Goal: Task Accomplishment & Management: Use online tool/utility

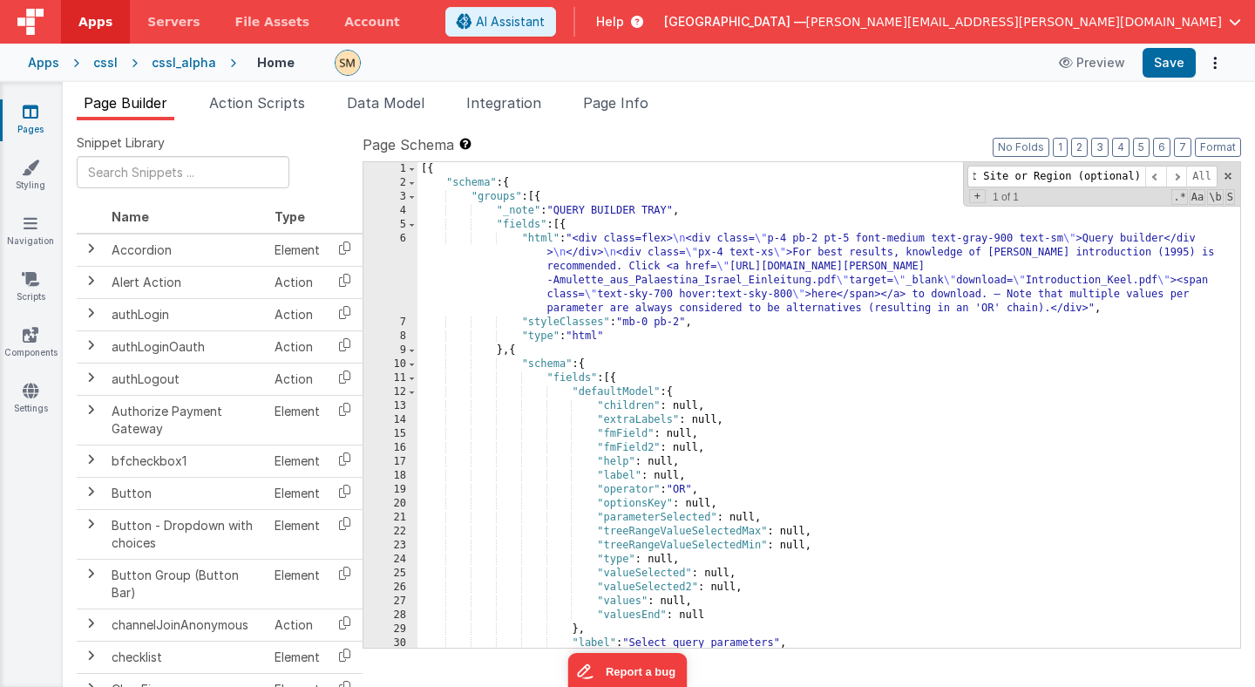
click at [824, 196] on div "[{ "schema" : { "groups" : [{ "_note" : "QUERY BUILDER TRAY" , "fields" : [{ "h…" at bounding box center [828, 418] width 823 height 513
click at [1053, 180] on input "Select Site or Region (optional)" at bounding box center [1056, 177] width 178 height 22
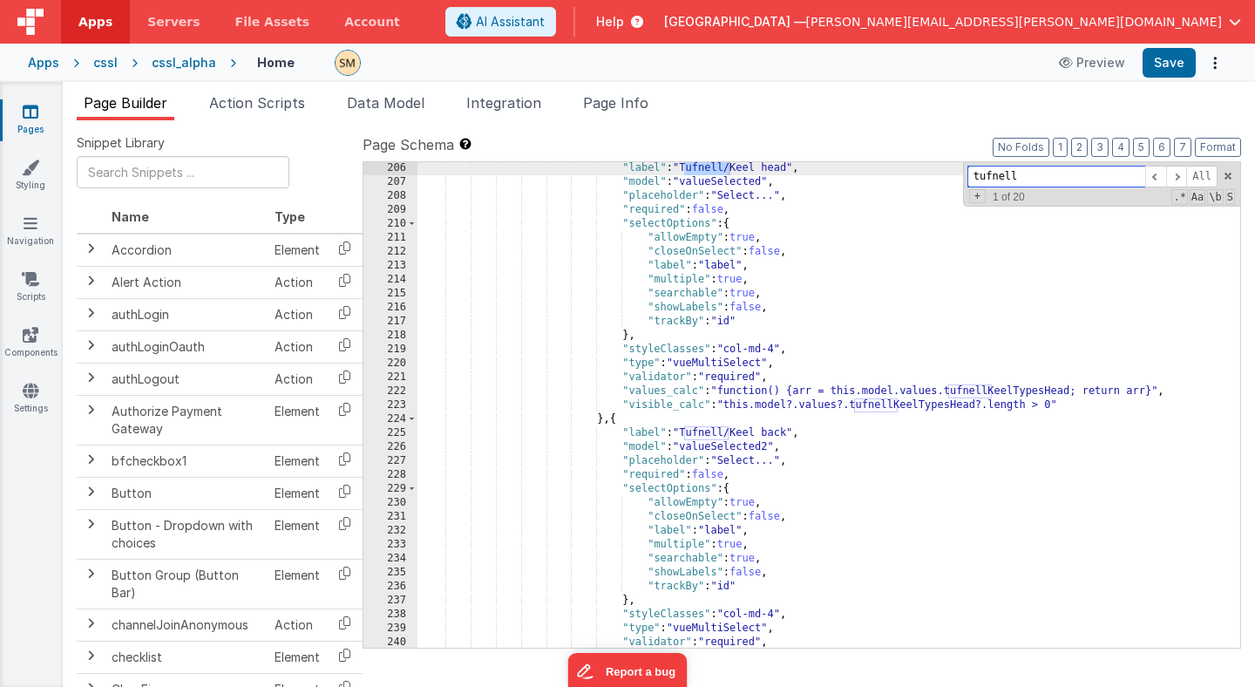
scroll to position [2708, 0]
type input "tufnell"
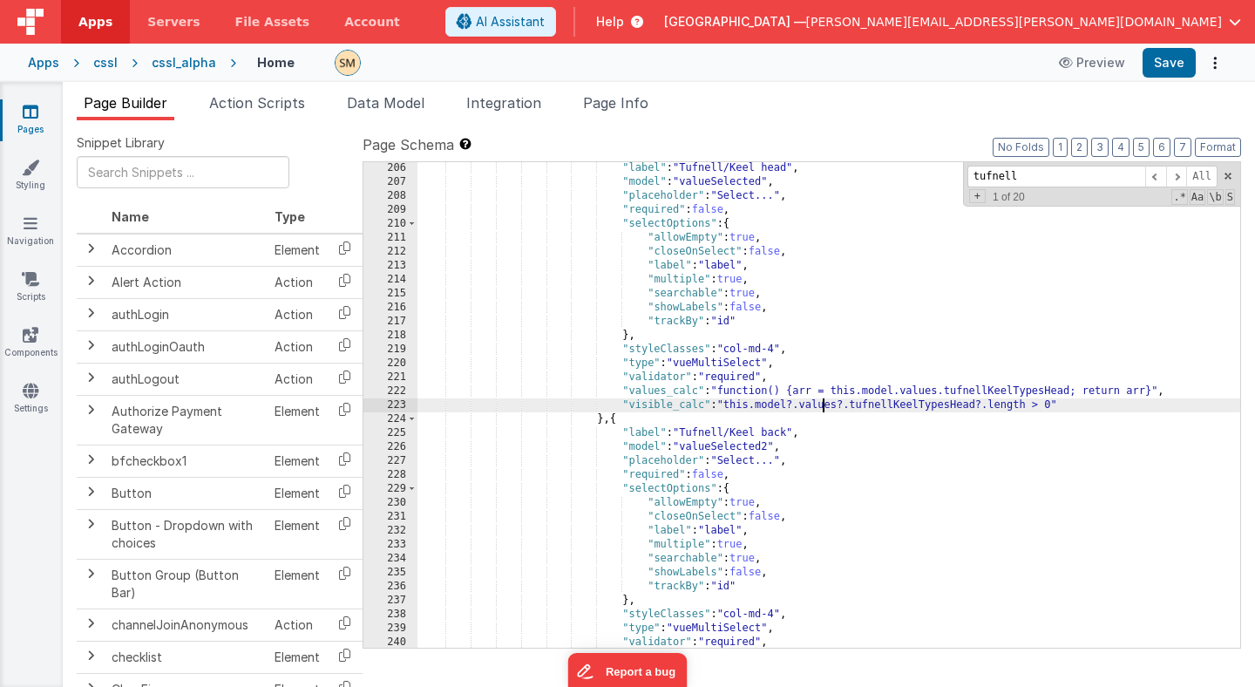
click at [824, 407] on div ""label" : "Tufnell/Keel head" , "model" : "valueSelected" , "placeholder" : "Se…" at bounding box center [828, 417] width 823 height 513
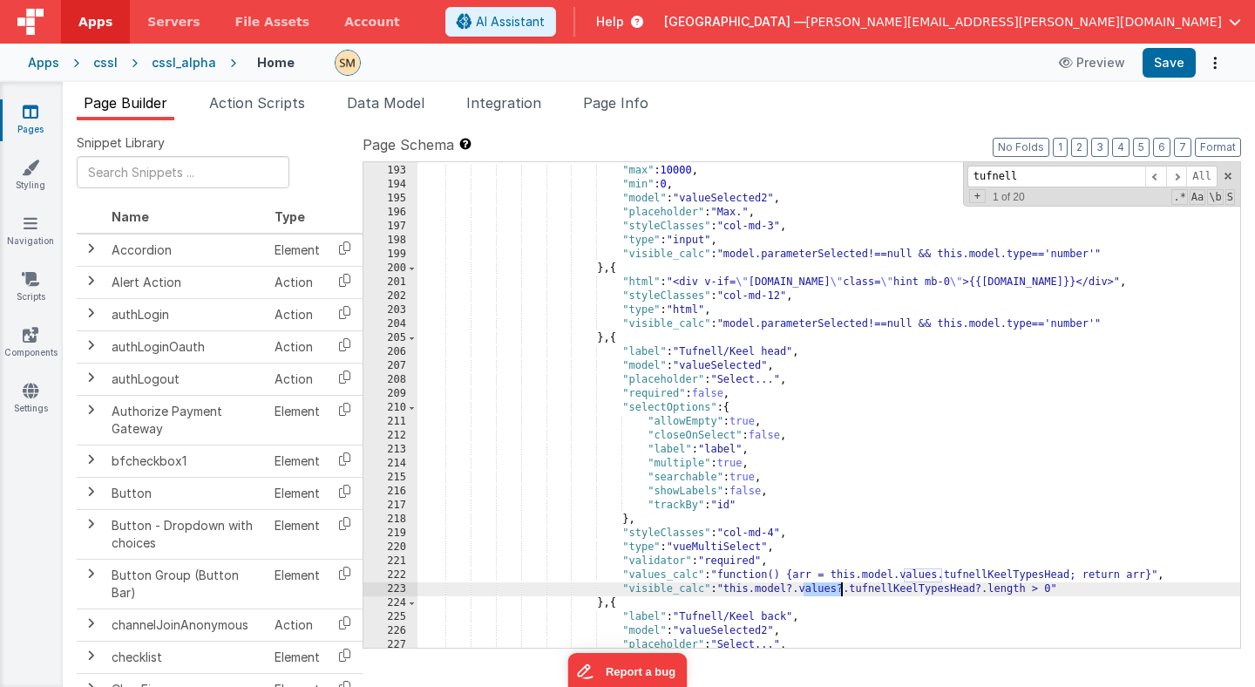
scroll to position [2569, 0]
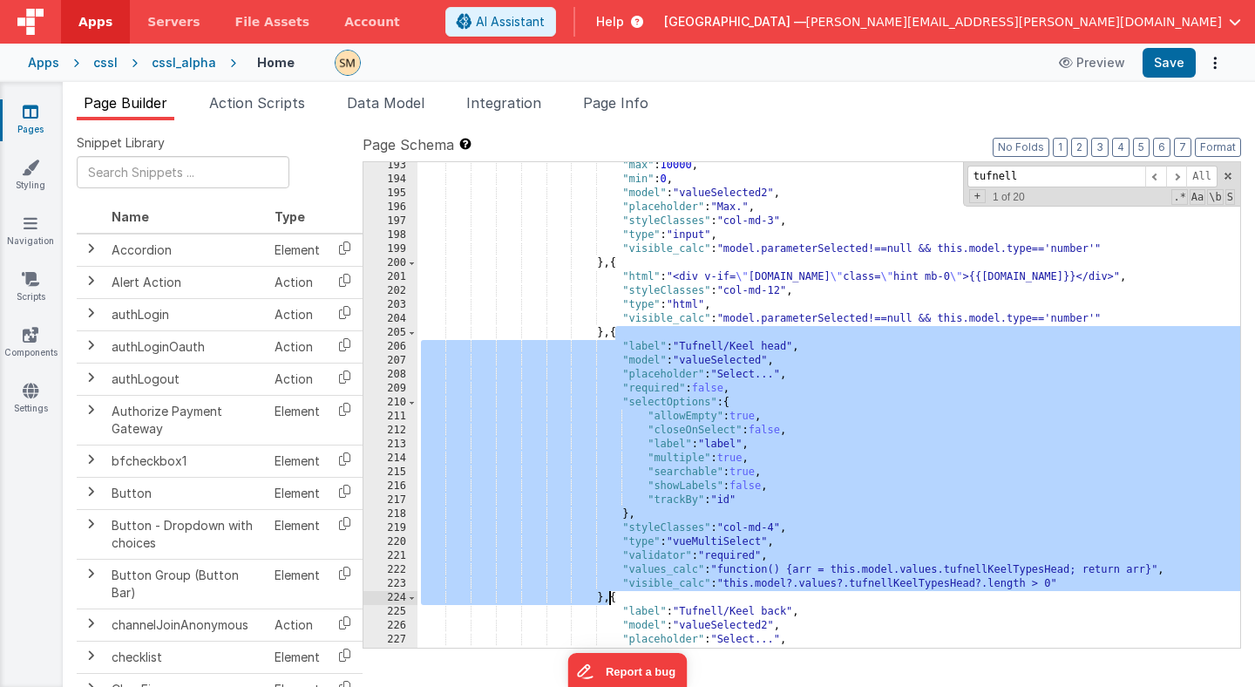
drag, startPoint x: 616, startPoint y: 335, endPoint x: 608, endPoint y: 593, distance: 258.1
click at [608, 593] on div ""max" : 10000 , "min" : 0 , "model" : "valueSelected2" , "placeholder" : "Max."…" at bounding box center [828, 415] width 823 height 513
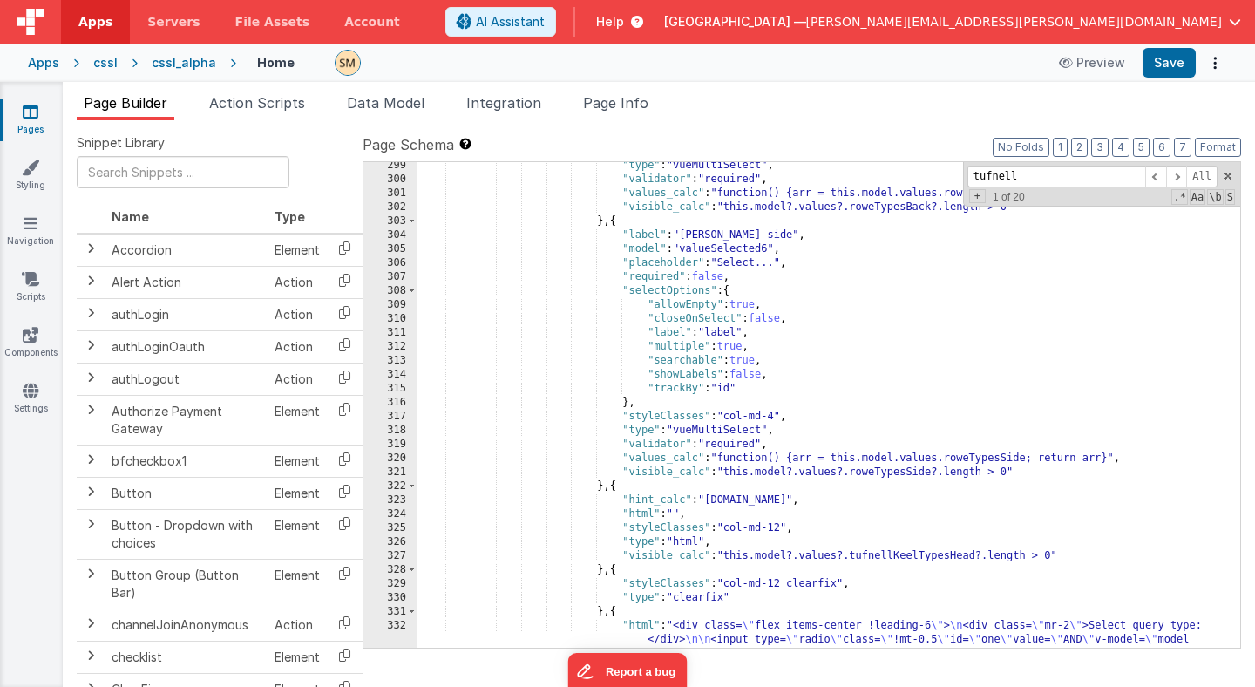
scroll to position [3717, 0]
click at [609, 570] on div ""type" : "vueMultiSelect" , "validator" : "required" , "values_calc" : "functio…" at bounding box center [828, 457] width 823 height 597
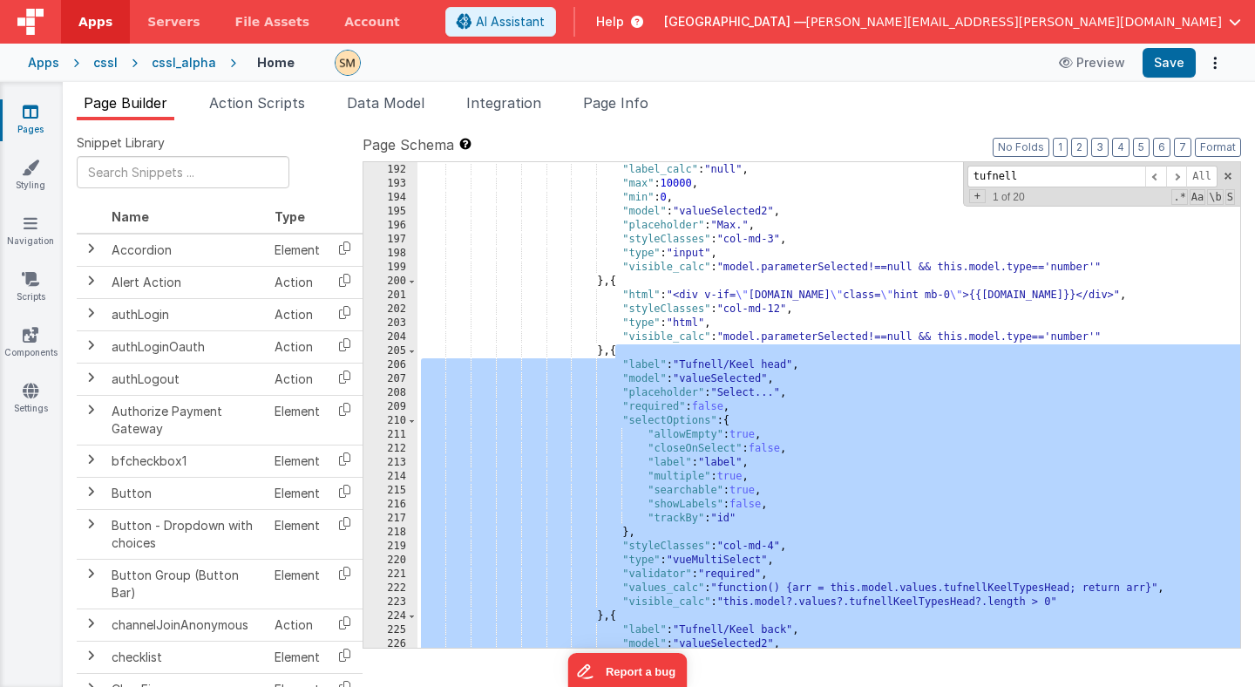
scroll to position [2558, 0]
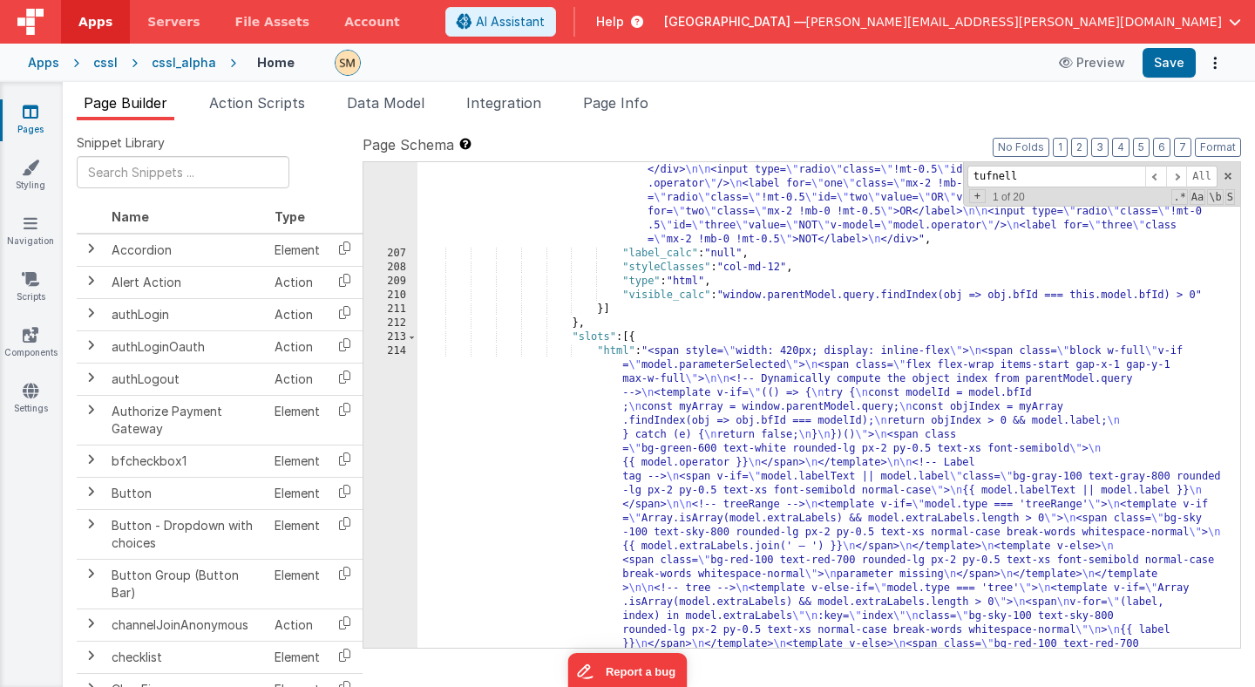
scroll to position [2855, 0]
click at [1180, 172] on span at bounding box center [1176, 177] width 21 height 22
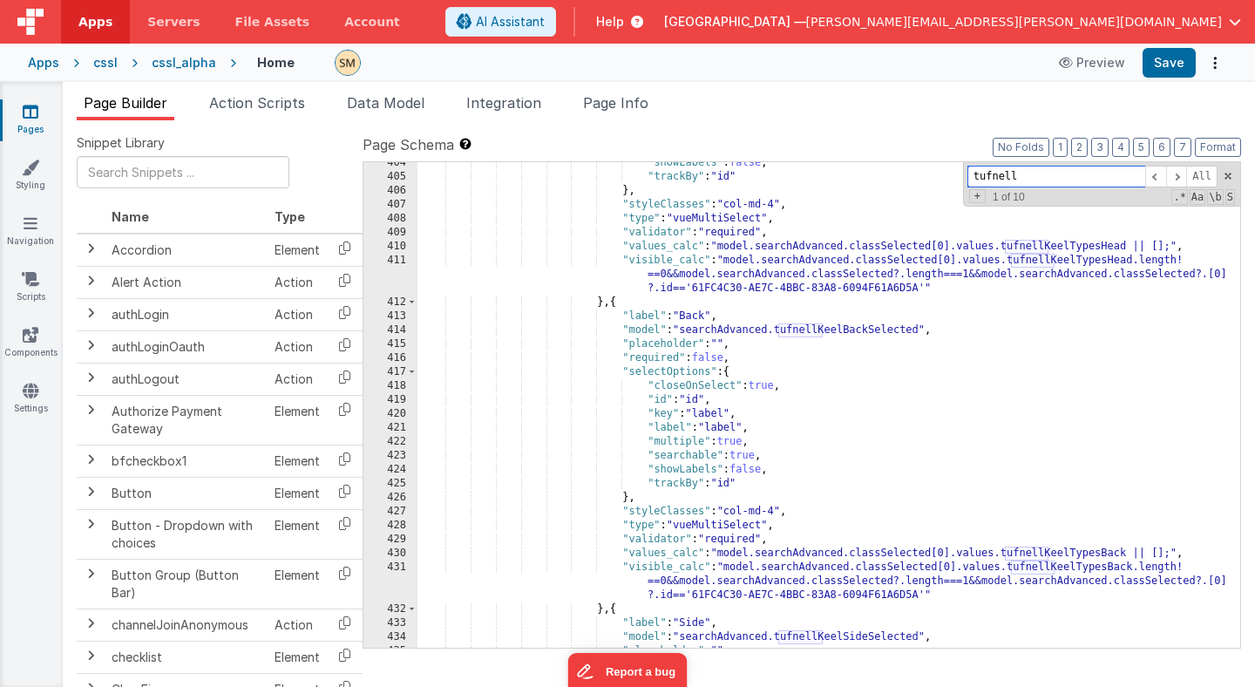
scroll to position [6149, 0]
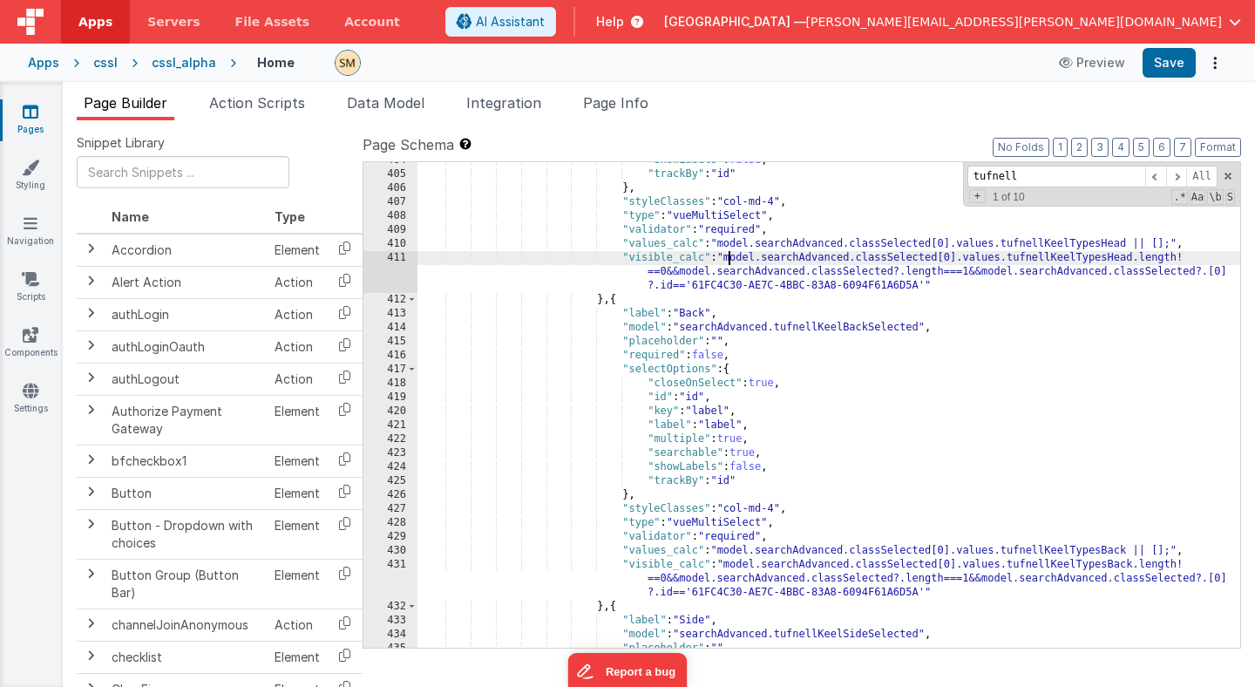
click at [727, 258] on div ""showLabels" : false , "trackBy" : "id" } , "styleClasses" : "col-md-4" , "type…" at bounding box center [828, 409] width 823 height 513
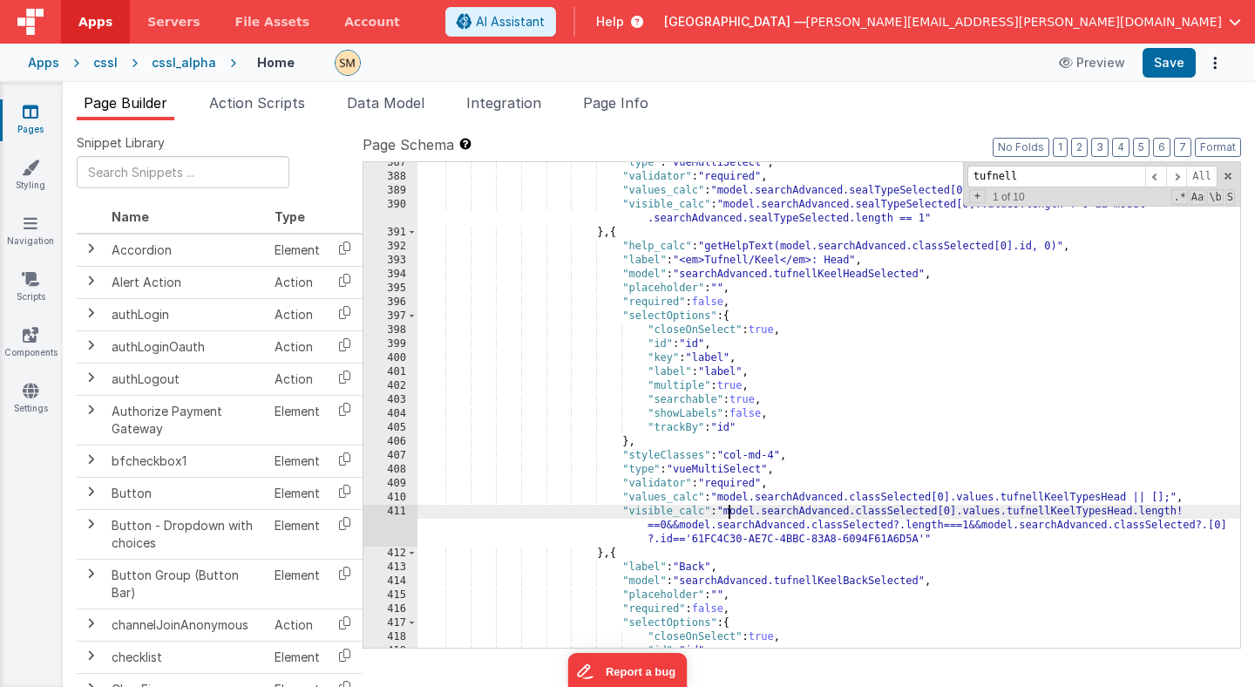
scroll to position [5934, 0]
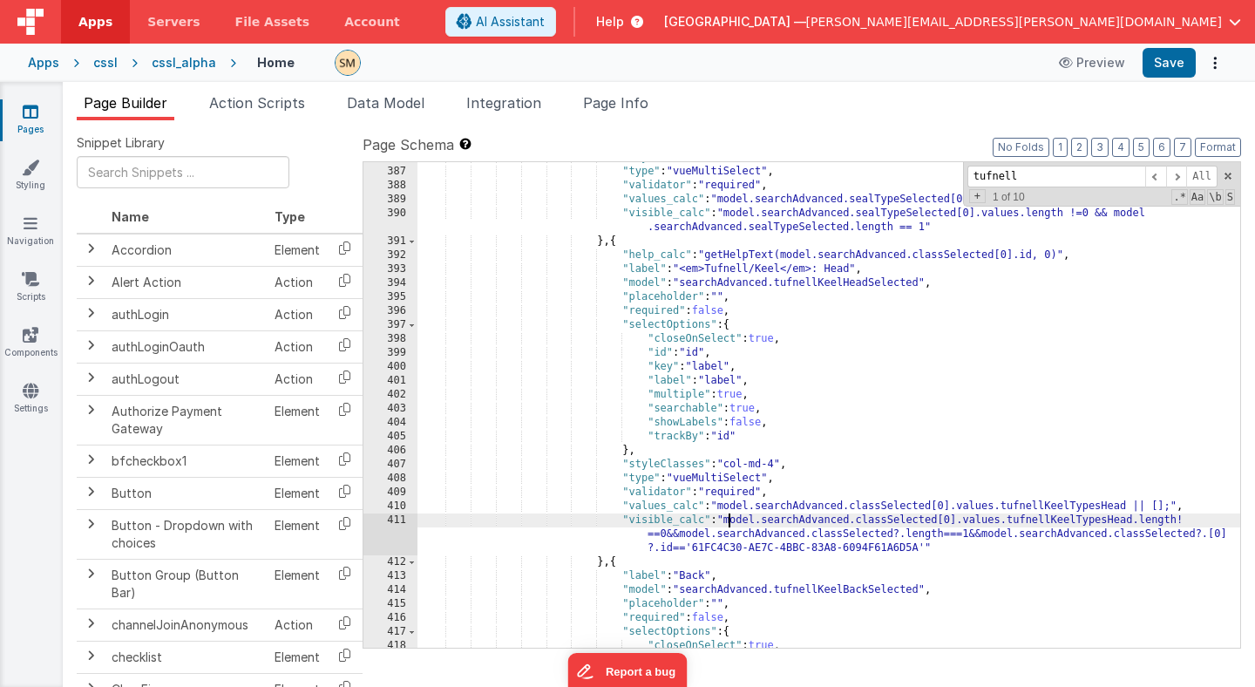
click at [708, 254] on div ""styleClasses" : "col-md-12" , "type" : "vueMultiSelect" , "validator" : "requi…" at bounding box center [828, 407] width 823 height 513
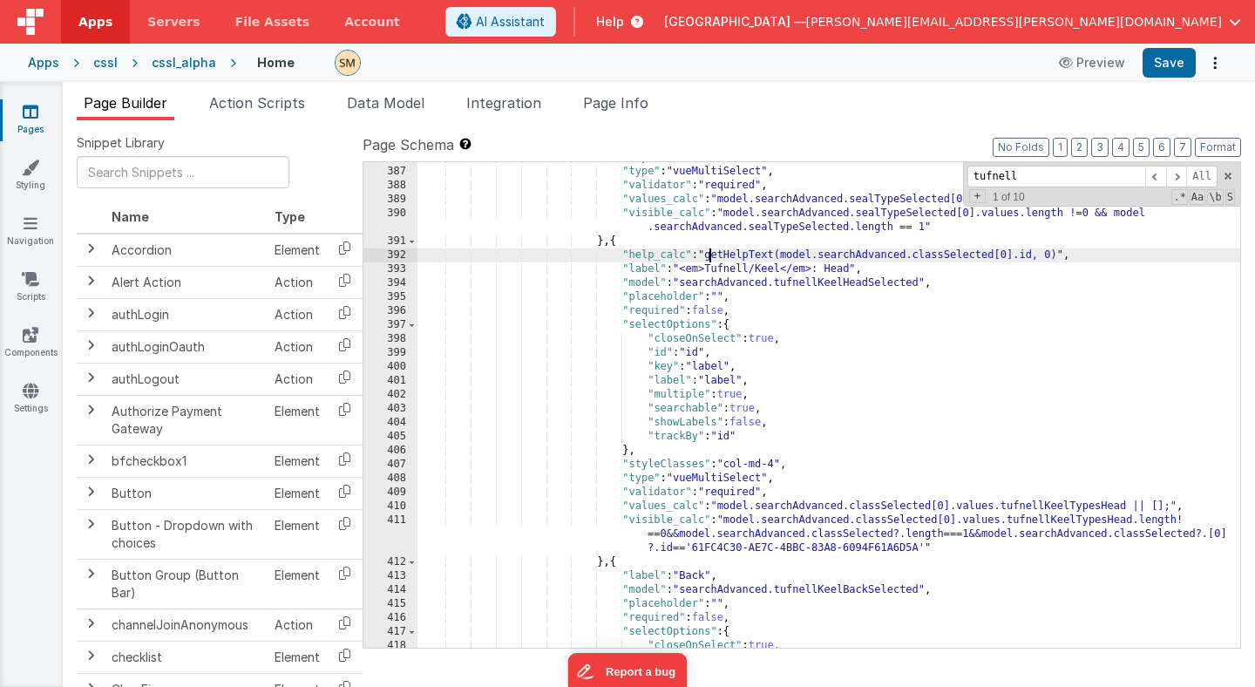
click at [723, 503] on div ""styleClasses" : "col-md-12" , "type" : "vueMultiSelect" , "validator" : "requi…" at bounding box center [828, 407] width 823 height 513
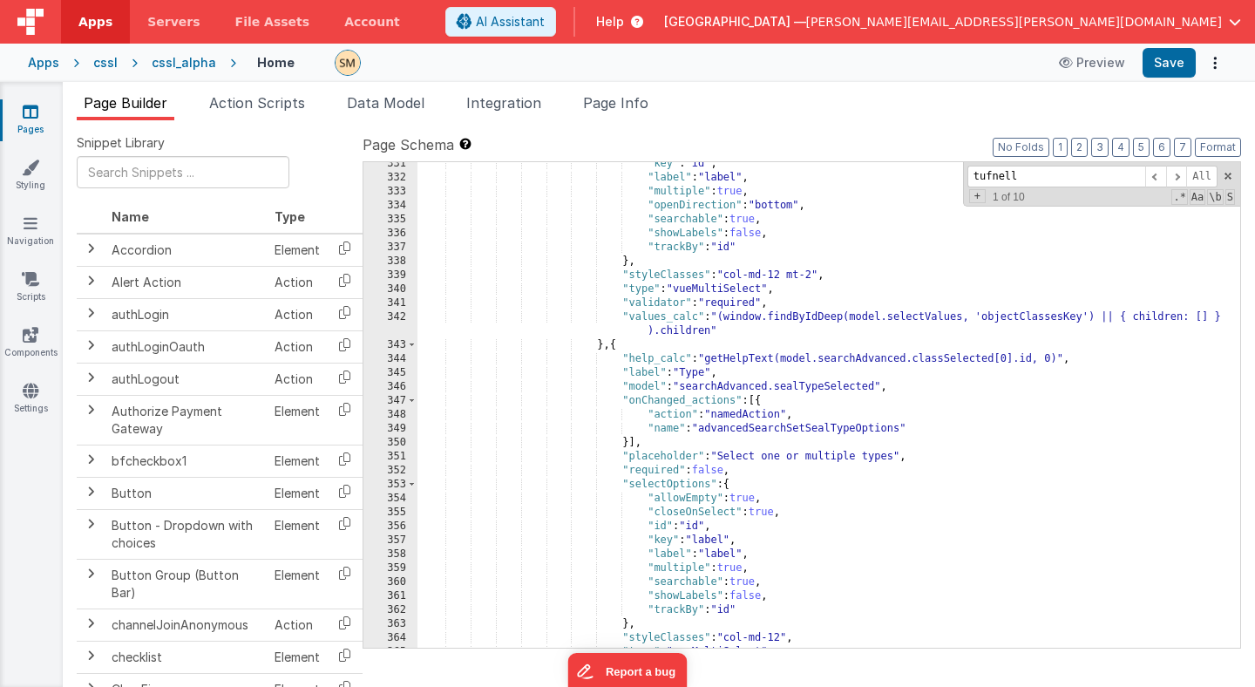
scroll to position [5270, 0]
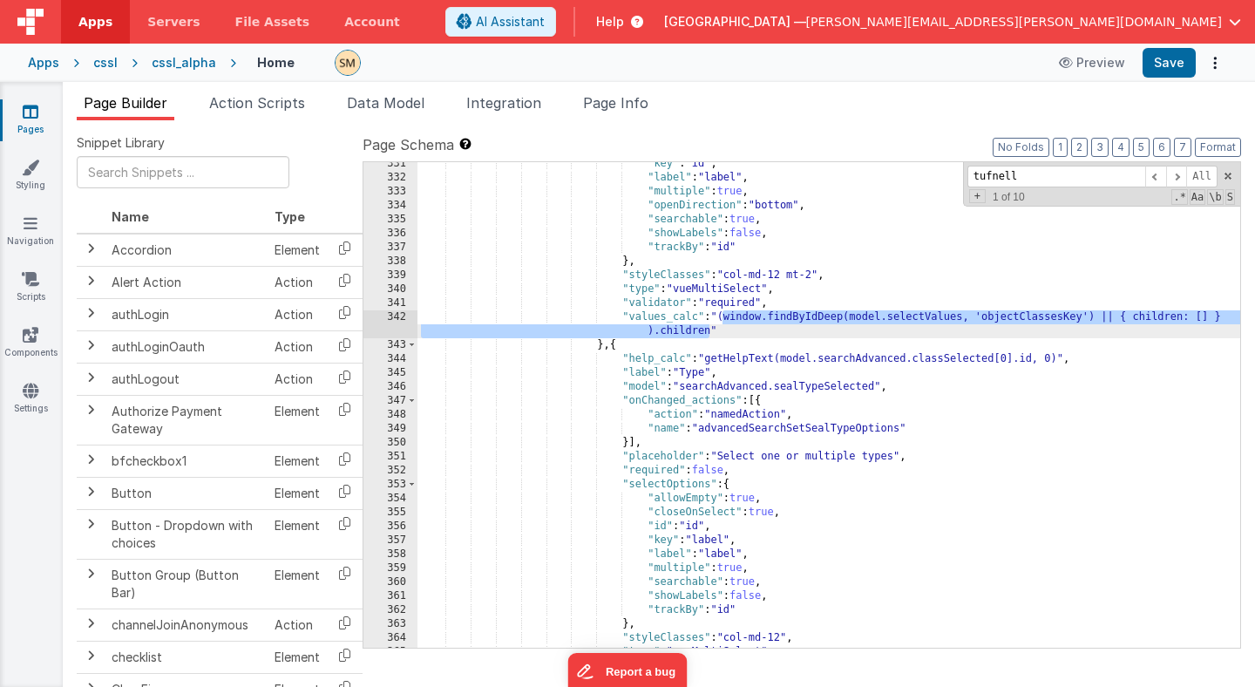
drag, startPoint x: 723, startPoint y: 319, endPoint x: 709, endPoint y: 333, distance: 19.7
click at [709, 333] on div ""key" : "id" , "label" : "label" , "multiple" : true , "openDirection" : "botto…" at bounding box center [828, 413] width 823 height 513
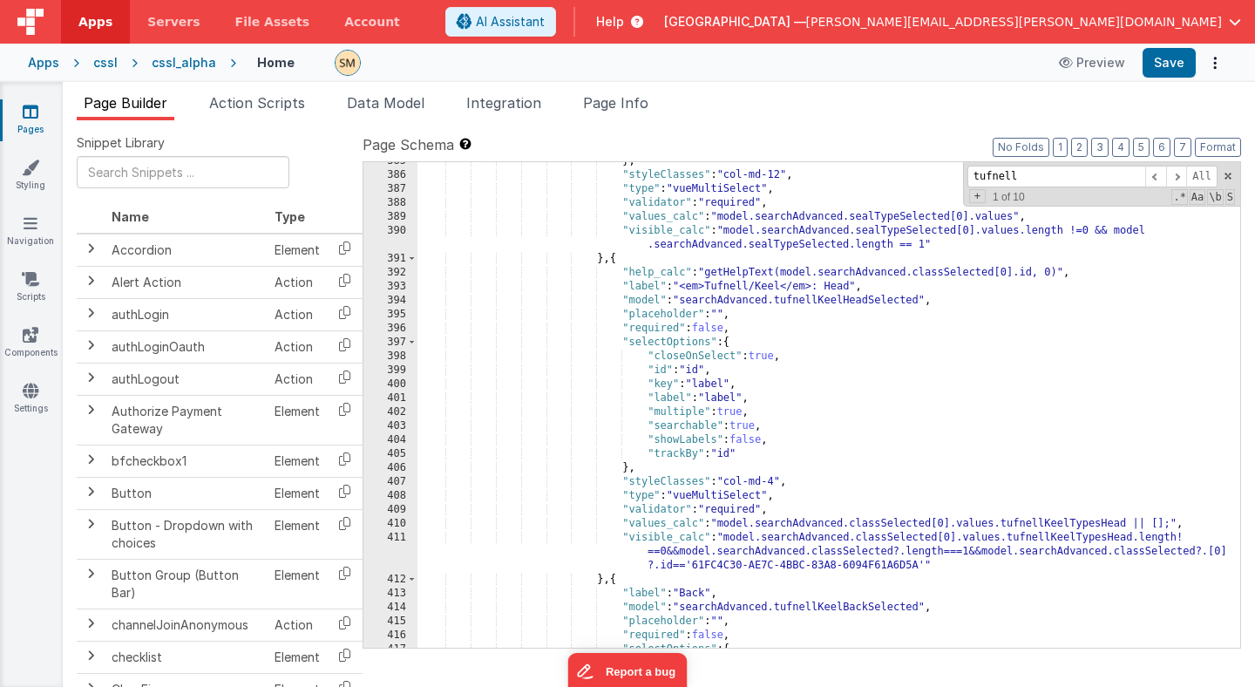
scroll to position [5939, 0]
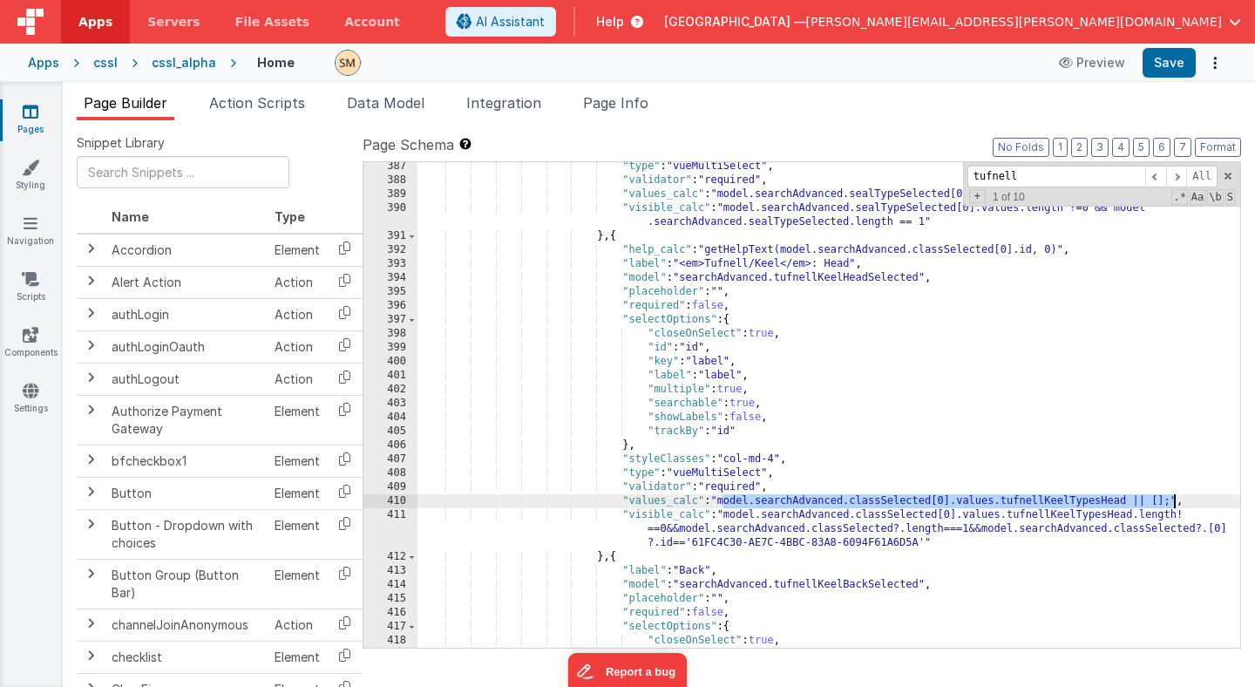
drag, startPoint x: 721, startPoint y: 501, endPoint x: 1172, endPoint y: 502, distance: 451.5
click at [1172, 502] on div ""type" : "vueMultiSelect" , "validator" : "required" , "values_calc" : "model.s…" at bounding box center [828, 415] width 823 height 513
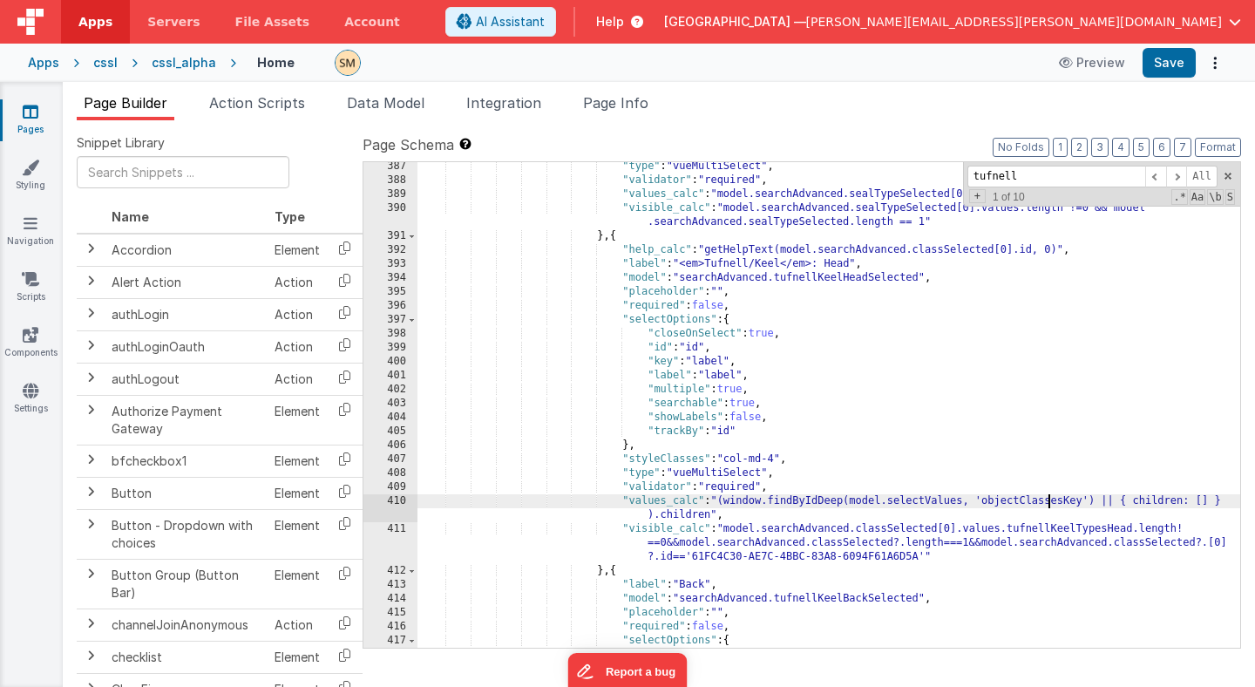
click at [1048, 500] on div ""type" : "vueMultiSelect" , "validator" : "required" , "values_calc" : "model.s…" at bounding box center [828, 415] width 823 height 513
paste textarea
click at [704, 516] on div ""type" : "vueMultiSelect" , "validator" : "required" , "values_calc" : "model.s…" at bounding box center [828, 415] width 823 height 513
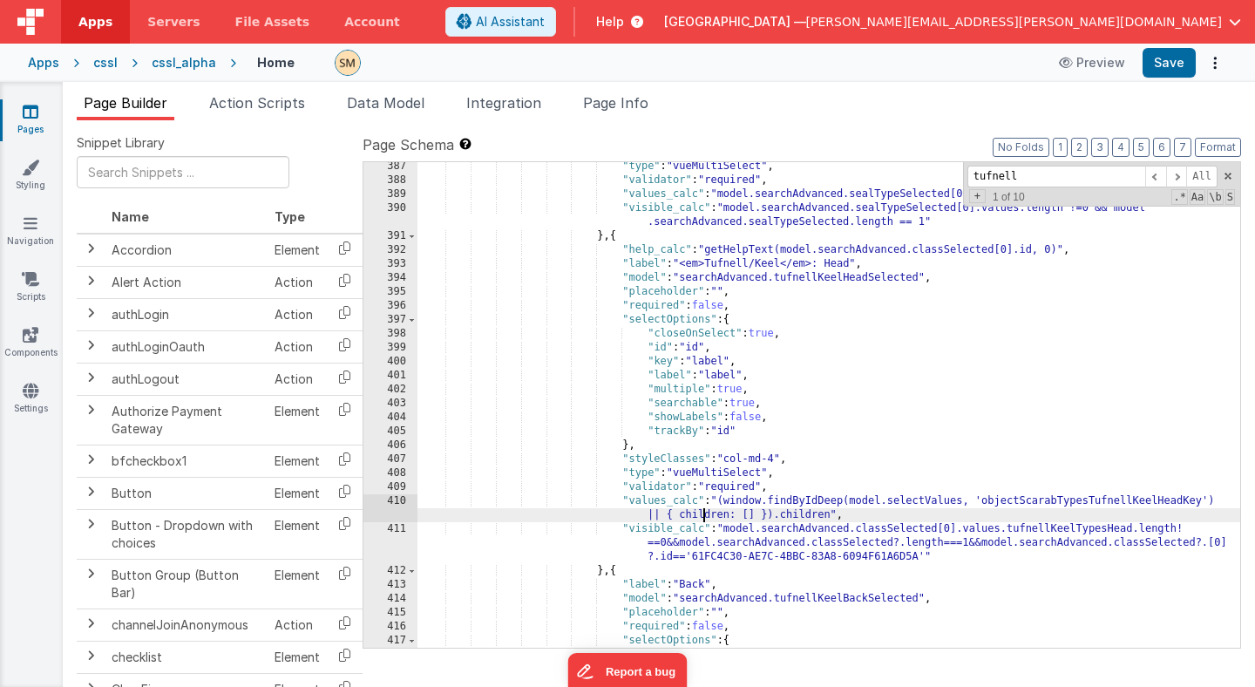
click at [704, 516] on div ""type" : "vueMultiSelect" , "validator" : "required" , "values_calc" : "model.s…" at bounding box center [828, 415] width 823 height 513
click at [789, 517] on div ""type" : "vueMultiSelect" , "validator" : "required" , "values_calc" : "model.s…" at bounding box center [828, 415] width 823 height 513
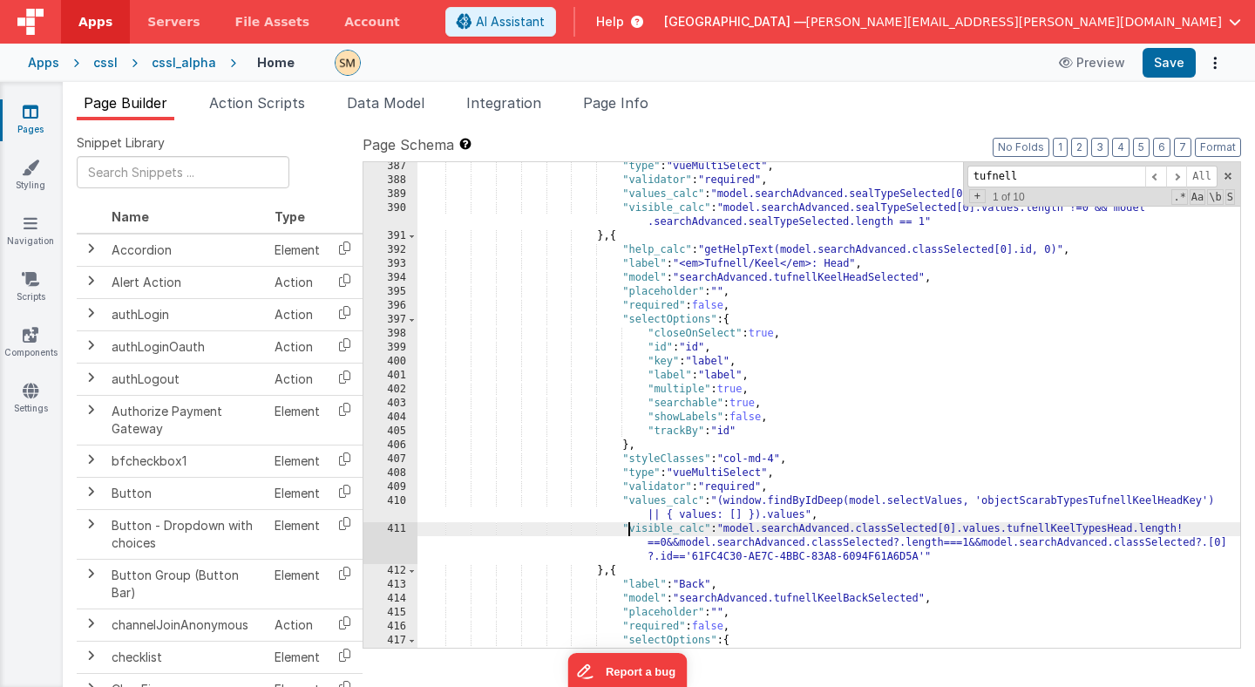
click at [631, 532] on div ""type" : "vueMultiSelect" , "validator" : "required" , "values_calc" : "model.s…" at bounding box center [828, 415] width 823 height 513
click at [1173, 60] on button "Save" at bounding box center [1169, 63] width 53 height 30
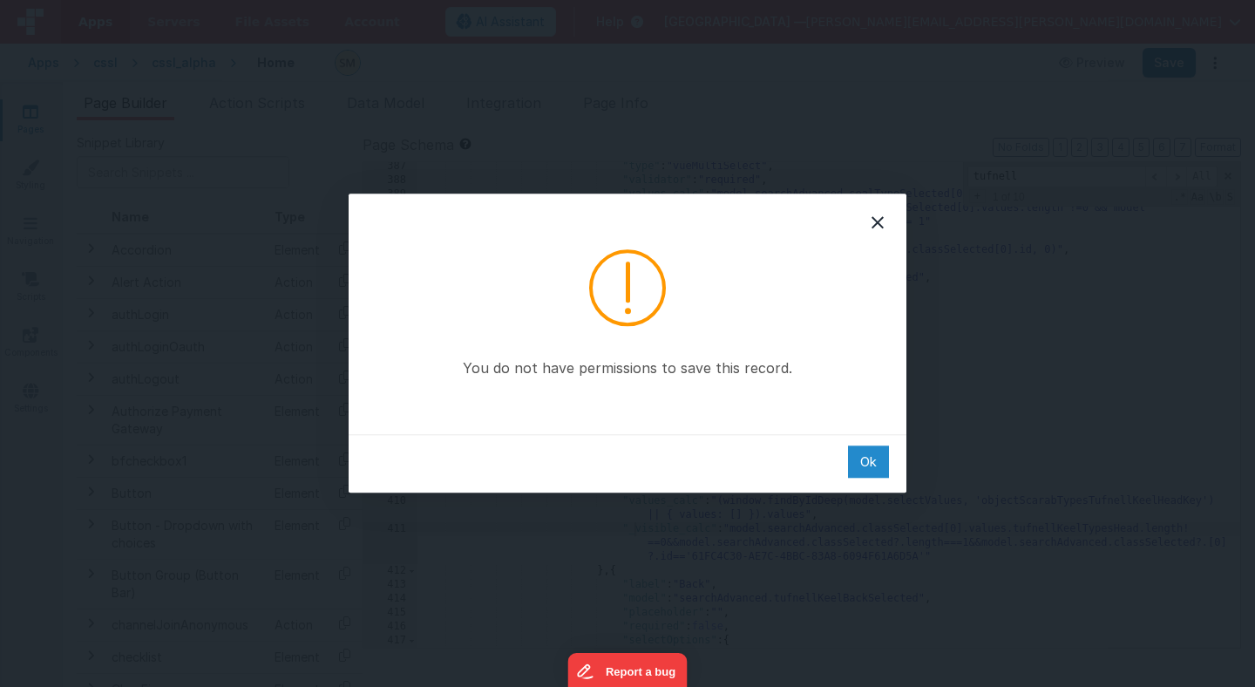
click at [865, 465] on div "Ok" at bounding box center [868, 461] width 41 height 32
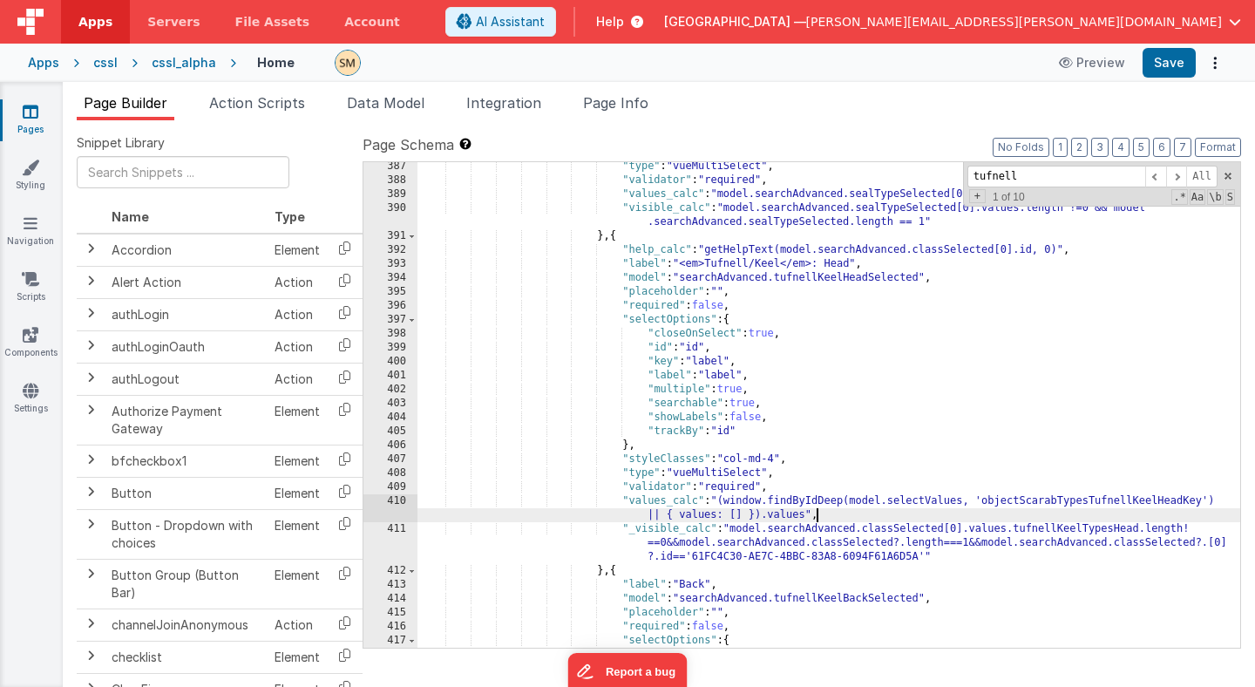
click at [899, 515] on div ""type" : "vueMultiSelect" , "validator" : "required" , "values_calc" : "model.s…" at bounding box center [828, 415] width 823 height 513
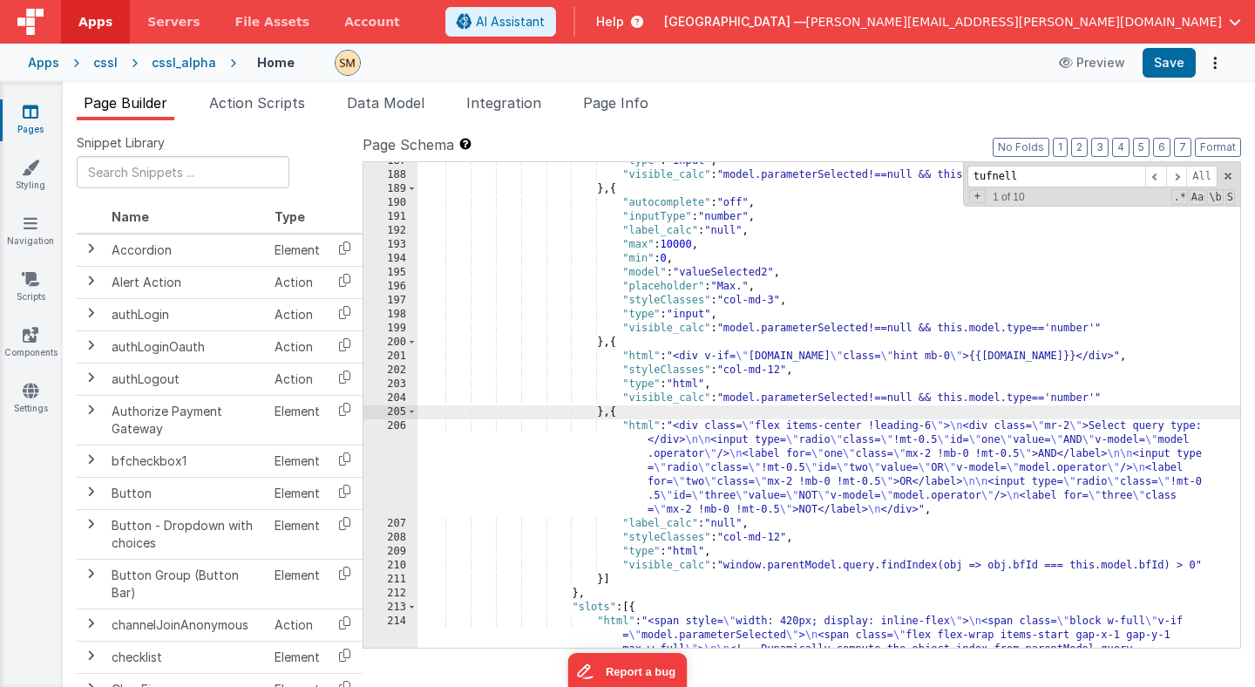
scroll to position [6032, 0]
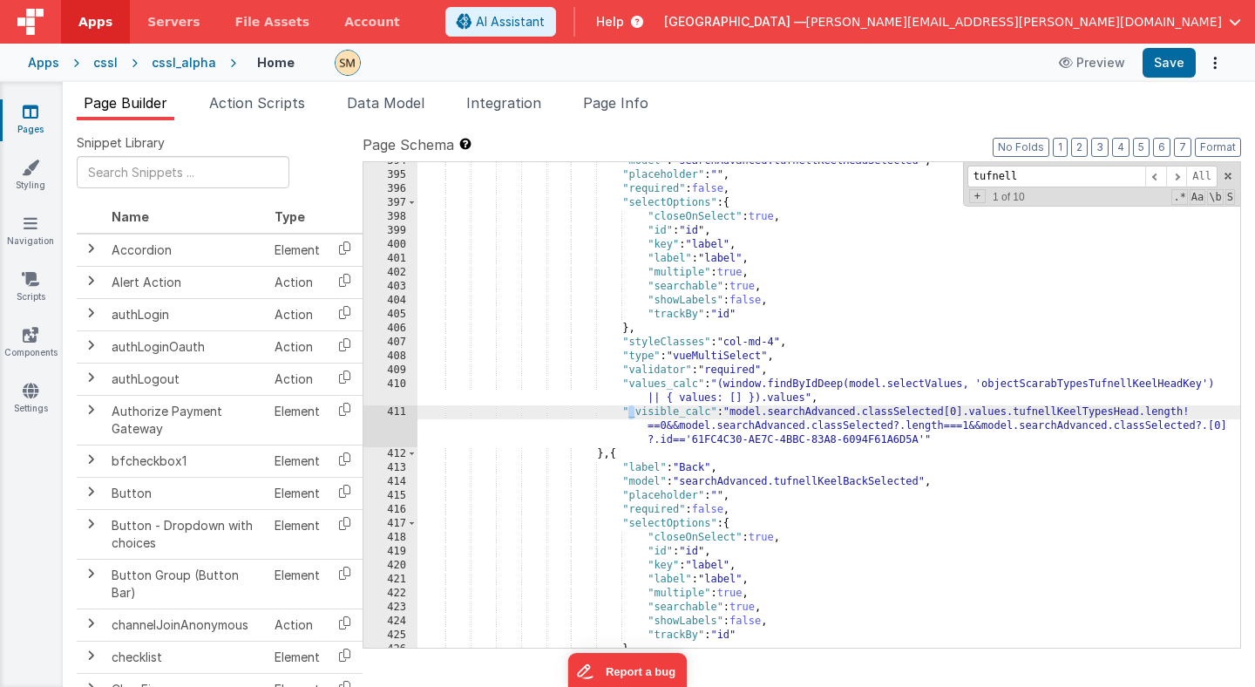
click at [855, 421] on div ""model" : "searchAdvanced.tufnellKeelHeadSelected" , "placeholder" : "" , "requ…" at bounding box center [828, 410] width 823 height 513
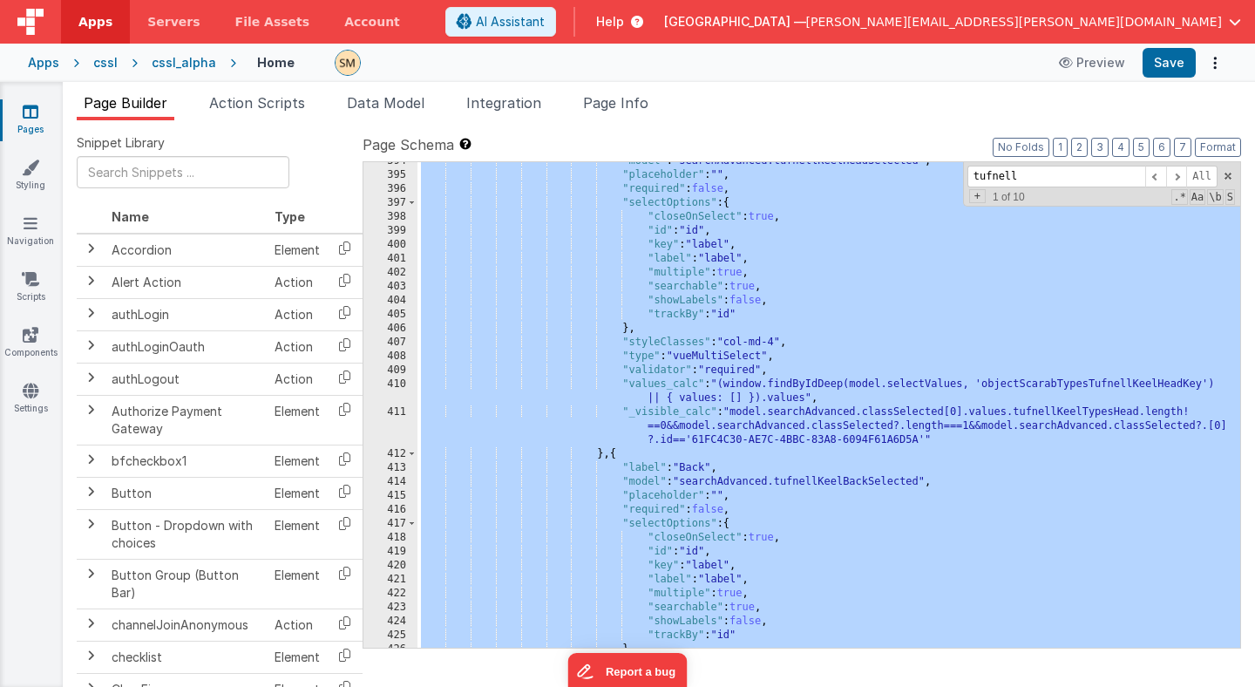
click at [1027, 301] on div ""model" : "searchAdvanced.tufnellKeelHeadSelected" , "placeholder" : "" , "requ…" at bounding box center [828, 410] width 823 height 513
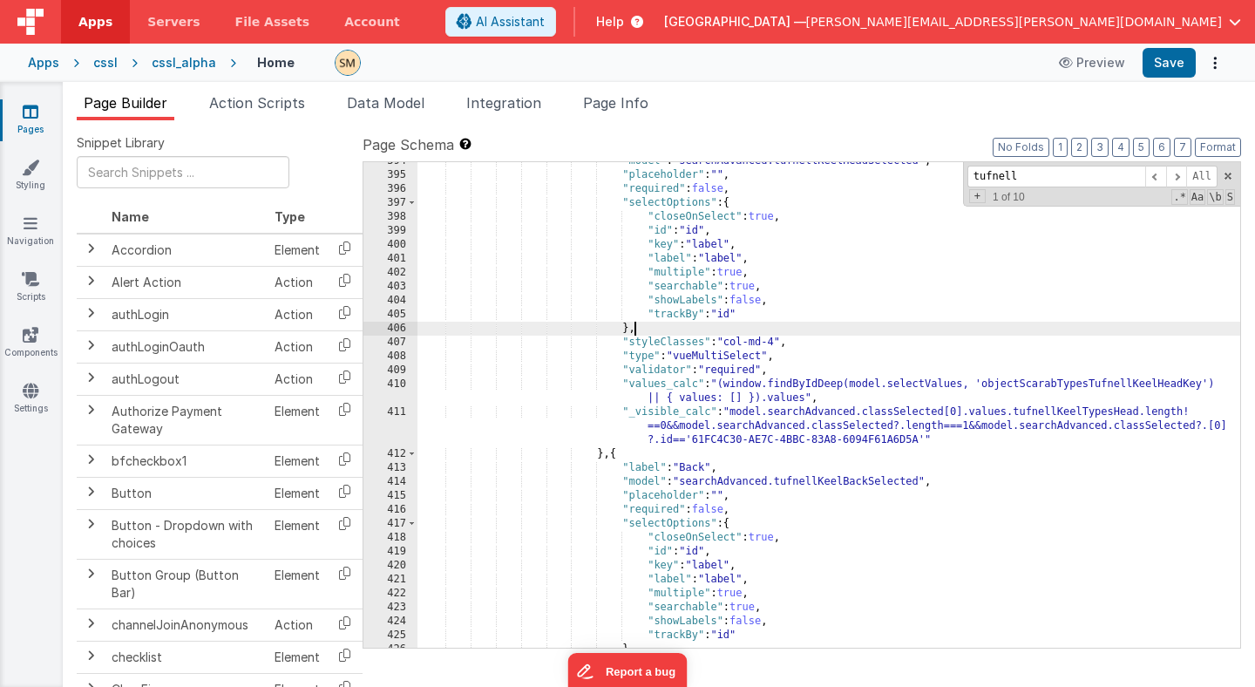
click at [875, 332] on div ""model" : "searchAdvanced.tufnellKeelHeadSelected" , "placeholder" : "" , "requ…" at bounding box center [828, 410] width 823 height 513
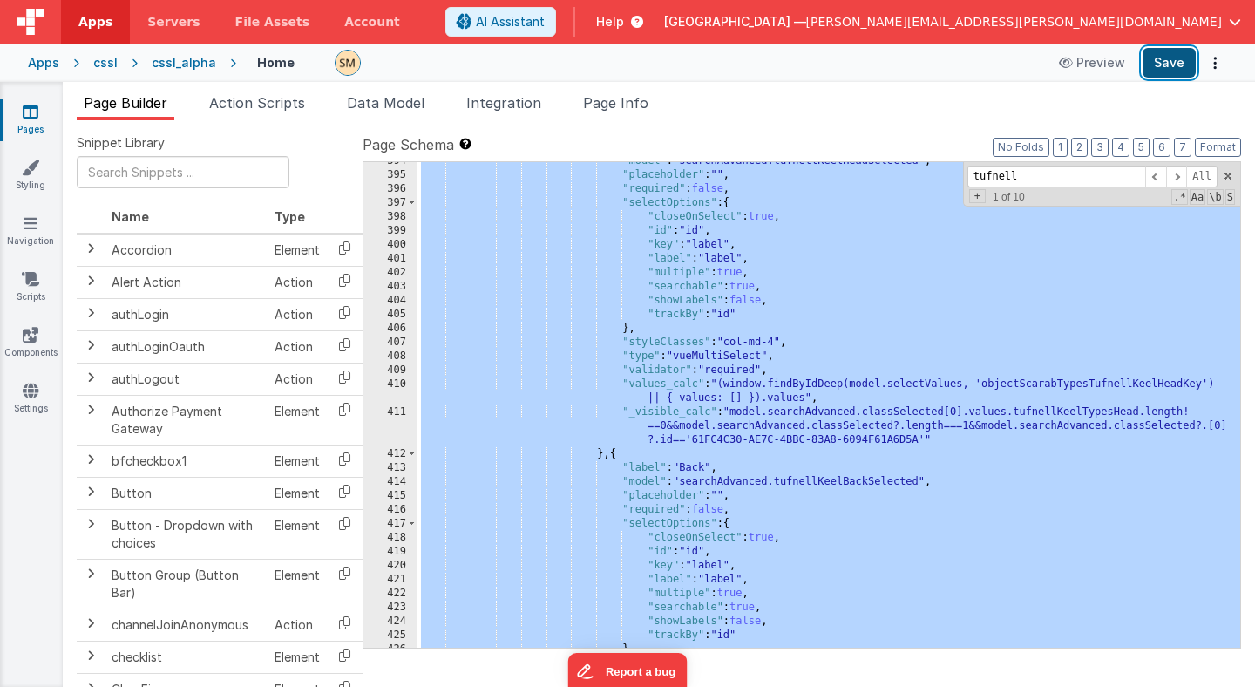
click at [1174, 66] on button "Save" at bounding box center [1169, 63] width 53 height 30
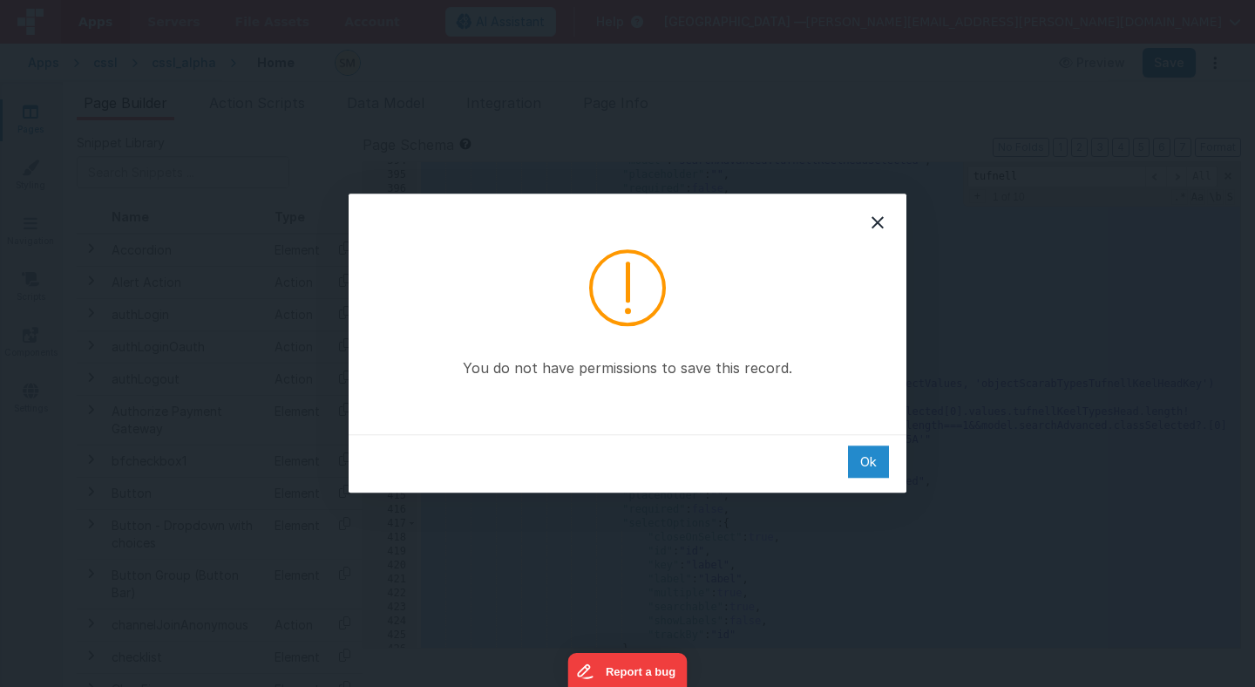
click at [869, 465] on div "Ok" at bounding box center [868, 461] width 41 height 32
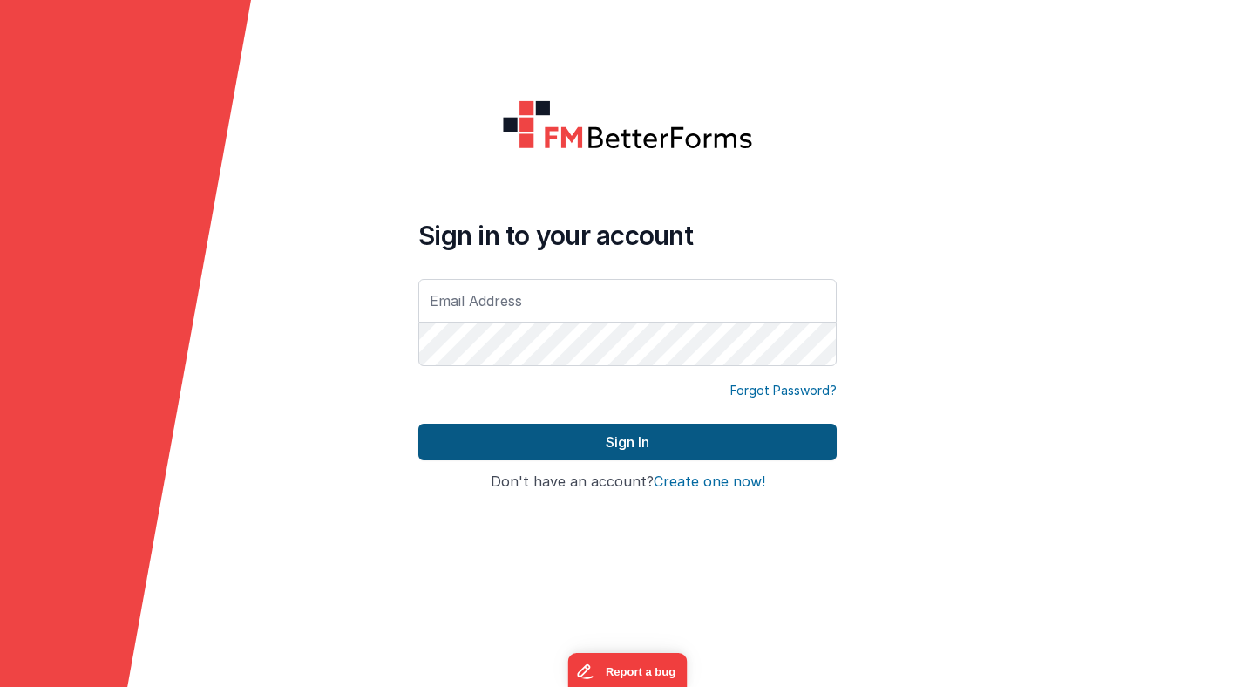
type input "[PERSON_NAME][EMAIL_ADDRESS][PERSON_NAME][DOMAIN_NAME]"
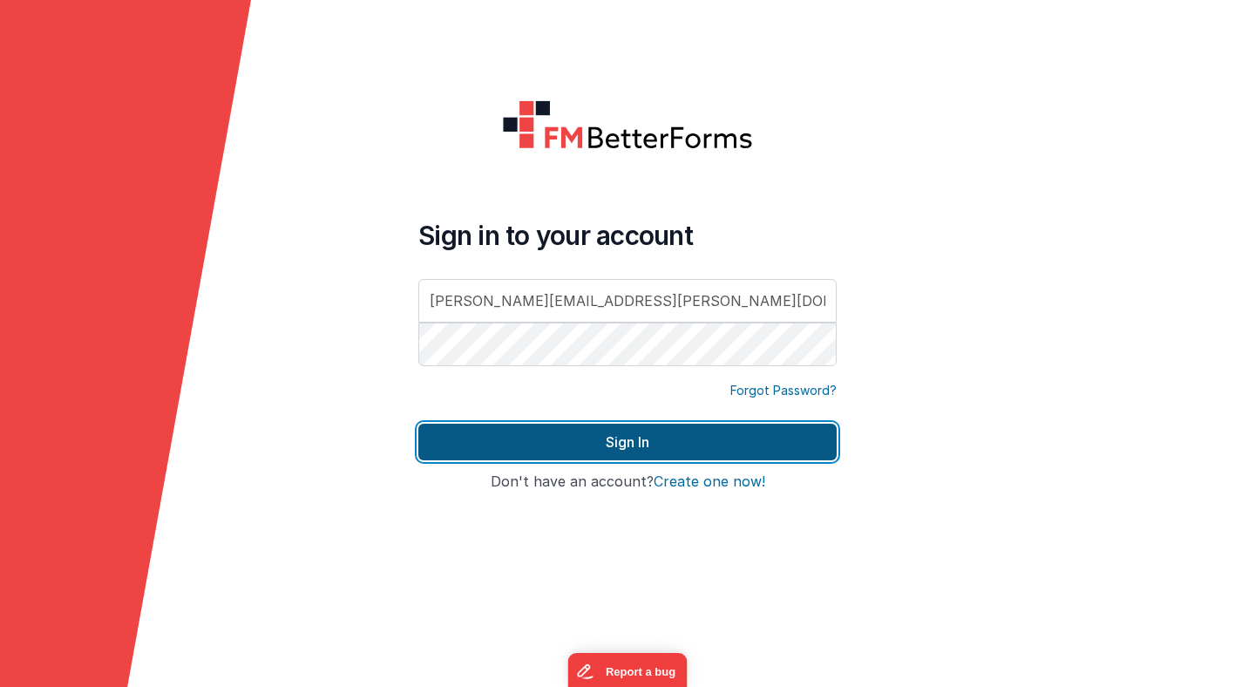
click at [636, 444] on button "Sign In" at bounding box center [627, 442] width 418 height 37
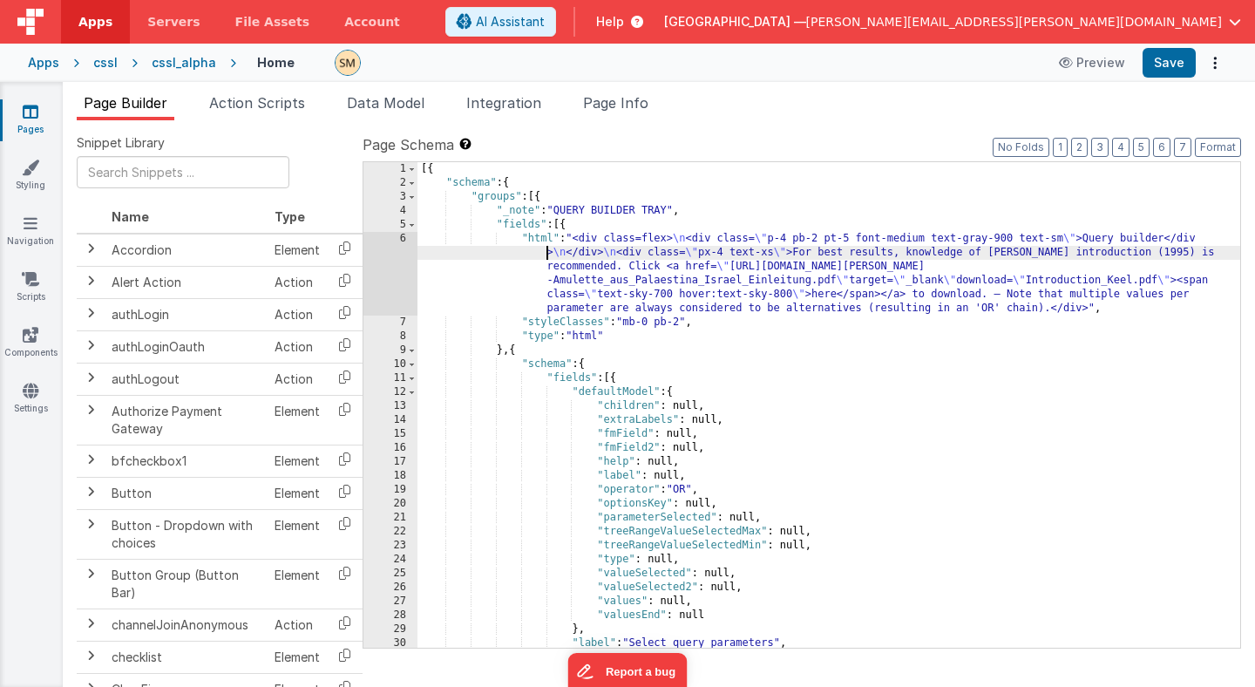
click at [484, 257] on div "[{ "schema" : { "groups" : [{ "_note" : "QUERY BUILDER TRAY" , "fields" : [{ "h…" at bounding box center [828, 418] width 823 height 513
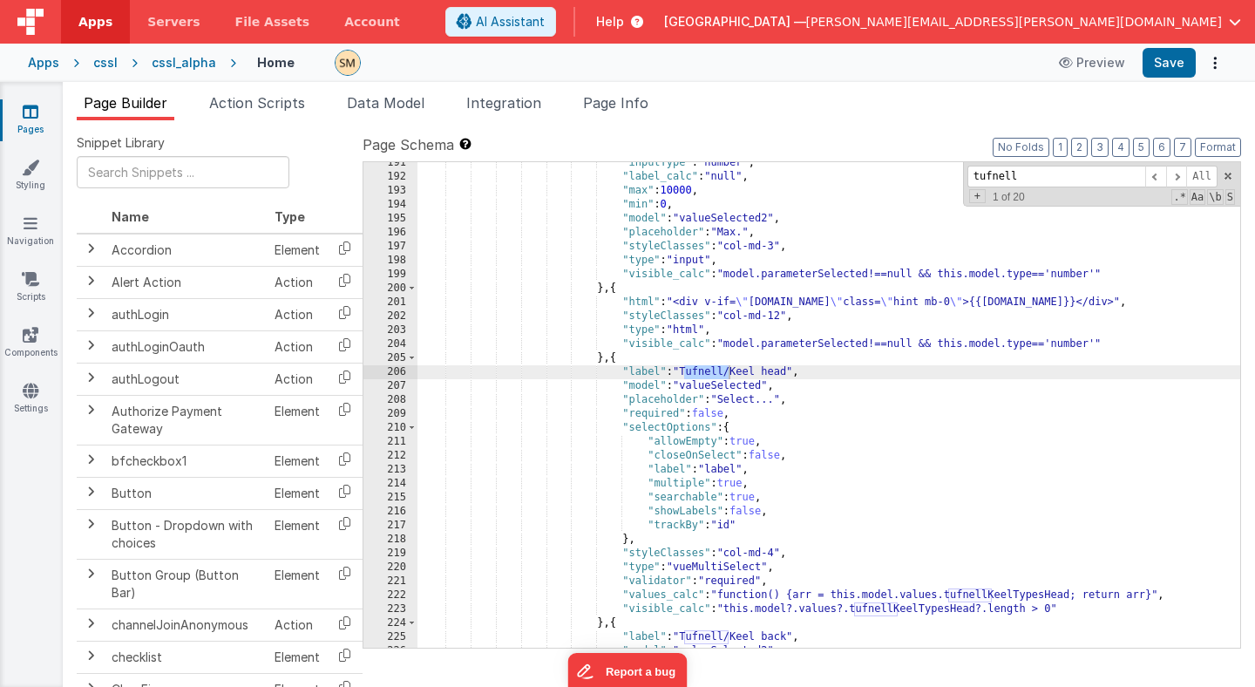
scroll to position [2562, 0]
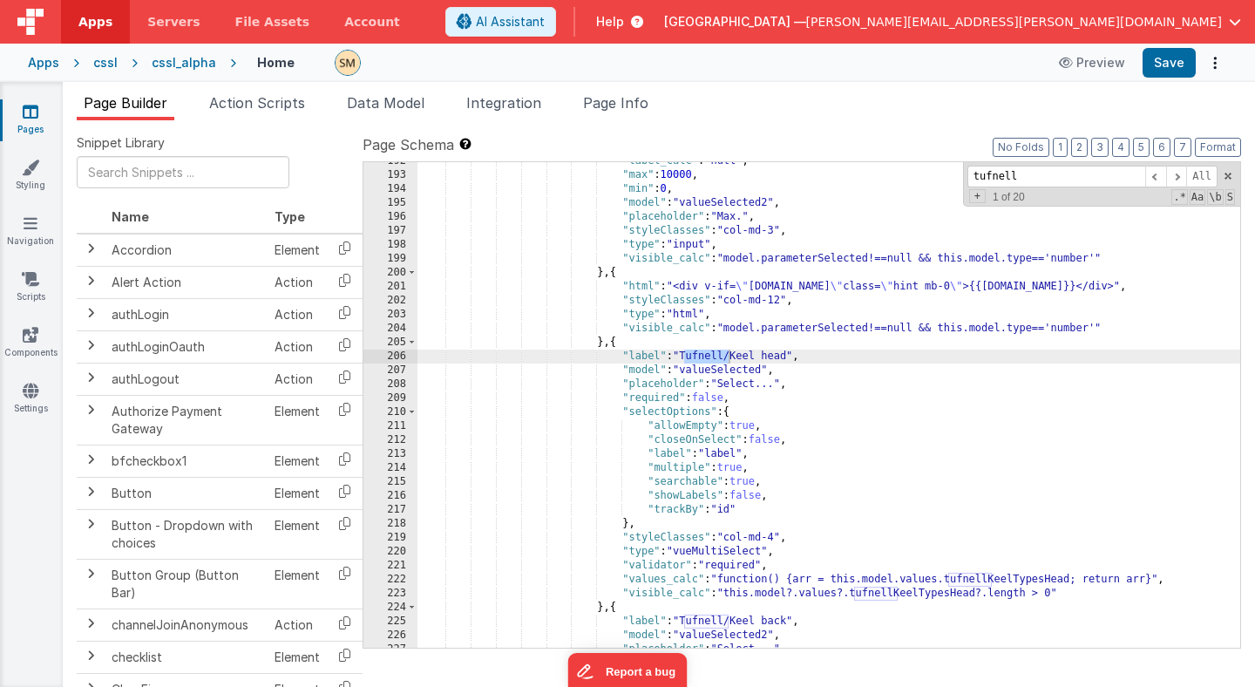
type input "tufnell"
click at [659, 478] on div ""label_calc" : "null" , "max" : 10000 , "min" : 0 , "model" : "valueSelected2" …" at bounding box center [828, 410] width 823 height 513
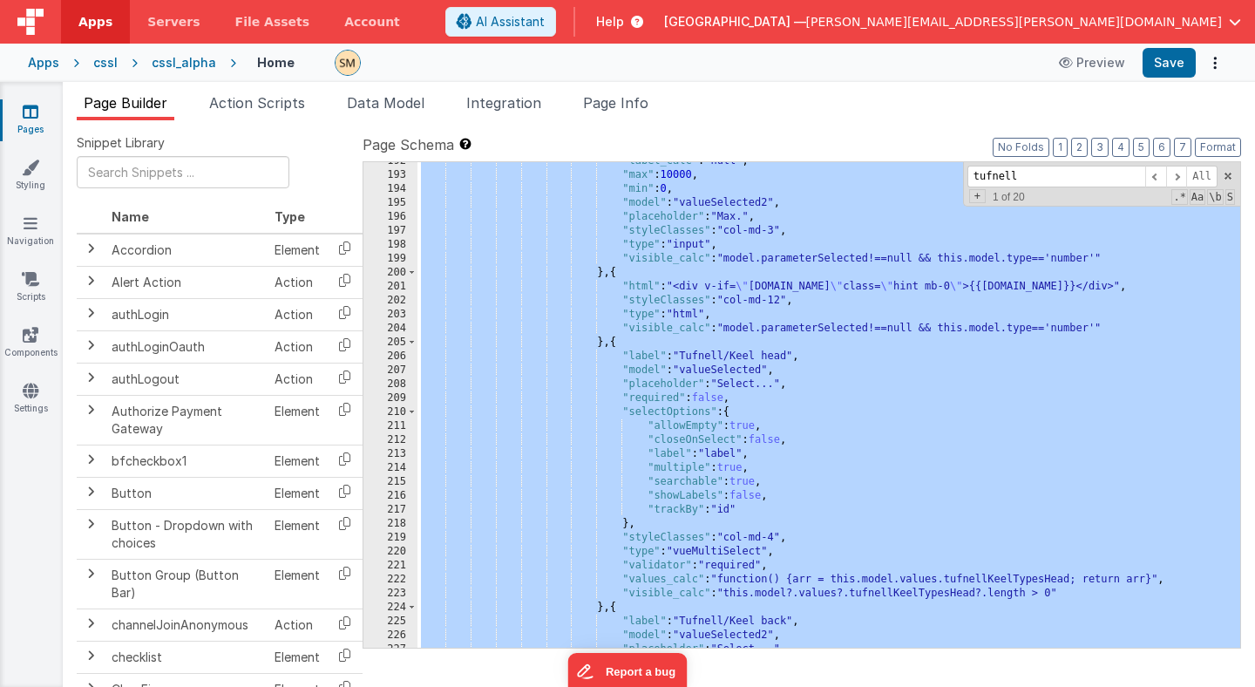
click at [662, 468] on div ""label_calc" : "null" , "max" : 10000 , "min" : 0 , "model" : "valueSelected2" …" at bounding box center [828, 404] width 823 height 485
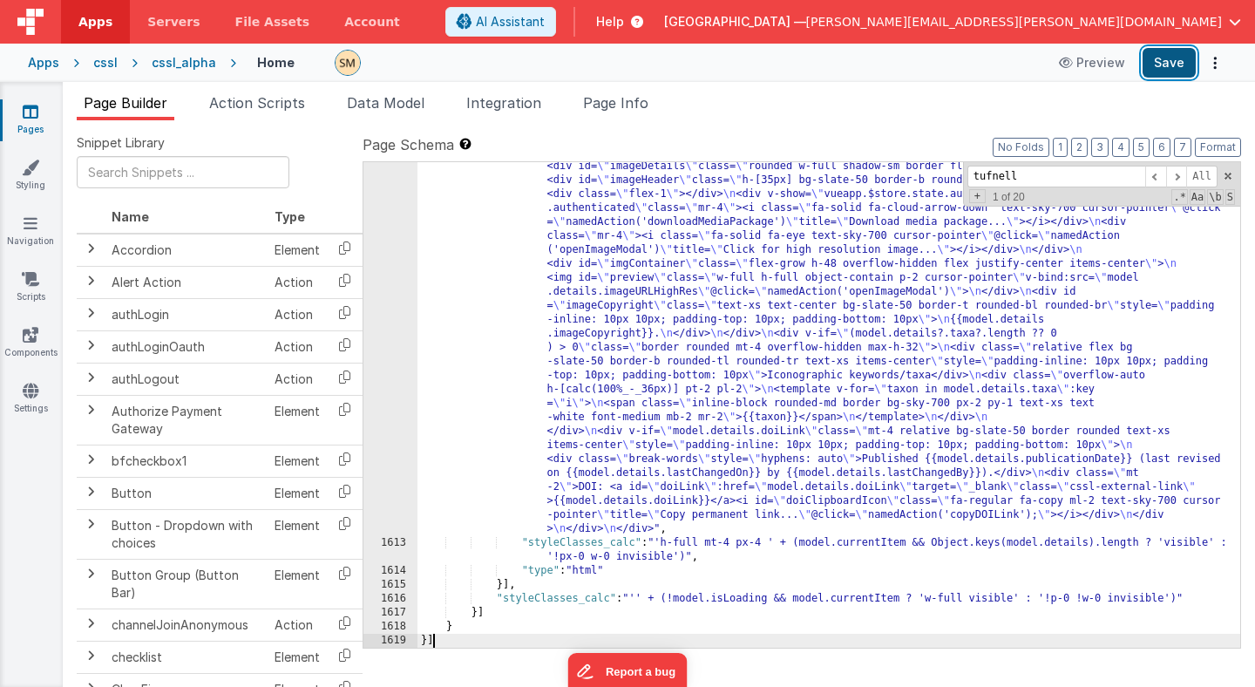
click at [1175, 66] on button "Save" at bounding box center [1169, 63] width 53 height 30
click at [1038, 181] on input "tufnell" at bounding box center [1056, 177] width 178 height 22
click at [1178, 179] on span at bounding box center [1176, 177] width 21 height 22
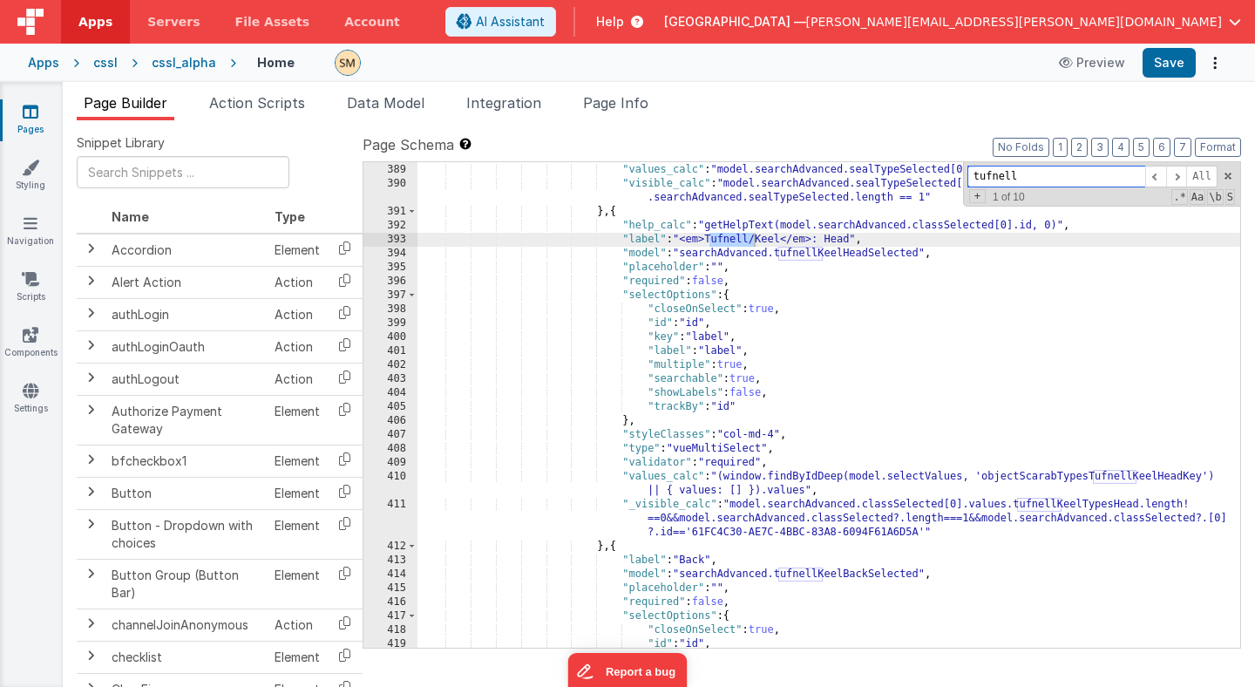
scroll to position [5957, 0]
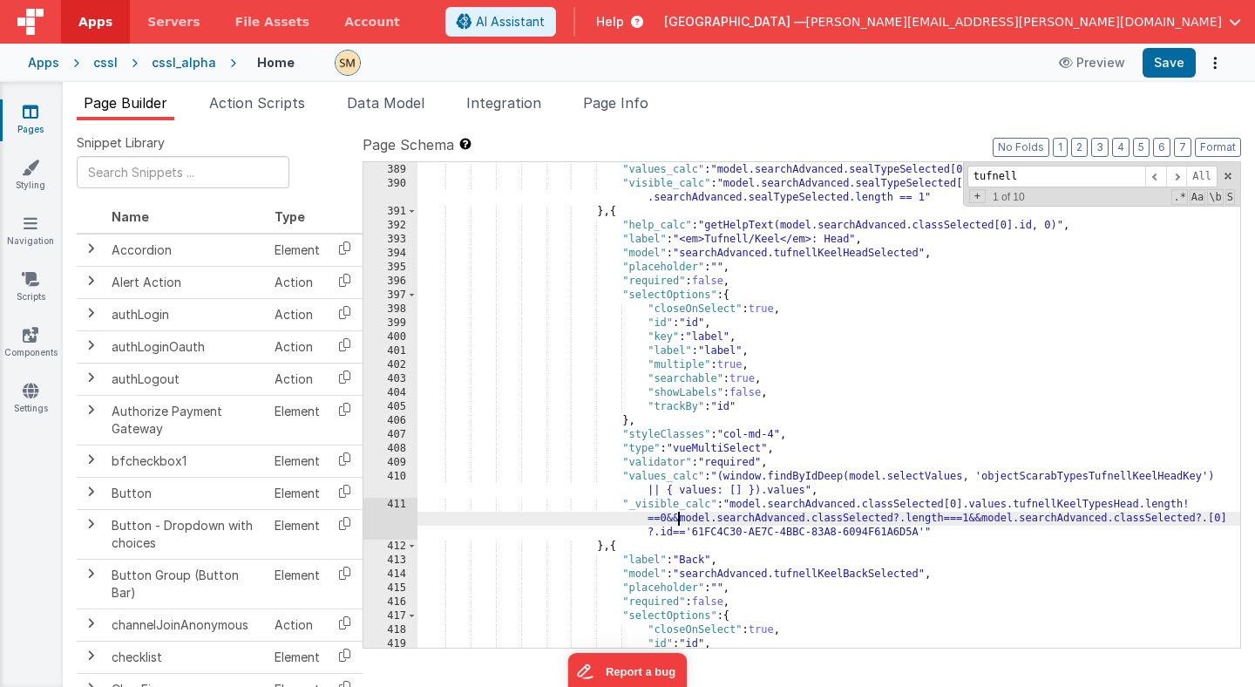
click at [676, 519] on div ""validator" : "required" , "values_calc" : "model.searchAdvanced.sealTypeSelect…" at bounding box center [828, 405] width 823 height 513
click at [976, 519] on div ""validator" : "required" , "values_calc" : "model.searchAdvanced.sealTypeSelect…" at bounding box center [828, 405] width 823 height 513
click at [635, 507] on div ""validator" : "required" , "values_calc" : "model.searchAdvanced.sealTypeSelect…" at bounding box center [828, 405] width 823 height 513
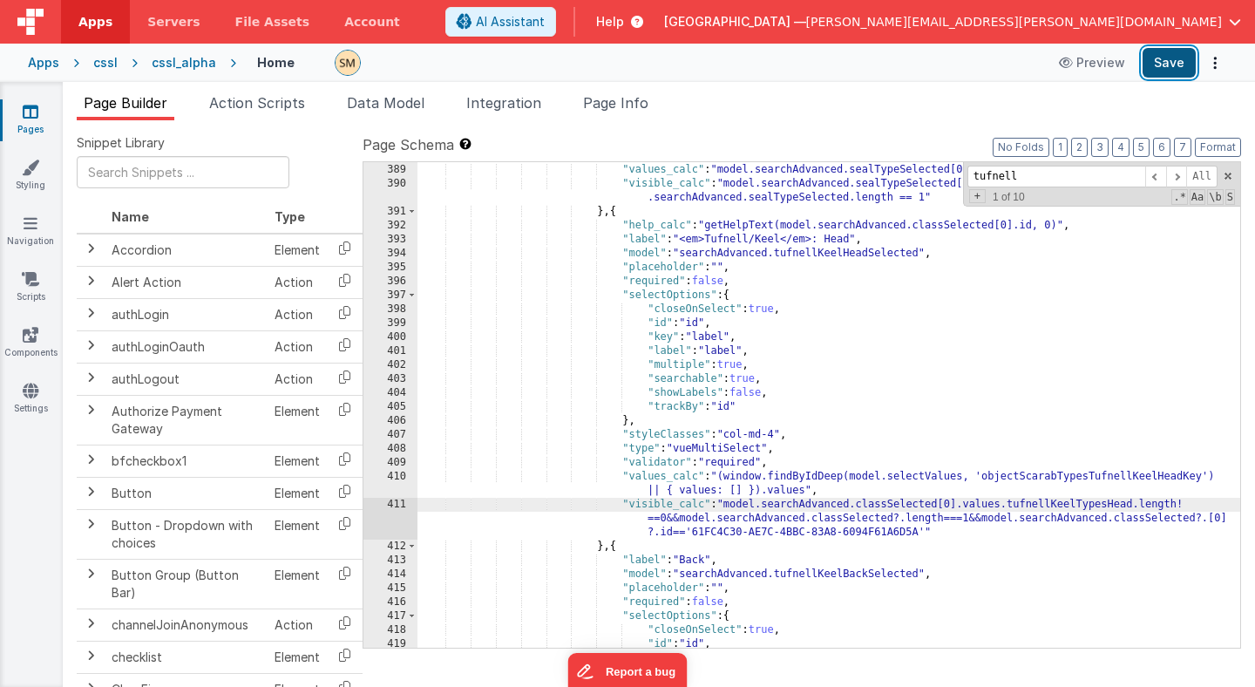
click at [1164, 62] on button "Save" at bounding box center [1169, 63] width 53 height 30
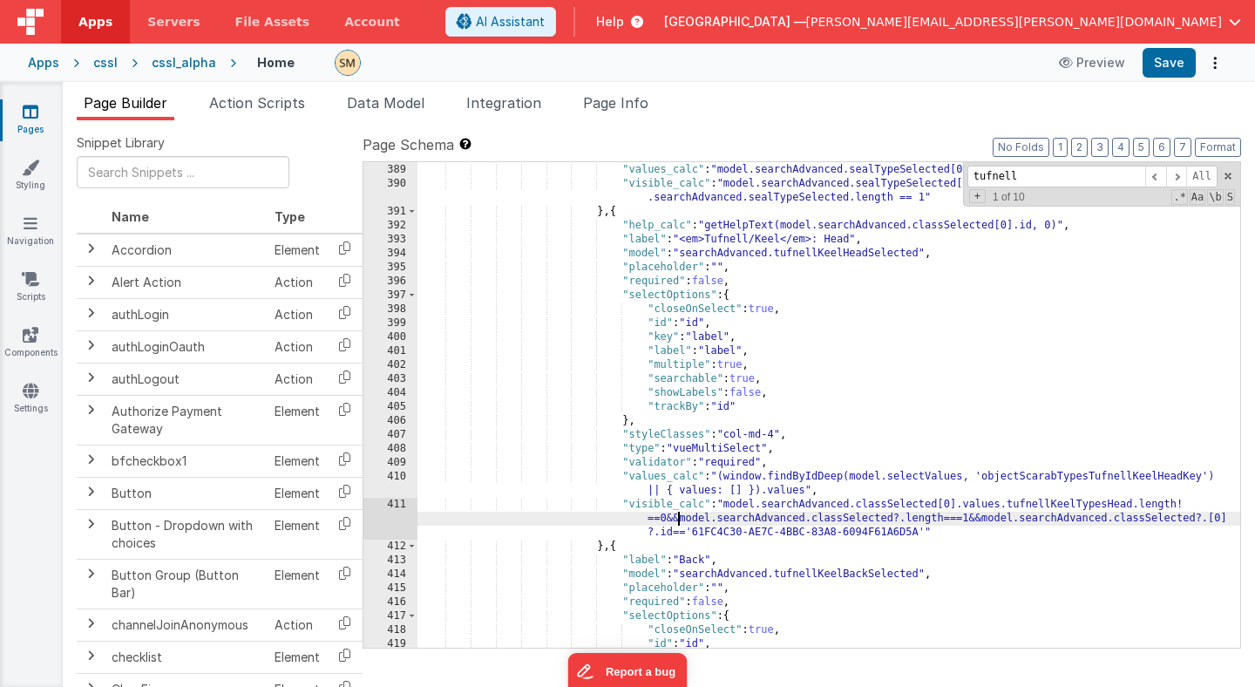
click at [676, 521] on div ""validator" : "required" , "values_calc" : "model.searchAdvanced.sealTypeSelect…" at bounding box center [828, 405] width 823 height 513
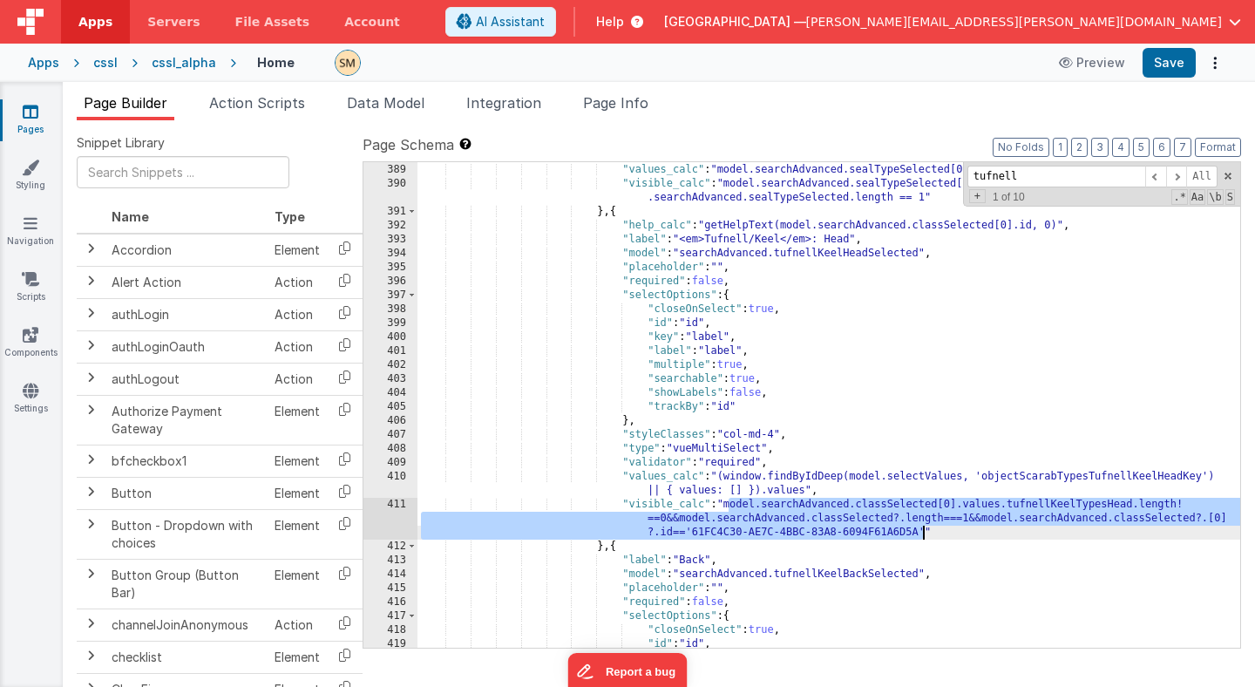
drag, startPoint x: 729, startPoint y: 506, endPoint x: 923, endPoint y: 528, distance: 195.6
click at [922, 528] on div ""validator" : "required" , "values_calc" : "model.searchAdvanced.sealTypeSelect…" at bounding box center [828, 405] width 823 height 513
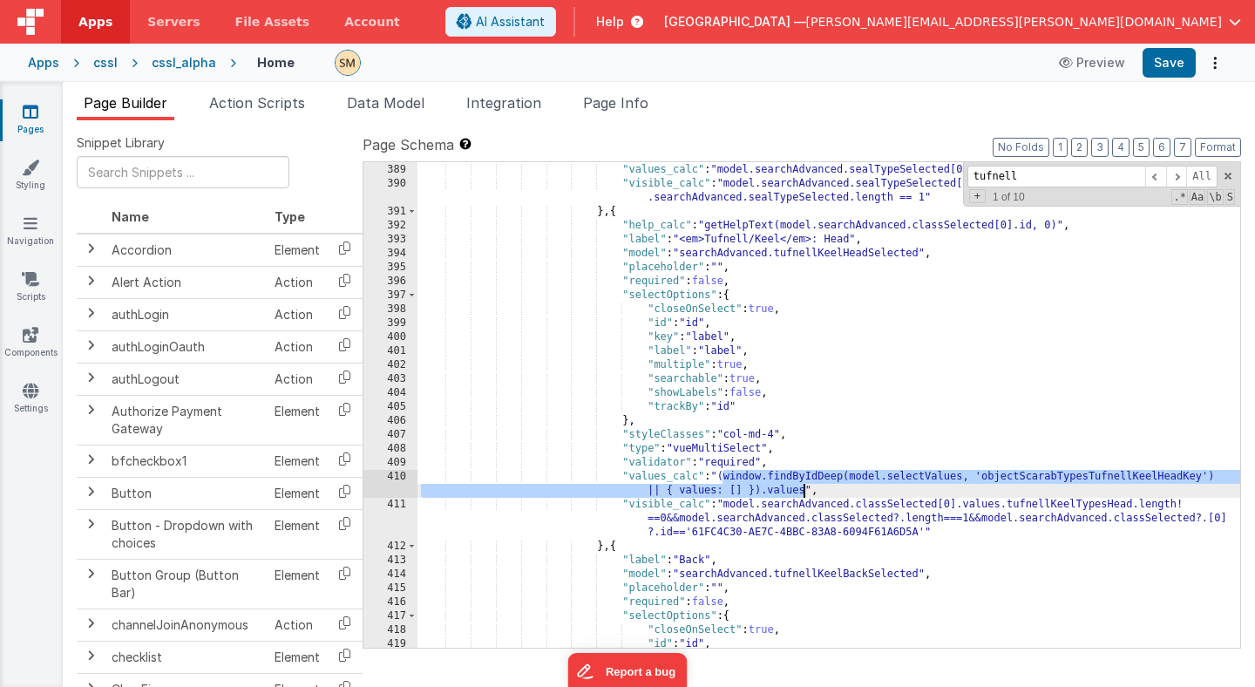
drag, startPoint x: 724, startPoint y: 477, endPoint x: 803, endPoint y: 488, distance: 79.3
click at [803, 488] on div ""validator" : "required" , "values_calc" : "model.searchAdvanced.sealTypeSelect…" at bounding box center [828, 405] width 823 height 513
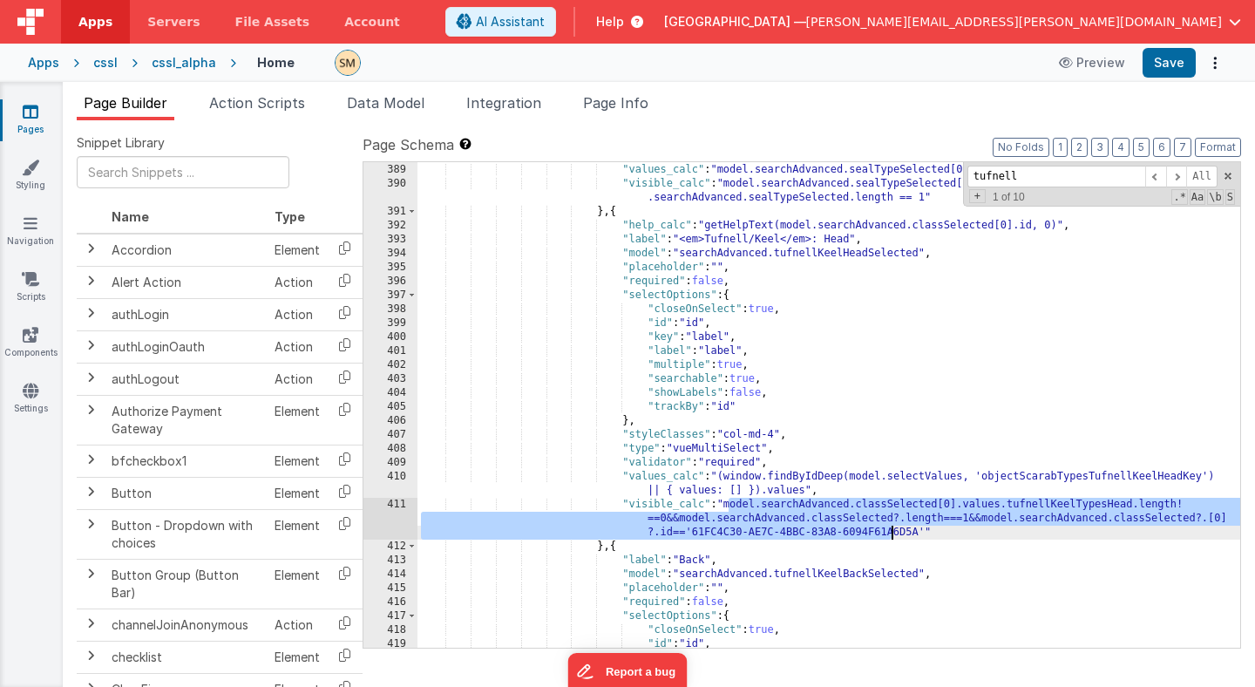
drag, startPoint x: 729, startPoint y: 506, endPoint x: 889, endPoint y: 537, distance: 162.6
click at [889, 537] on div ""validator" : "required" , "values_calc" : "model.searchAdvanced.sealTypeSelect…" at bounding box center [828, 405] width 823 height 513
click at [921, 531] on div ""validator" : "required" , "values_calc" : "model.searchAdvanced.sealTypeSelect…" at bounding box center [828, 405] width 823 height 513
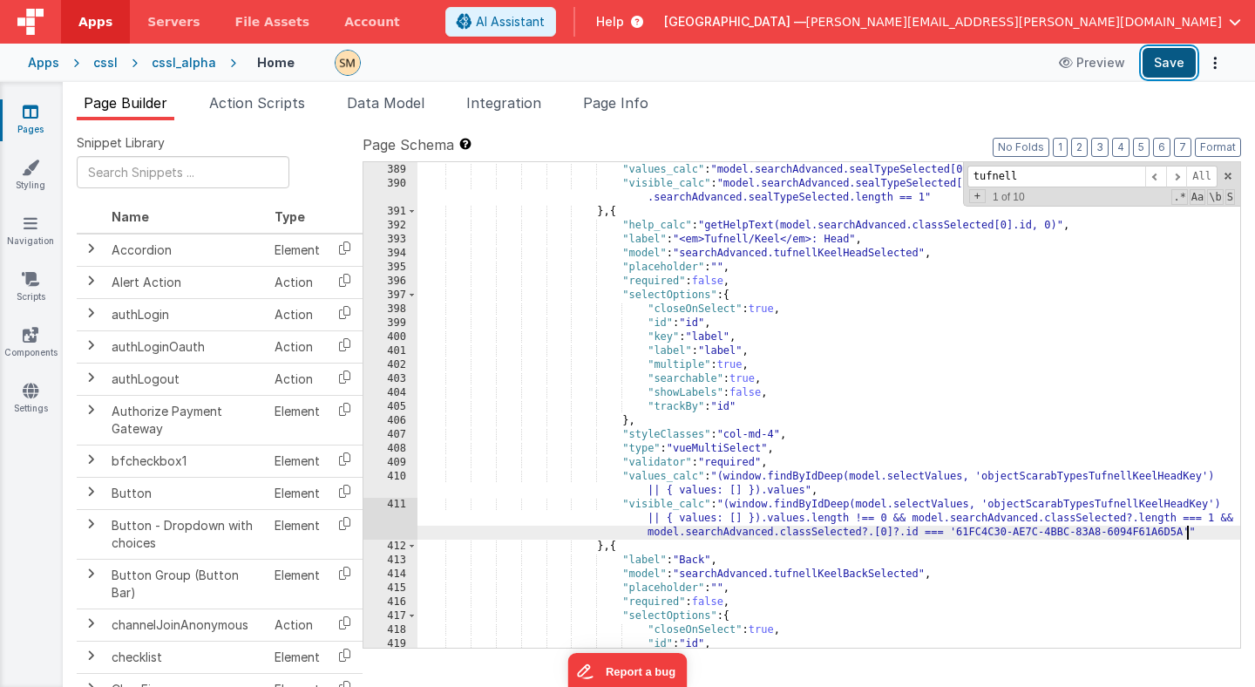
click at [1170, 59] on button "Save" at bounding box center [1169, 63] width 53 height 30
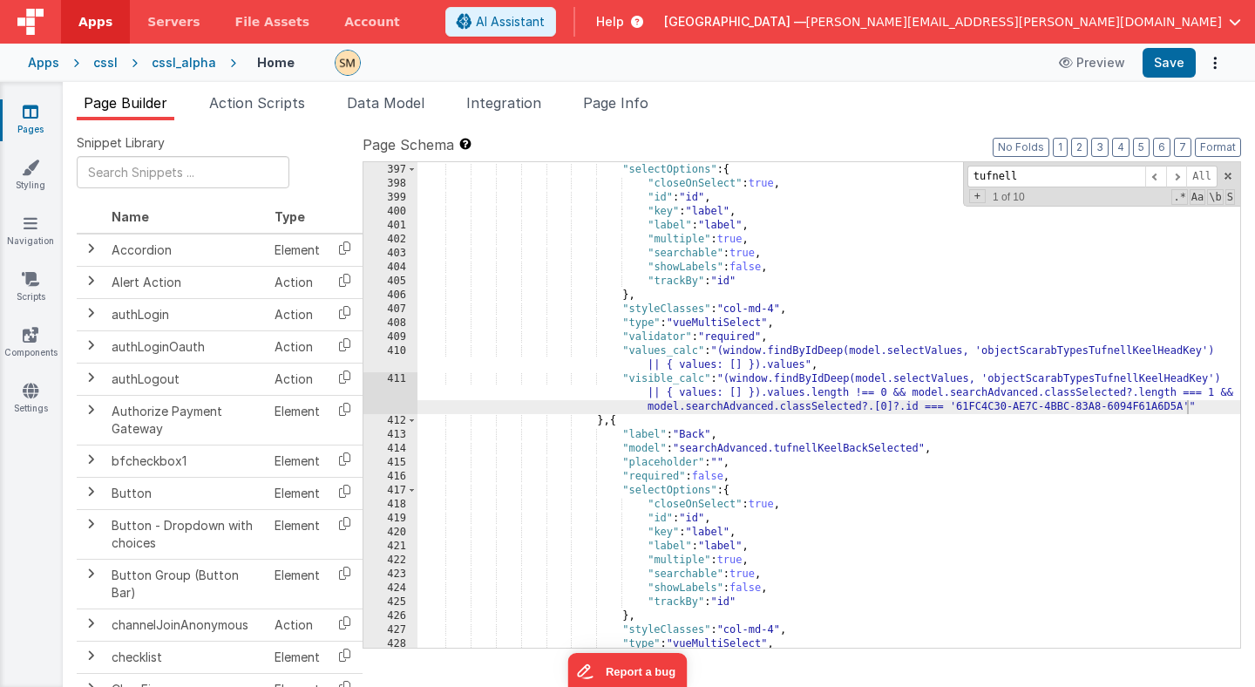
scroll to position [6083, 0]
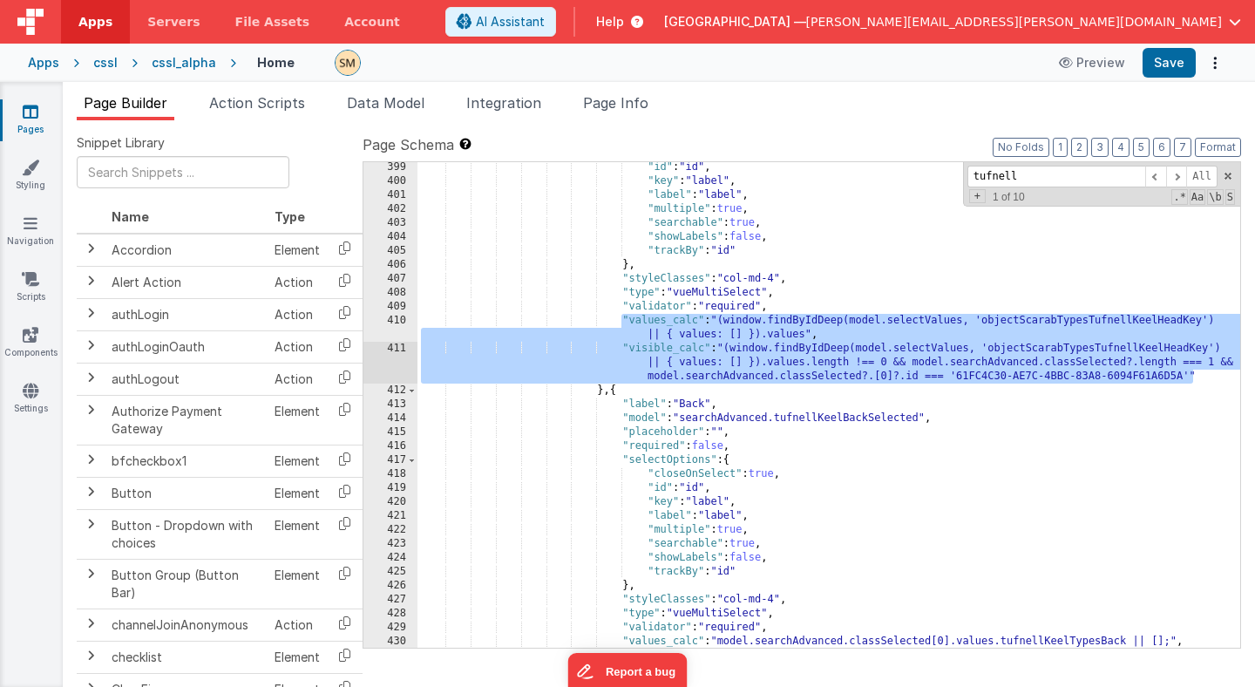
drag, startPoint x: 622, startPoint y: 321, endPoint x: 1210, endPoint y: 381, distance: 590.5
click at [1210, 381] on div ""id" : "id" , "key" : "label" , "label" : "label" , "multiple" : true , "search…" at bounding box center [828, 430] width 823 height 541
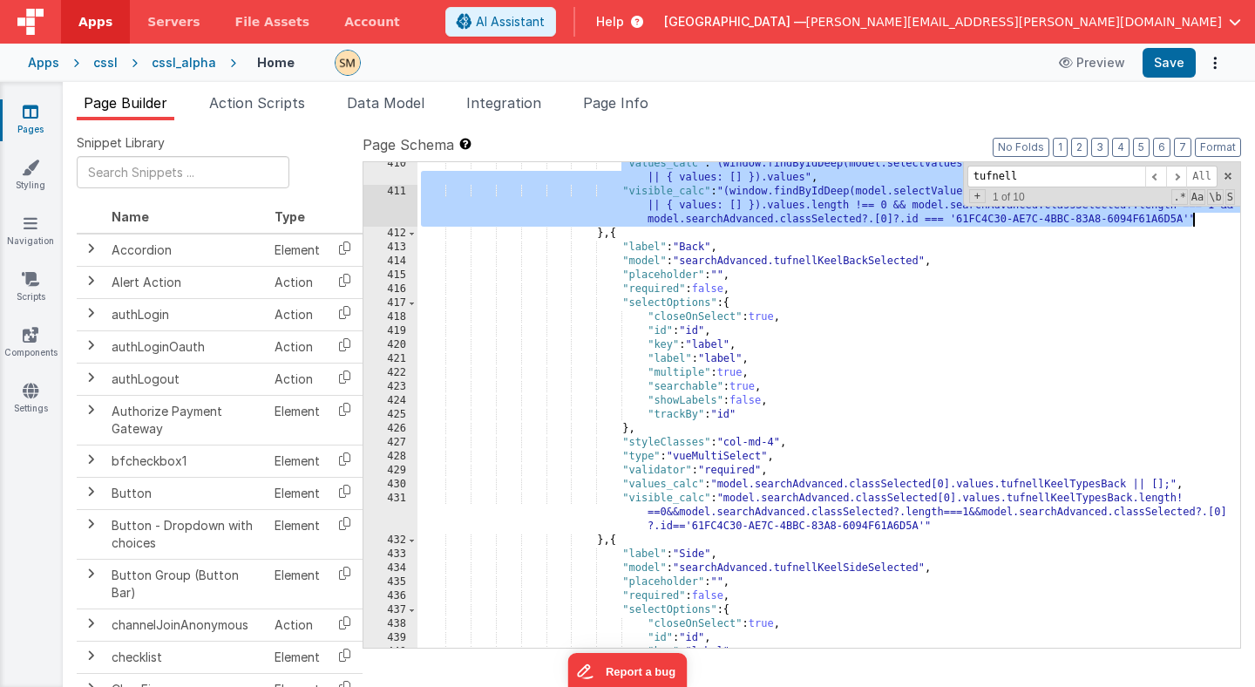
scroll to position [6216, 0]
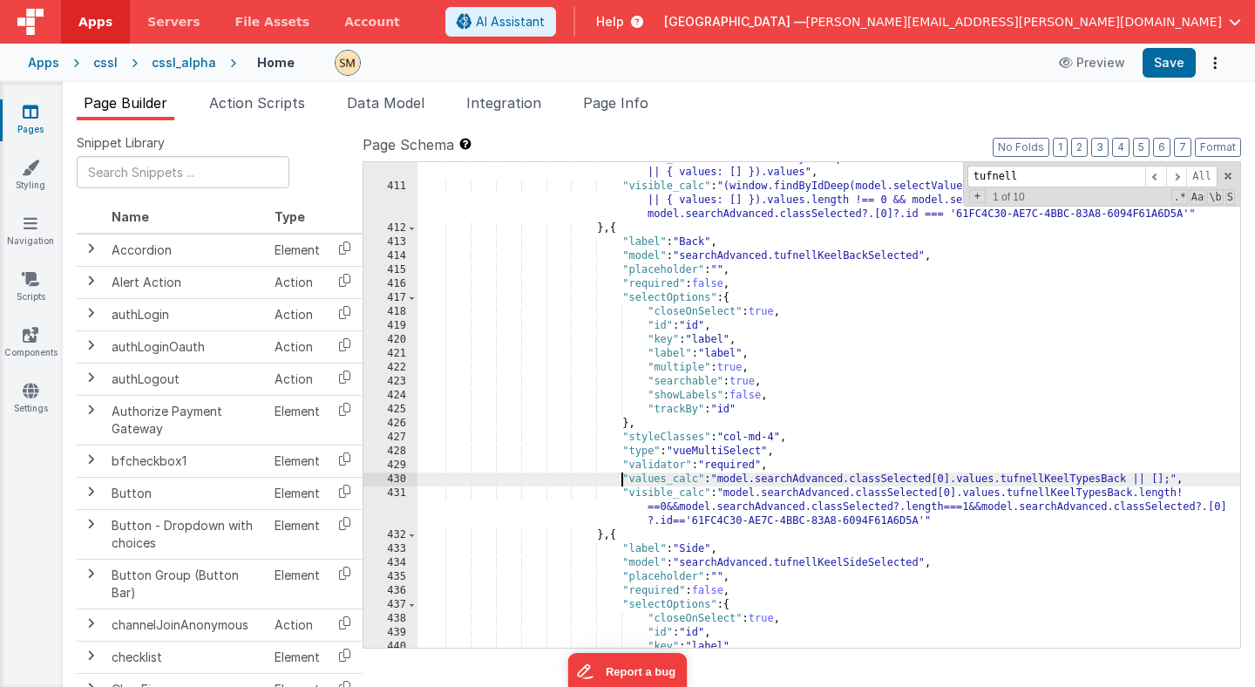
click at [620, 478] on div ""values_calc" : "(window.findByIdDeep(model.selectValues, 'objectScarabTypesTuf…" at bounding box center [828, 415] width 823 height 527
drag, startPoint x: 620, startPoint y: 478, endPoint x: 637, endPoint y: 480, distance: 17.5
click at [637, 480] on div ""values_calc" : "(window.findByIdDeep(model.selectValues, 'objectScarabTypesTuf…" at bounding box center [828, 415] width 823 height 527
click at [622, 478] on div ""values_calc" : "(window.findByIdDeep(model.selectValues, 'objectScarabTypesTuf…" at bounding box center [828, 415] width 823 height 527
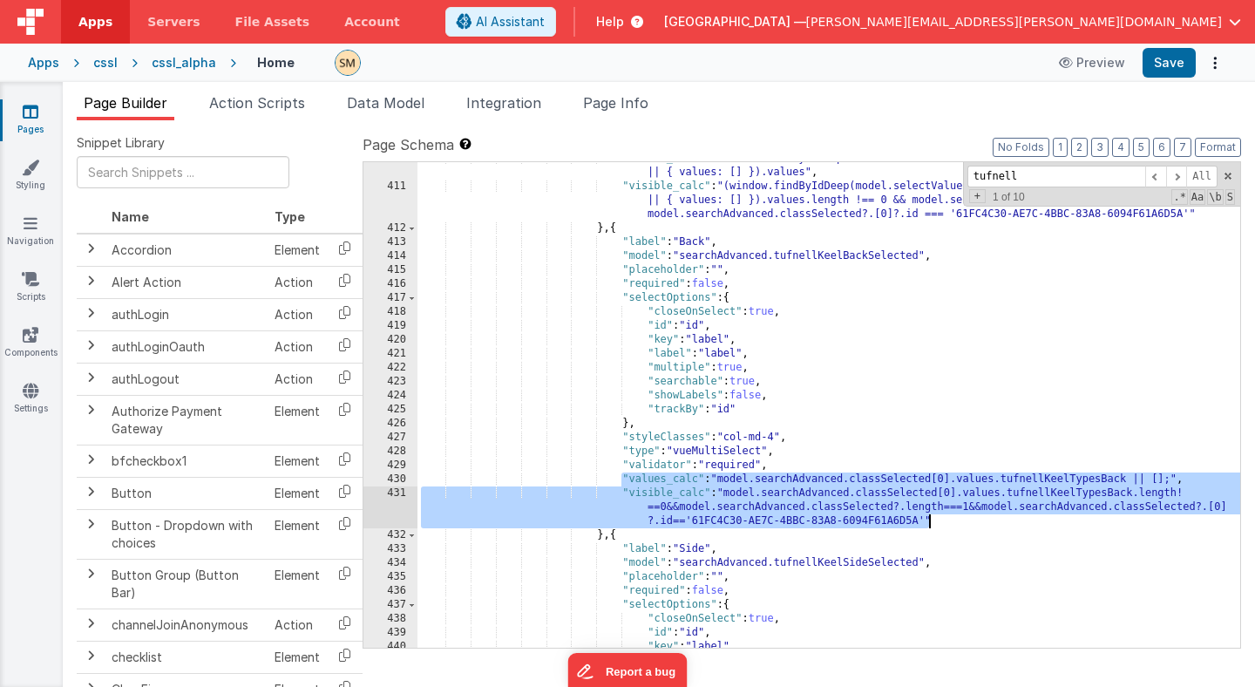
drag, startPoint x: 622, startPoint y: 478, endPoint x: 948, endPoint y: 516, distance: 328.2
click at [948, 516] on div ""values_calc" : "(window.findByIdDeep(model.selectValues, 'objectScarabTypesTuf…" at bounding box center [828, 415] width 823 height 527
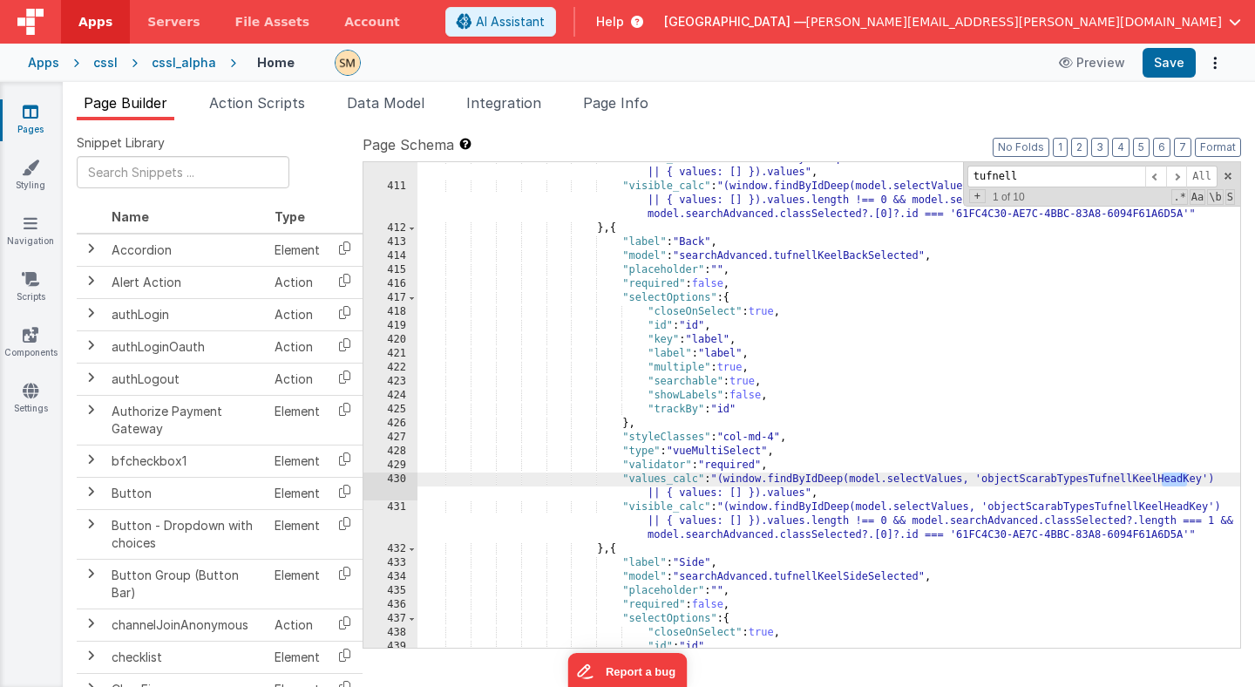
drag, startPoint x: 1188, startPoint y: 480, endPoint x: 1162, endPoint y: 480, distance: 26.1
click at [1162, 480] on div ""values_calc" : "(window.findByIdDeep(model.selectValues, 'objectScarabTypesTuf…" at bounding box center [828, 415] width 823 height 527
click at [1139, 478] on div ""values_calc" : "(window.findByIdDeep(model.selectValues, 'objectScarabTypesTuf…" at bounding box center [828, 415] width 823 height 527
click at [1128, 511] on div ""values_calc" : "(window.findByIdDeep(model.selectValues, 'objectScarabTypesTuf…" at bounding box center [828, 415] width 823 height 527
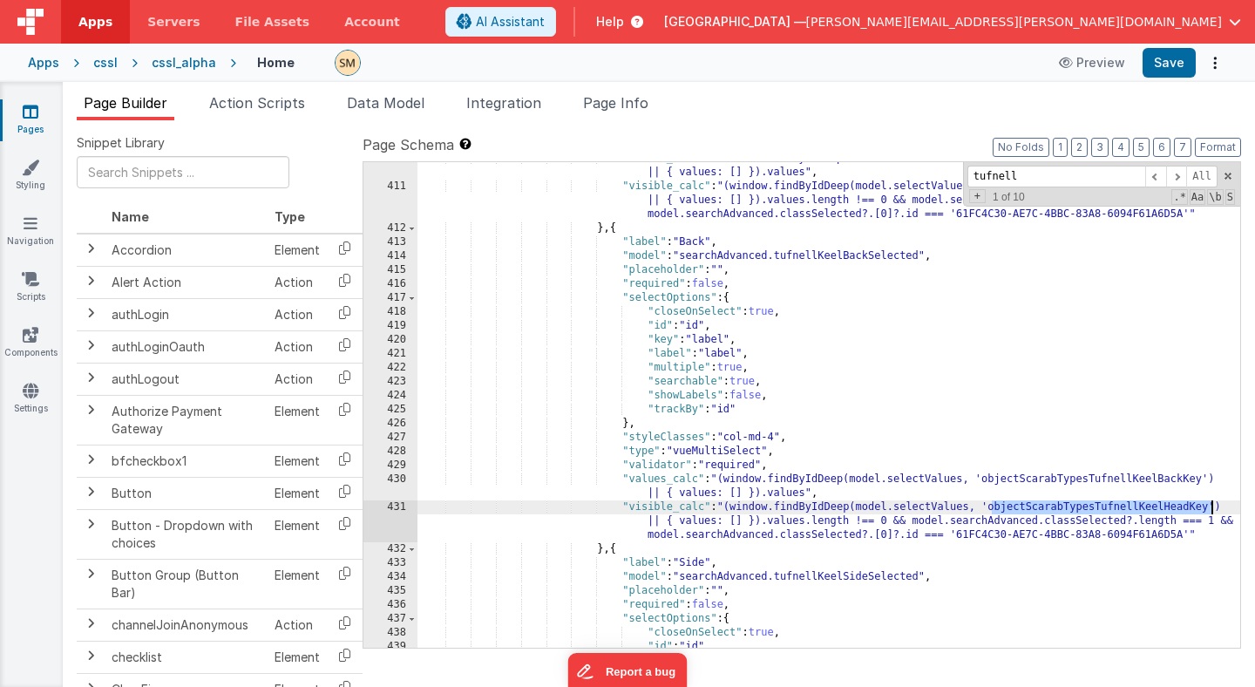
click at [1128, 511] on div ""values_calc" : "(window.findByIdDeep(model.selectValues, 'objectScarabTypesTuf…" at bounding box center [828, 415] width 823 height 527
click at [1123, 512] on div ""values_calc" : "(window.findByIdDeep(model.selectValues, 'objectScarabTypesTuf…" at bounding box center [828, 415] width 823 height 527
click at [1080, 536] on div ""values_calc" : "(window.findByIdDeep(model.selectValues, 'objectScarabTypesTuf…" at bounding box center [828, 415] width 823 height 527
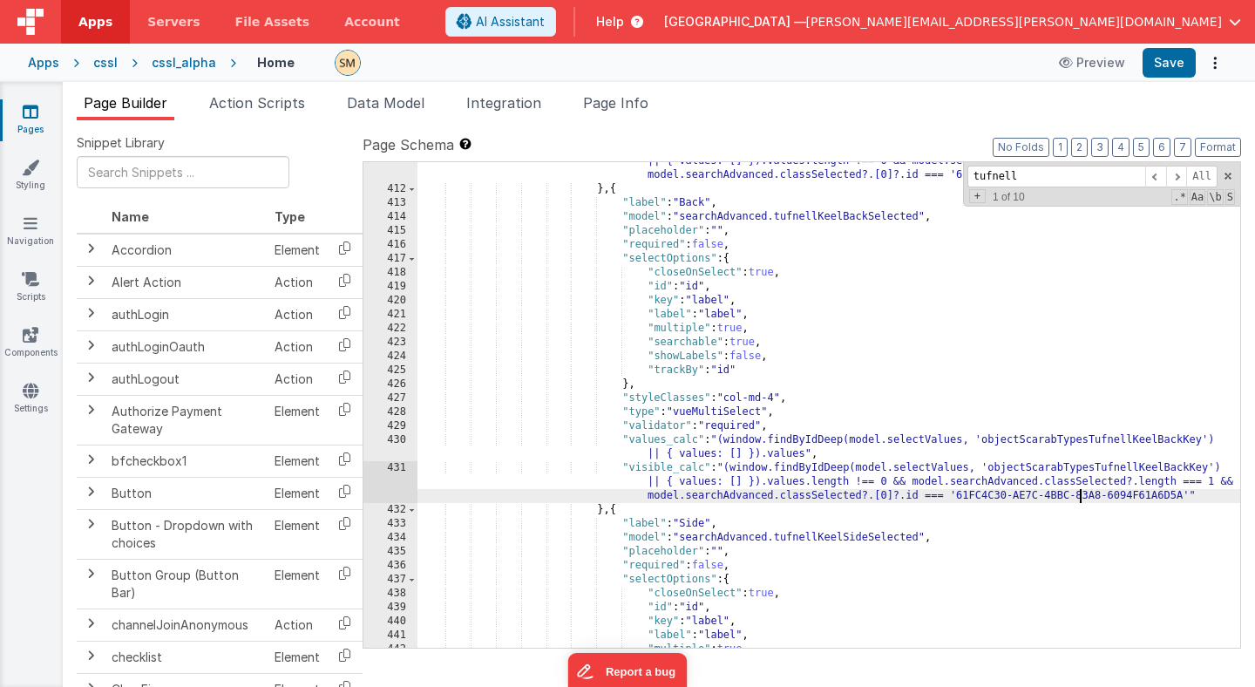
scroll to position [6246, 0]
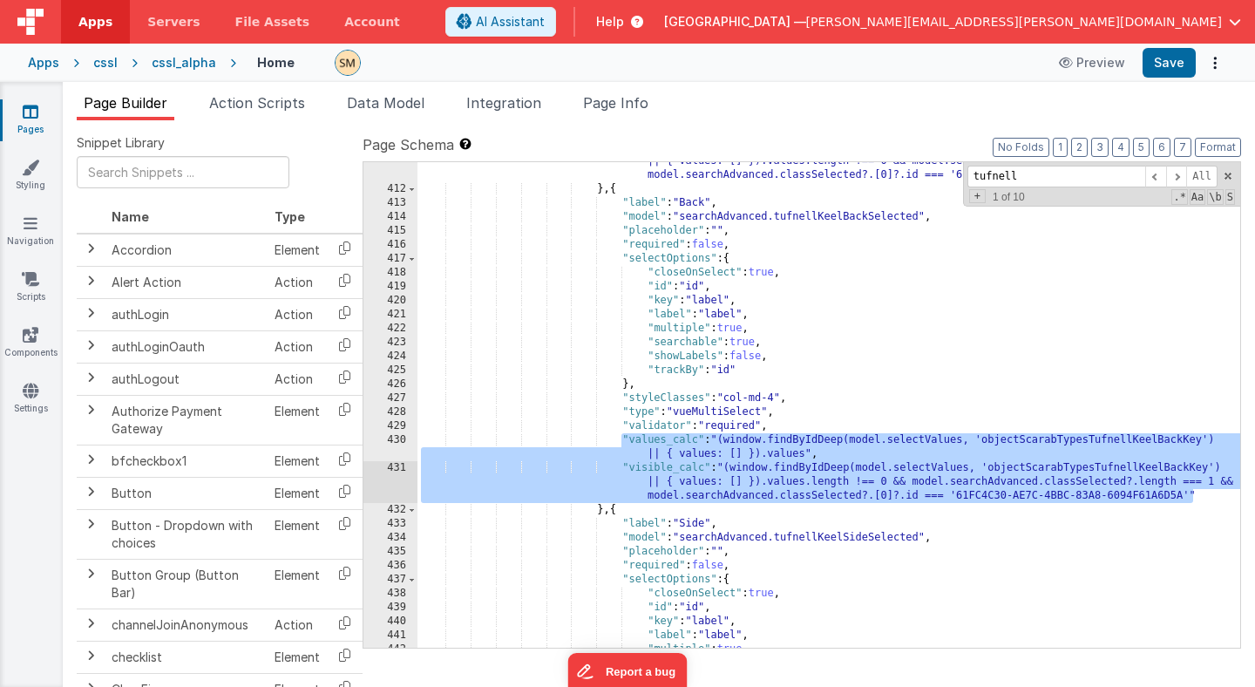
drag, startPoint x: 622, startPoint y: 440, endPoint x: 1196, endPoint y: 497, distance: 576.3
click at [1196, 497] on div ""visible_calc" : "(window.findByIdDeep(model.selectValues, 'objectScarabTypesTu…" at bounding box center [828, 410] width 823 height 541
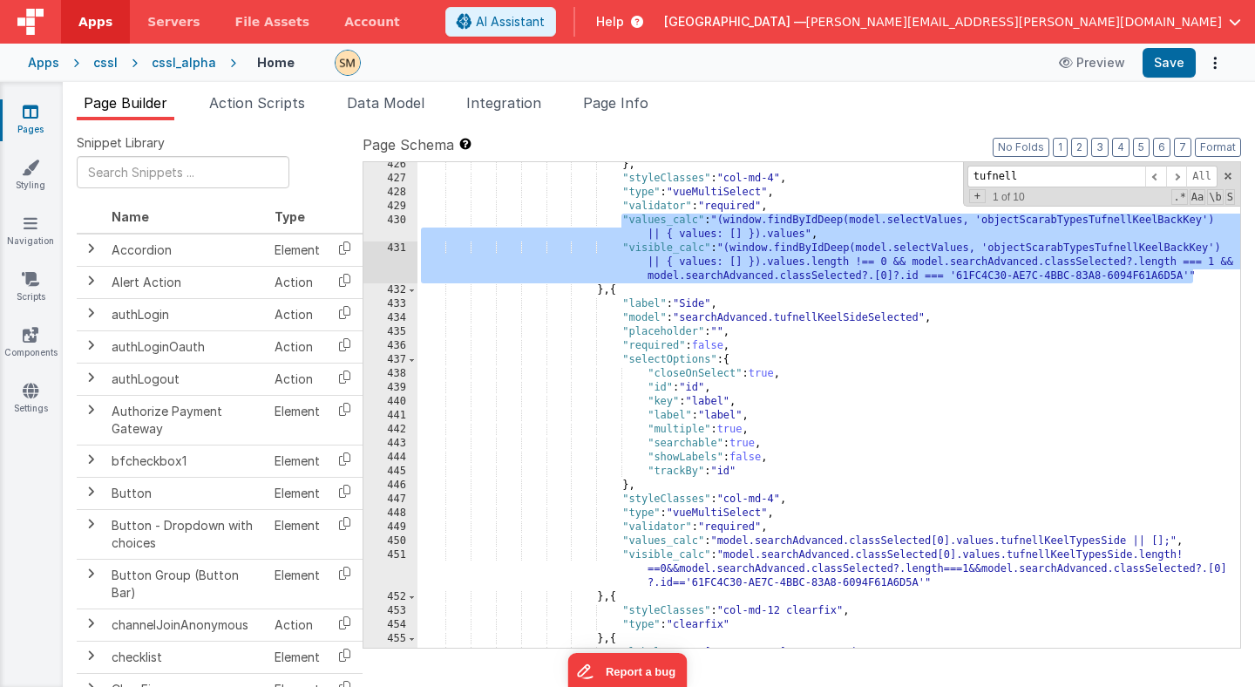
scroll to position [6452, 0]
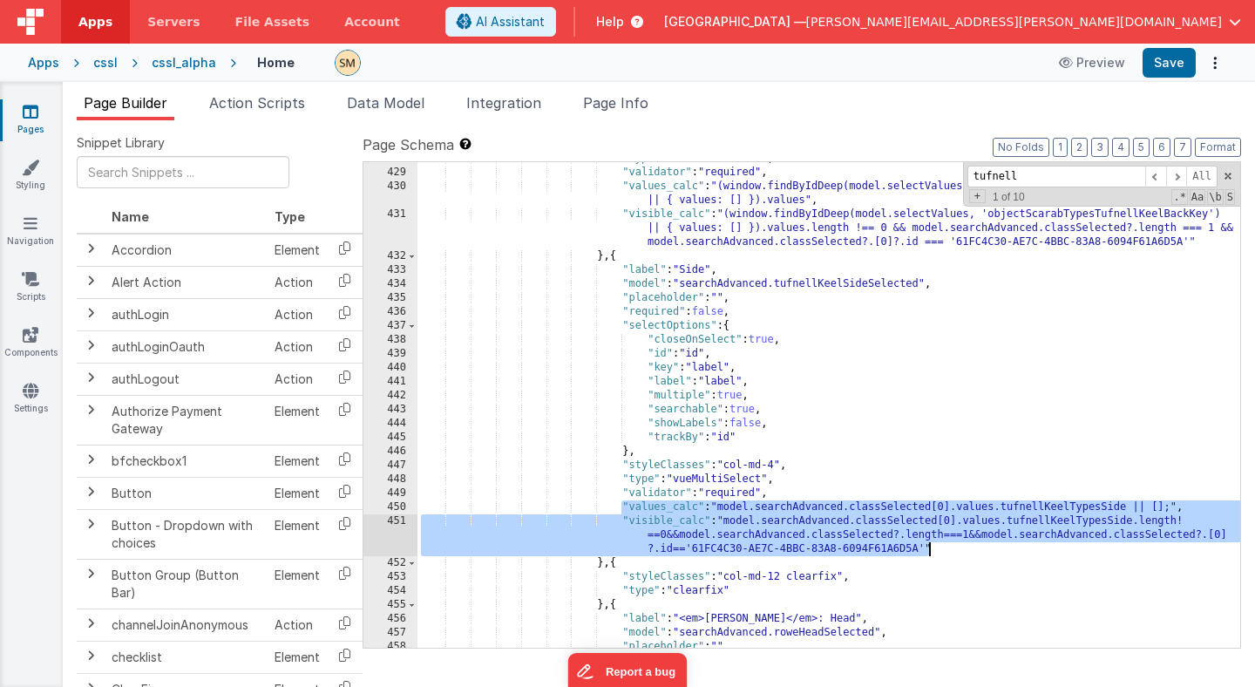
drag, startPoint x: 622, startPoint y: 506, endPoint x: 931, endPoint y: 546, distance: 311.1
click at [931, 546] on div ""type" : "vueMultiSelect" , "validator" : "required" , "values_calc" : "(window…" at bounding box center [828, 408] width 823 height 513
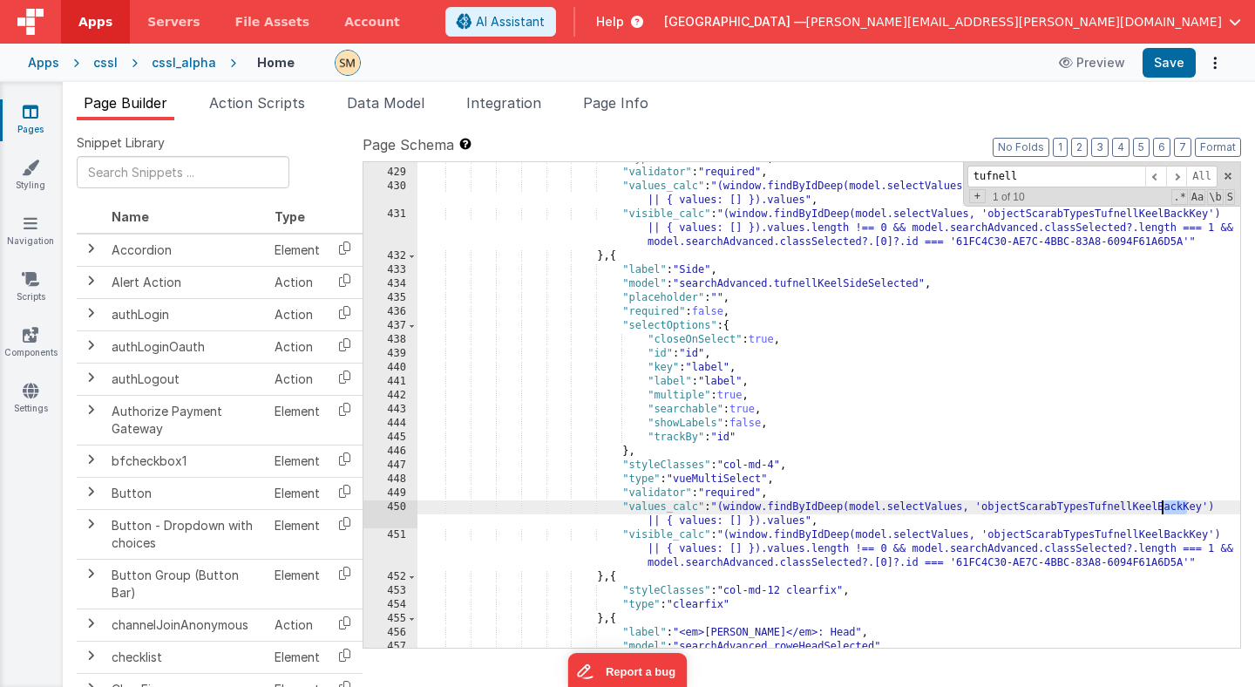
drag, startPoint x: 1185, startPoint y: 508, endPoint x: 1162, endPoint y: 507, distance: 23.5
click at [1162, 508] on div ""type" : "vueMultiSelect" , "validator" : "required" , "values_calc" : "(window…" at bounding box center [828, 408] width 823 height 513
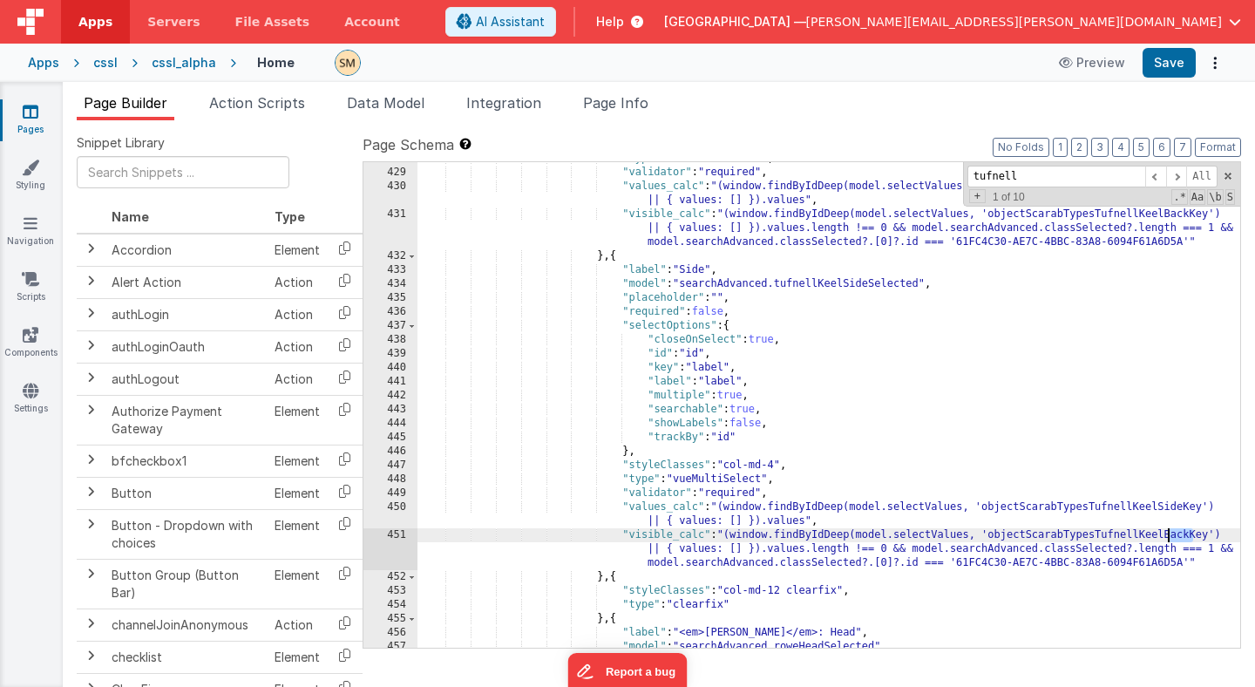
drag, startPoint x: 1191, startPoint y: 536, endPoint x: 1168, endPoint y: 535, distance: 23.5
click at [1168, 536] on div ""type" : "vueMultiSelect" , "validator" : "required" , "values_calc" : "(window…" at bounding box center [828, 408] width 823 height 513
click at [1179, 64] on button "Save" at bounding box center [1169, 63] width 53 height 30
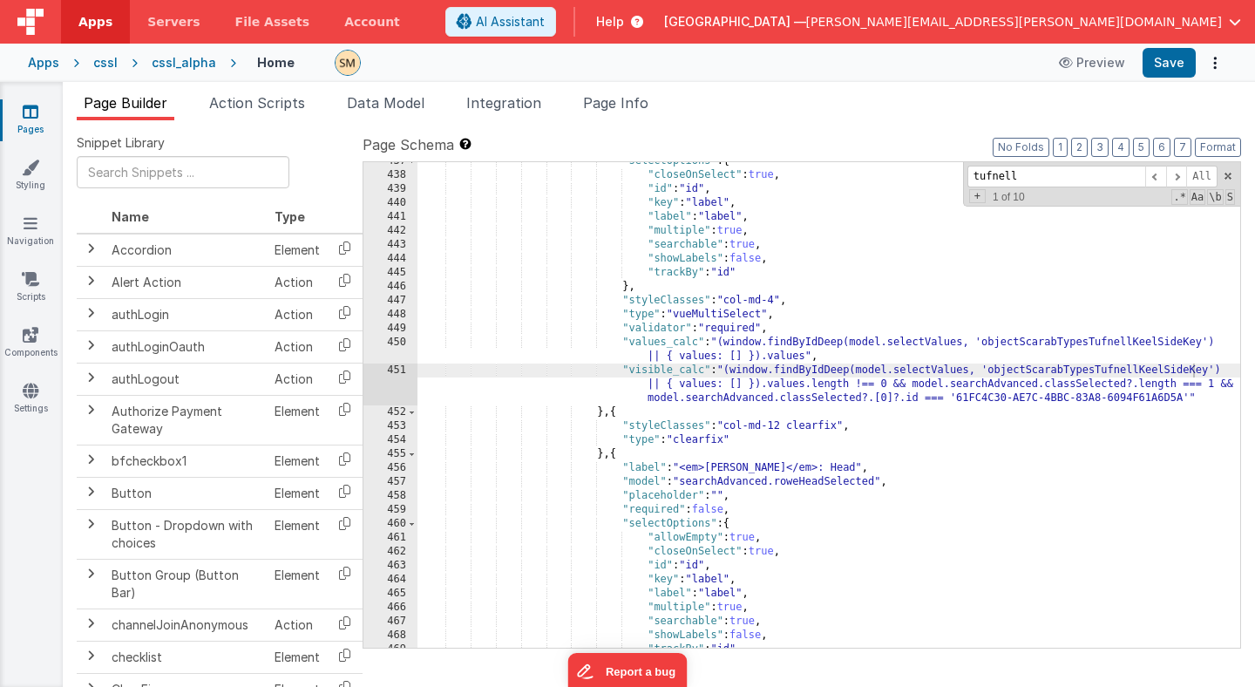
scroll to position [6587, 0]
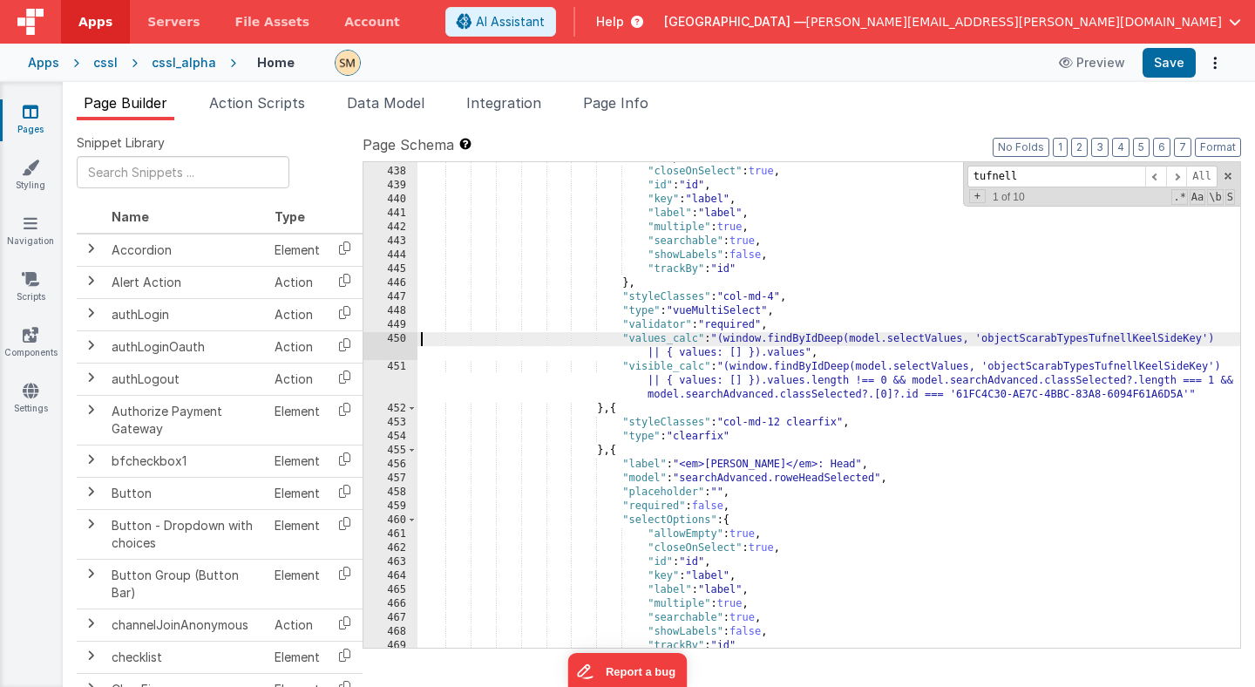
click at [421, 336] on div ""selectOptions" : { "closeOnSelect" : true , "id" : "id" , "key" : "label" , "l…" at bounding box center [828, 407] width 823 height 513
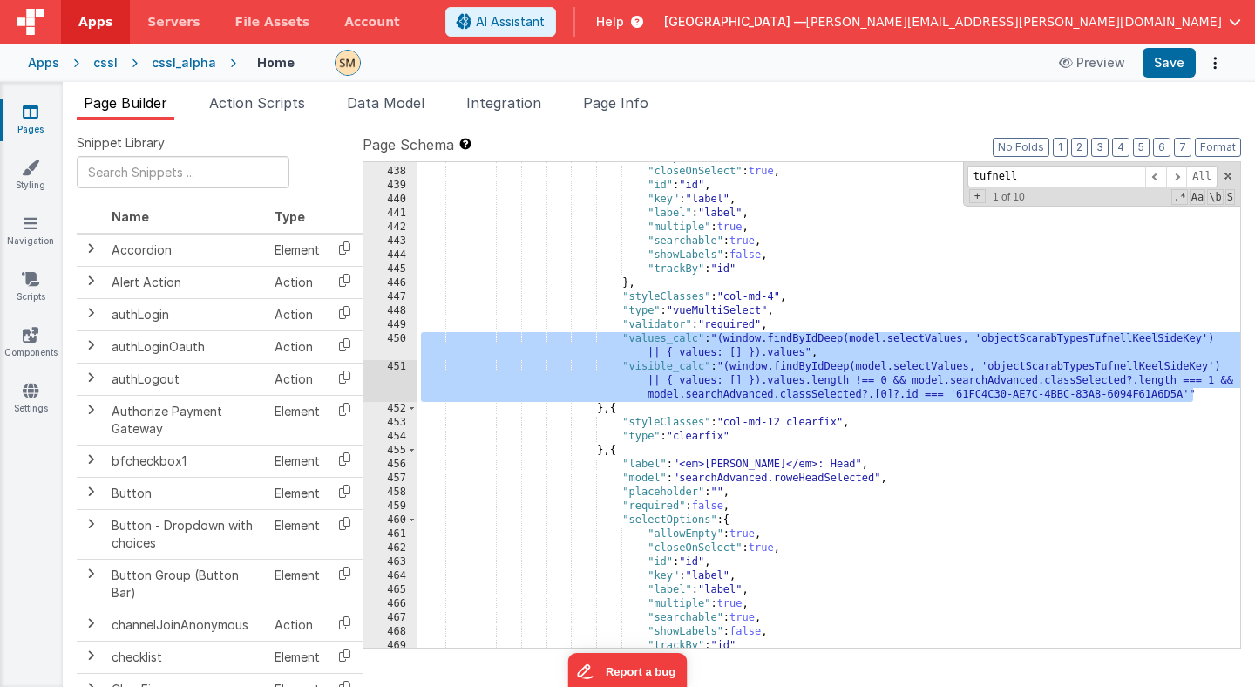
drag, startPoint x: 421, startPoint y: 336, endPoint x: 1194, endPoint y: 396, distance: 775.4
click at [1194, 396] on div ""selectOptions" : { "closeOnSelect" : true , "id" : "id" , "key" : "label" , "l…" at bounding box center [828, 407] width 823 height 513
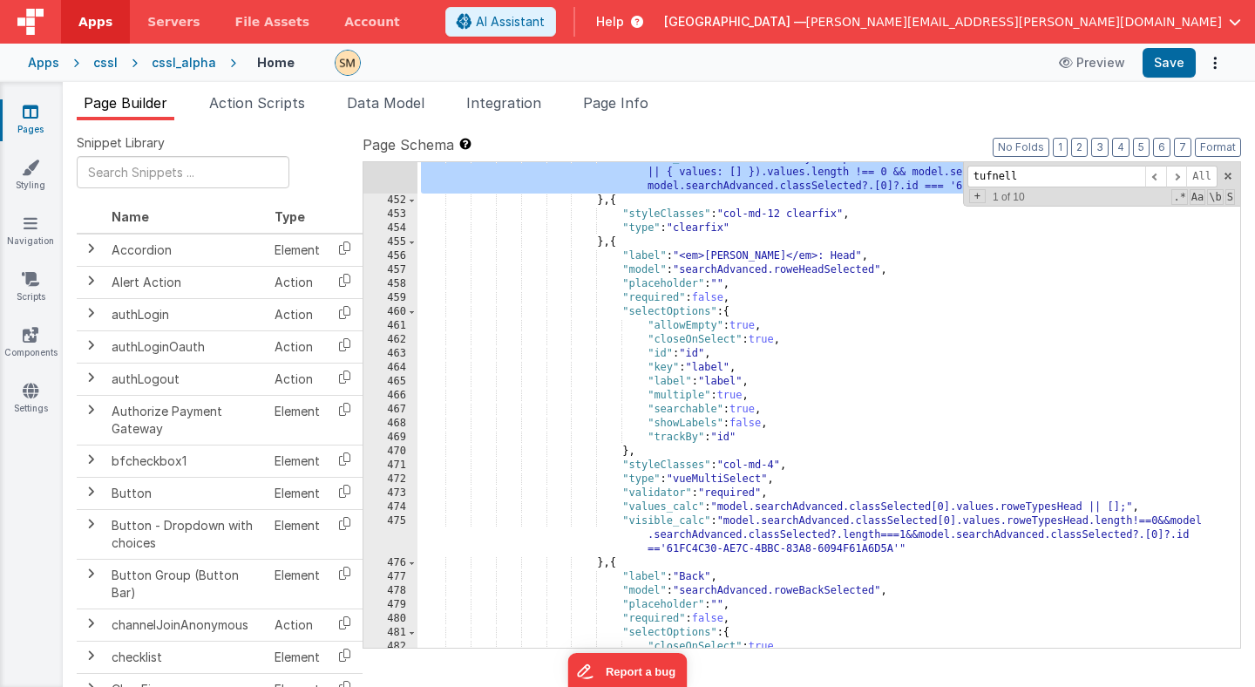
scroll to position [6775, 0]
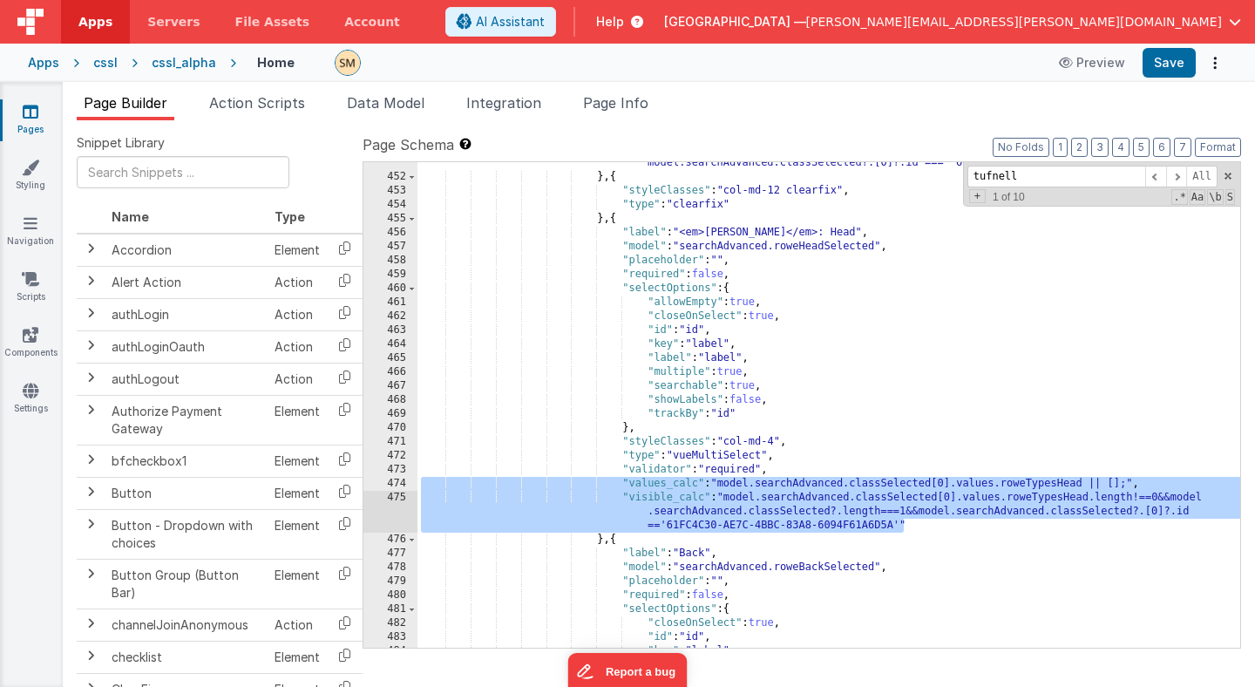
drag, startPoint x: 422, startPoint y: 483, endPoint x: 914, endPoint y: 526, distance: 494.3
click at [914, 526] on div ""visible_calc" : "(window.findByIdDeep(model.selectValues, 'objectScarabTypesTu…" at bounding box center [828, 398] width 823 height 541
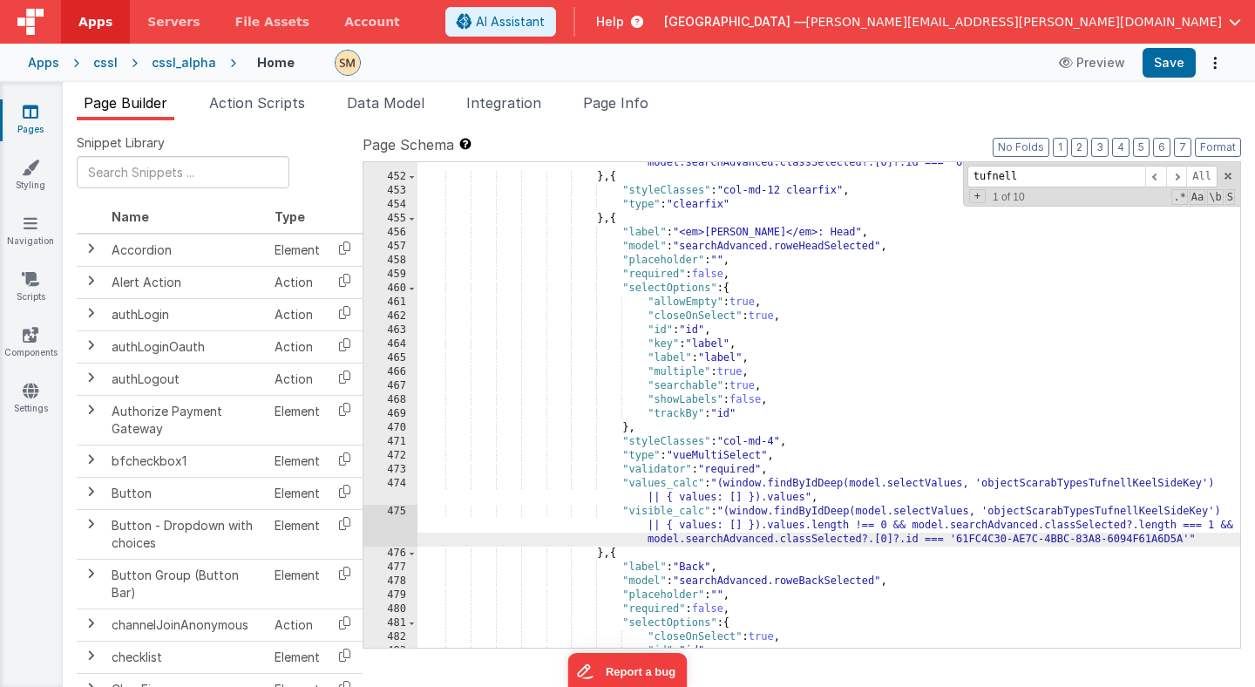
click at [1095, 512] on div ""visible_calc" : "(window.findByIdDeep(model.selectValues, 'objectScarabTypesTu…" at bounding box center [828, 398] width 823 height 541
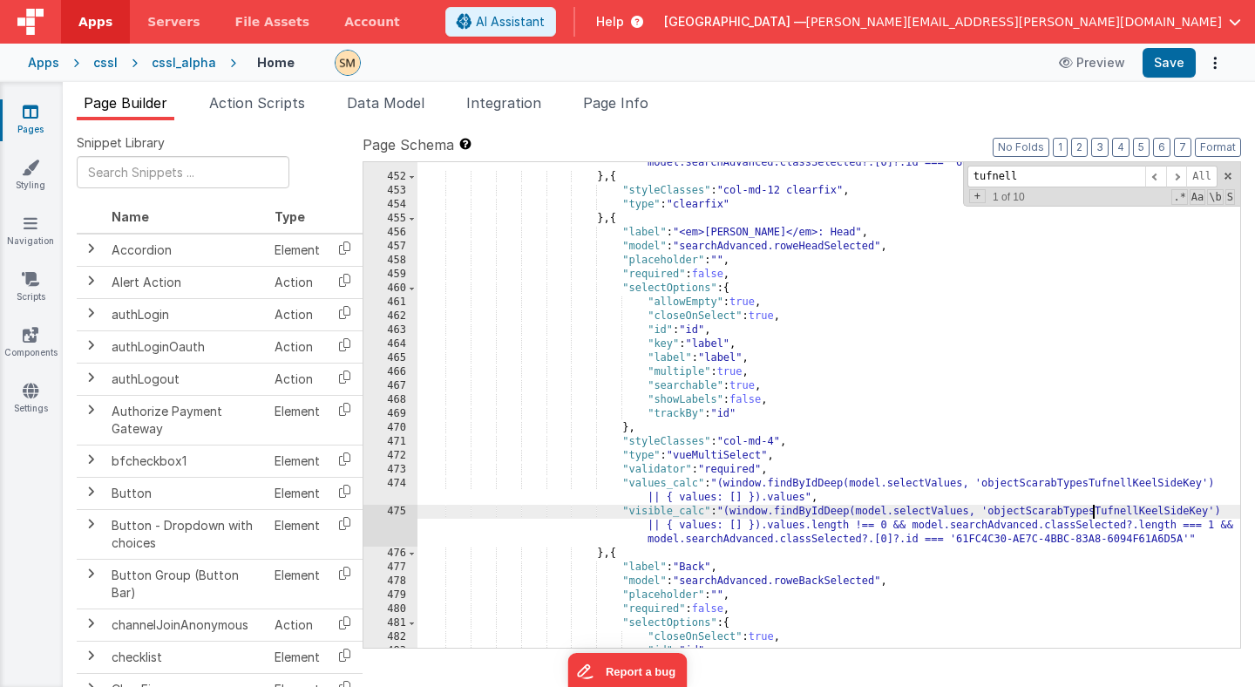
click at [1095, 512] on div ""visible_calc" : "(window.findByIdDeep(model.selectValues, 'objectScarabTypesTu…" at bounding box center [828, 398] width 823 height 541
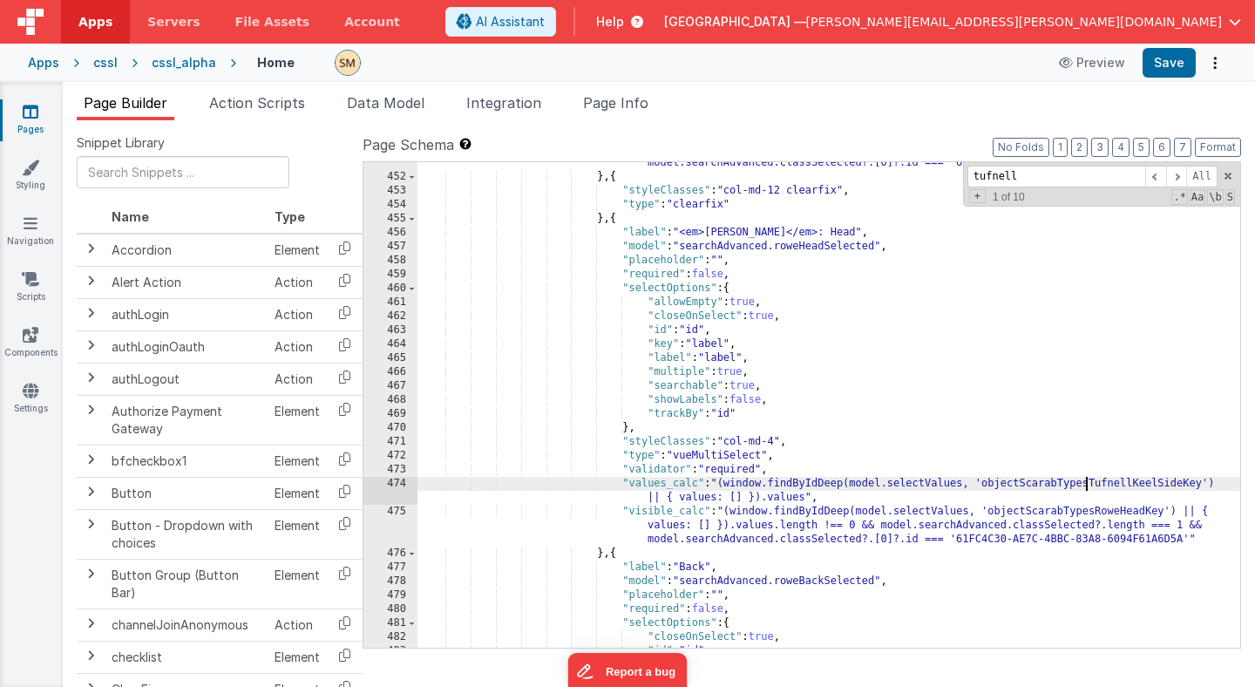
click at [1086, 486] on div ""visible_calc" : "(window.findByIdDeep(model.selectValues, 'objectScarabTypesTu…" at bounding box center [828, 398] width 823 height 541
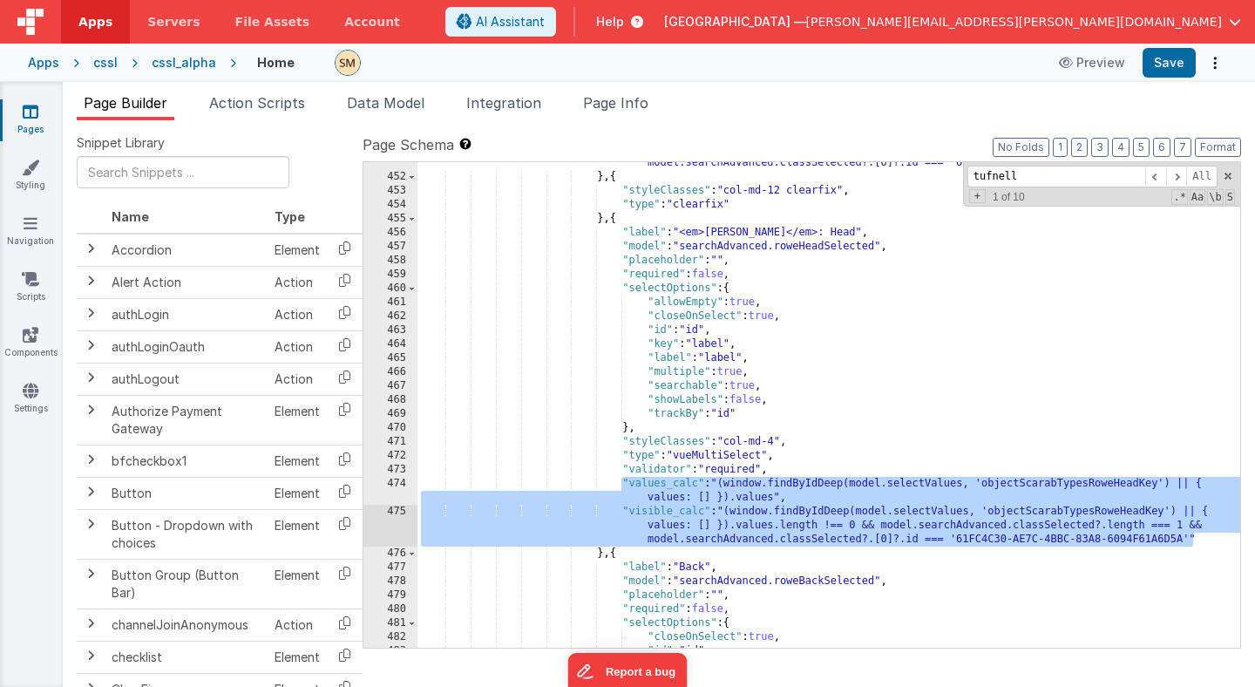
drag, startPoint x: 624, startPoint y: 484, endPoint x: 1201, endPoint y: 542, distance: 579.9
click at [1201, 542] on div ""visible_calc" : "(window.findByIdDeep(model.selectValues, 'objectScarabTypesTu…" at bounding box center [828, 398] width 823 height 541
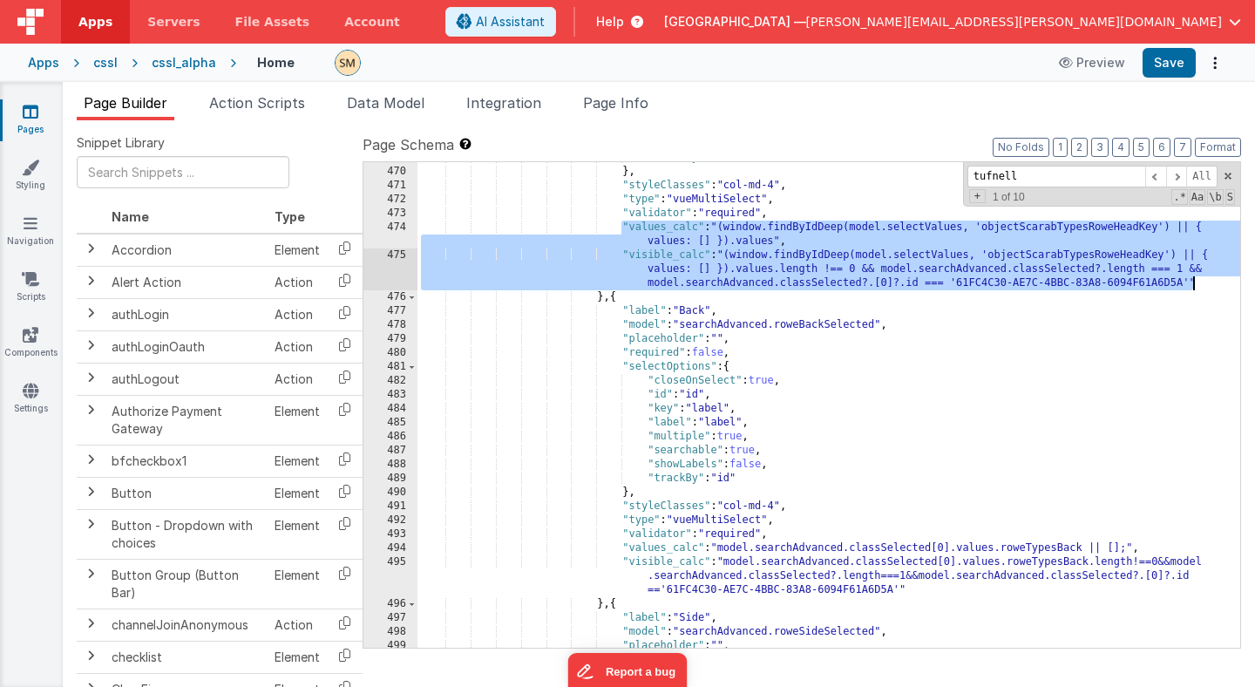
scroll to position [6984, 0]
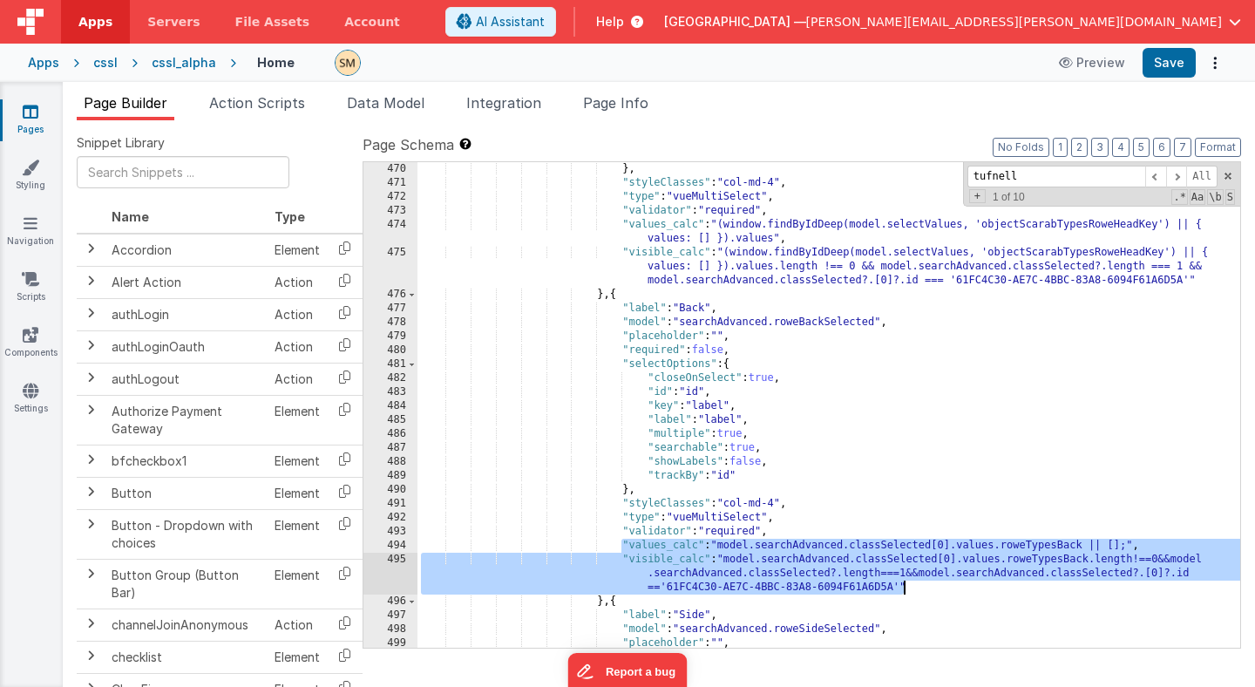
drag, startPoint x: 622, startPoint y: 543, endPoint x: 903, endPoint y: 588, distance: 284.3
click at [903, 588] on div "} , "styleClasses" : "col-md-4" , "type" : "vueMultiSelect" , "validator" : "re…" at bounding box center [828, 418] width 823 height 513
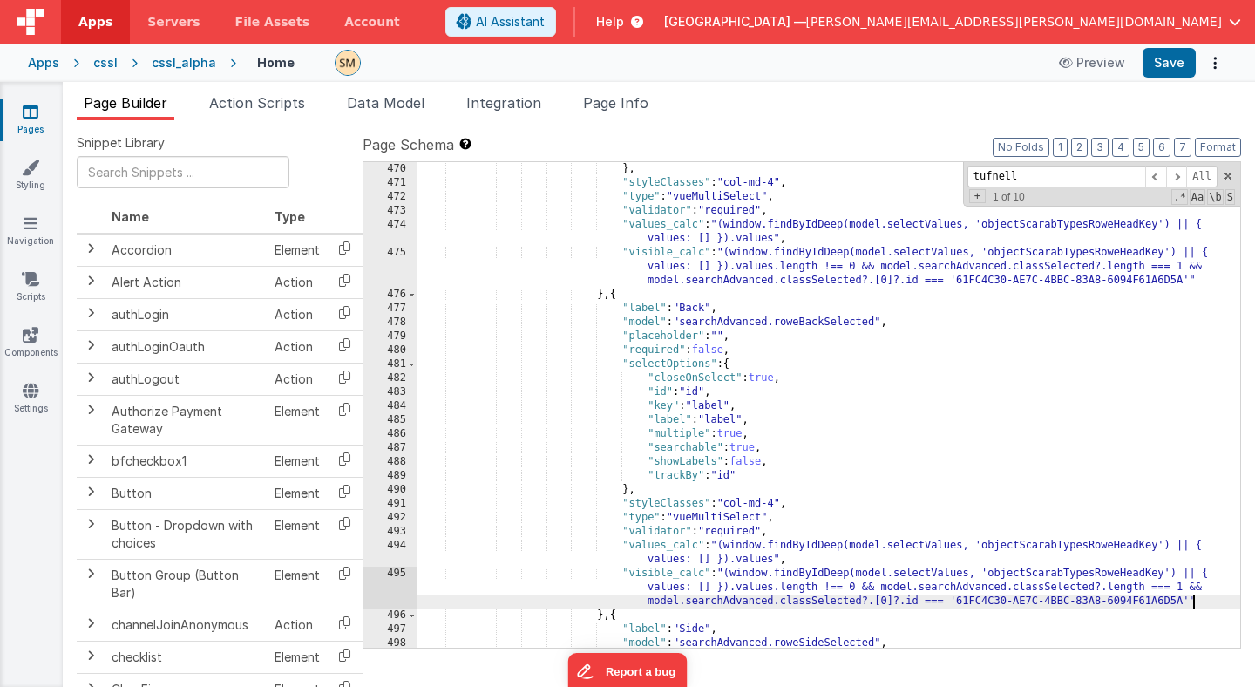
click at [1140, 546] on div "} , "styleClasses" : "col-md-4" , "type" : "vueMultiSelect" , "validator" : "re…" at bounding box center [828, 418] width 823 height 513
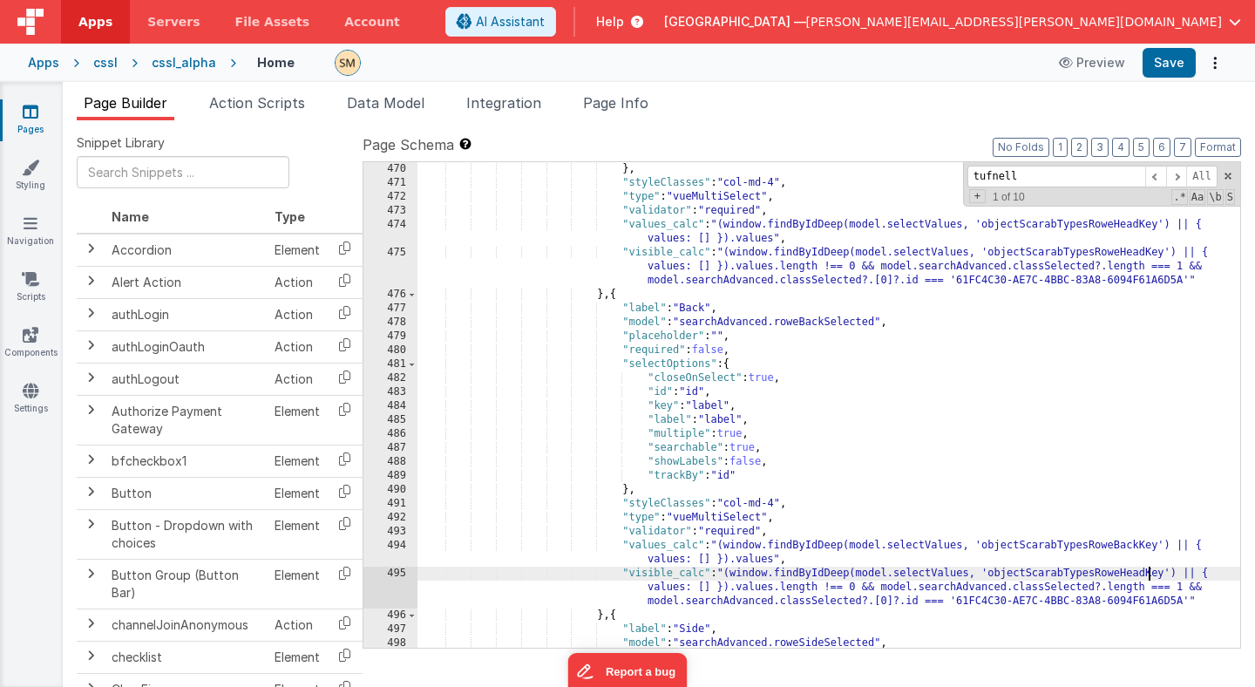
click at [1148, 574] on div "} , "styleClasses" : "col-md-4" , "type" : "vueMultiSelect" , "validator" : "re…" at bounding box center [828, 418] width 823 height 513
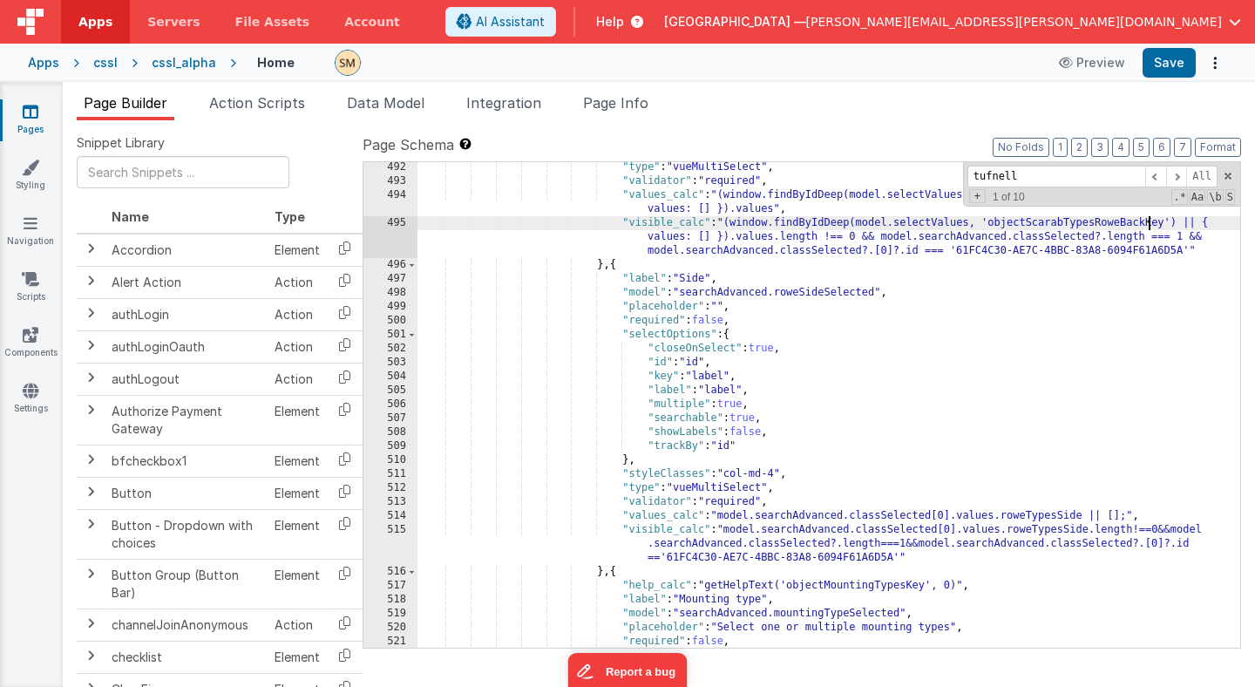
scroll to position [7284, 0]
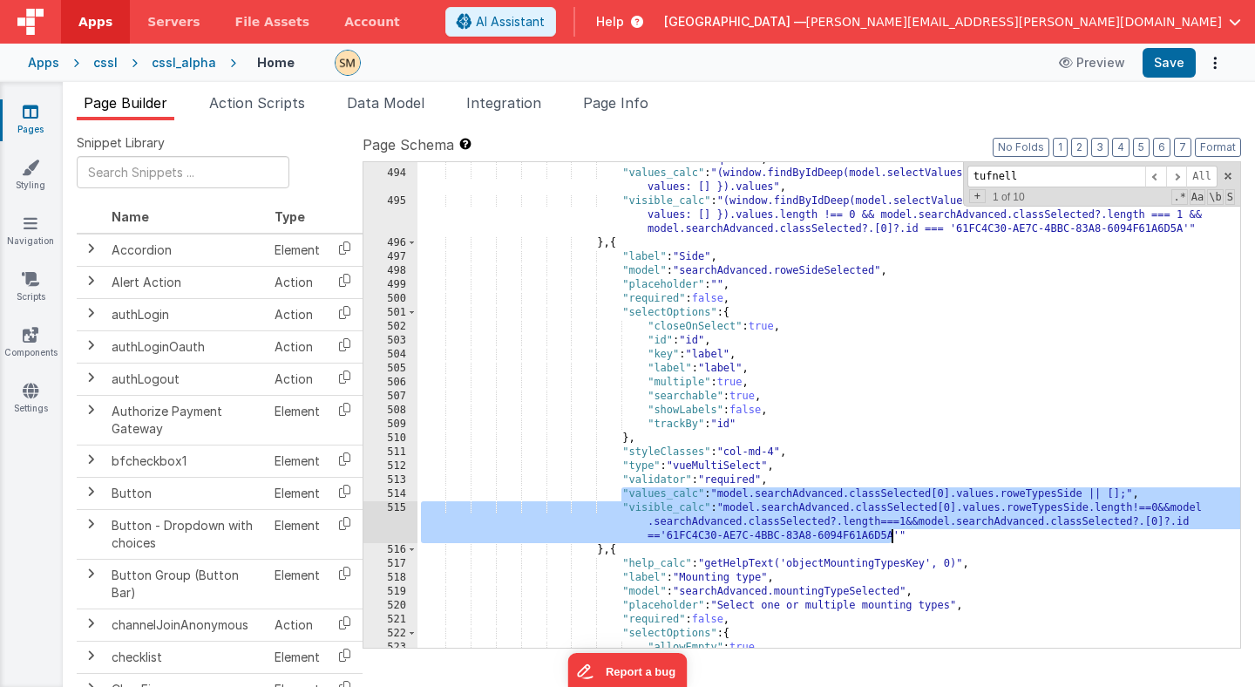
drag, startPoint x: 622, startPoint y: 493, endPoint x: 901, endPoint y: 539, distance: 282.7
click at [901, 539] on div ""validator" : "required" , "values_calc" : "(window.findByIdDeep(model.selectVa…" at bounding box center [828, 409] width 823 height 513
click at [906, 536] on div ""validator" : "required" , "values_calc" : "(window.findByIdDeep(model.selectVa…" at bounding box center [828, 404] width 823 height 485
drag, startPoint x: 906, startPoint y: 536, endPoint x: 621, endPoint y: 497, distance: 287.7
click at [621, 497] on div ""validator" : "required" , "values_calc" : "(window.findByIdDeep(model.selectVa…" at bounding box center [828, 409] width 823 height 513
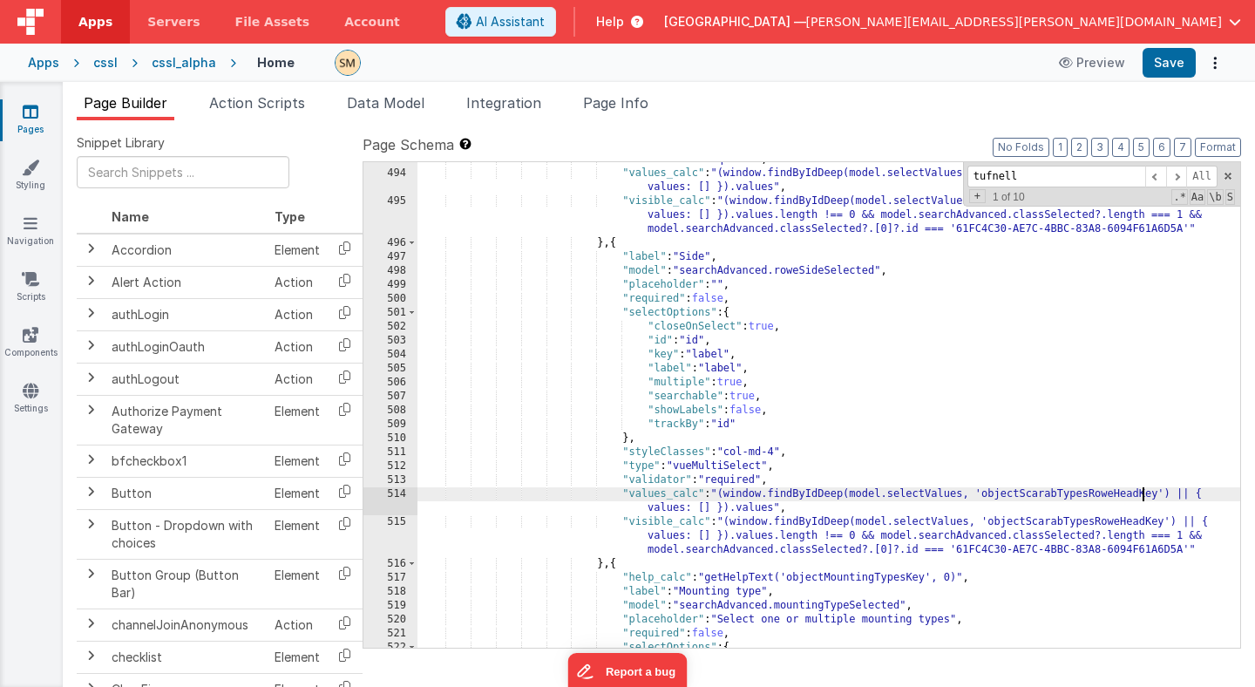
drag, startPoint x: 1141, startPoint y: 496, endPoint x: 1138, endPoint y: 518, distance: 21.9
click at [1140, 499] on div ""validator" : "required" , "values_calc" : "(window.findByIdDeep(model.selectVa…" at bounding box center [828, 409] width 823 height 513
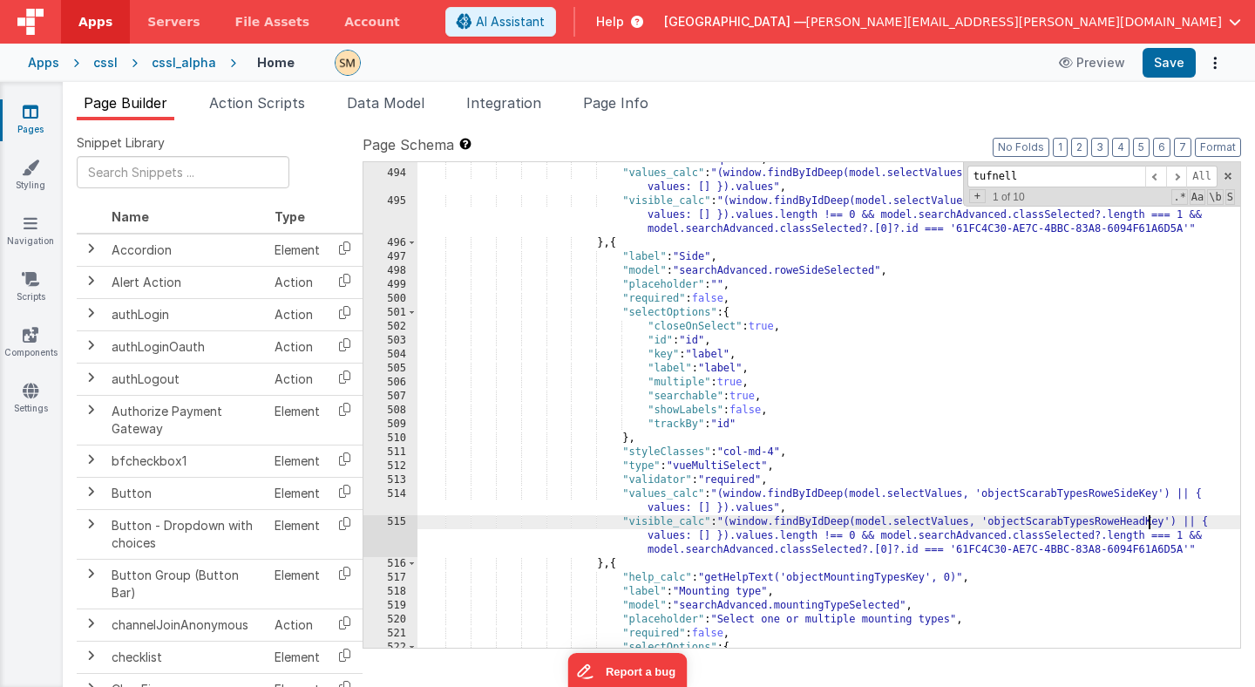
click at [1148, 521] on div ""validator" : "required" , "values_calc" : "(window.findByIdDeep(model.selectVa…" at bounding box center [828, 409] width 823 height 513
click at [1170, 64] on button "Save" at bounding box center [1169, 63] width 53 height 30
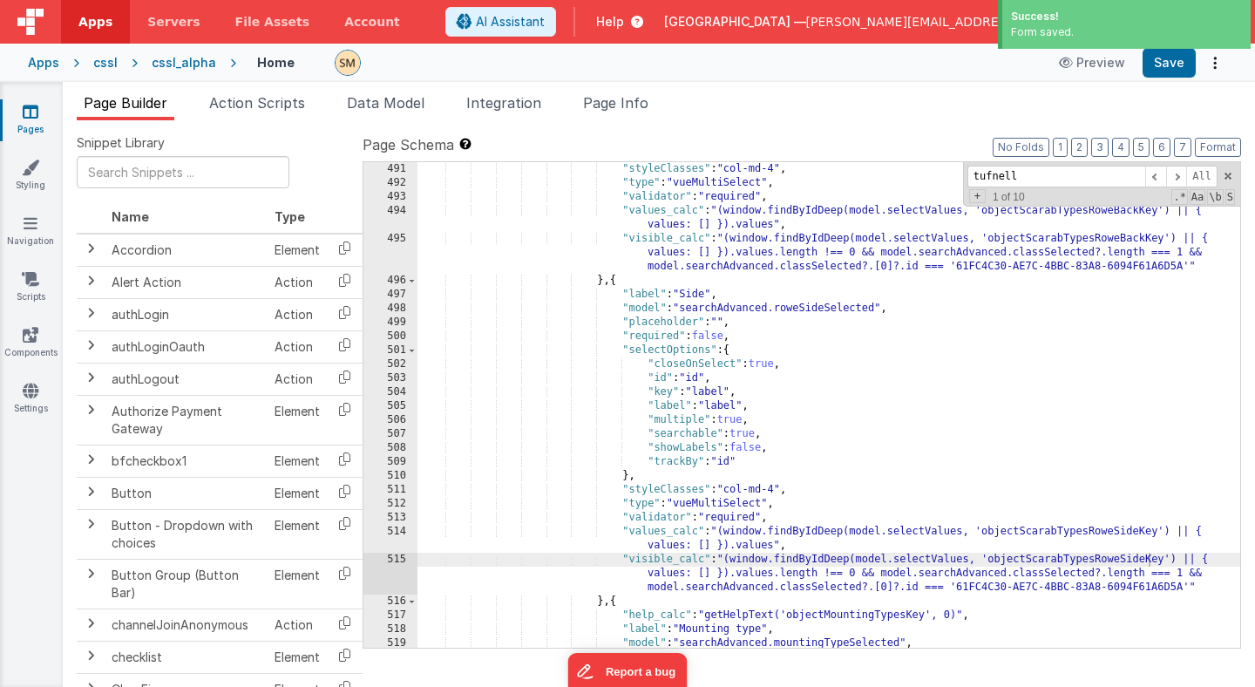
scroll to position [7250, 0]
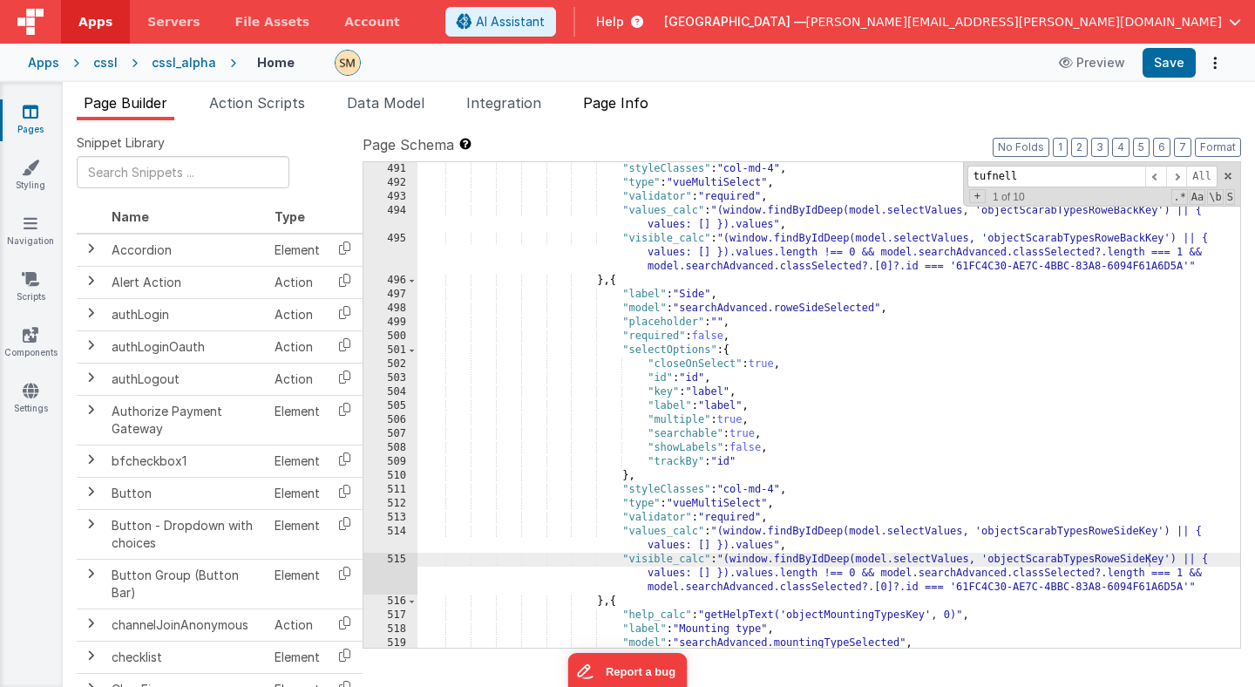
click at [634, 99] on span "Page Info" at bounding box center [615, 102] width 65 height 17
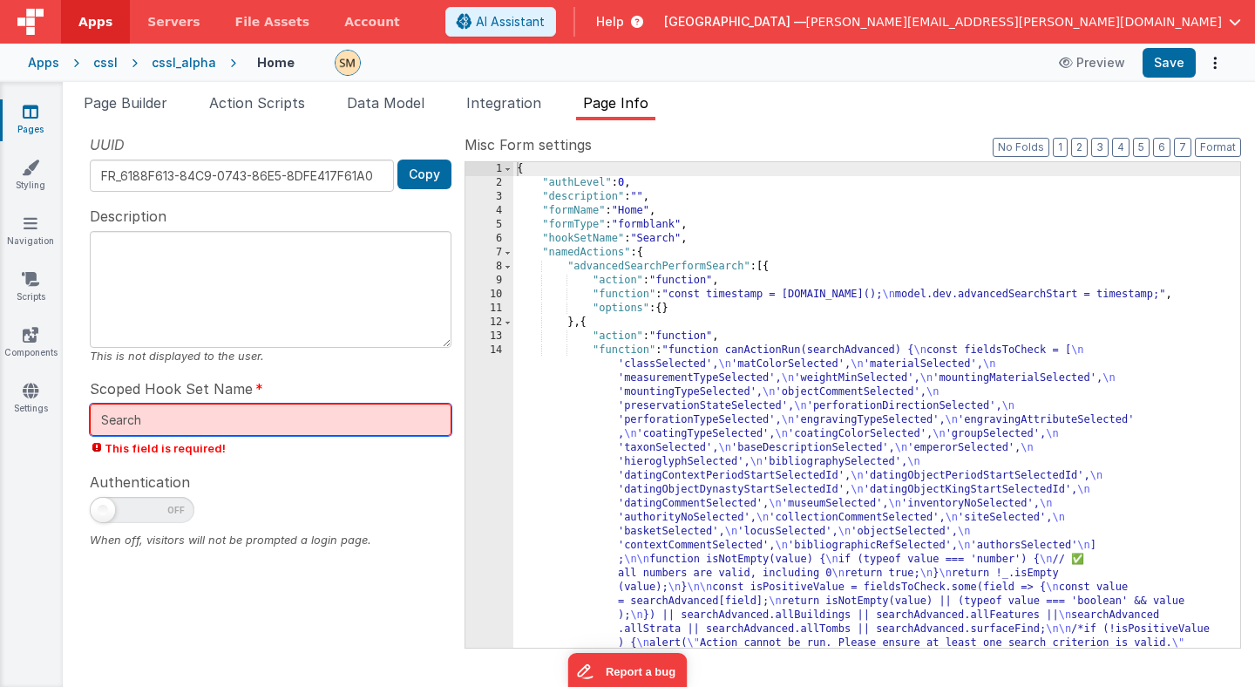
click at [353, 422] on input "Search" at bounding box center [271, 420] width 362 height 32
type input "Search"
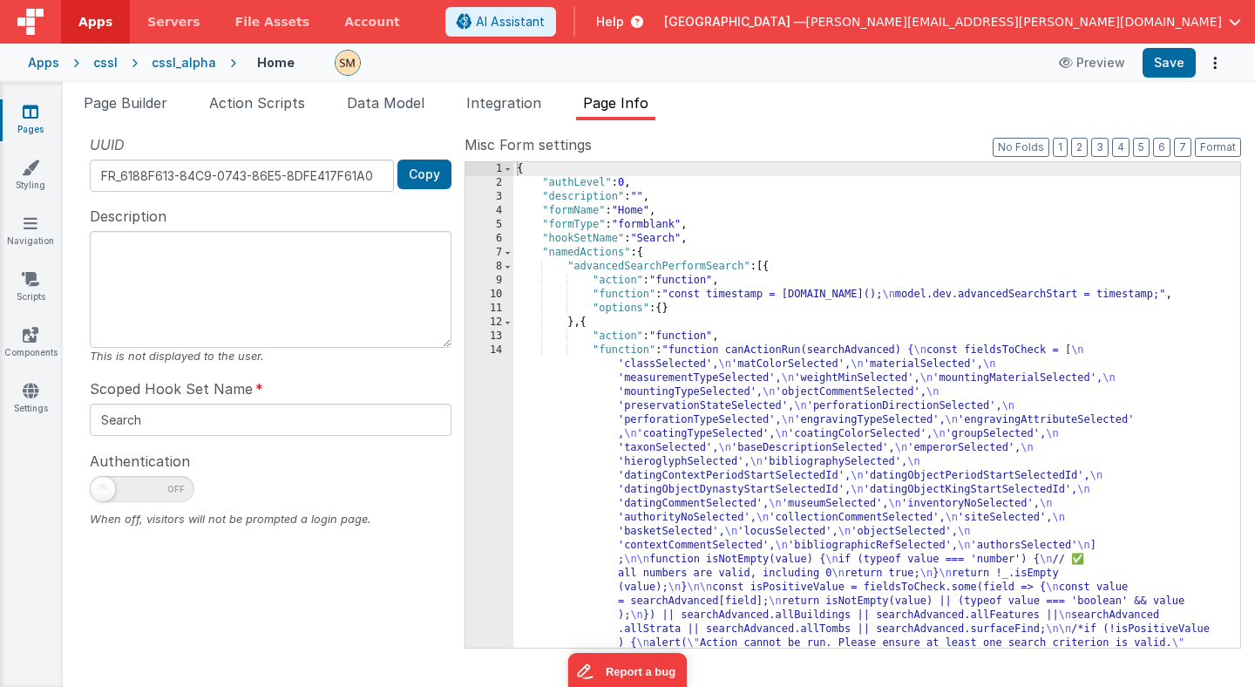
click at [341, 460] on div "Authentication When off, visitors will not be prompted a login page." at bounding box center [271, 489] width 362 height 78
click at [506, 108] on span "Integration" at bounding box center [503, 102] width 75 height 17
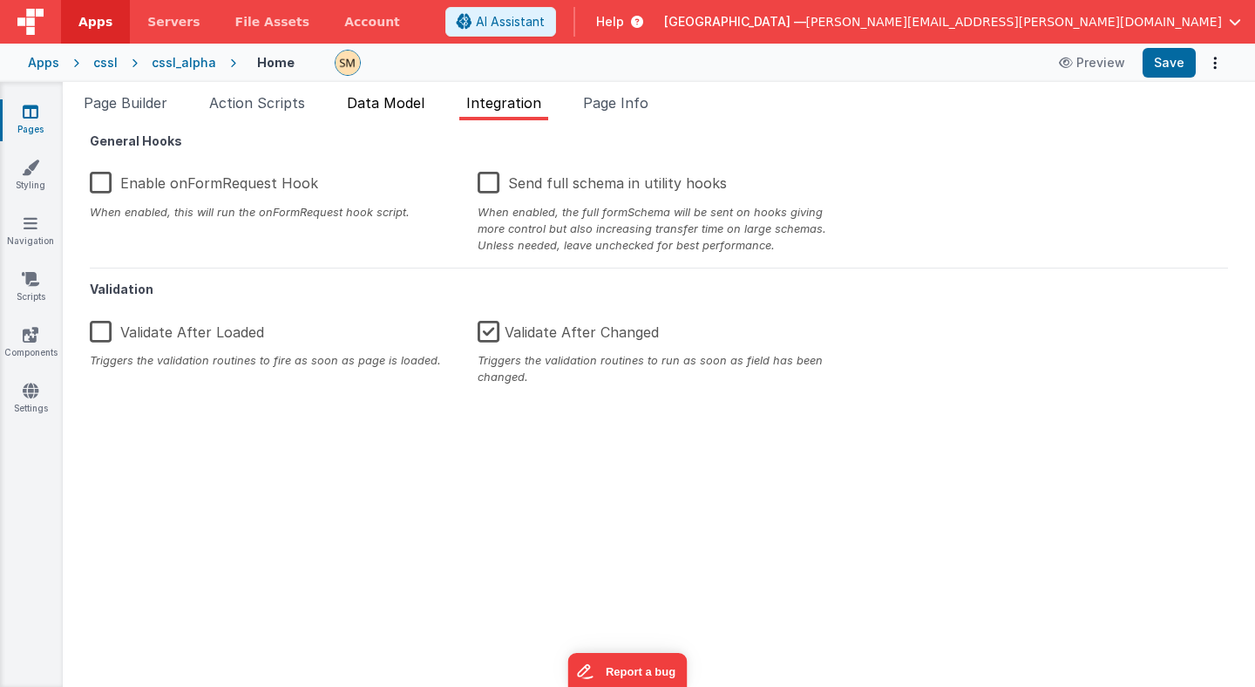
click at [372, 108] on span "Data Model" at bounding box center [386, 102] width 78 height 17
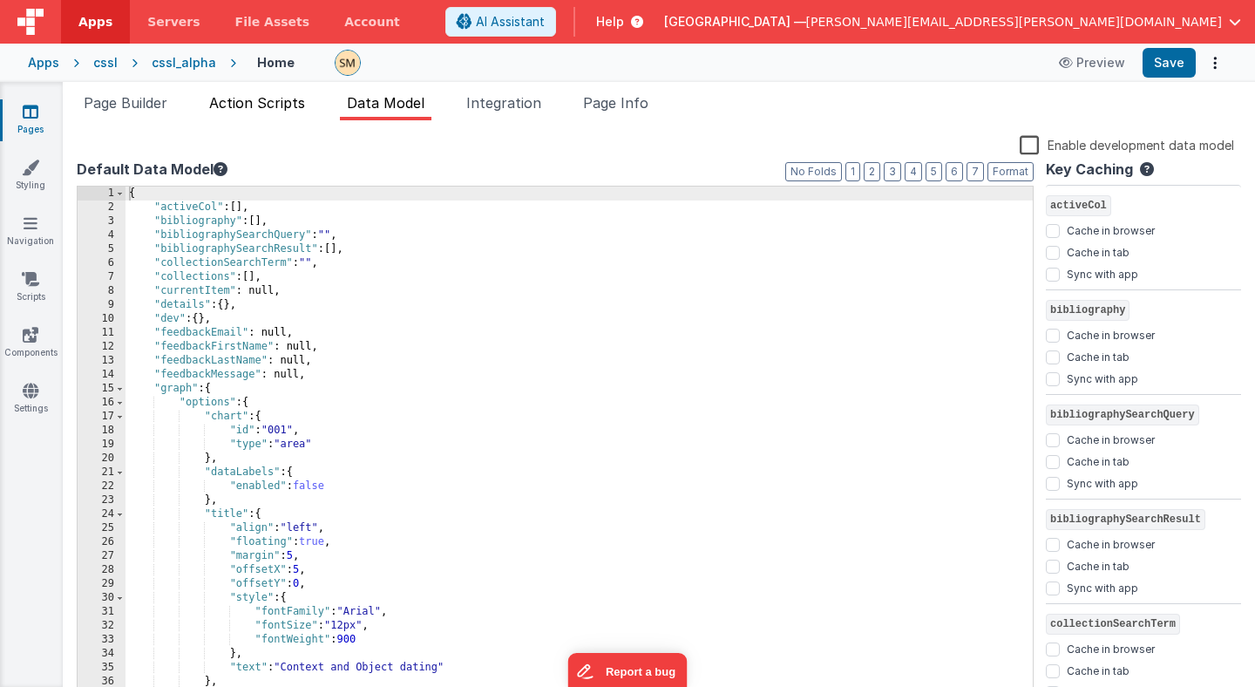
click at [273, 106] on span "Action Scripts" at bounding box center [257, 102] width 96 height 17
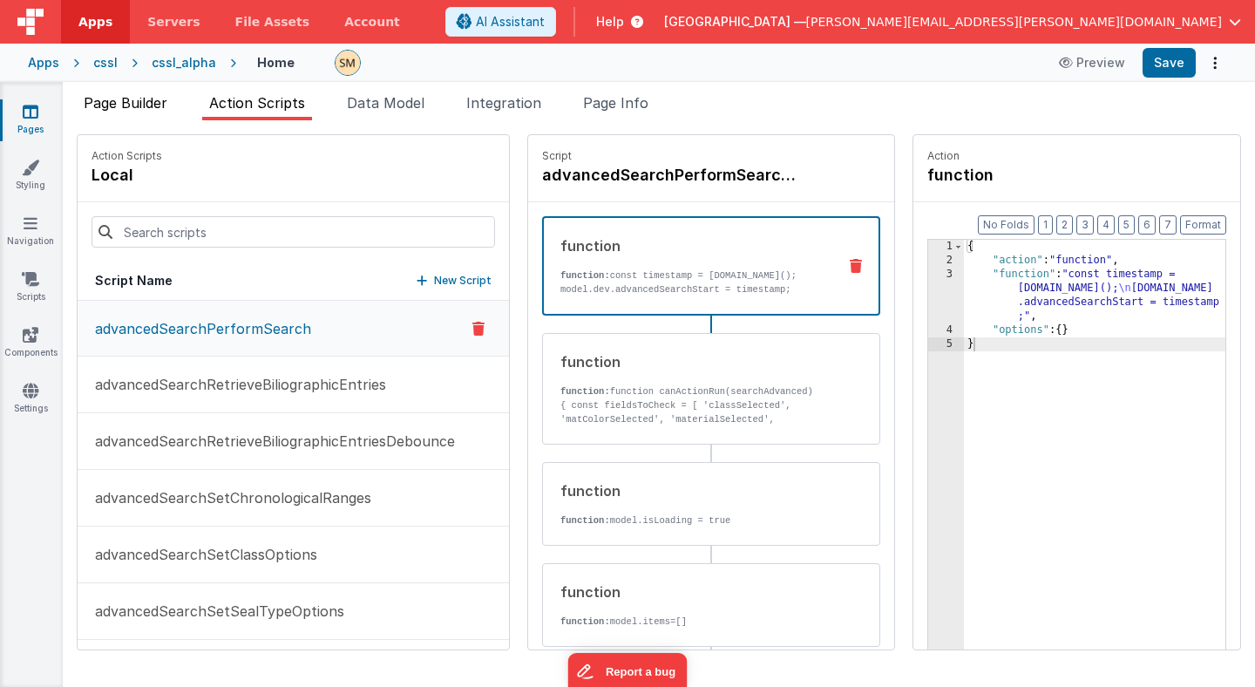
click at [157, 110] on span "Page Builder" at bounding box center [126, 102] width 84 height 17
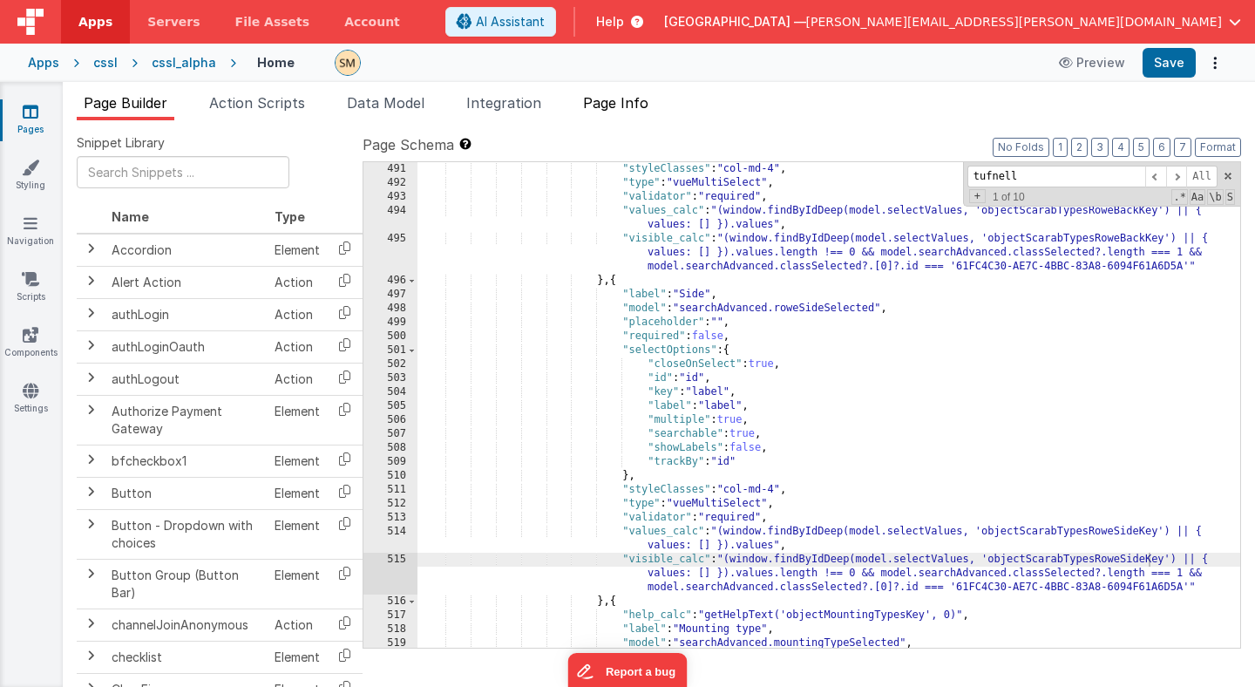
click at [635, 101] on span "Page Info" at bounding box center [615, 102] width 65 height 17
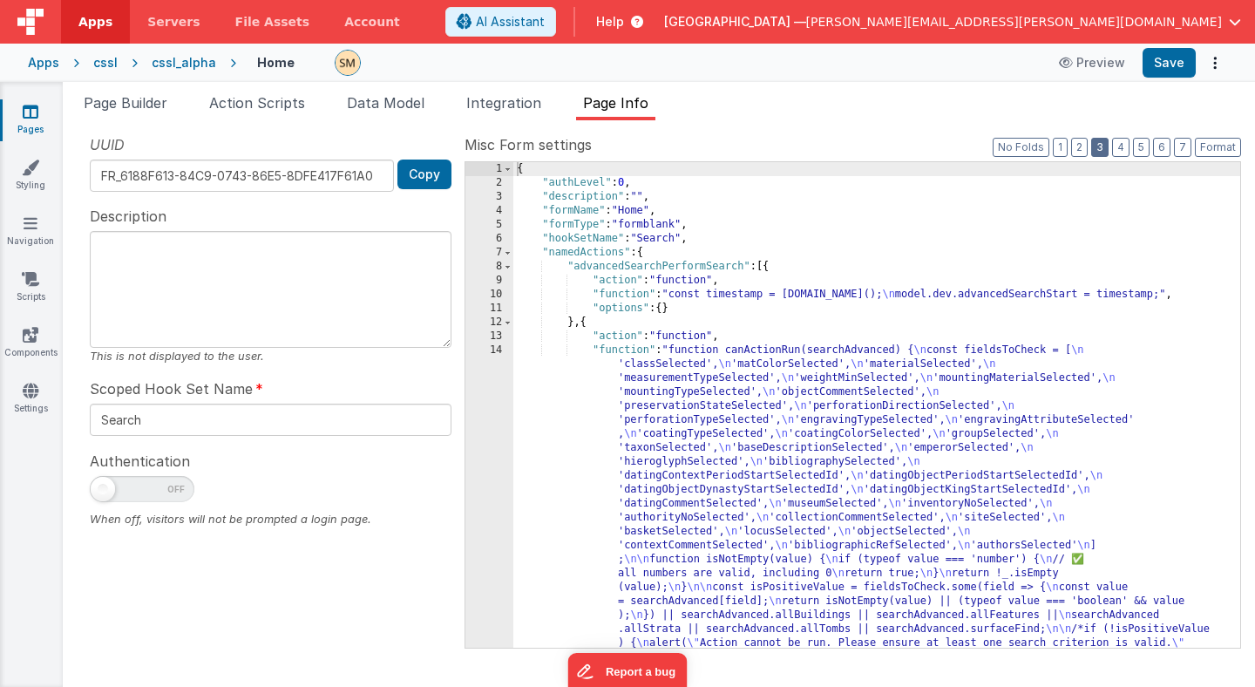
click at [1107, 147] on button "3" at bounding box center [1099, 147] width 17 height 19
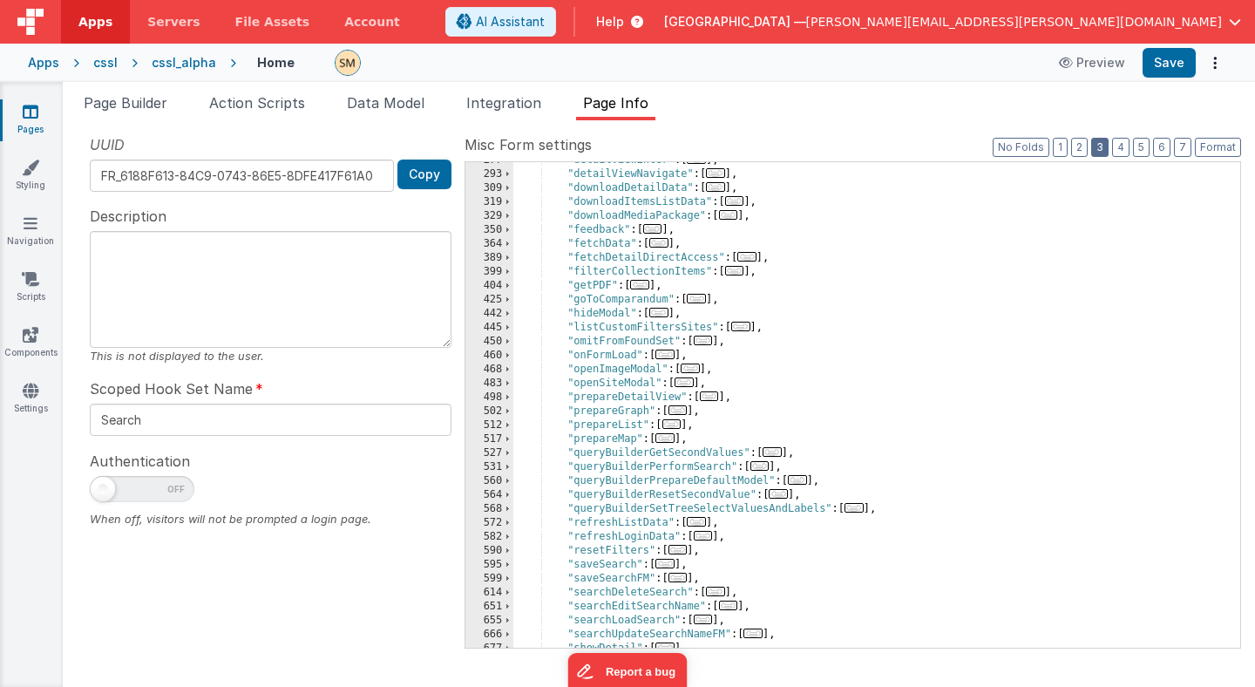
scroll to position [354, 0]
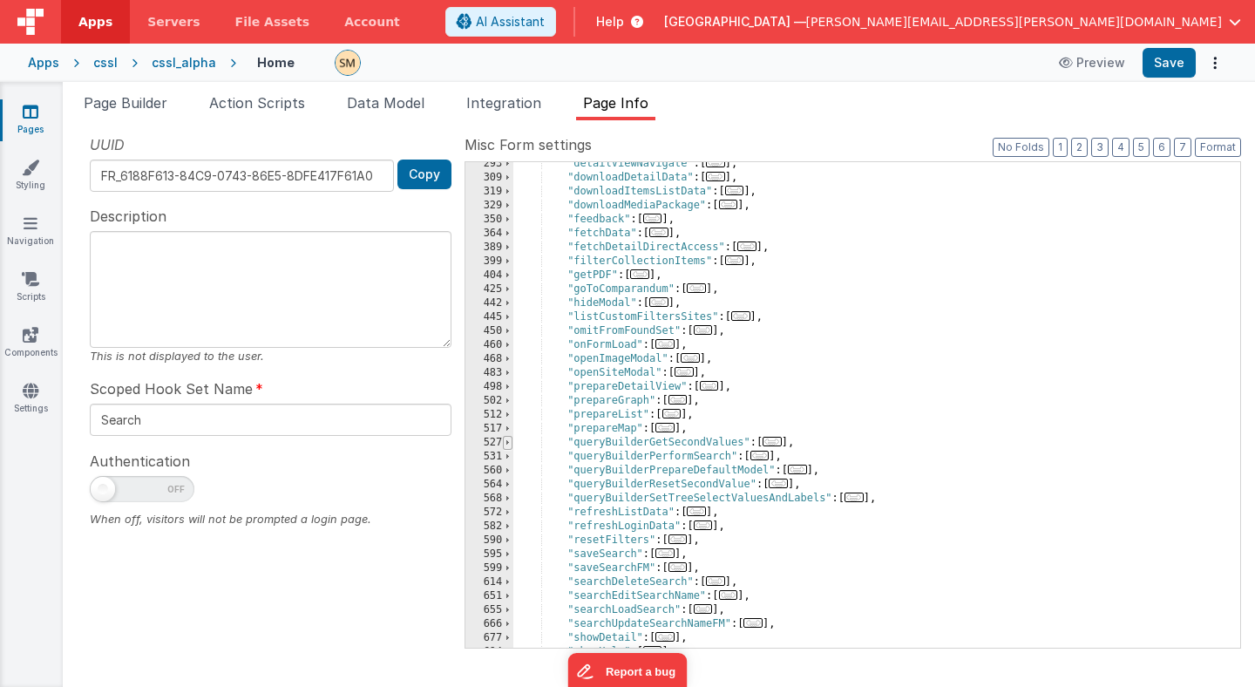
click at [507, 442] on span at bounding box center [508, 443] width 10 height 14
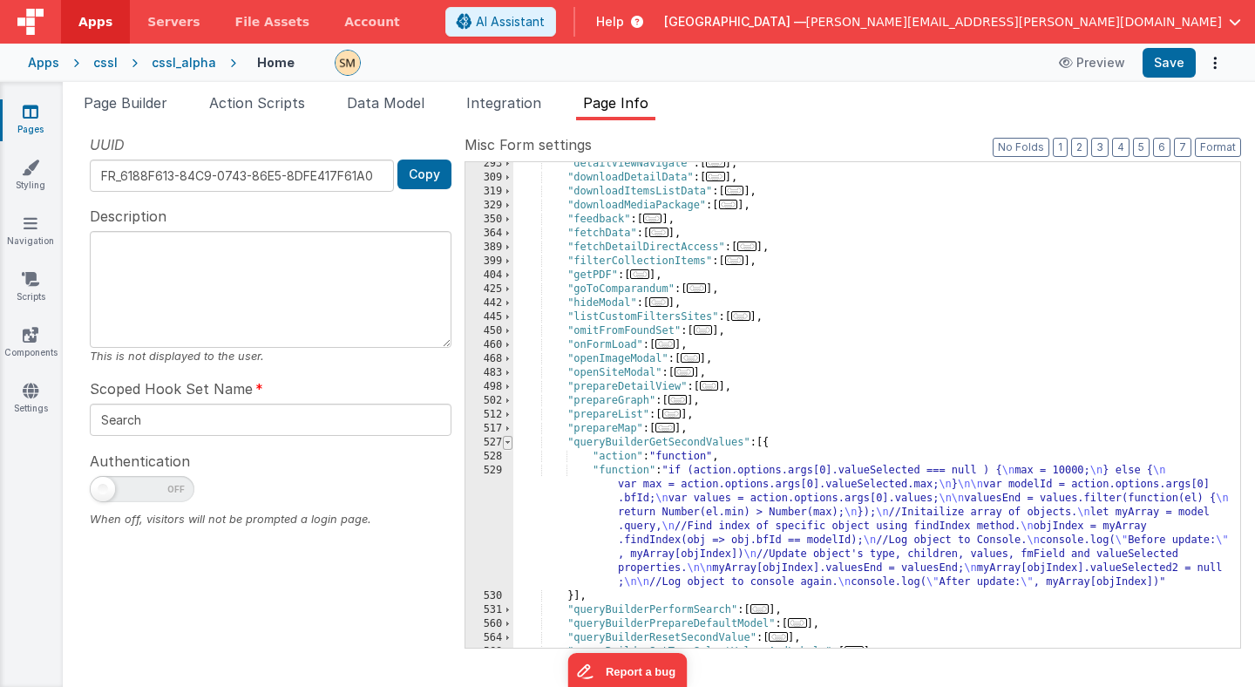
click at [507, 442] on span at bounding box center [508, 443] width 10 height 14
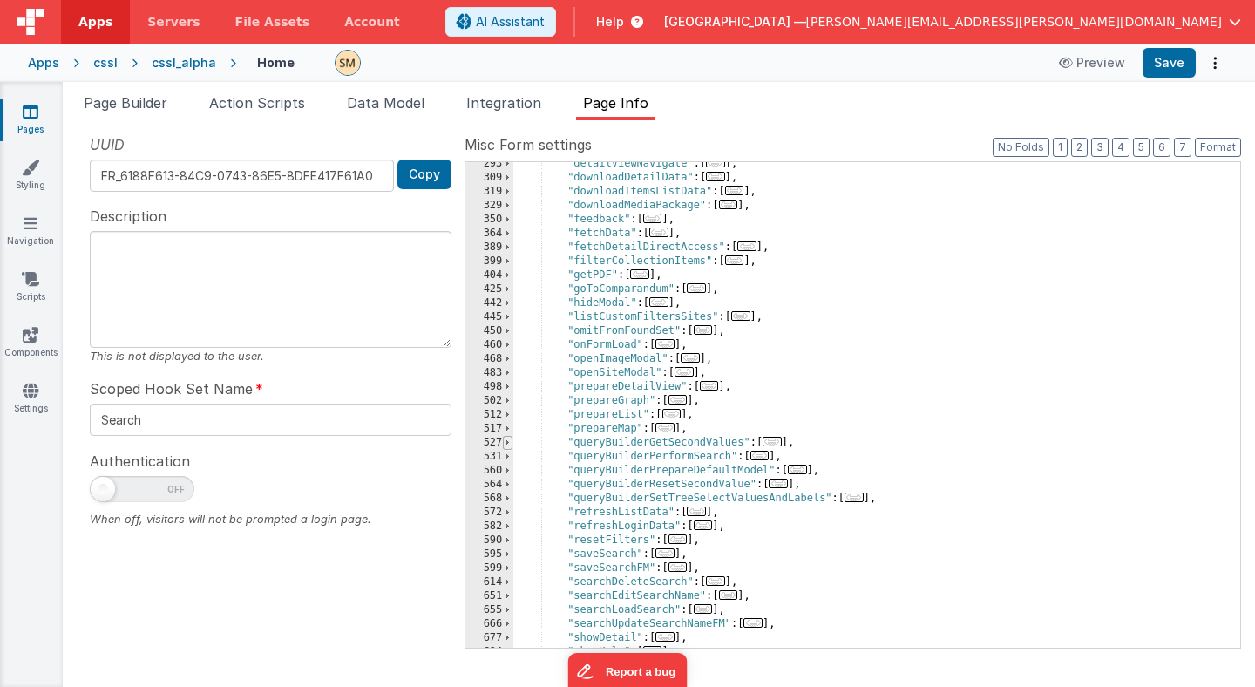
click at [508, 442] on span at bounding box center [508, 443] width 10 height 14
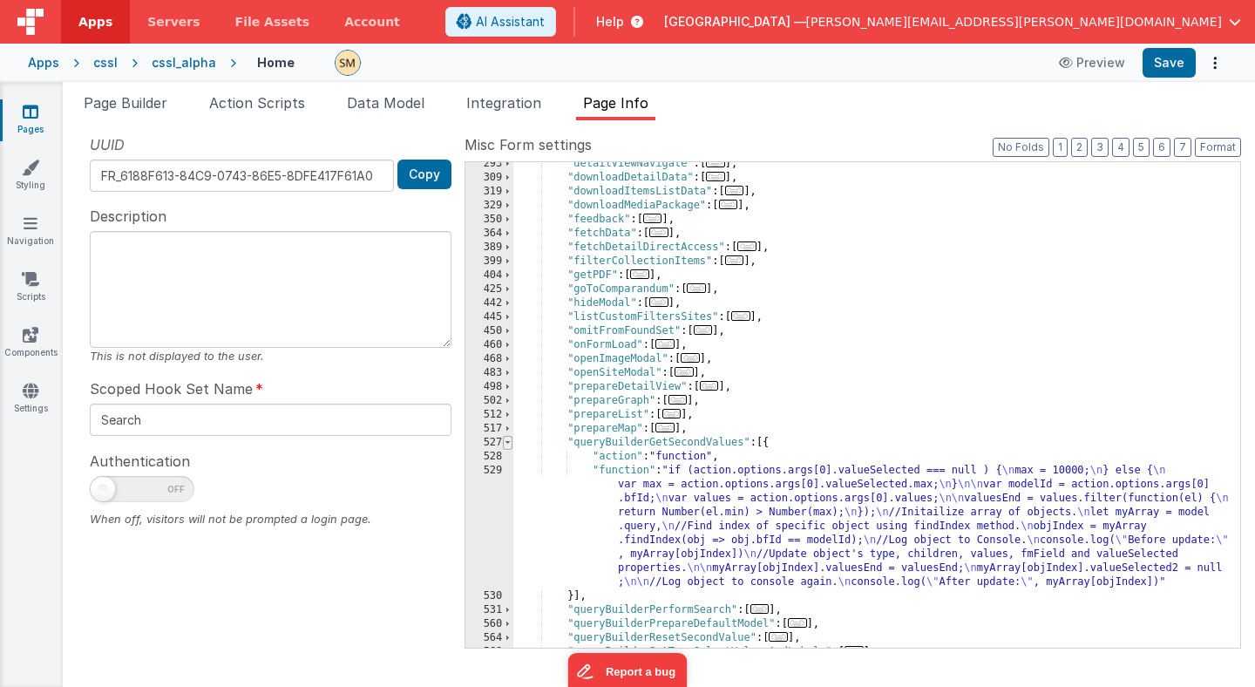
click at [508, 442] on span at bounding box center [508, 443] width 10 height 14
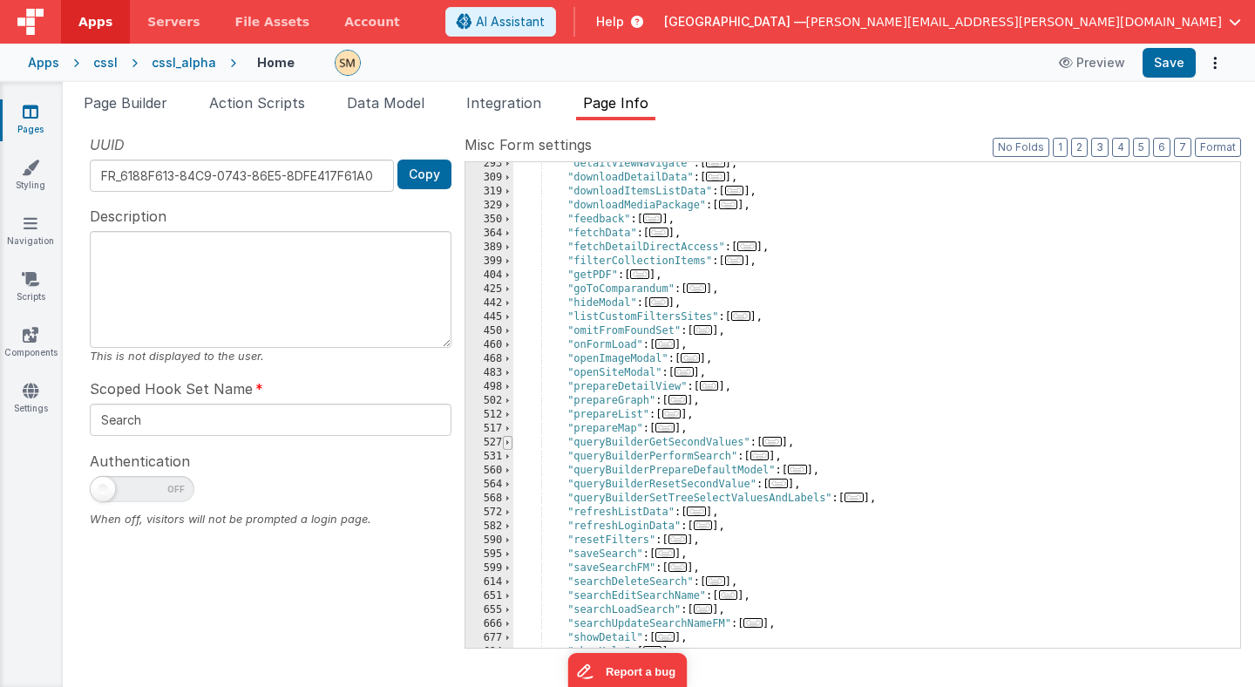
click at [508, 443] on span at bounding box center [508, 443] width 10 height 14
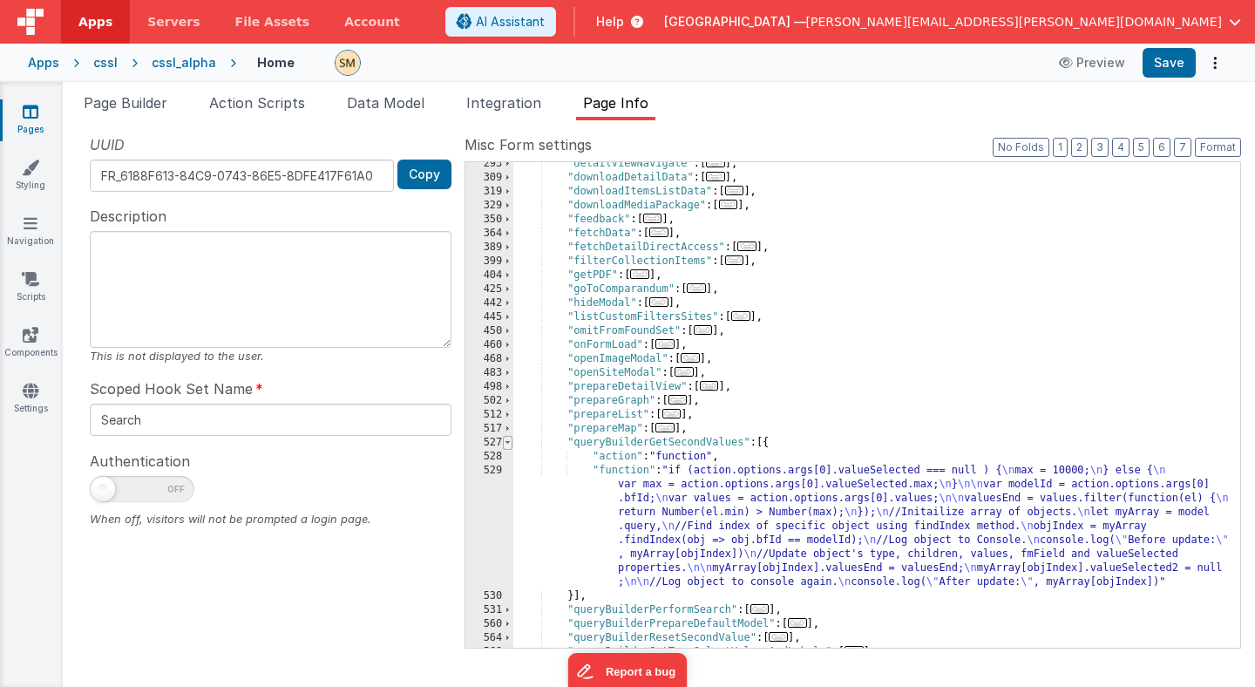
click at [508, 443] on span at bounding box center [508, 443] width 10 height 14
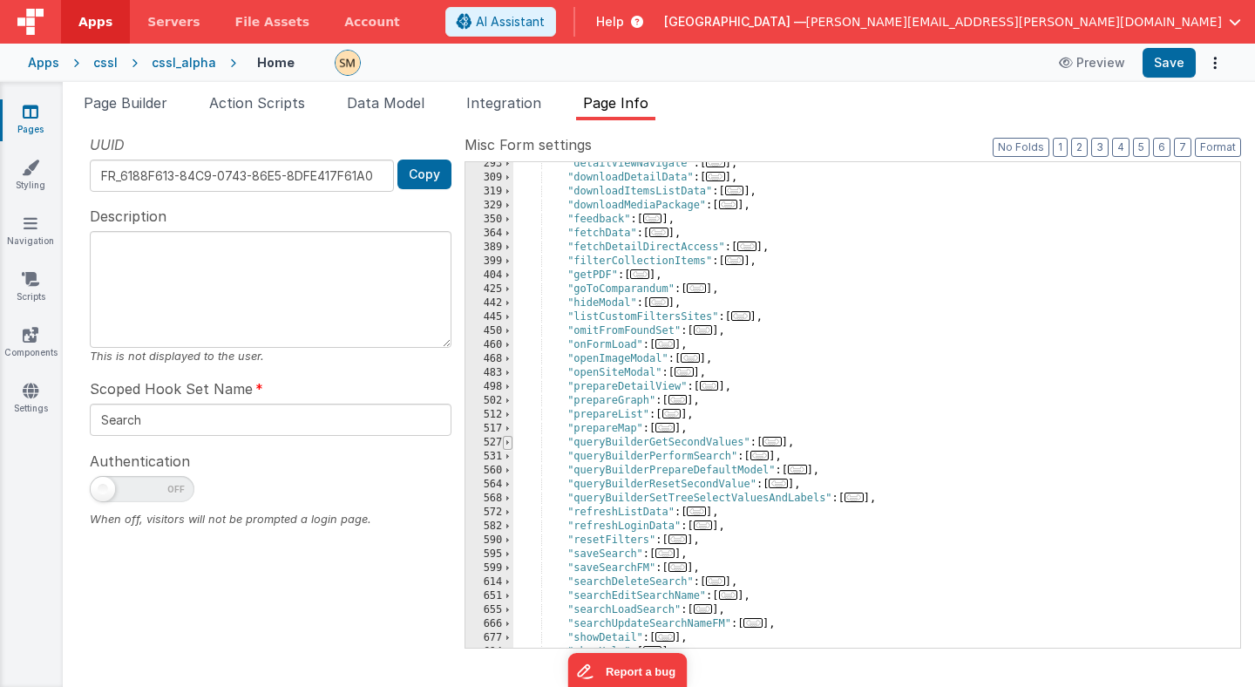
click at [508, 443] on span at bounding box center [508, 443] width 10 height 14
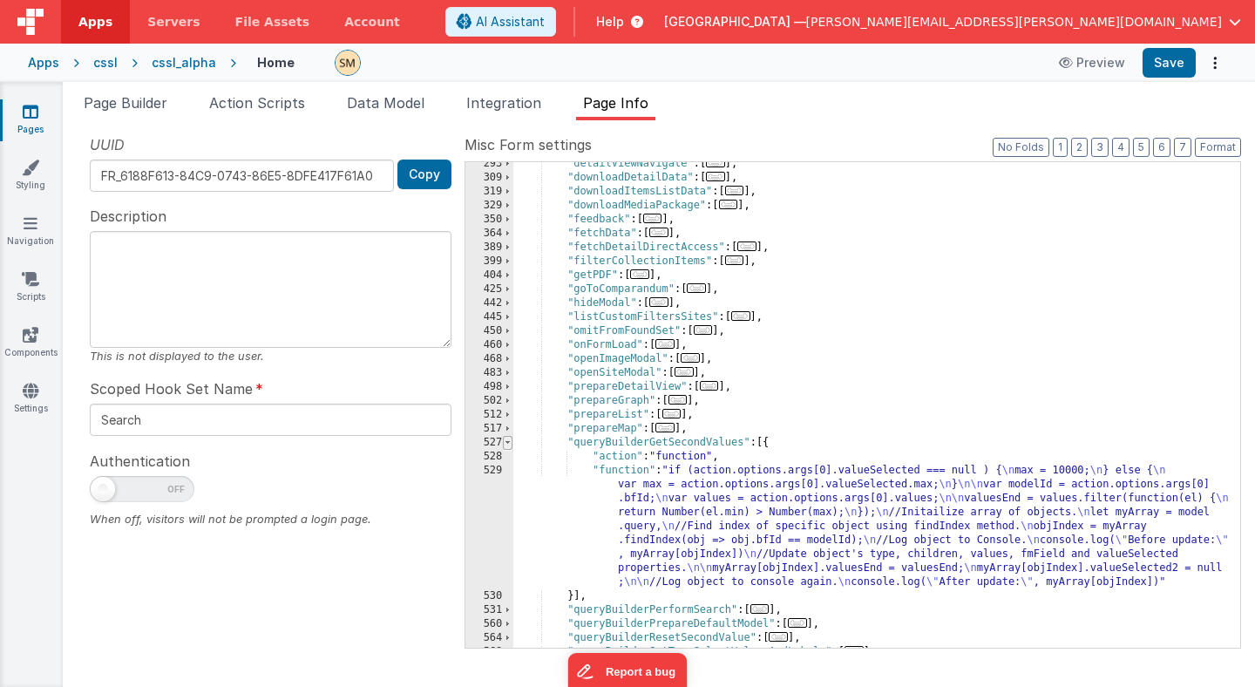
click at [508, 443] on span at bounding box center [508, 443] width 10 height 14
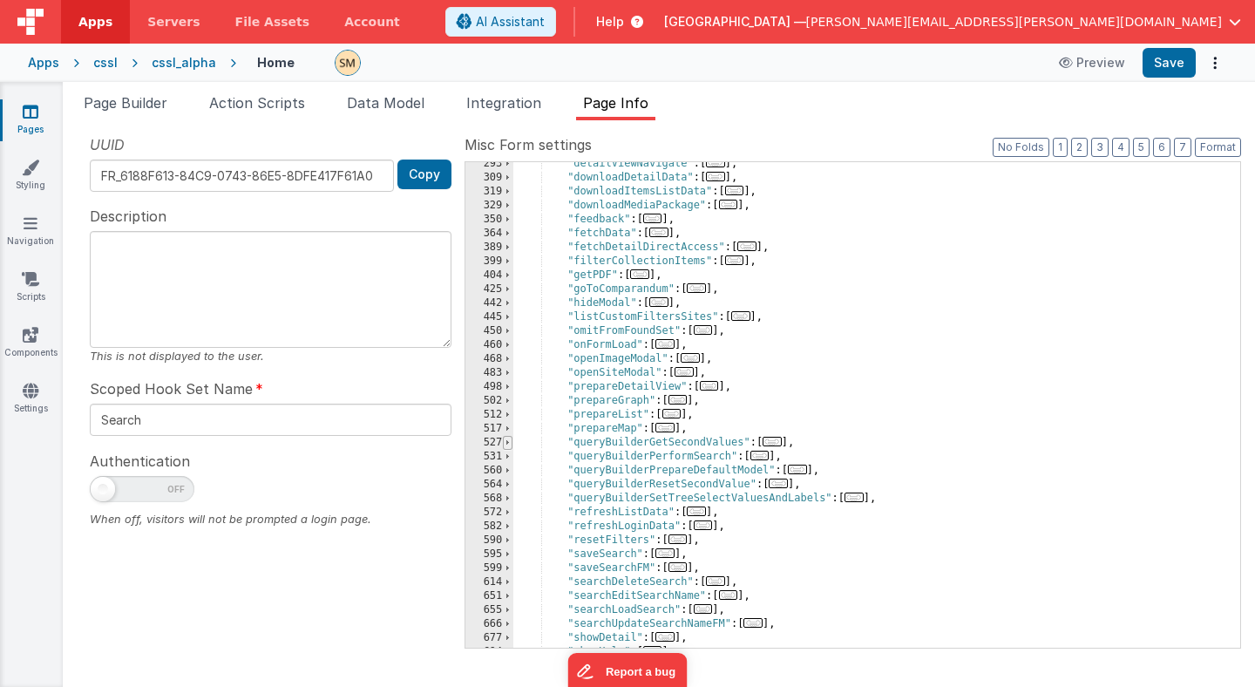
click at [510, 442] on span at bounding box center [508, 443] width 10 height 14
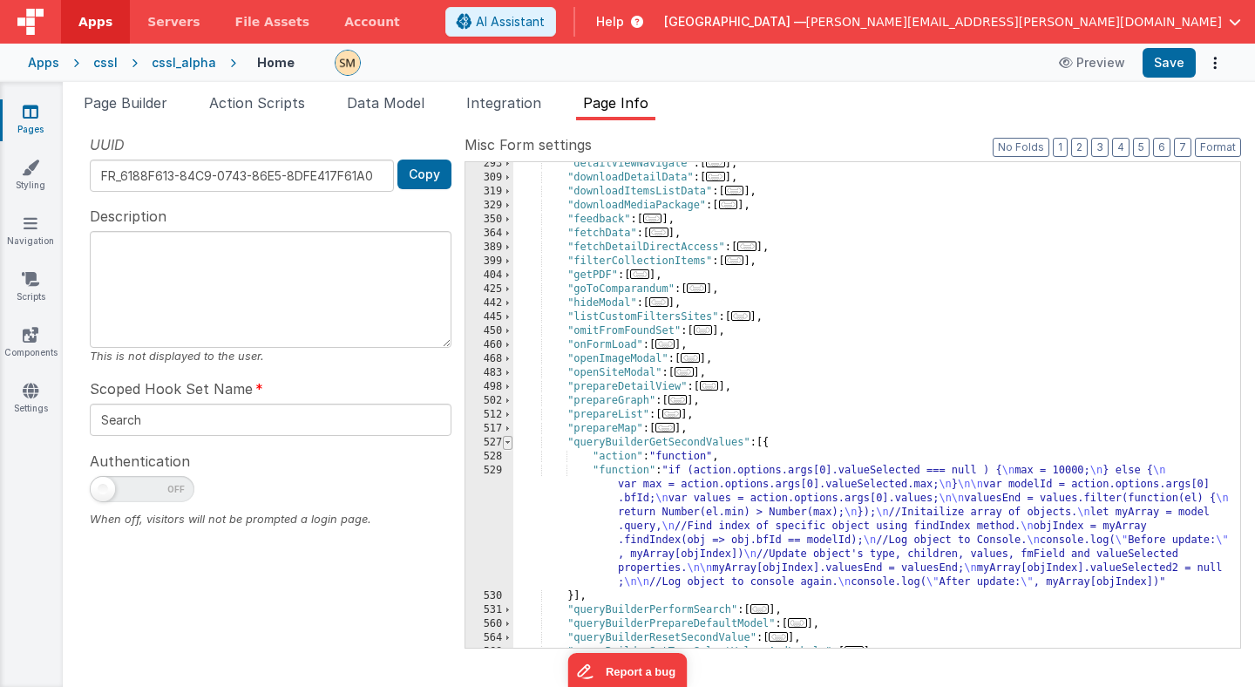
click at [510, 442] on span at bounding box center [508, 443] width 10 height 14
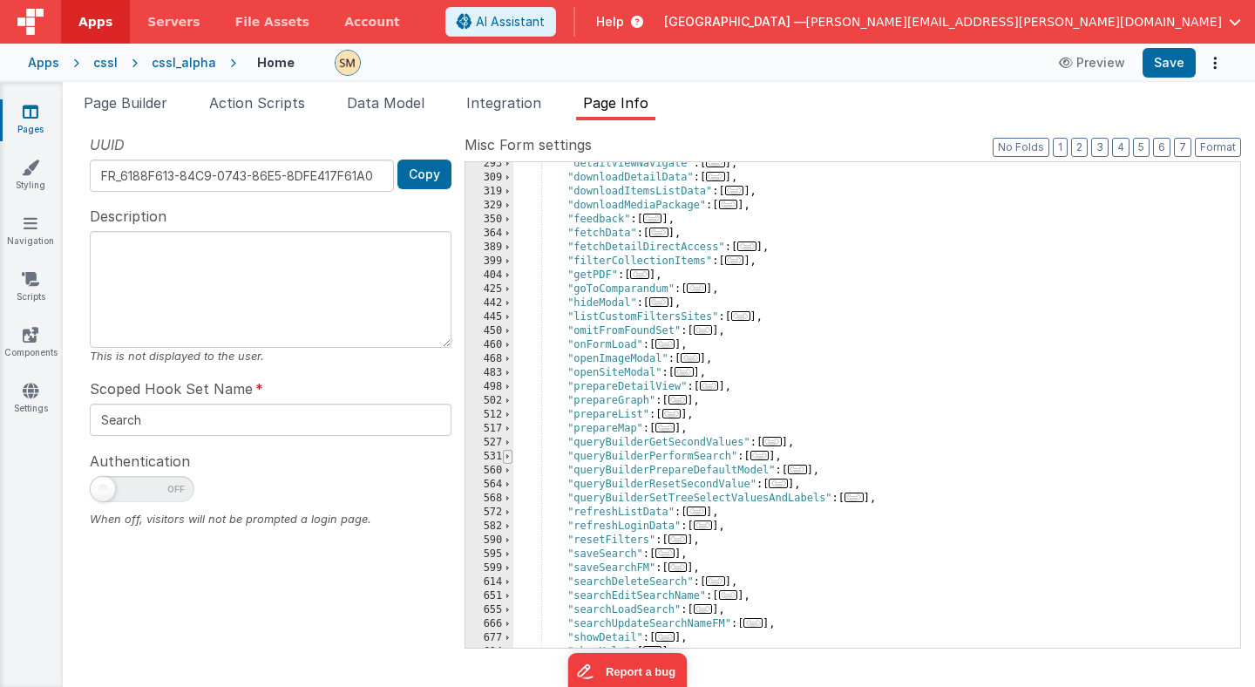
click at [510, 457] on span at bounding box center [508, 457] width 10 height 14
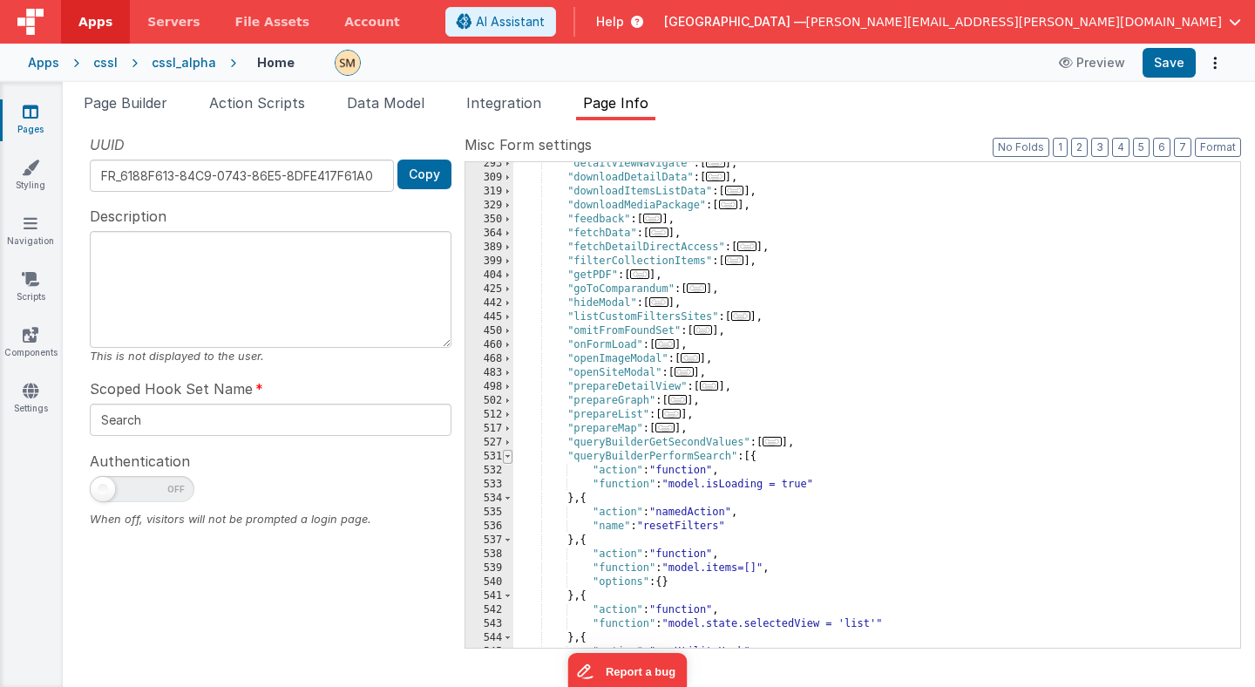
click at [510, 457] on span at bounding box center [508, 457] width 10 height 14
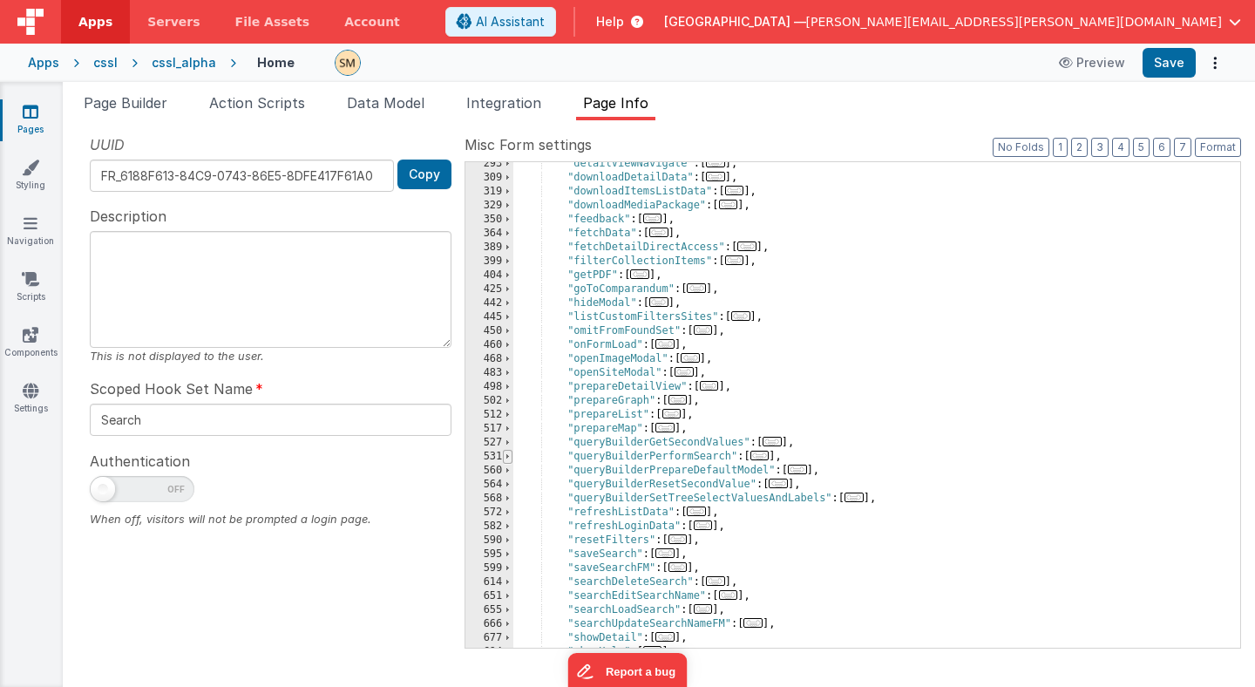
click at [510, 457] on span at bounding box center [508, 457] width 10 height 14
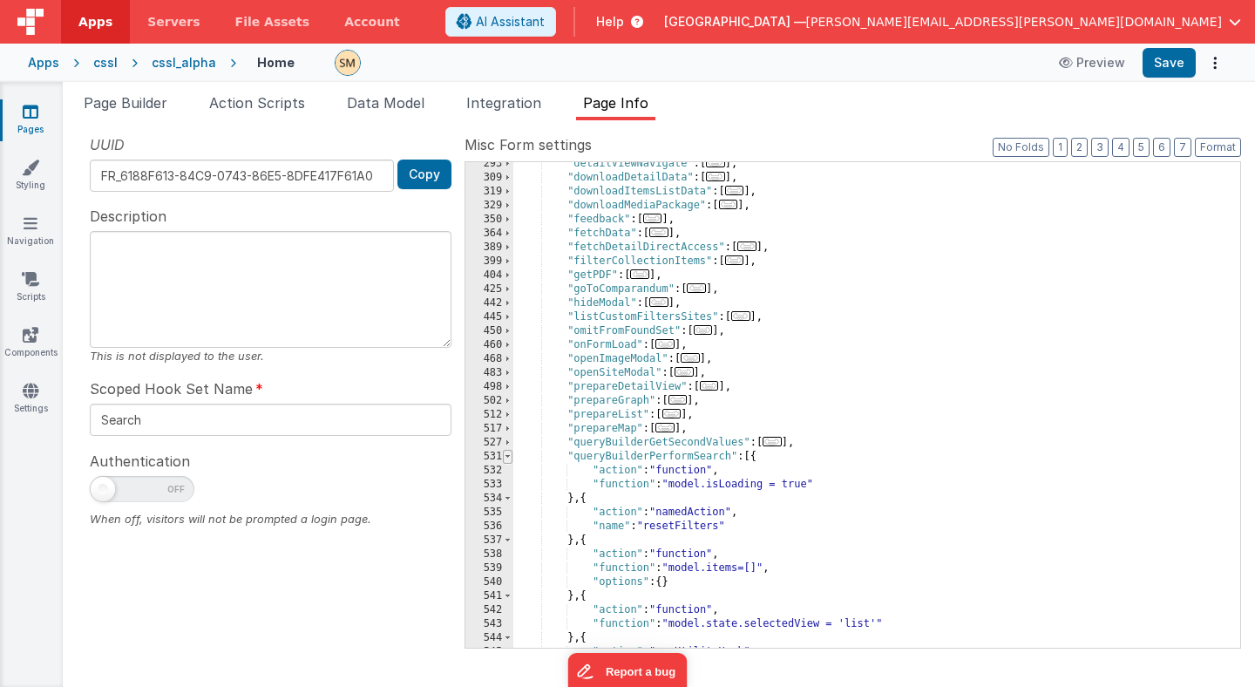
click at [510, 457] on span at bounding box center [508, 457] width 10 height 14
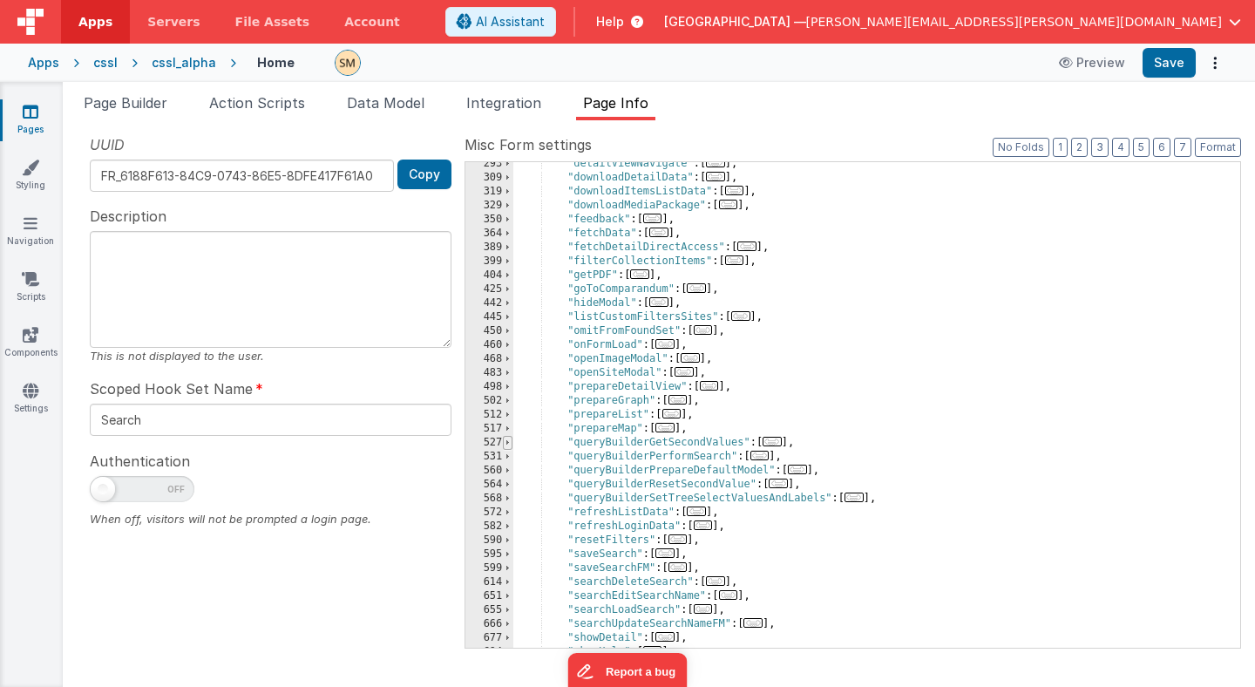
click at [508, 443] on span at bounding box center [508, 443] width 10 height 14
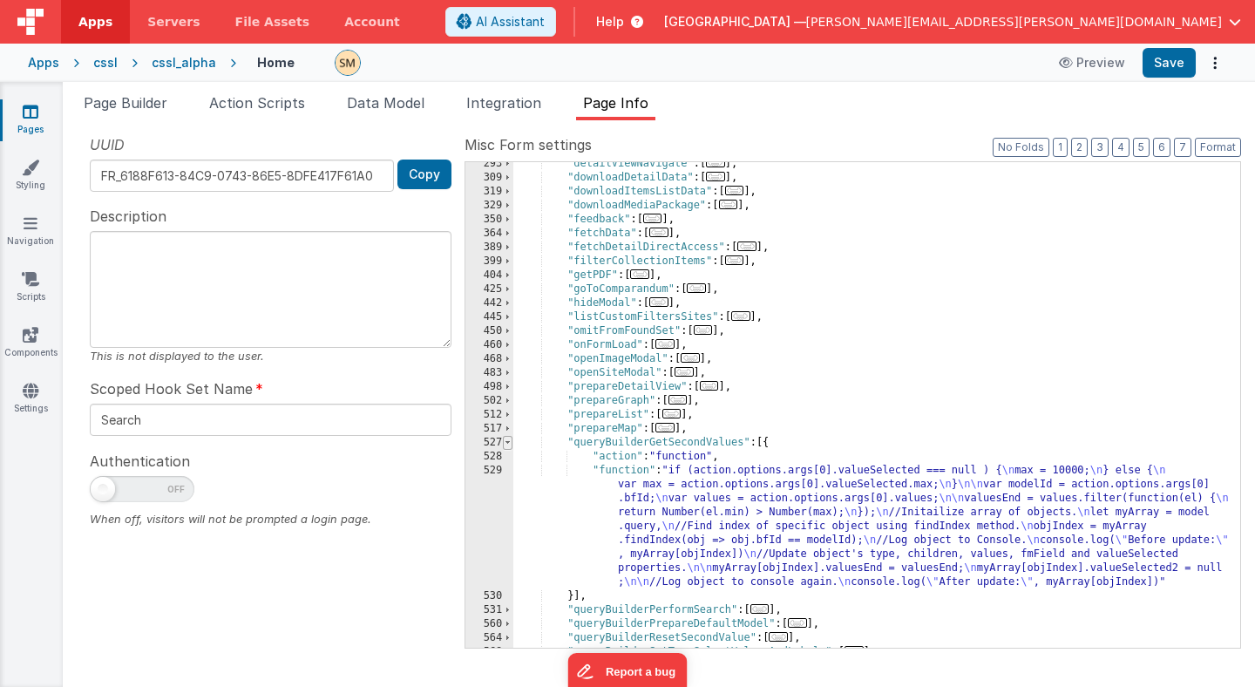
click at [508, 443] on span at bounding box center [508, 443] width 10 height 14
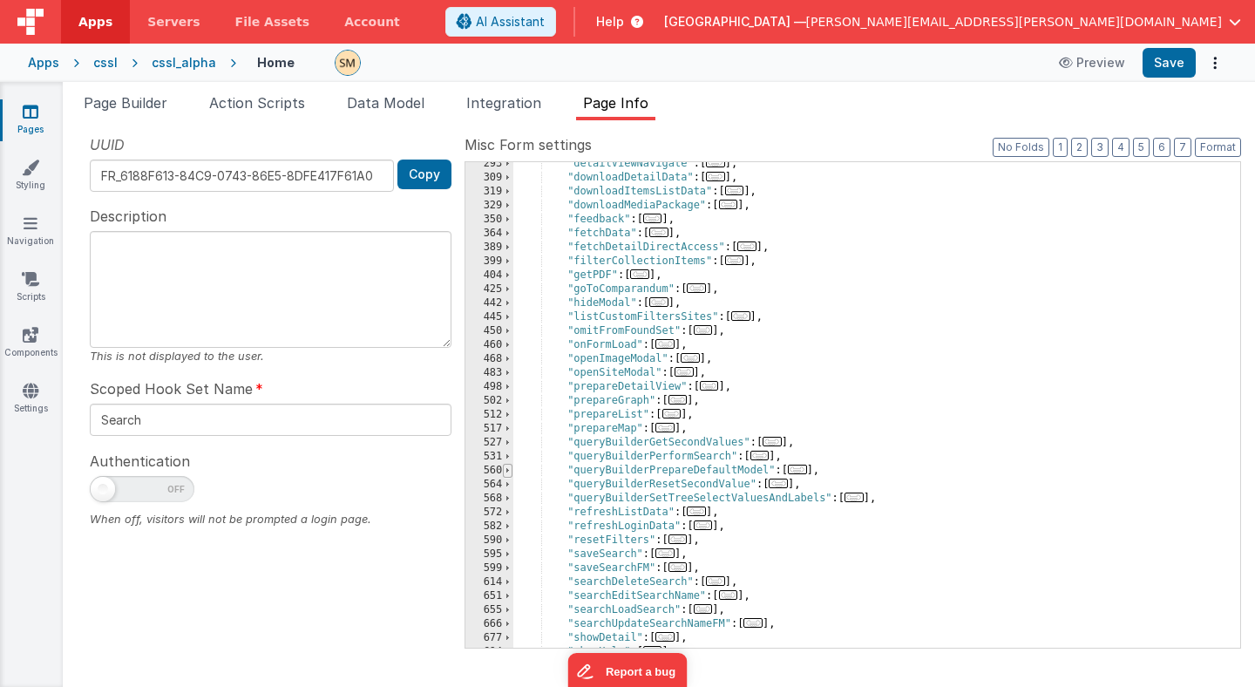
click at [510, 472] on span at bounding box center [508, 471] width 10 height 14
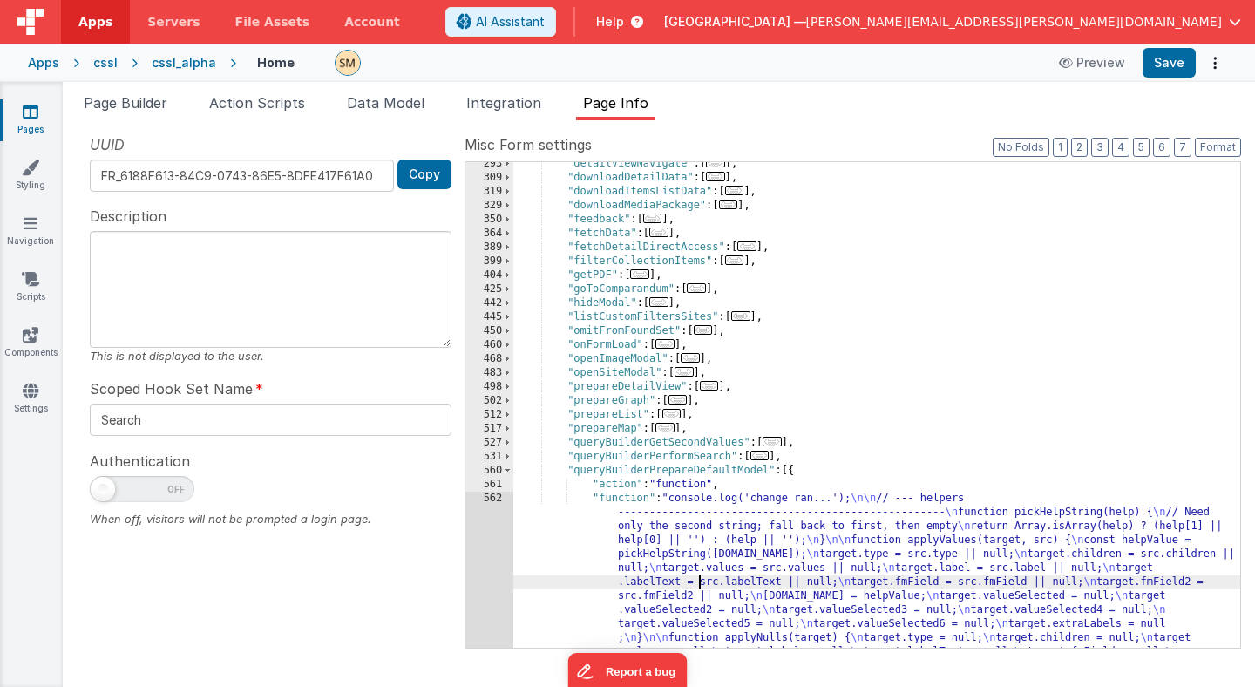
click at [696, 579] on div ""detailViewNavigate" : [ ... ] , "downloadDetailData" : [ ... ] , "downloadItem…" at bounding box center [876, 581] width 727 height 848
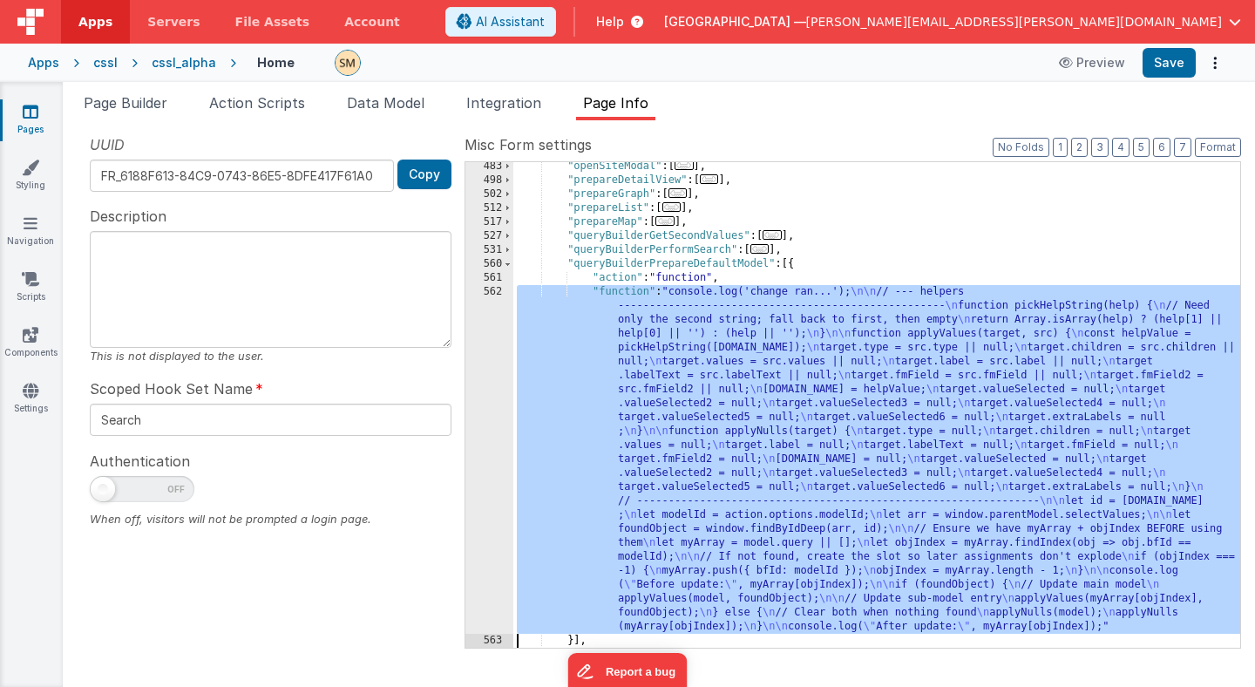
click at [501, 511] on div "562" at bounding box center [489, 459] width 48 height 349
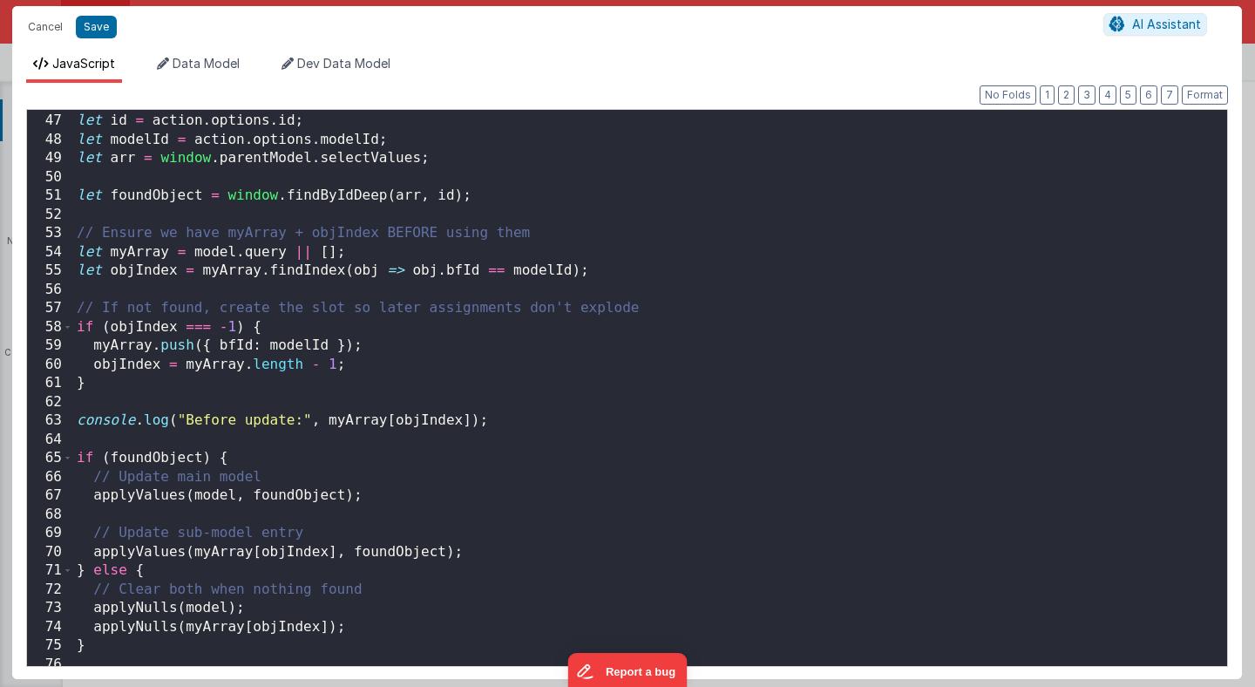
scroll to position [886, 0]
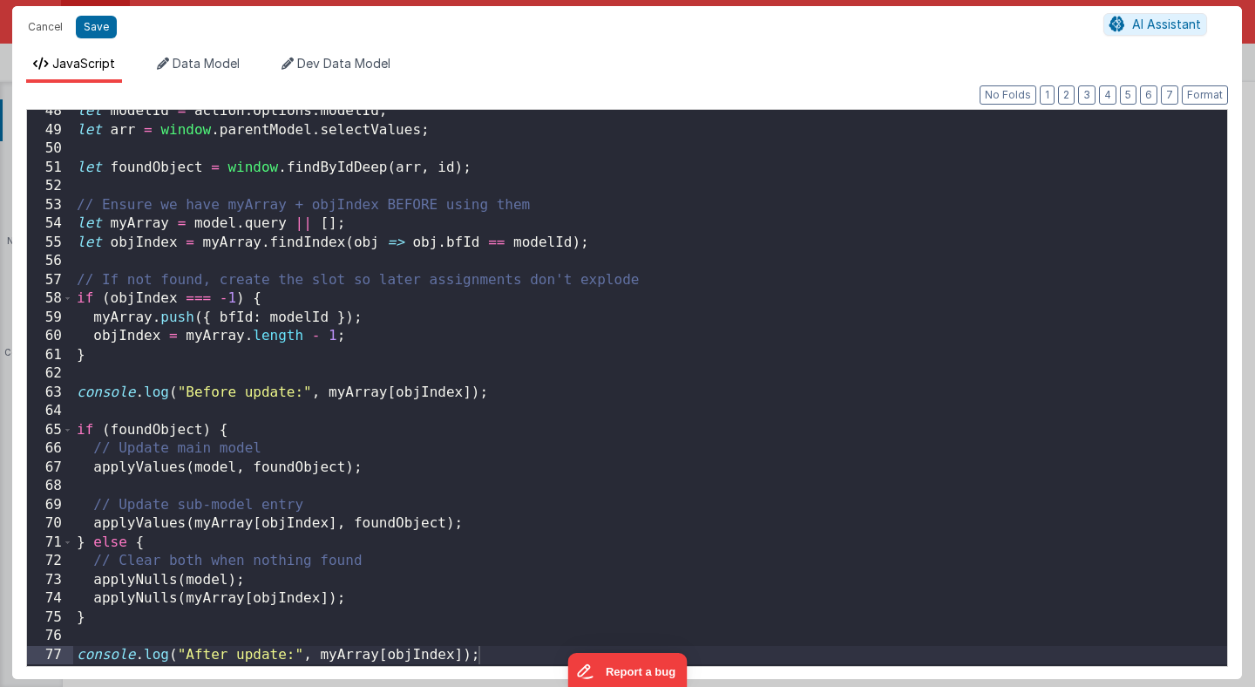
click at [92, 468] on div "let modelId = action . options . modelId ; let arr = window . parentModel . sel…" at bounding box center [650, 398] width 1154 height 592
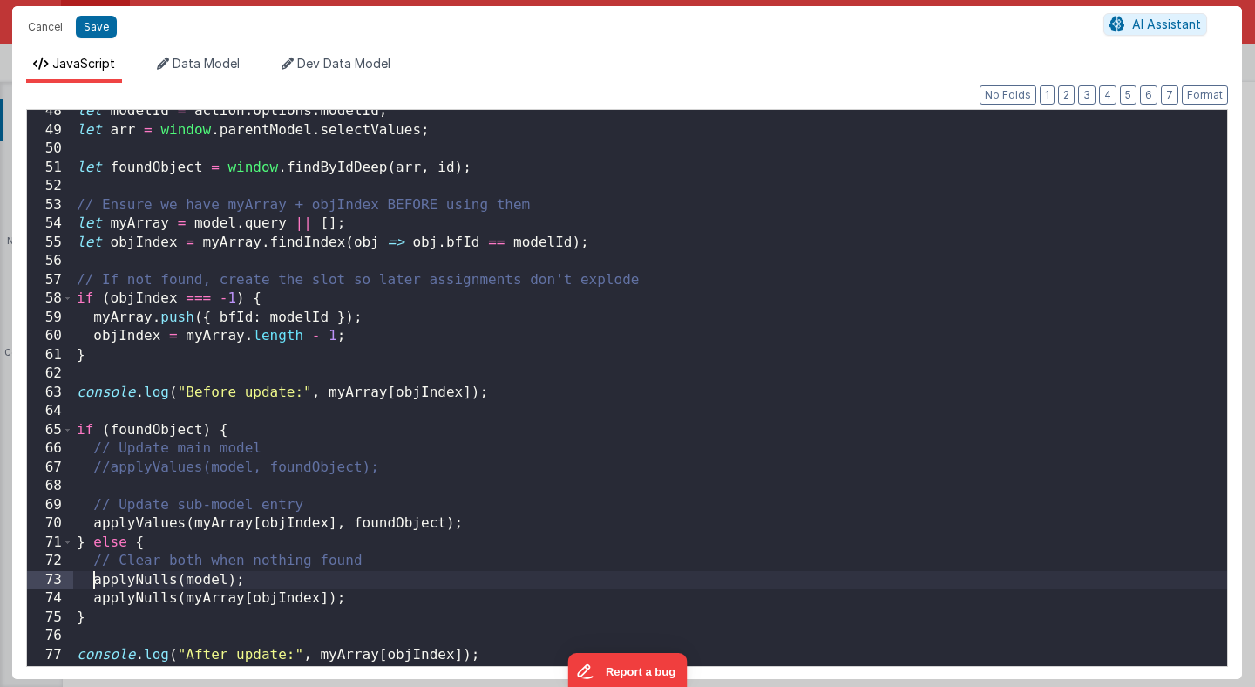
click at [92, 579] on div "let modelId = action . options . modelId ; let arr = window . parentModel . sel…" at bounding box center [650, 398] width 1154 height 592
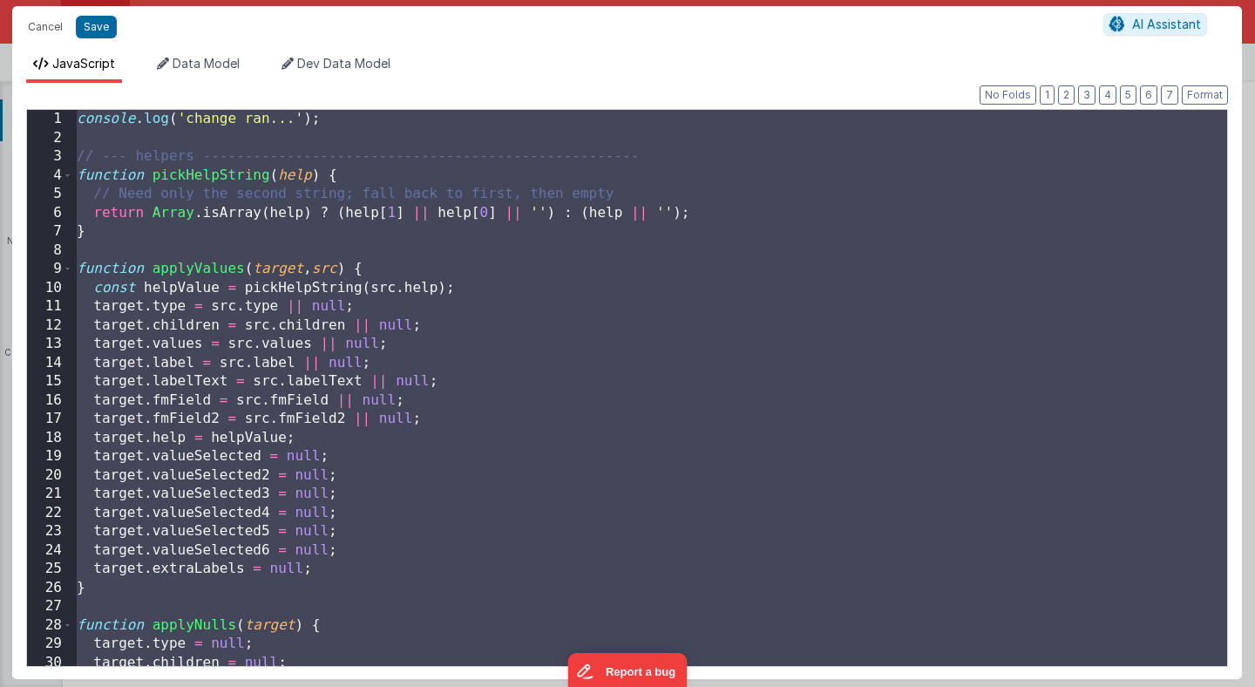
scroll to position [0, 0]
click at [393, 125] on div "console . log ( 'change ran...' ) ; // --- helpers ----------------------------…" at bounding box center [650, 388] width 1154 height 556
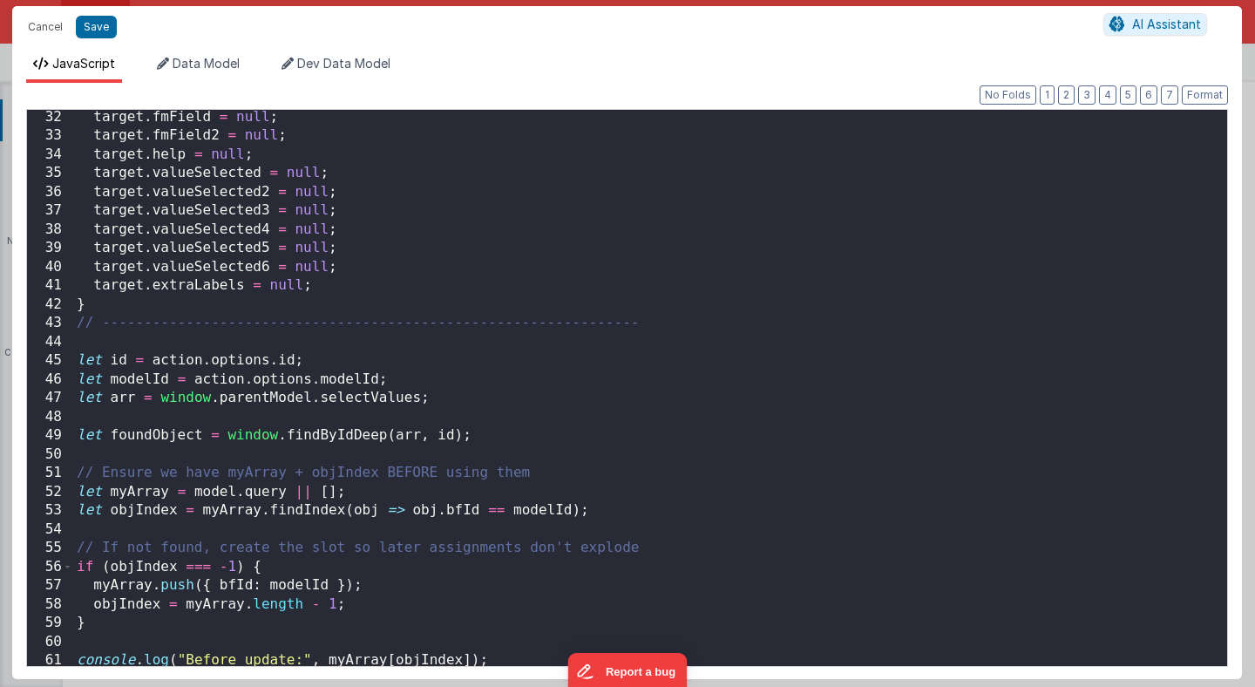
scroll to position [849, 0]
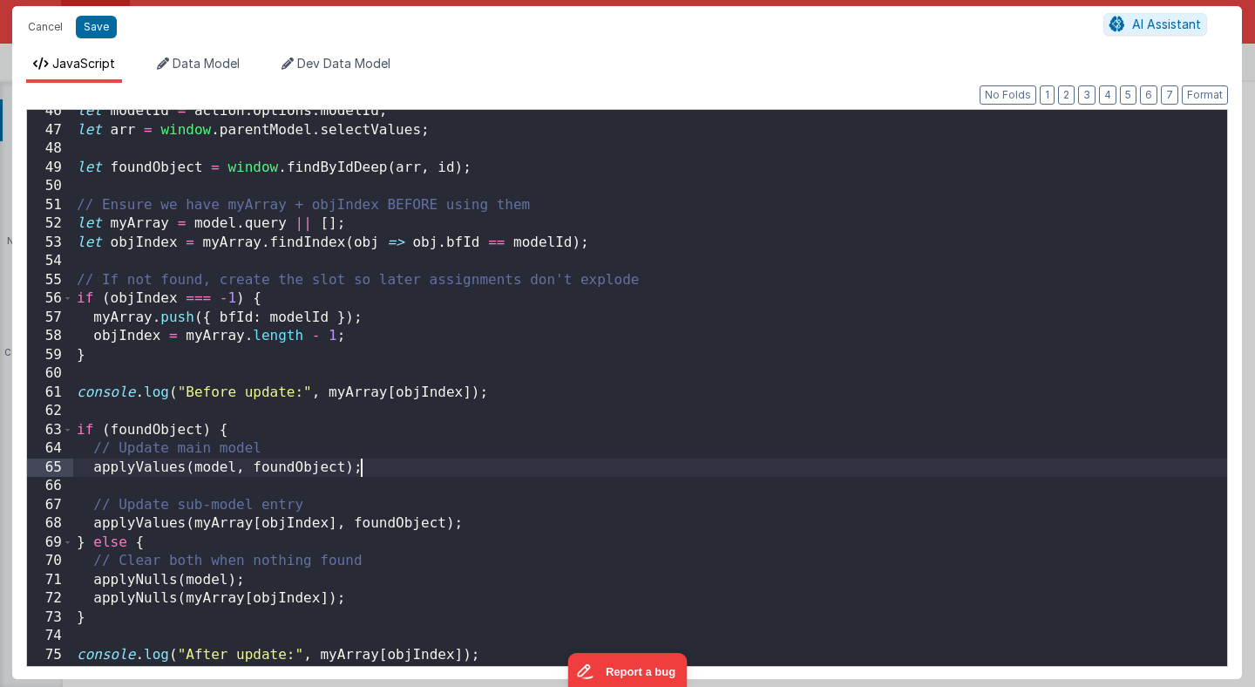
click at [380, 469] on div "let modelId = action . options . modelId ; let arr = window . parentModel . sel…" at bounding box center [650, 398] width 1154 height 592
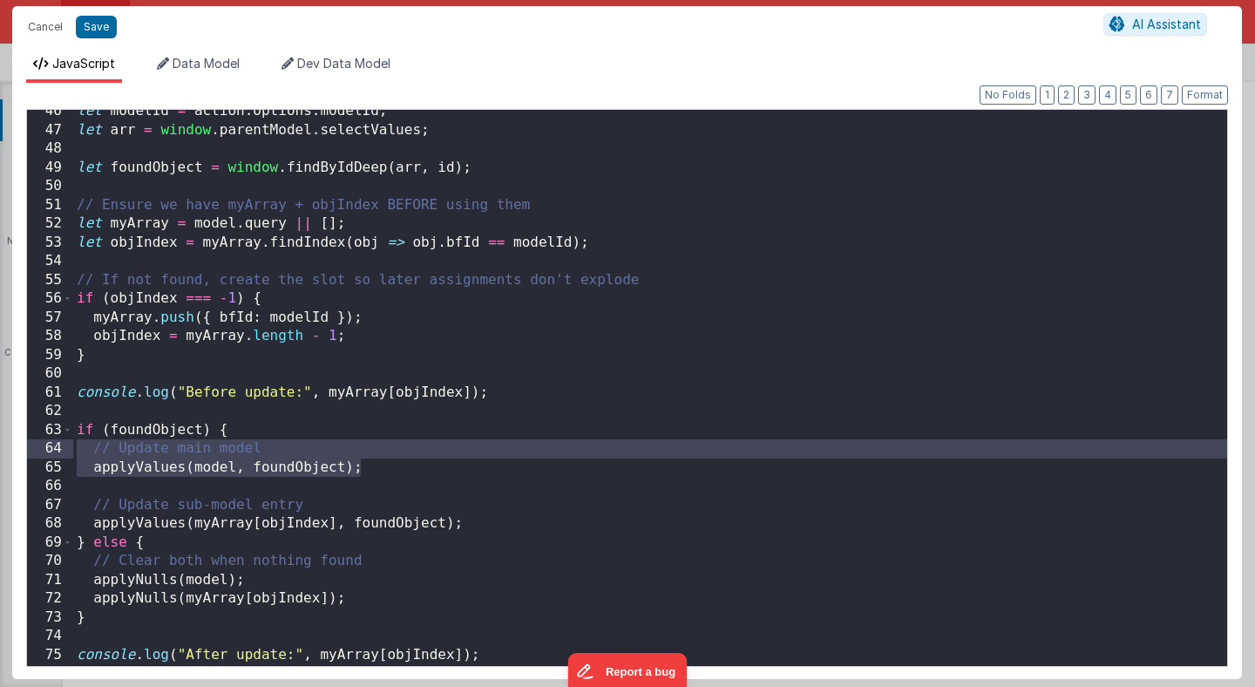
drag, startPoint x: 380, startPoint y: 469, endPoint x: 58, endPoint y: 448, distance: 323.2
click at [58, 448] on div "46 47 48 49 50 51 52 53 54 55 56 57 58 59 60 61 62 63 64 65 66 67 68 69 70 71 7…" at bounding box center [627, 388] width 1202 height 558
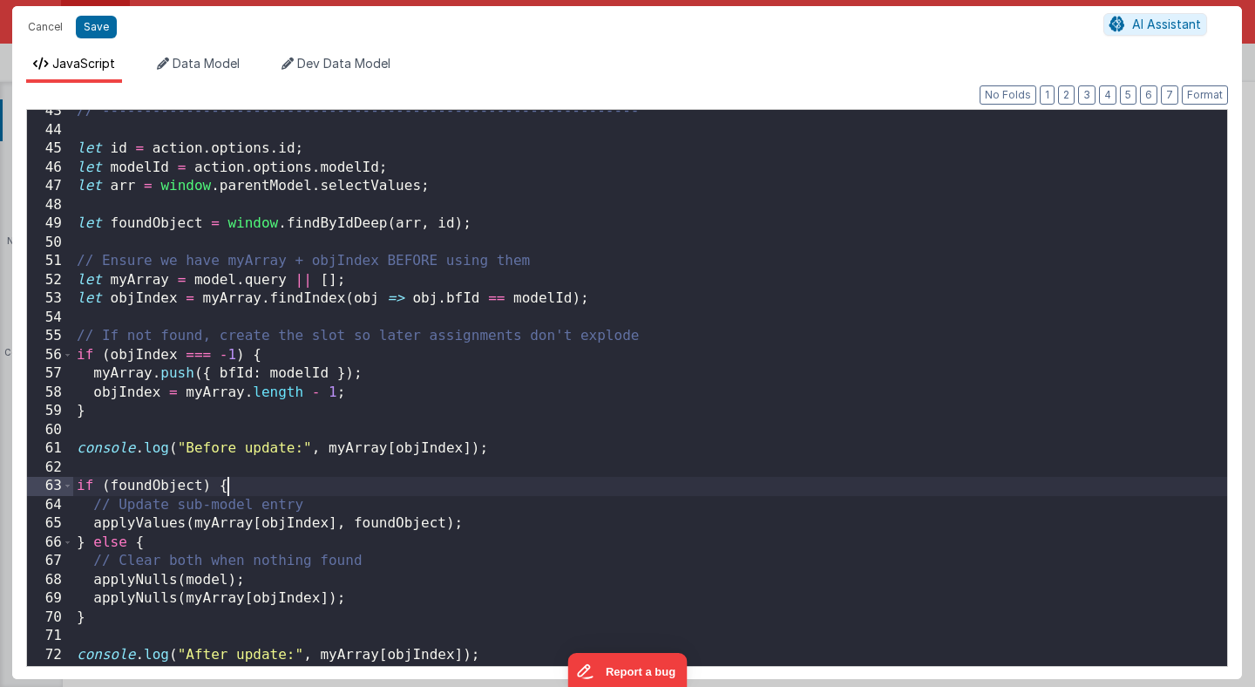
scroll to position [793, 0]
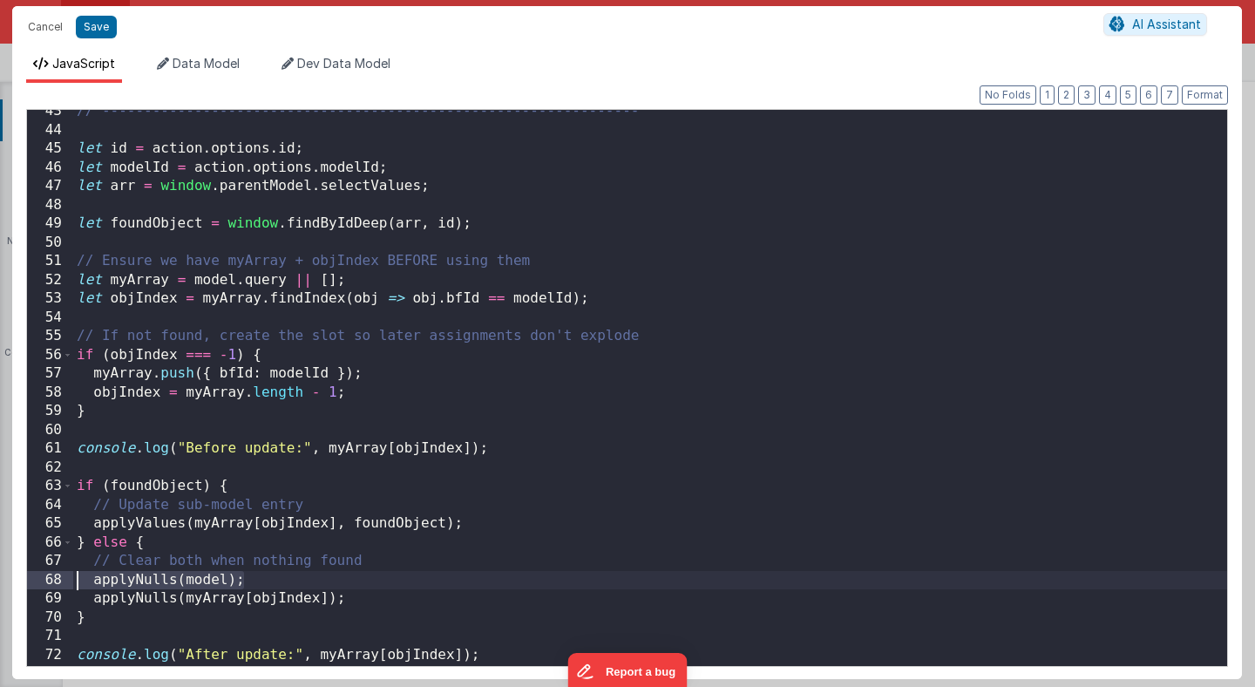
drag, startPoint x: 254, startPoint y: 580, endPoint x: 23, endPoint y: 580, distance: 231.0
click at [23, 580] on div "Format 7 6 5 4 3 2 1 No Folds 43 44 45 46 47 48 49 50 51 52 53 54 55 56 57 58 5…" at bounding box center [627, 381] width 1230 height 596
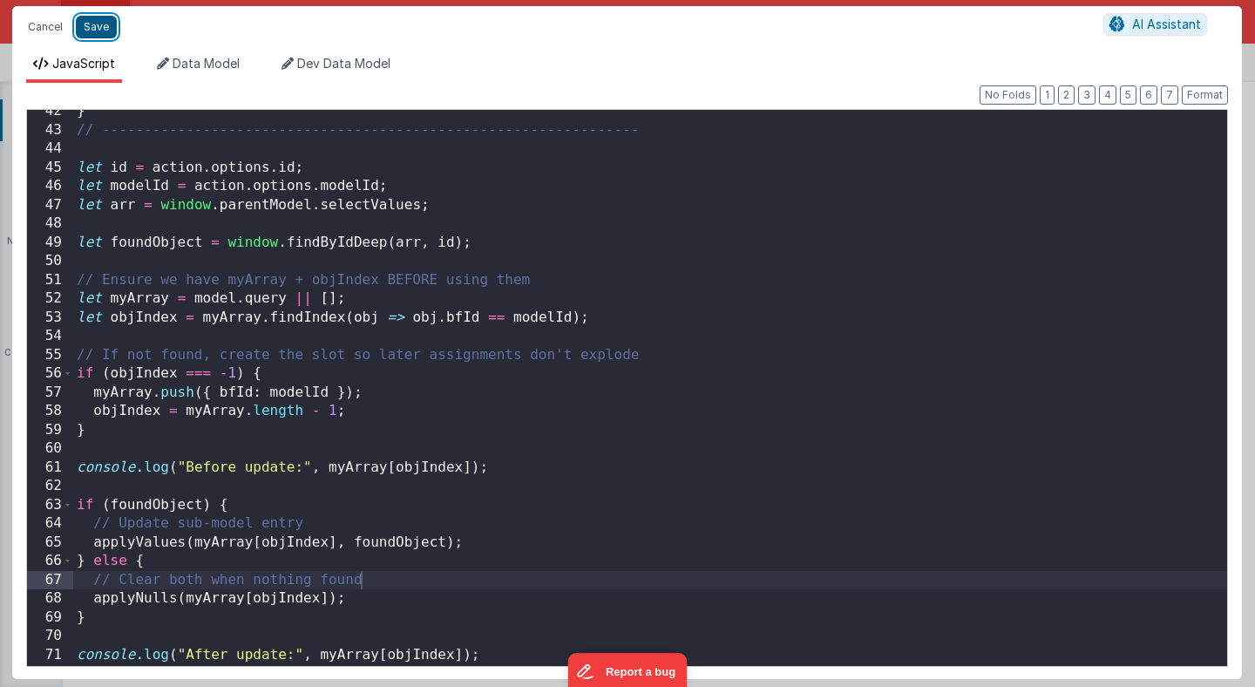
click at [101, 27] on button "Save" at bounding box center [96, 27] width 41 height 23
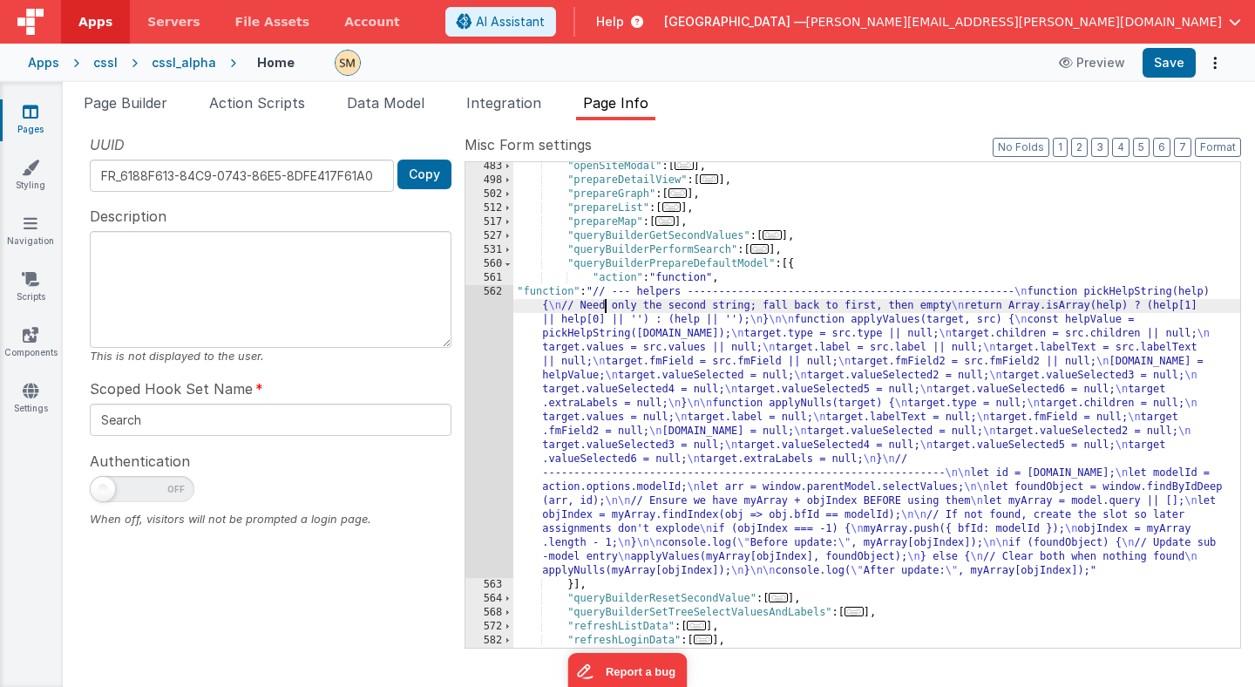
click at [607, 309] on div ""openSiteModal" : [ ... ] , "prepareDetailView" : [ ... ] , "prepareGraph" : [ …" at bounding box center [876, 415] width 727 height 513
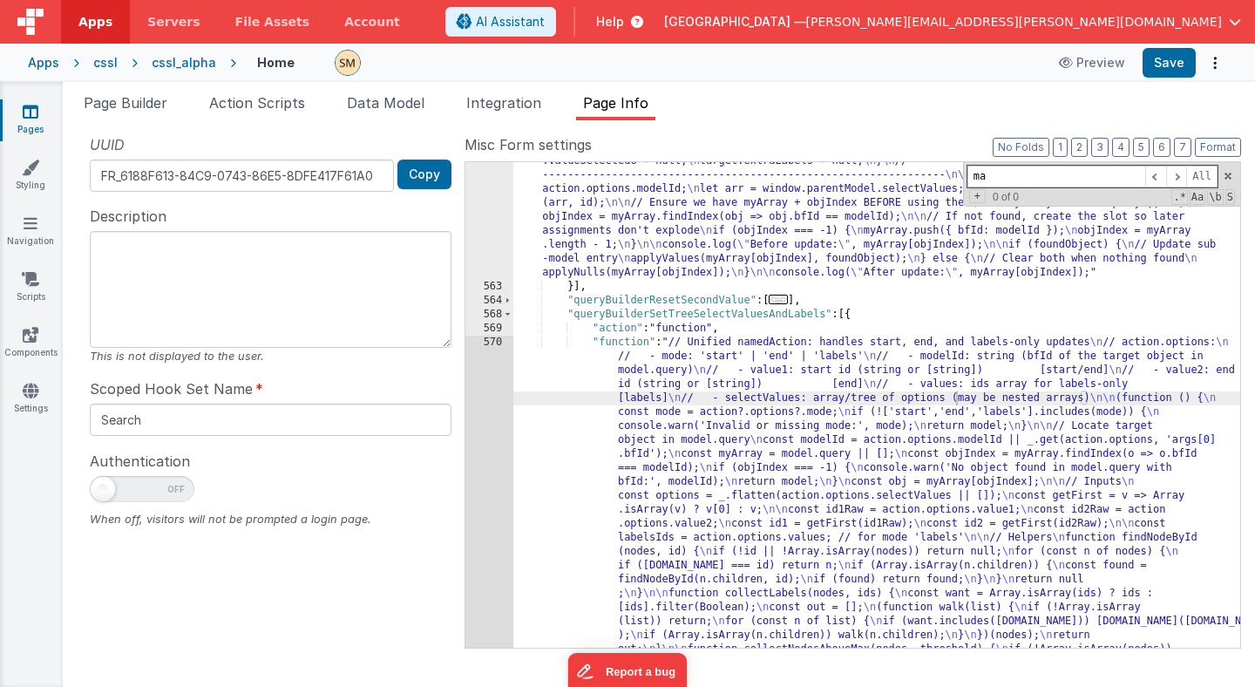
type input "m"
type input "main"
click at [1163, 61] on button "Save" at bounding box center [1169, 63] width 53 height 30
click at [148, 101] on span "Page Builder" at bounding box center [126, 102] width 84 height 17
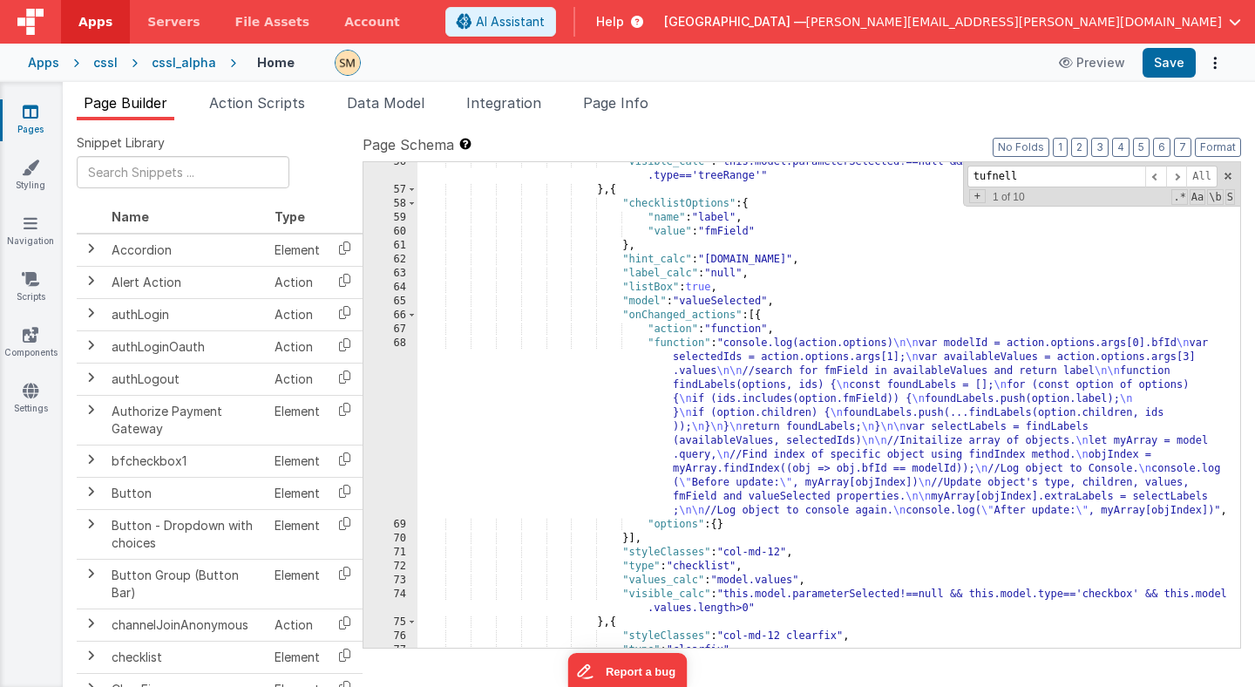
scroll to position [939, 0]
click at [614, 191] on div ""visible_calc" : "this.model.parameterSelected!==null && this.model.valueSelect…" at bounding box center [828, 416] width 823 height 527
click at [411, 189] on span at bounding box center [412, 187] width 10 height 14
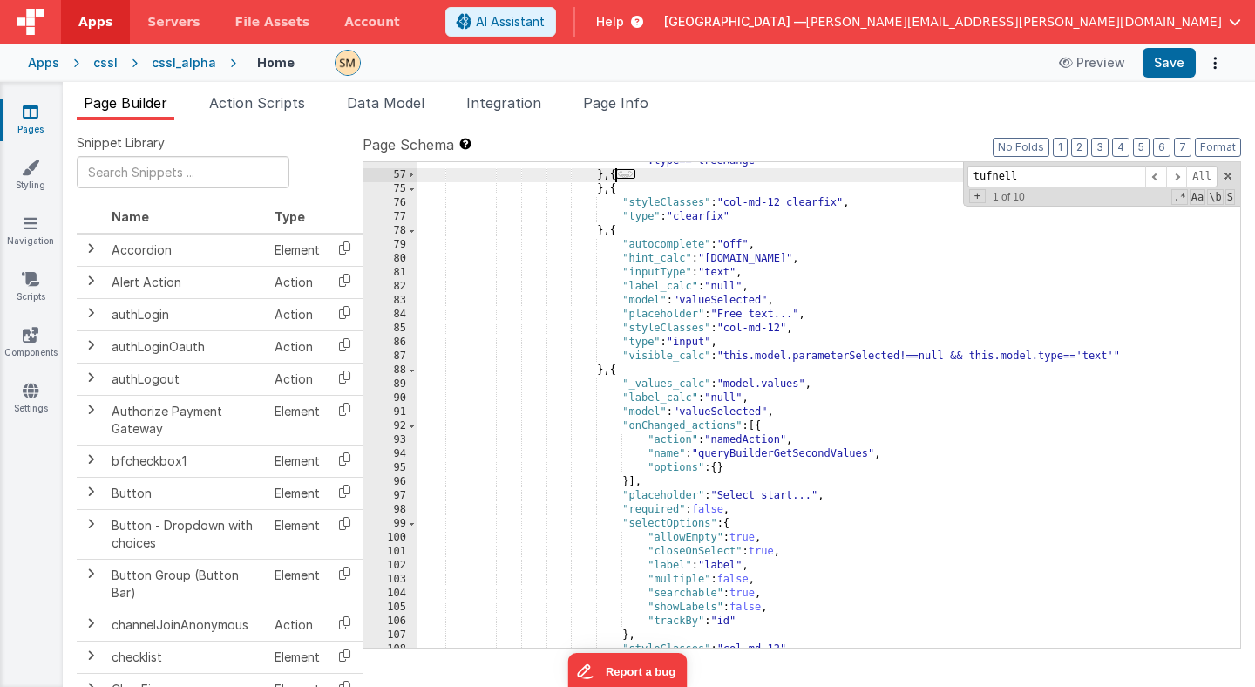
scroll to position [966, 0]
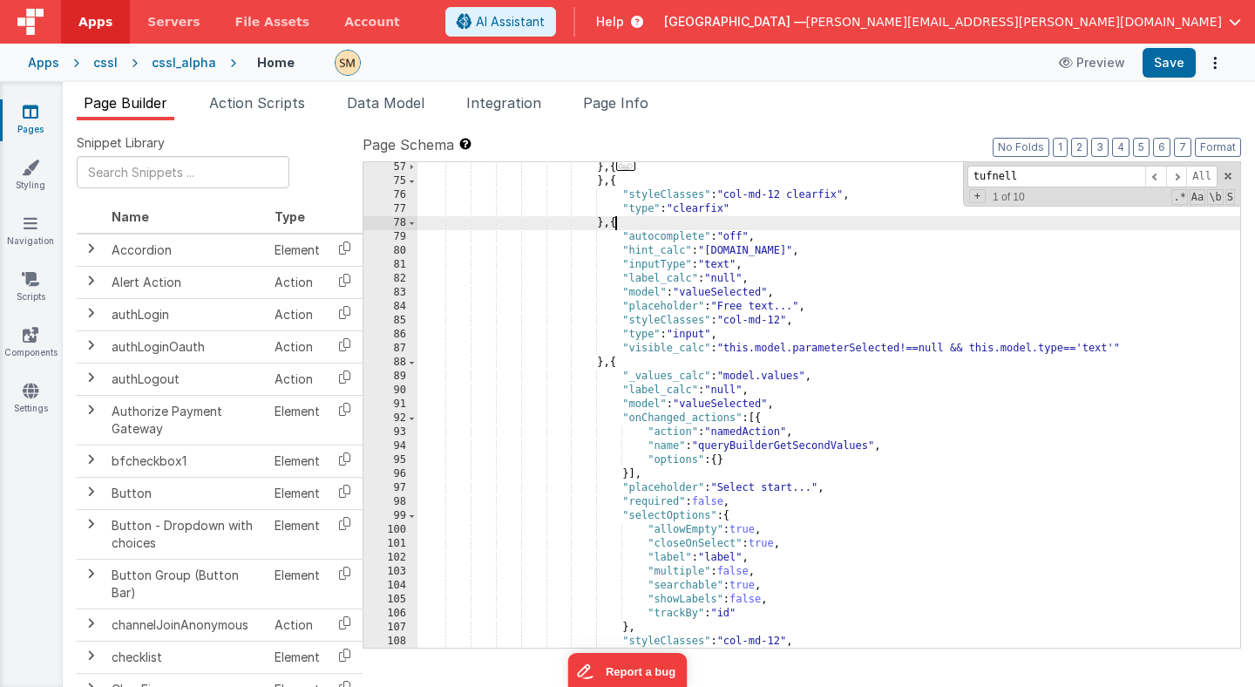
click at [617, 225] on div "} , { ... } , { "styleClasses" : "col-md-12 clearfix" , "type" : "clearfix" } ,…" at bounding box center [828, 416] width 823 height 513
click at [413, 222] on span at bounding box center [412, 223] width 10 height 14
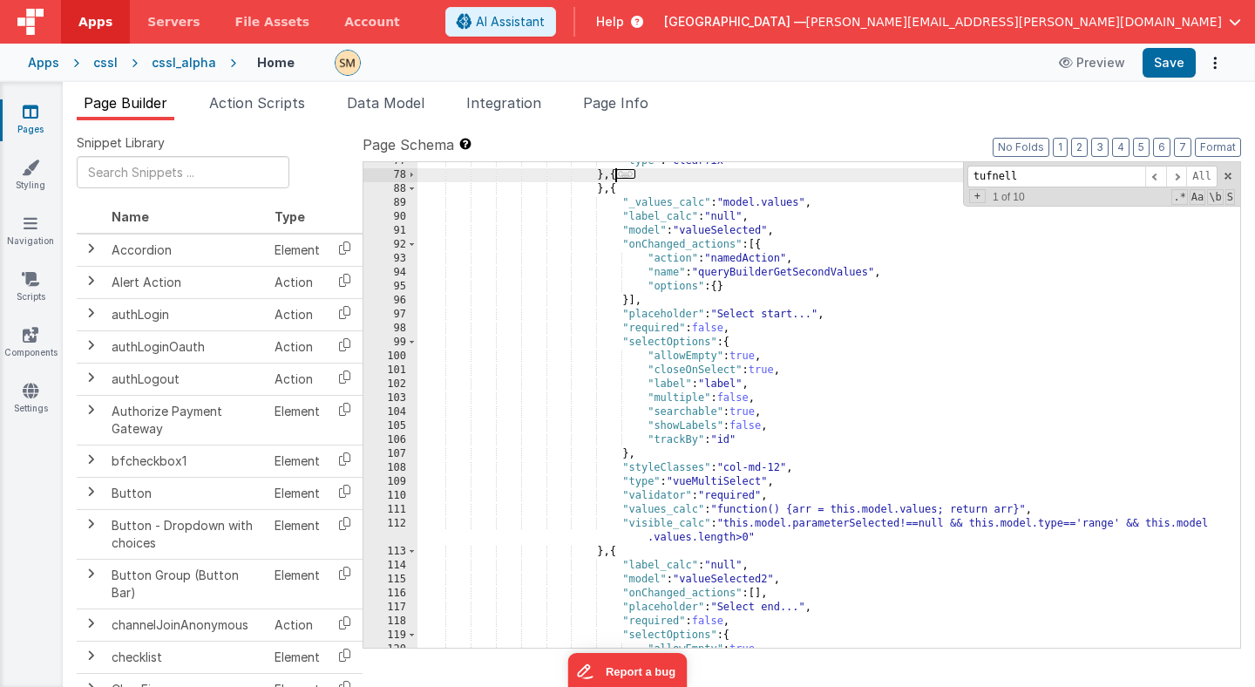
scroll to position [1005, 0]
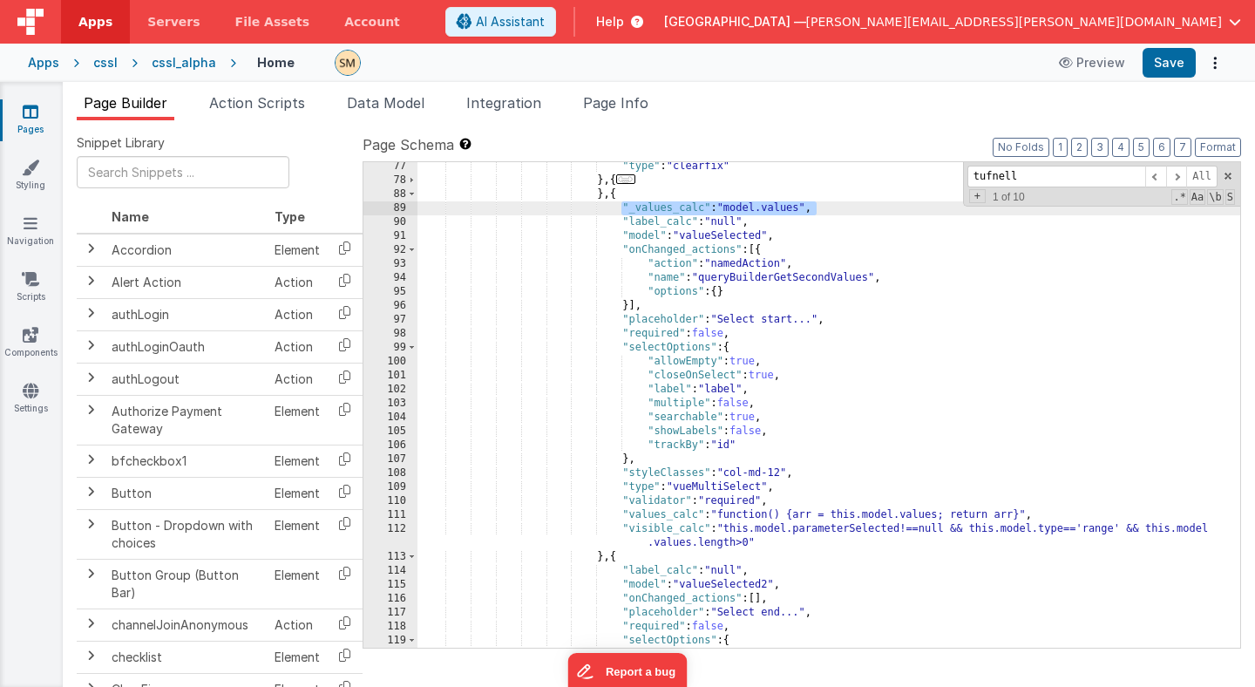
drag, startPoint x: 819, startPoint y: 207, endPoint x: 621, endPoint y: 210, distance: 197.9
click at [621, 210] on div ""type" : "clearfix" } , { ... } , { "_values_calc" : "model.values" , "label_ca…" at bounding box center [828, 415] width 823 height 513
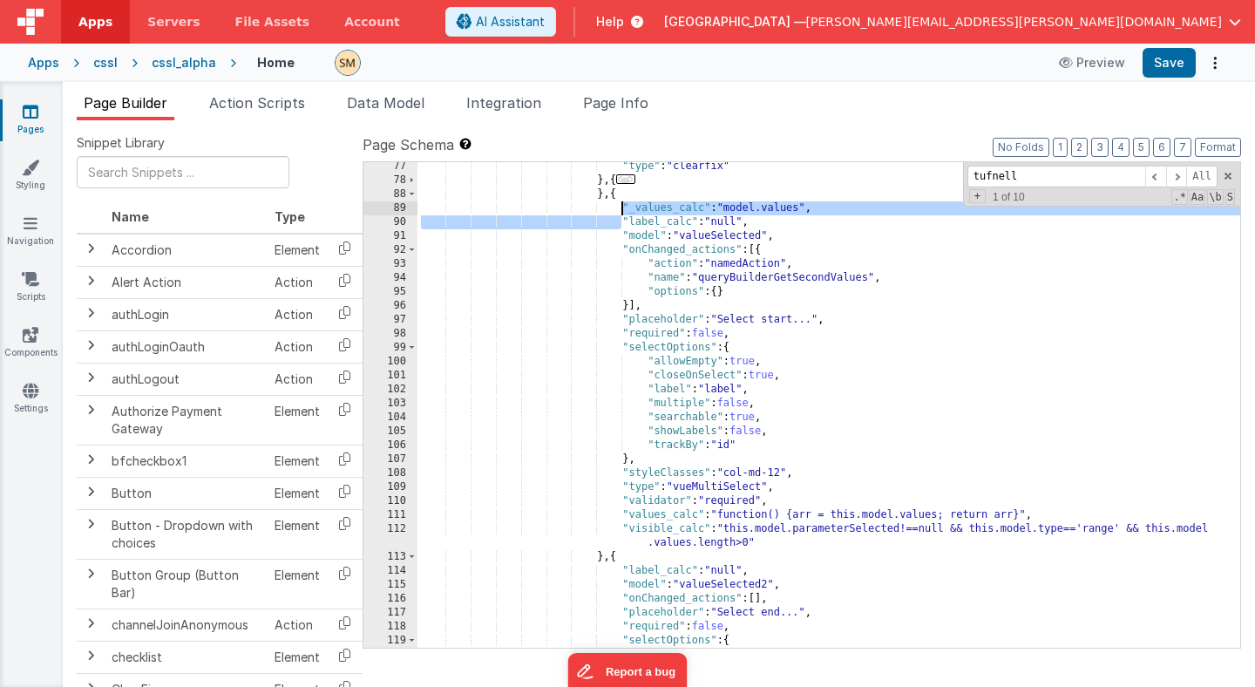
drag, startPoint x: 623, startPoint y: 221, endPoint x: 623, endPoint y: 204, distance: 17.4
click at [623, 204] on div ""type" : "clearfix" } , { ... } , { "_values_calc" : "model.values" , "label_ca…" at bounding box center [828, 415] width 823 height 513
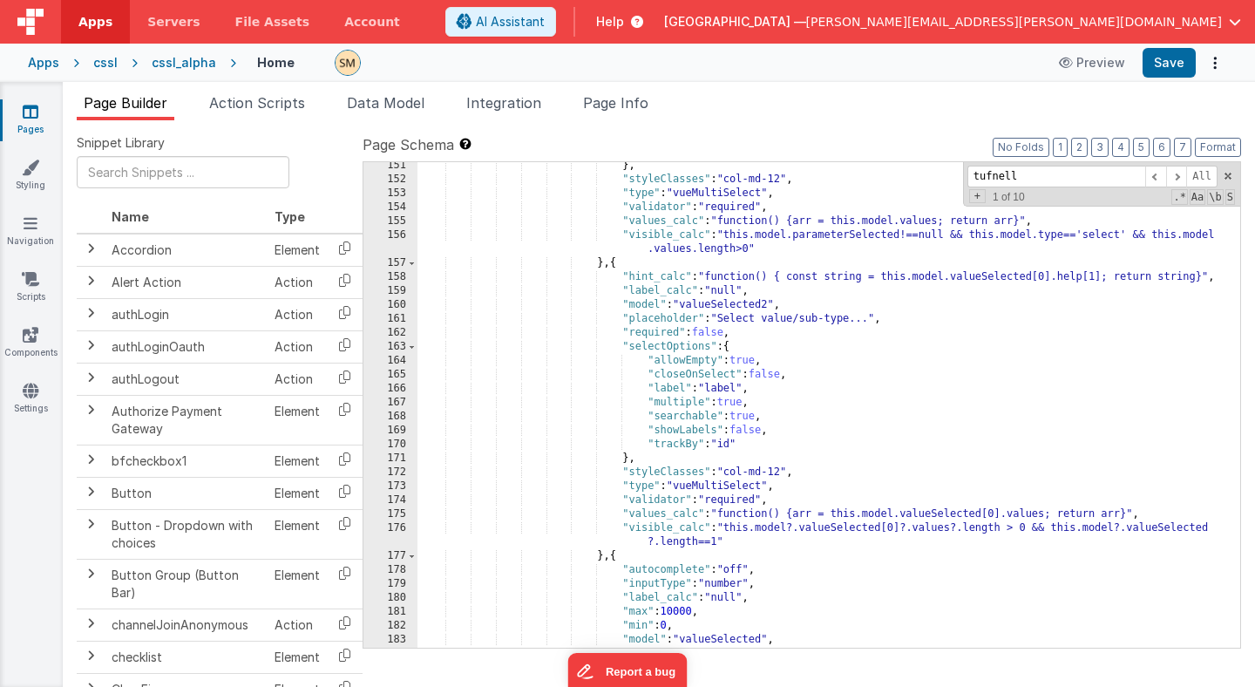
scroll to position [1781, 0]
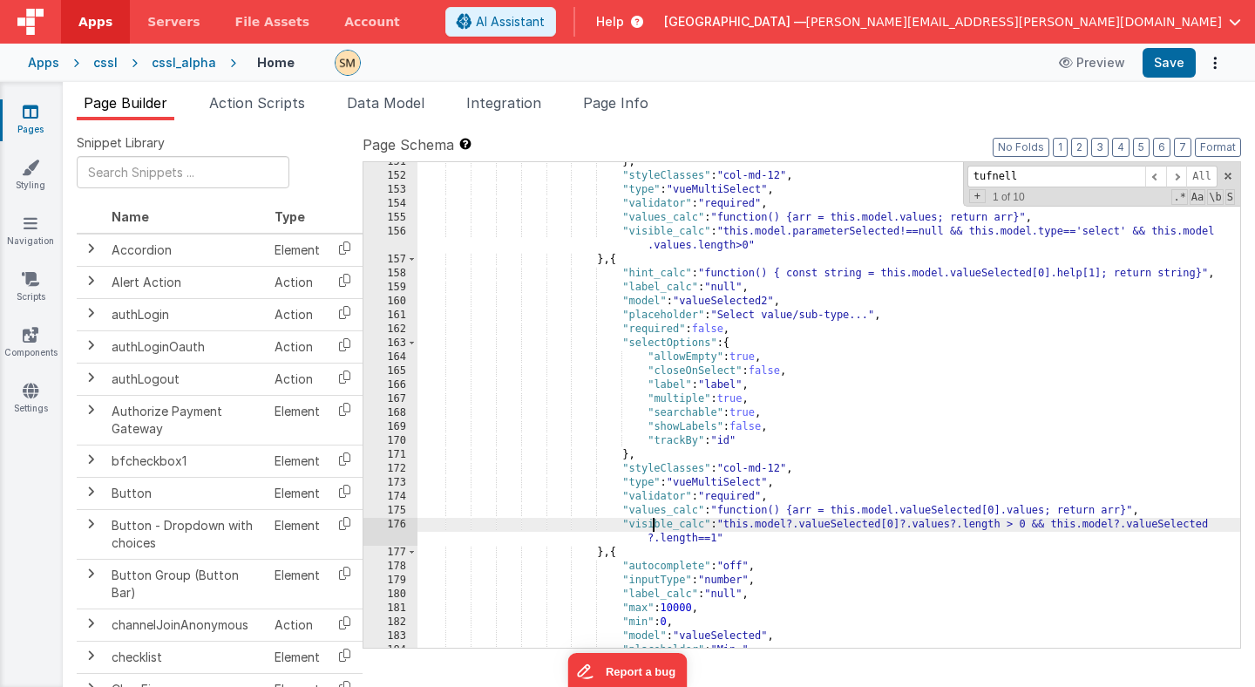
click at [656, 528] on div "} , "styleClasses" : "col-md-12" , "type" : "vueMultiSelect" , "validator" : "r…" at bounding box center [828, 411] width 823 height 513
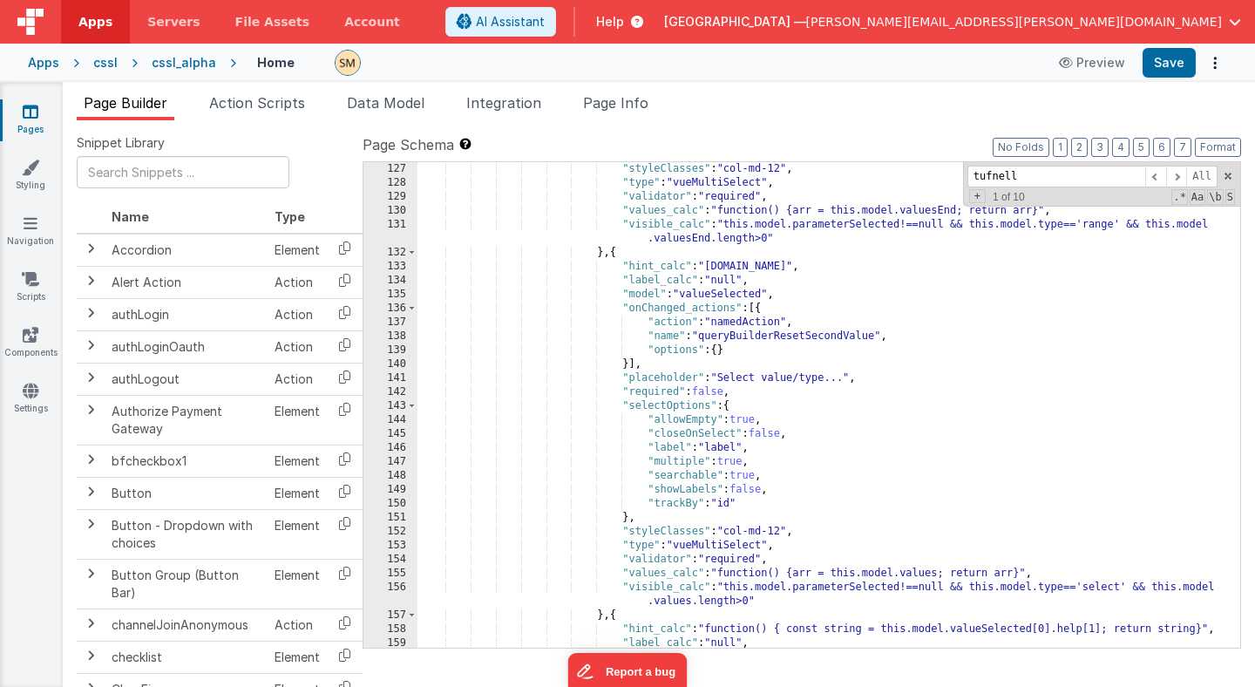
scroll to position [1488, 0]
click at [412, 253] on span at bounding box center [412, 253] width 10 height 14
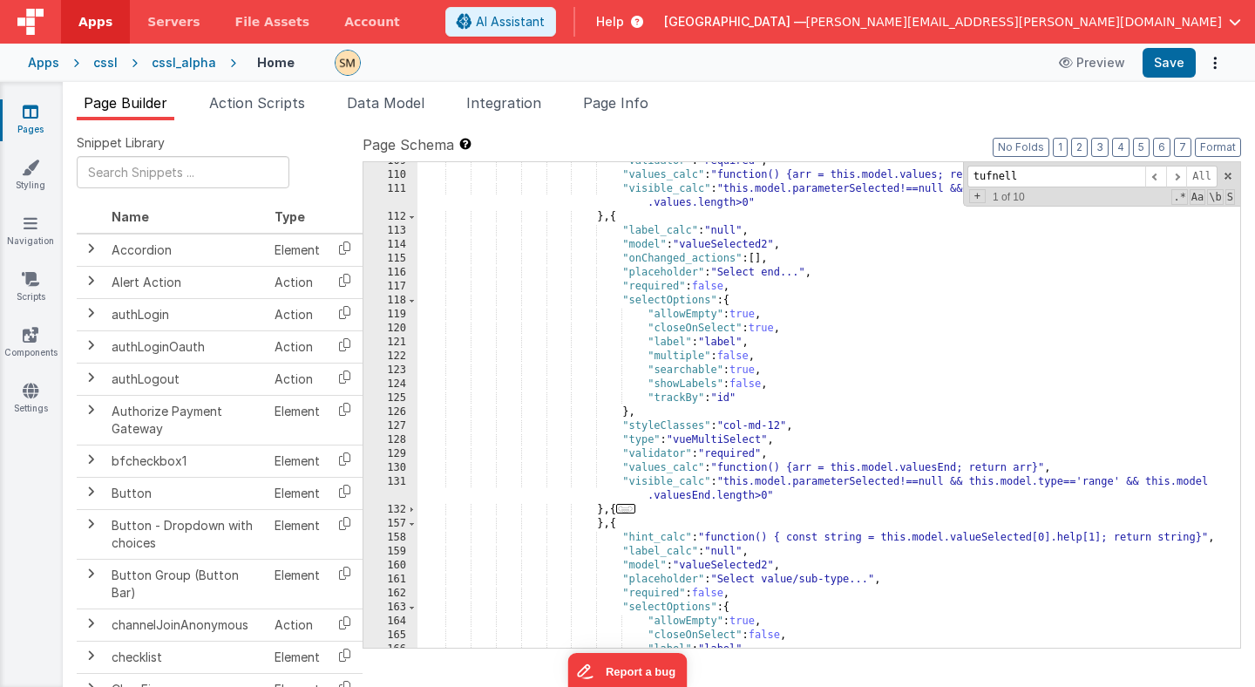
scroll to position [1274, 0]
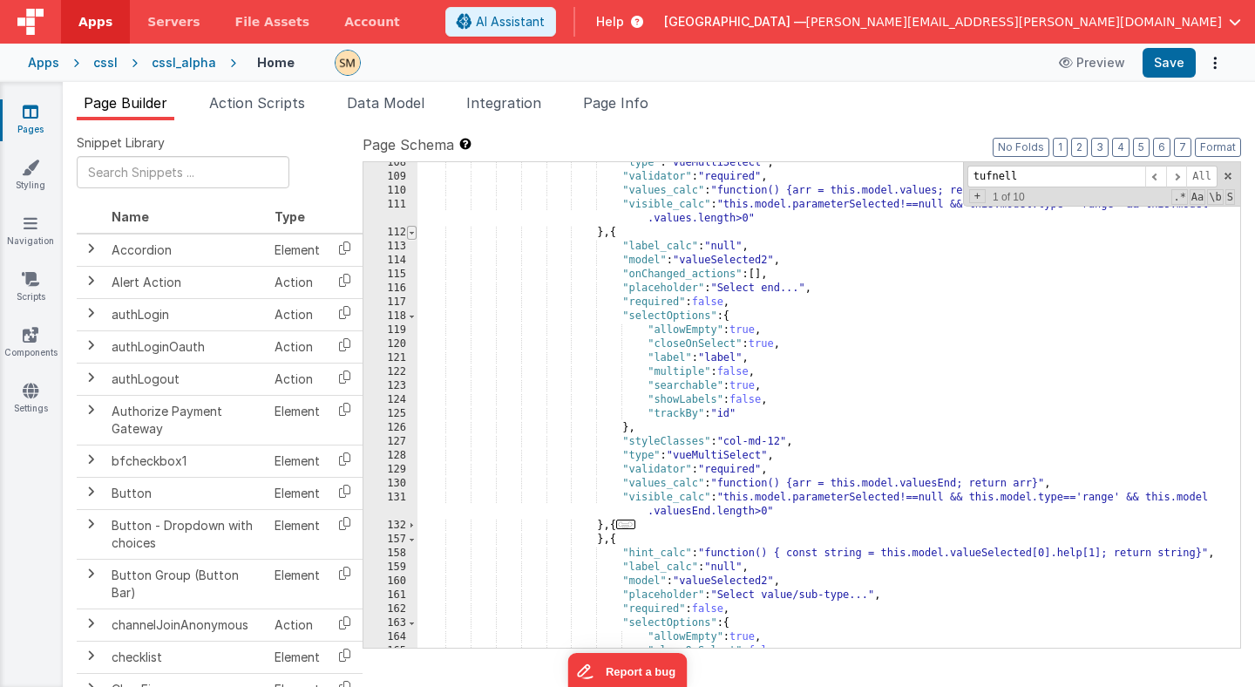
click at [412, 235] on span at bounding box center [412, 233] width 10 height 14
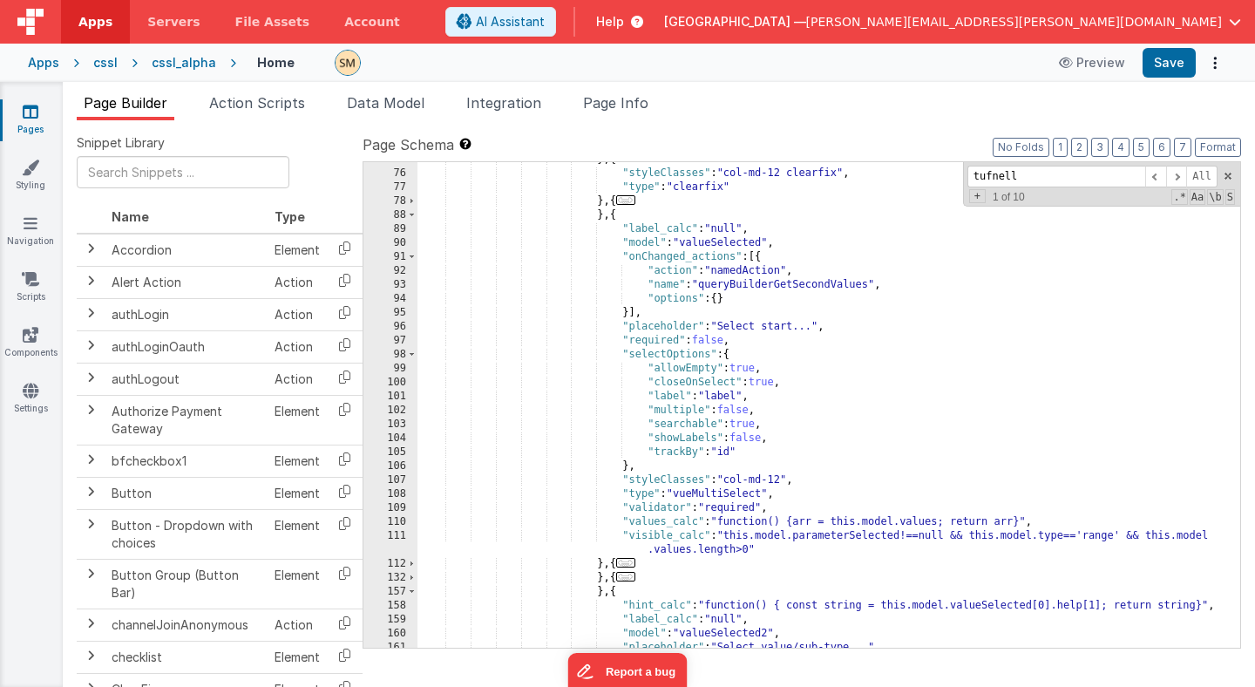
scroll to position [1007, 0]
click at [411, 214] on span at bounding box center [412, 215] width 10 height 14
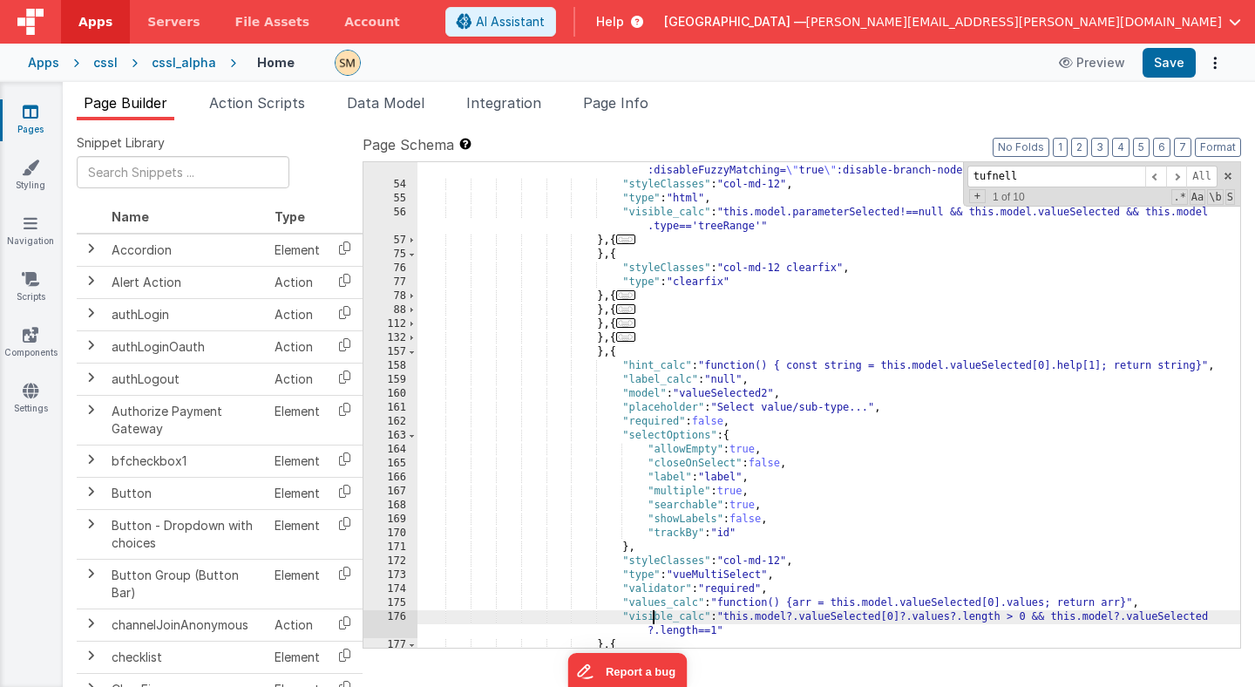
scroll to position [935, 0]
click at [412, 256] on span at bounding box center [412, 255] width 10 height 14
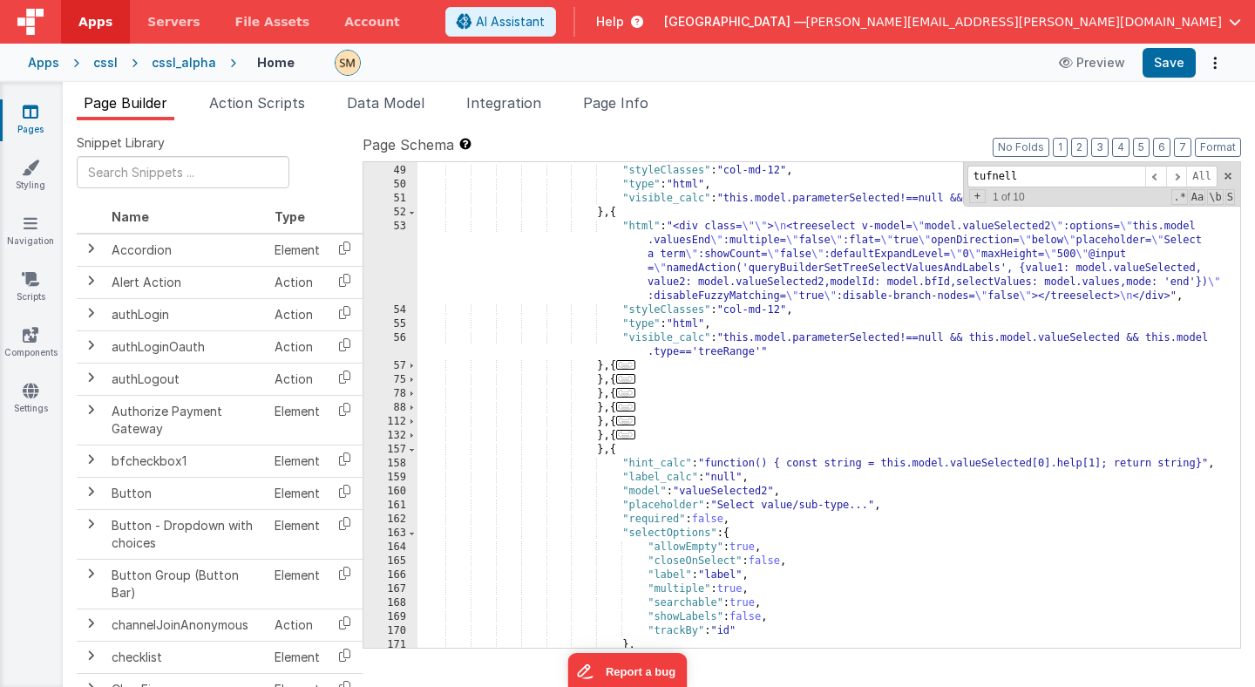
scroll to position [824, 0]
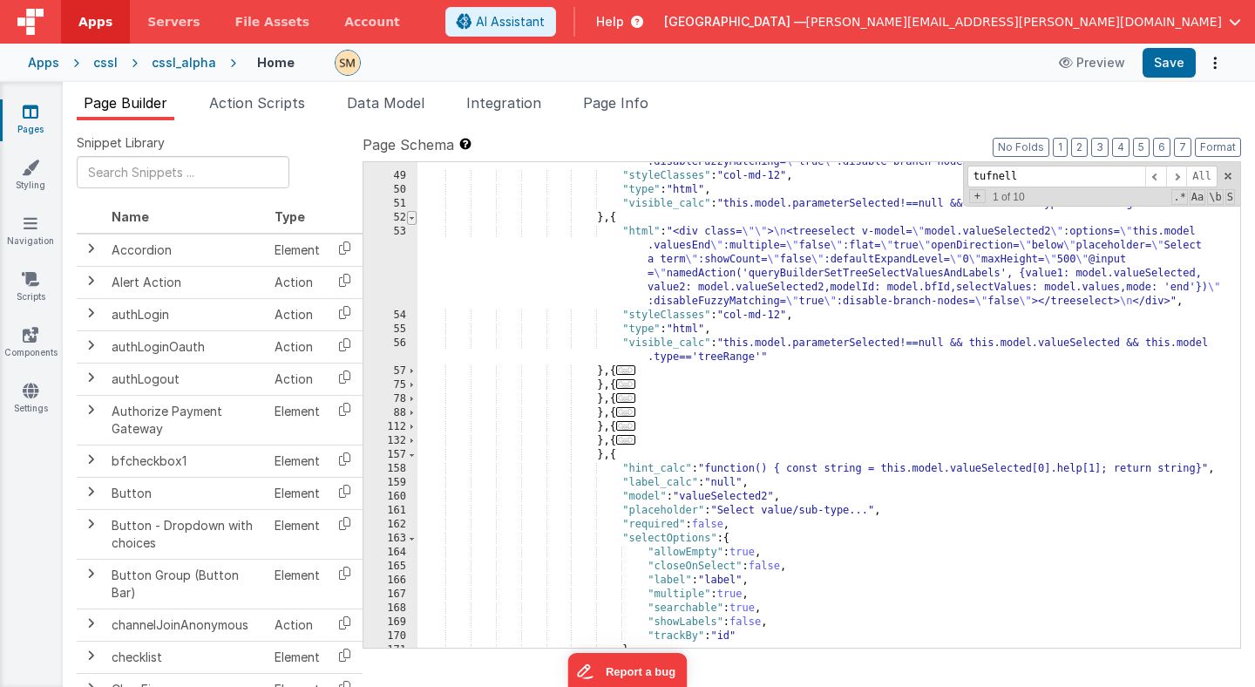
click at [414, 216] on span at bounding box center [412, 218] width 10 height 14
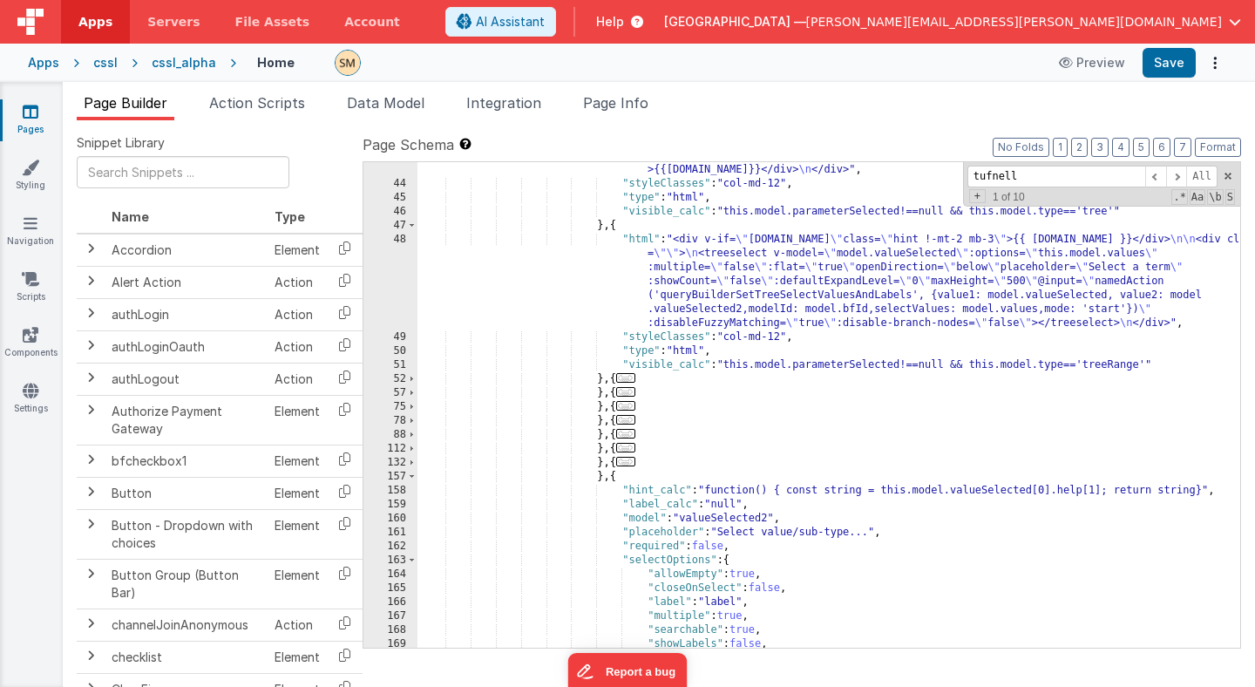
scroll to position [684, 0]
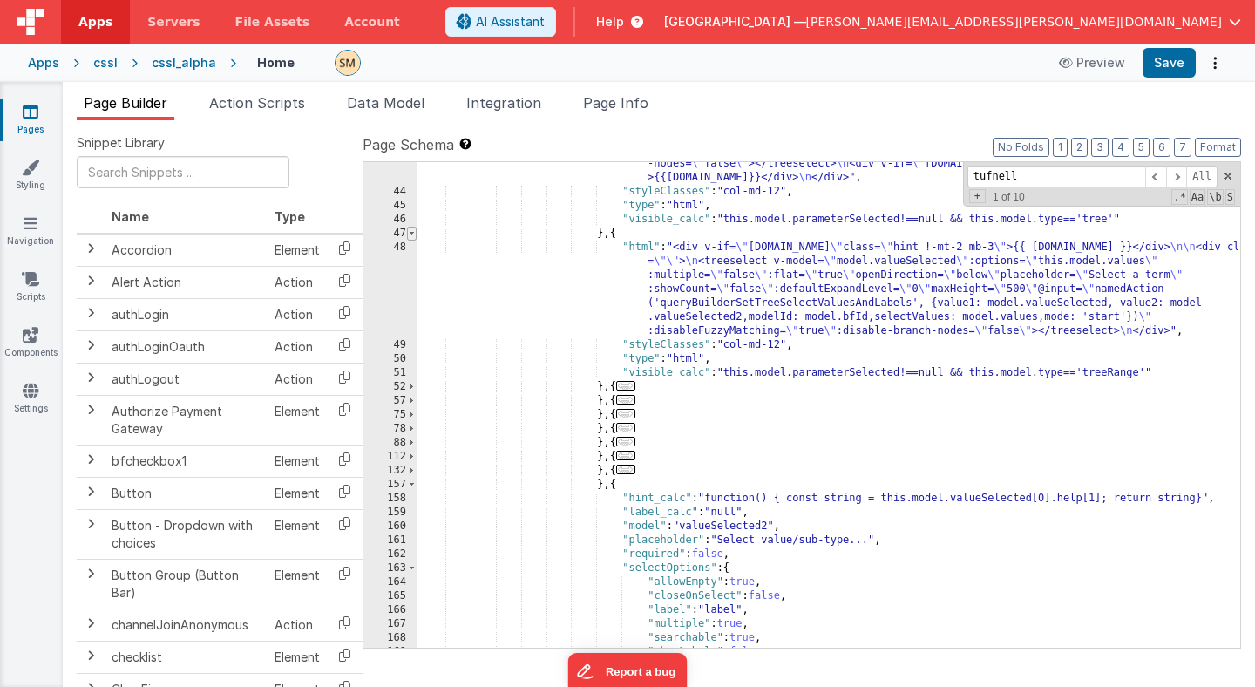
click at [413, 229] on span at bounding box center [412, 234] width 10 height 14
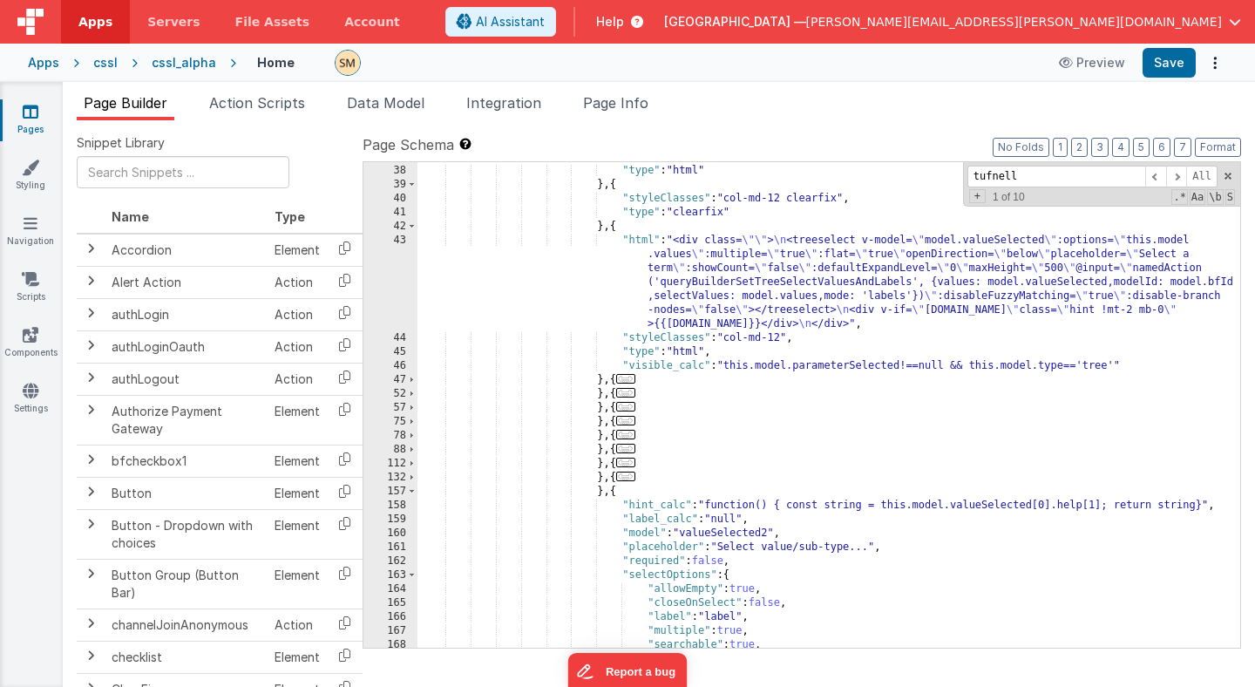
scroll to position [561, 0]
click at [610, 234] on div ""styleClasses" : "col-md-12" , "type" : "html" } , { "styleClasses" : "col-md-1…" at bounding box center [828, 406] width 823 height 513
click at [615, 225] on div ""styleClasses" : "col-md-12" , "type" : "html" } , { "styleClasses" : "col-md-1…" at bounding box center [828, 406] width 823 height 513
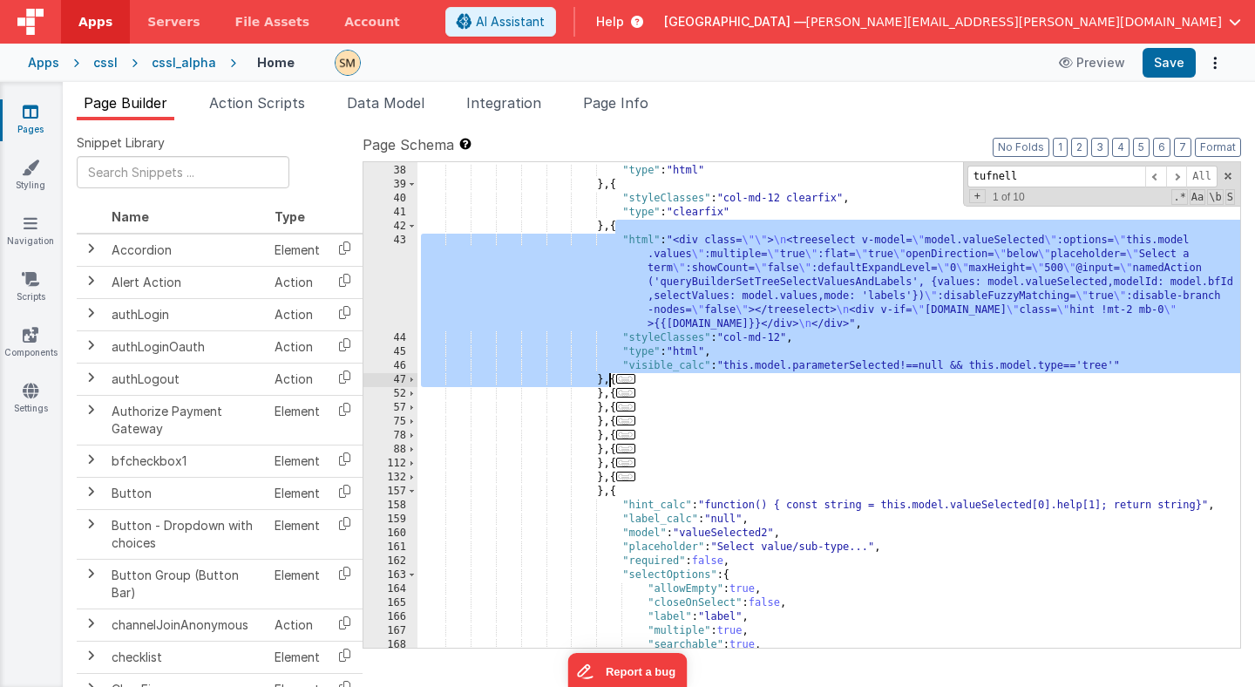
drag, startPoint x: 615, startPoint y: 225, endPoint x: 611, endPoint y: 382, distance: 156.9
click at [611, 382] on div ""styleClasses" : "col-md-12" , "type" : "html" } , { "styleClasses" : "col-md-1…" at bounding box center [828, 406] width 823 height 513
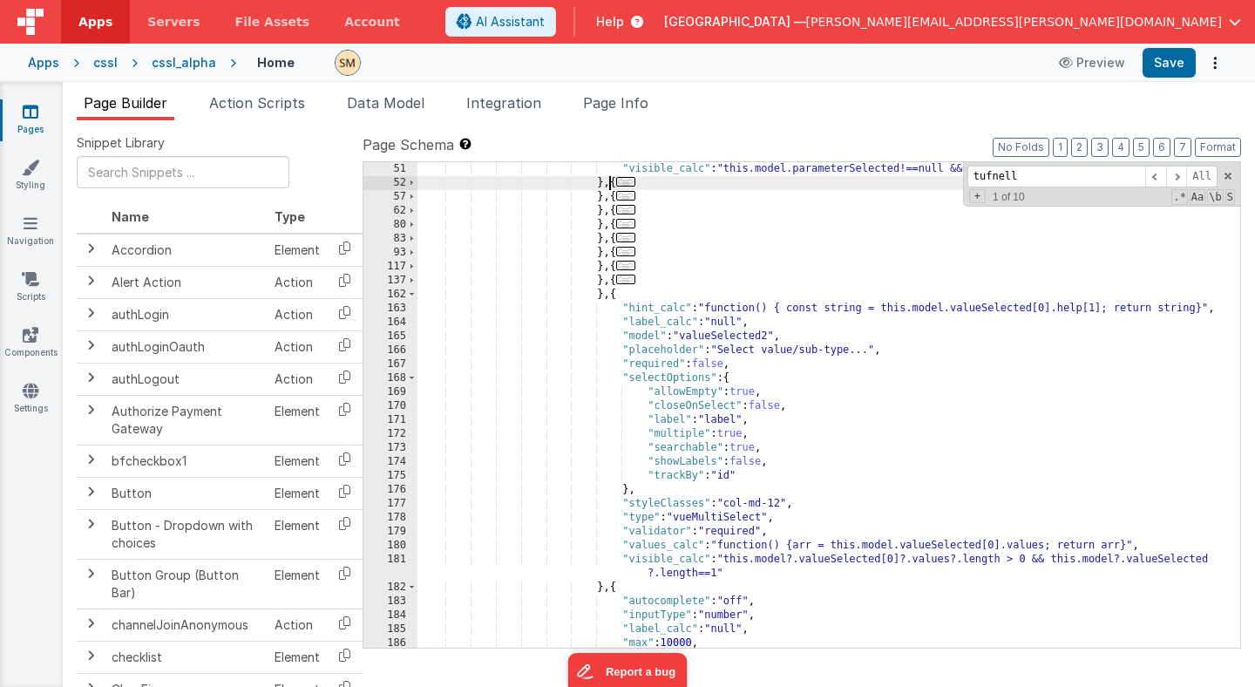
scroll to position [858, 0]
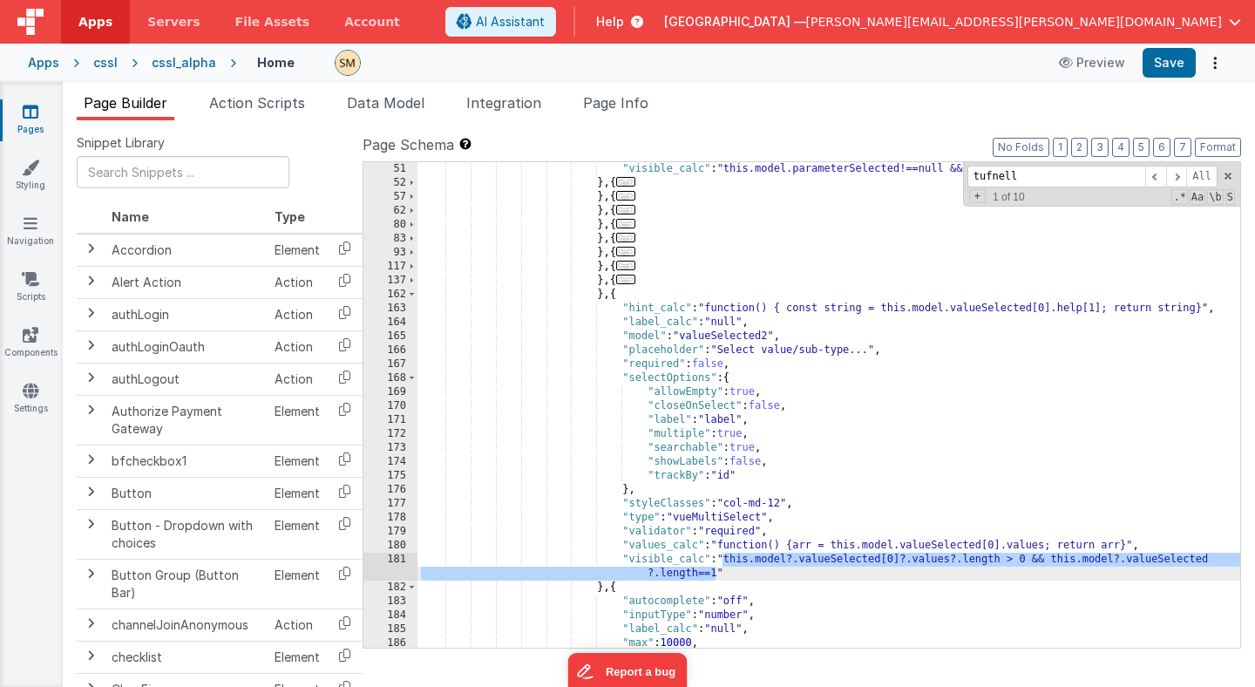
drag, startPoint x: 723, startPoint y: 560, endPoint x: 716, endPoint y: 573, distance: 15.2
click at [716, 573] on div ""visible_calc" : "this.model.parameterSelected!==null && this.model.type=='tree…" at bounding box center [828, 418] width 823 height 513
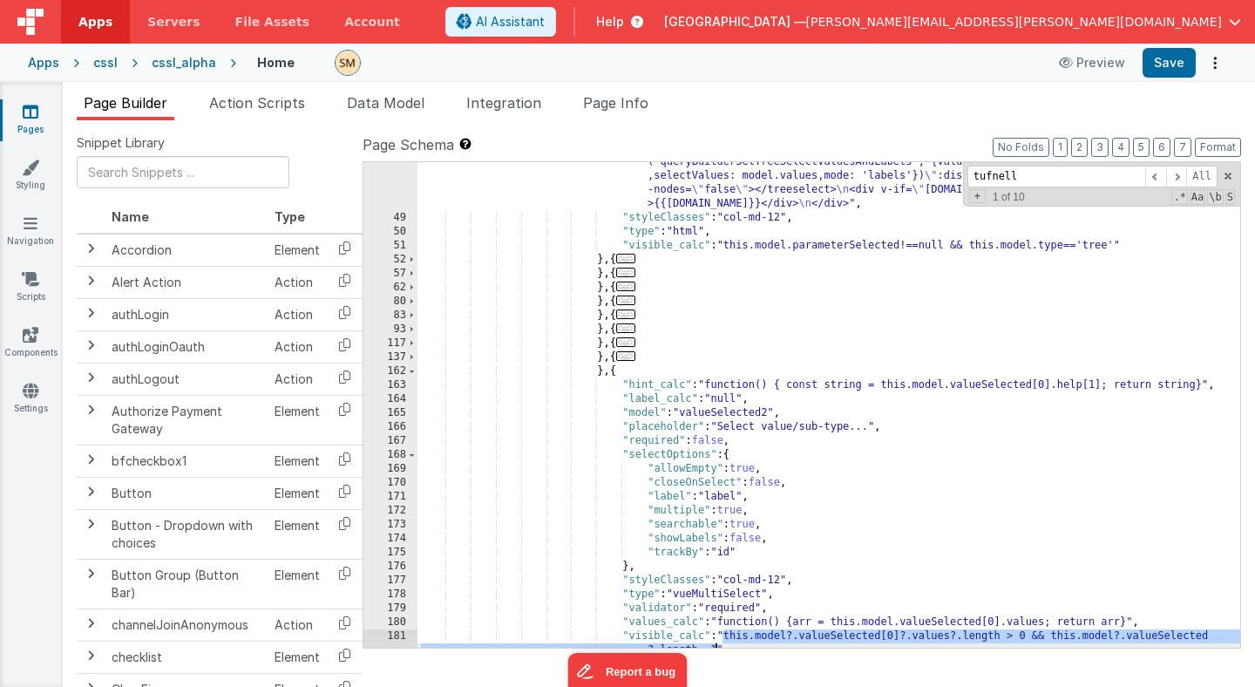
scroll to position [790, 0]
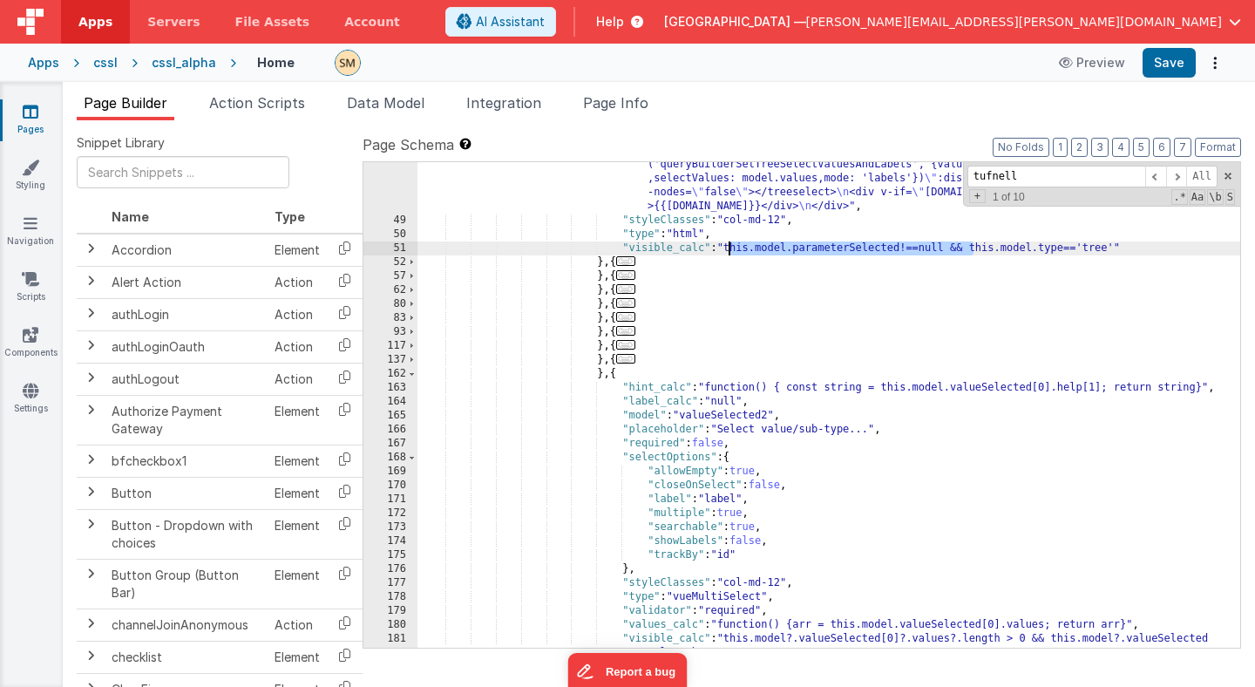
drag, startPoint x: 974, startPoint y: 248, endPoint x: 729, endPoint y: 253, distance: 244.9
click at [729, 253] on div ""html" : "<div class= \"\" > \n <treeselect v-model= \" model.valueSelected \" …" at bounding box center [828, 421] width 823 height 611
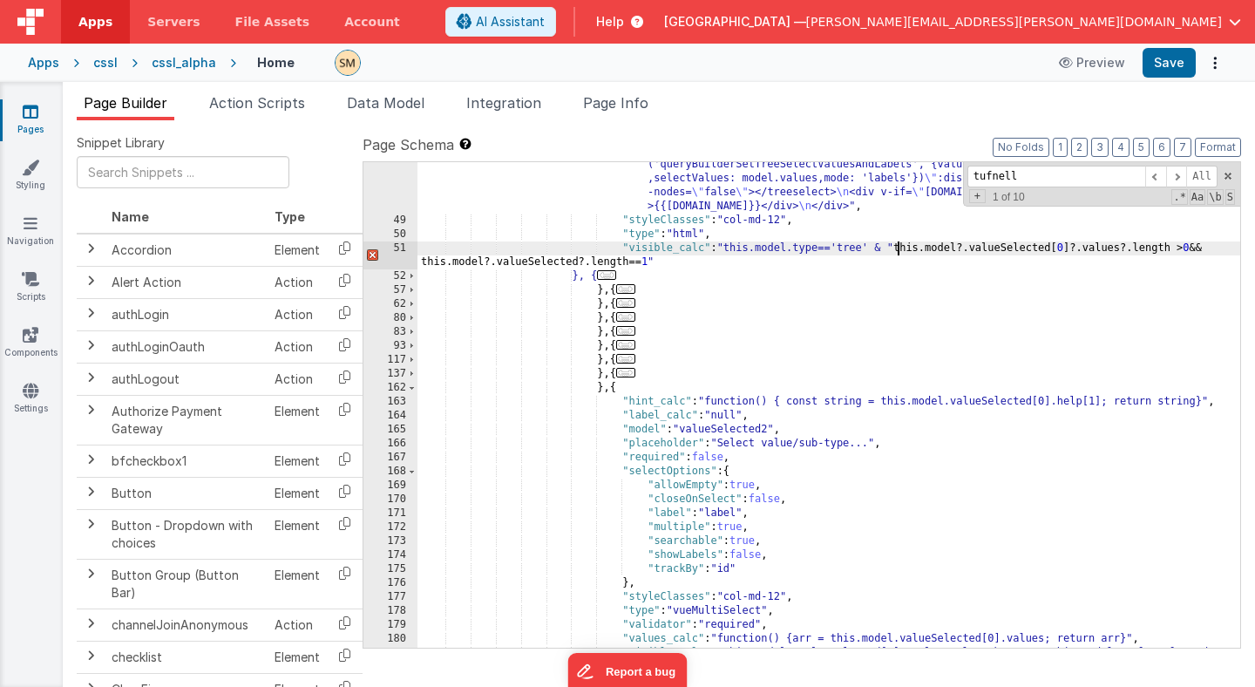
click at [898, 250] on div ""html" : "<div class= \"\" > \n <treeselect v-model= \" model.valueSelected \" …" at bounding box center [828, 421] width 823 height 611
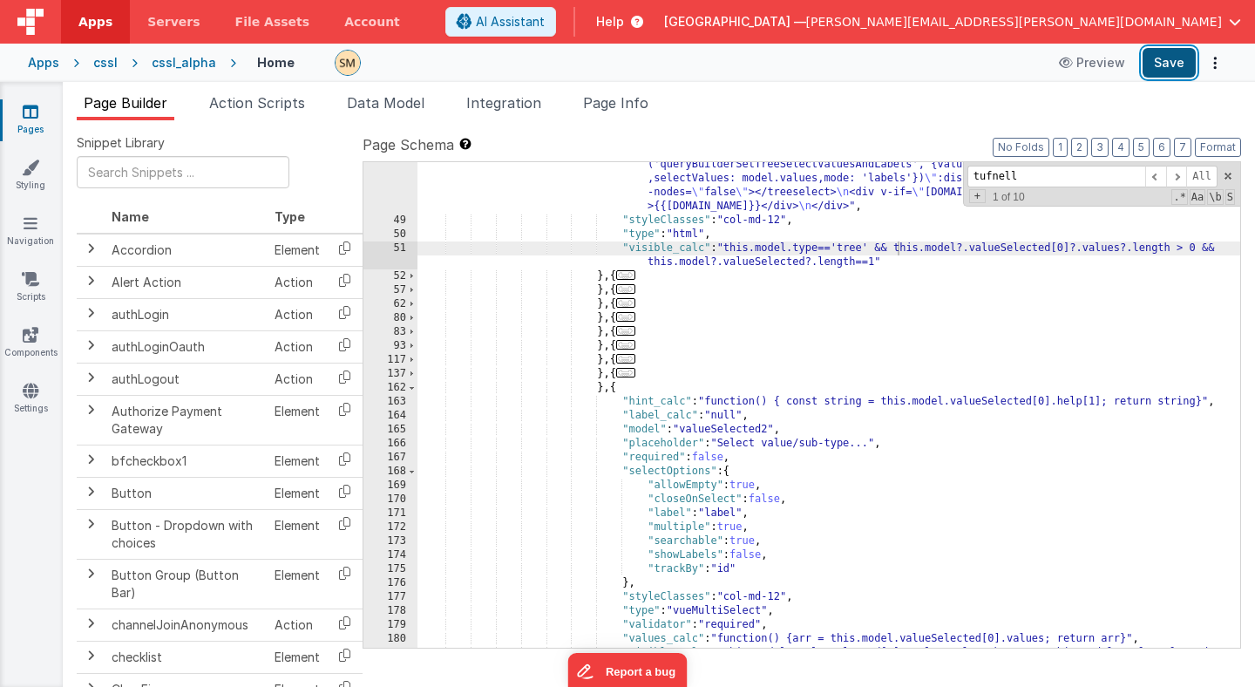
click at [1166, 64] on button "Save" at bounding box center [1169, 63] width 53 height 30
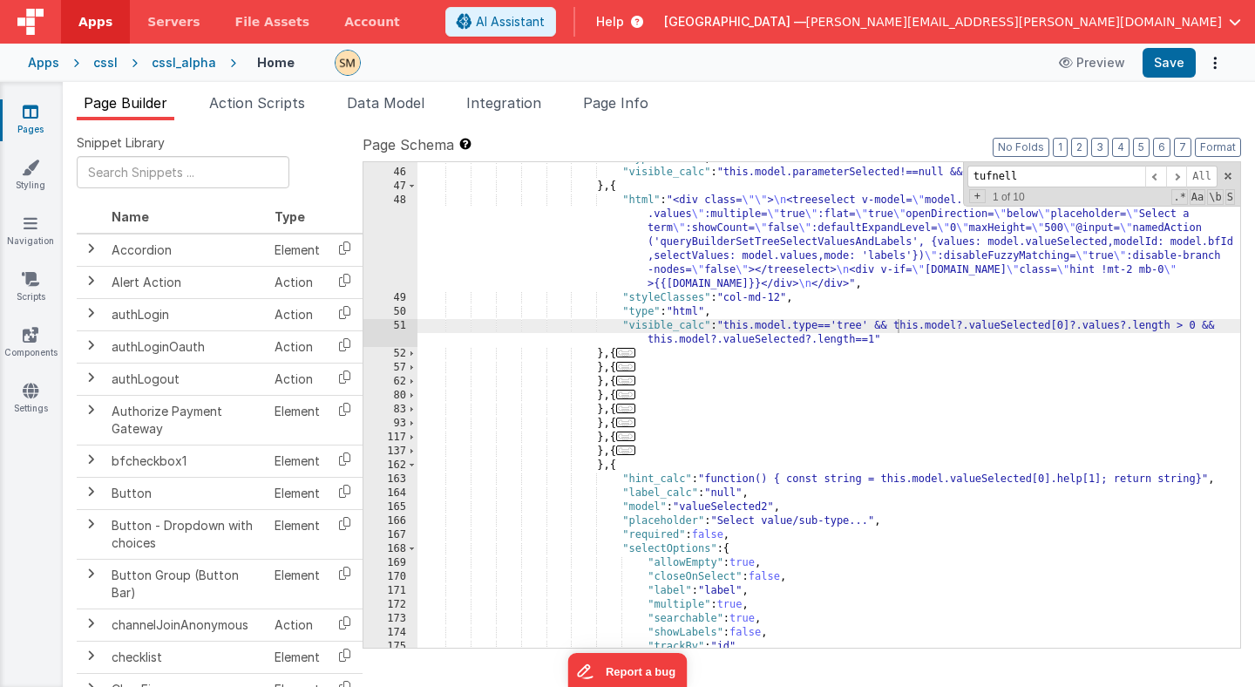
scroll to position [709, 0]
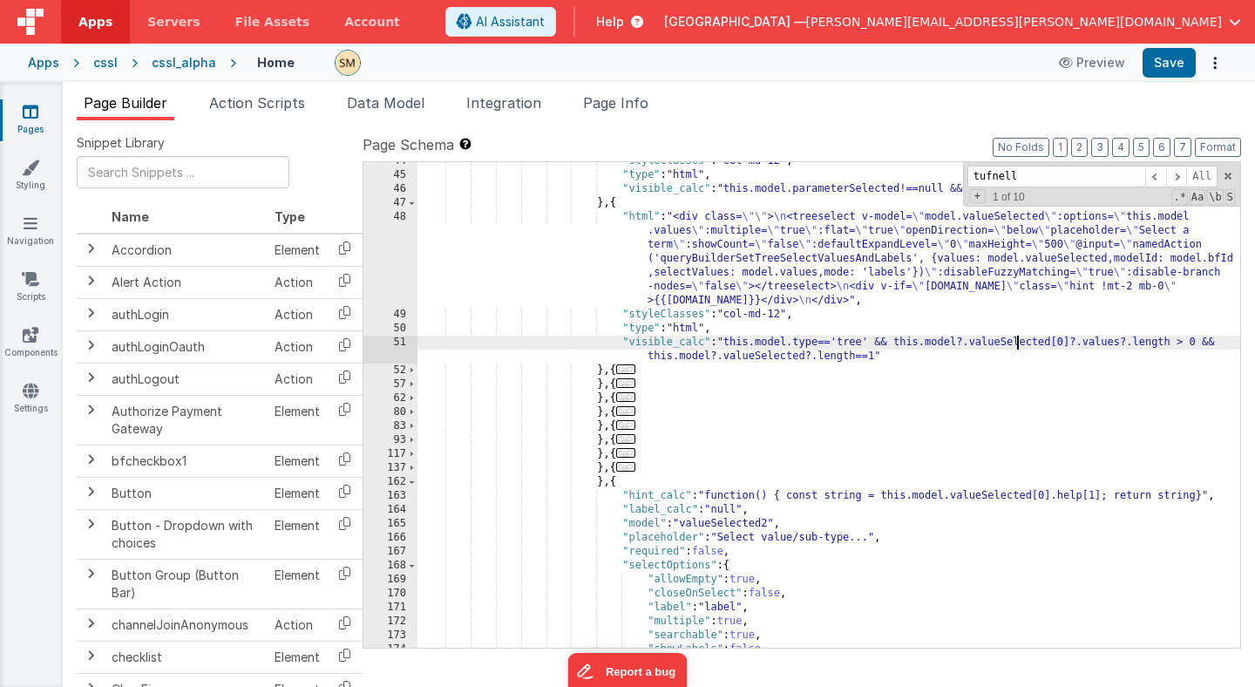
click at [1014, 343] on div ""styleClasses" : "col-md-12" , "type" : "html" , "visible_calc" : "this.model.p…" at bounding box center [828, 410] width 823 height 513
click at [1103, 345] on div ""styleClasses" : "col-md-12" , "type" : "html" , "visible_calc" : "this.model.p…" at bounding box center [828, 410] width 823 height 513
click at [1167, 67] on button "Save" at bounding box center [1169, 63] width 53 height 30
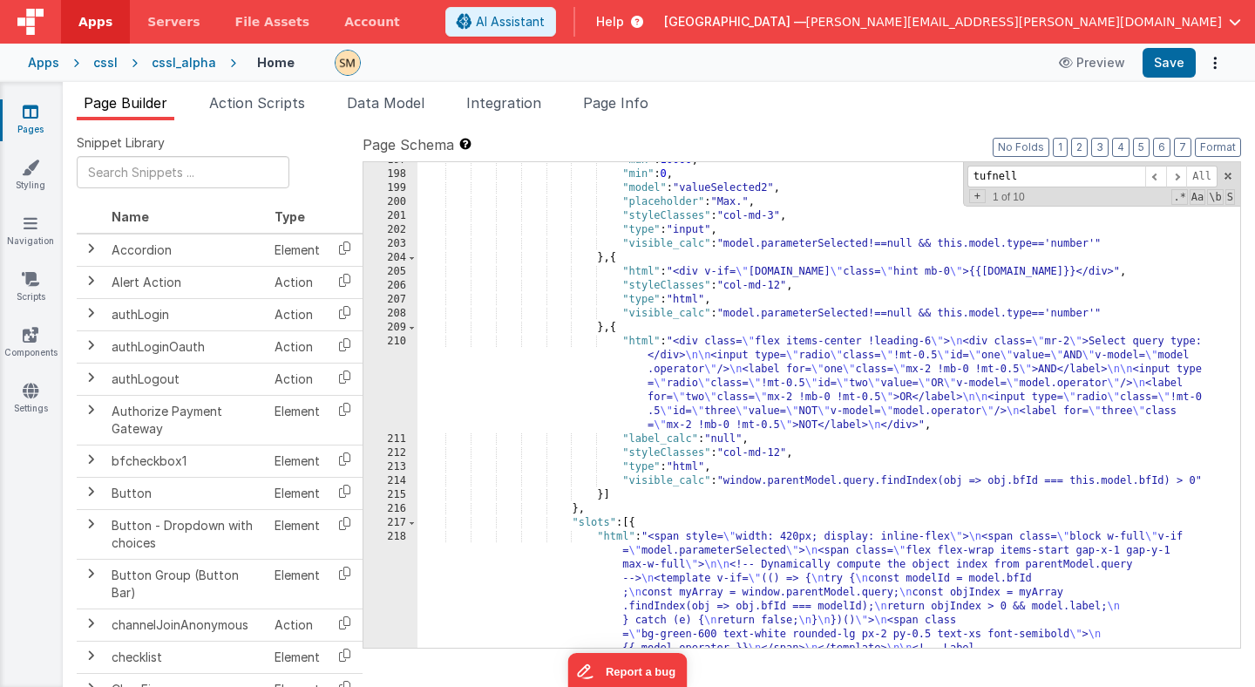
scroll to position [1394, 0]
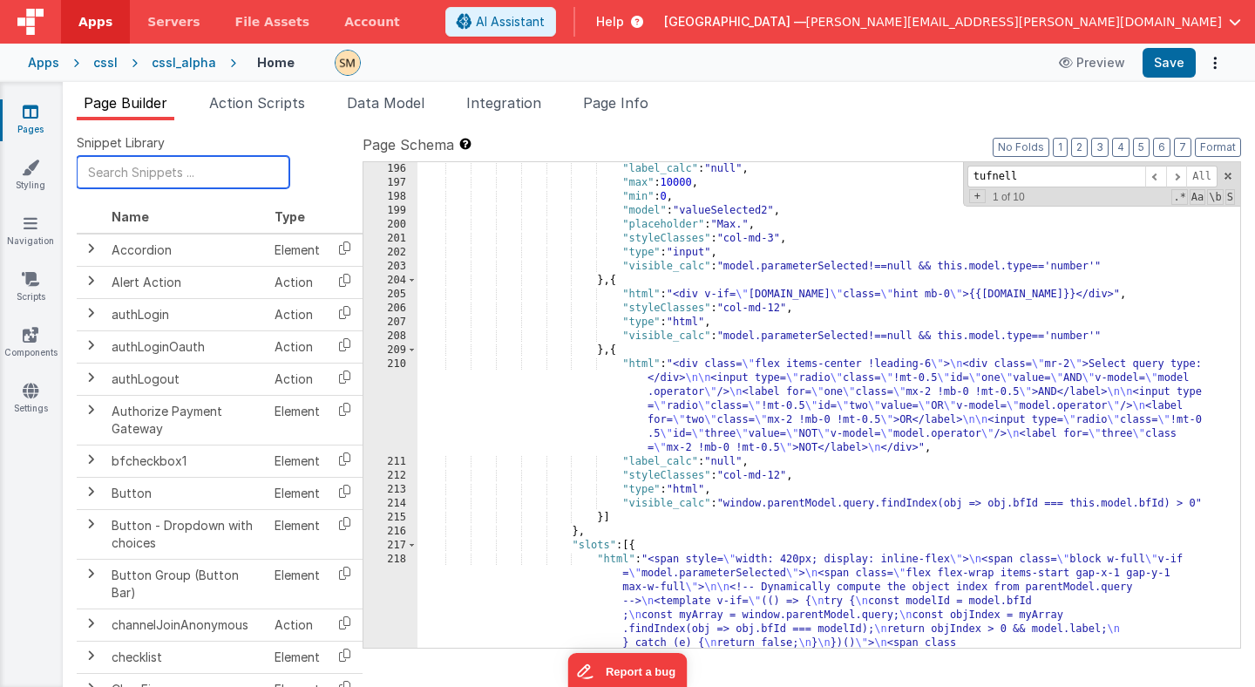
click at [146, 178] on input "text" at bounding box center [183, 172] width 213 height 32
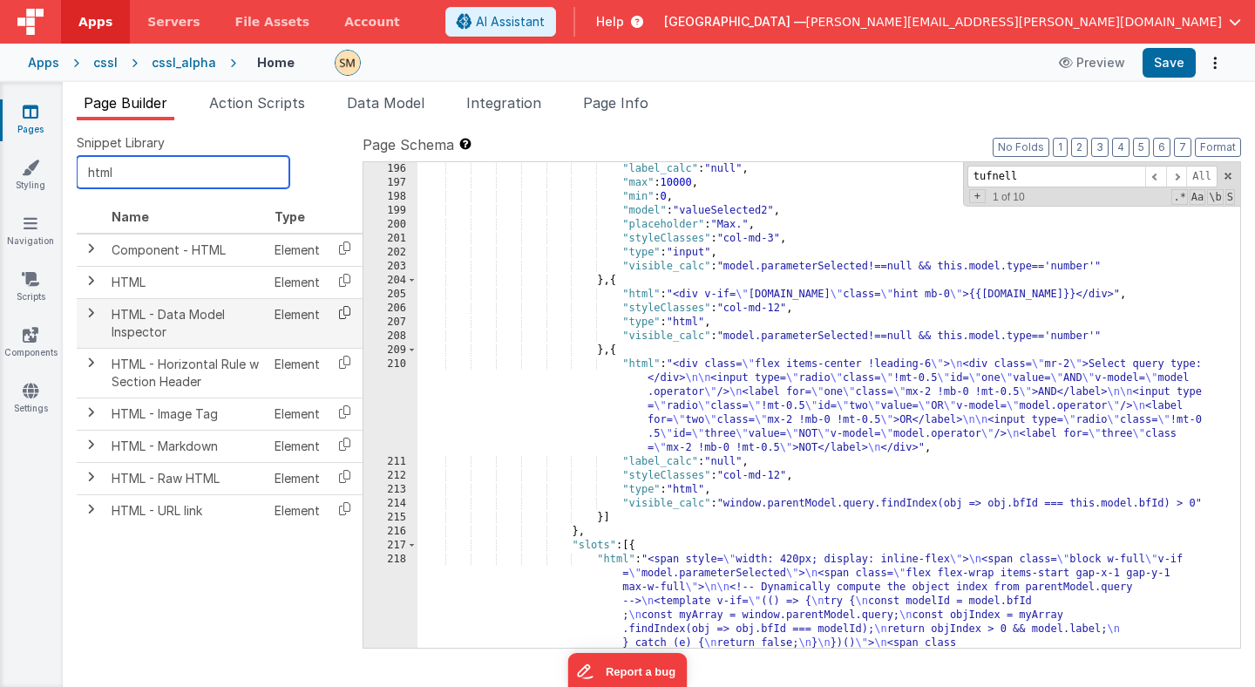
type input "html"
click at [346, 312] on icon at bounding box center [345, 312] width 36 height 27
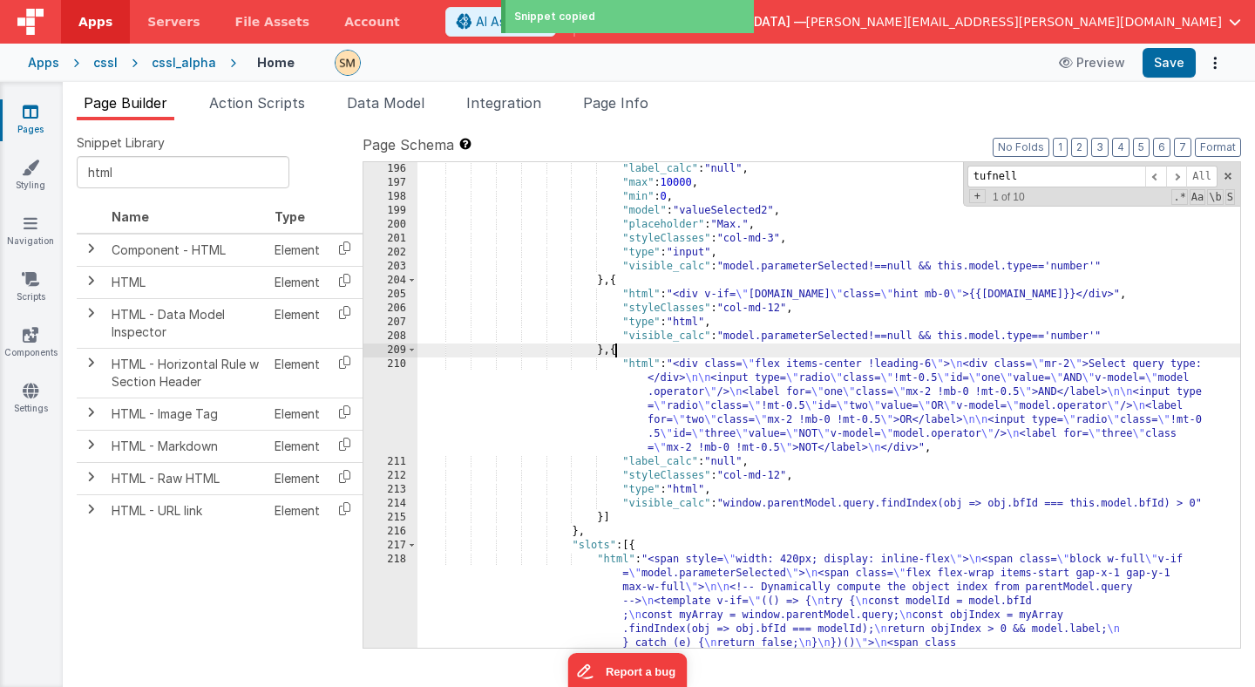
paste textarea
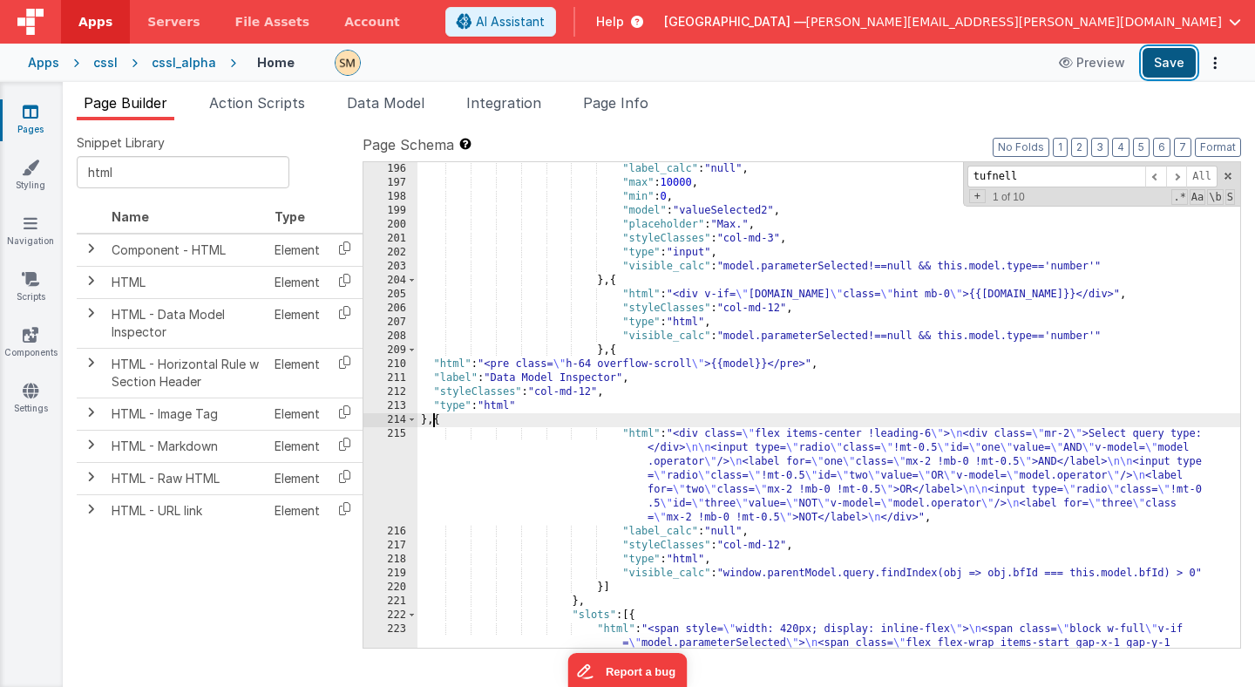
click at [1174, 64] on button "Save" at bounding box center [1169, 63] width 53 height 30
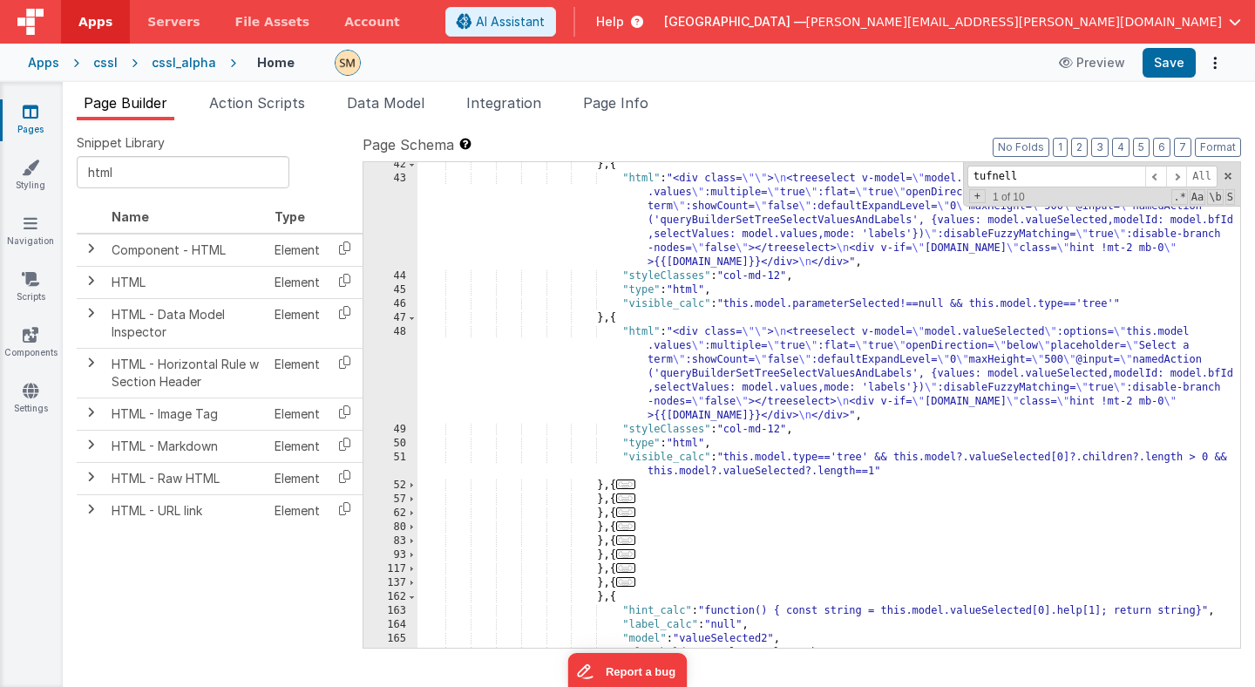
scroll to position [609, 0]
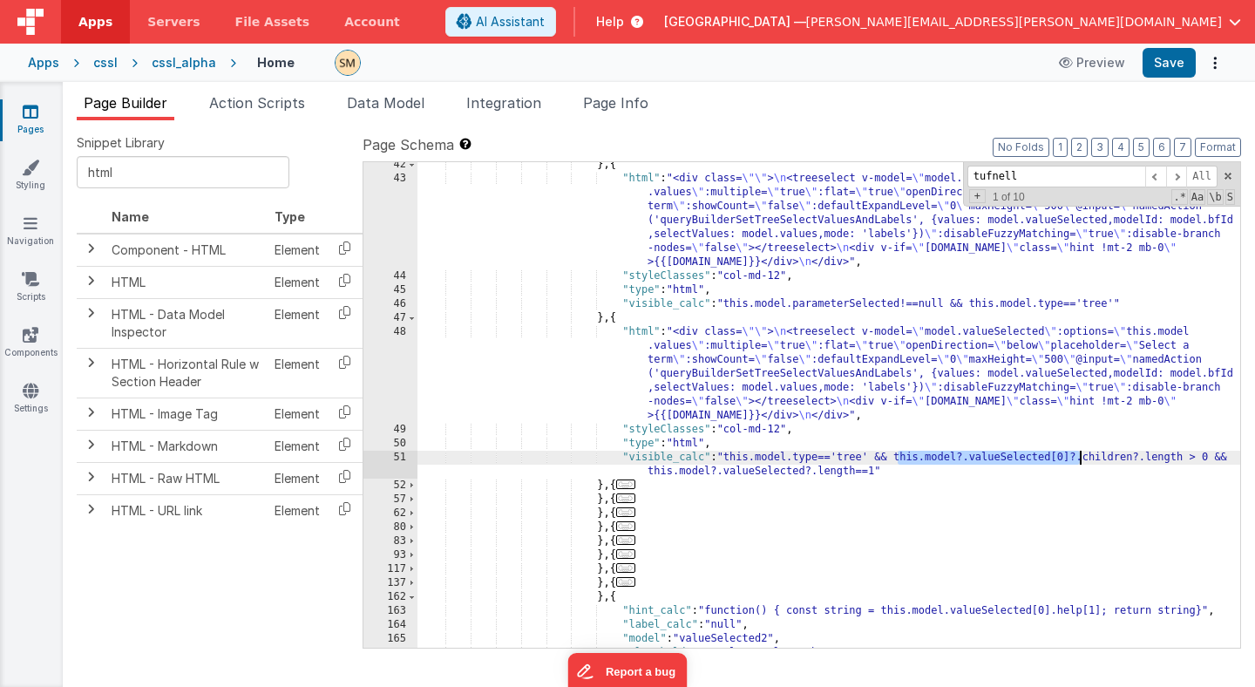
drag, startPoint x: 898, startPoint y: 459, endPoint x: 1077, endPoint y: 462, distance: 179.6
click at [1077, 462] on div "} , { "html" : "<div class= \"\" > \n <treeselect v-model= \" model.valueSelect…" at bounding box center [828, 414] width 823 height 513
drag, startPoint x: 1141, startPoint y: 458, endPoint x: 900, endPoint y: 463, distance: 240.6
click at [900, 463] on div "} , { "html" : "<div class= \"\" > \n <treeselect v-model= \" model.valueSelect…" at bounding box center [828, 414] width 823 height 513
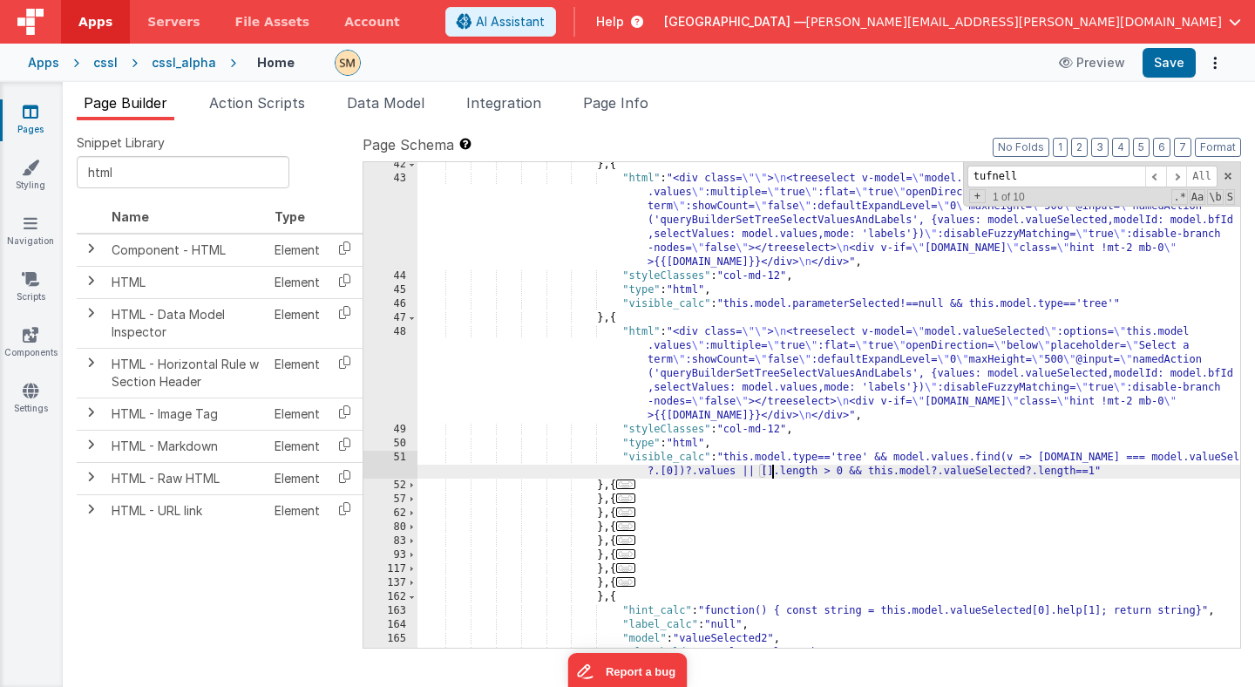
click at [883, 367] on div "} , { "html" : "<div class= \"\" > \n <treeselect v-model= \" model.valueSelect…" at bounding box center [828, 414] width 823 height 513
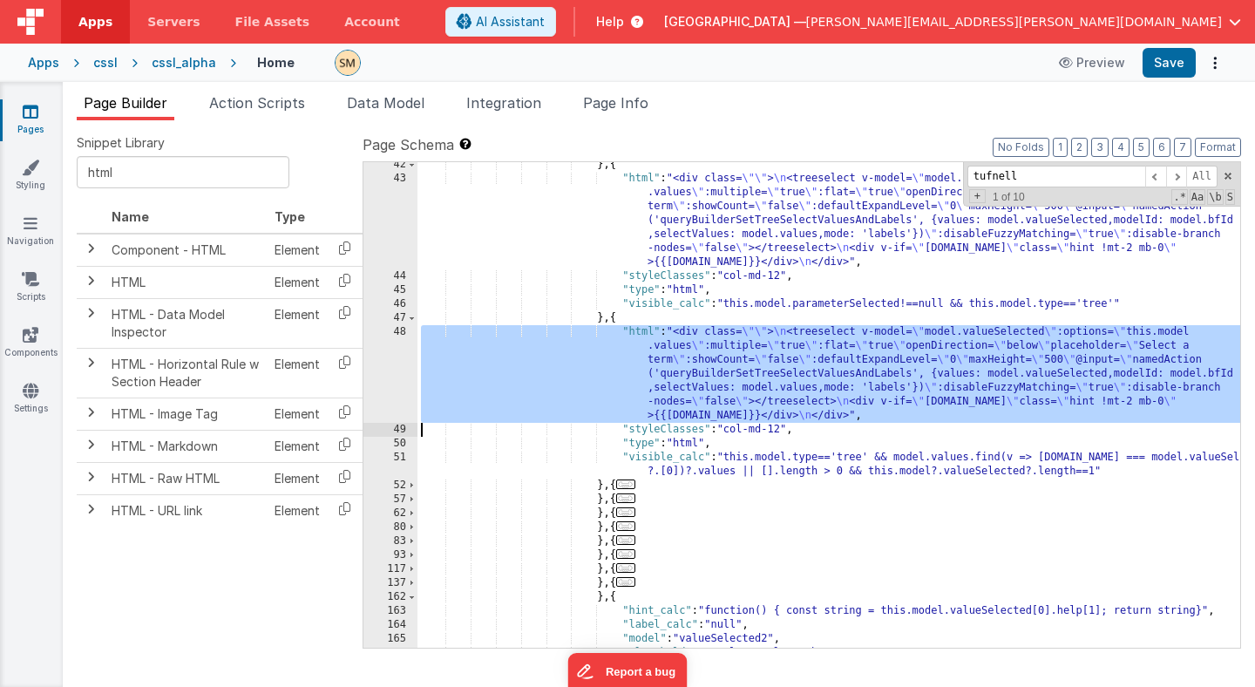
click at [400, 364] on div "48" at bounding box center [390, 374] width 54 height 98
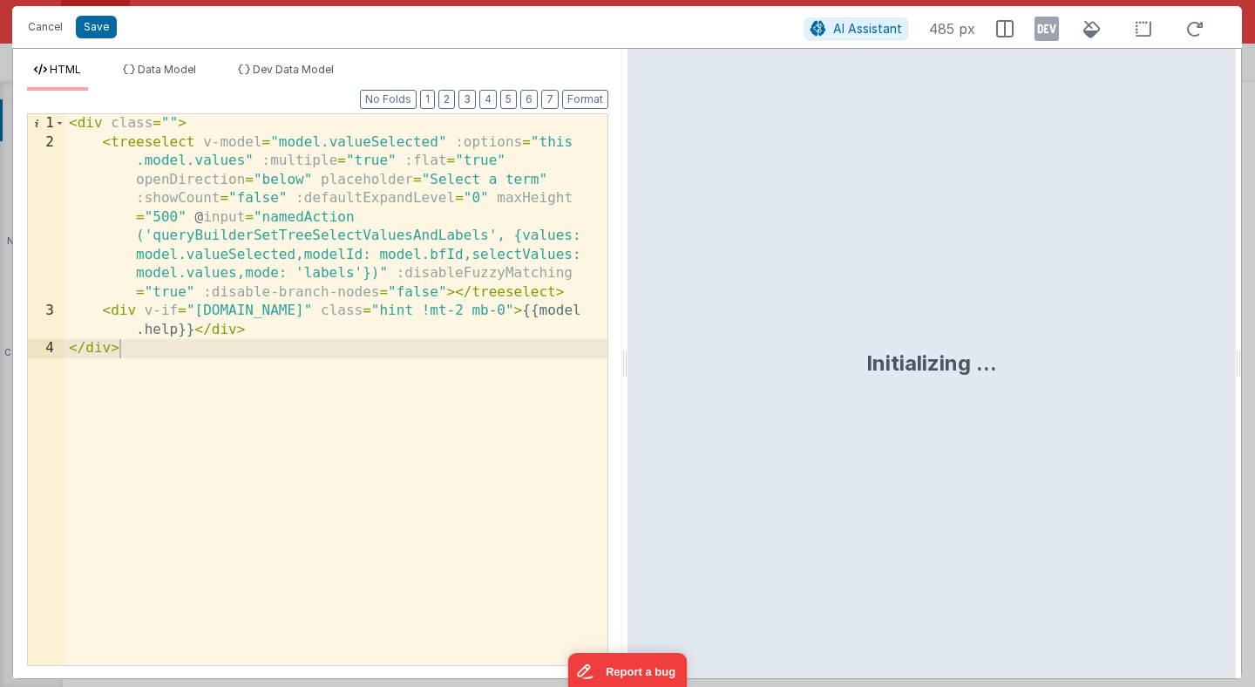
click at [438, 143] on div "< div class = "" > < treeselect v-model = "model.valueSelected" :options = "thi…" at bounding box center [336, 408] width 542 height 588
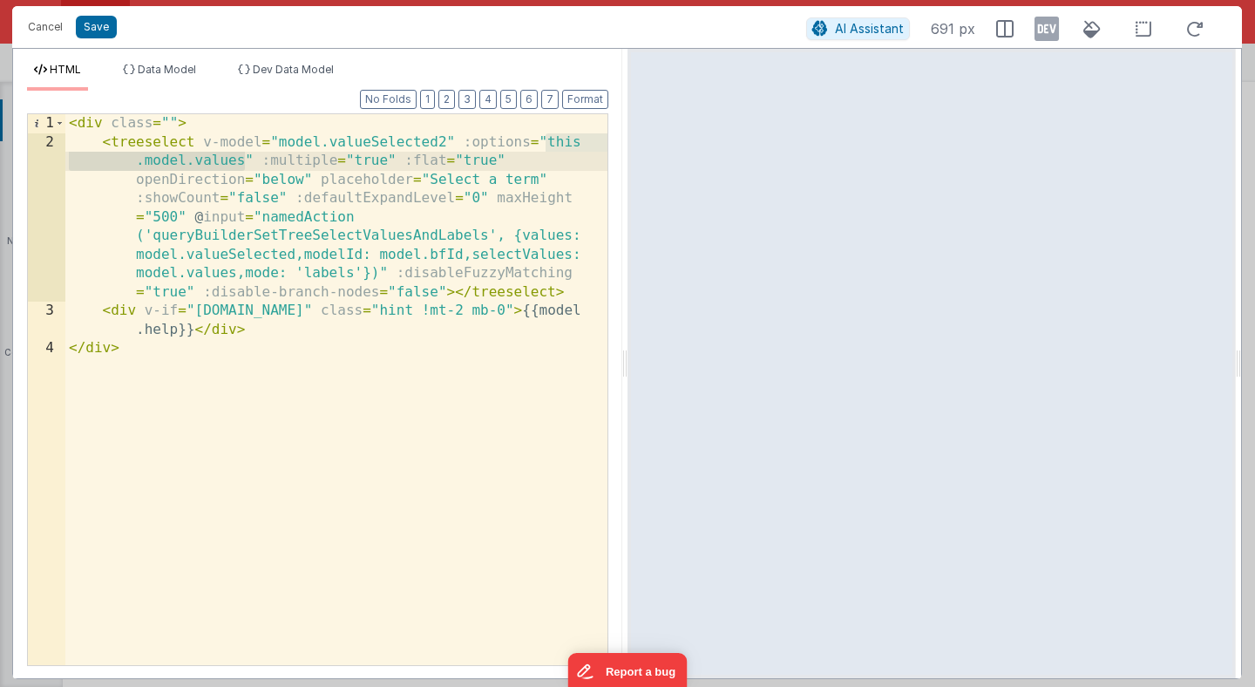
drag, startPoint x: 546, startPoint y: 143, endPoint x: 241, endPoint y: 166, distance: 306.8
click at [241, 166] on div "< div class = "" > < treeselect v-model = "model.valueSelected2" :options = "th…" at bounding box center [336, 408] width 542 height 588
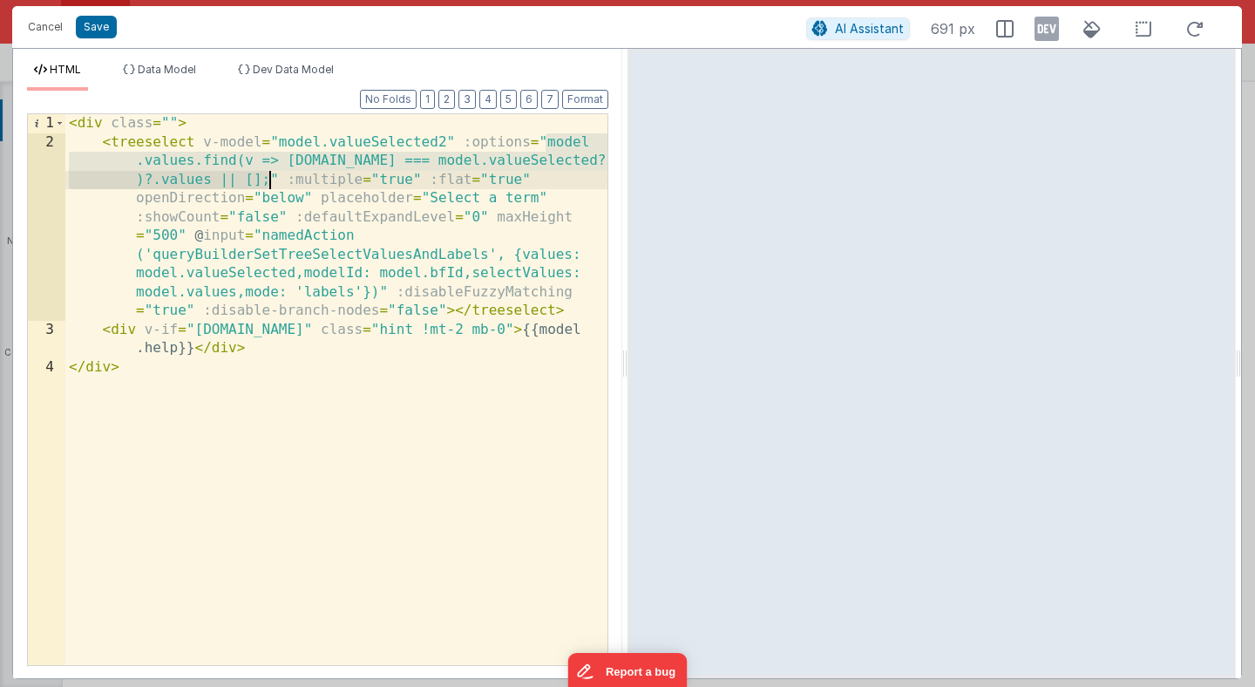
drag, startPoint x: 544, startPoint y: 142, endPoint x: 273, endPoint y: 183, distance: 274.1
click at [273, 183] on div "< div class = "" > < treeselect v-model = "model.valueSelected2" :options = "mo…" at bounding box center [336, 408] width 542 height 588
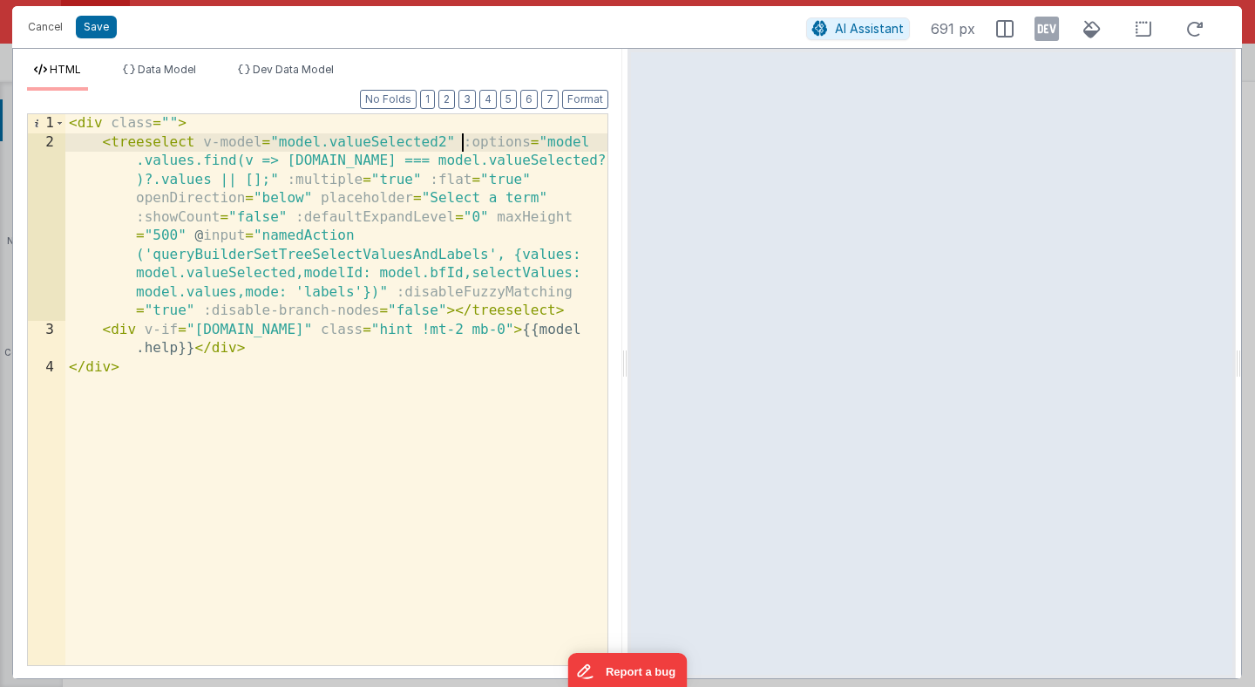
click at [466, 142] on div "< div class = "" > < treeselect v-model = "model.valueSelected2" :options = "mo…" at bounding box center [336, 408] width 542 height 588
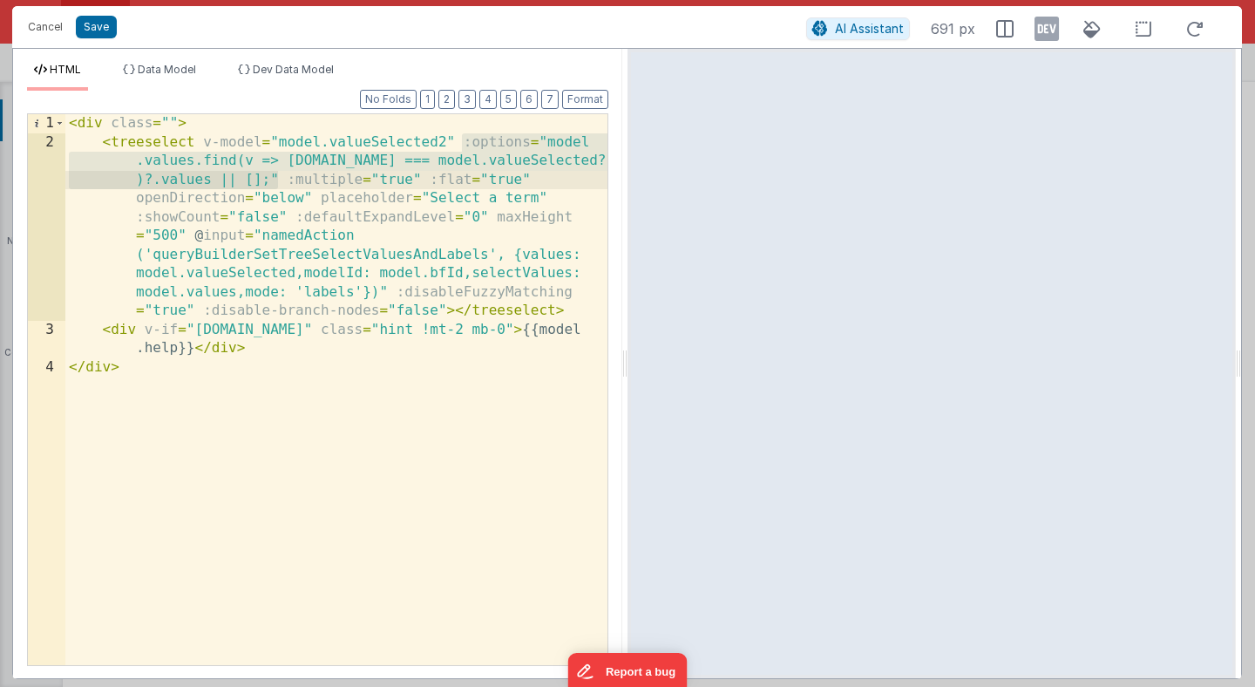
drag, startPoint x: 462, startPoint y: 141, endPoint x: 279, endPoint y: 181, distance: 187.4
click at [279, 181] on div "< div class = "" > < treeselect v-model = "model.valueSelected2" :options = "mo…" at bounding box center [336, 408] width 542 height 588
click at [98, 31] on button "Save" at bounding box center [96, 27] width 41 height 23
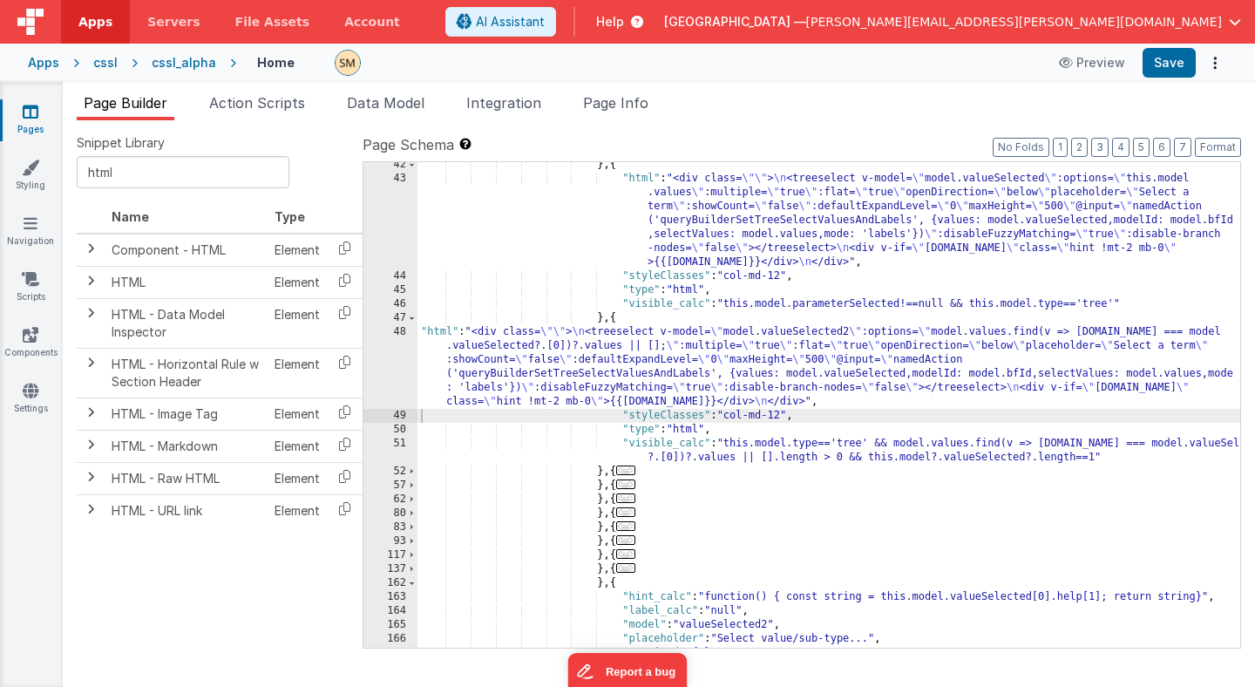
scroll to position [610, 0]
click at [1169, 67] on button "Save" at bounding box center [1169, 63] width 53 height 30
click at [628, 445] on div "} , { "html" : "<div class= \"\" > \n <treeselect v-model= \" model.valueSelect…" at bounding box center [828, 414] width 823 height 513
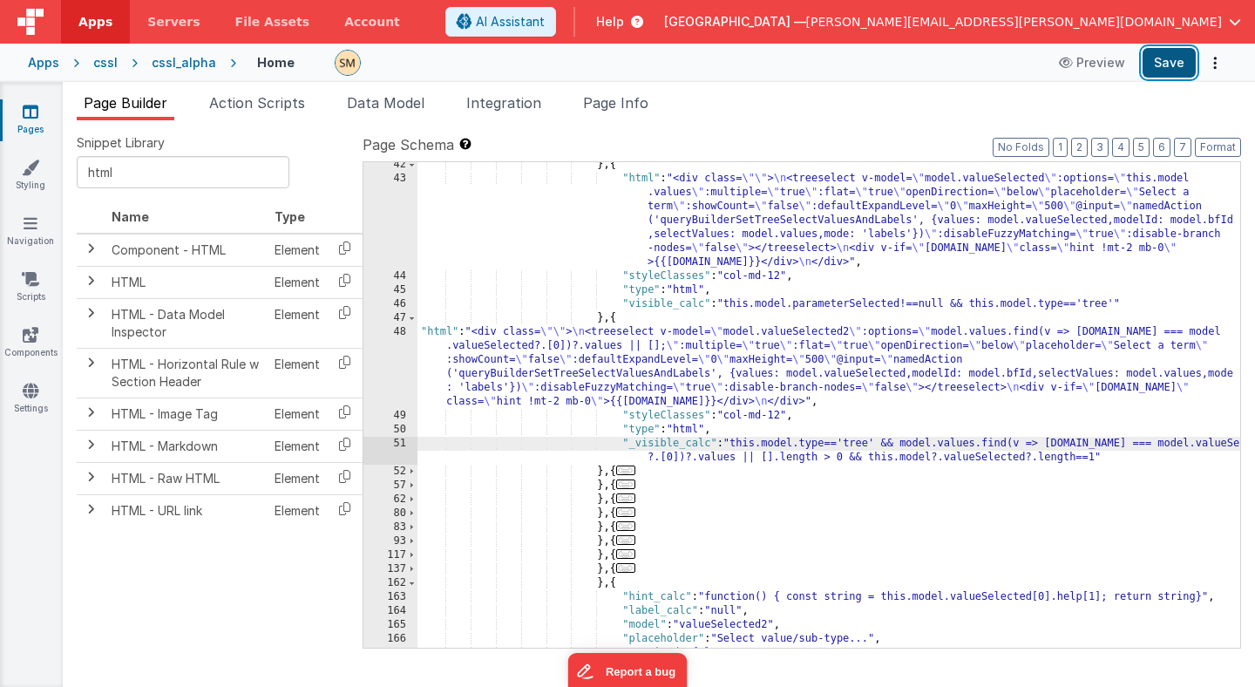
click at [1179, 65] on button "Save" at bounding box center [1169, 63] width 53 height 30
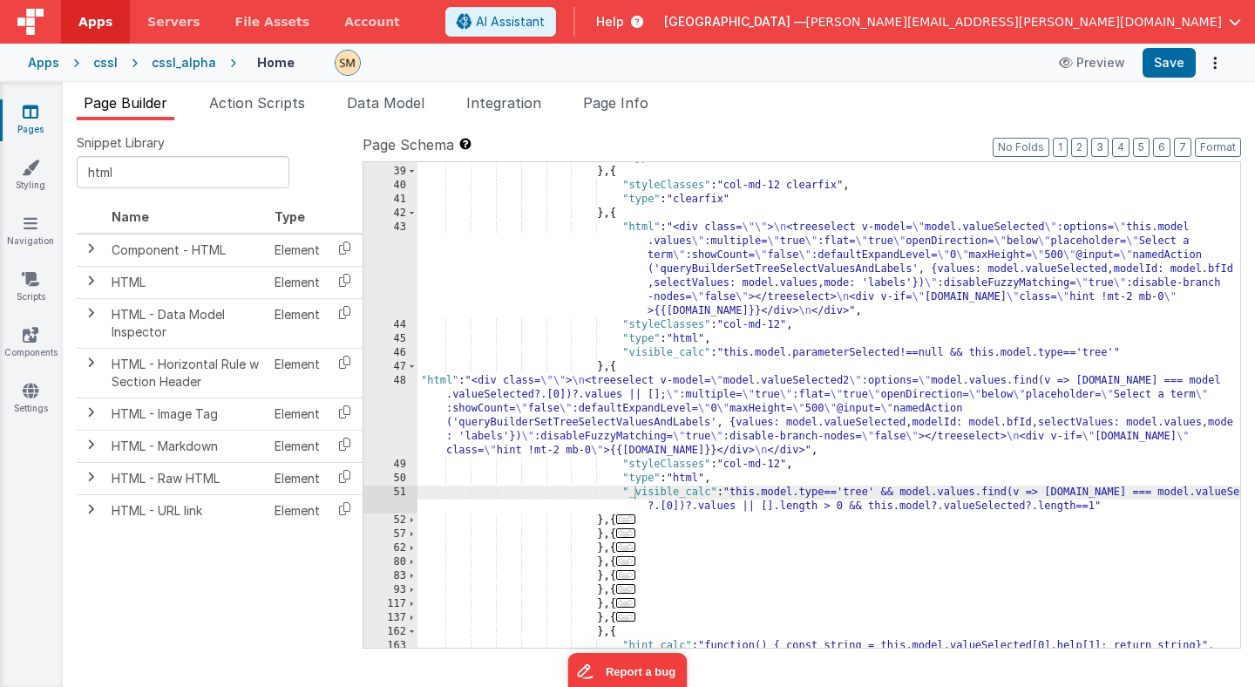
scroll to position [560, 0]
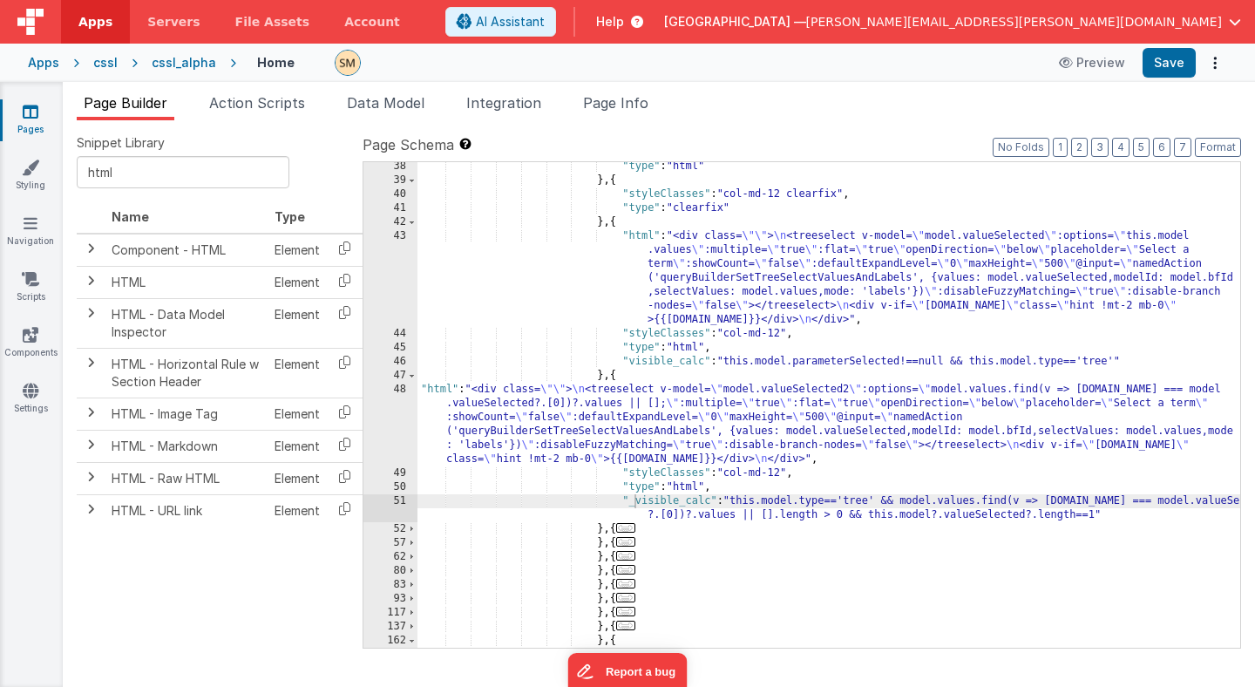
click at [685, 505] on div ""type" : "html" } , { "styleClasses" : "col-md-12 clearfix" , "type" : "clearfi…" at bounding box center [828, 415] width 823 height 513
click at [1179, 63] on button "Save" at bounding box center [1169, 63] width 53 height 30
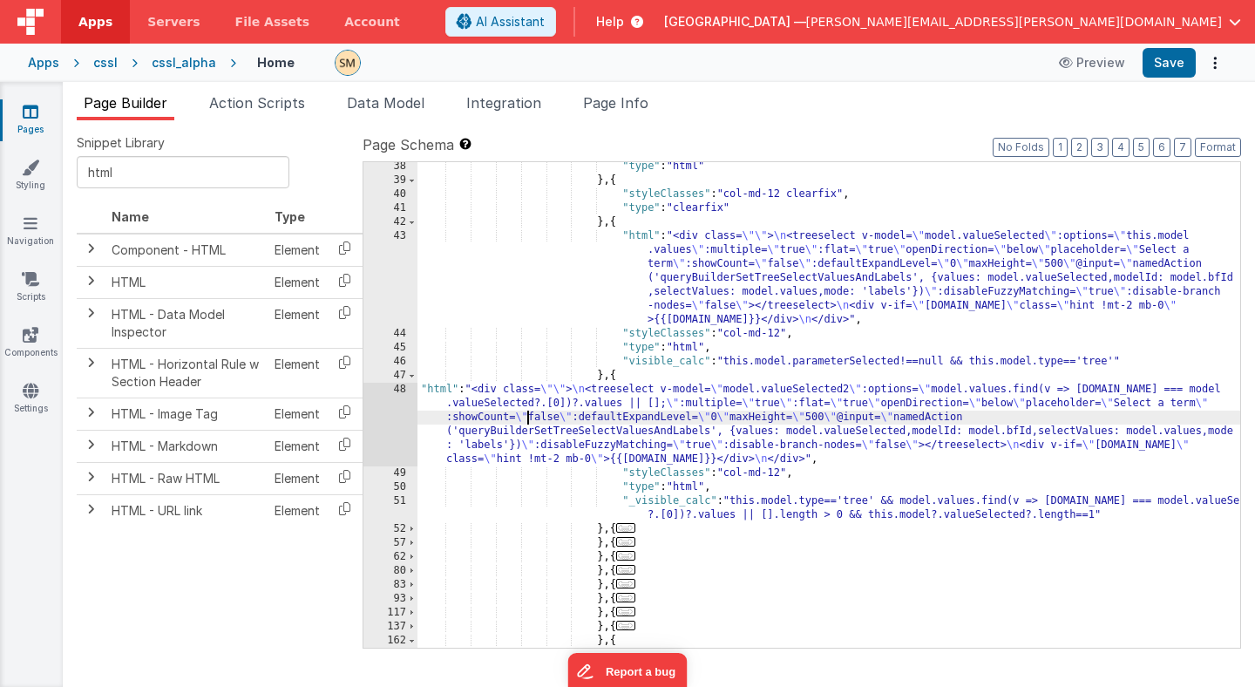
click at [525, 414] on div ""type" : "html" } , { "styleClasses" : "col-md-12 clearfix" , "type" : "clearfi…" at bounding box center [828, 415] width 823 height 513
click at [382, 424] on div "48" at bounding box center [390, 425] width 54 height 84
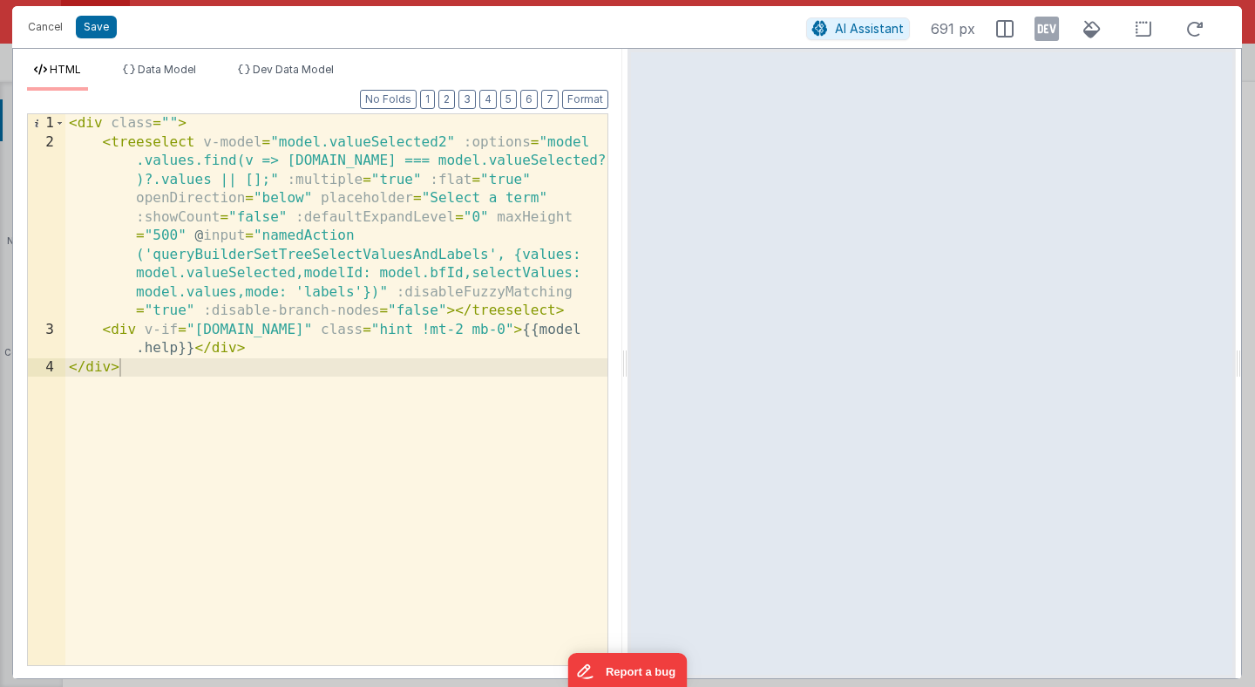
click at [269, 181] on div "< div class = "" > < treeselect v-model = "model.valueSelected2" :options = "mo…" at bounding box center [336, 408] width 542 height 588
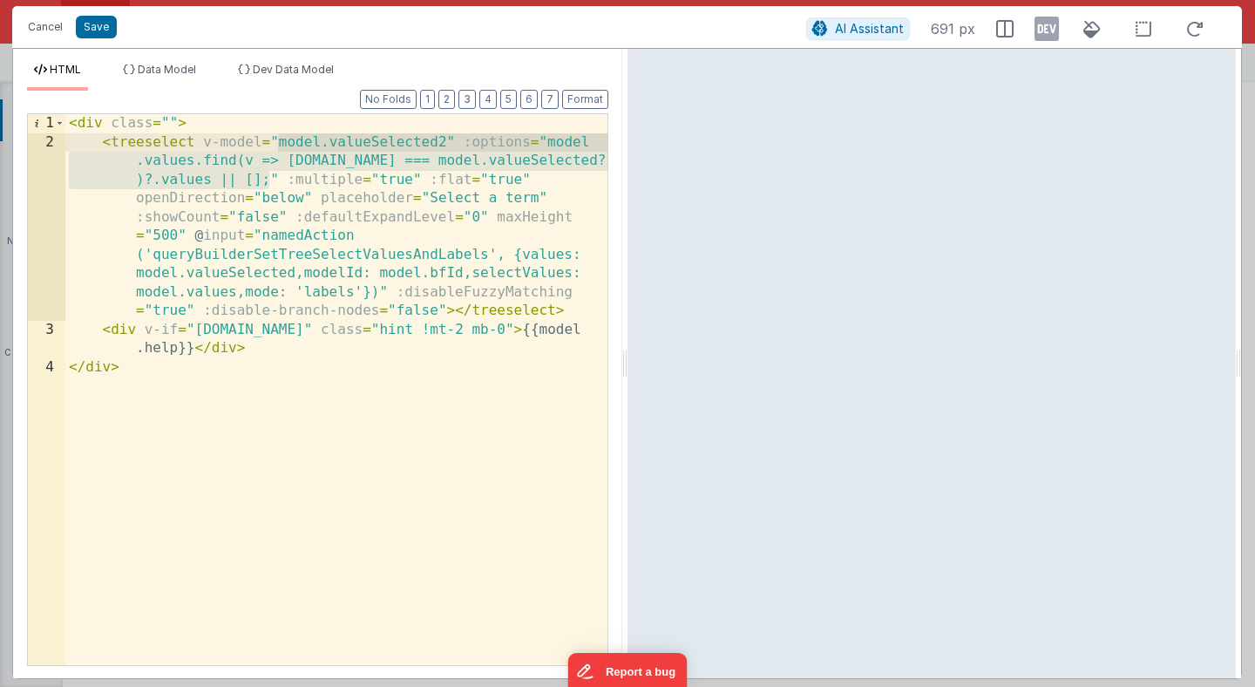
drag, startPoint x: 269, startPoint y: 181, endPoint x: 280, endPoint y: 143, distance: 39.7
click at [280, 143] on div "< div class = "" > < treeselect v-model = "model.valueSelected2" :options = "mo…" at bounding box center [336, 408] width 542 height 588
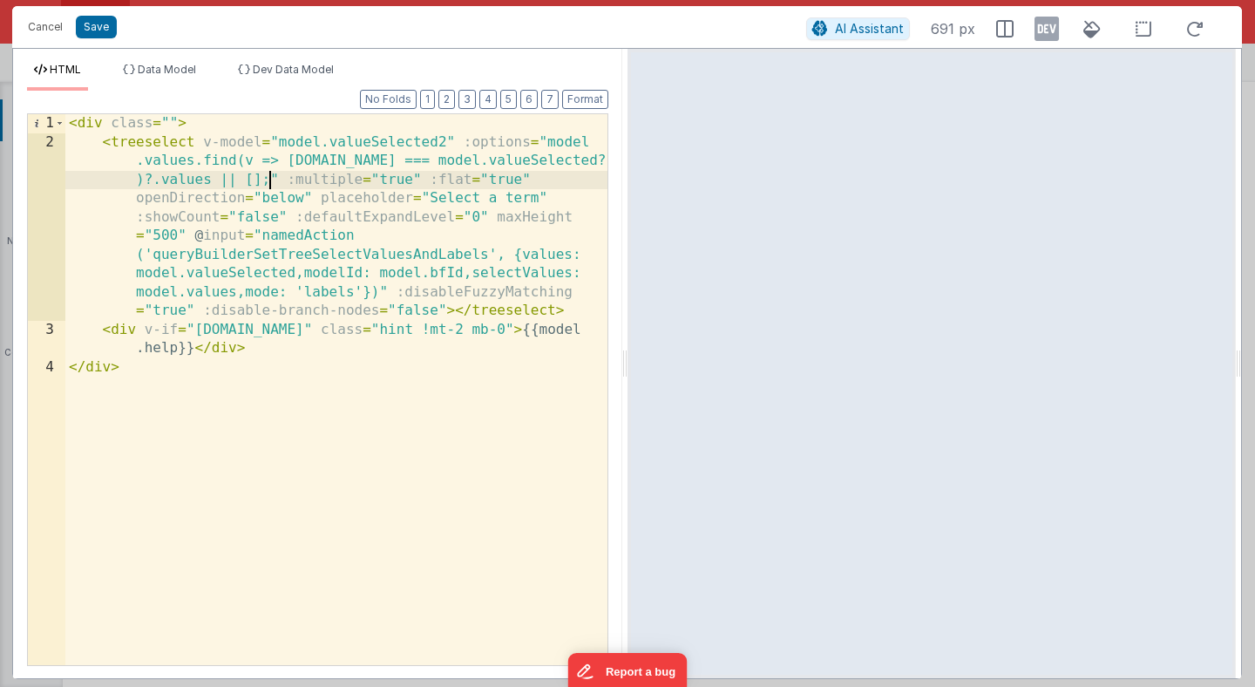
click at [240, 390] on div "< div class = "" > < treeselect v-model = "model.valueSelected2" :options = "mo…" at bounding box center [336, 408] width 542 height 588
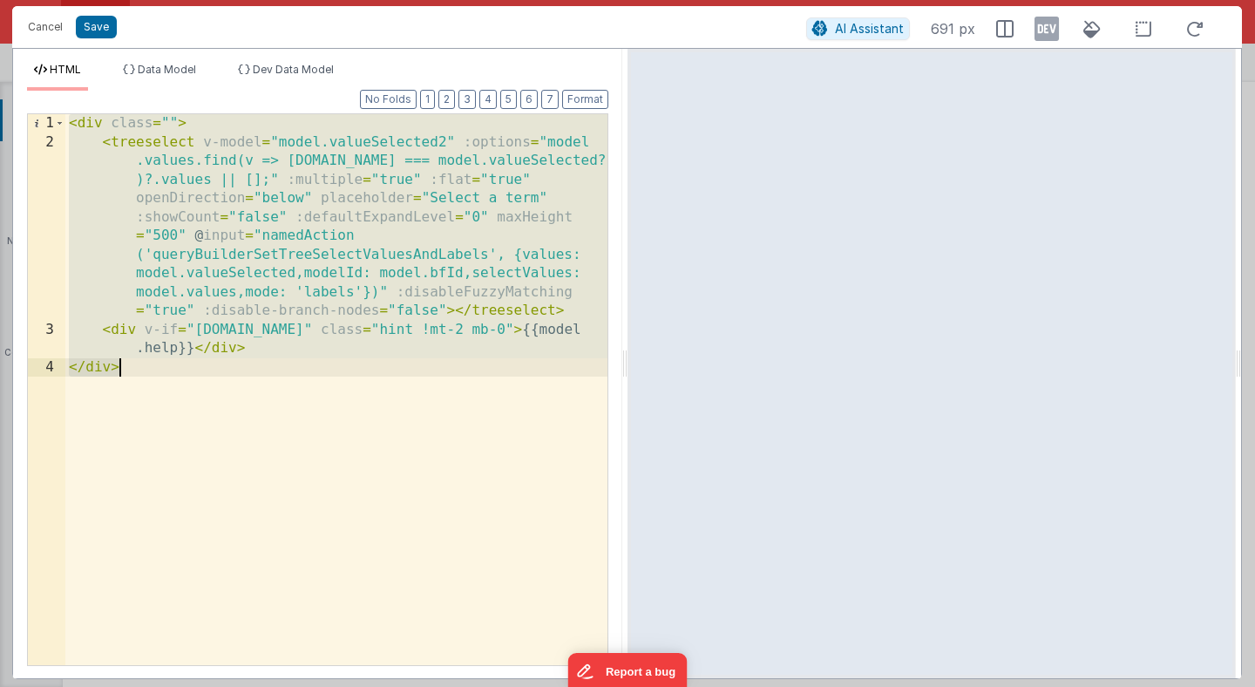
click at [267, 180] on div "< div class = "" > < treeselect v-model = "model.valueSelected2" :options = "mo…" at bounding box center [336, 408] width 542 height 588
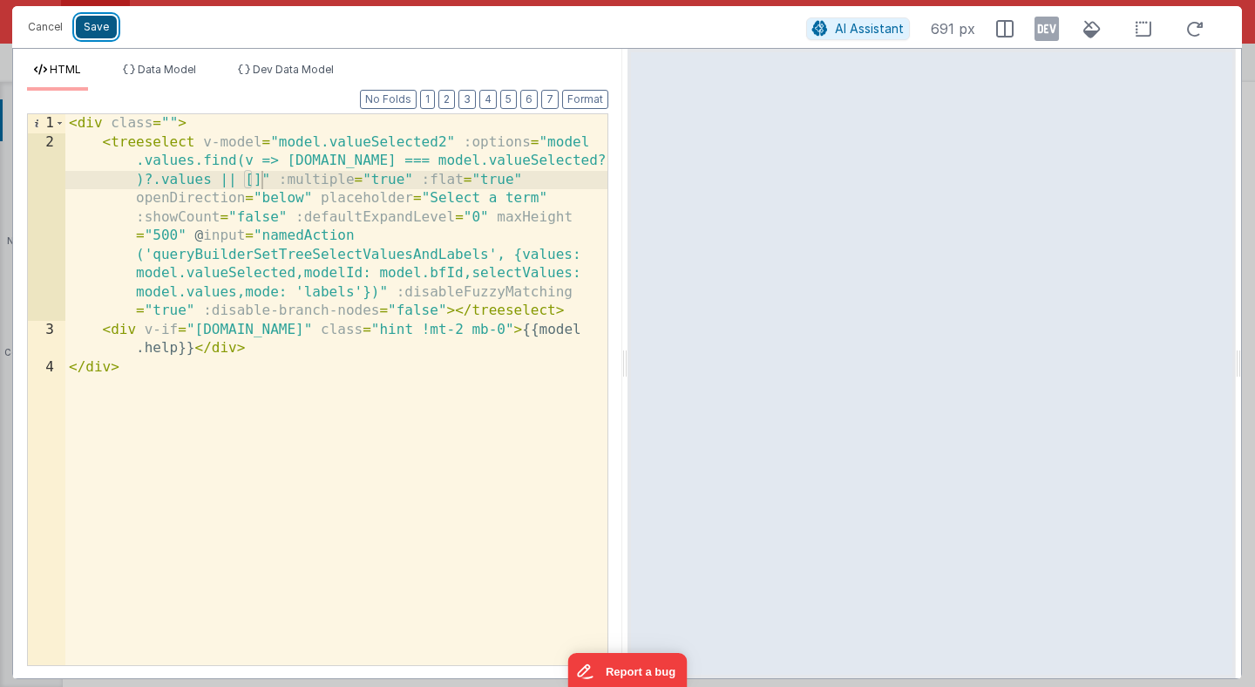
click at [95, 32] on button "Save" at bounding box center [96, 27] width 41 height 23
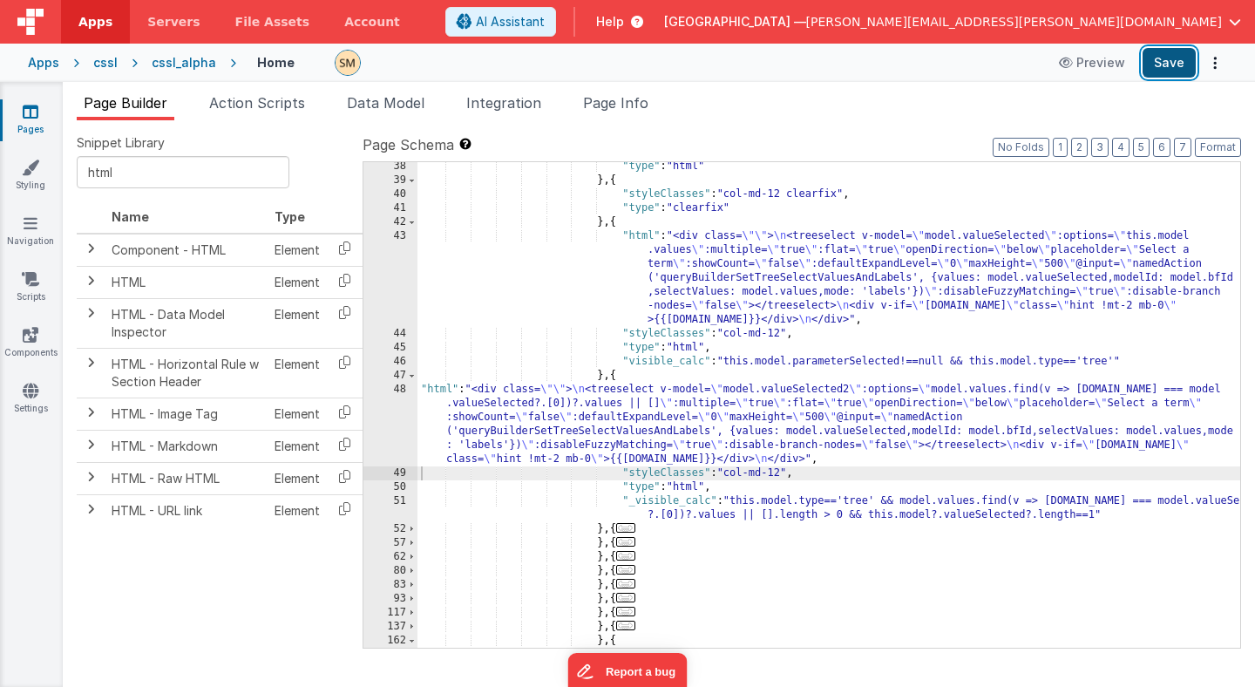
click at [1173, 66] on button "Save" at bounding box center [1169, 63] width 53 height 30
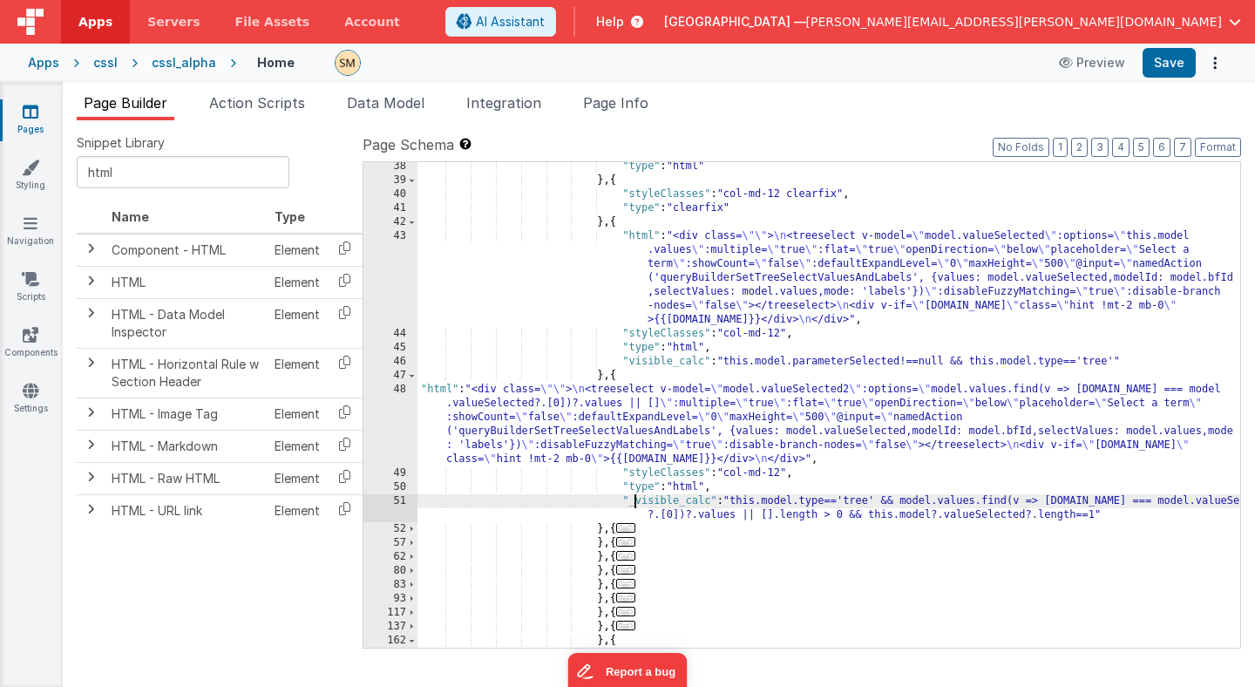
click at [634, 504] on div ""type" : "html" } , { "styleClasses" : "col-md-12 clearfix" , "type" : "clearfi…" at bounding box center [828, 415] width 823 height 513
click at [1171, 61] on button "Save" at bounding box center [1169, 63] width 53 height 30
click at [682, 499] on div ""type" : "html" } , { "styleClasses" : "col-md-12 clearfix" , "type" : "clearfi…" at bounding box center [828, 415] width 823 height 513
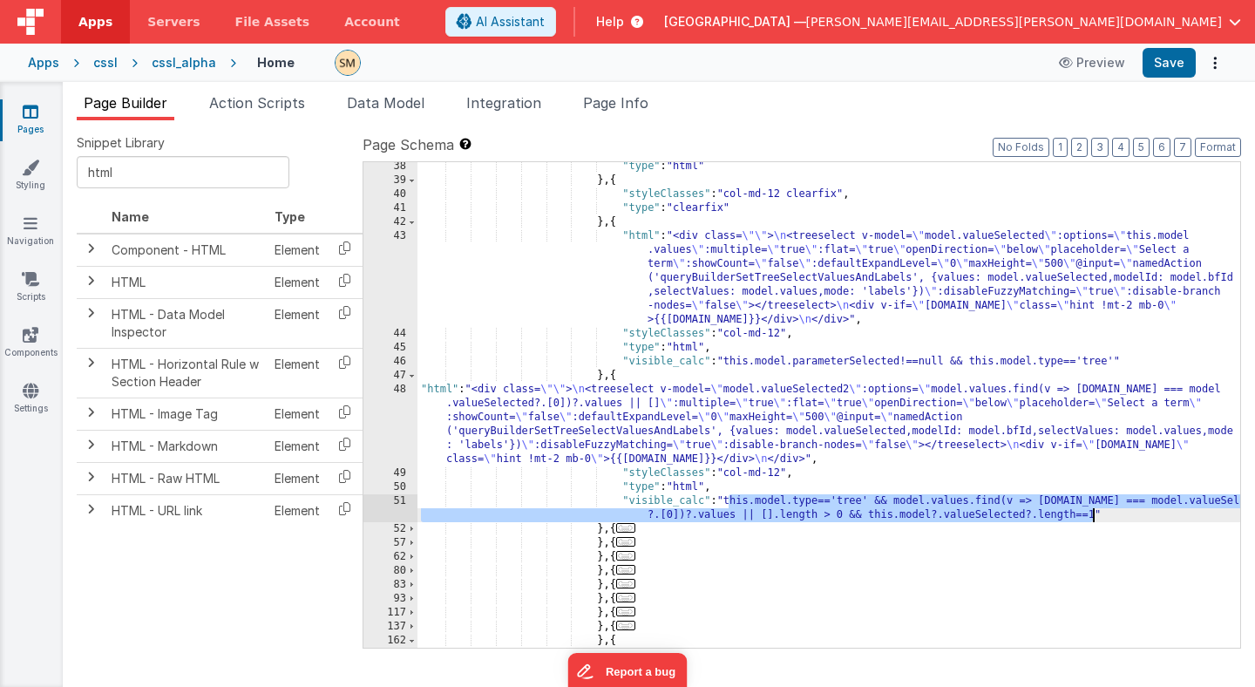
drag, startPoint x: 729, startPoint y: 502, endPoint x: 1093, endPoint y: 513, distance: 363.6
click at [1093, 513] on div ""type" : "html" } , { "styleClasses" : "col-md-12 clearfix" , "type" : "clearfi…" at bounding box center [828, 415] width 823 height 513
click at [897, 503] on div ""type" : "html" } , { "styleClasses" : "col-md-12 clearfix" , "type" : "clearfi…" at bounding box center [828, 404] width 823 height 485
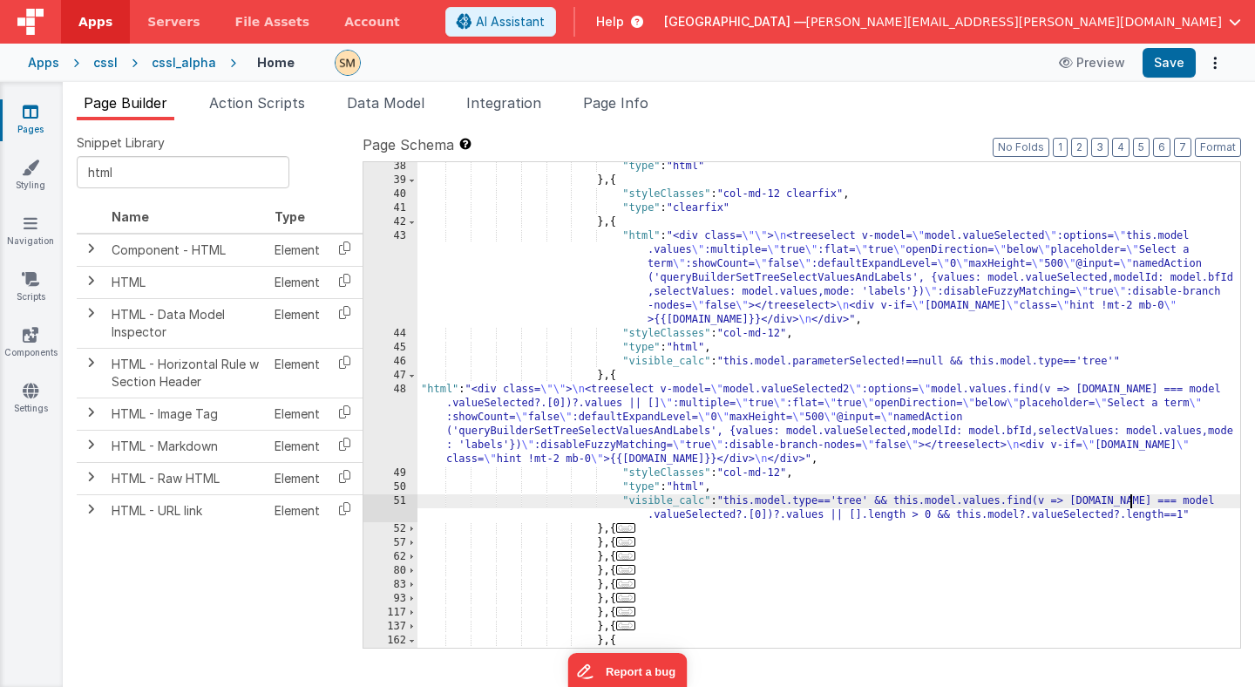
click at [1130, 501] on div ""type" : "html" } , { "styleClasses" : "col-md-12 clearfix" , "type" : "clearfi…" at bounding box center [828, 415] width 823 height 513
click at [1169, 61] on button "Save" at bounding box center [1169, 63] width 53 height 30
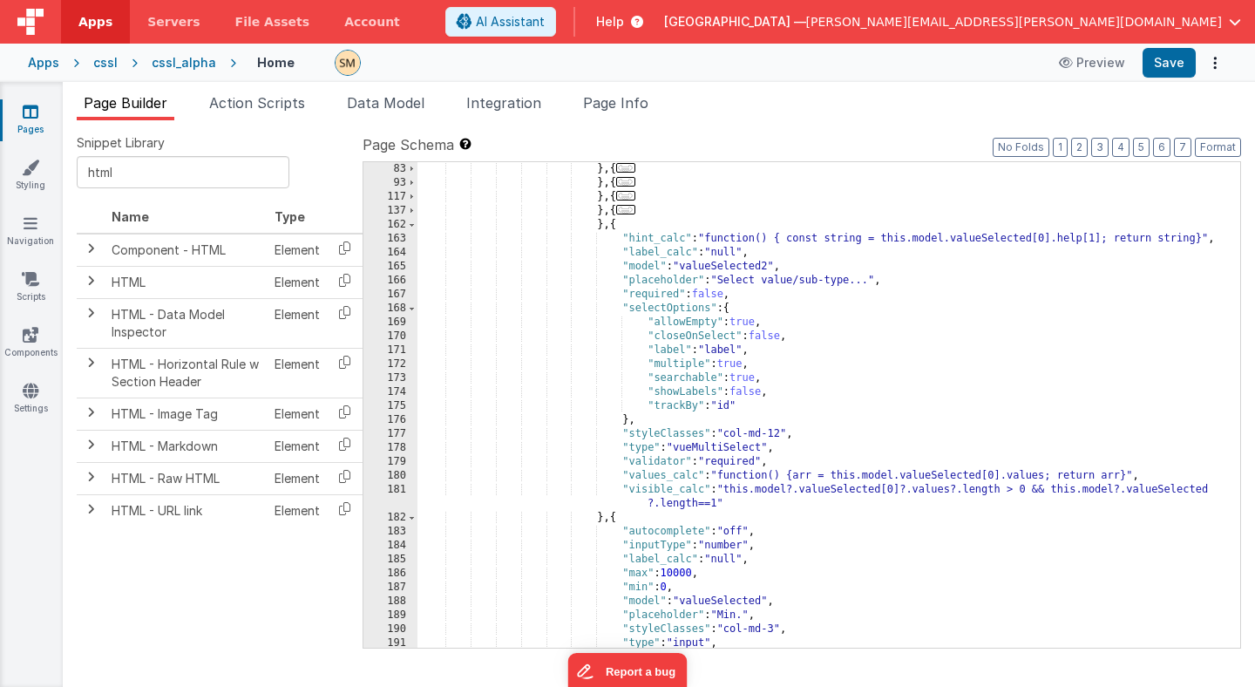
scroll to position [915, 0]
click at [618, 227] on div "} , { ... } , { ... } , { ... } , { ... } , { "hint_calc" : "function() { const…" at bounding box center [828, 418] width 823 height 513
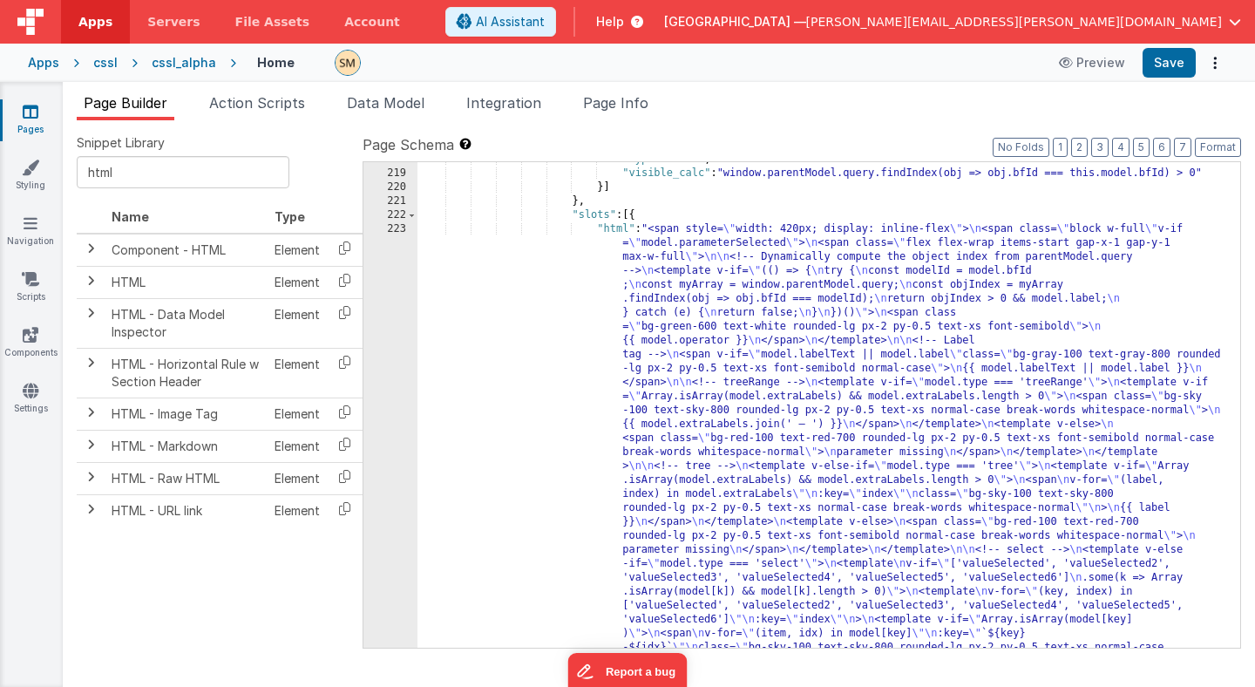
scroll to position [1757, 0]
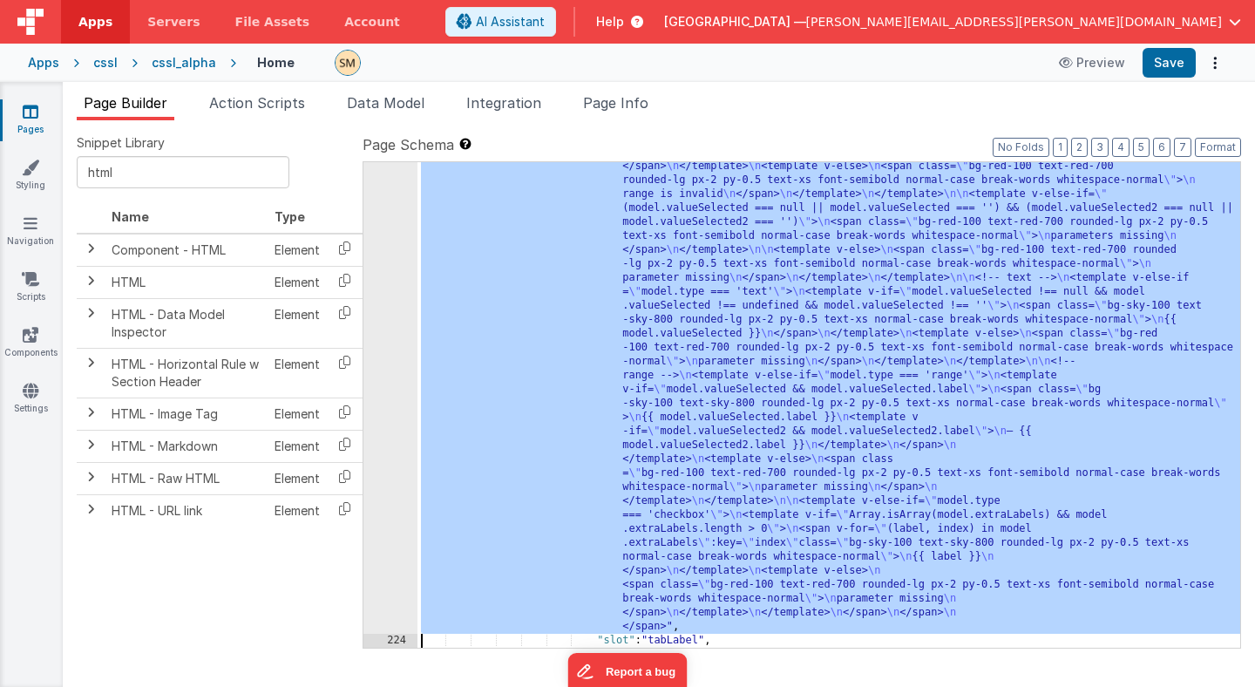
click at [394, 393] on div "223 224 225 226 227 228 229 230 231 232 233 234 235 236 237 238 239 240 241 242…" at bounding box center [390, 360] width 54 height 1545
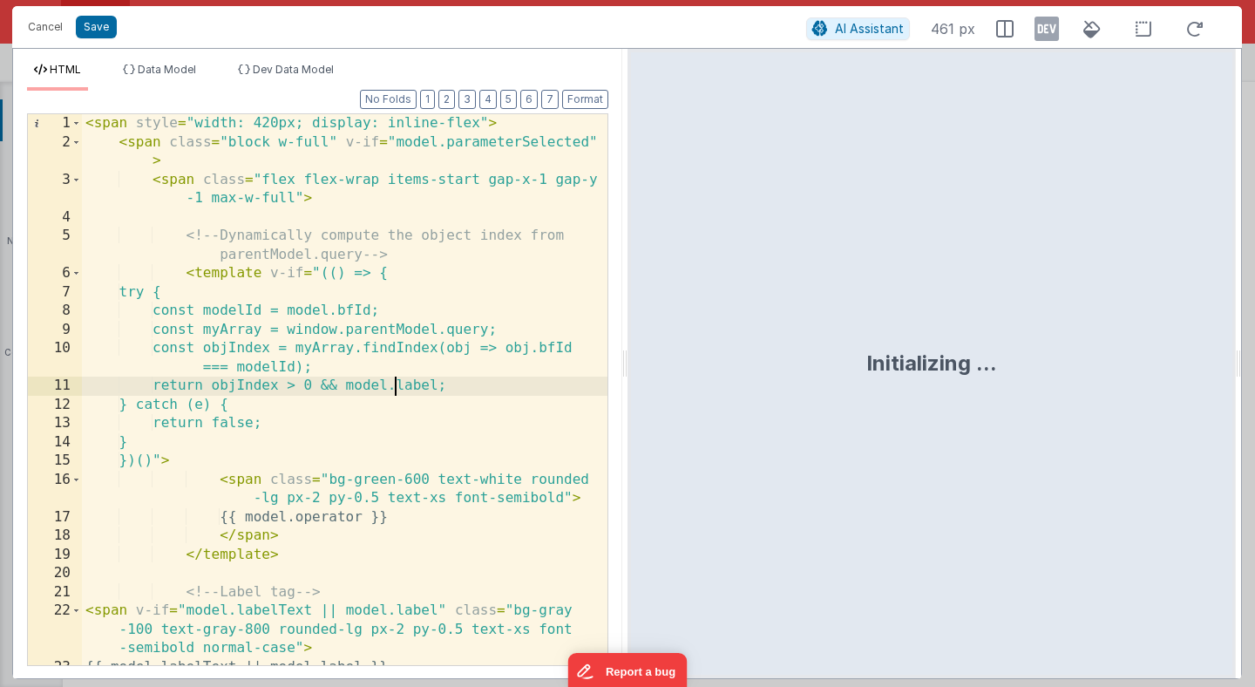
scroll to position [0, 0]
click at [394, 392] on div "< span style = "width: 420px; display: inline-flex" > < span class = "block w-f…" at bounding box center [345, 408] width 526 height 588
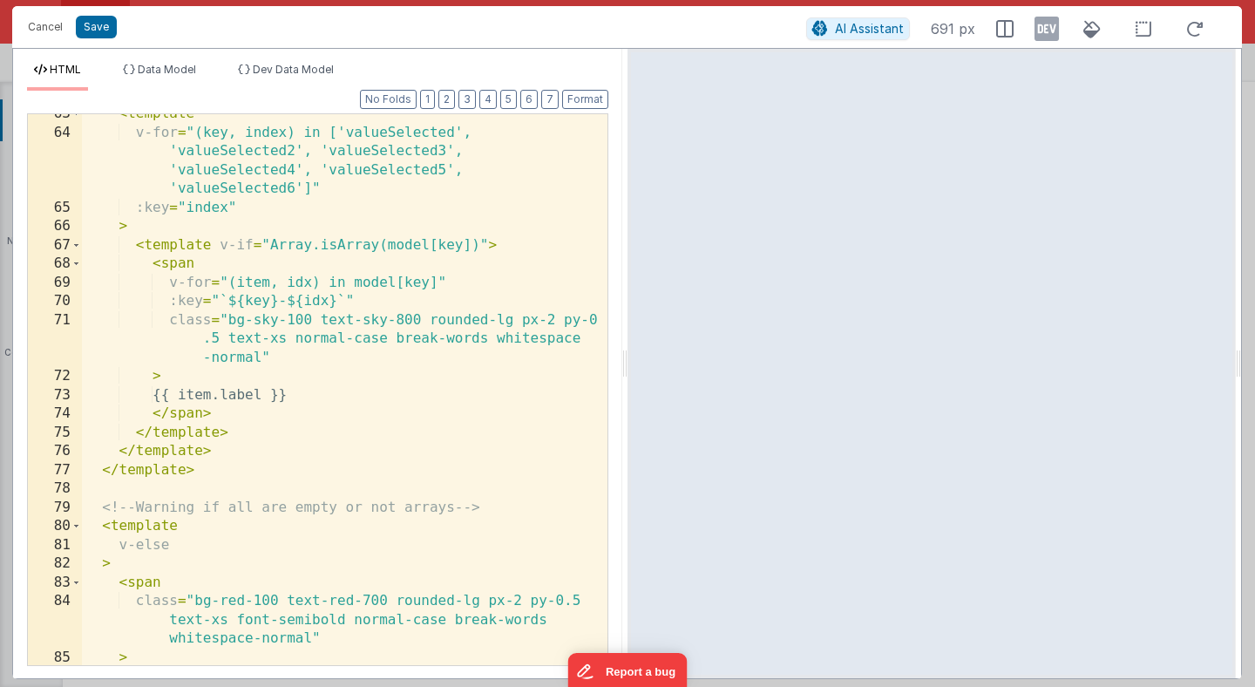
scroll to position [1527, 0]
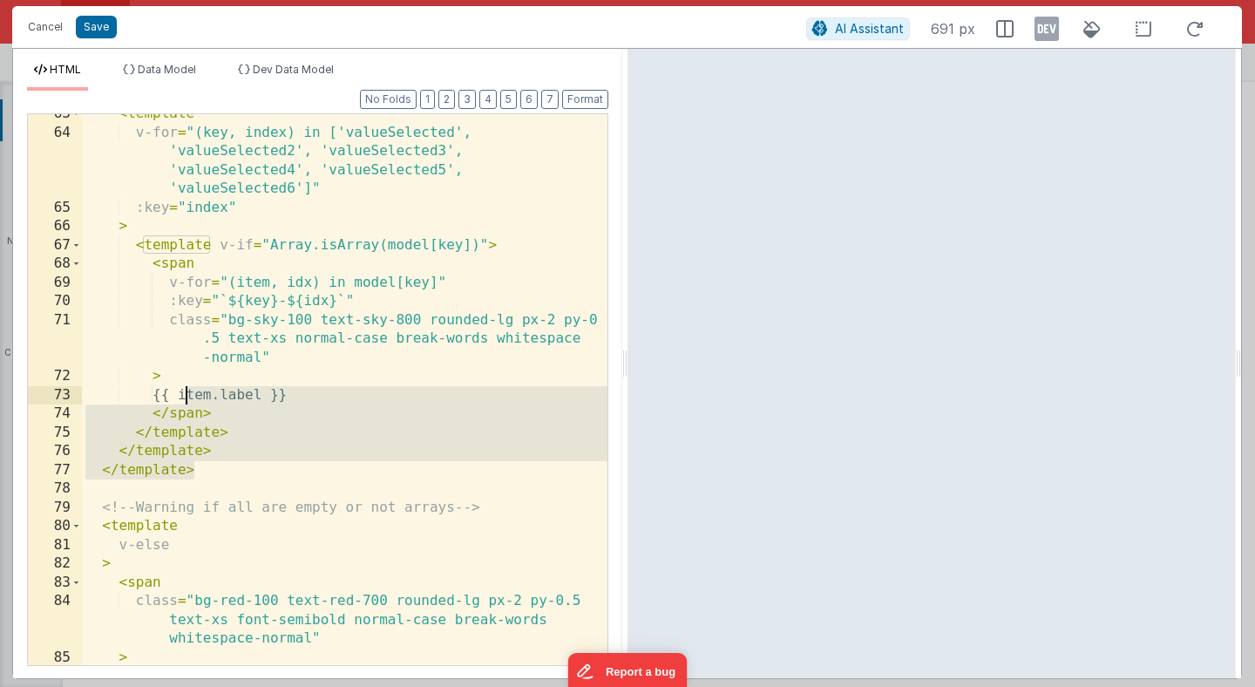
drag, startPoint x: 219, startPoint y: 465, endPoint x: 187, endPoint y: 383, distance: 88.0
click at [187, 383] on div "< template v-for = "(key, index) in ['valueSelected', 'valueSelected2', 'valueS…" at bounding box center [345, 399] width 526 height 588
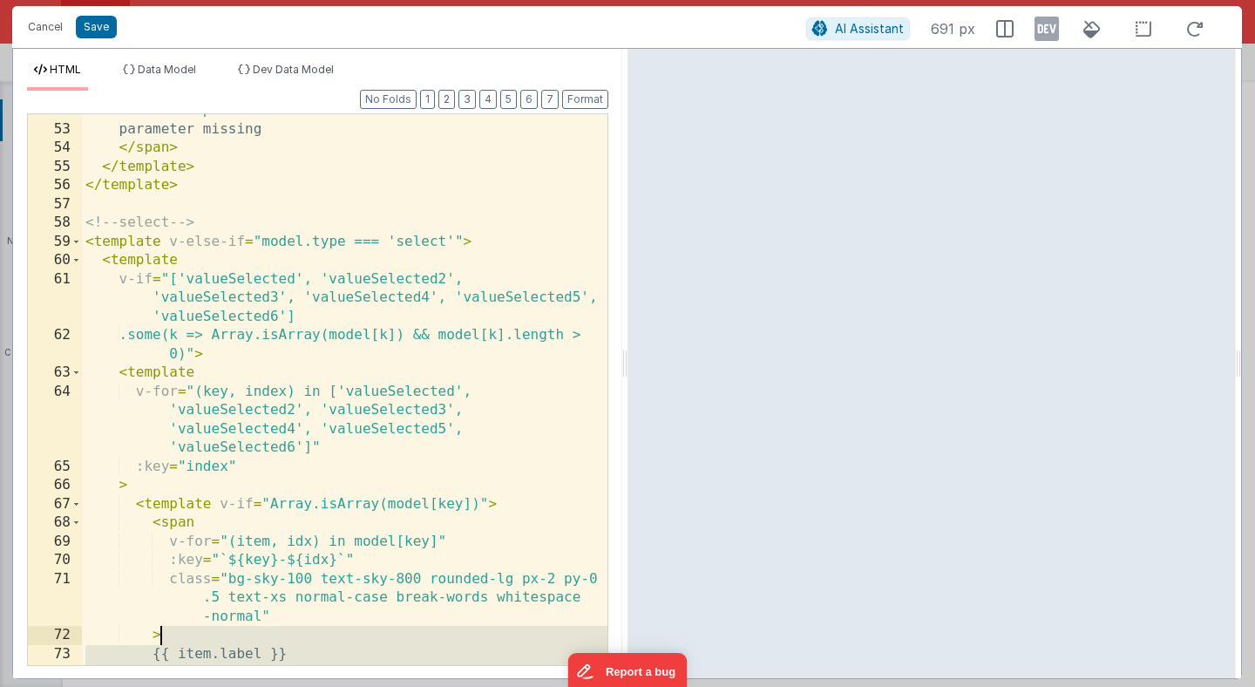
scroll to position [1293, 0]
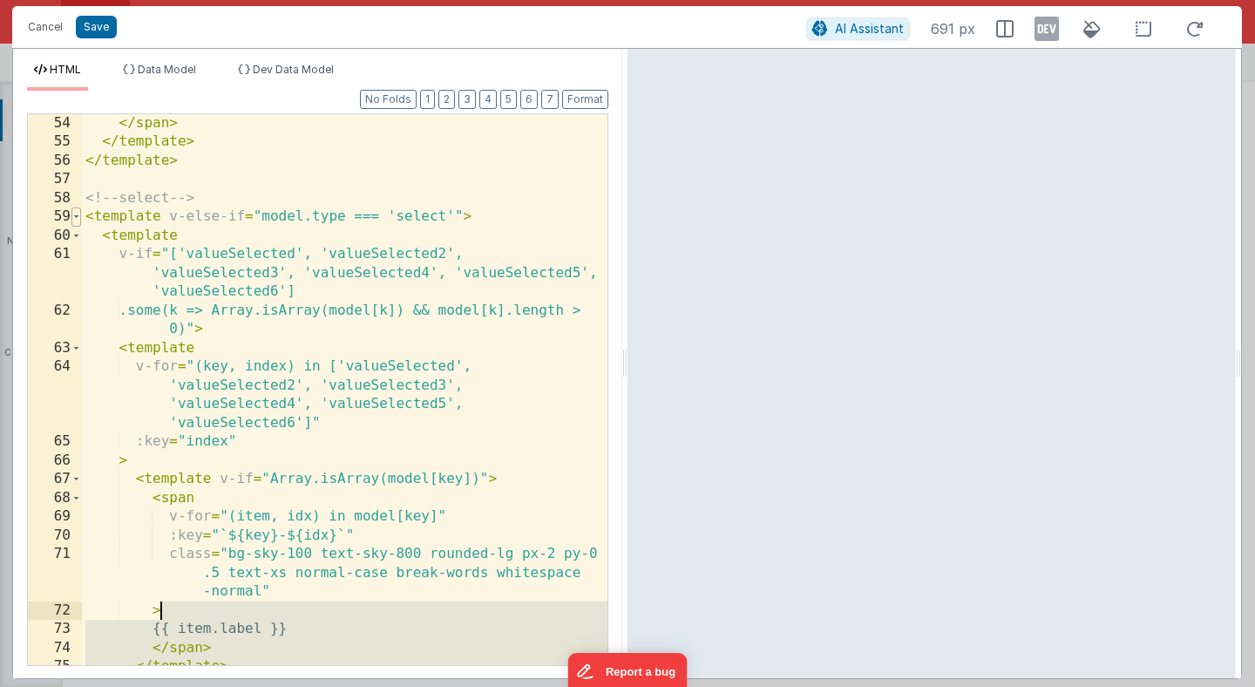
click at [77, 215] on span at bounding box center [76, 216] width 10 height 19
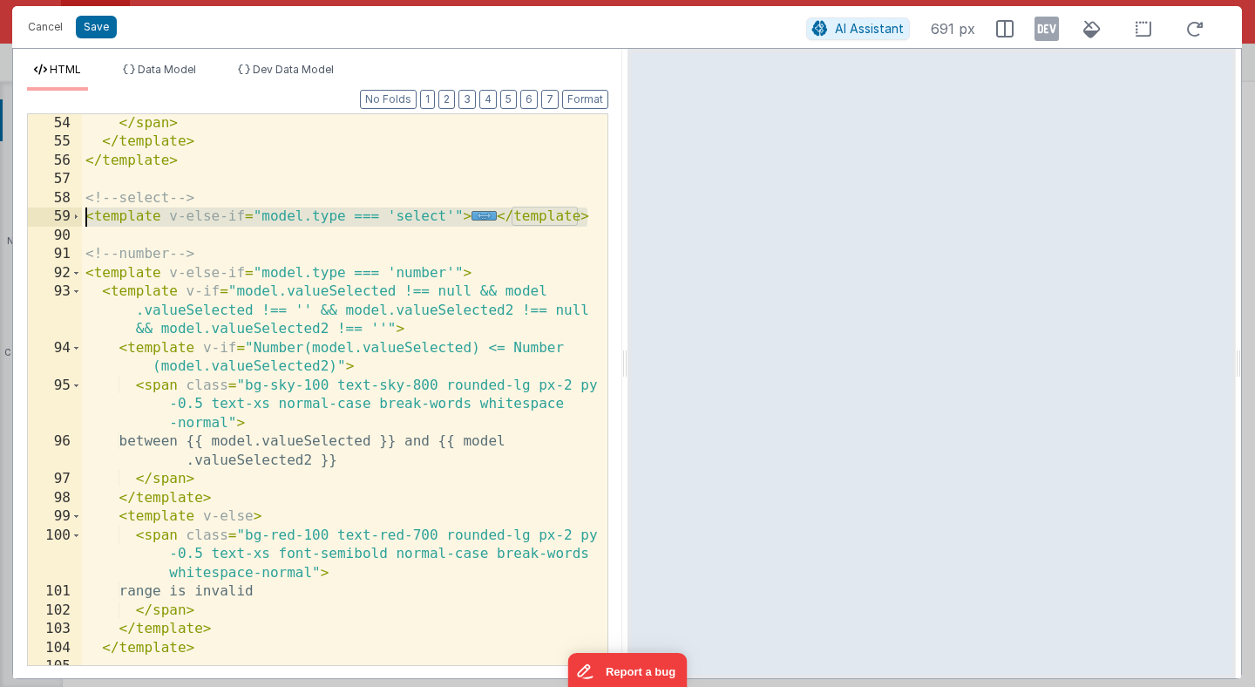
drag, startPoint x: 595, startPoint y: 217, endPoint x: 63, endPoint y: 213, distance: 532.5
click at [63, 213] on div "54 55 56 57 58 59 90 91 92 93 94 95 96 97 98 99 100 101 102 103 104 105 106 107…" at bounding box center [317, 389] width 581 height 553
click at [586, 220] on div "</ span > </ template > </ template > <!-- select --> < template v-else-if = "m…" at bounding box center [345, 389] width 526 height 551
drag, startPoint x: 586, startPoint y: 220, endPoint x: 34, endPoint y: 214, distance: 551.7
click at [34, 214] on div "54 55 56 57 58 59 90 91 92 93 94 95 96 97 98 99 100 101 102 103 104 105 106 107…" at bounding box center [317, 389] width 581 height 553
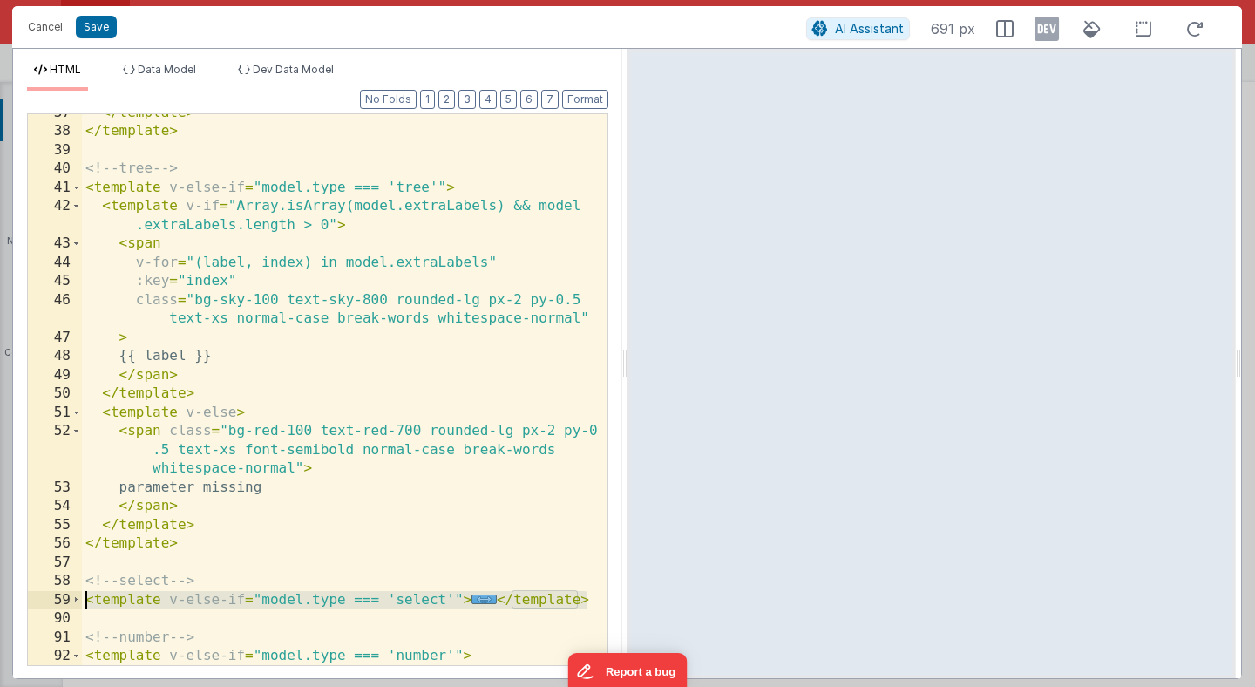
scroll to position [905, 0]
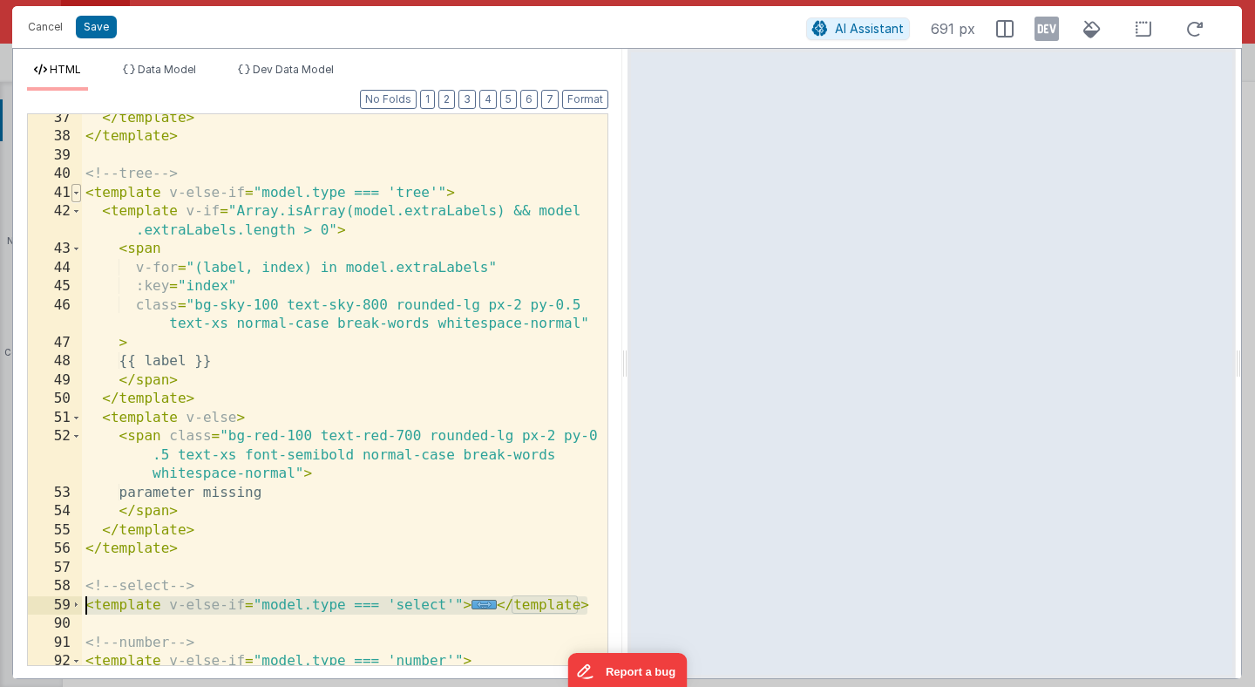
click at [73, 193] on span at bounding box center [76, 193] width 10 height 19
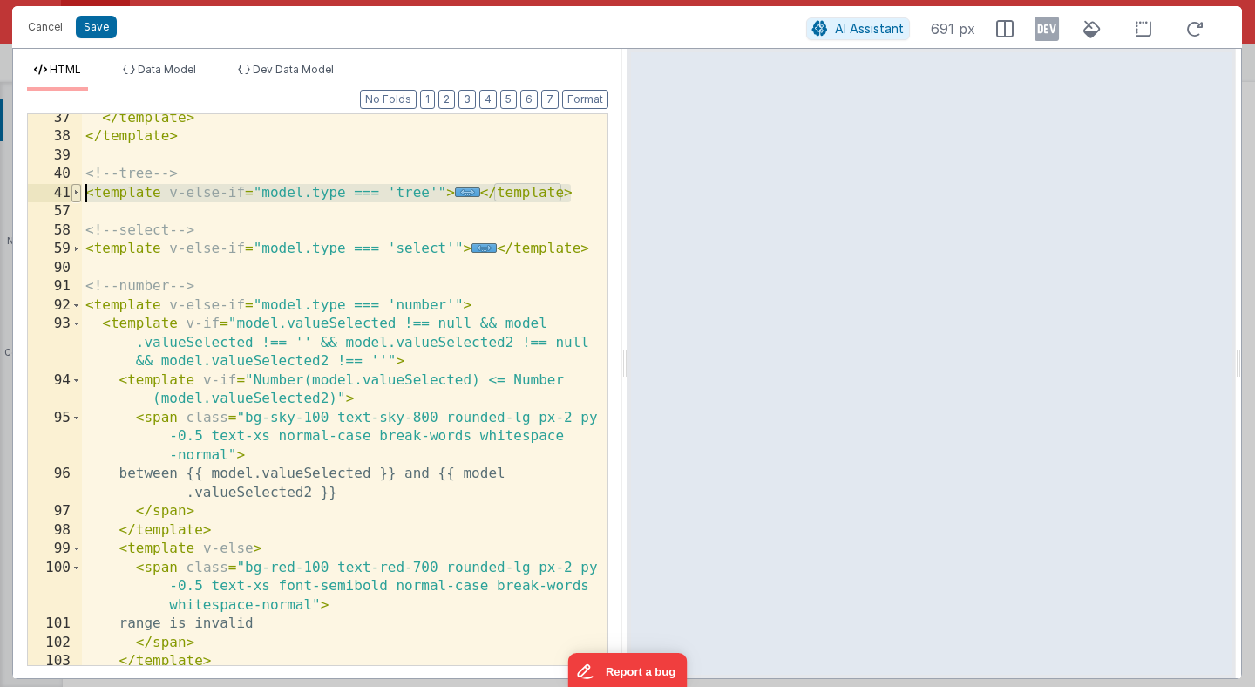
drag, startPoint x: 590, startPoint y: 194, endPoint x: 80, endPoint y: 193, distance: 509.9
click at [79, 193] on div "37 38 39 40 41 57 58 59 90 91 92 93 94 95 96 97 98 99 100 101 102 103 104 105 <…" at bounding box center [317, 389] width 581 height 553
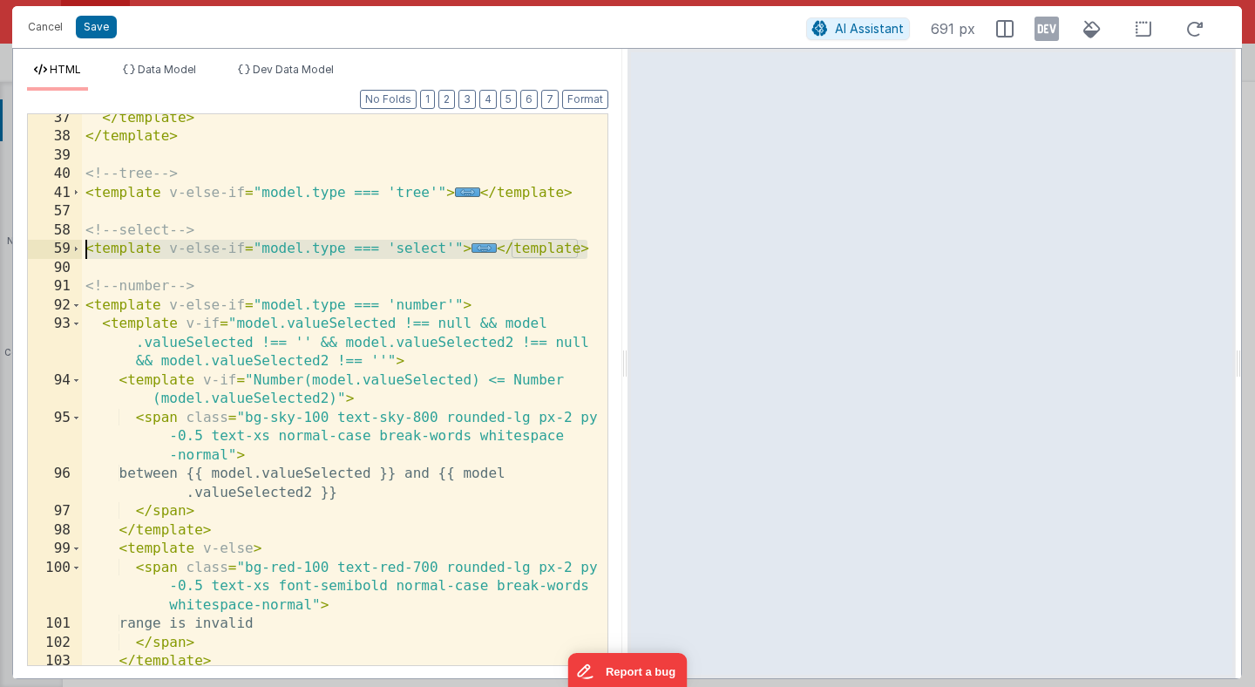
drag, startPoint x: 594, startPoint y: 246, endPoint x: 63, endPoint y: 249, distance: 531.7
click at [63, 249] on div "37 38 39 40 41 57 58 59 90 91 92 93 94 95 96 97 98 99 100 101 102 103 104 105 <…" at bounding box center [317, 389] width 581 height 553
click at [445, 248] on div "</ template > </ template > <!-- tree --> < template v-else-if = "model.type ==…" at bounding box center [345, 389] width 526 height 551
drag, startPoint x: 259, startPoint y: 249, endPoint x: 451, endPoint y: 244, distance: 191.8
click at [451, 244] on div "</ template > </ template > <!-- tree --> < template v-else-if = "model.type ==…" at bounding box center [345, 403] width 526 height 588
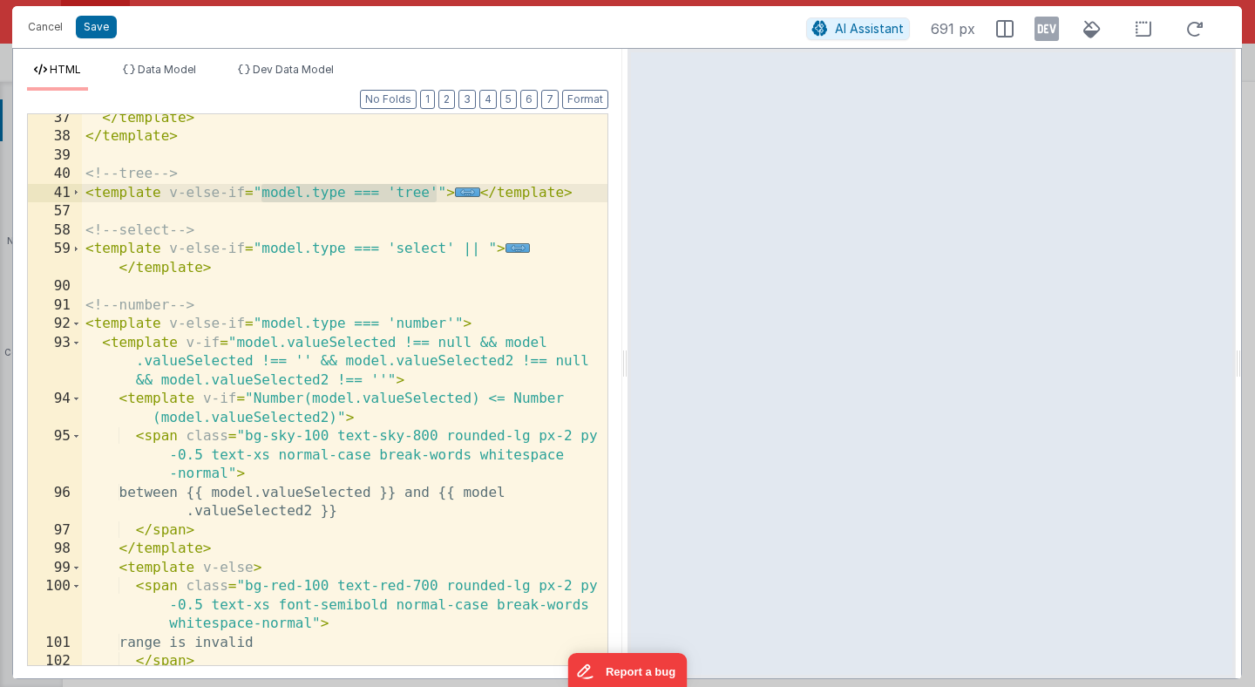
drag, startPoint x: 437, startPoint y: 191, endPoint x: 259, endPoint y: 194, distance: 177.8
click at [259, 194] on div "</ template > </ template > <!-- tree --> < template v-else-if = "model.type ==…" at bounding box center [345, 403] width 526 height 588
click at [487, 249] on div "</ template > </ template > <!-- tree --> < template v-else-if = "model.type ==…" at bounding box center [345, 403] width 526 height 588
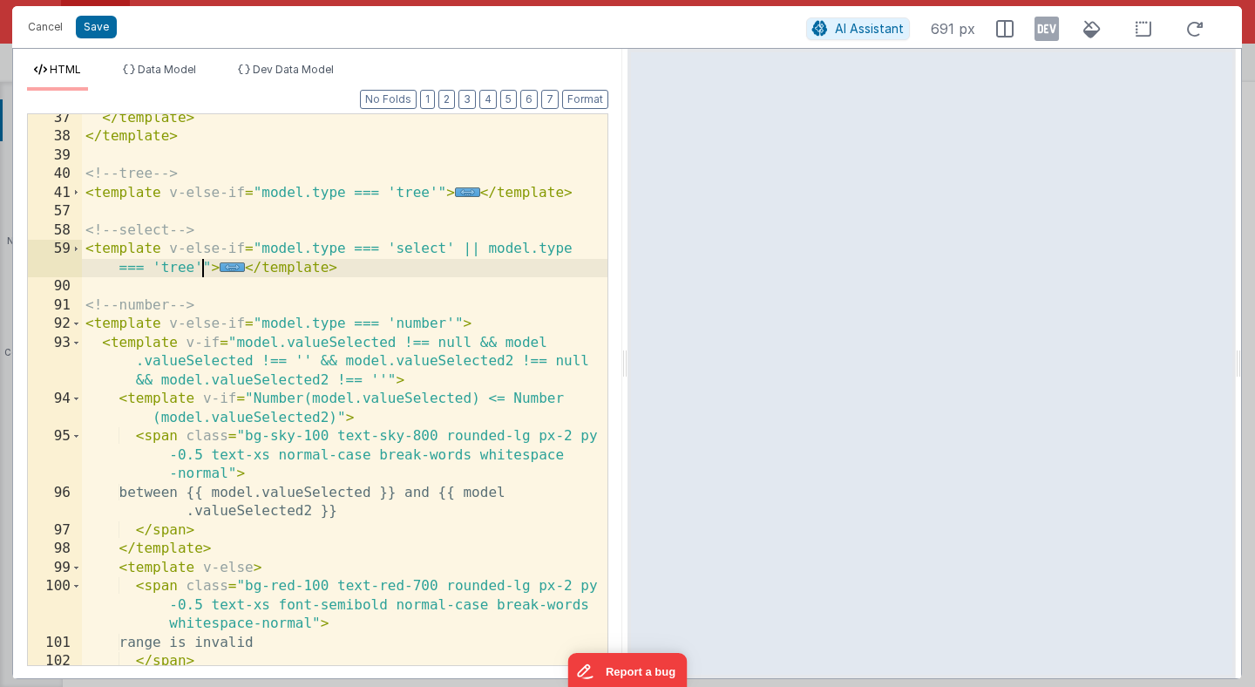
click at [428, 193] on div "</ template > </ template > <!-- tree --> < template v-else-if = "model.type ==…" at bounding box center [345, 403] width 526 height 588
click at [361, 271] on div "</ template > </ template > <!-- tree --> < template v-else-if = "model.type ==…" at bounding box center [345, 403] width 526 height 588
click at [104, 27] on button "Save" at bounding box center [96, 27] width 41 height 23
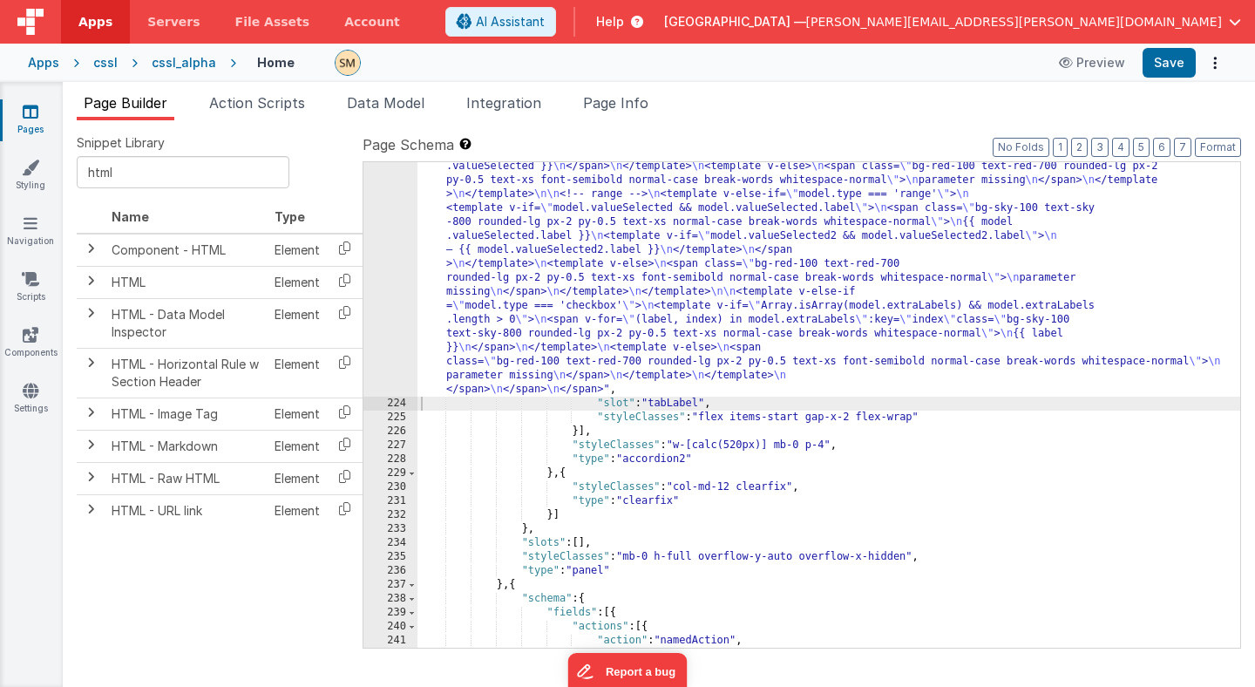
scroll to position [2277, 0]
click at [1175, 60] on button "Save" at bounding box center [1169, 63] width 53 height 30
click at [483, 307] on div ""html" : "<span style= \" width: 420px; display: inline-flex \" > \n <span clas…" at bounding box center [828, 242] width 823 height 1308
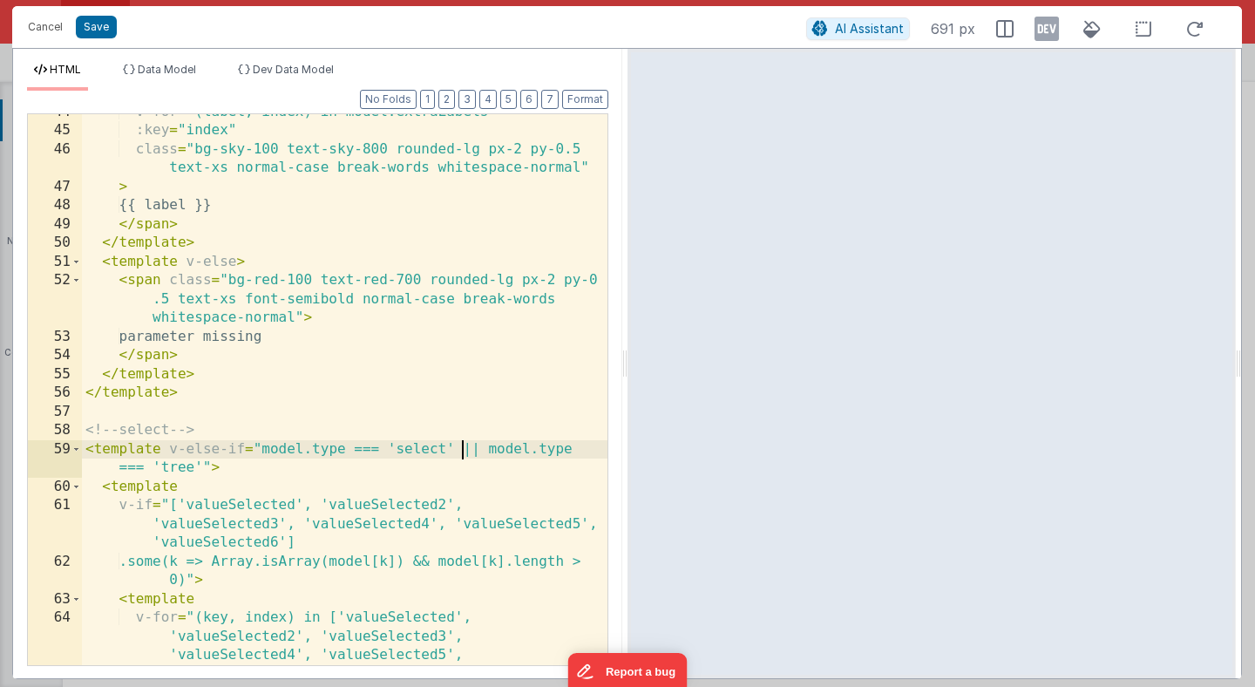
scroll to position [0, 0]
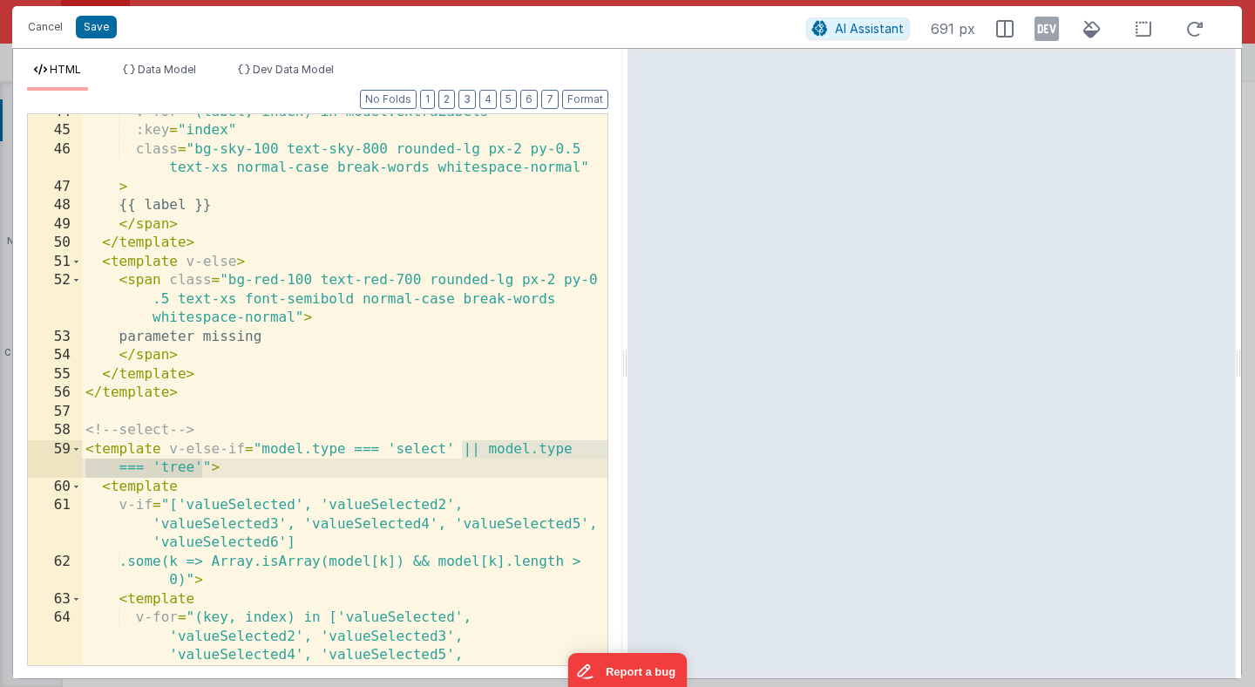
drag, startPoint x: 463, startPoint y: 448, endPoint x: 200, endPoint y: 464, distance: 263.7
click at [200, 464] on div "v-for = "(label, index) in model.extraLabels" :key = "index" class = "bg-sky-10…" at bounding box center [345, 425] width 526 height 645
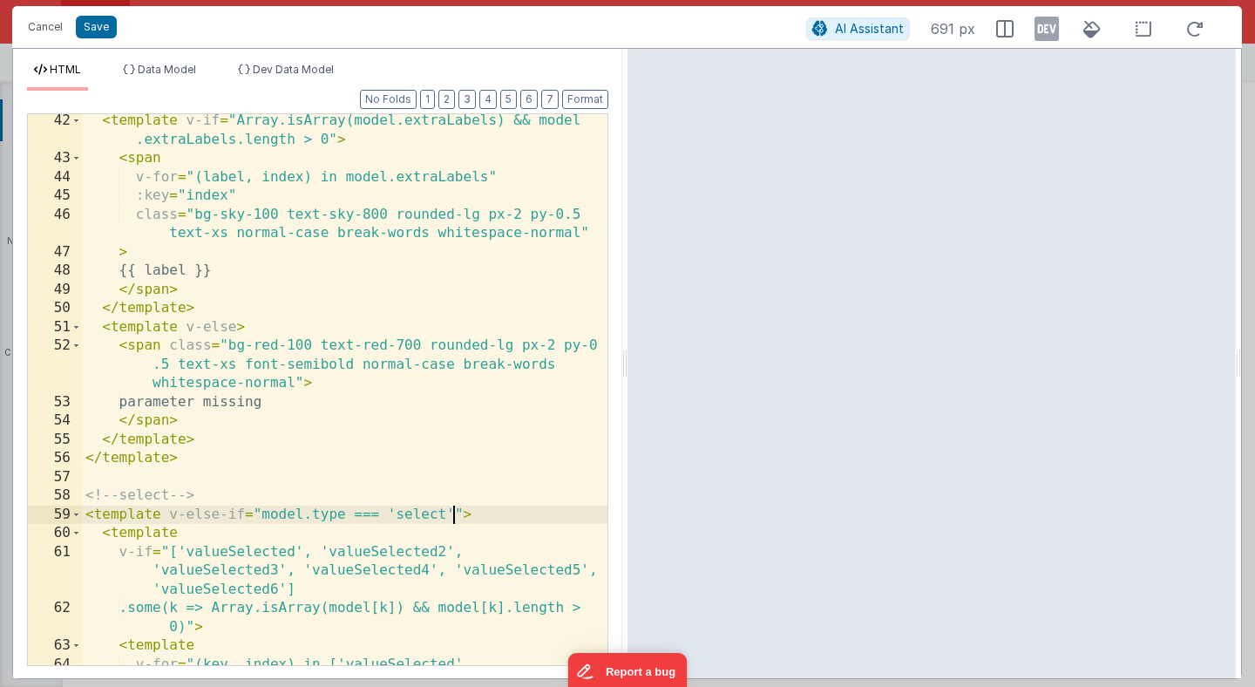
scroll to position [995, 0]
click at [74, 514] on span at bounding box center [76, 515] width 10 height 19
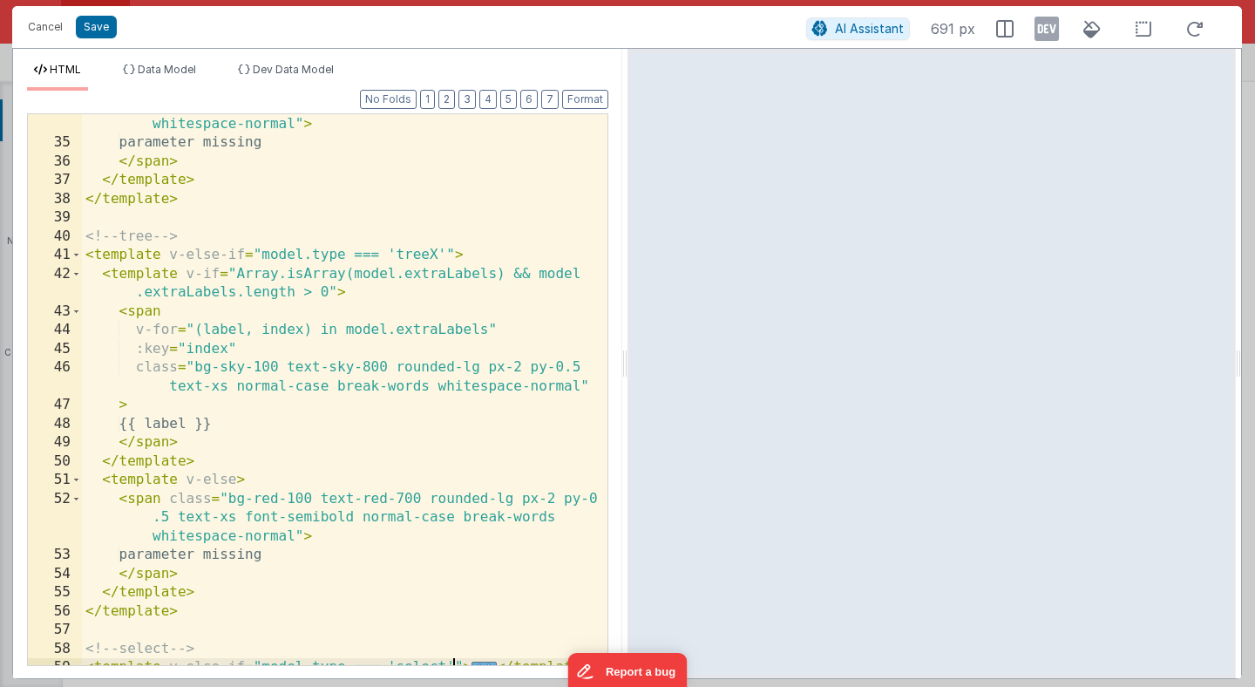
scroll to position [838, 0]
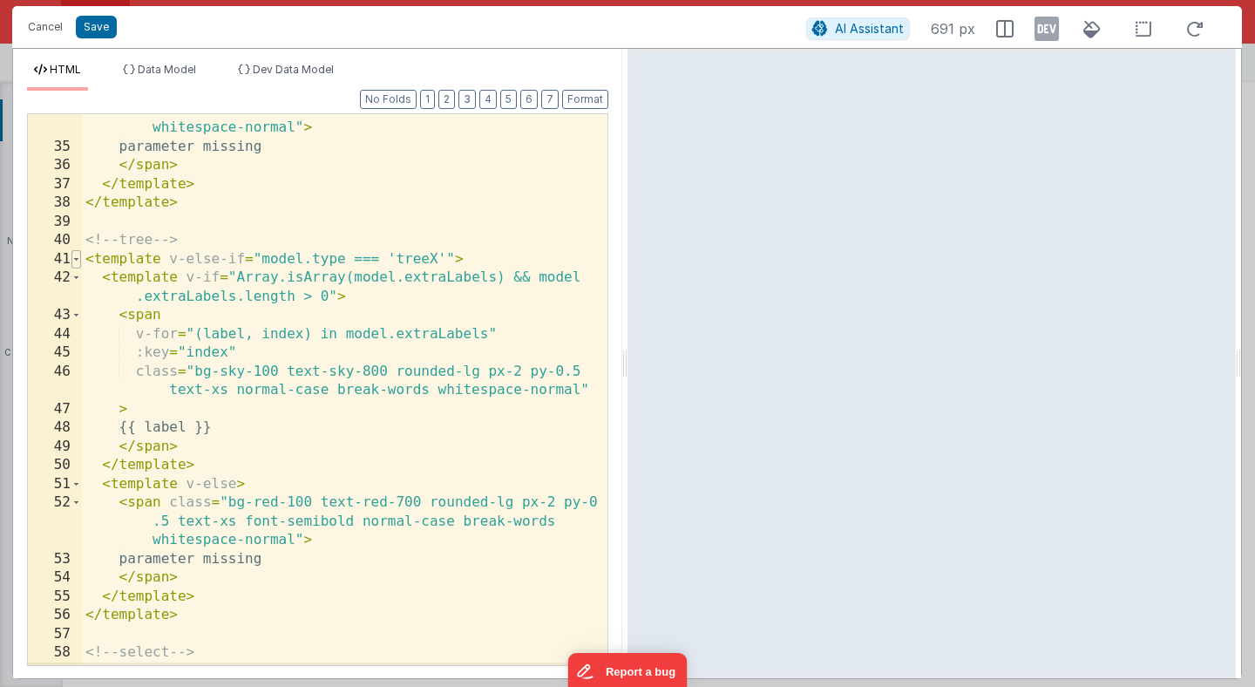
click at [77, 257] on span at bounding box center [76, 259] width 10 height 19
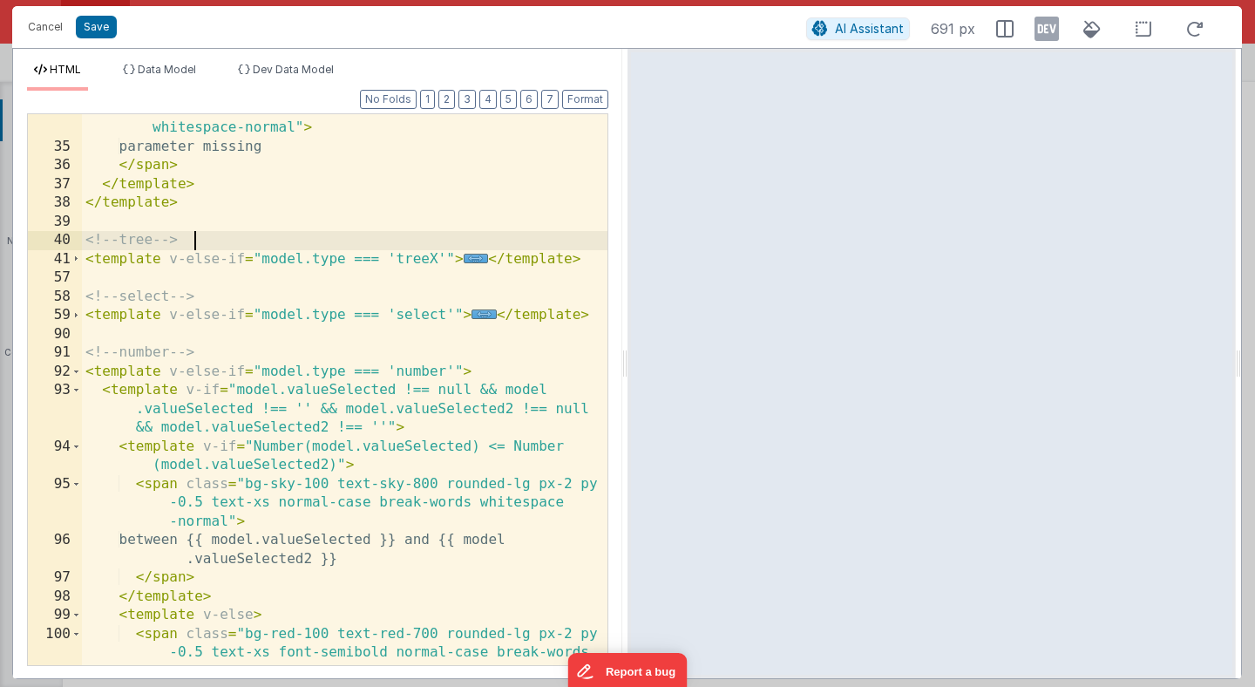
click at [217, 241] on div "< span class = "bg-red-100 text-red-700 rounded-lg px-2 py-0 .5 text-xs font-se…" at bounding box center [345, 412] width 526 height 663
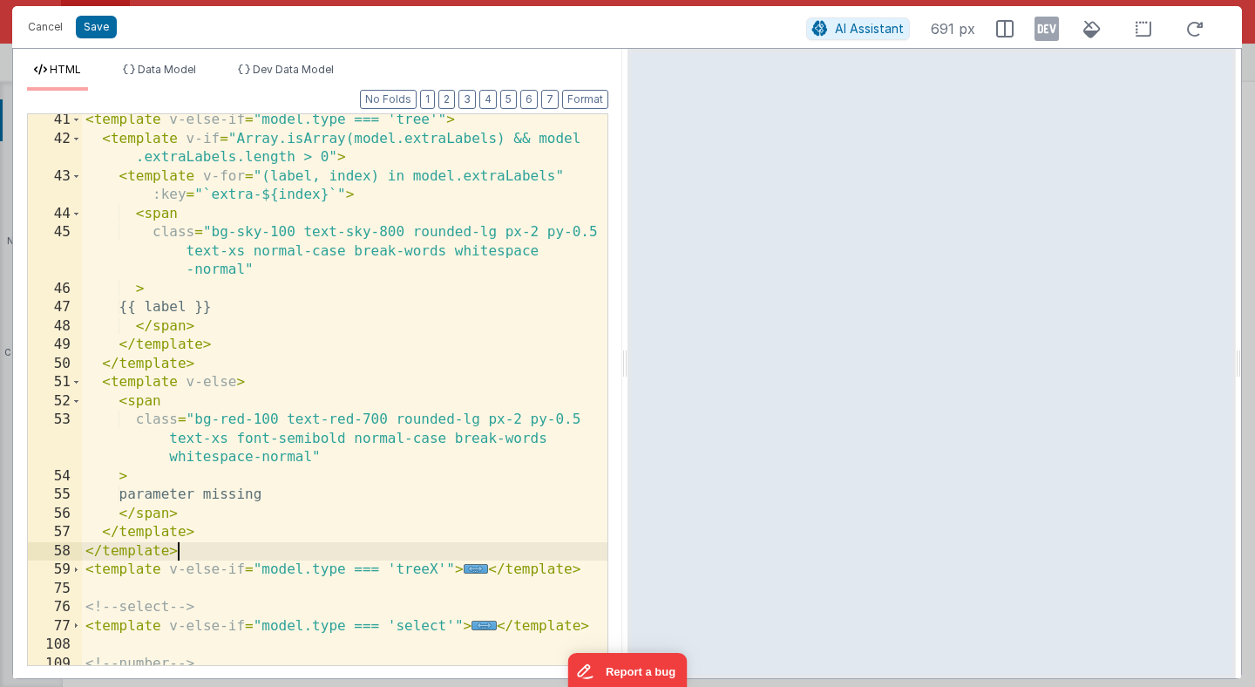
scroll to position [974, 0]
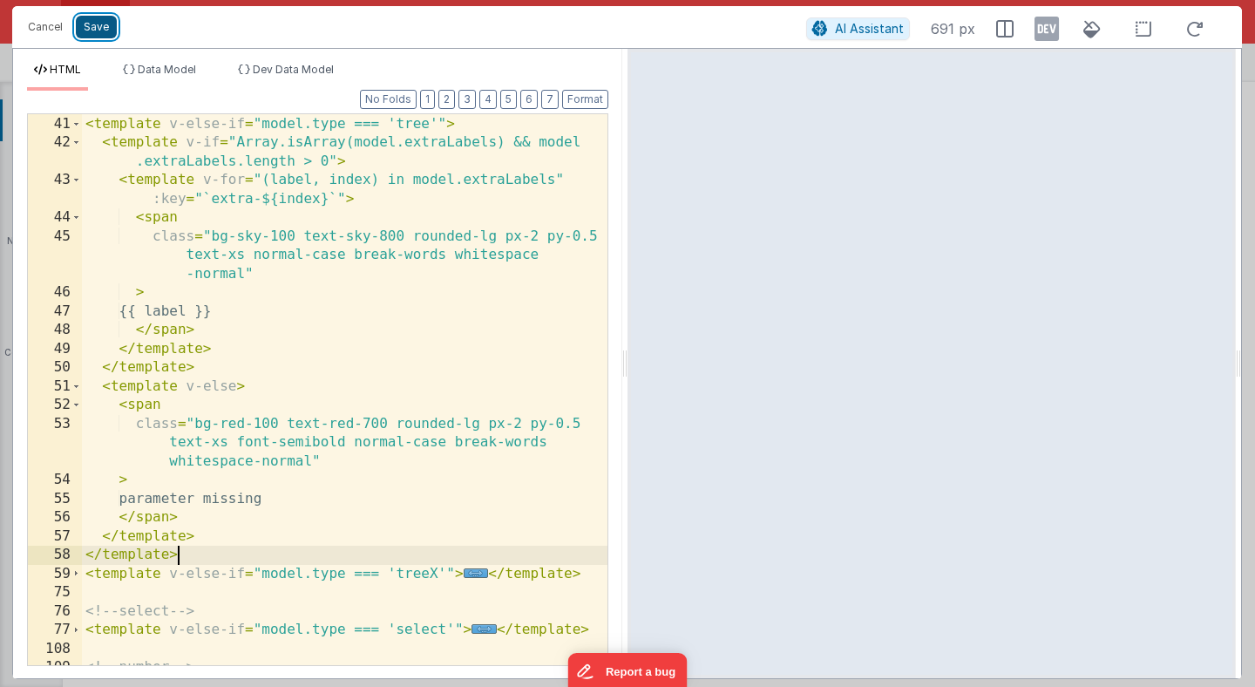
click at [100, 27] on button "Save" at bounding box center [96, 27] width 41 height 23
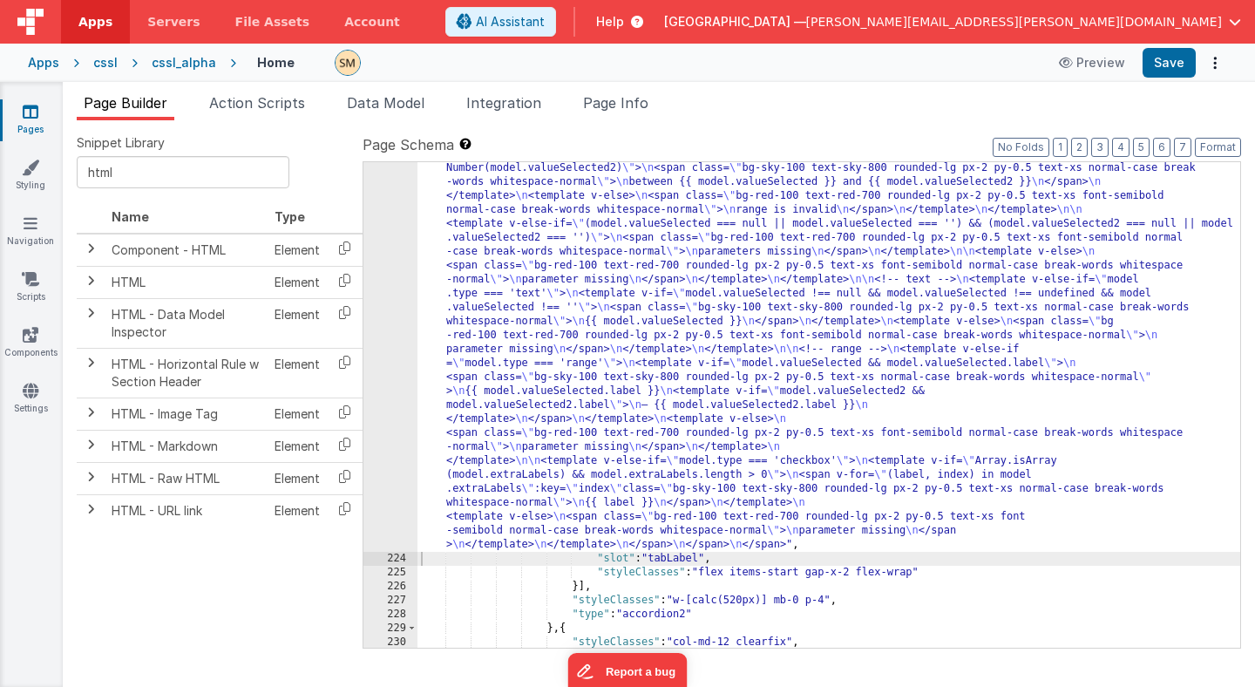
scroll to position [2194, 0]
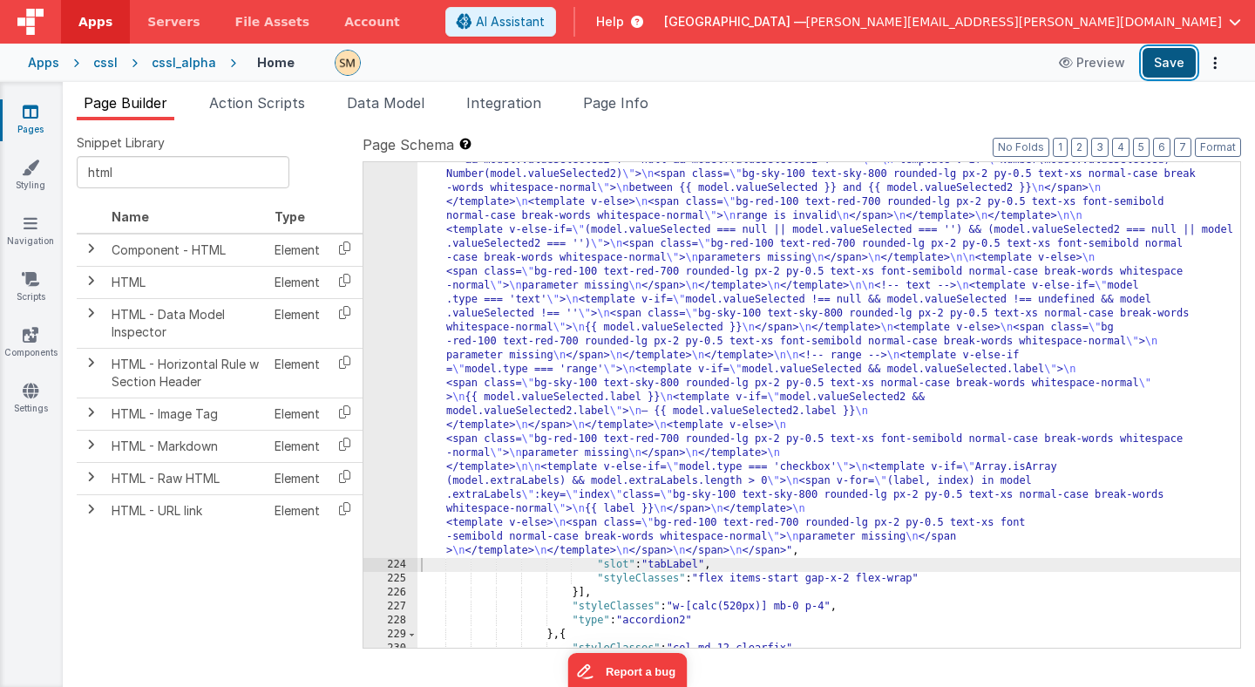
click at [1177, 61] on button "Save" at bounding box center [1169, 63] width 53 height 30
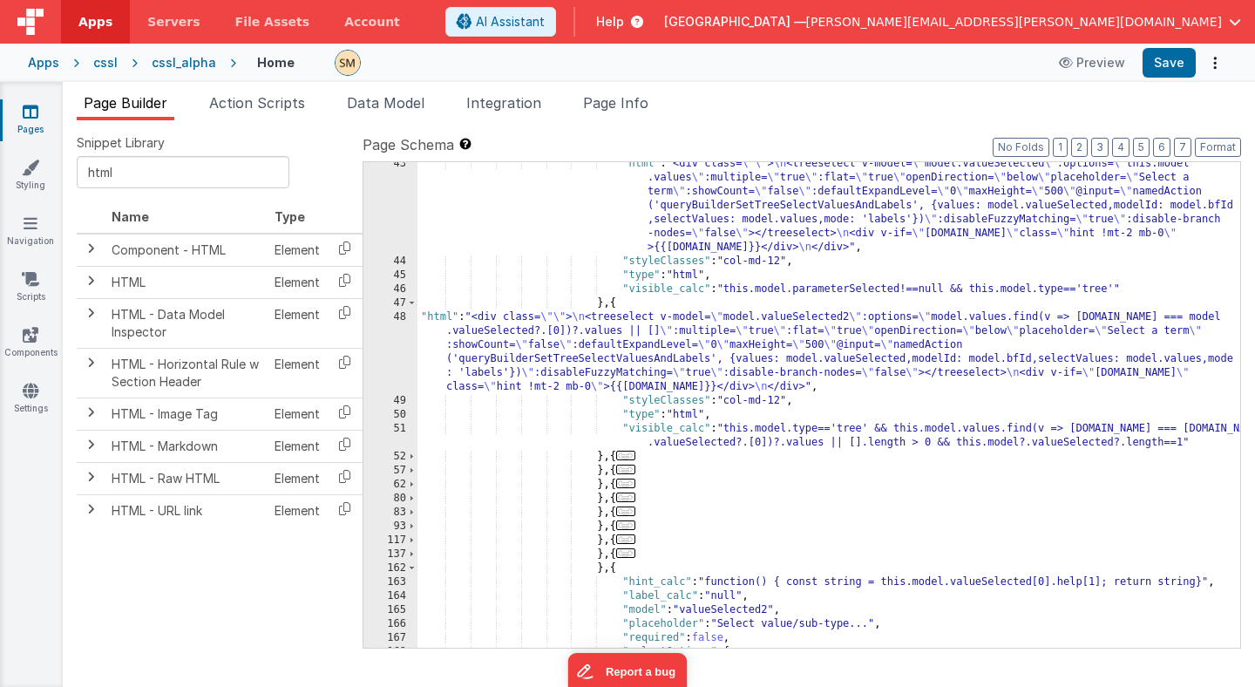
scroll to position [628, 0]
click at [694, 333] on div ""html" : "<div class= \"\" > \n <treeselect v-model= \" model.valueSelected \" …" at bounding box center [828, 453] width 823 height 597
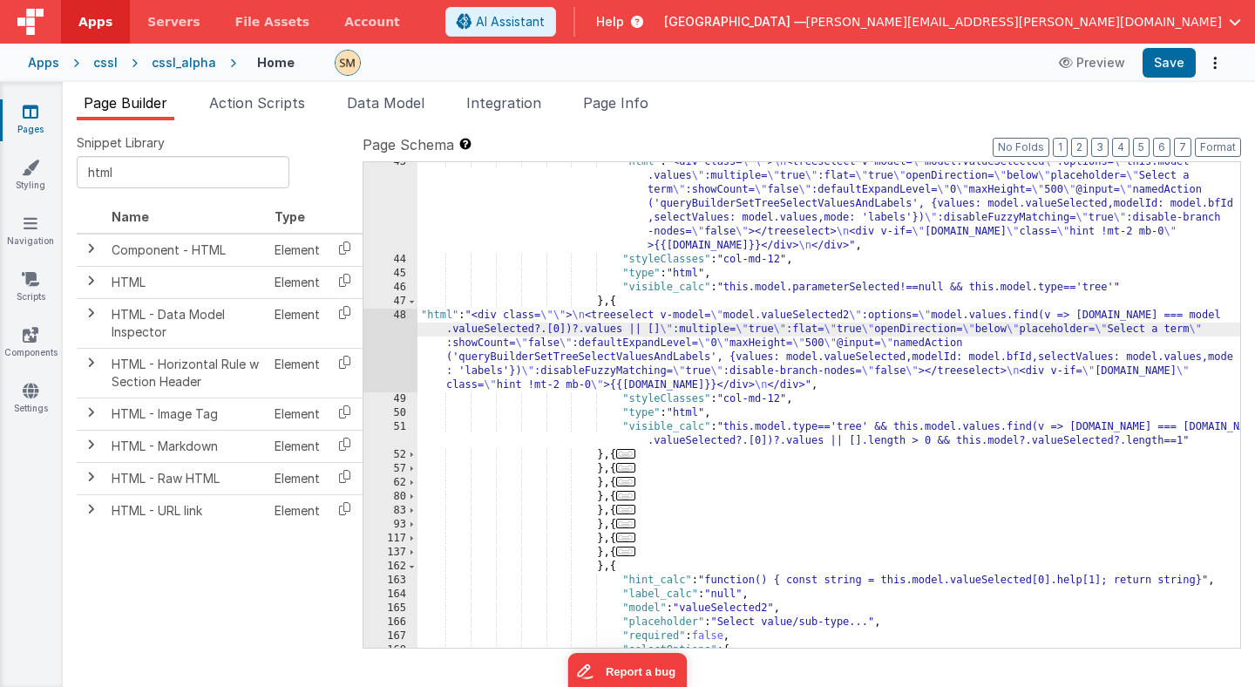
click at [392, 349] on div "48" at bounding box center [390, 351] width 54 height 84
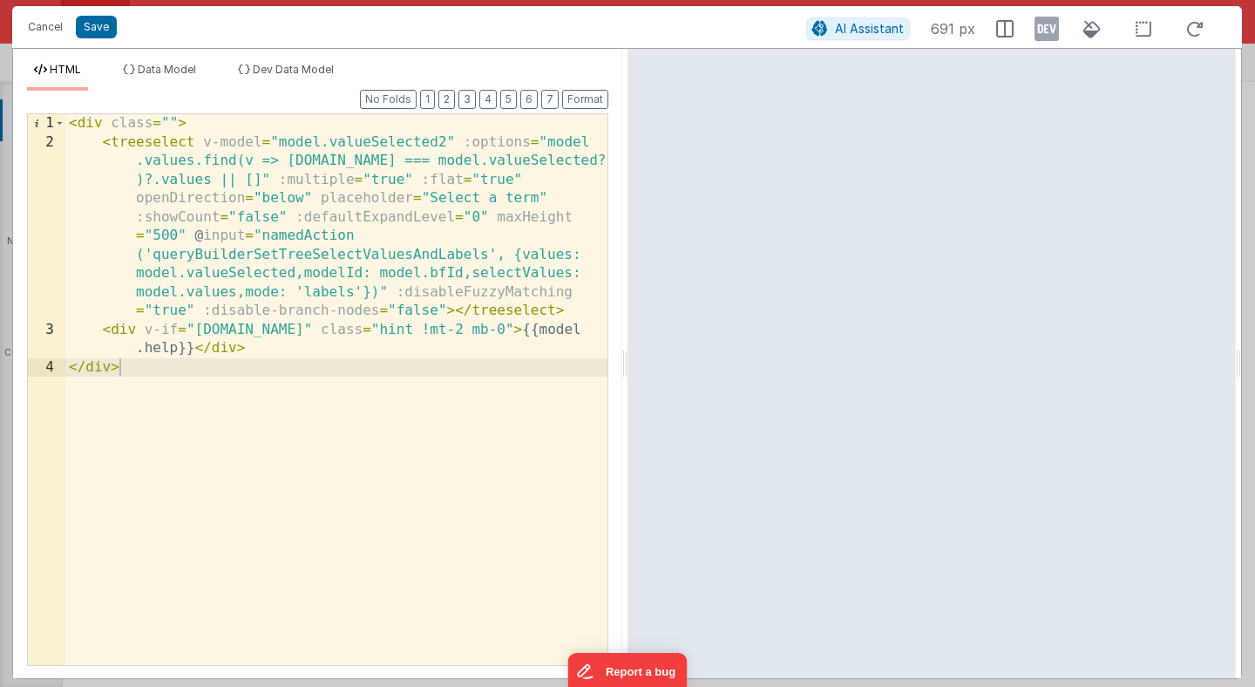
click at [371, 294] on div "< div class = "" > < treeselect v-model = "model.valueSelected2" :options = "mo…" at bounding box center [336, 408] width 542 height 588
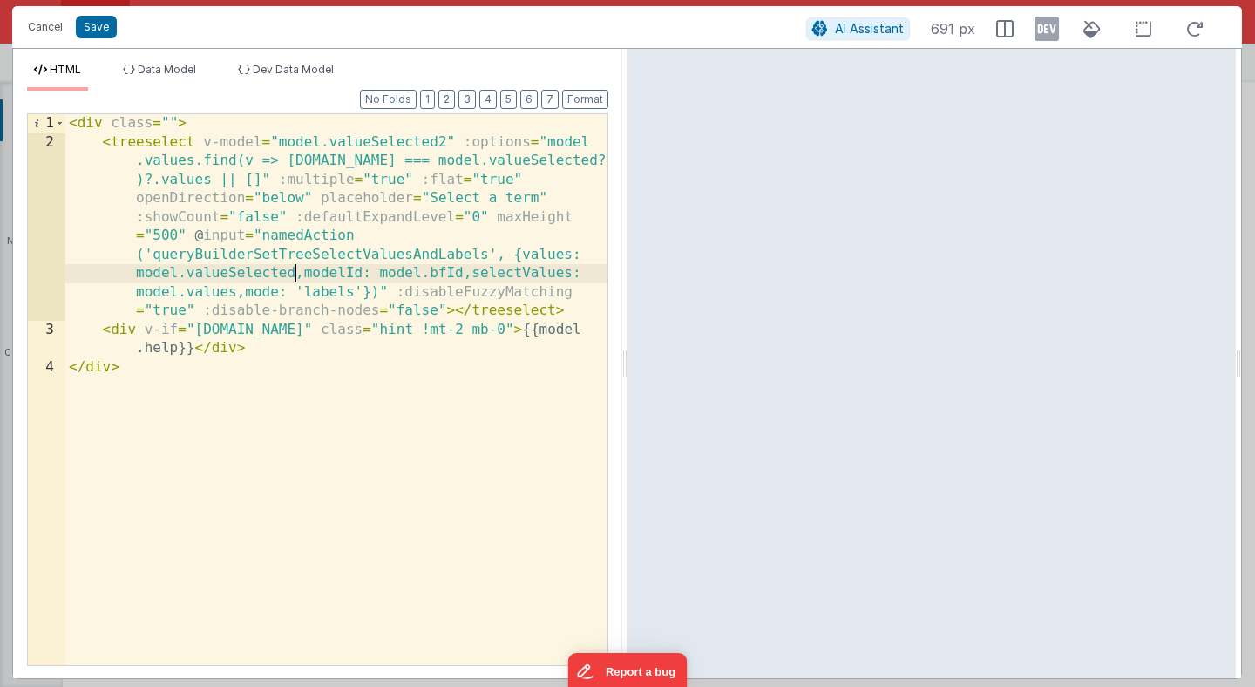
click at [297, 272] on div "< div class = "" > < treeselect v-model = "model.valueSelected2" :options = "mo…" at bounding box center [336, 408] width 542 height 588
click at [107, 29] on button "Save" at bounding box center [96, 27] width 41 height 23
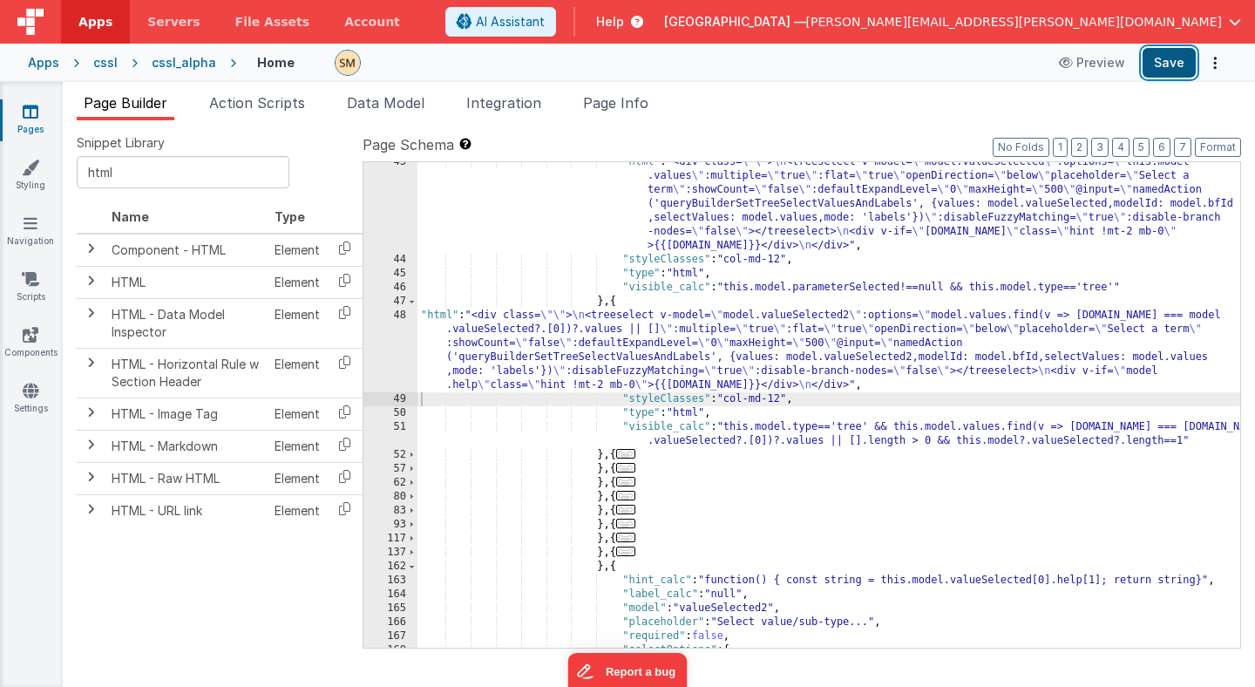
click at [1165, 59] on button "Save" at bounding box center [1169, 63] width 53 height 30
click at [498, 364] on div ""html" : "<div class= \"\" > \n <treeselect v-model= \" model.valueSelected \" …" at bounding box center [828, 453] width 823 height 597
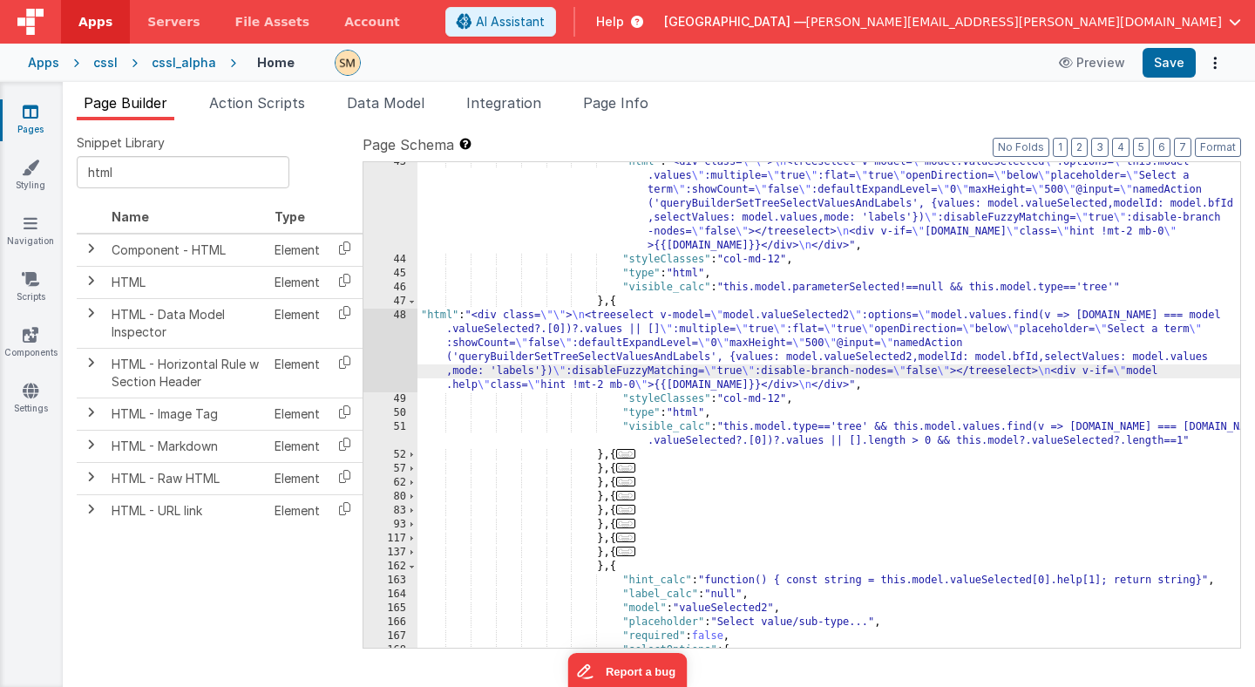
click at [393, 347] on div "48" at bounding box center [390, 351] width 54 height 84
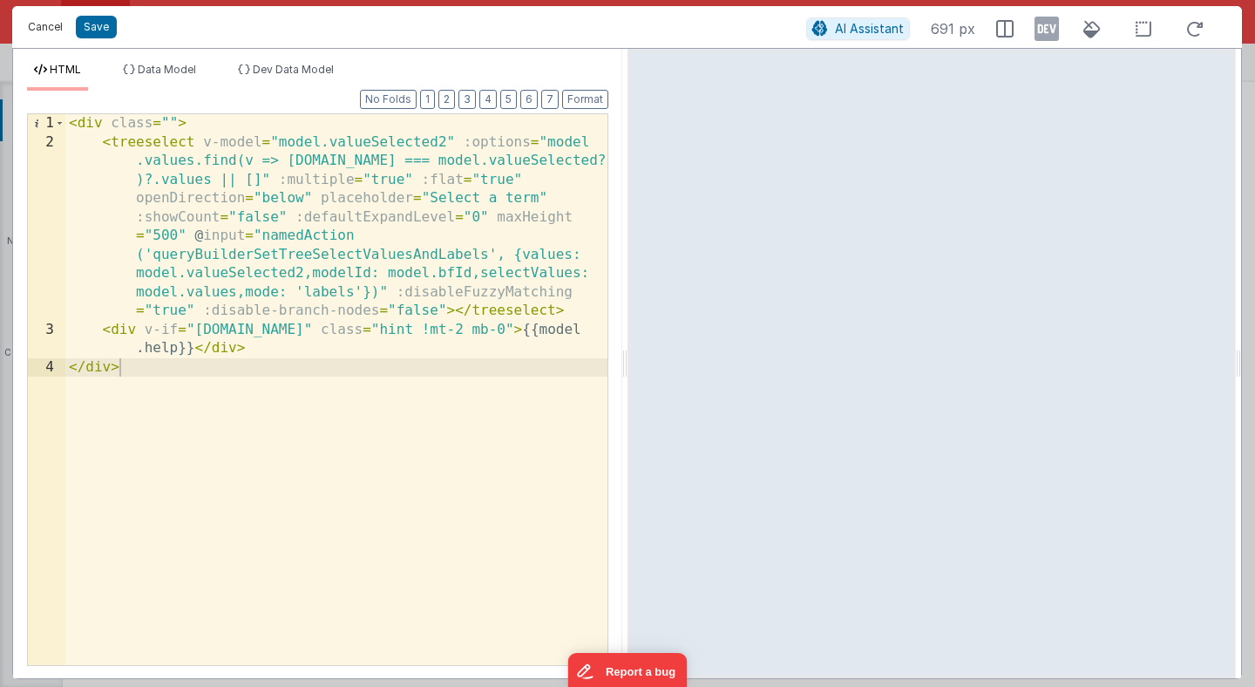
click at [43, 24] on button "Cancel" at bounding box center [45, 27] width 52 height 24
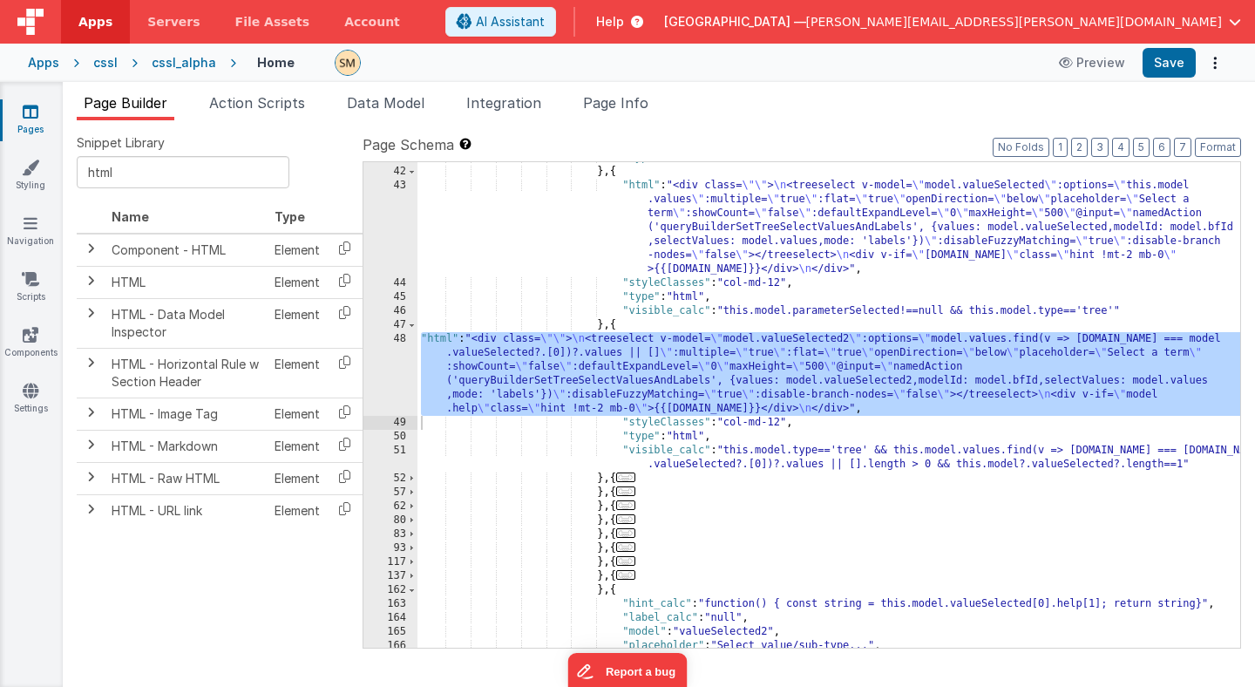
scroll to position [607, 0]
click at [396, 370] on div "48" at bounding box center [390, 374] width 54 height 84
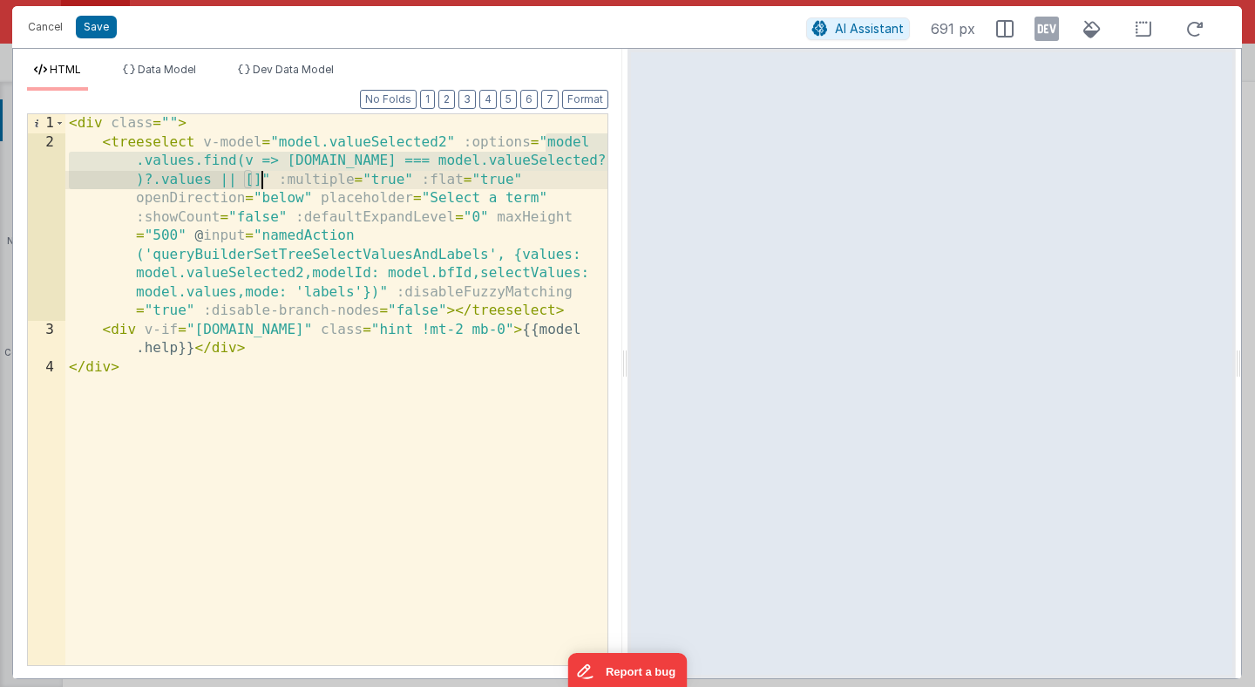
drag, startPoint x: 546, startPoint y: 142, endPoint x: 262, endPoint y: 183, distance: 286.2
click at [262, 183] on div "< div class = "" > < treeselect v-model = "model.valueSelected2" :options = "mo…" at bounding box center [336, 408] width 542 height 588
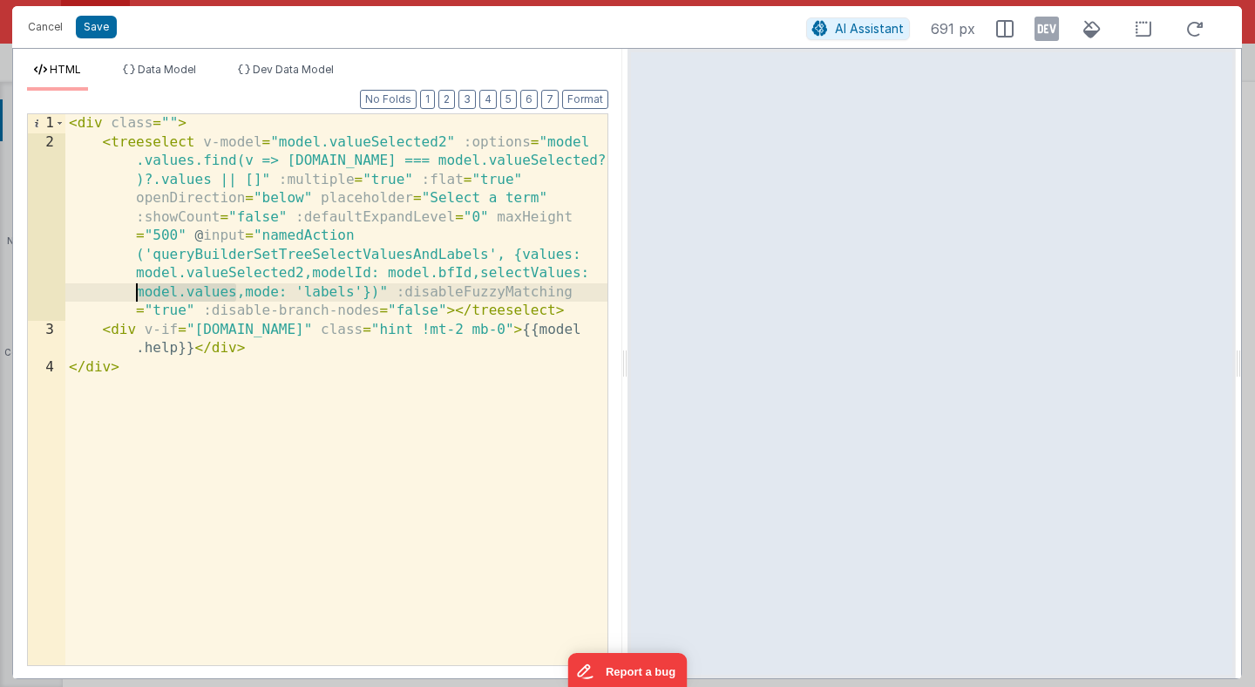
drag, startPoint x: 234, startPoint y: 295, endPoint x: 132, endPoint y: 292, distance: 101.1
click at [132, 292] on div "< div class = "" > < treeselect v-model = "model.valueSelected2" :options = "mo…" at bounding box center [336, 408] width 542 height 588
click at [133, 292] on div "< div class = "" > < treeselect v-model = "model.valueSelected2" :options = "mo…" at bounding box center [336, 389] width 542 height 551
click at [133, 292] on div "< div class = "" > < treeselect v-model = "model.valueSelected2" :options = "mo…" at bounding box center [336, 408] width 542 height 588
drag, startPoint x: 134, startPoint y: 292, endPoint x: 232, endPoint y: 298, distance: 97.8
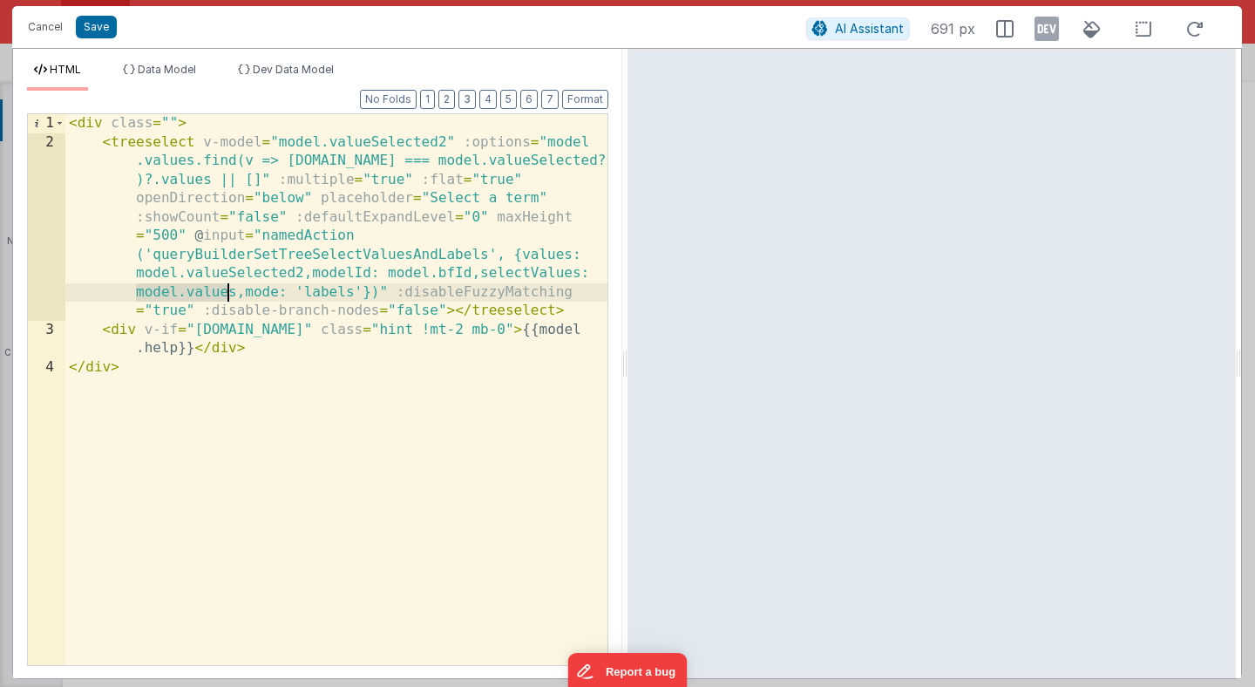
click at [232, 298] on div "< div class = "" > < treeselect v-model = "model.valueSelected2" :options = "mo…" at bounding box center [336, 408] width 542 height 588
click at [237, 295] on div "< div class = "" > < treeselect v-model = "model.valueSelected2" :options = "mo…" at bounding box center [336, 408] width 542 height 588
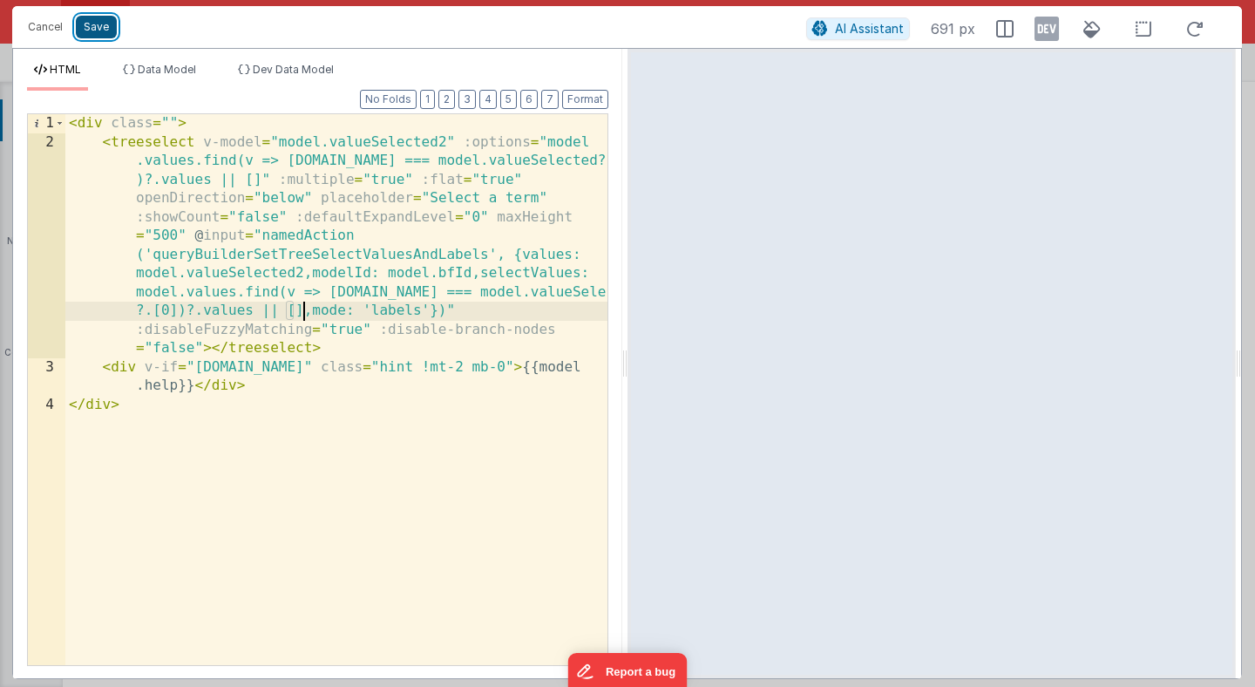
click at [96, 31] on button "Save" at bounding box center [96, 27] width 41 height 23
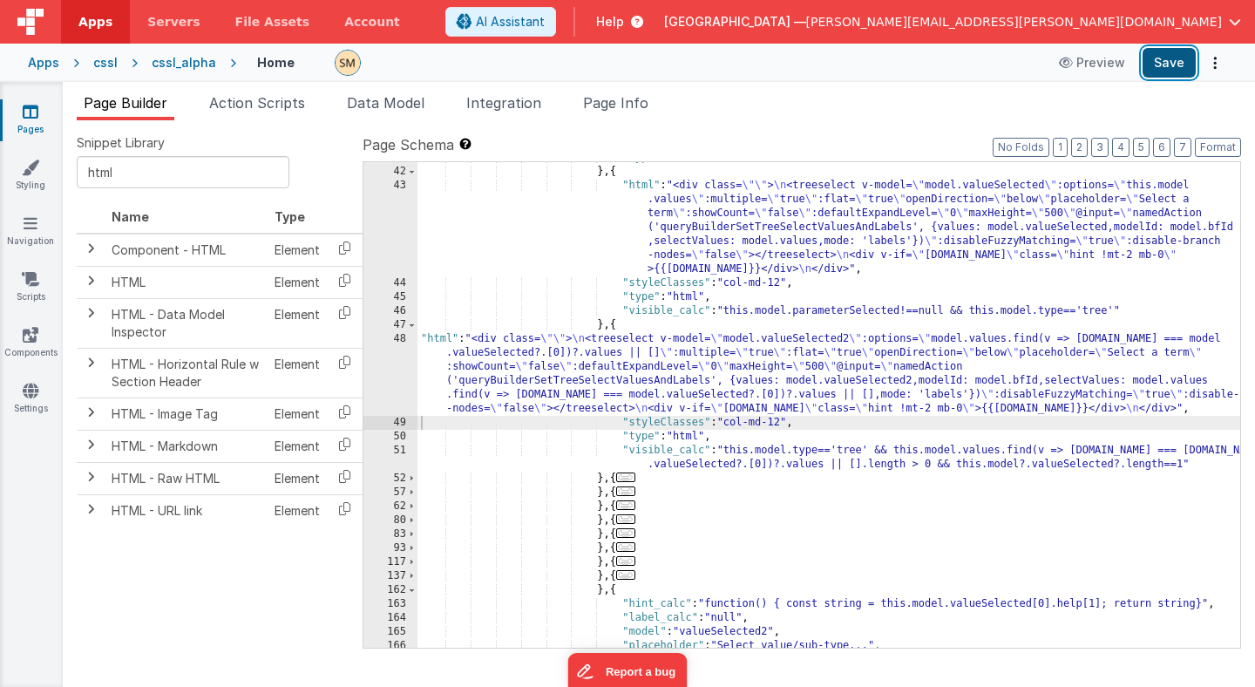
click at [1170, 65] on button "Save" at bounding box center [1169, 63] width 53 height 30
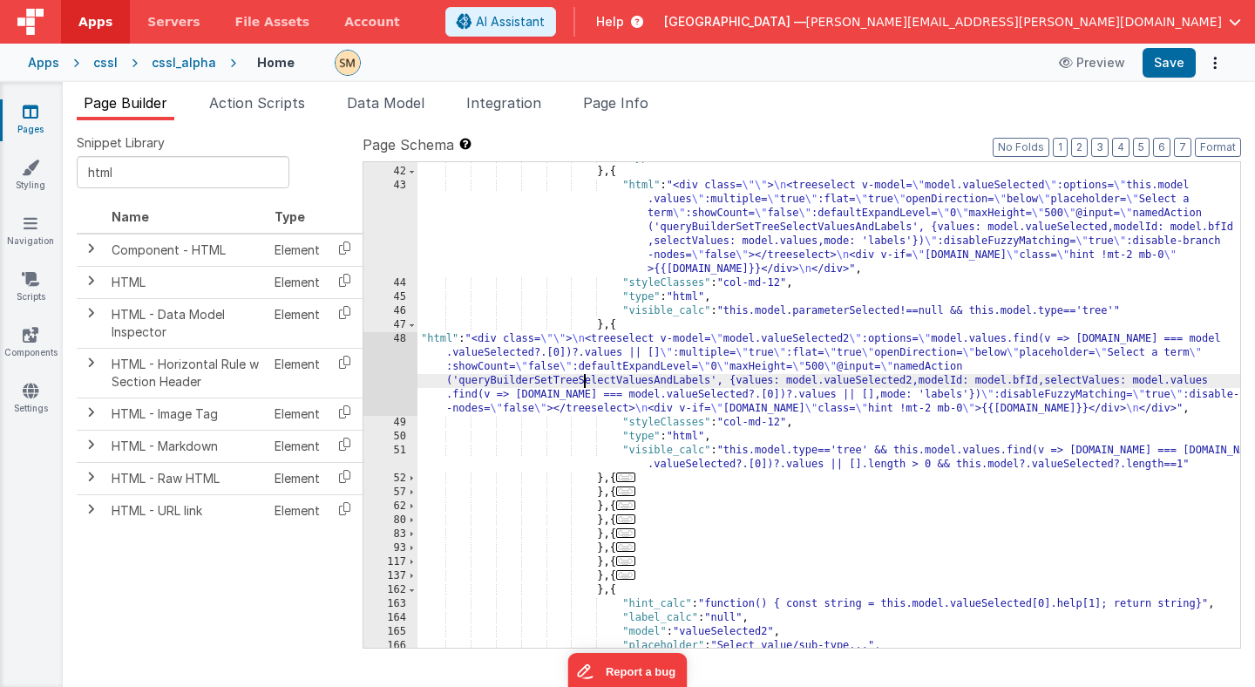
click at [585, 384] on div ""type" : "clearfix" } , { "html" : "<div class= \"\" > \n <treeselect v-model= …" at bounding box center [828, 407] width 823 height 513
click at [605, 106] on span "Page Info" at bounding box center [615, 102] width 65 height 17
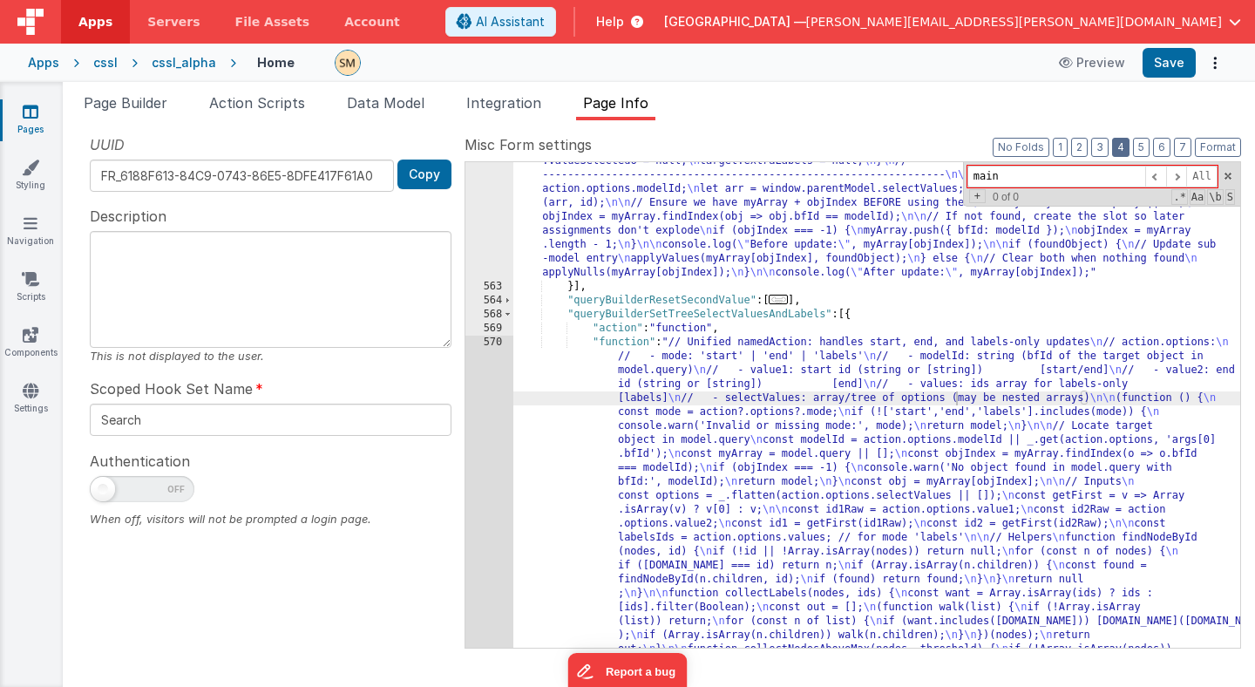
click at [1116, 142] on button "4" at bounding box center [1120, 147] width 17 height 19
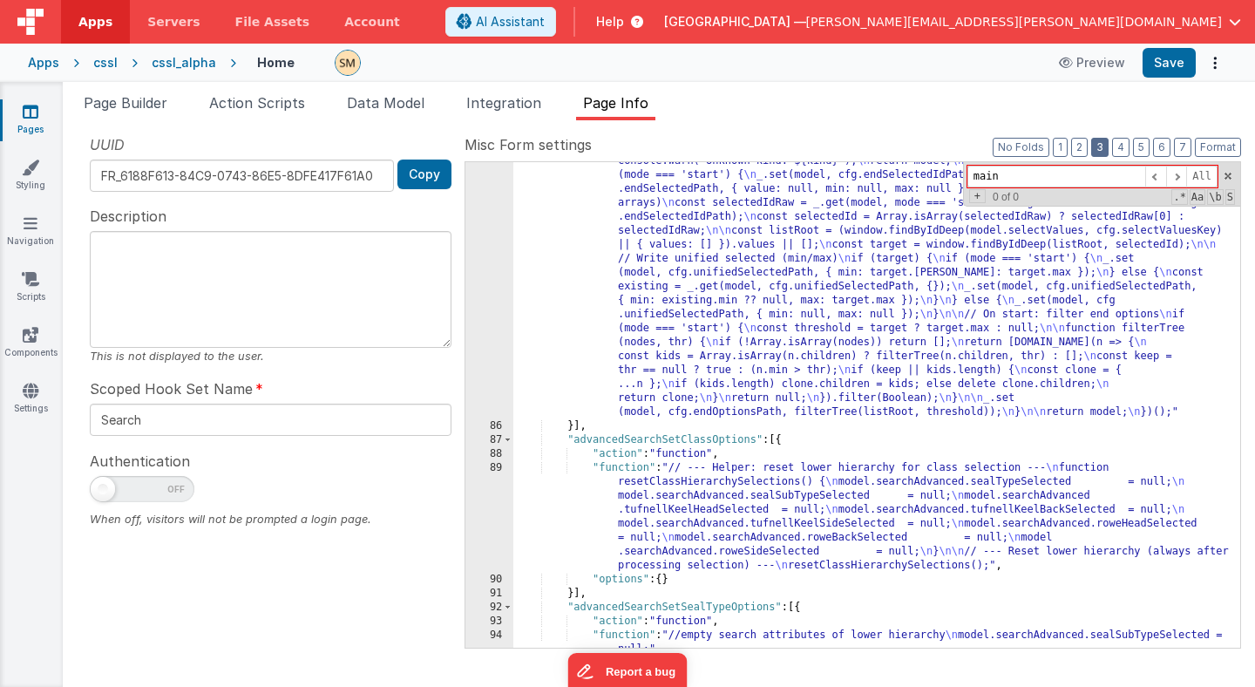
click at [1101, 148] on button "3" at bounding box center [1099, 147] width 17 height 19
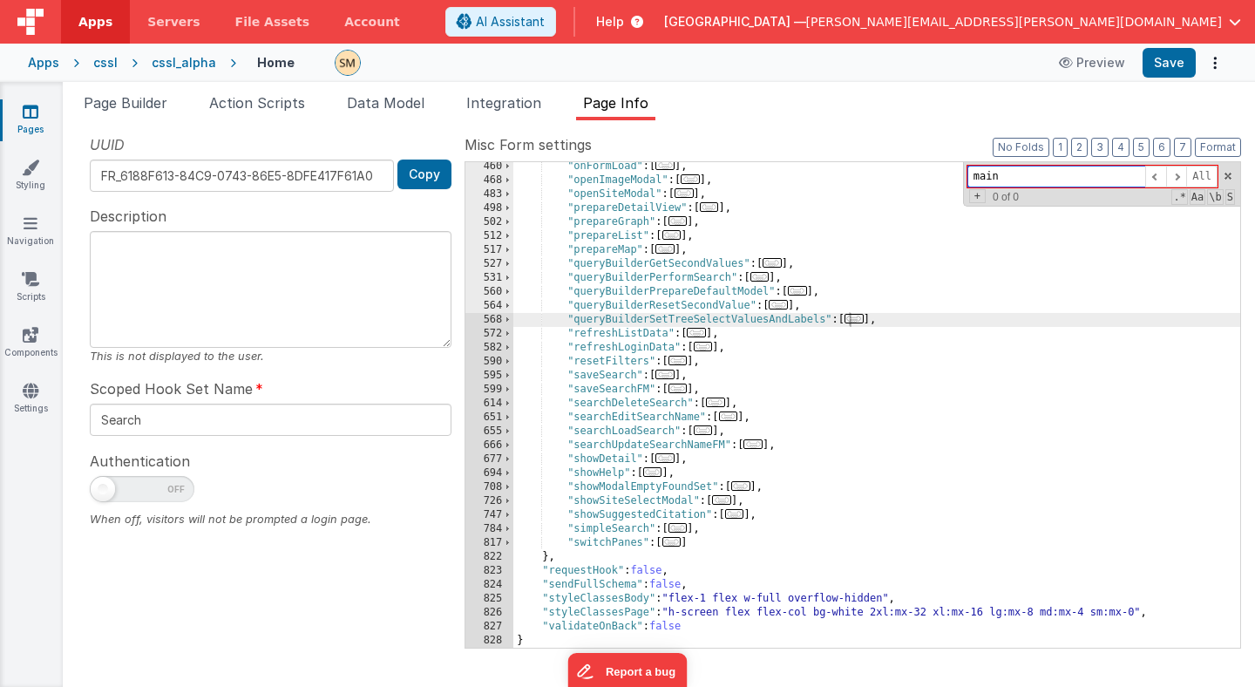
click at [1061, 181] on input "main" at bounding box center [1056, 177] width 178 height 22
paste input "queryBuilderSetTreeSelectValuesAndLabels"
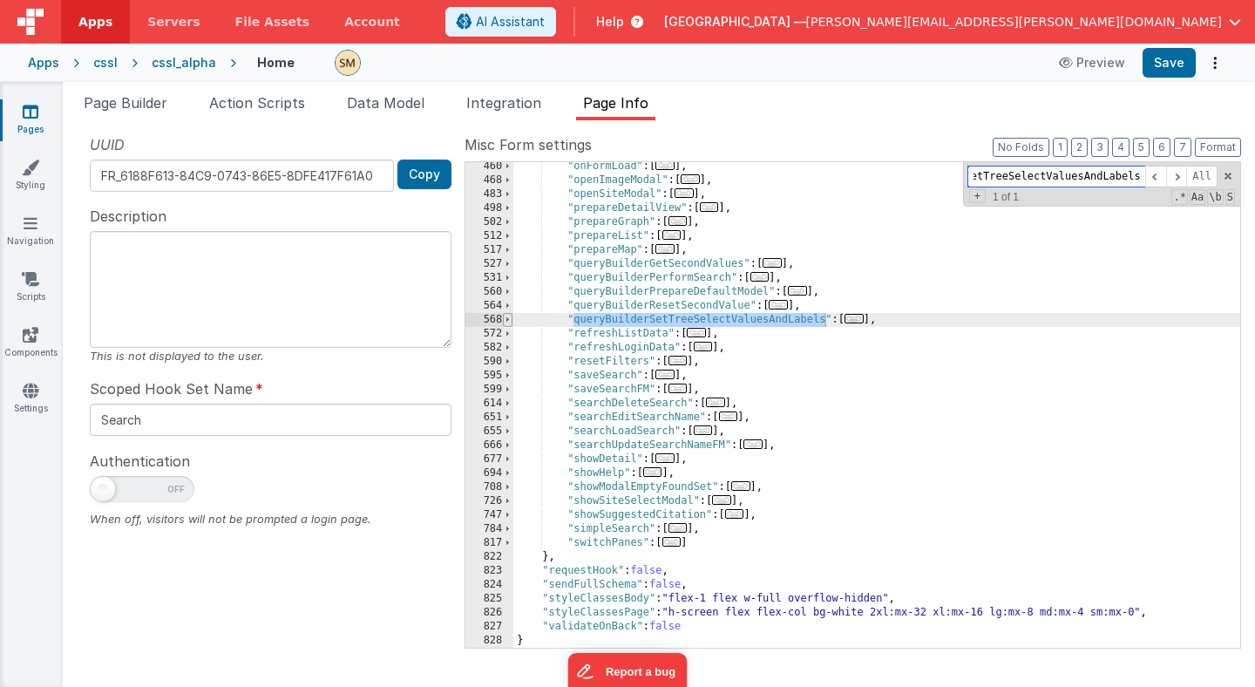
type input "queryBuilderSetTreeSelectValuesAndLabels"
click at [506, 318] on span at bounding box center [508, 320] width 10 height 14
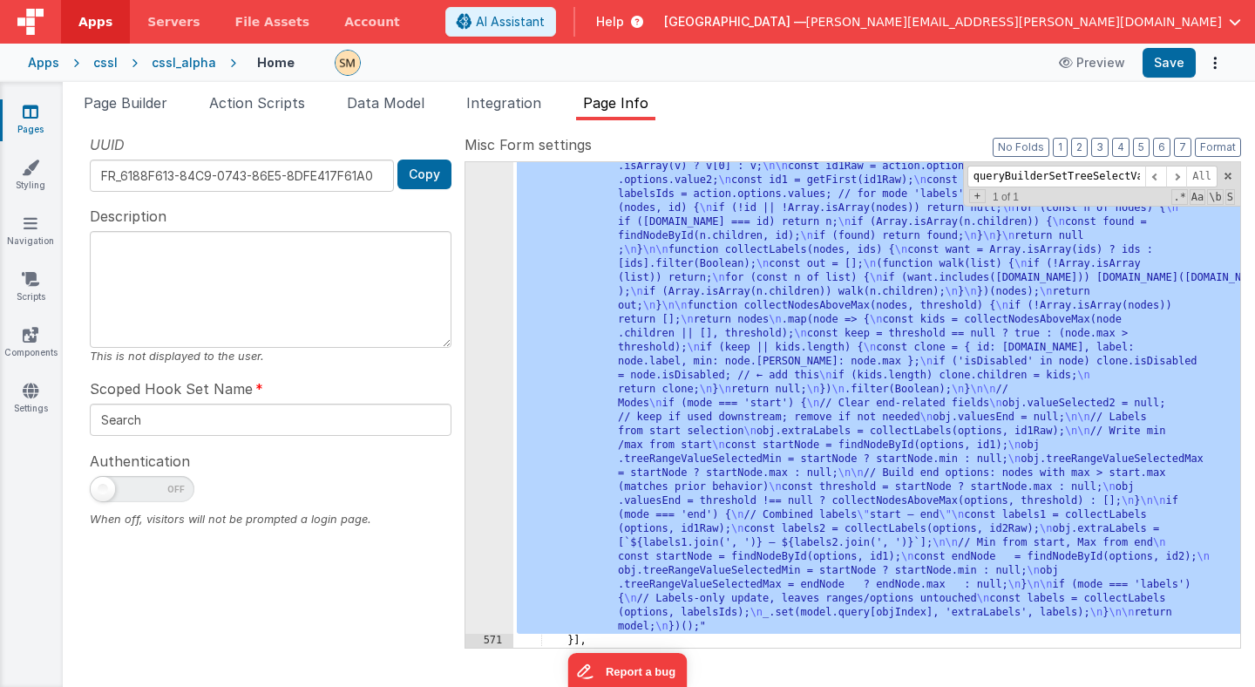
click at [490, 433] on div "570" at bounding box center [489, 312] width 48 height 641
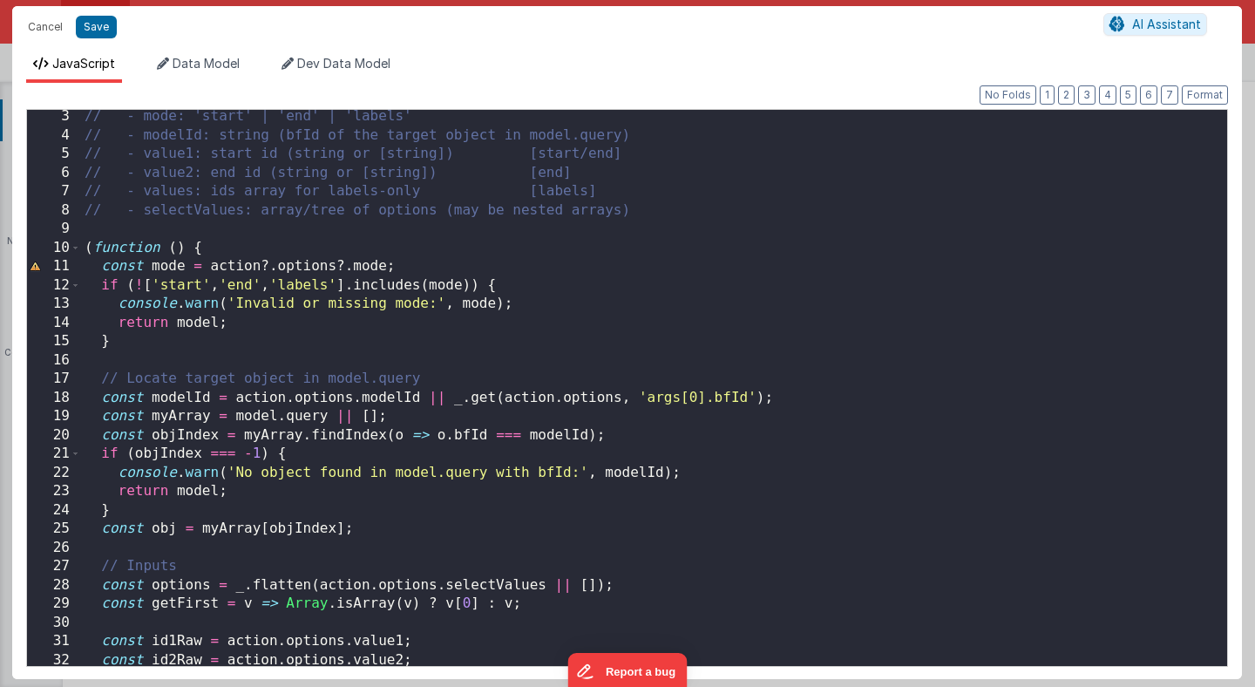
scroll to position [0, 0]
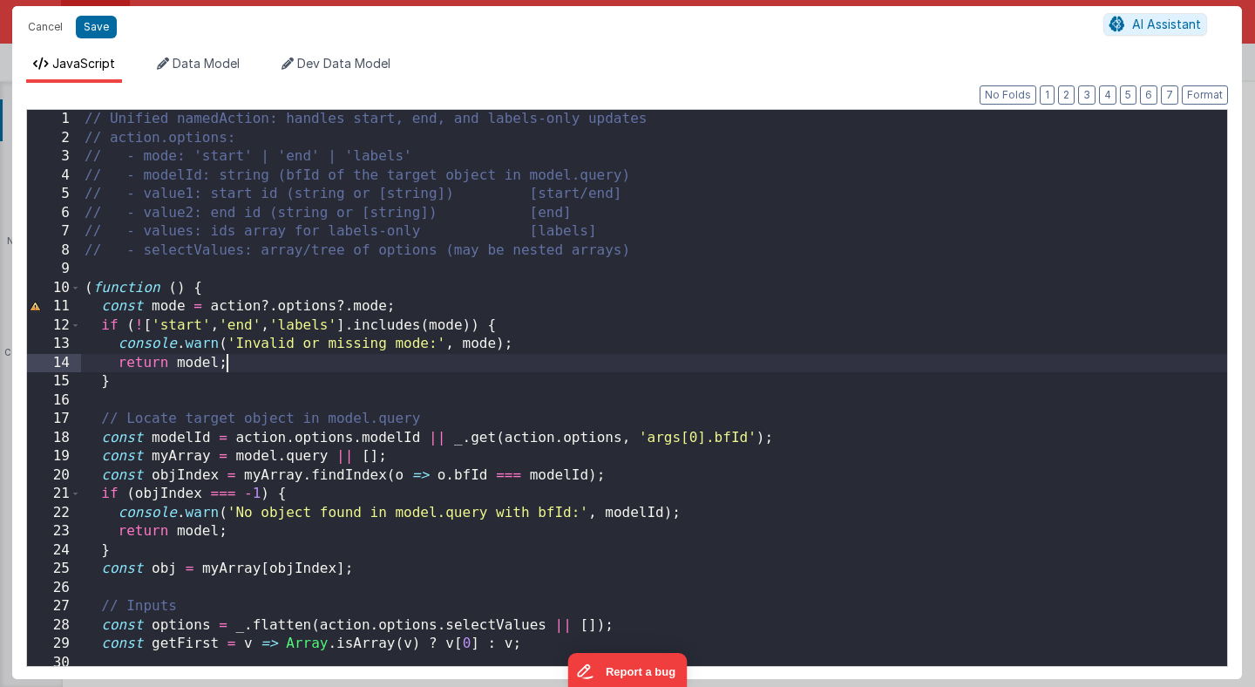
click at [433, 363] on div "// Unified namedAction: handles start, end, and labels-only updates // action.o…" at bounding box center [654, 407] width 1146 height 594
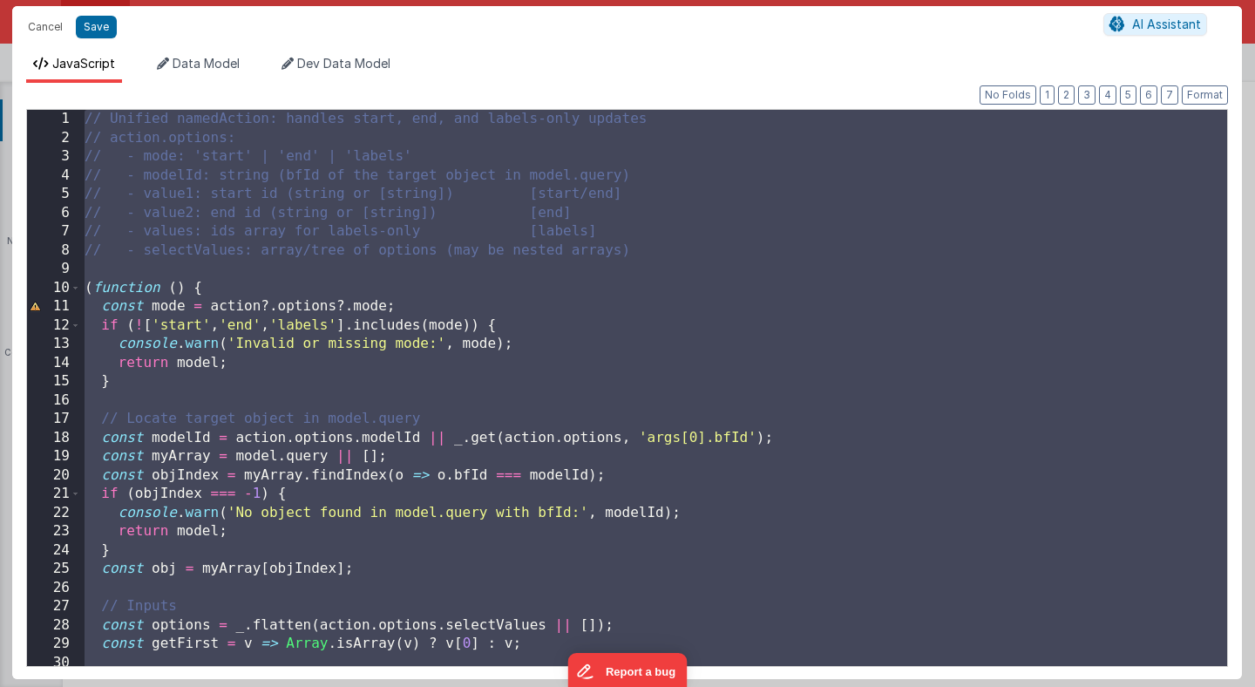
click at [380, 356] on div "// Unified namedAction: handles start, end, and labels-only updates // action.o…" at bounding box center [654, 407] width 1146 height 594
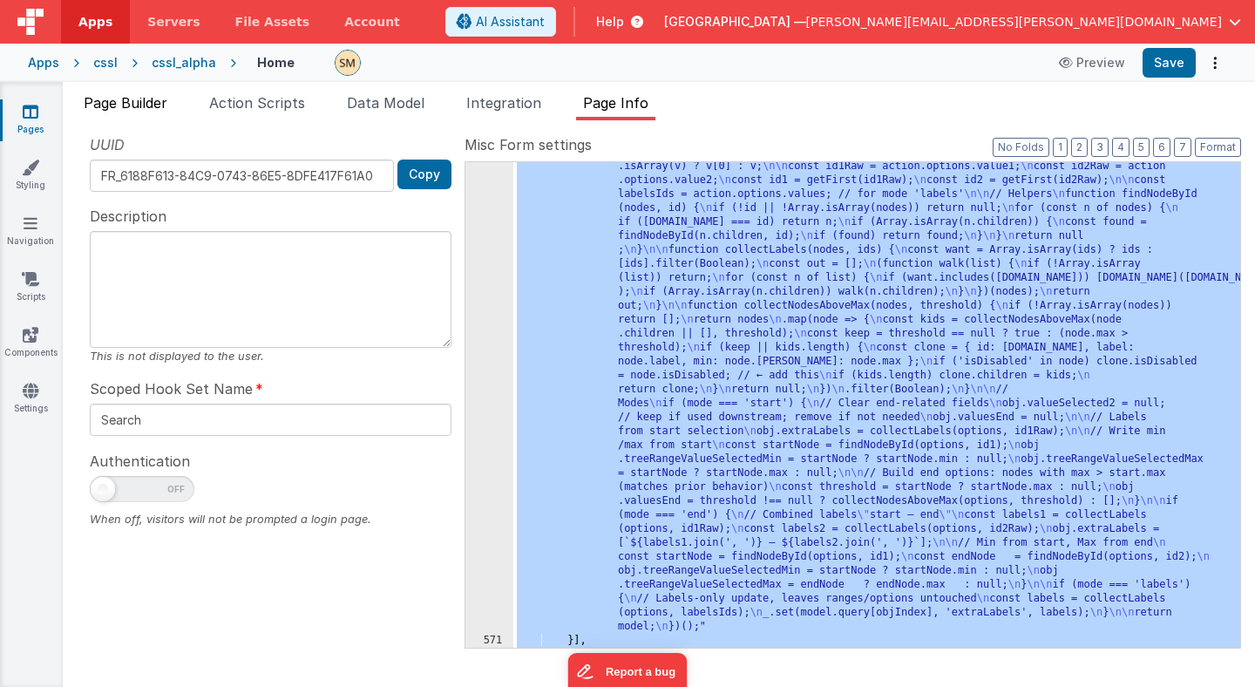
click at [138, 104] on span "Page Builder" at bounding box center [126, 102] width 84 height 17
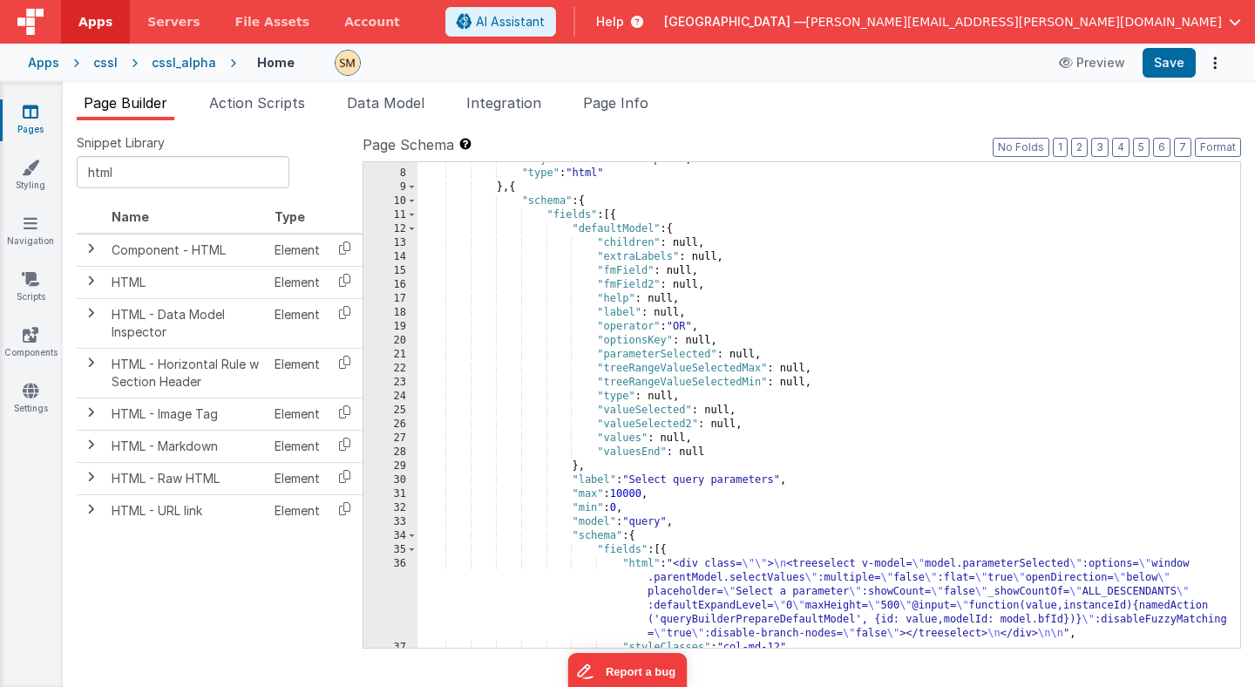
scroll to position [139, 0]
click at [720, 259] on div ""styleClasses" : "mb-0 pb-2" , "type" : "html" } , { "schema" : { "fields" : [{…" at bounding box center [828, 409] width 823 height 513
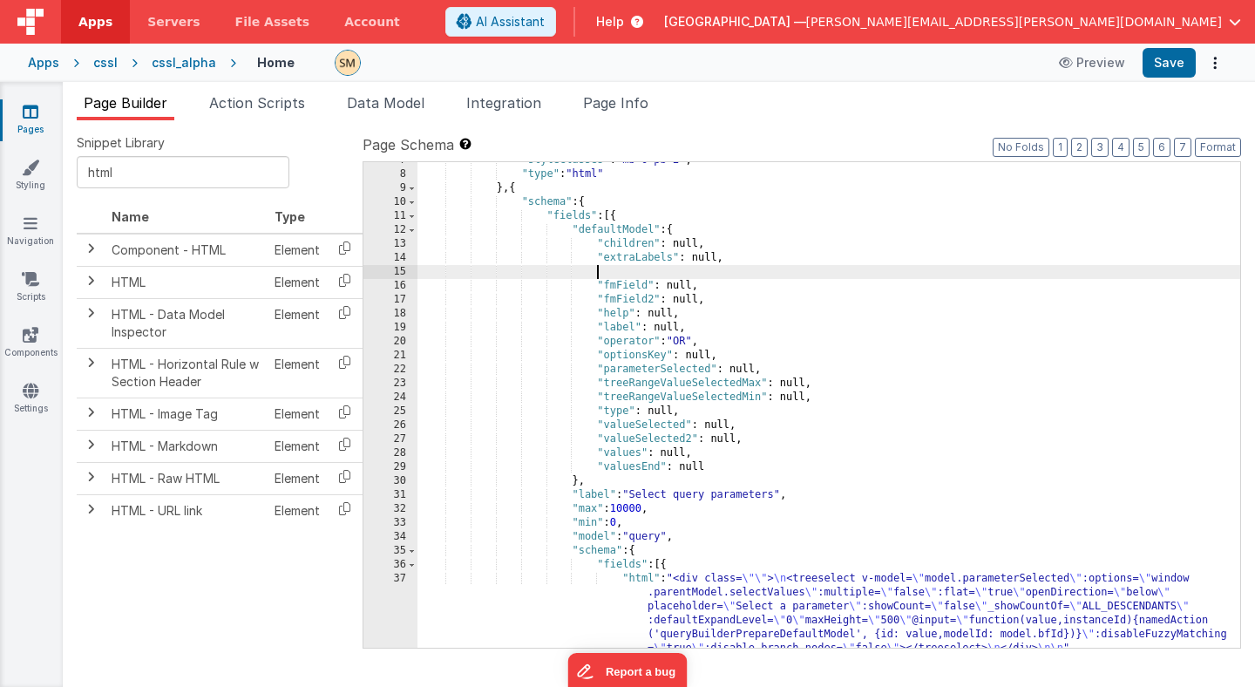
paste textarea
click at [672, 271] on div ""styleClasses" : "mb-0 pb-2" , "type" : "html" } , { "schema" : { "fields" : [{…" at bounding box center [828, 444] width 823 height 583
click at [617, 336] on div ""styleClasses" : "mb-0 pb-2" , "type" : "html" } , { "schema" : { "fields" : [{…" at bounding box center [828, 444] width 823 height 583
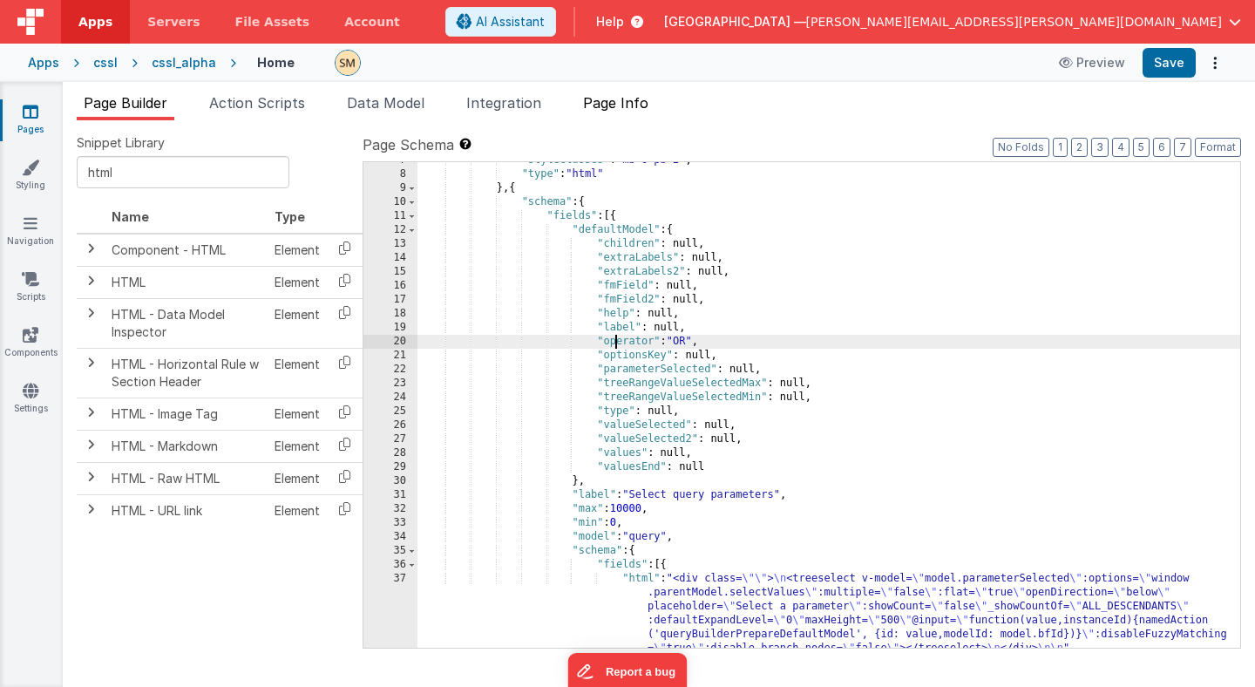
click at [639, 98] on span "Page Info" at bounding box center [615, 102] width 65 height 17
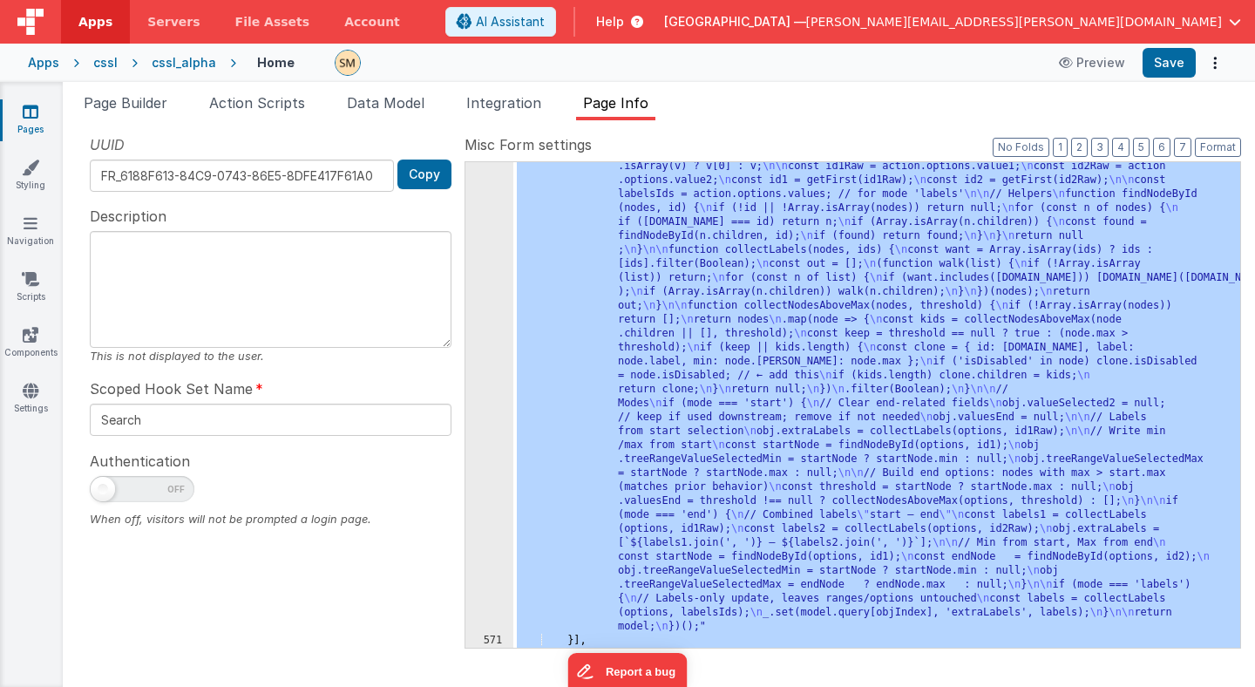
click at [669, 331] on div ""function" : "// Unified namedAction: handles start, end, and labels-only updat…" at bounding box center [876, 562] width 727 height 1141
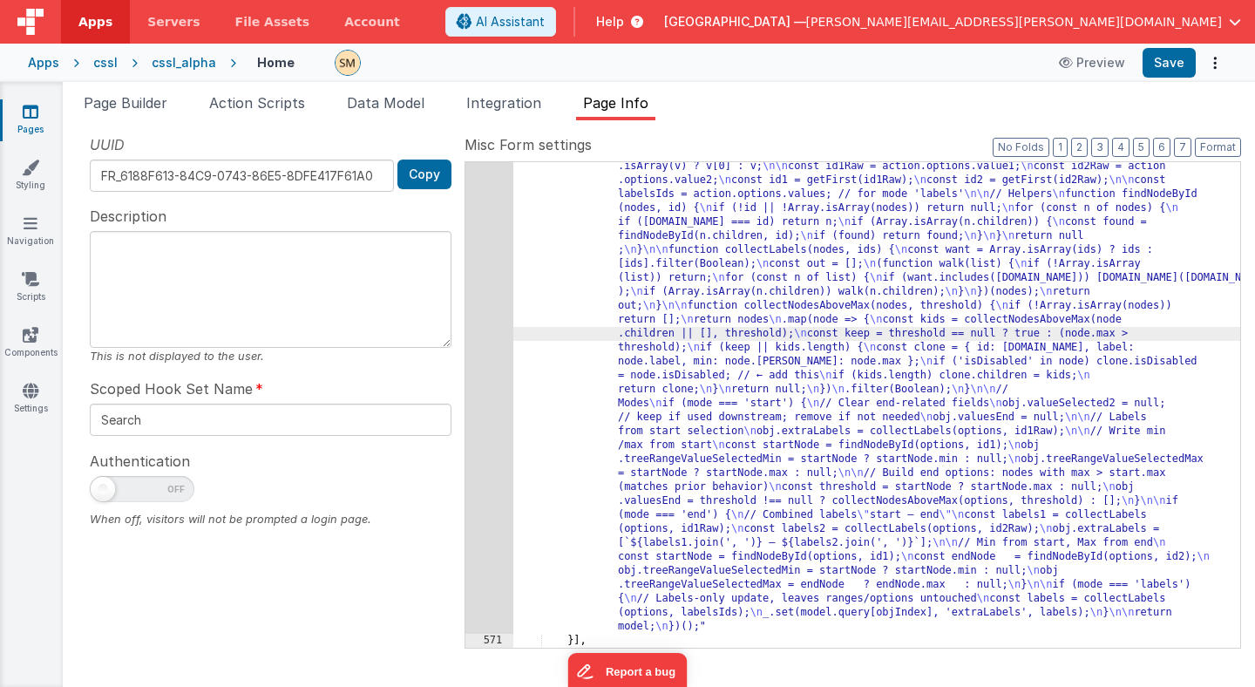
click at [486, 326] on div "570" at bounding box center [489, 312] width 48 height 641
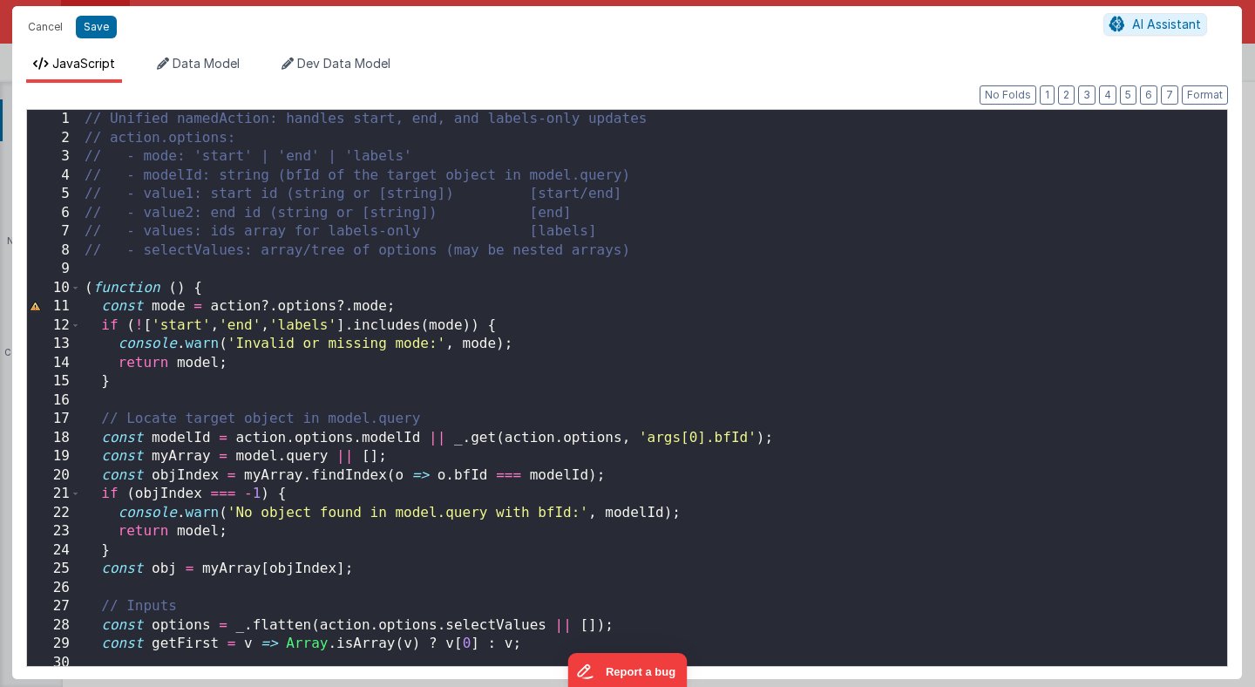
click at [486, 325] on div "// Unified namedAction: handles start, end, and labels-only updates // action.o…" at bounding box center [654, 407] width 1146 height 594
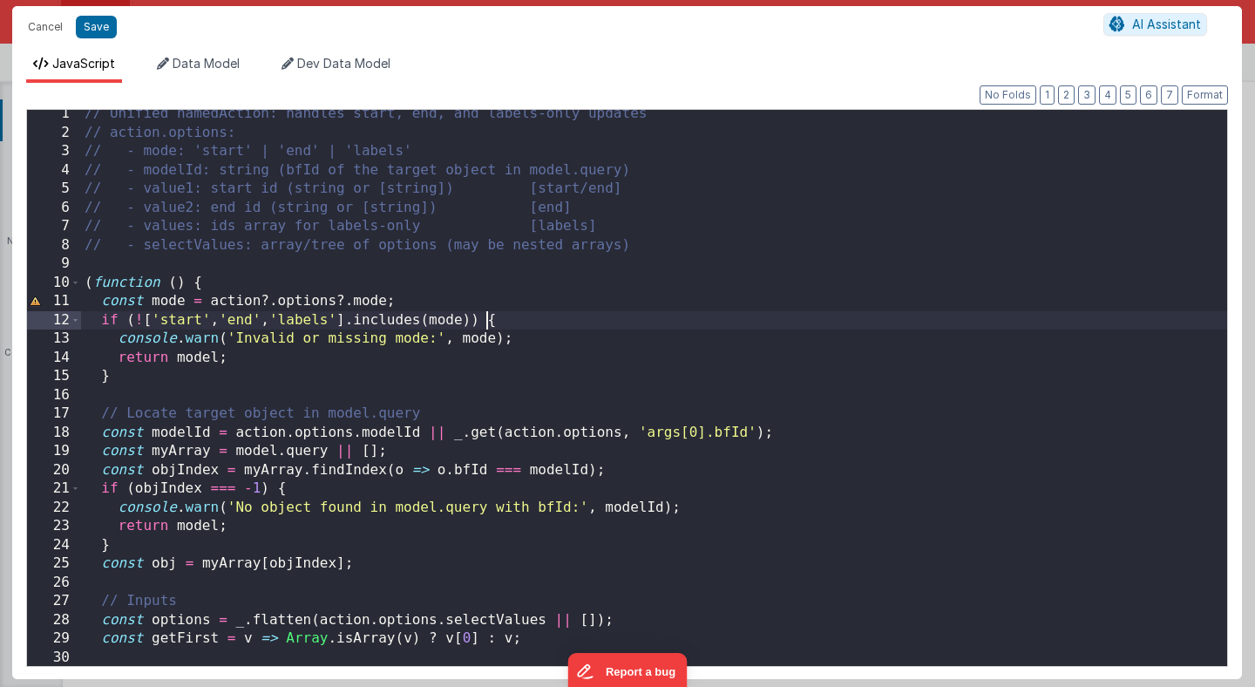
scroll to position [9, 0]
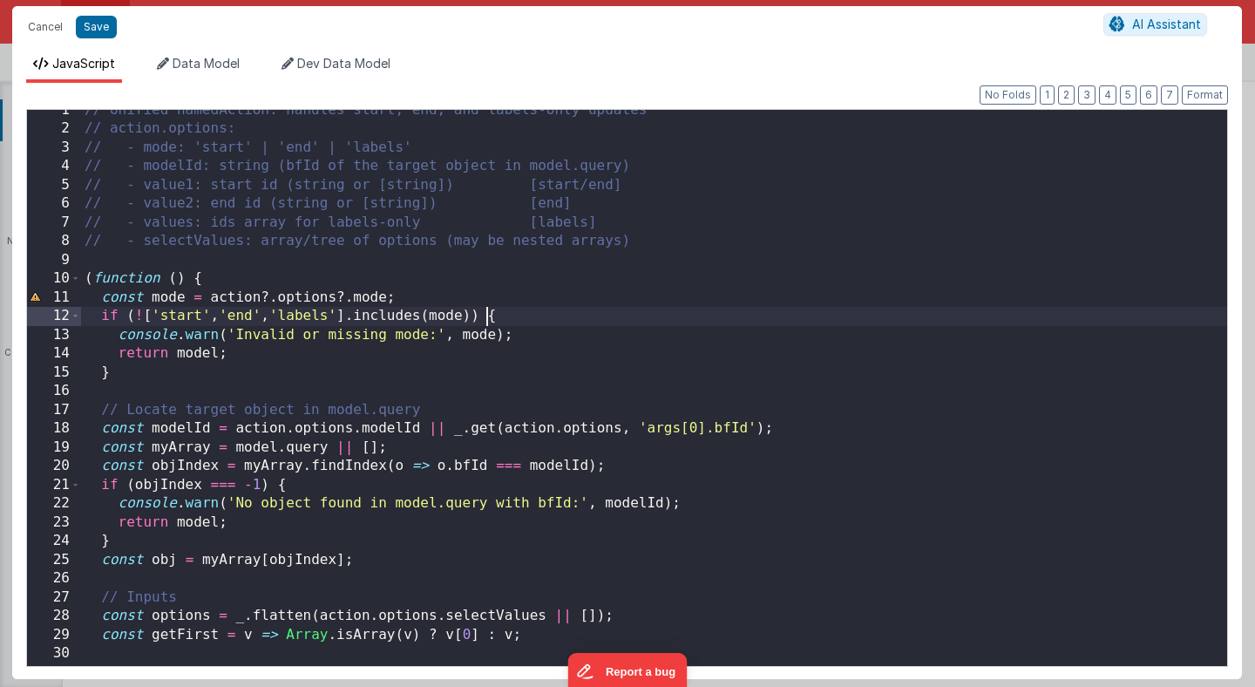
click at [858, 292] on div "// Unified namedAction: handles start, end, and labels-only updates // action.o…" at bounding box center [654, 398] width 1146 height 594
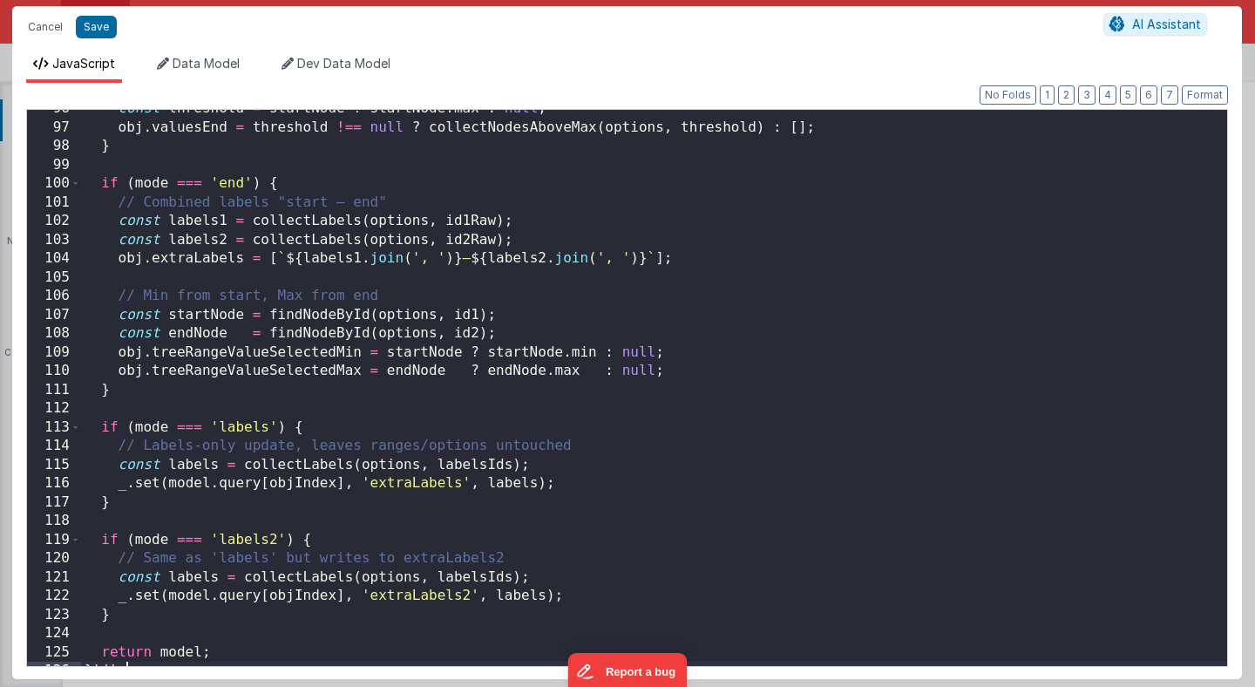
scroll to position [1805, 0]
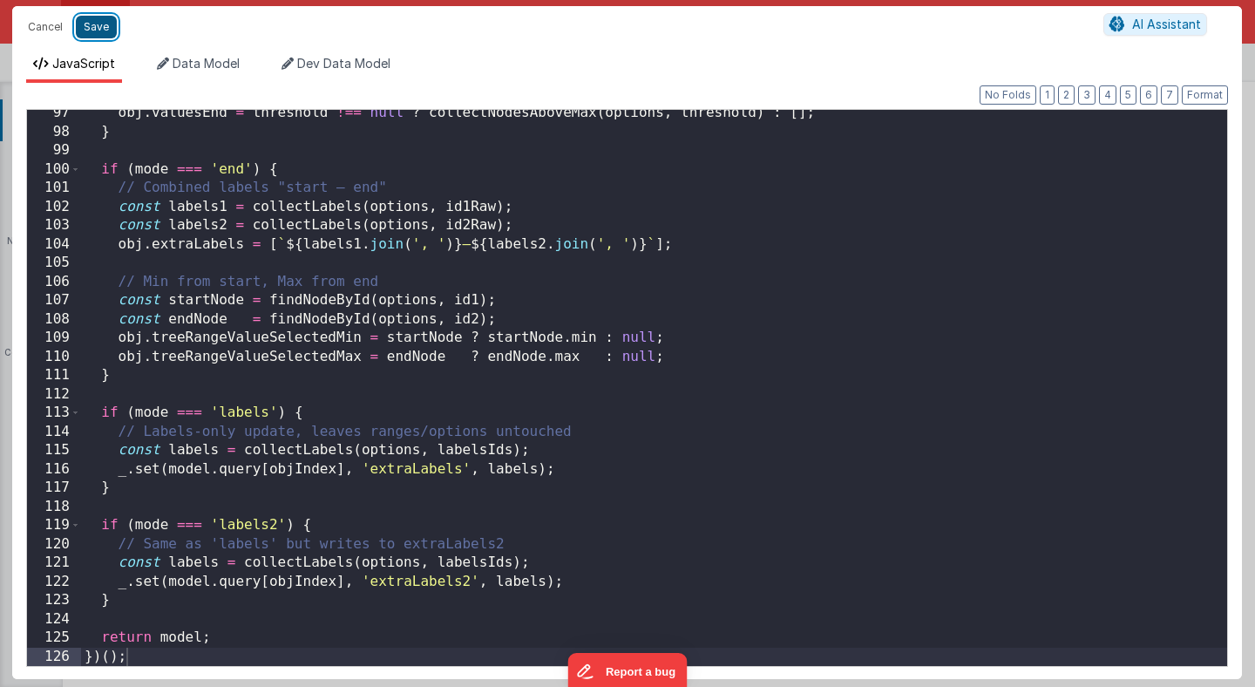
click at [90, 24] on button "Save" at bounding box center [96, 27] width 41 height 23
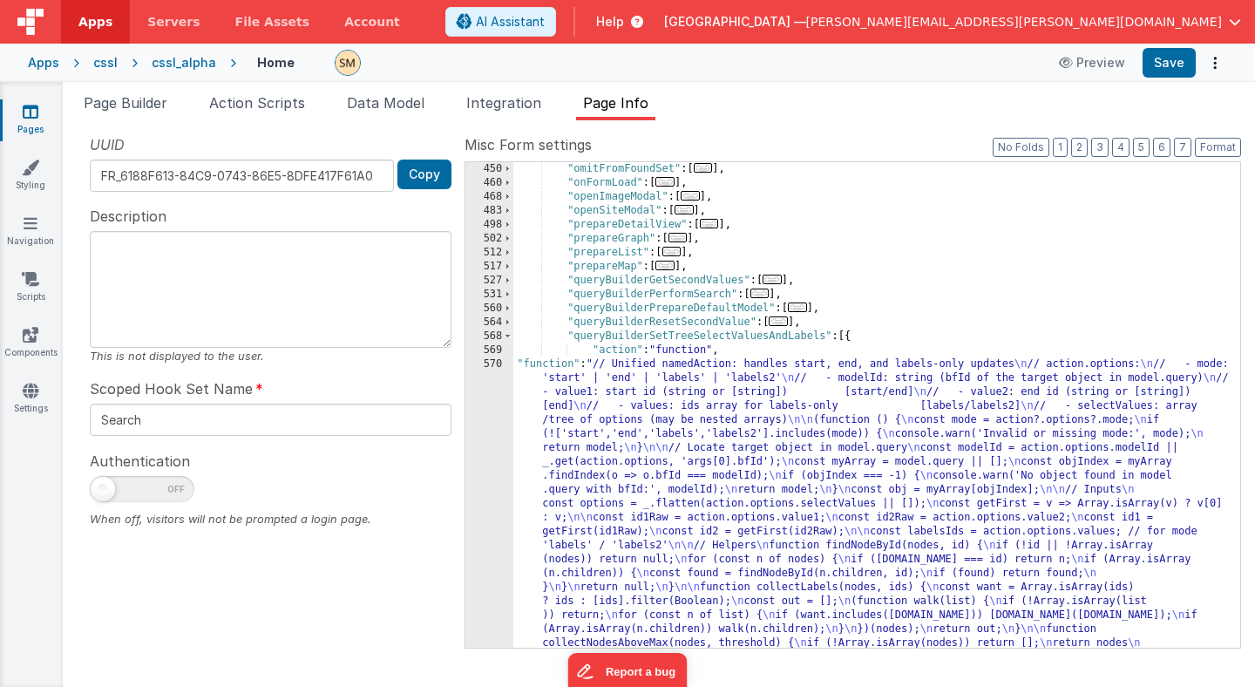
scroll to position [519, 0]
click at [506, 332] on span at bounding box center [508, 334] width 10 height 14
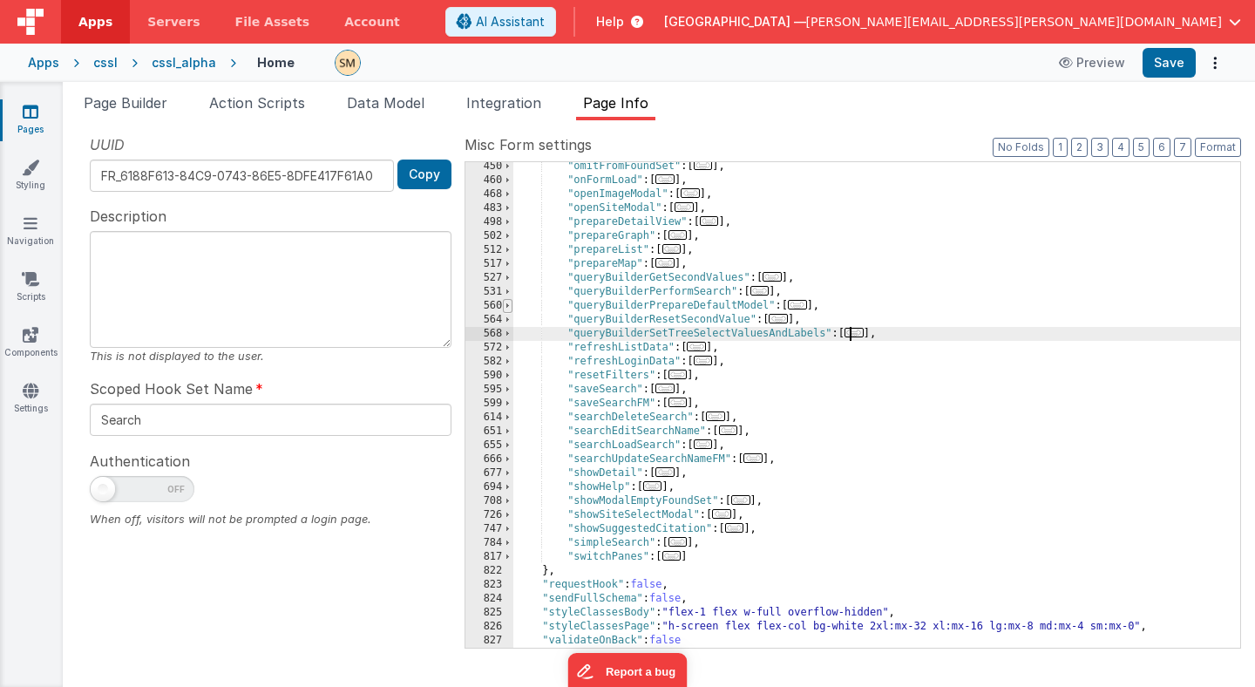
click at [510, 308] on span at bounding box center [508, 306] width 10 height 14
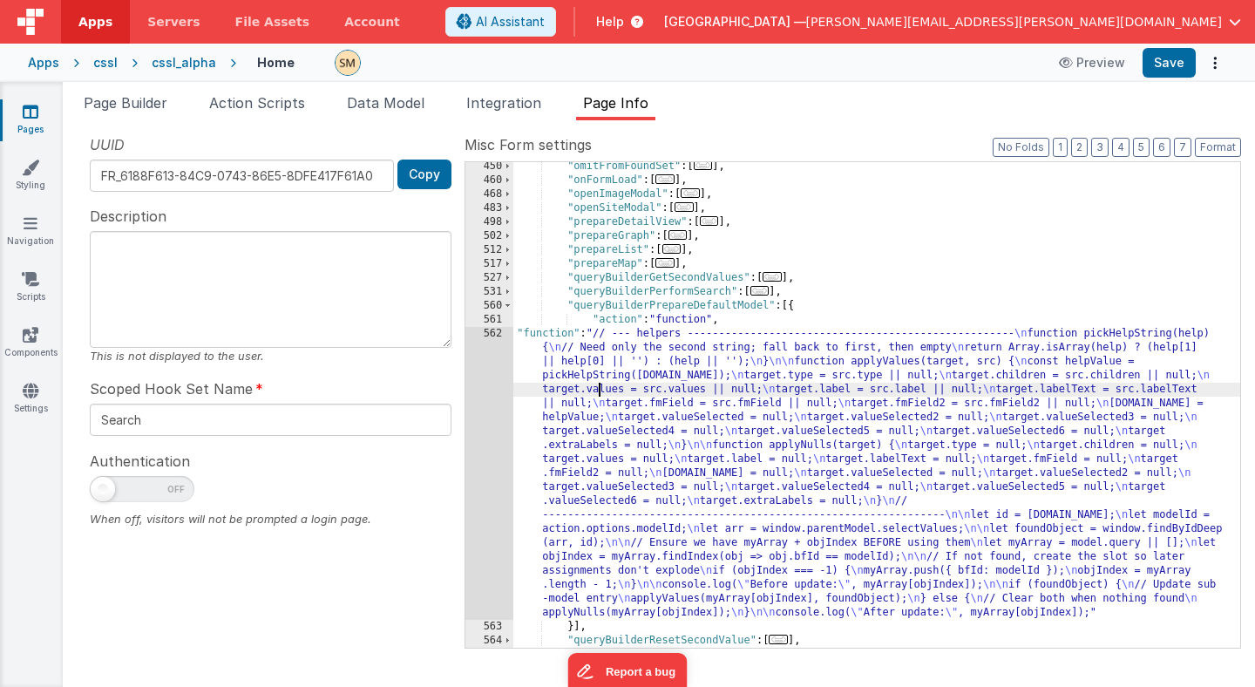
click at [597, 396] on div ""omitFromFoundSet" : [ ... ] , "onFormLoad" : [ ... ] , "openImageModal" : [ ..…" at bounding box center [876, 415] width 727 height 513
click at [479, 418] on div "562" at bounding box center [489, 473] width 48 height 293
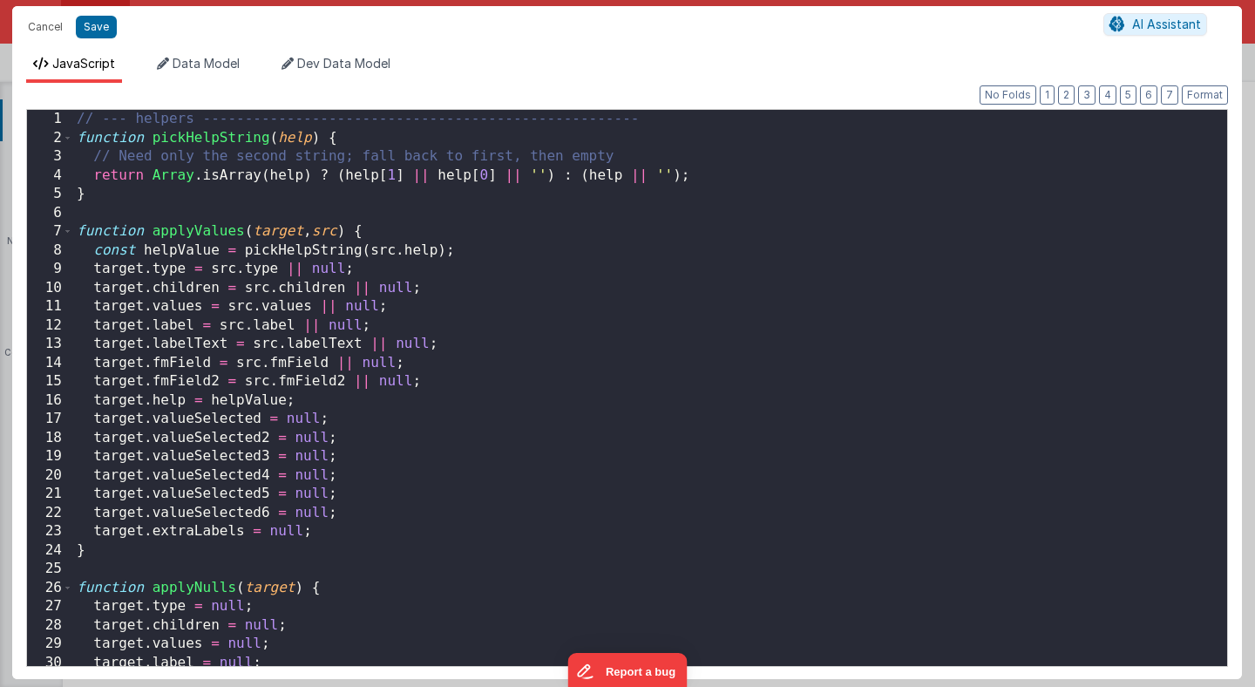
click at [349, 532] on div "// --- helpers ---------------------------------------------------- function pi…" at bounding box center [650, 407] width 1154 height 594
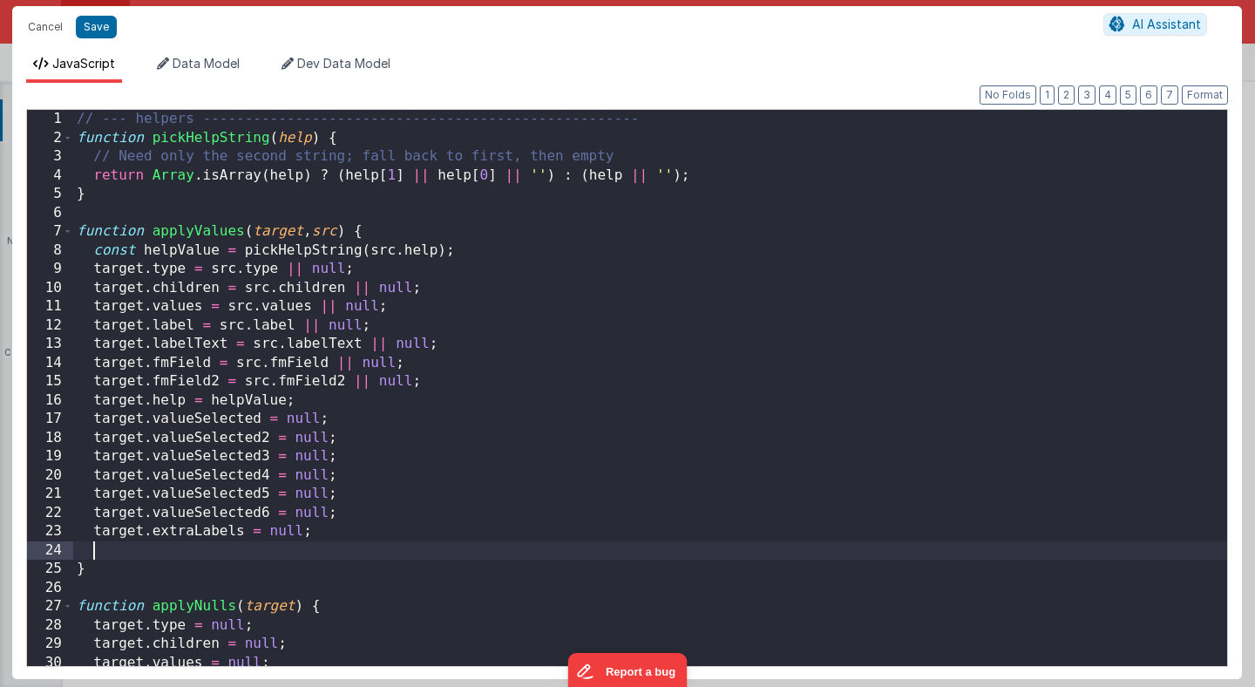
paste textarea
click at [245, 553] on div "// --- helpers ---------------------------------------------------- function pi…" at bounding box center [650, 407] width 1154 height 594
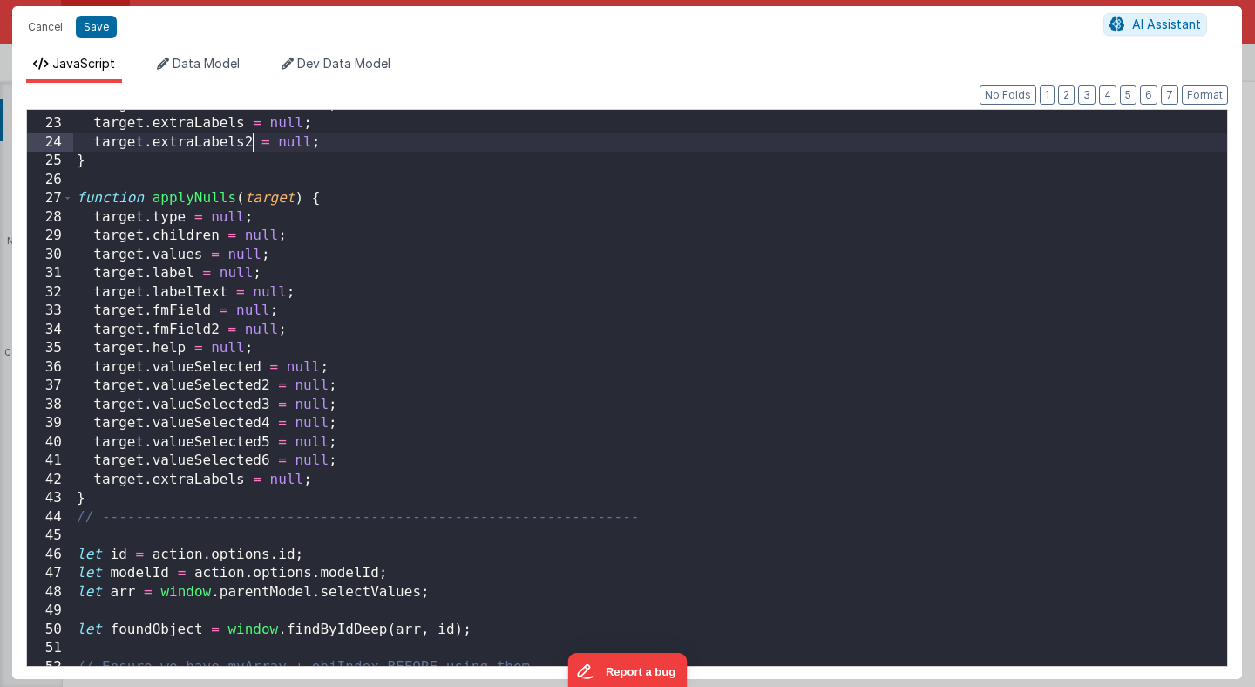
scroll to position [408, 0]
click at [323, 478] on div "target . valueSelected6 = null ; target . extraLabels = null ; target . extraLa…" at bounding box center [650, 393] width 1154 height 594
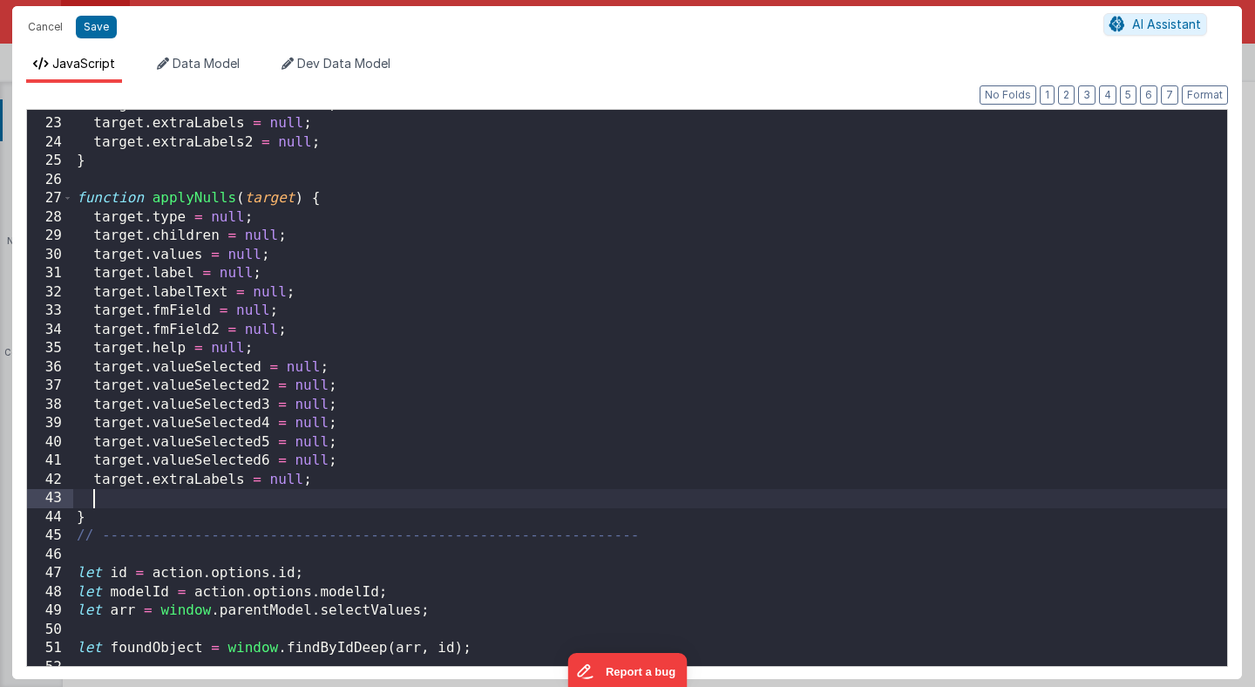
paste textarea
click at [245, 499] on div "target . valueSelected6 = null ; target . extraLabels = null ; target . extraLa…" at bounding box center [650, 393] width 1154 height 594
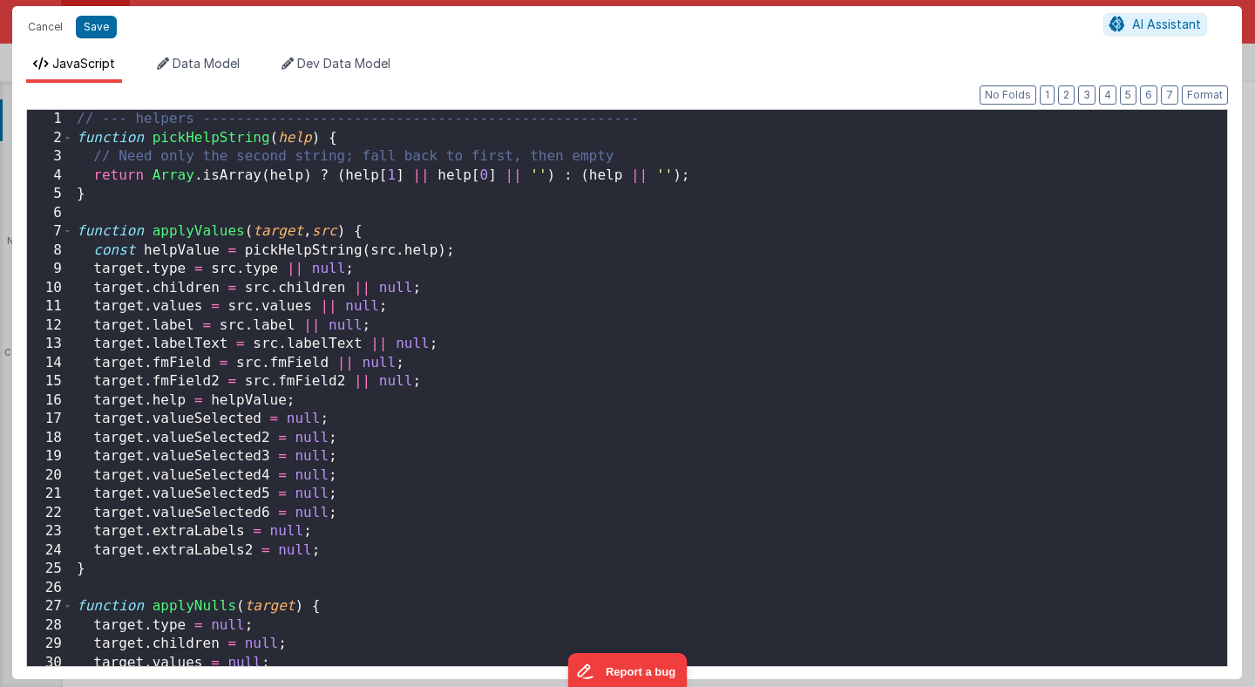
scroll to position [0, 0]
click at [102, 28] on button "Save" at bounding box center [96, 27] width 41 height 23
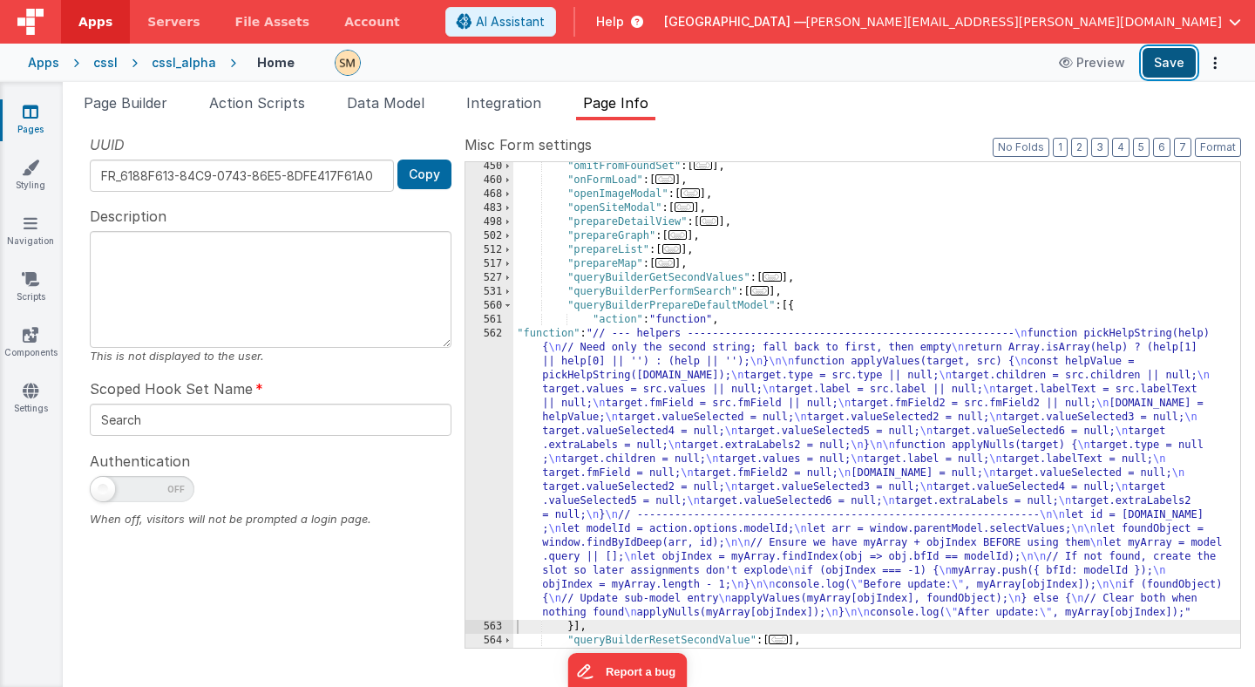
click at [1175, 65] on button "Save" at bounding box center [1169, 63] width 53 height 30
click at [142, 101] on span "Page Builder" at bounding box center [126, 102] width 84 height 17
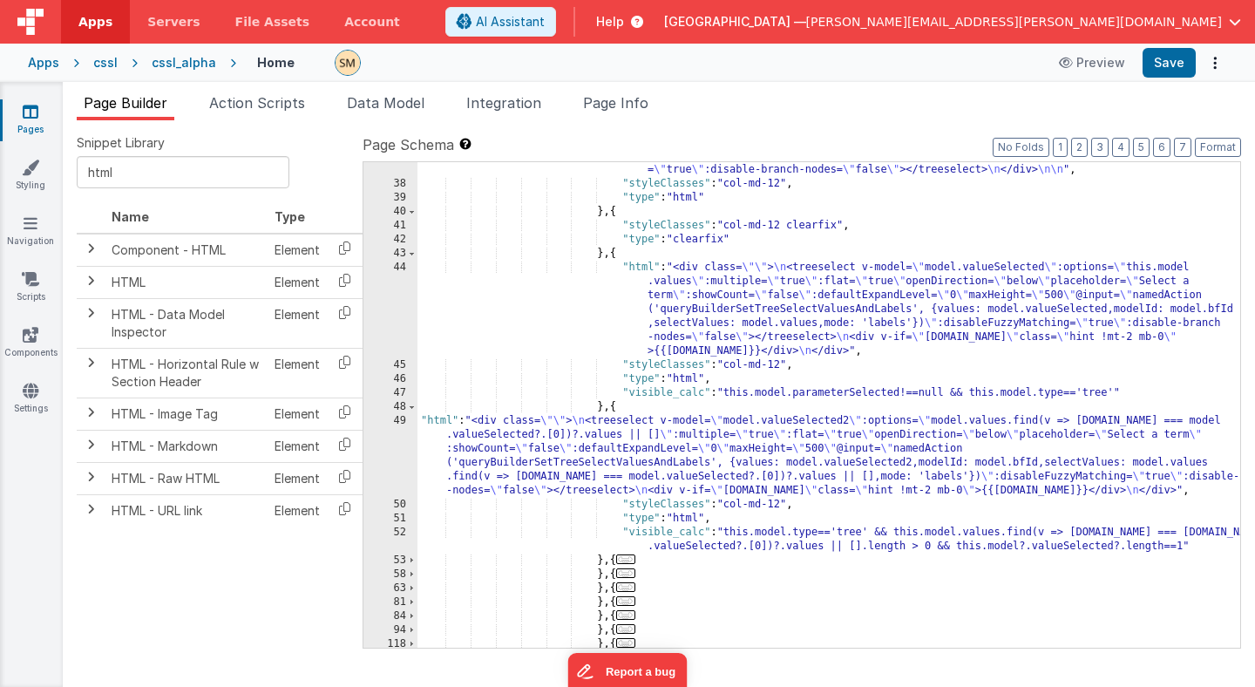
scroll to position [573, 0]
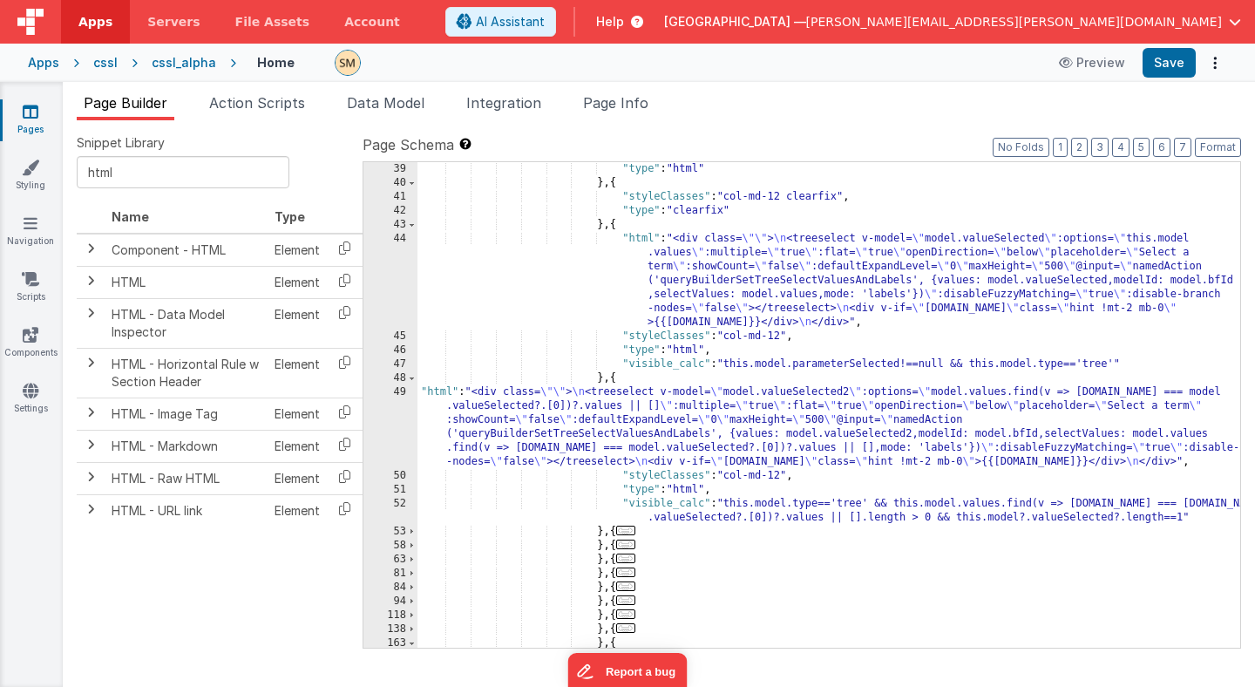
click at [578, 435] on div ""type" : "html" } , { "styleClasses" : "col-md-12 clearfix" , "type" : "clearfi…" at bounding box center [828, 418] width 823 height 513
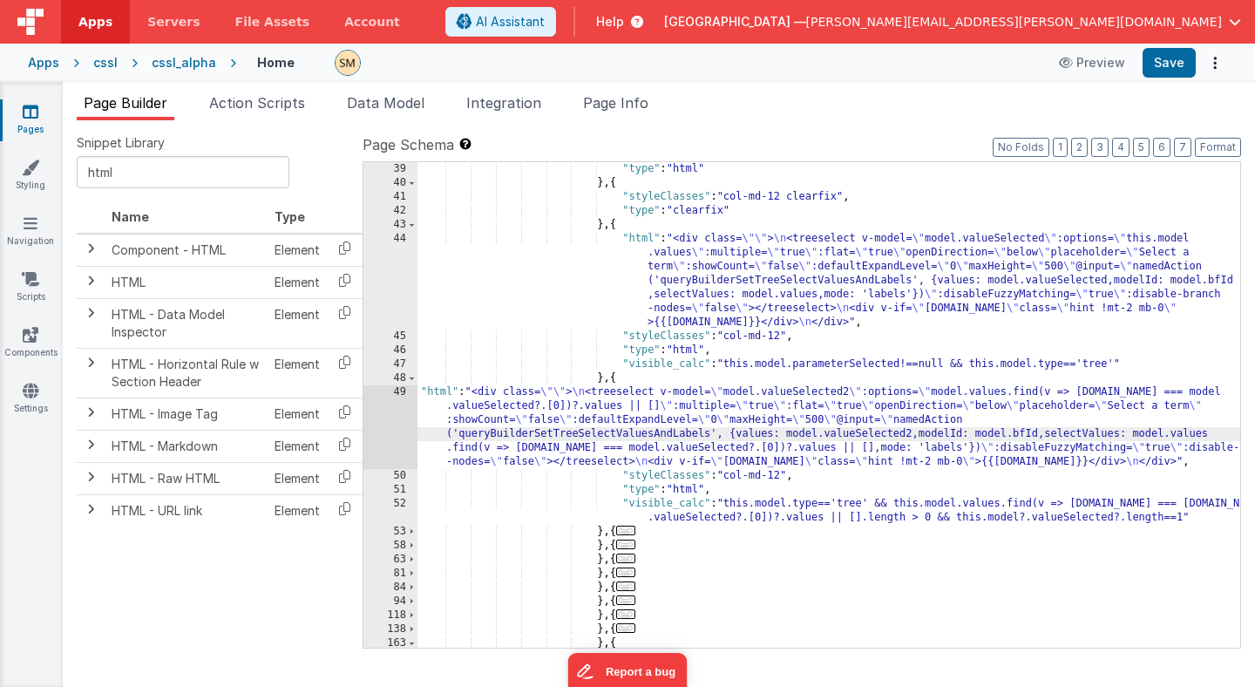
click at [397, 426] on div "49" at bounding box center [390, 427] width 54 height 84
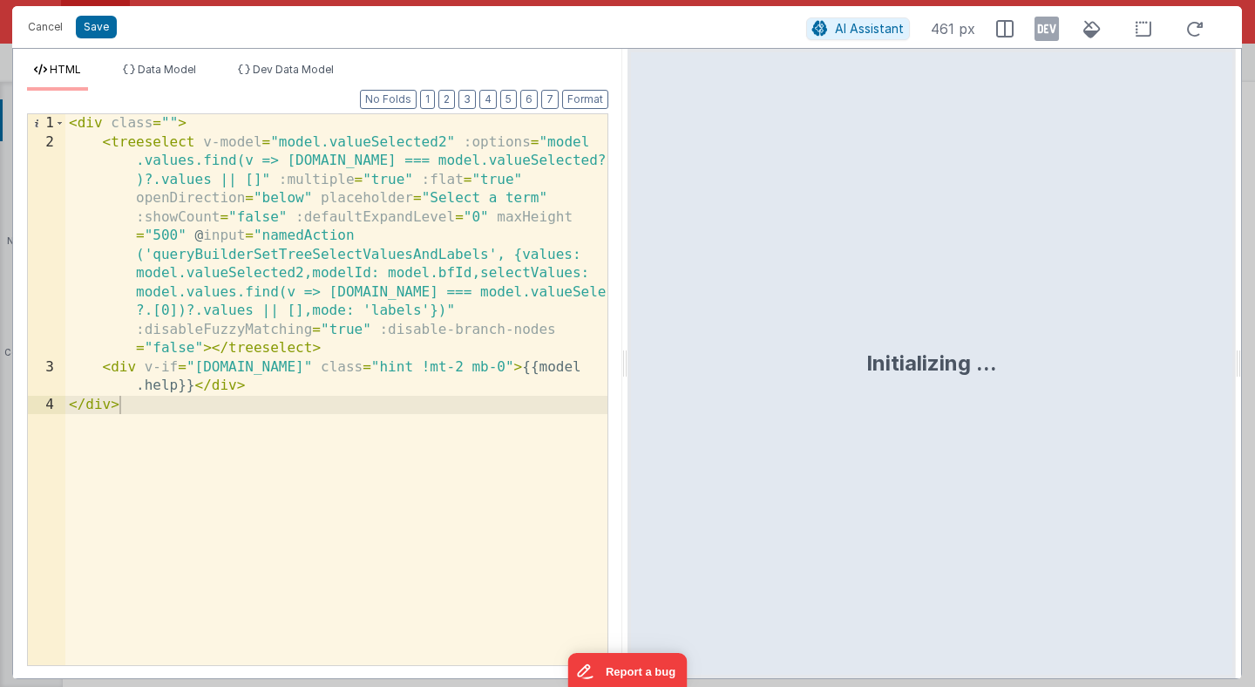
click at [420, 314] on div "< div class = "" > < treeselect v-model = "model.valueSelected2" :options = "mo…" at bounding box center [336, 408] width 542 height 588
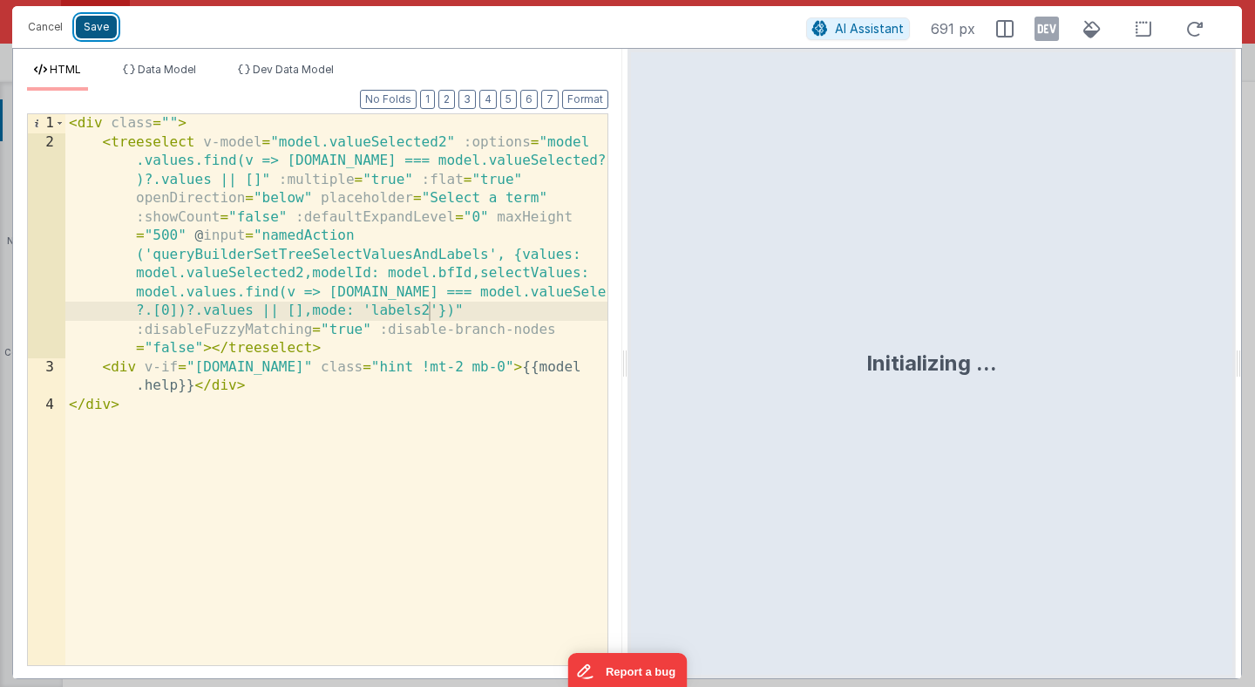
click at [99, 30] on button "Save" at bounding box center [96, 27] width 41 height 23
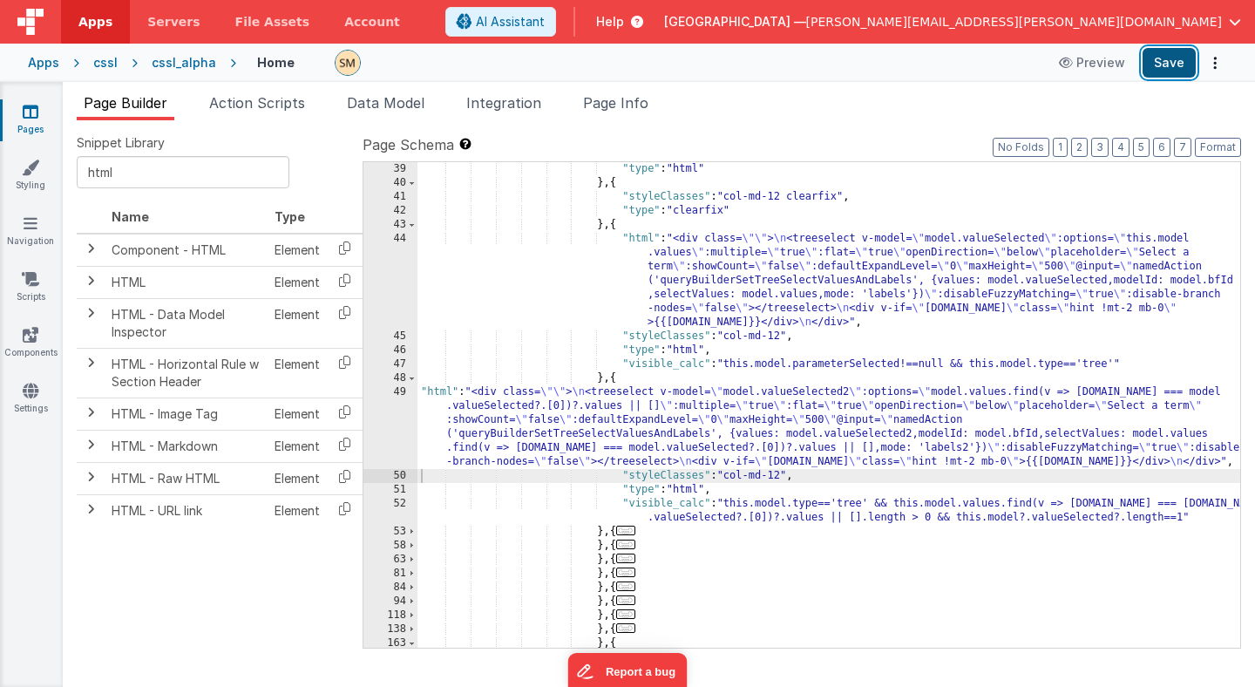
click at [1178, 63] on button "Save" at bounding box center [1169, 63] width 53 height 30
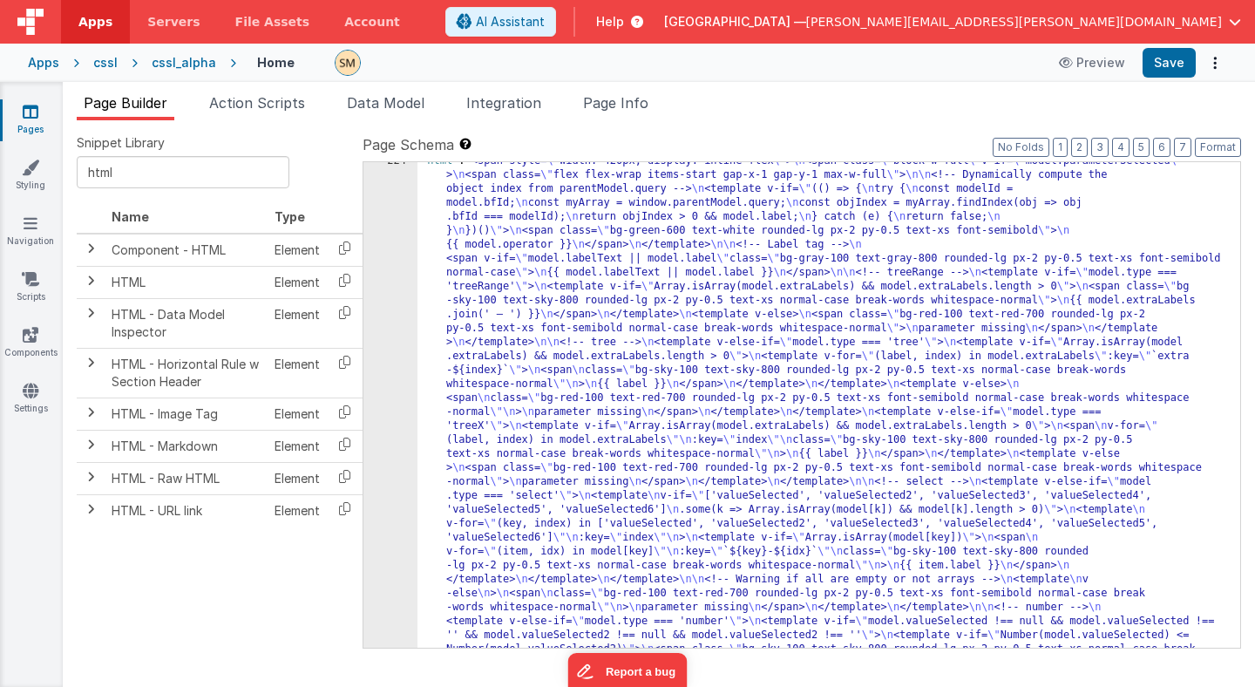
scroll to position [1798, 0]
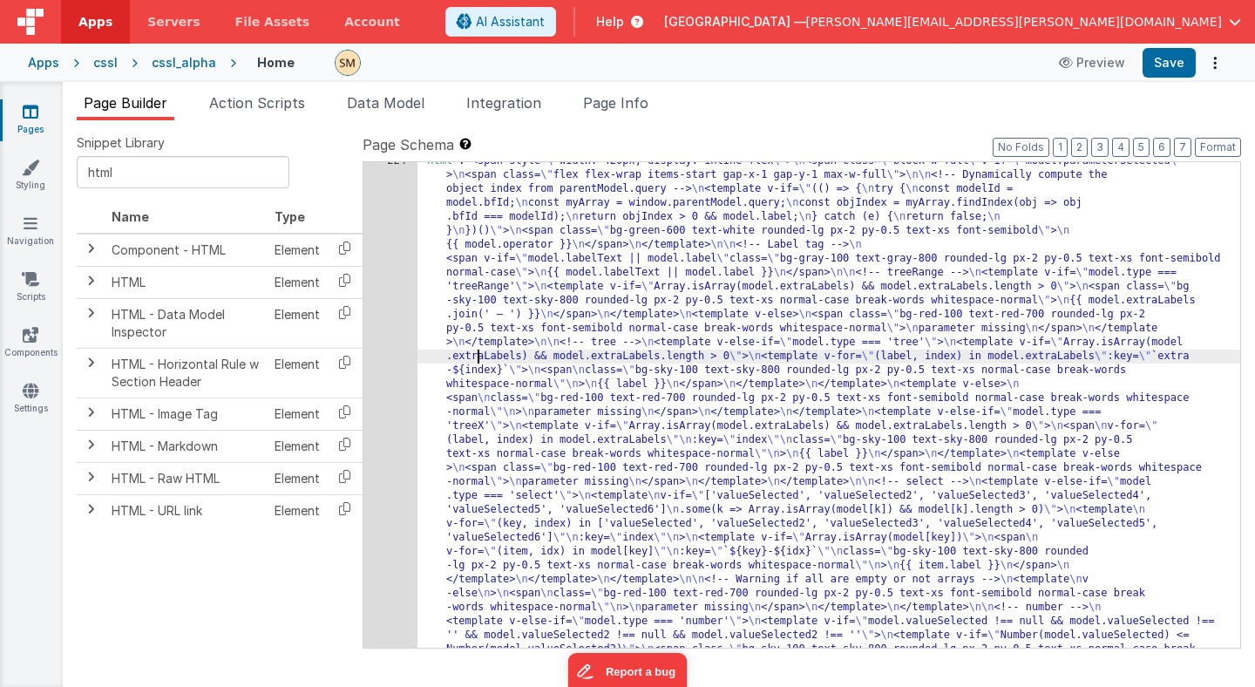
click at [384, 352] on div "224" at bounding box center [390, 593] width 54 height 879
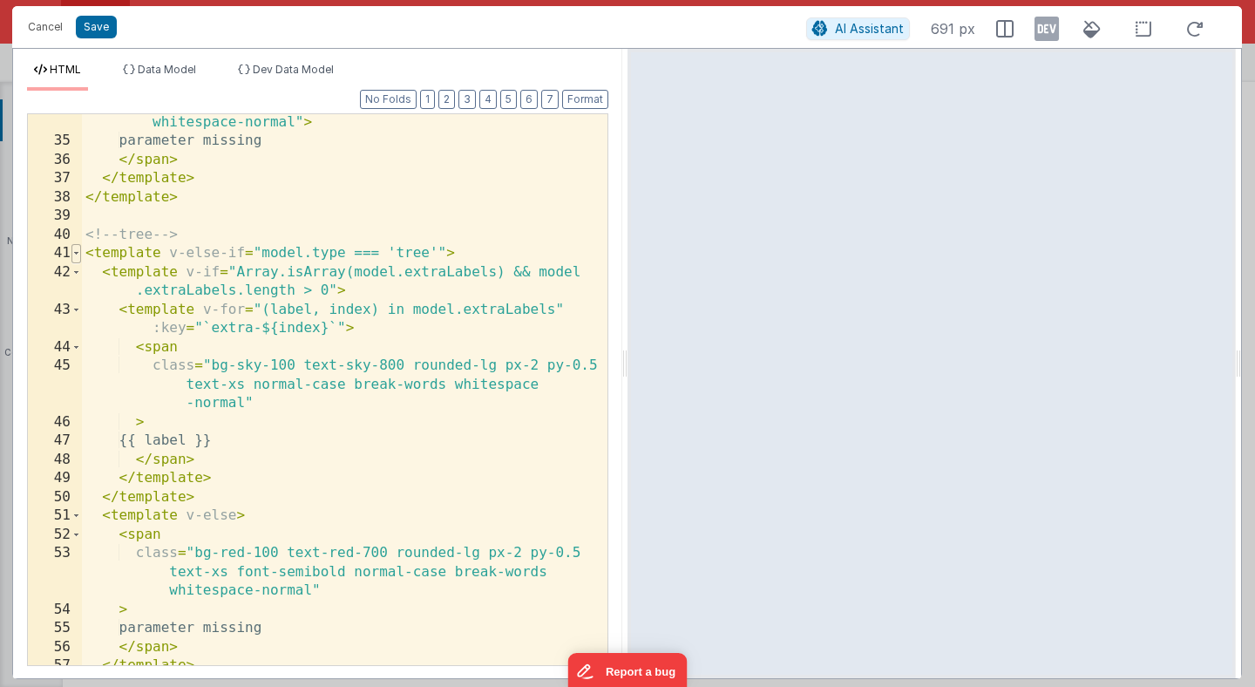
scroll to position [0, 0]
click at [73, 255] on span at bounding box center [76, 253] width 10 height 19
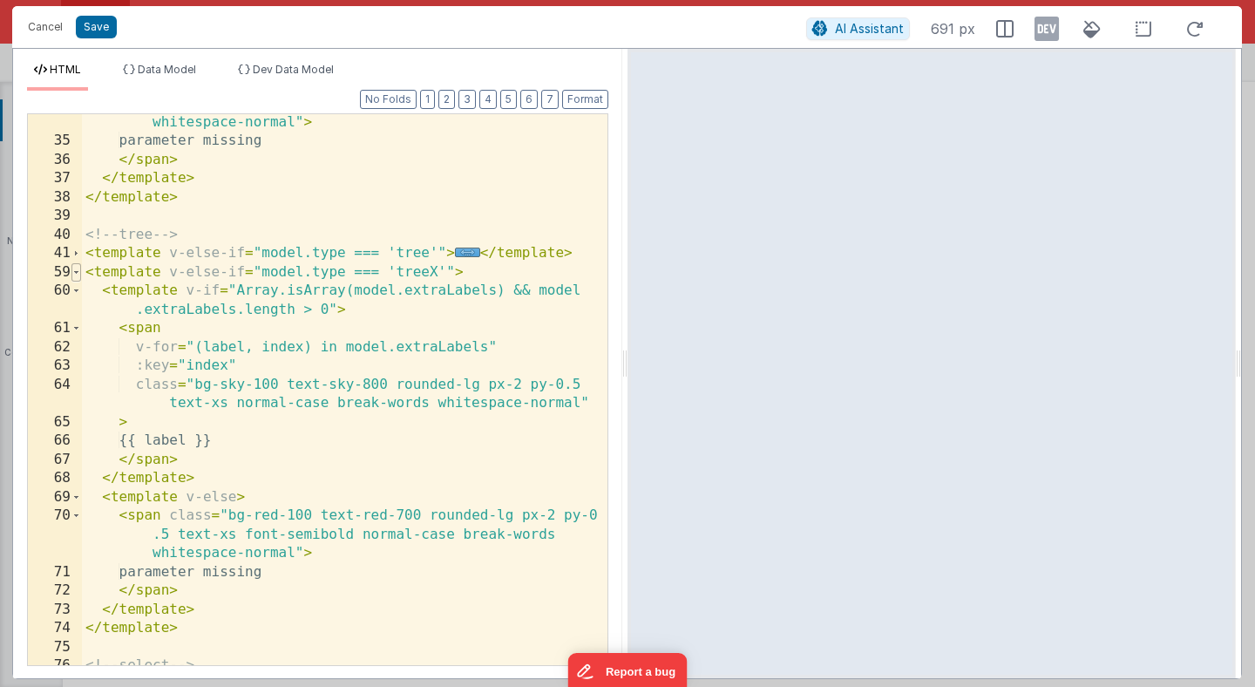
click at [74, 272] on span at bounding box center [76, 272] width 10 height 19
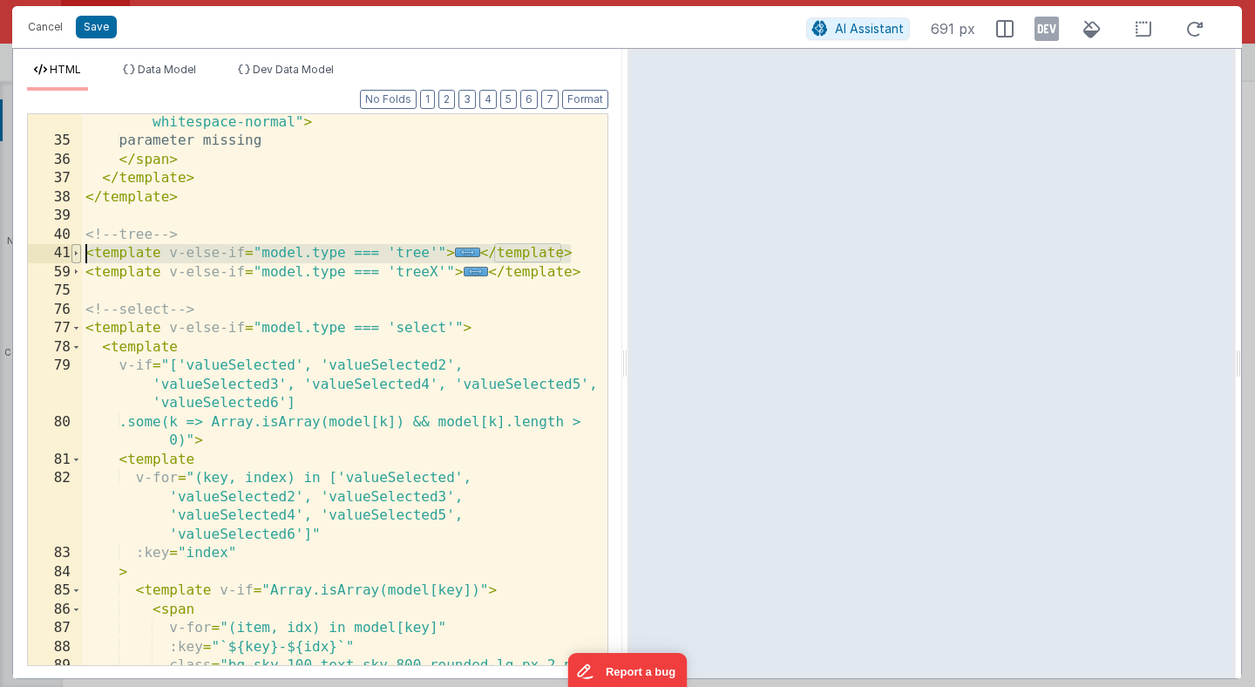
drag, startPoint x: 574, startPoint y: 254, endPoint x: 76, endPoint y: 254, distance: 498.5
click at [75, 254] on div "34 35 36 37 38 39 40 41 59 75 76 77 78 79 80 81 82 83 84 85 86 87 88 89 90 91 9…" at bounding box center [317, 389] width 581 height 553
click at [575, 255] on div "< span class = "bg-red-100 text-red-700 rounded-lg px-2 py-0 .5 text-xs font-se…" at bounding box center [345, 407] width 526 height 663
drag, startPoint x: 573, startPoint y: 253, endPoint x: 51, endPoint y: 254, distance: 522.1
click at [51, 254] on div "34 35 36 37 38 39 40 41 59 75 76 77 78 79 80 81 82 83 84 85 86 87 88 89 90 91 9…" at bounding box center [317, 389] width 581 height 553
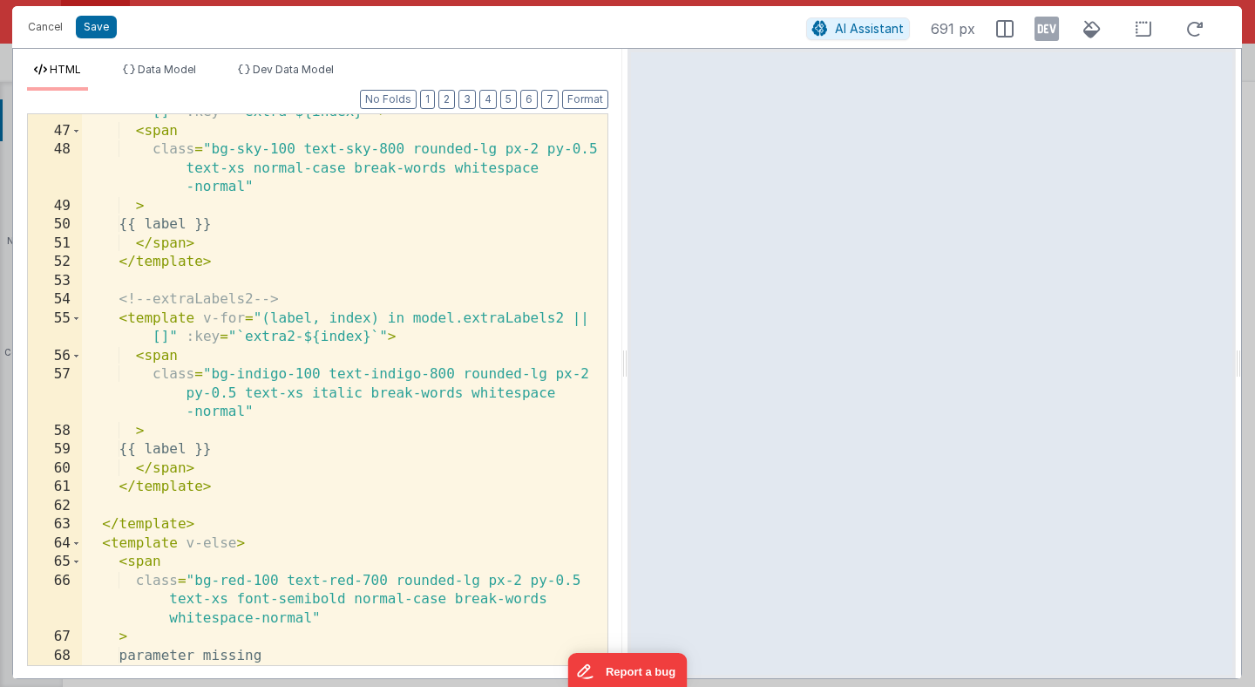
scroll to position [1134, 0]
click at [95, 31] on button "Save" at bounding box center [96, 27] width 41 height 23
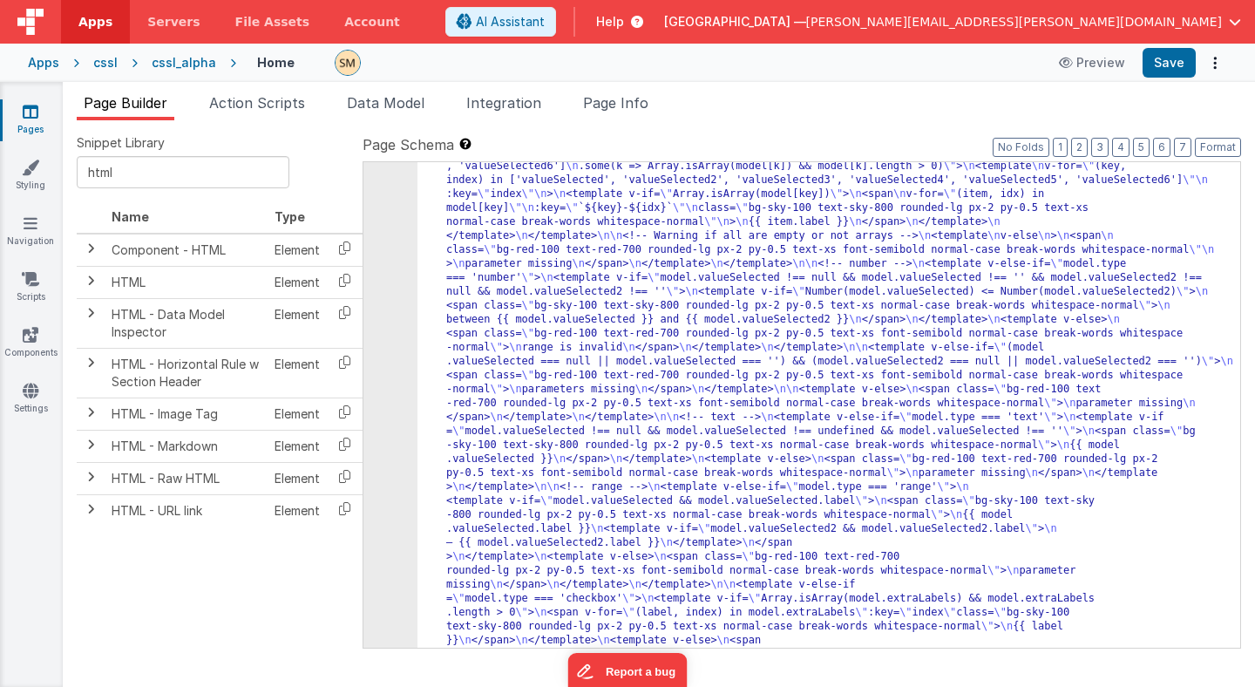
scroll to position [2136, 0]
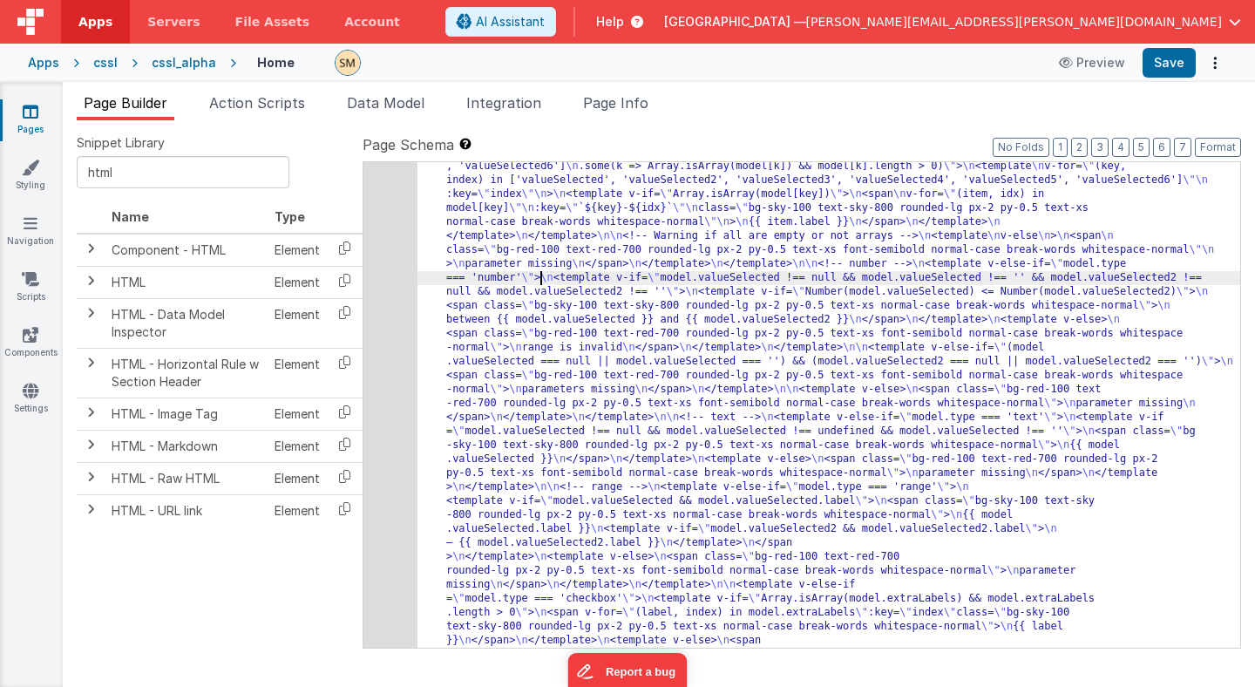
click at [1177, 64] on button "Save" at bounding box center [1169, 63] width 53 height 30
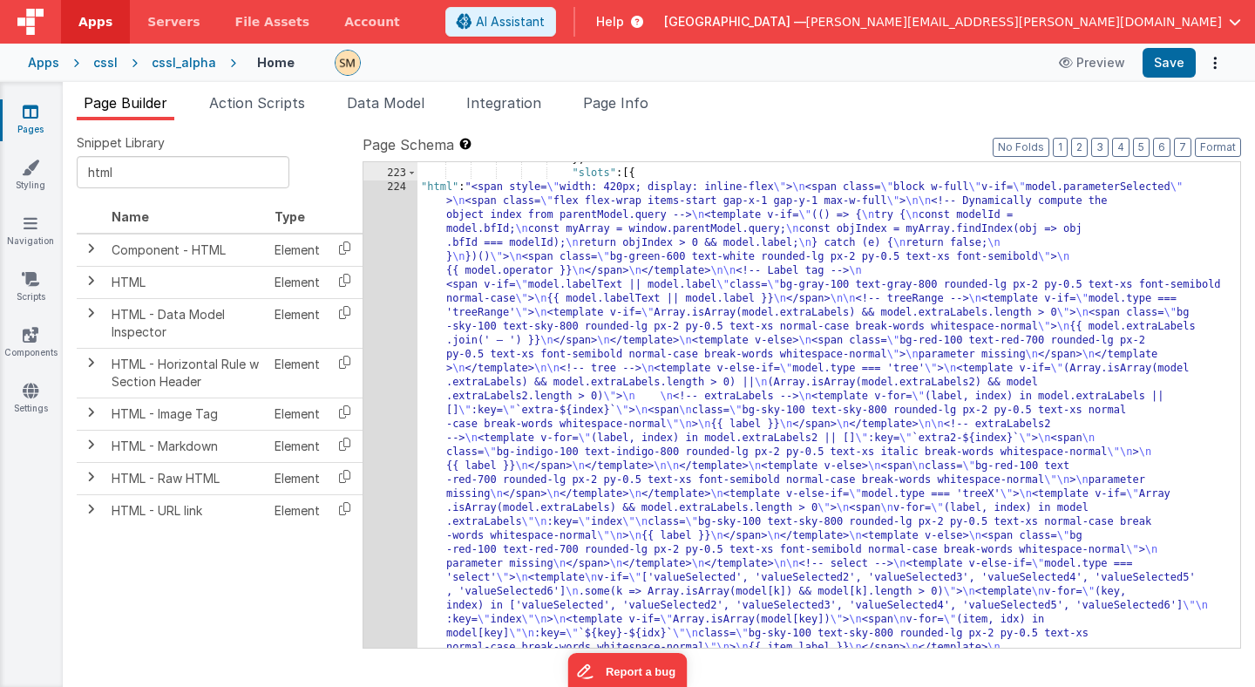
scroll to position [1771, 0]
click at [162, 104] on span "Page Builder" at bounding box center [126, 102] width 84 height 17
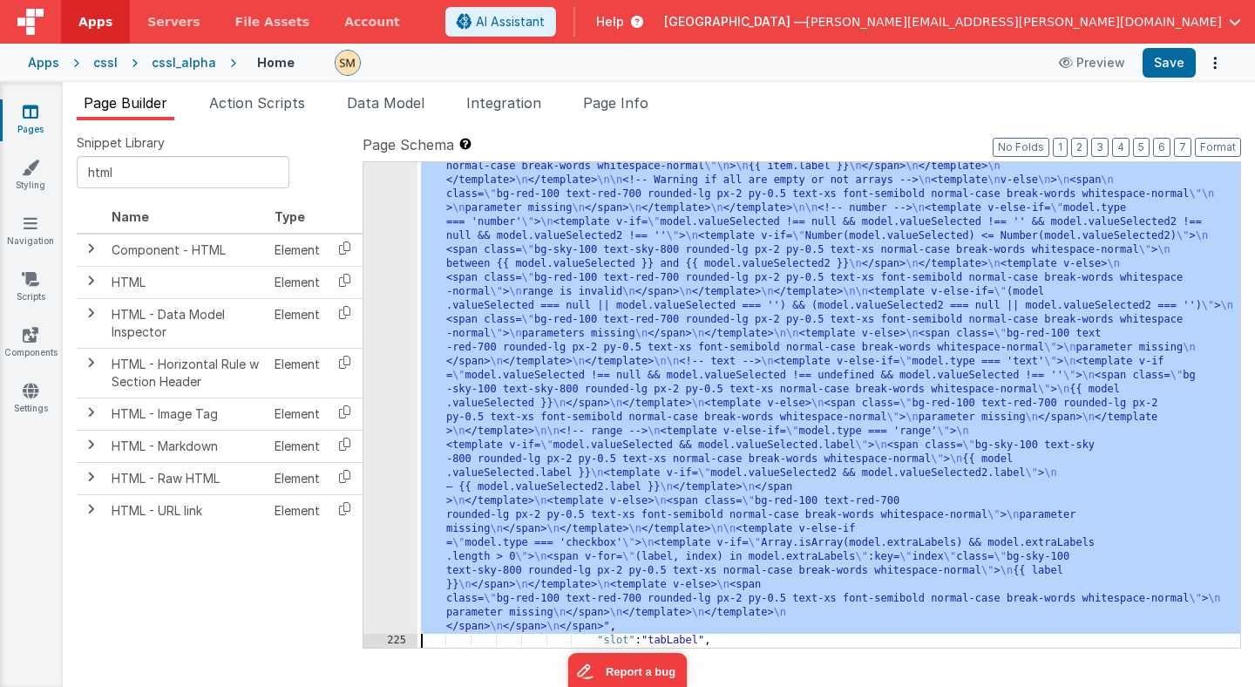
click at [397, 368] on div "224 225 226 227 228 229 230 231 232 233 234 235 236 237 238 239 240 241 242 243…" at bounding box center [390, 416] width 54 height 1434
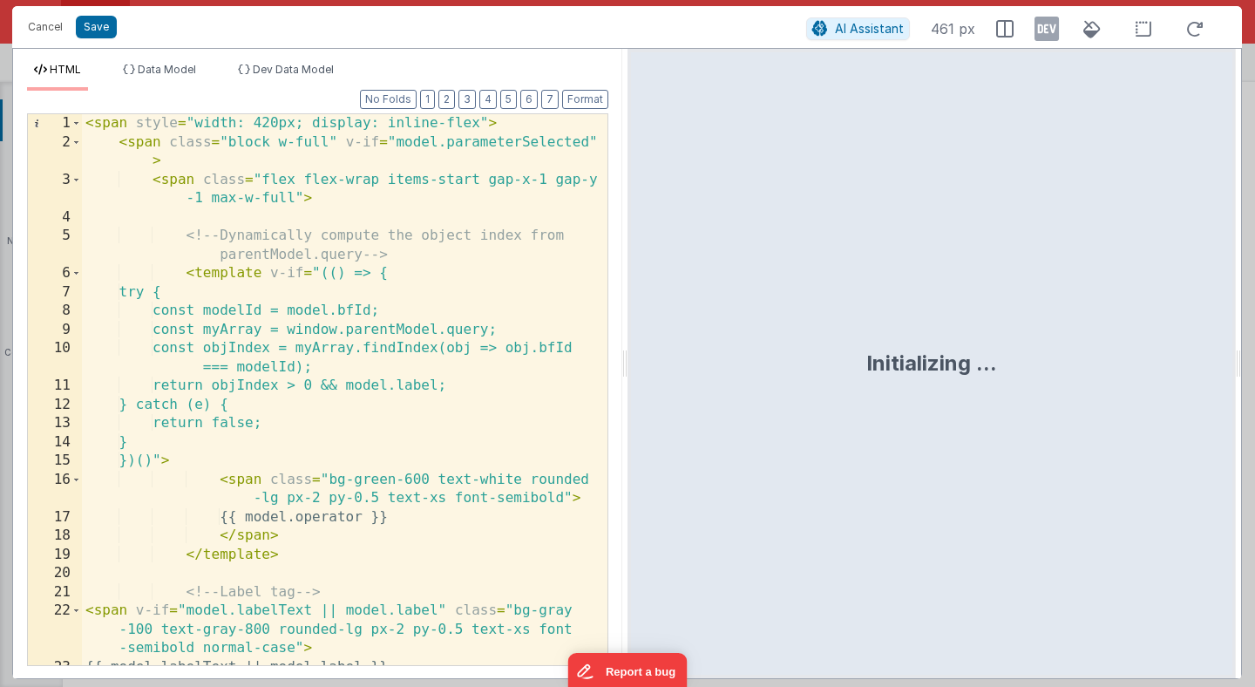
click at [403, 477] on div "< span style = "width: 420px; display: inline-flex" > < span class = "block w-f…" at bounding box center [345, 408] width 526 height 588
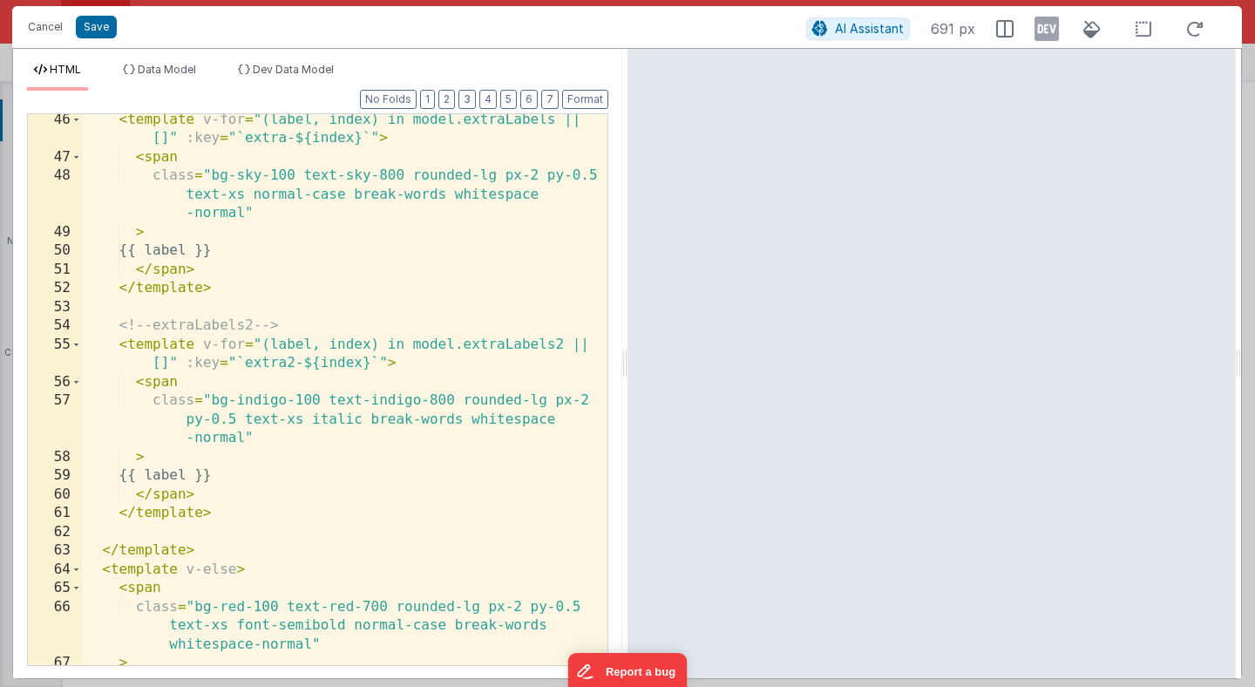
scroll to position [1108, 0]
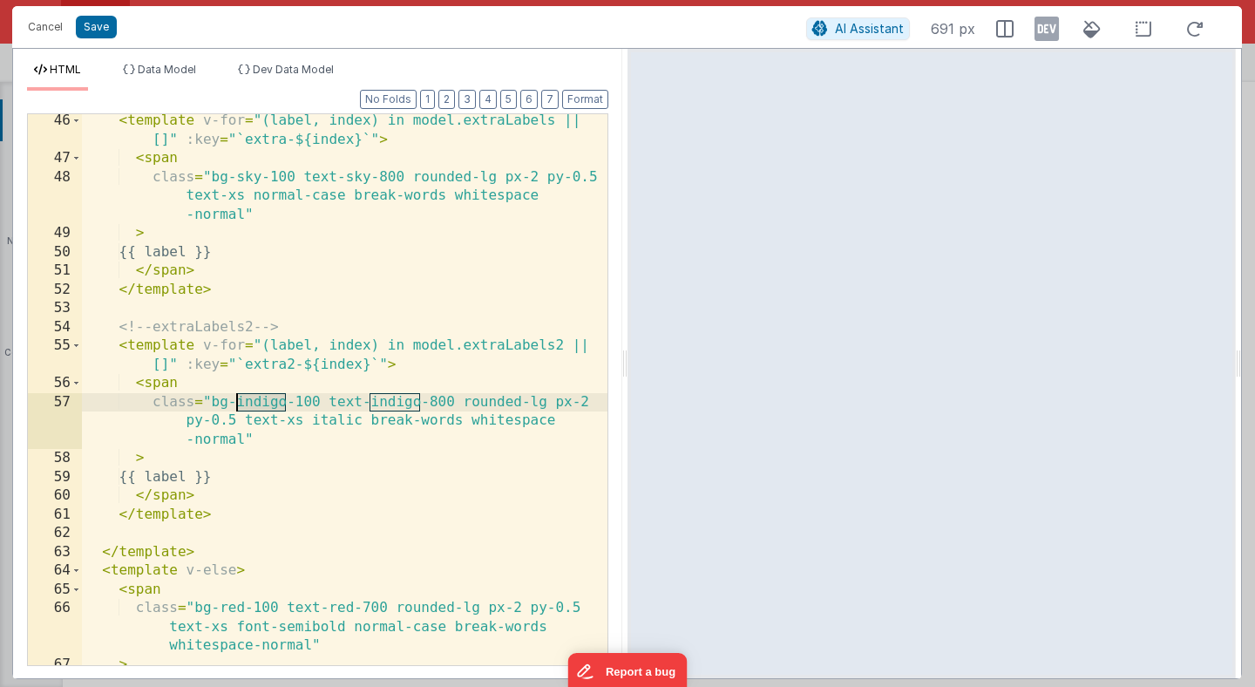
drag, startPoint x: 285, startPoint y: 404, endPoint x: 236, endPoint y: 404, distance: 48.8
click at [236, 404] on div "< template v-for = "(label, index) in model.extraLabels || []" :key = "`extra-$…" at bounding box center [345, 415] width 526 height 607
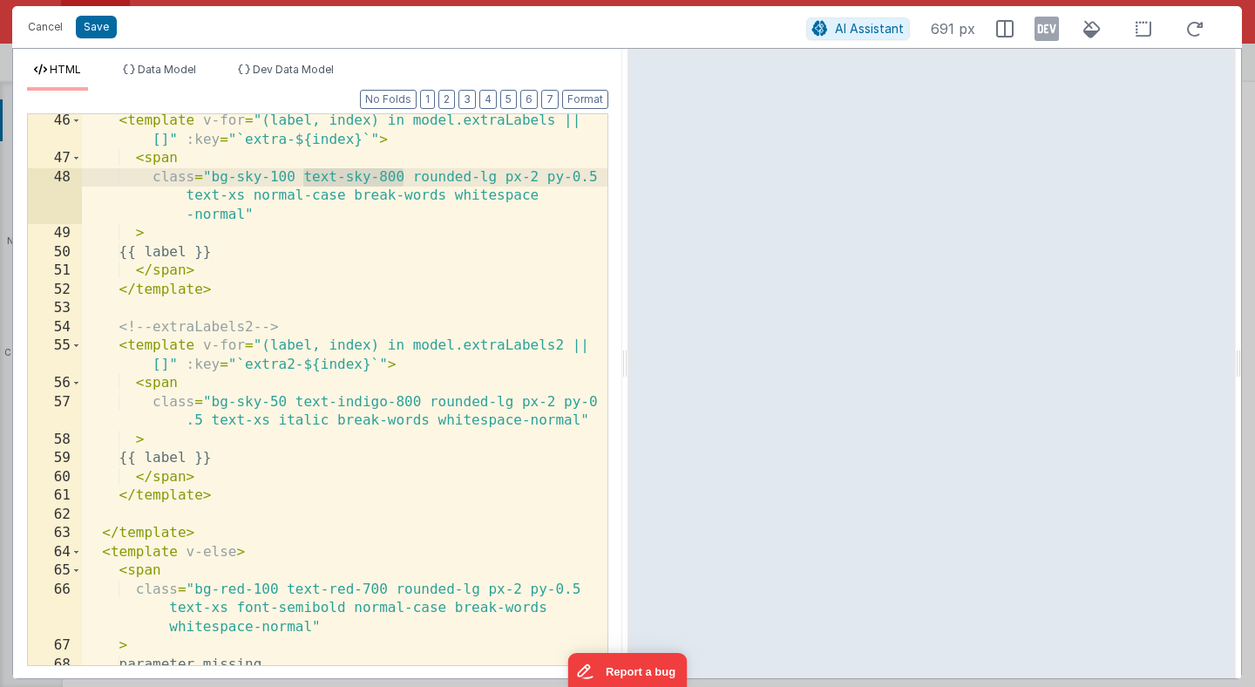
drag, startPoint x: 404, startPoint y: 179, endPoint x: 304, endPoint y: 174, distance: 99.5
click at [304, 174] on div "< template v-for = "(label, index) in model.extraLabels || []" :key = "`extra-$…" at bounding box center [345, 415] width 526 height 607
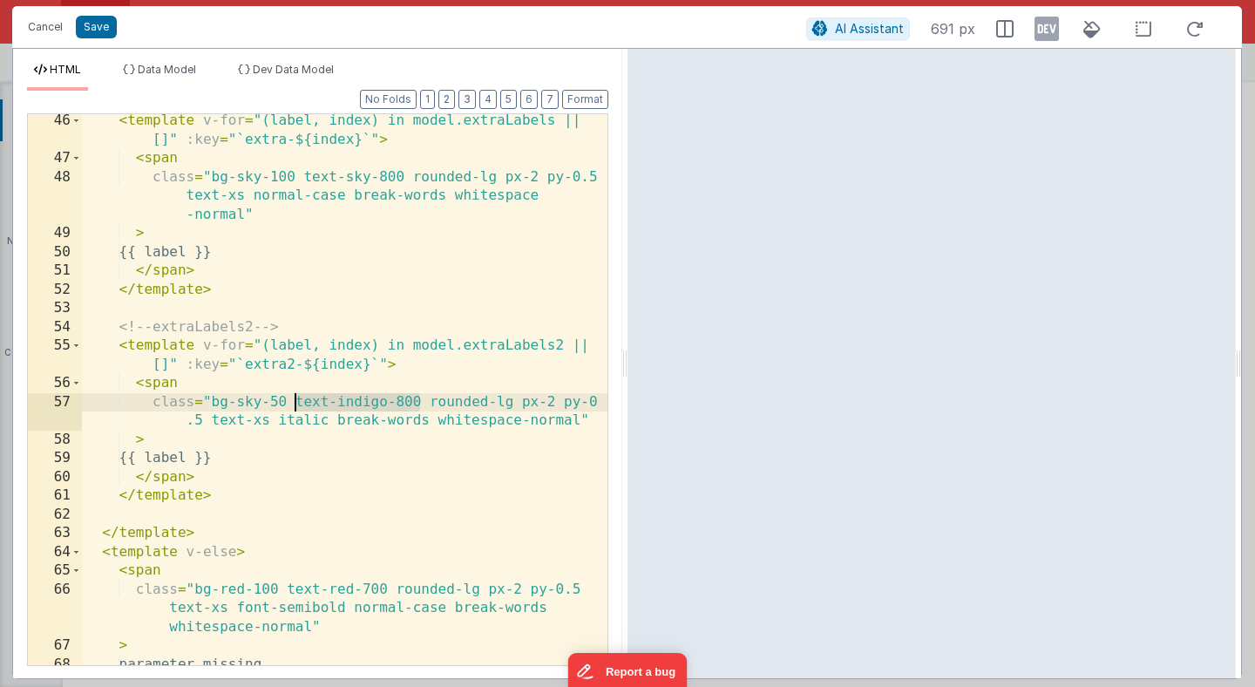
drag, startPoint x: 420, startPoint y: 404, endPoint x: 295, endPoint y: 402, distance: 124.6
click at [295, 402] on div "< template v-for = "(label, index) in model.extraLabels || []" :key = "`extra-$…" at bounding box center [345, 415] width 526 height 607
drag, startPoint x: 370, startPoint y: 402, endPoint x: 393, endPoint y: 404, distance: 22.7
click at [393, 404] on div "< template v-for = "(label, index) in model.extraLabels || []" :key = "`extra-$…" at bounding box center [345, 415] width 526 height 607
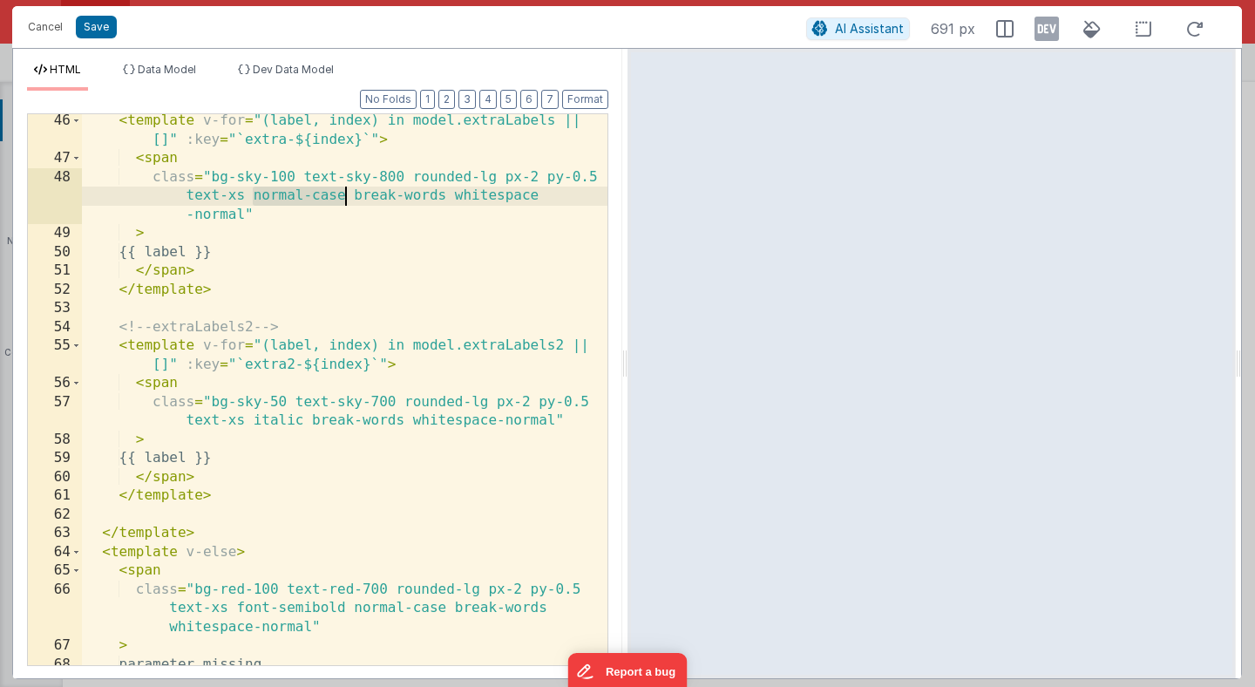
drag, startPoint x: 250, startPoint y: 193, endPoint x: 343, endPoint y: 197, distance: 93.4
click at [343, 197] on div "< template v-for = "(label, index) in model.extraLabels || []" :key = "`extra-$…" at bounding box center [345, 415] width 526 height 607
click at [275, 421] on div "< template v-for = "(label, index) in model.extraLabels || []" :key = "`extra-$…" at bounding box center [345, 415] width 526 height 607
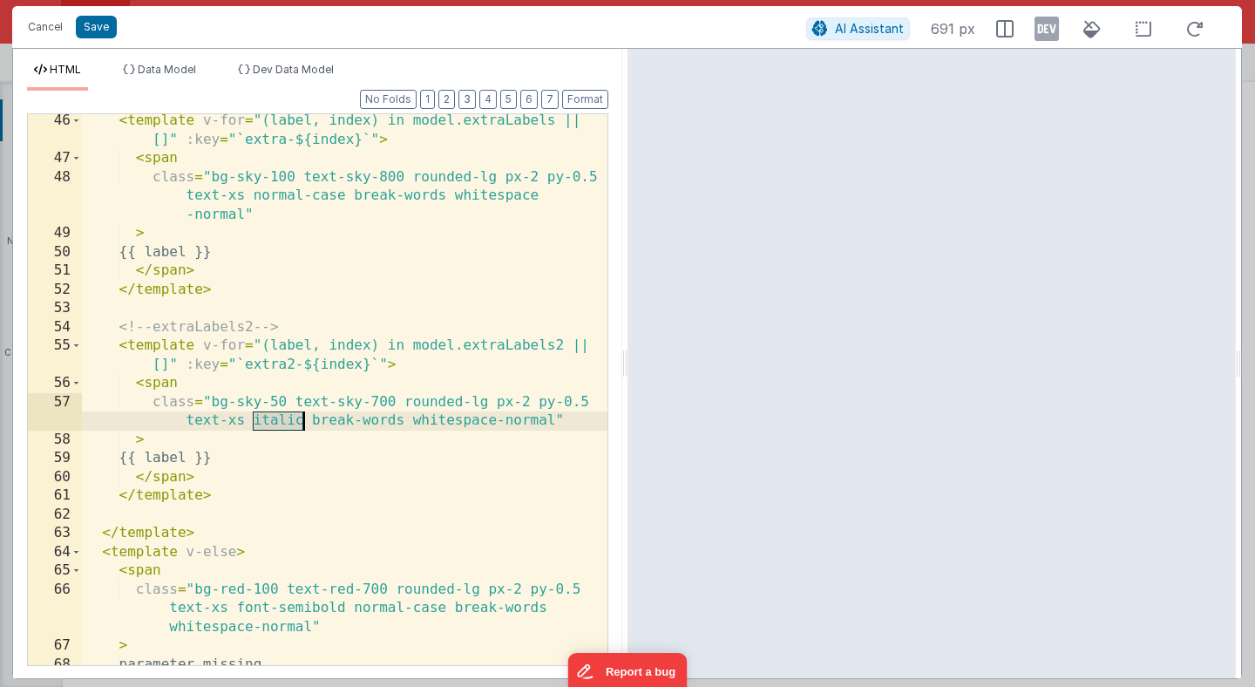
click at [275, 421] on div "< template v-for = "(label, index) in model.extraLabels || []" :key = "`extra-$…" at bounding box center [345, 415] width 526 height 607
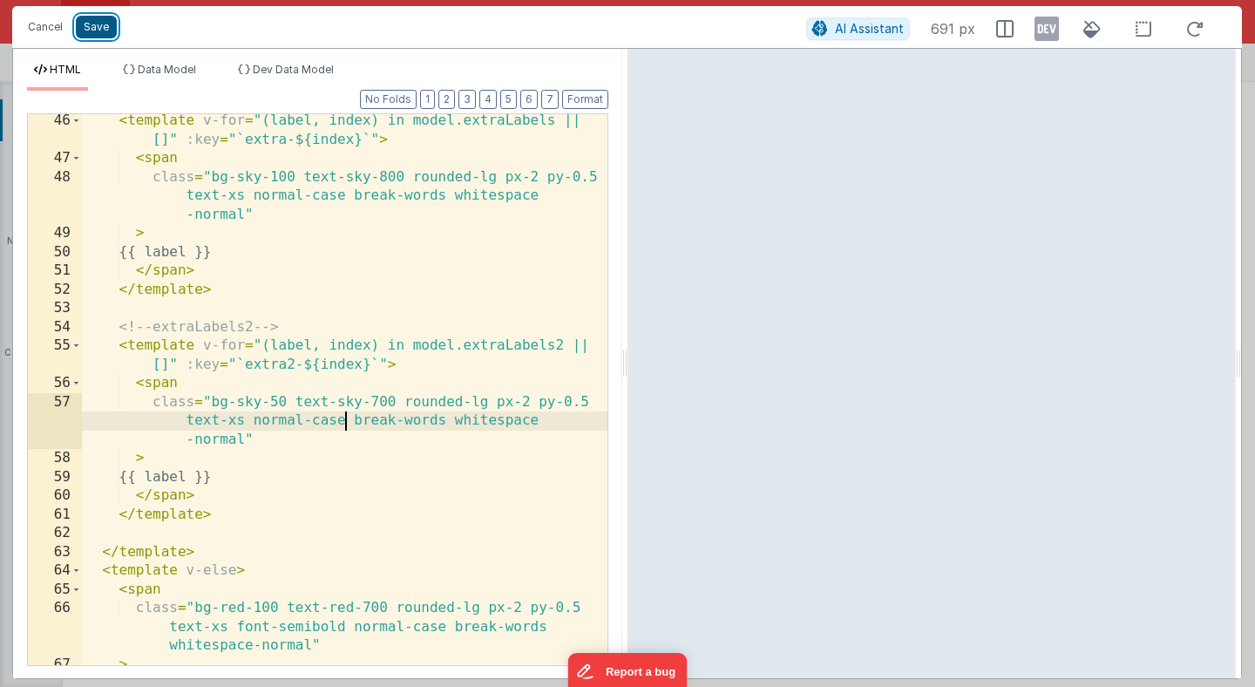
click at [93, 28] on button "Save" at bounding box center [96, 27] width 41 height 23
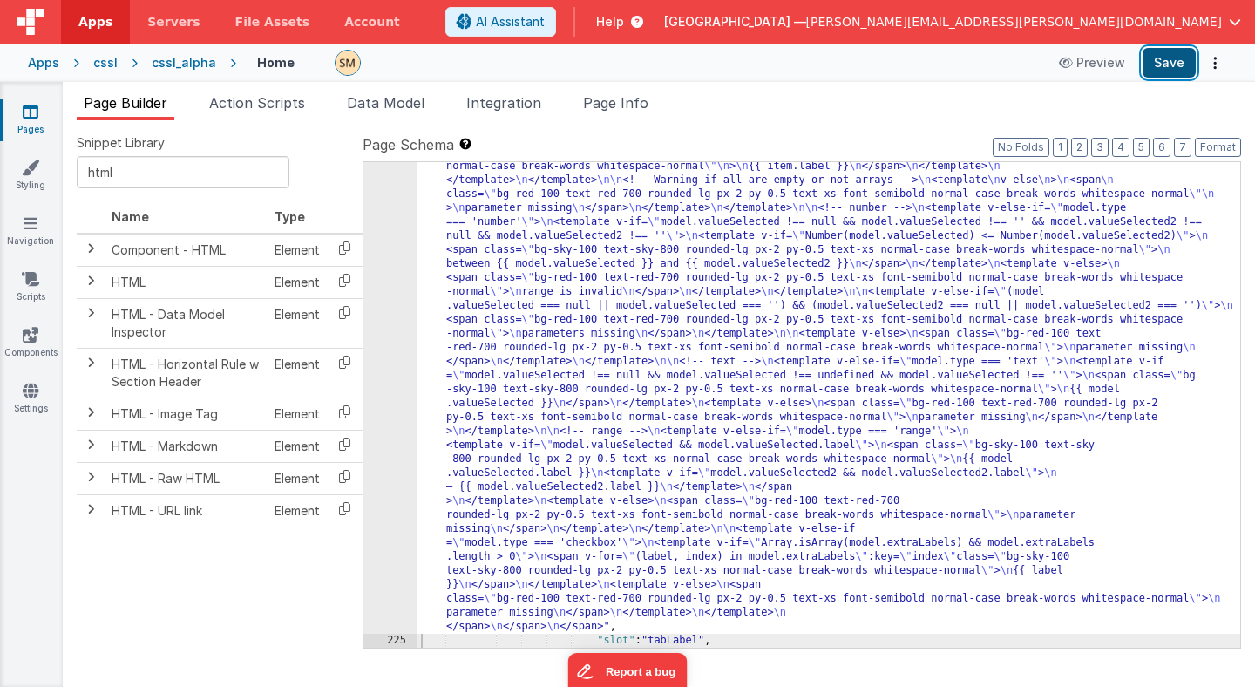
click at [1171, 60] on button "Save" at bounding box center [1169, 63] width 53 height 30
click at [621, 100] on span "Page Info" at bounding box center [615, 102] width 65 height 17
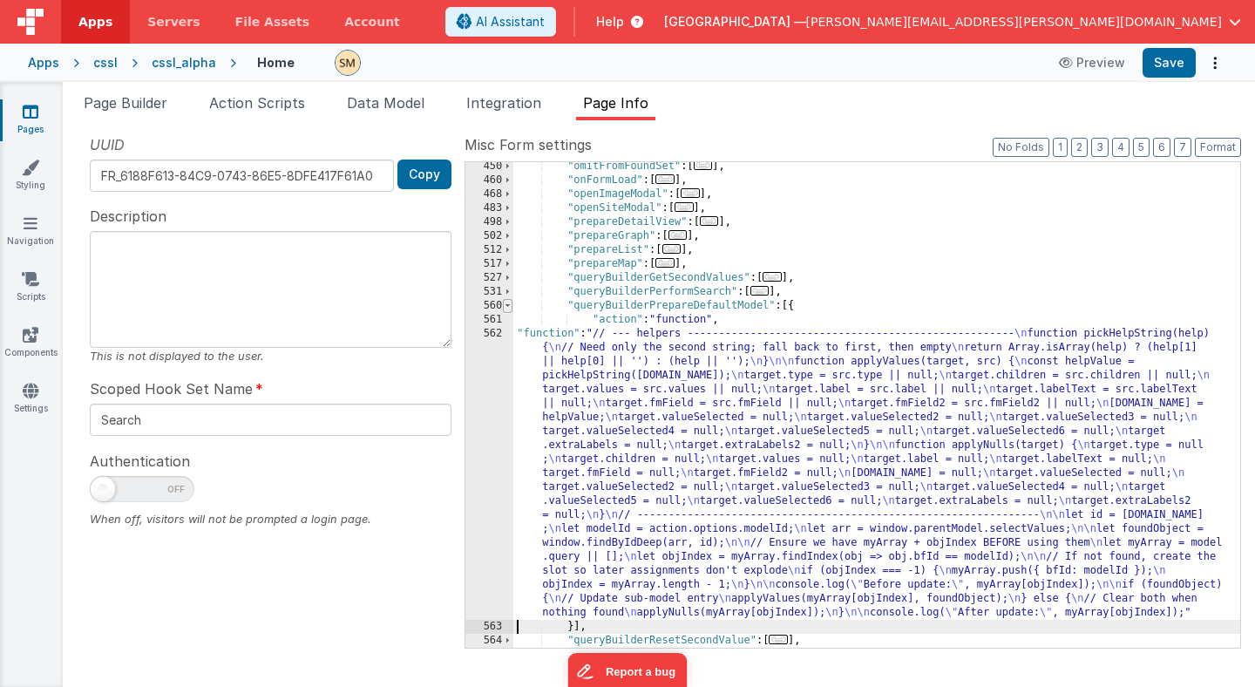
click at [506, 308] on span at bounding box center [508, 306] width 10 height 14
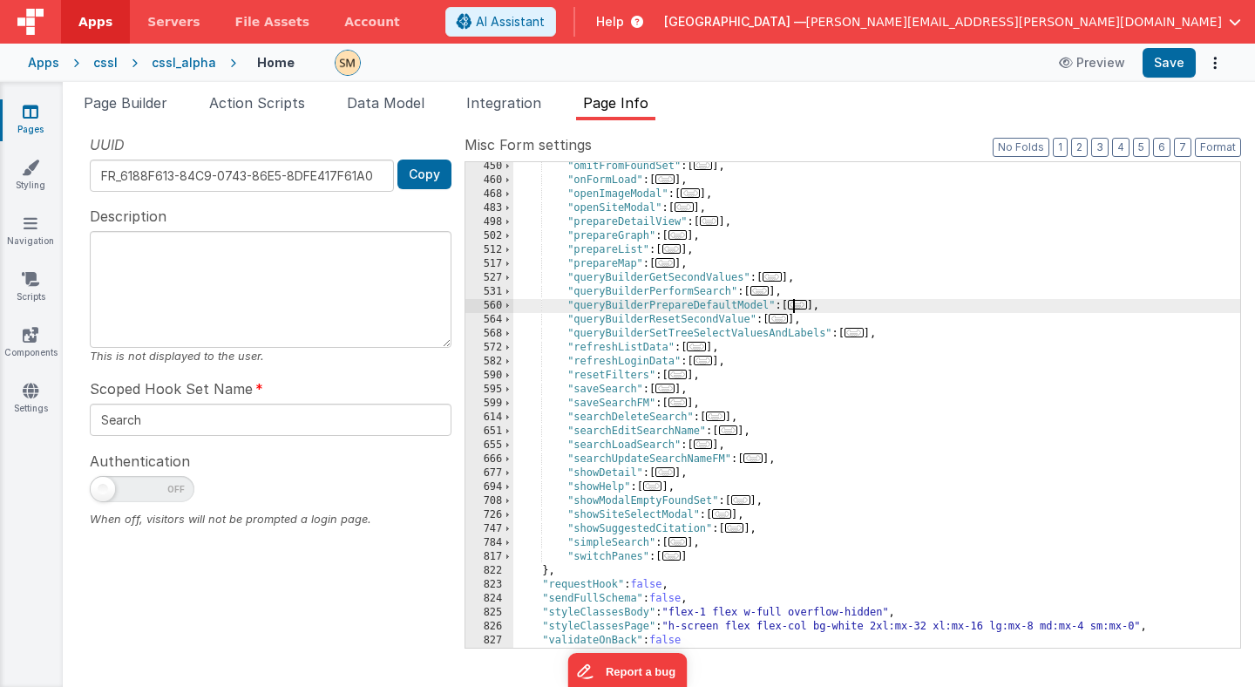
click at [576, 322] on div ""omitFromFoundSet" : [ ... ] , "onFormLoad" : [ ... ] , "openImageModal" : [ ..…" at bounding box center [876, 415] width 727 height 513
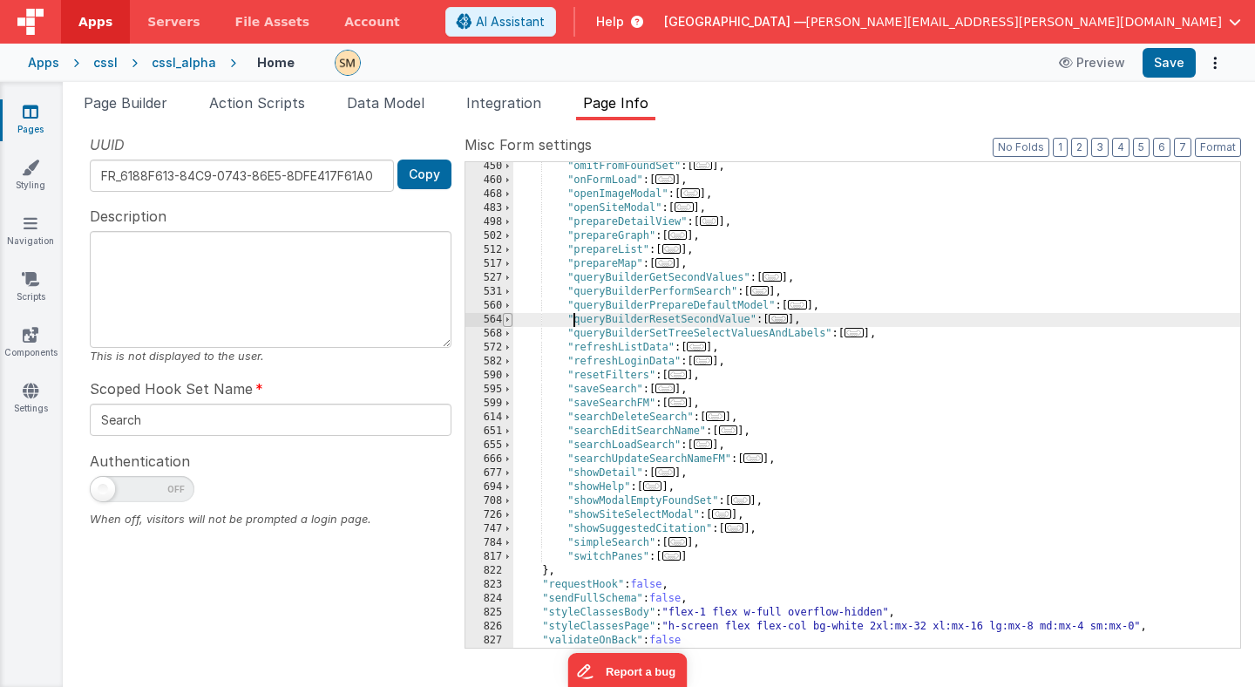
click at [506, 319] on span at bounding box center [508, 320] width 10 height 14
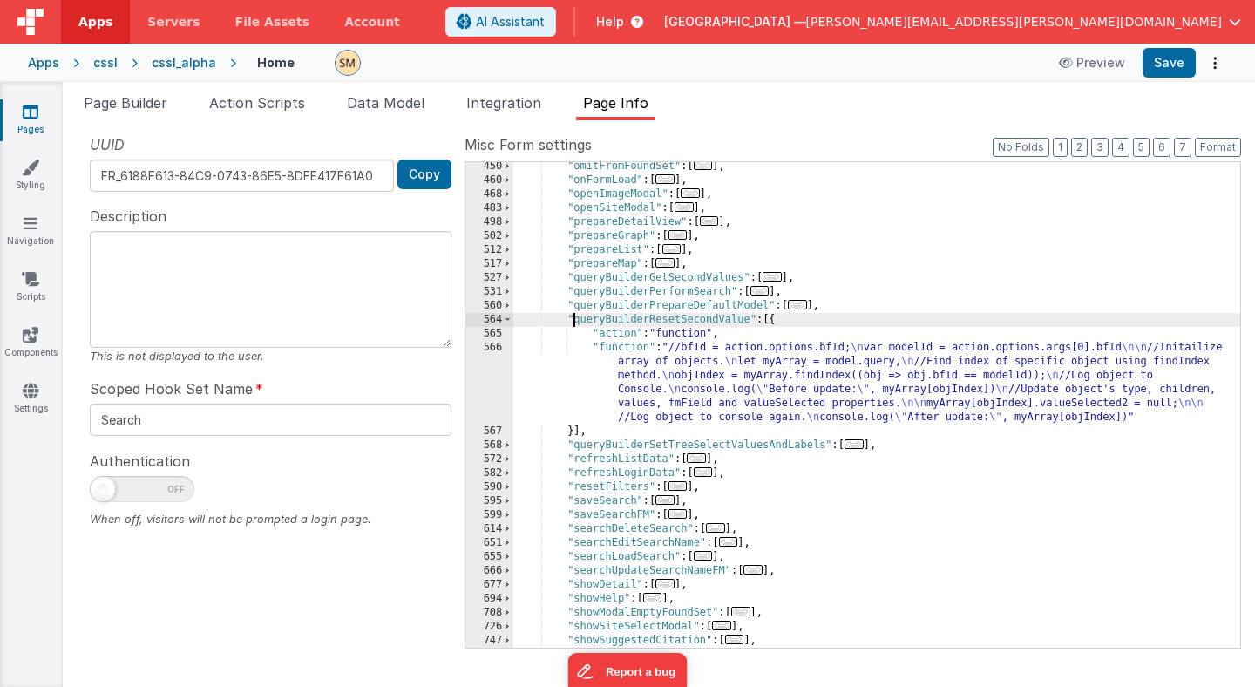
click at [639, 383] on div ""omitFromFoundSet" : [ ... ] , "onFormLoad" : [ ... ] , "openImageModal" : [ ..…" at bounding box center [876, 415] width 727 height 513
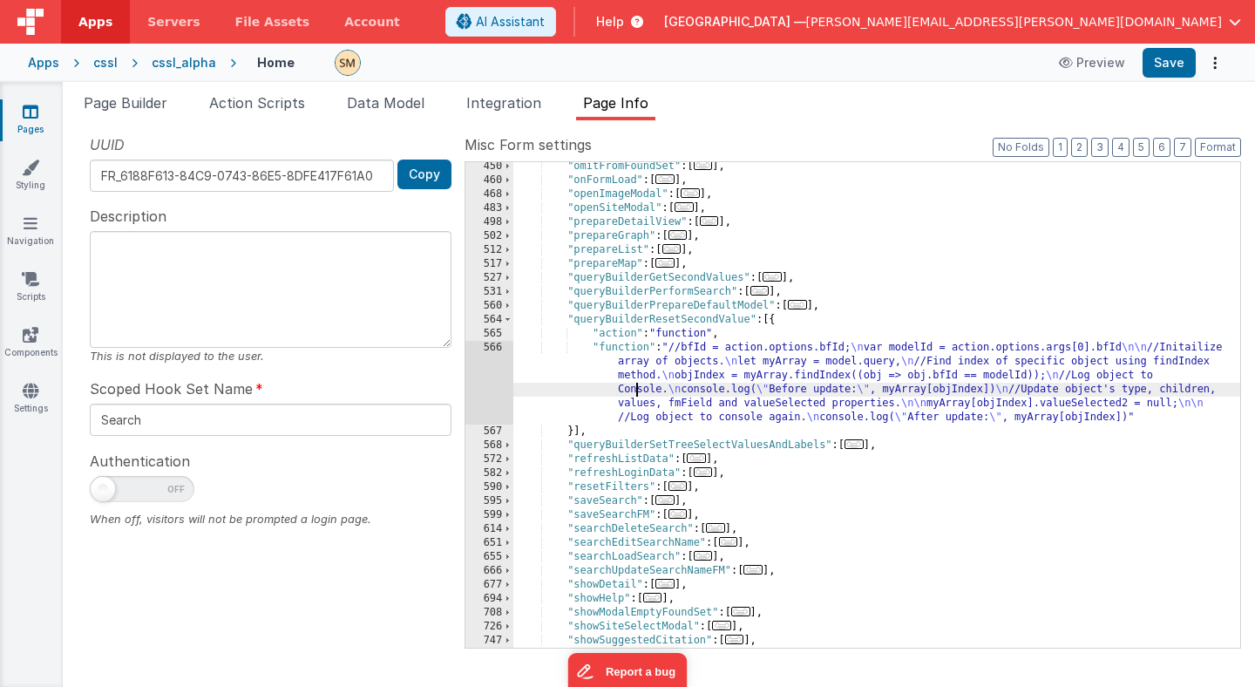
click at [492, 379] on div "566" at bounding box center [489, 383] width 48 height 84
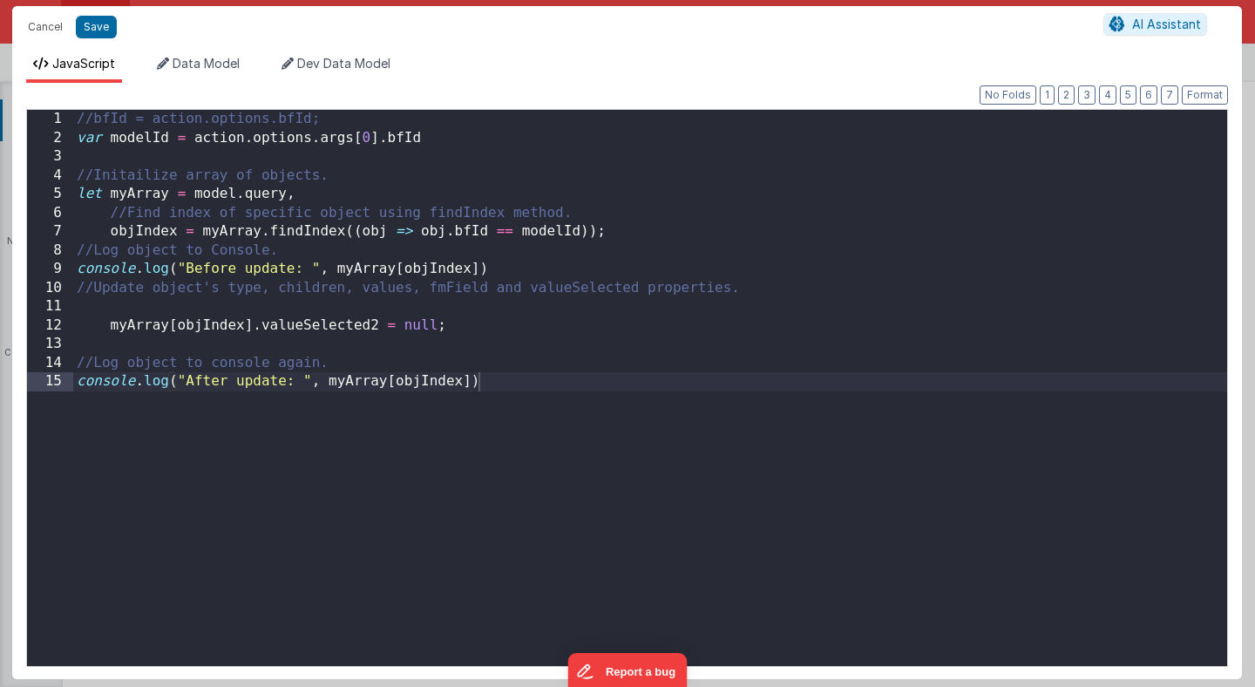
click at [492, 379] on div "//bfId = action.options.bfId; var modelId = action . options . args [ 0 ] . bfI…" at bounding box center [650, 407] width 1154 height 594
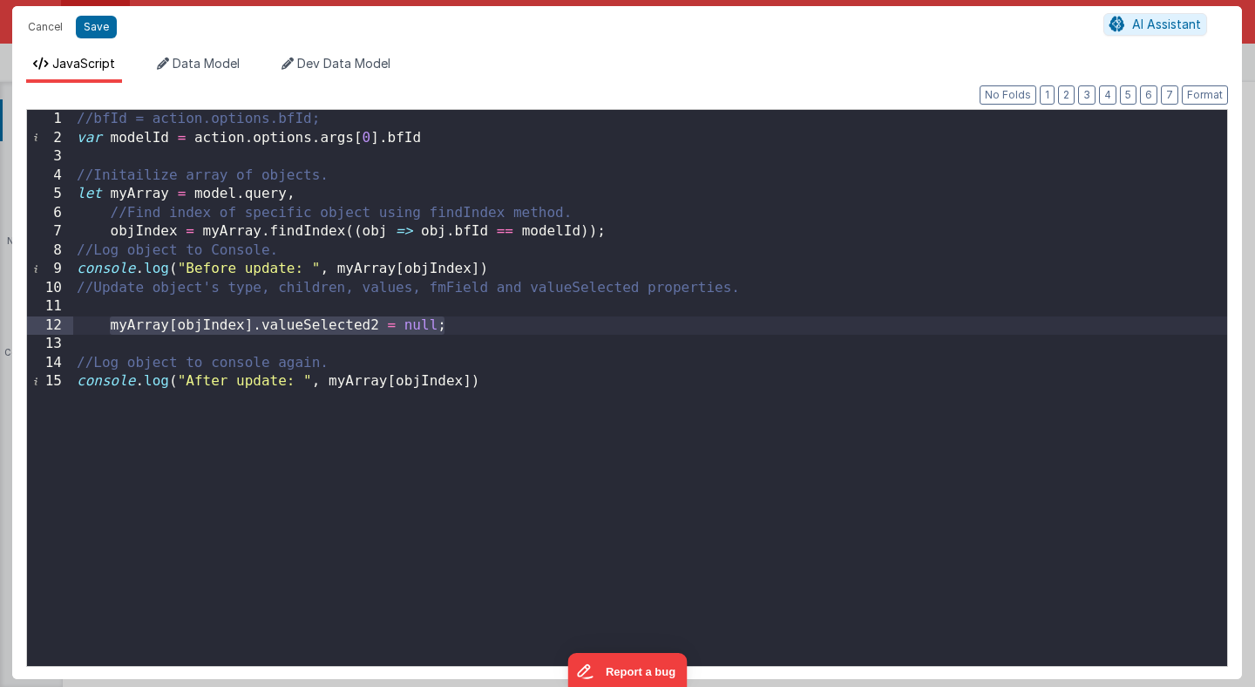
drag, startPoint x: 444, startPoint y: 326, endPoint x: 109, endPoint y: 330, distance: 334.7
click at [109, 330] on div "//bfId = action.options.bfId; var modelId = action . options . args [ 0 ] . bfI…" at bounding box center [650, 407] width 1154 height 594
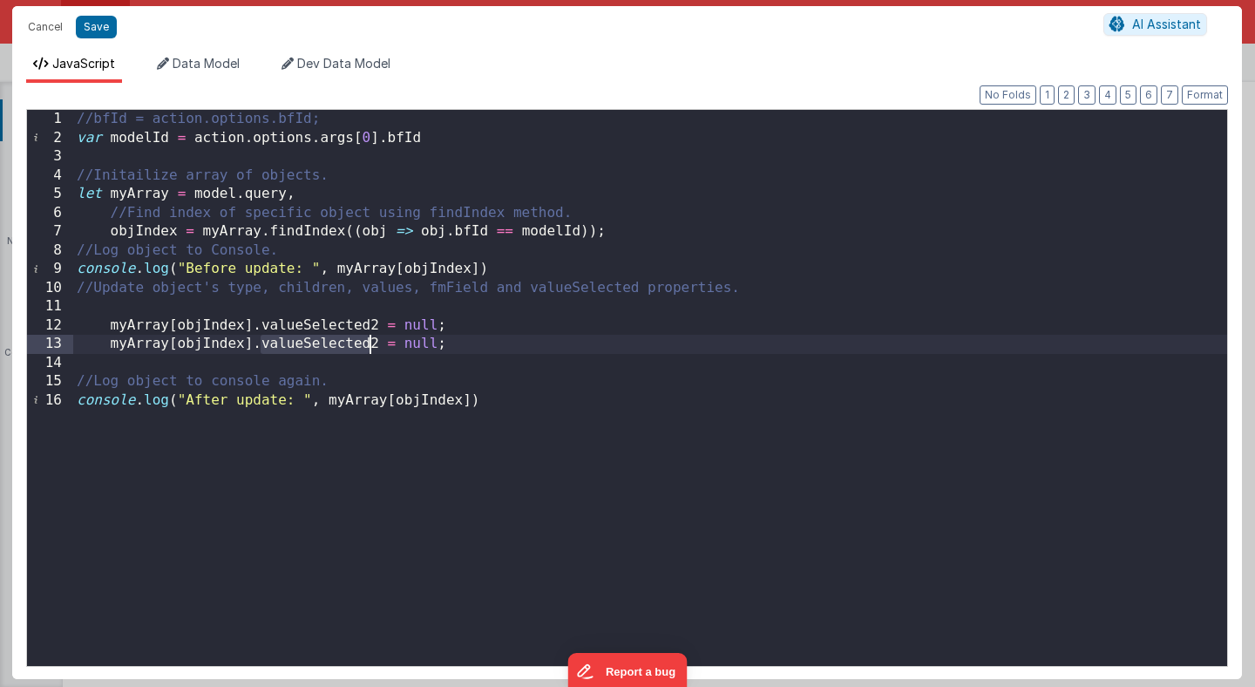
drag, startPoint x: 261, startPoint y: 344, endPoint x: 370, endPoint y: 349, distance: 109.1
click at [370, 349] on div "//bfId = action.options.bfId; var modelId = action . options . args [ 0 ] . bfI…" at bounding box center [650, 407] width 1154 height 594
click at [92, 29] on button "Save" at bounding box center [96, 27] width 41 height 23
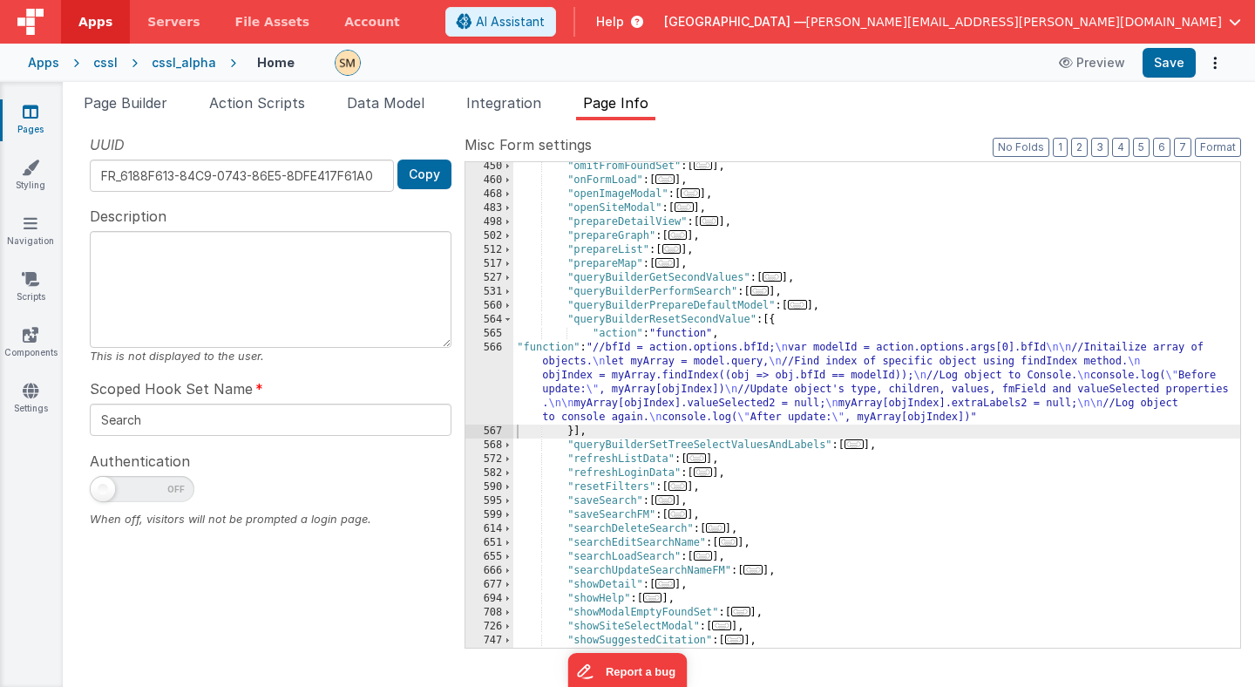
click at [675, 324] on div ""omitFromFoundSet" : [ ... ] , "onFormLoad" : [ ... ] , "openImageModal" : [ ..…" at bounding box center [876, 415] width 727 height 513
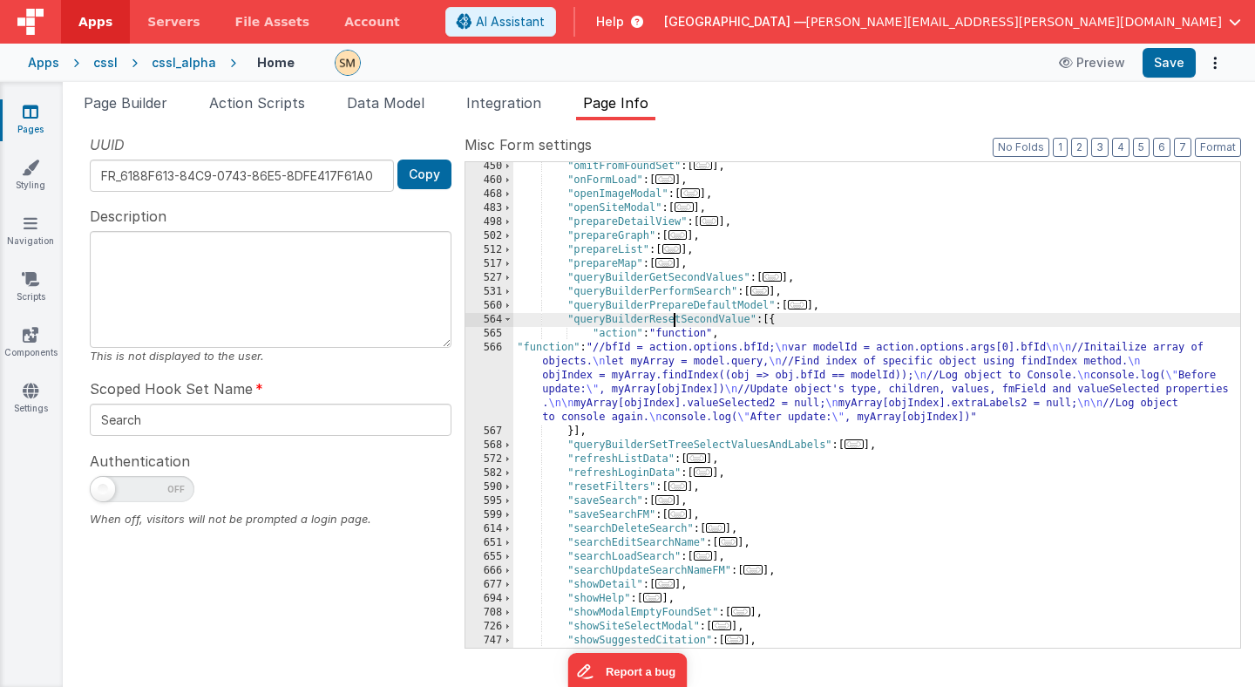
click at [675, 324] on div ""omitFromFoundSet" : [ ... ] , "onFormLoad" : [ ... ] , "openImageModal" : [ ..…" at bounding box center [876, 415] width 727 height 513
click at [149, 105] on span "Page Builder" at bounding box center [126, 102] width 84 height 17
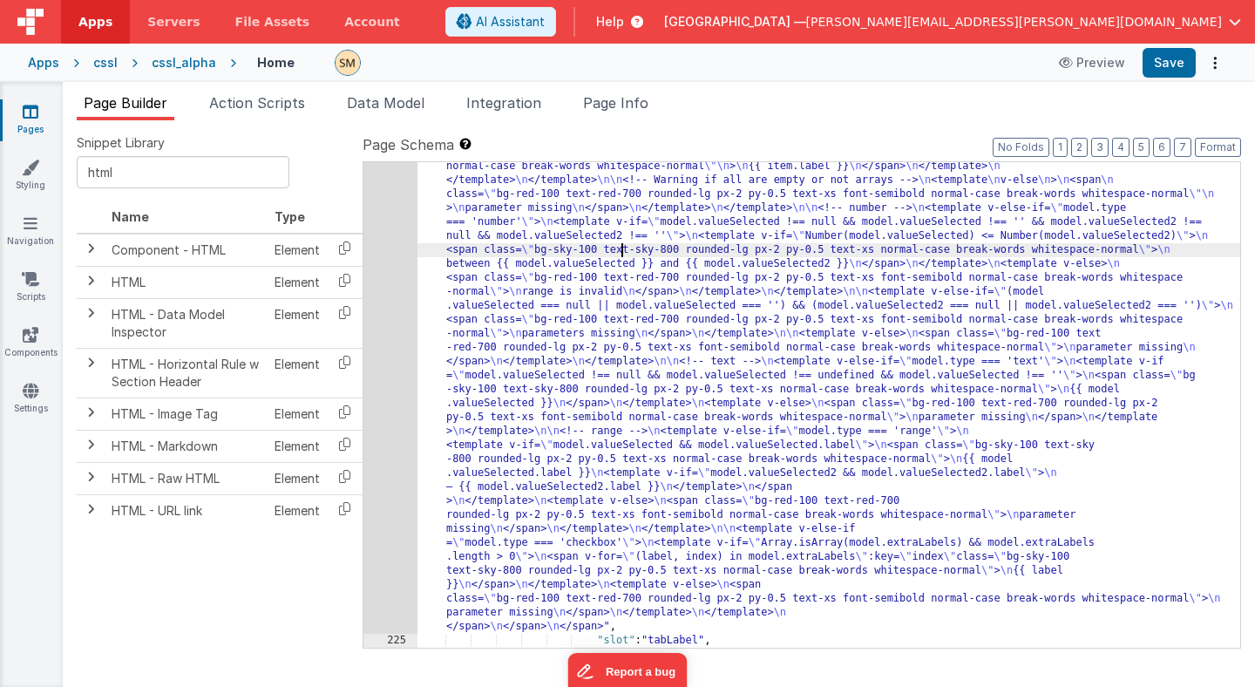
click at [621, 254] on div ""html" : "<span style= \" width: 420px; display: inline-flex \" > \n <span clas…" at bounding box center [828, 416] width 823 height 1434
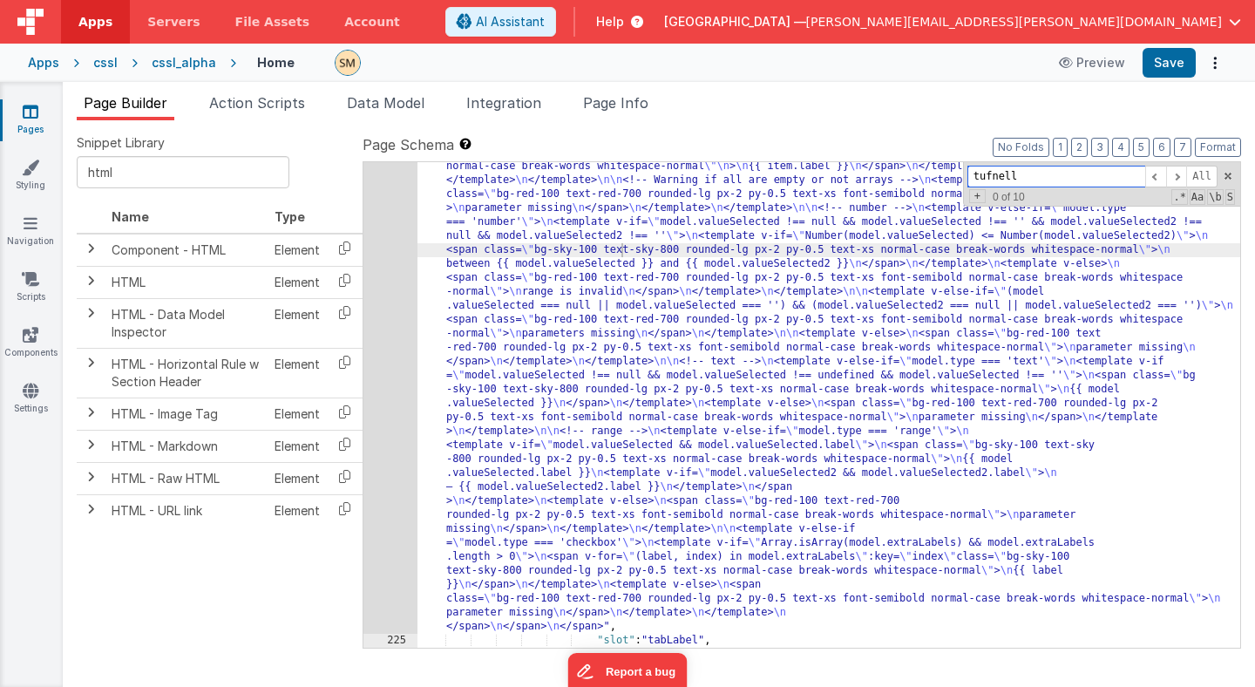
paste input "queryBuilderResetSecondValue"
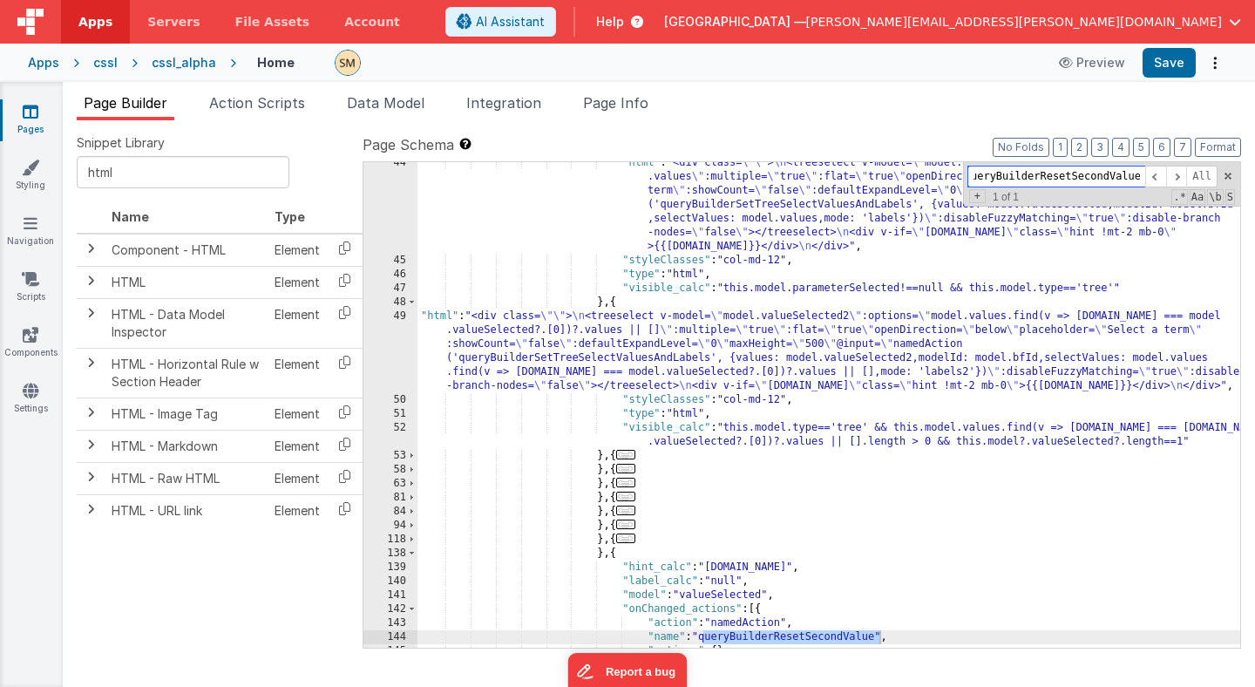
scroll to position [631, 0]
type input "queryBuilderResetSecondValue"
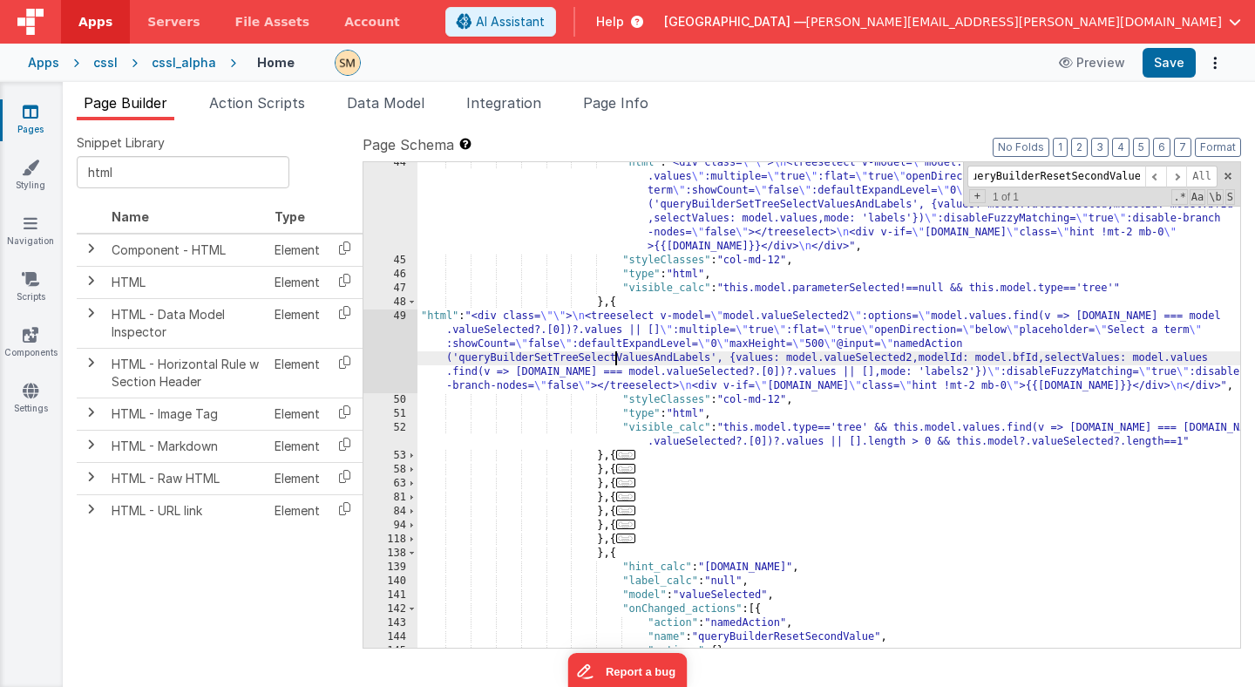
scroll to position [0, 0]
click at [616, 353] on div ""html" : "<div class= \"\" > \n <treeselect v-model= \" model.valueSelected \" …" at bounding box center [828, 454] width 823 height 597
click at [397, 349] on div "49" at bounding box center [390, 351] width 54 height 84
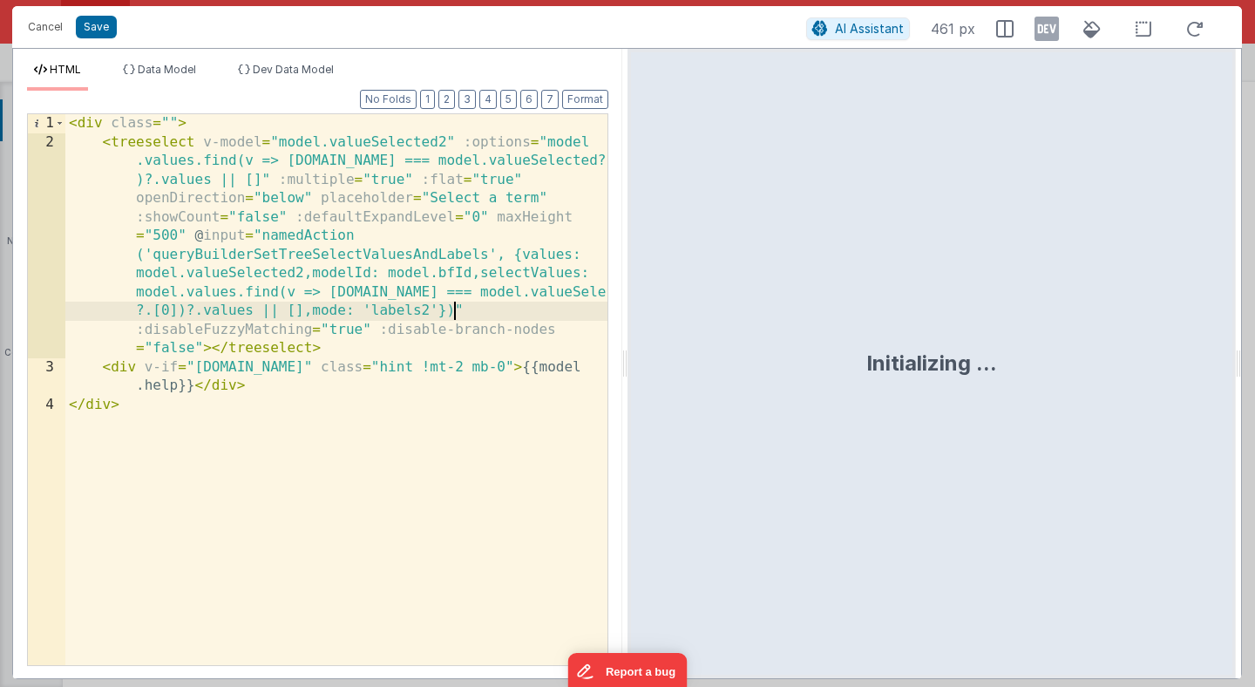
click at [457, 312] on div "< div class = "" > < treeselect v-model = "model.valueSelected2" :options = "mo…" at bounding box center [336, 408] width 542 height 588
paste textarea
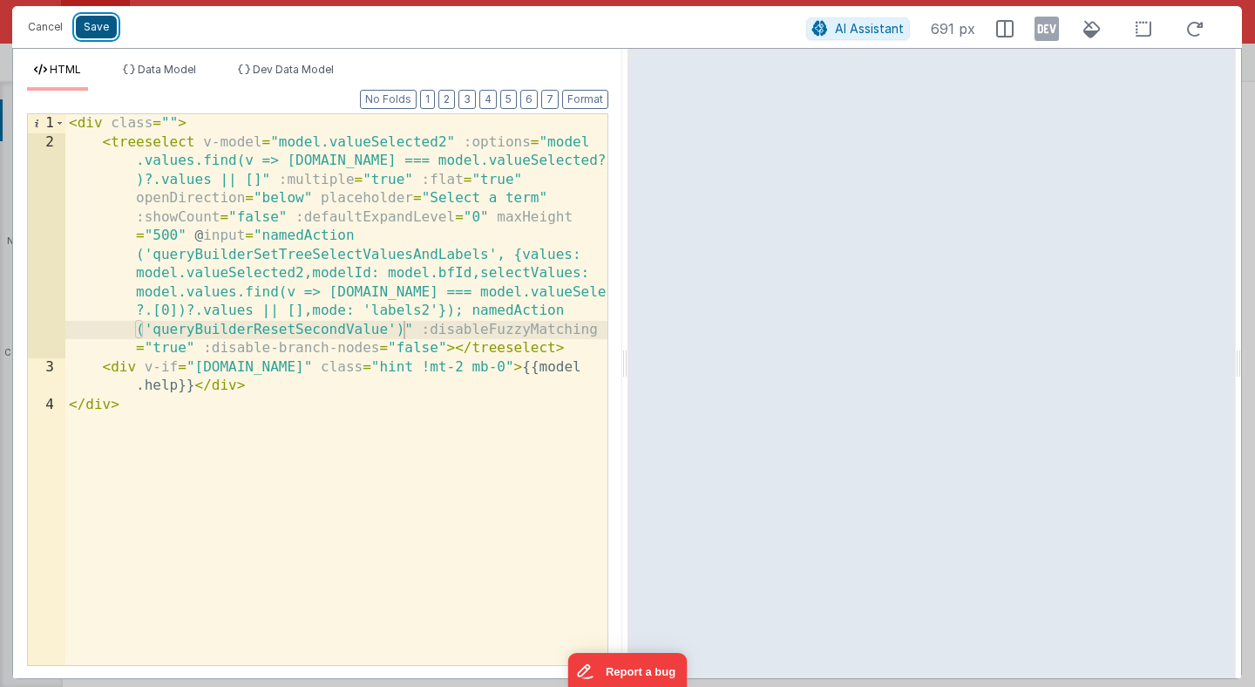
click at [93, 28] on button "Save" at bounding box center [96, 27] width 41 height 23
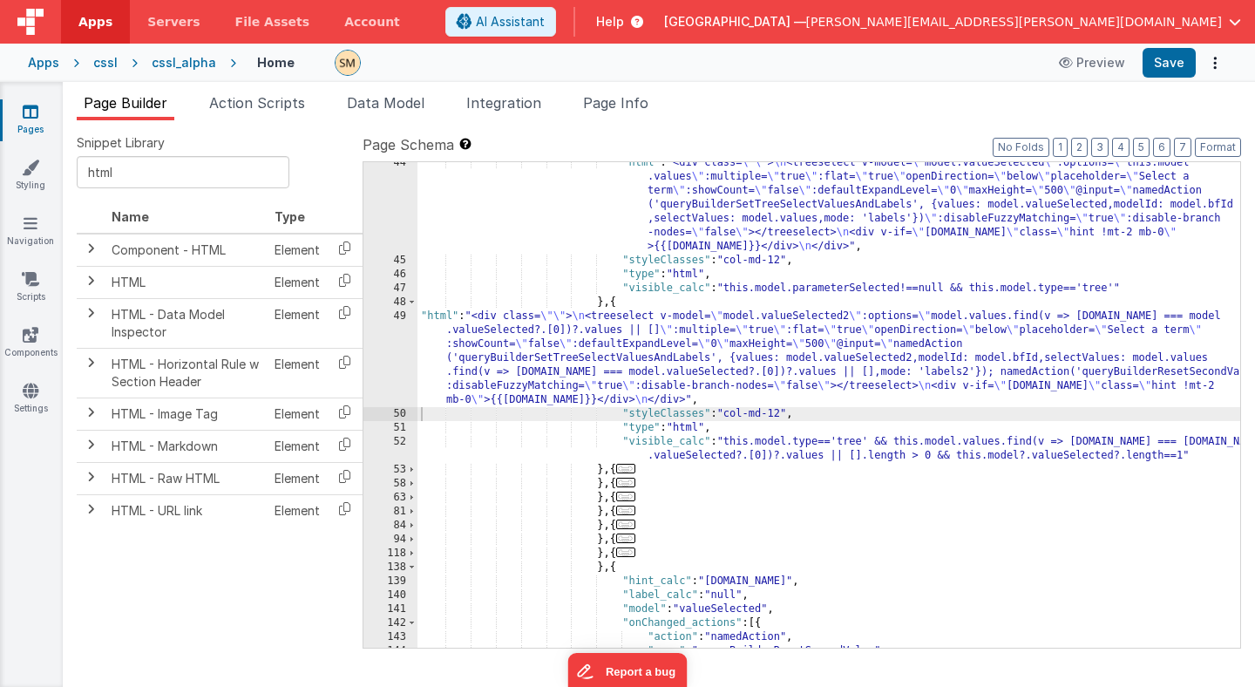
scroll to position [630, 0]
click at [754, 254] on div ""html" : "<div class= \"\" > \n <treeselect v-model= \" model.valueSelected \" …" at bounding box center [828, 454] width 823 height 597
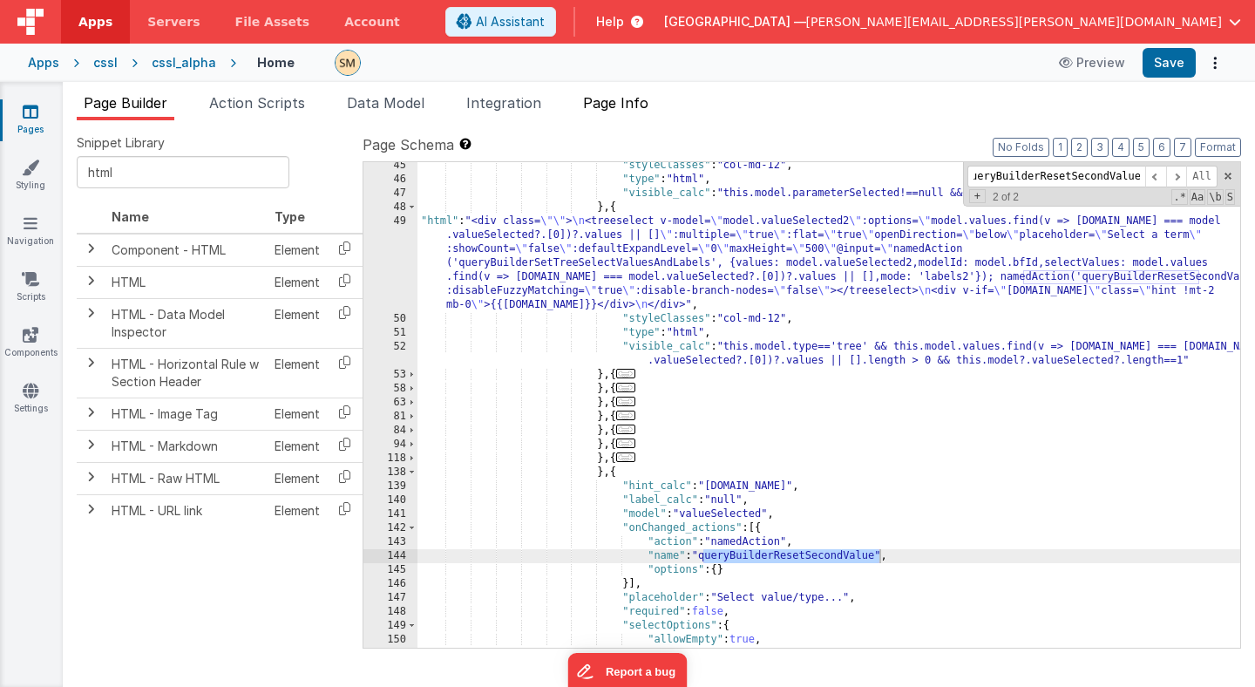
scroll to position [0, 0]
click at [635, 104] on span "Page Info" at bounding box center [615, 102] width 65 height 17
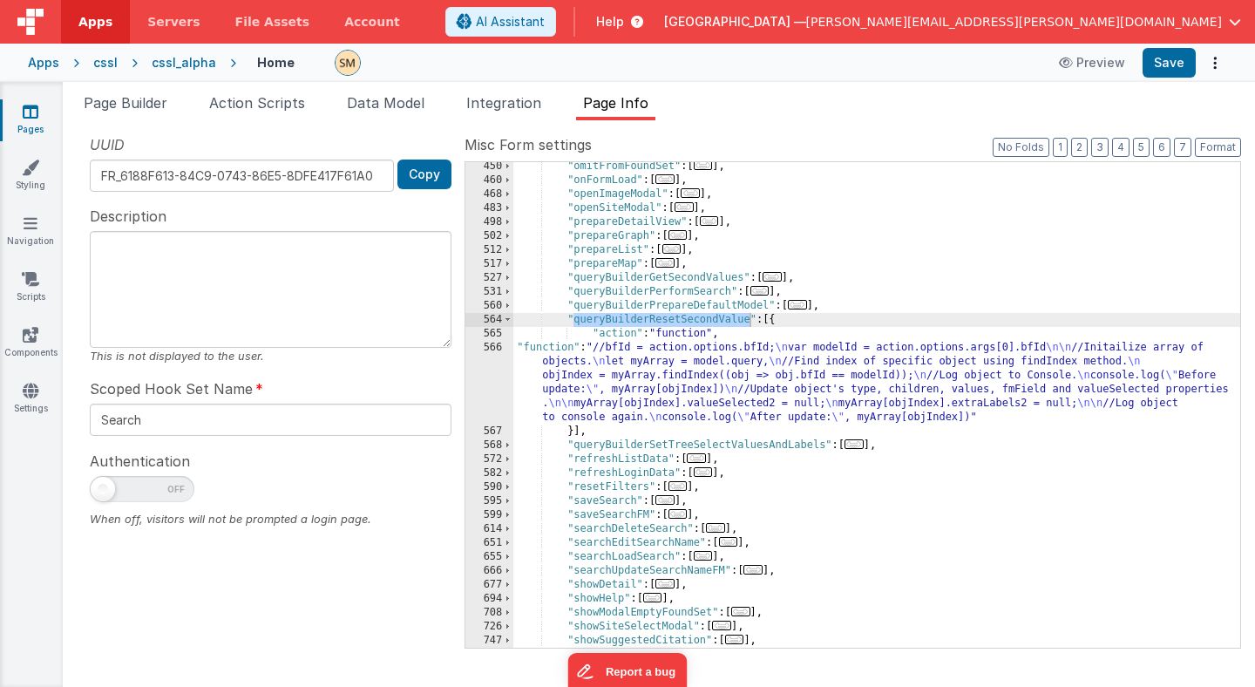
click at [646, 352] on div ""omitFromFoundSet" : [ ... ] , "onFormLoad" : [ ... ] , "openImageModal" : [ ..…" at bounding box center [876, 415] width 727 height 513
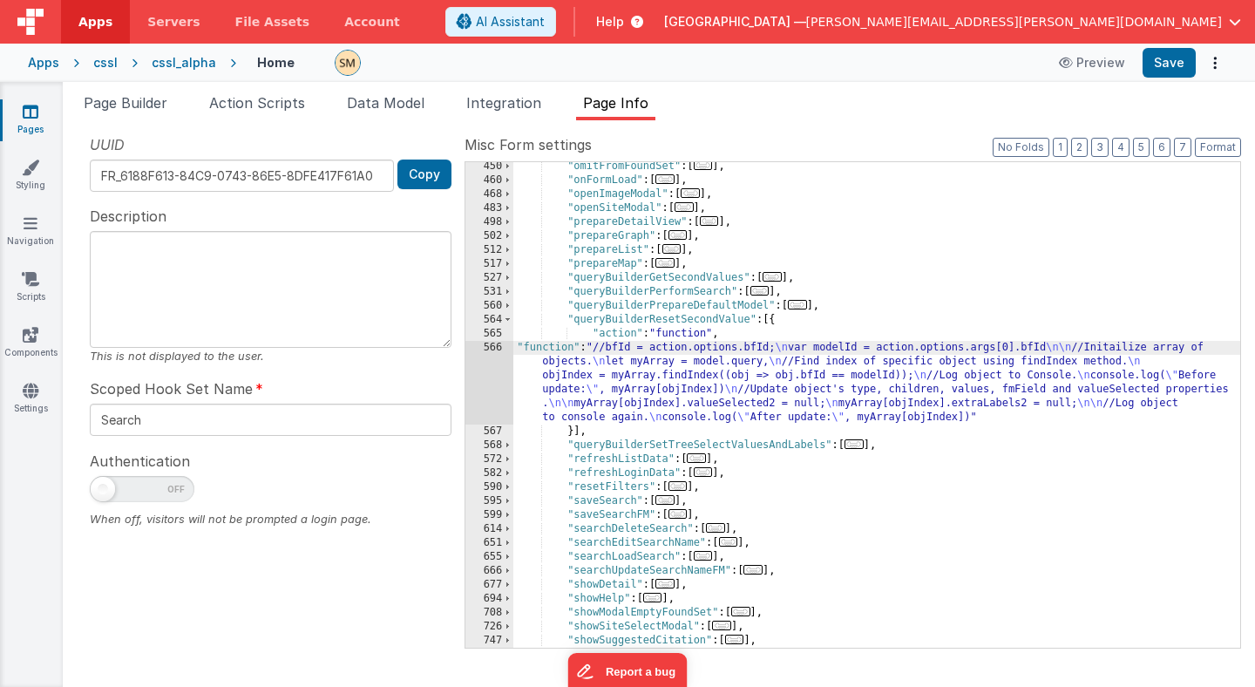
click at [497, 377] on div "566" at bounding box center [489, 383] width 48 height 84
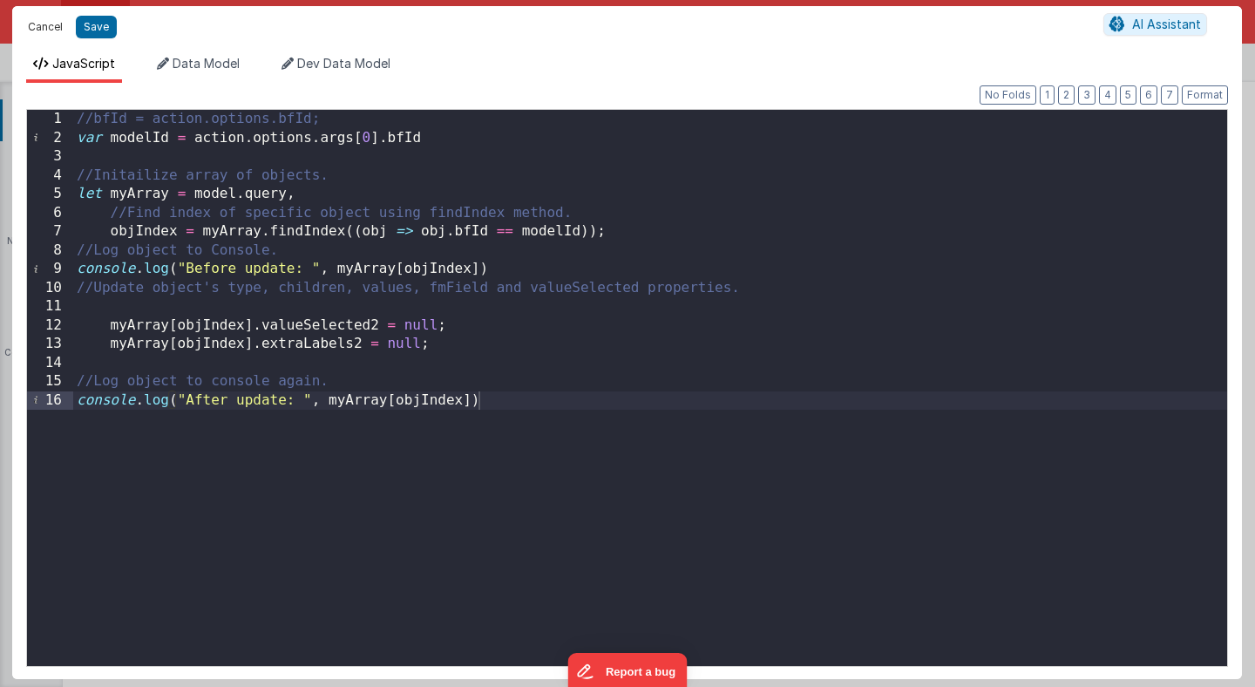
click at [58, 25] on button "Cancel" at bounding box center [45, 27] width 52 height 24
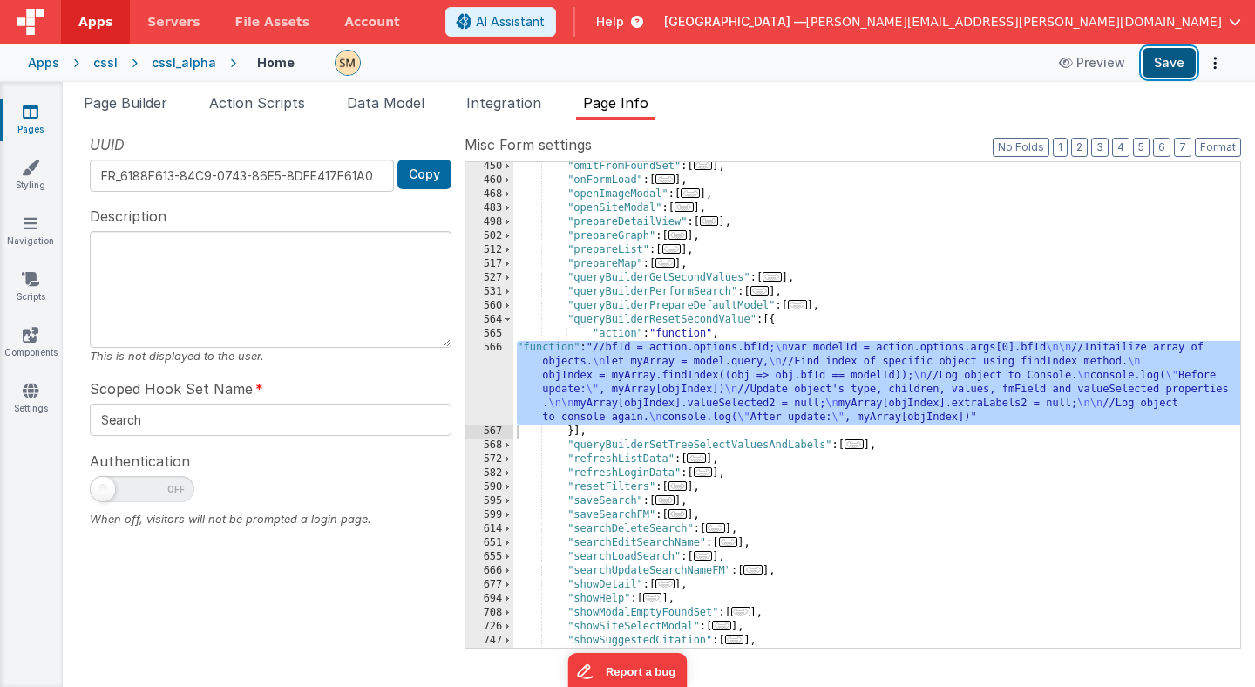
click at [1170, 64] on button "Save" at bounding box center [1169, 63] width 53 height 30
click at [141, 105] on span "Page Builder" at bounding box center [126, 102] width 84 height 17
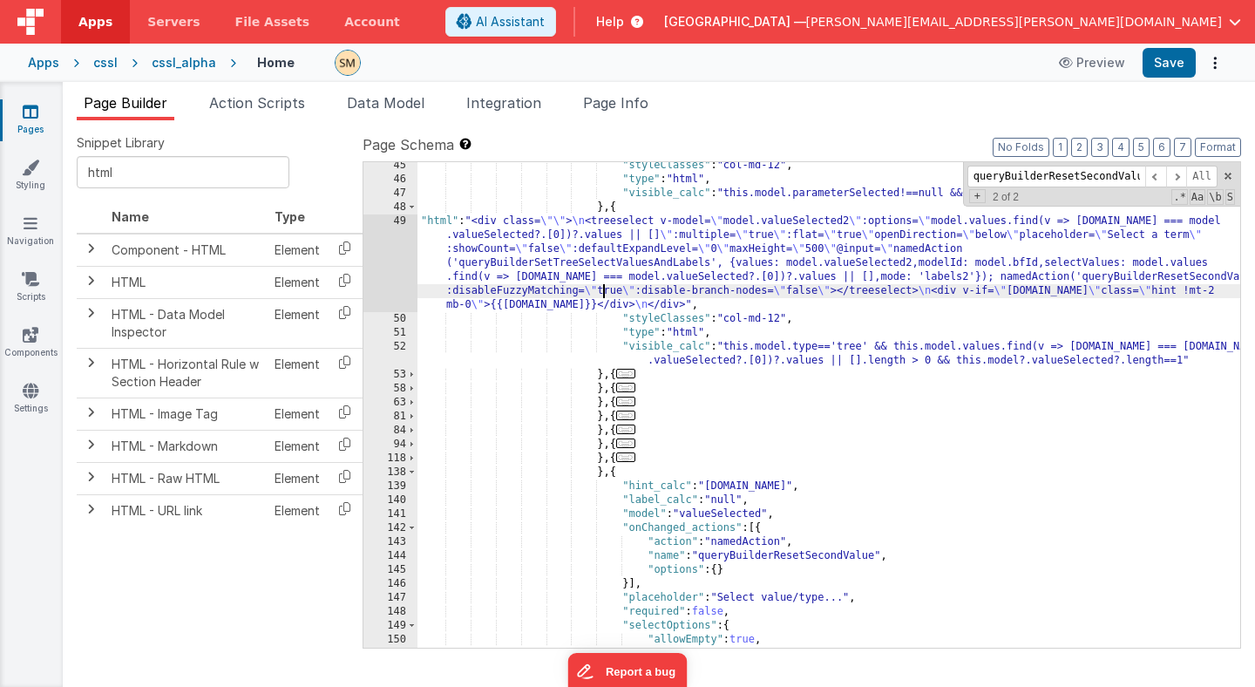
click at [601, 288] on div ""styleClasses" : "col-md-12" , "type" : "html" , "visible_calc" : "this.model.p…" at bounding box center [828, 415] width 823 height 513
click at [397, 265] on div "49" at bounding box center [390, 263] width 54 height 98
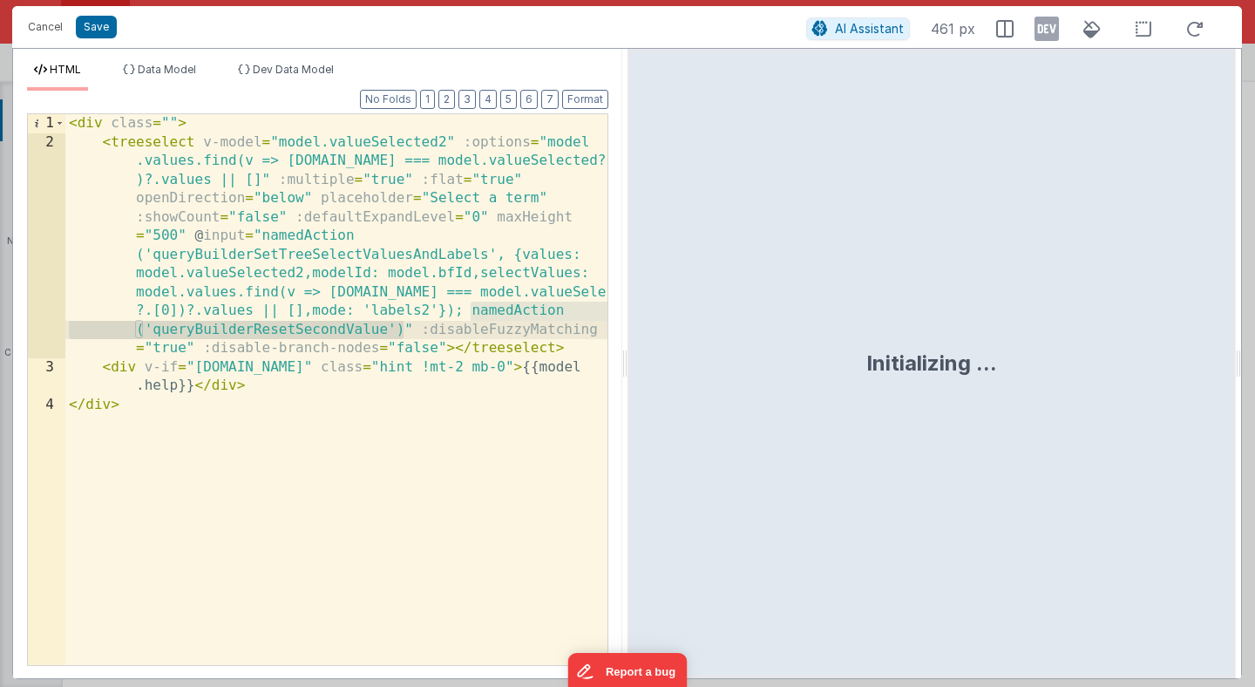
drag, startPoint x: 472, startPoint y: 311, endPoint x: 404, endPoint y: 336, distance: 72.5
click at [404, 336] on div "< div class = "" > < treeselect v-model = "model.valueSelected2" :options = "mo…" at bounding box center [336, 408] width 542 height 588
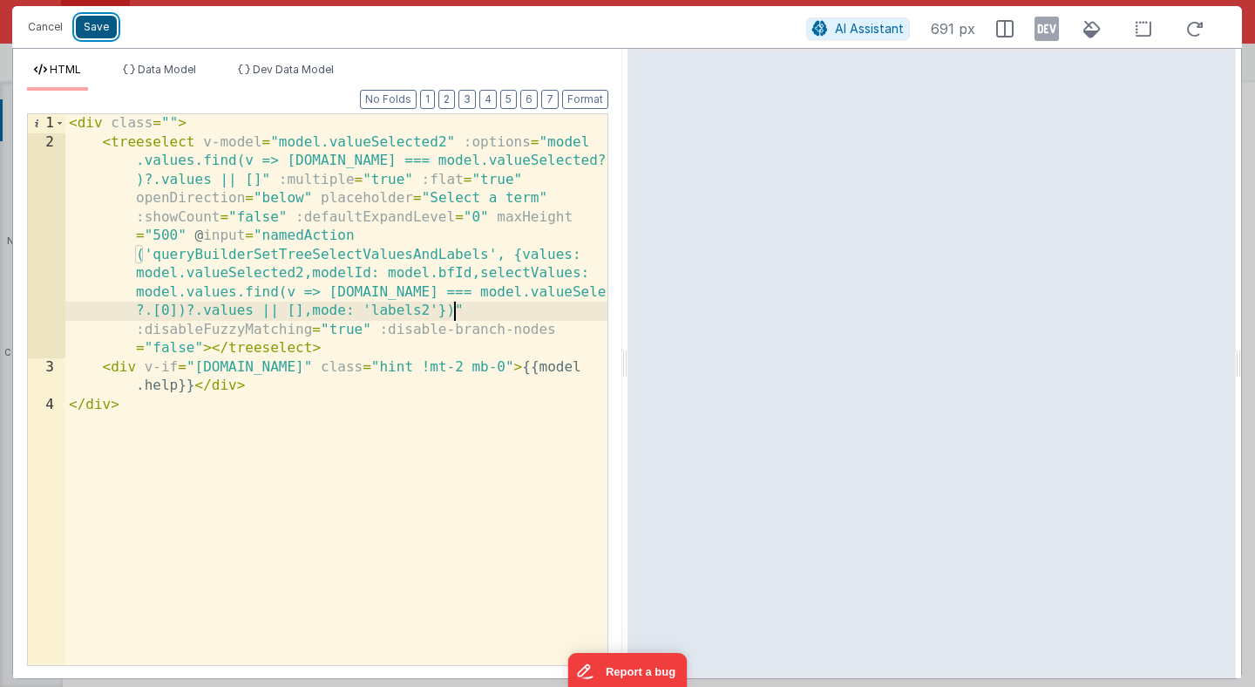
click at [84, 34] on button "Save" at bounding box center [96, 27] width 41 height 23
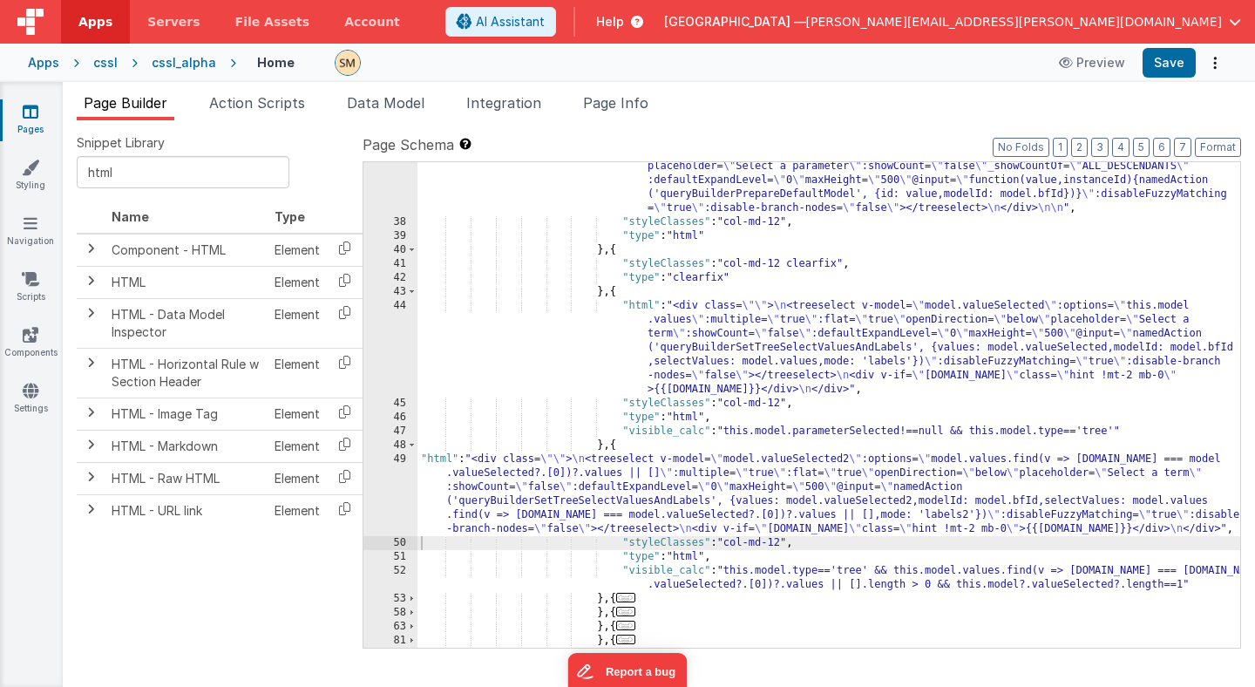
scroll to position [510, 0]
click at [680, 321] on div ""html" : "<div class= \"\" > \n <treeselect v-model= \" model.parameterSelected…" at bounding box center [828, 423] width 823 height 583
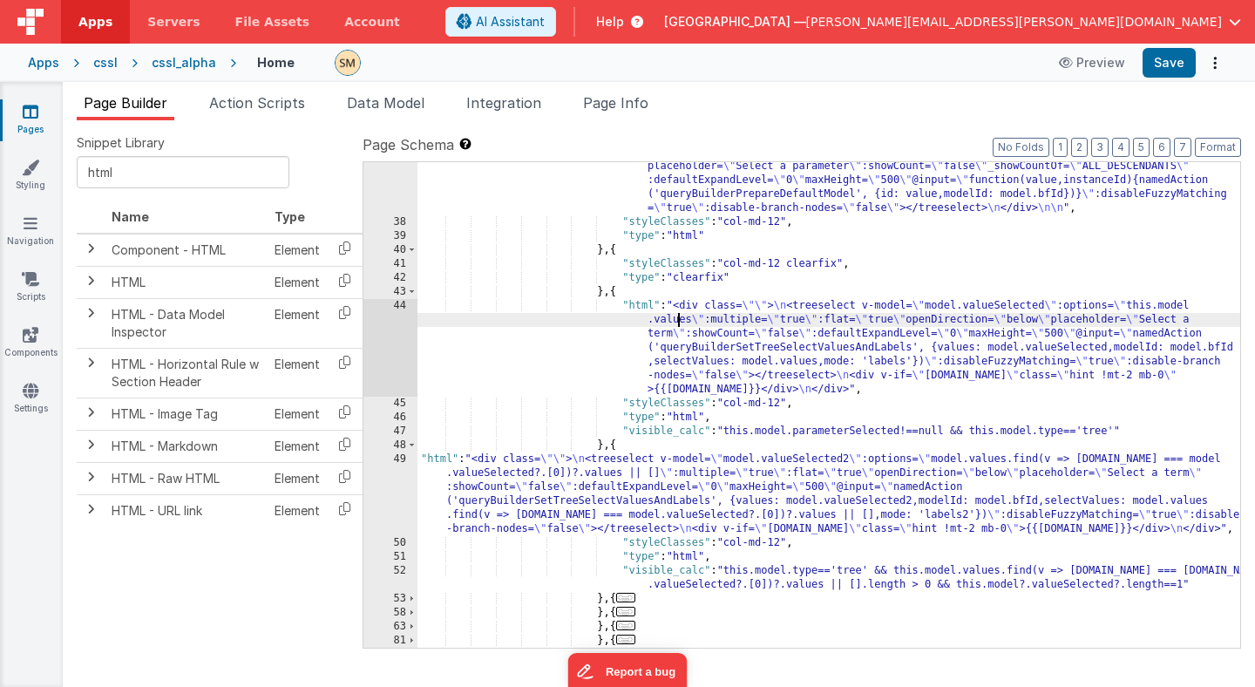
click at [397, 354] on div "44" at bounding box center [390, 348] width 54 height 98
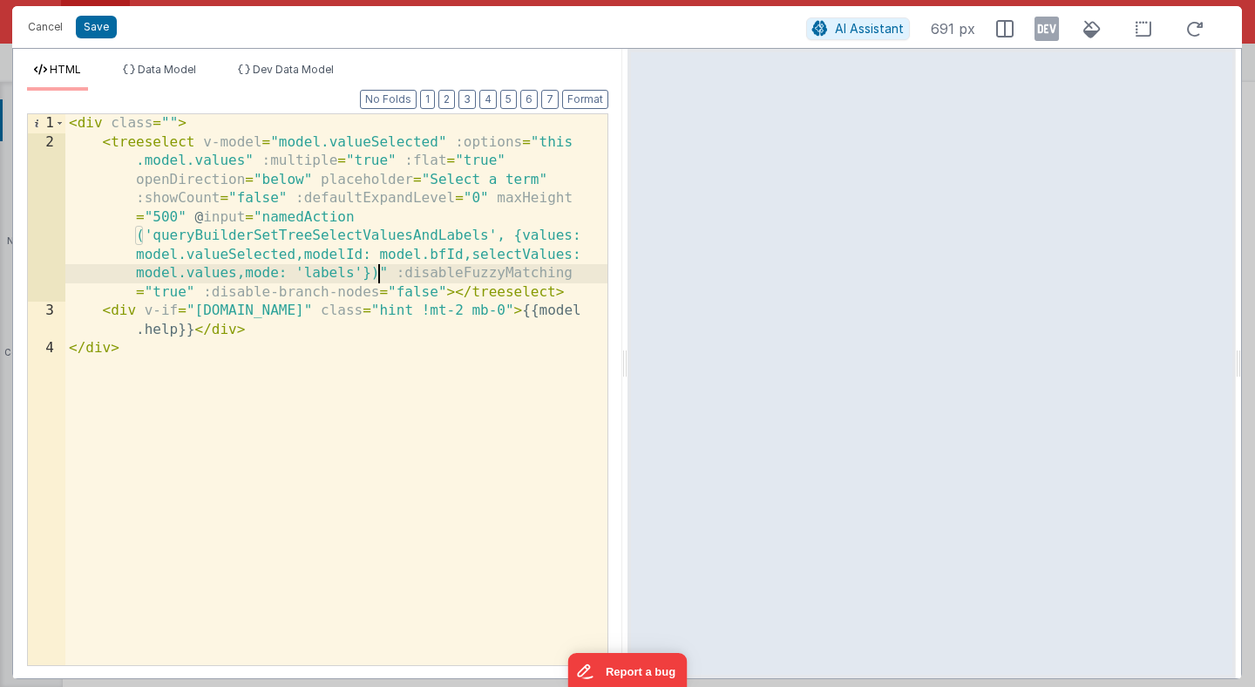
click at [378, 273] on div "< div class = "" > < treeselect v-model = "model.valueSelected" :options = "thi…" at bounding box center [336, 408] width 542 height 588
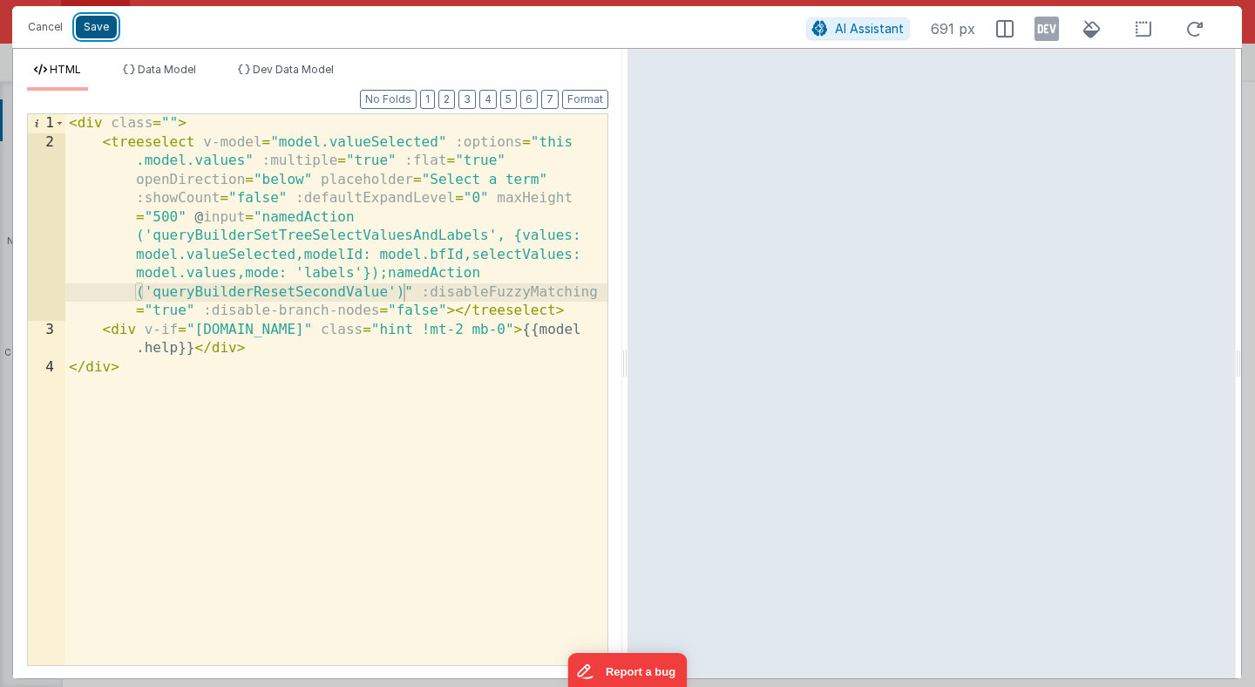
click at [104, 29] on button "Save" at bounding box center [96, 27] width 41 height 23
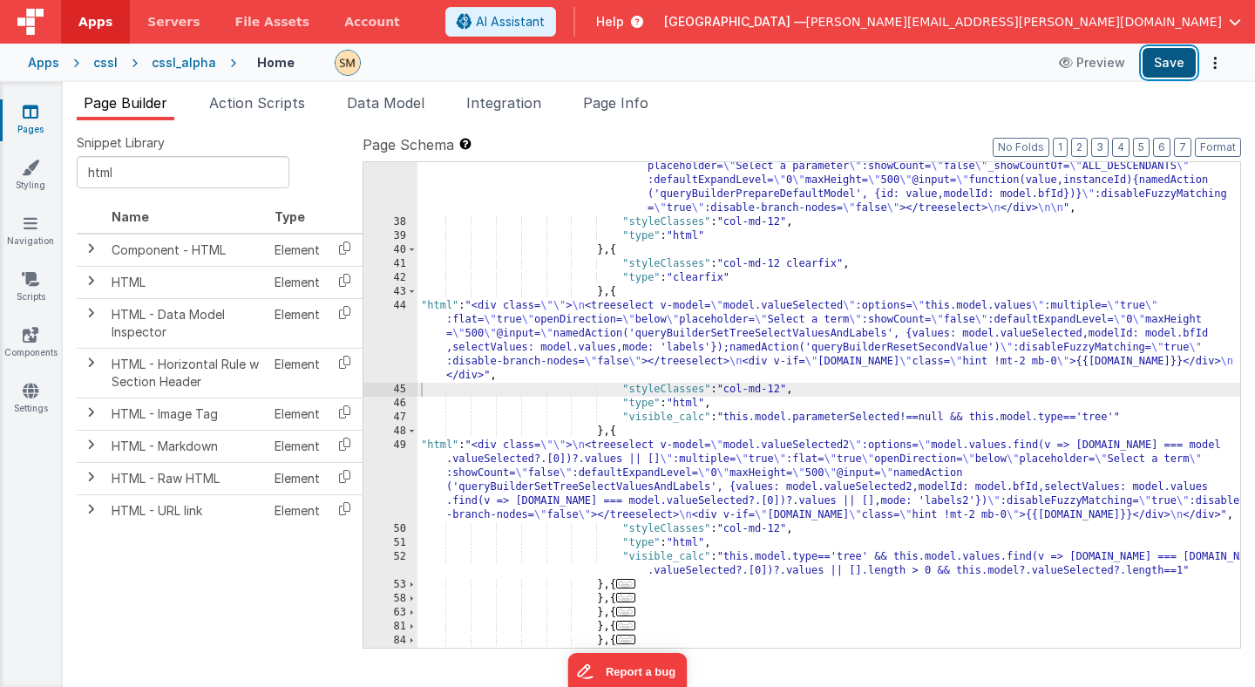
click at [1170, 64] on button "Save" at bounding box center [1169, 63] width 53 height 30
click at [624, 101] on span "Page Info" at bounding box center [615, 102] width 65 height 17
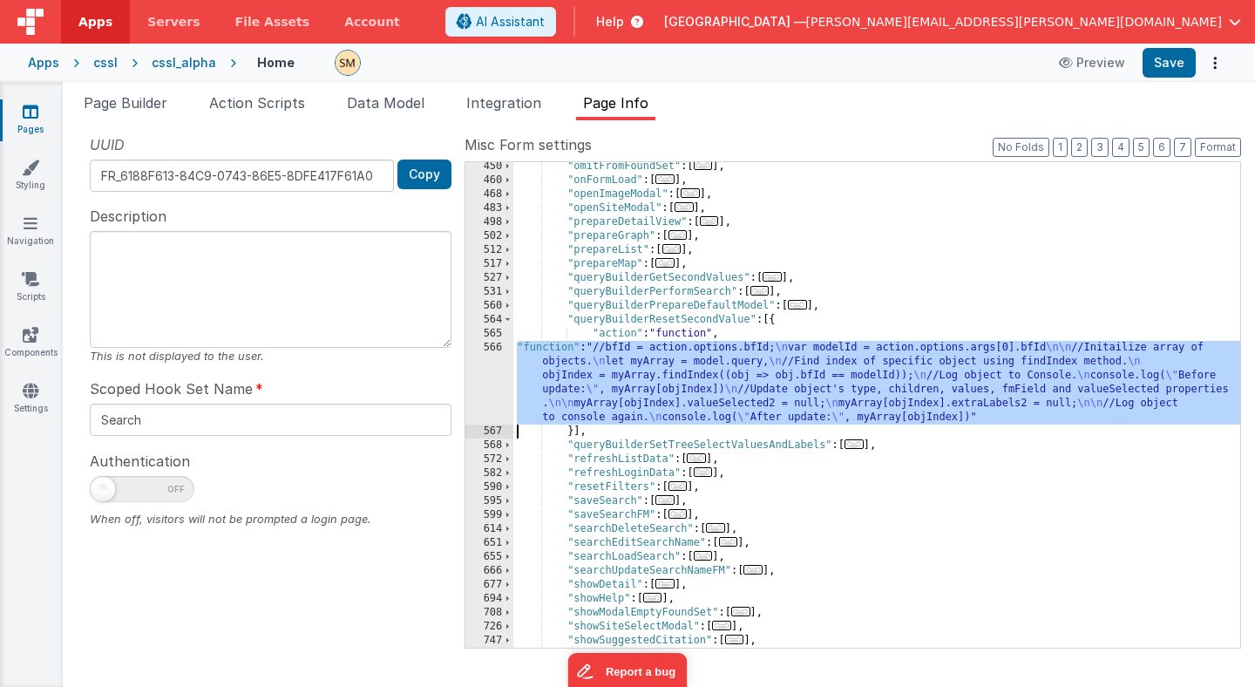
click at [567, 383] on div ""omitFromFoundSet" : [ ... ] , "onFormLoad" : [ ... ] , "openImageModal" : [ ..…" at bounding box center [876, 415] width 727 height 513
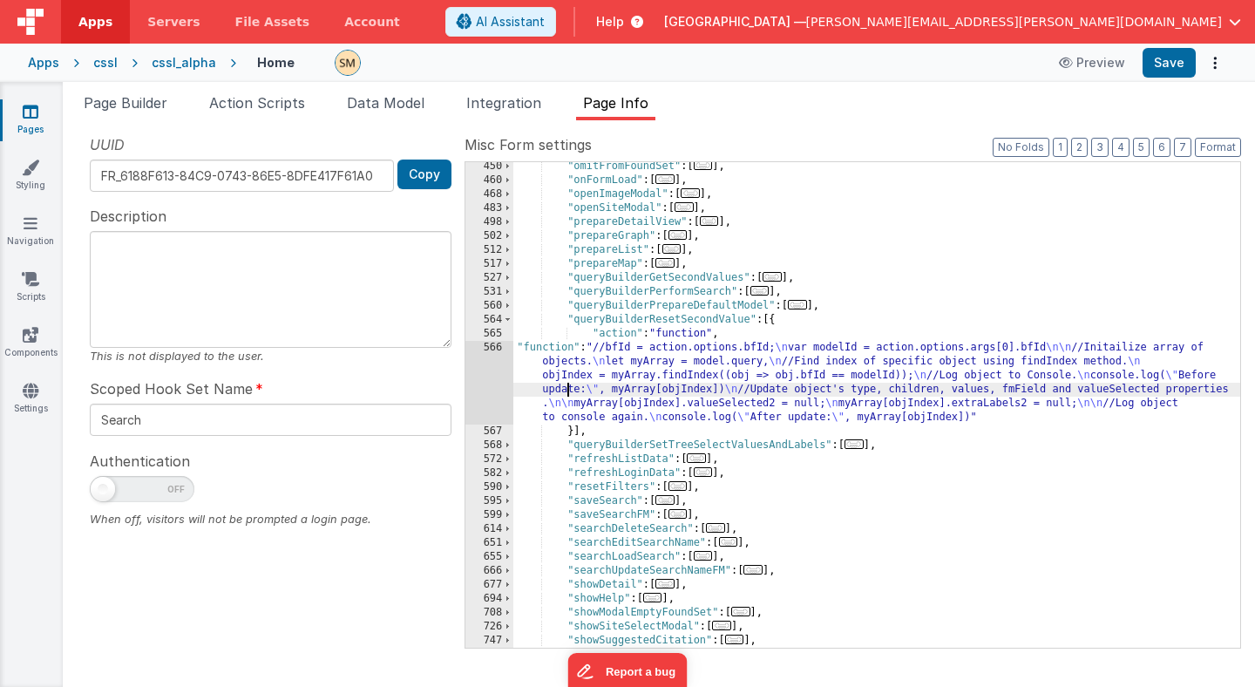
click at [488, 383] on div "566" at bounding box center [489, 383] width 48 height 84
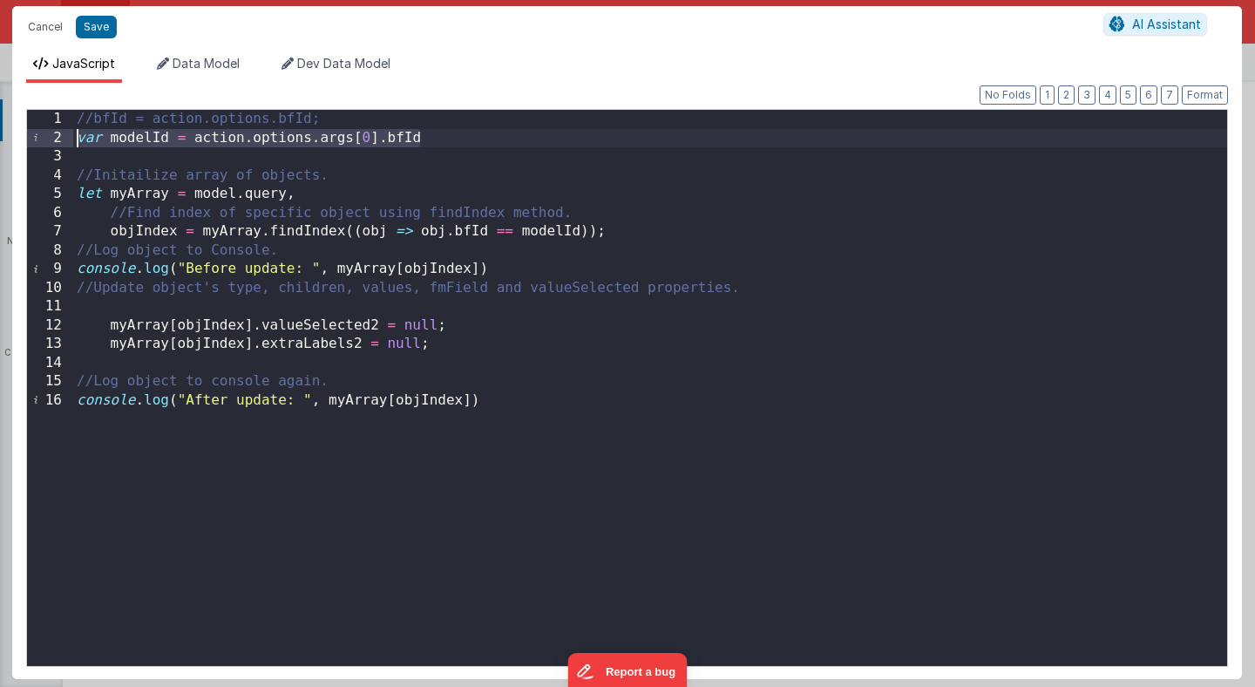
drag, startPoint x: 431, startPoint y: 139, endPoint x: 78, endPoint y: 139, distance: 353.9
click at [77, 139] on div "//bfId = action.options.bfId; var modelId = action . options . args [ 0 ] . bfI…" at bounding box center [650, 407] width 1154 height 594
click at [57, 28] on button "Cancel" at bounding box center [45, 27] width 52 height 24
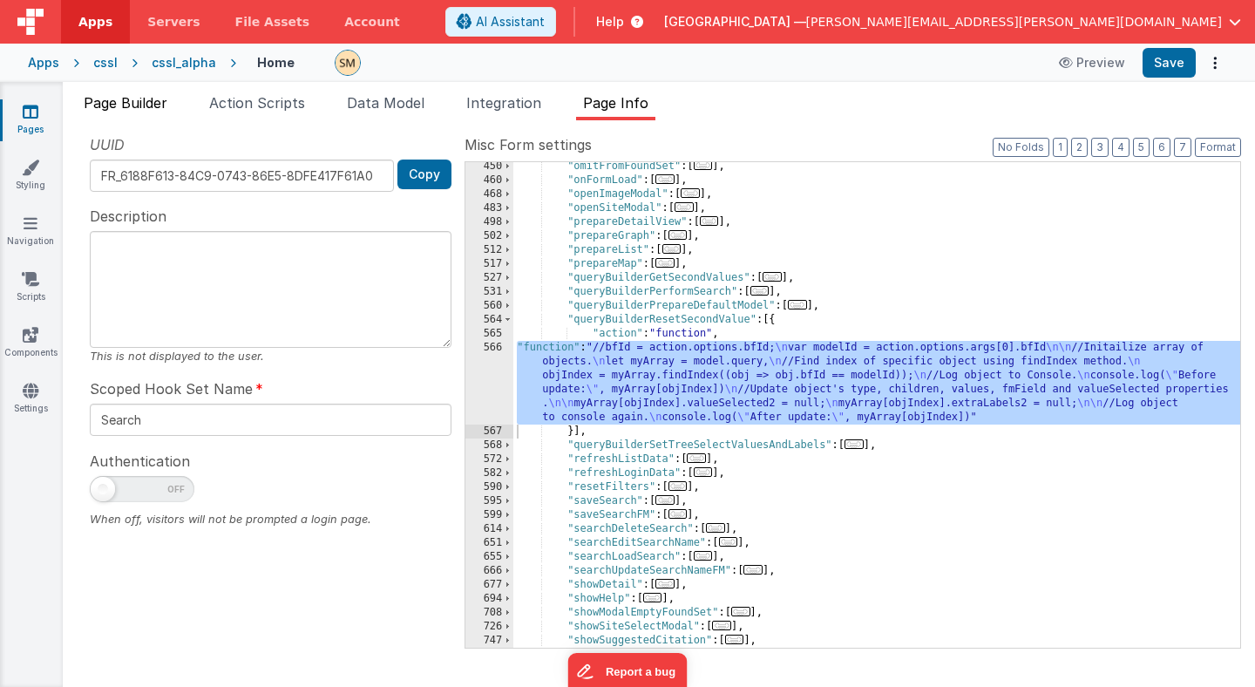
click at [151, 103] on span "Page Builder" at bounding box center [126, 102] width 84 height 17
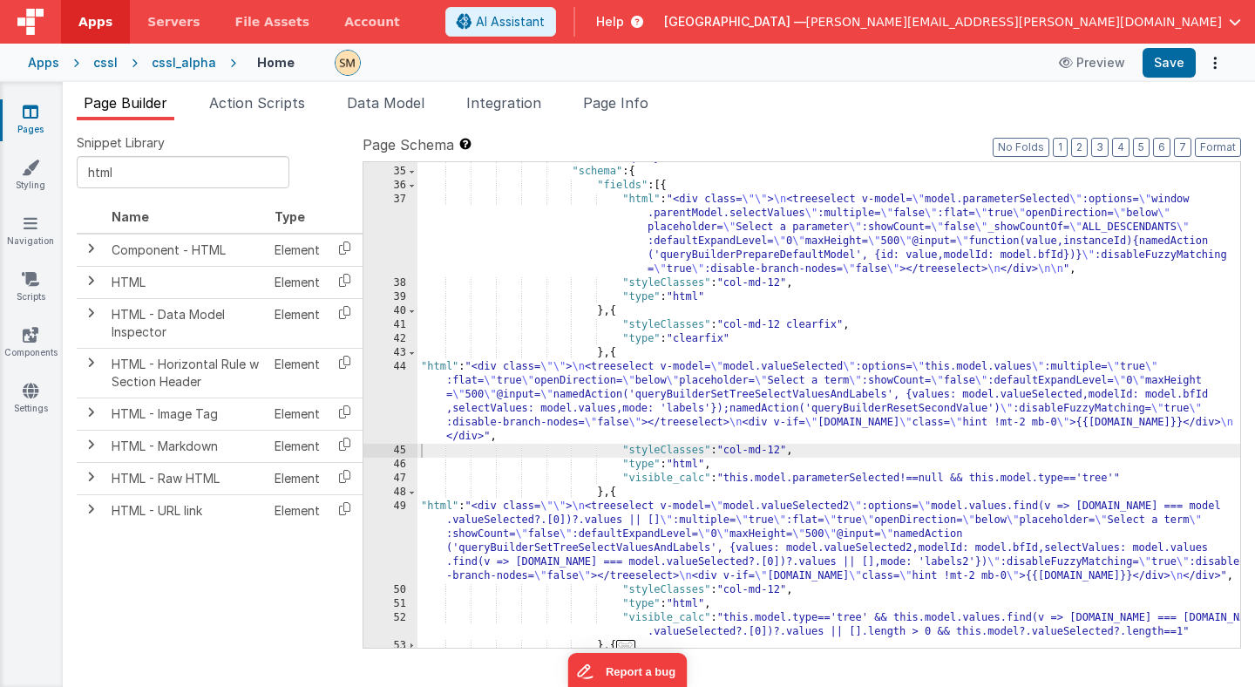
scroll to position [456, 0]
click at [557, 405] on div ""model" : "query" , "schema" : { "fields" : [{ "html" : "<div class= \"\" > \n …" at bounding box center [828, 409] width 823 height 513
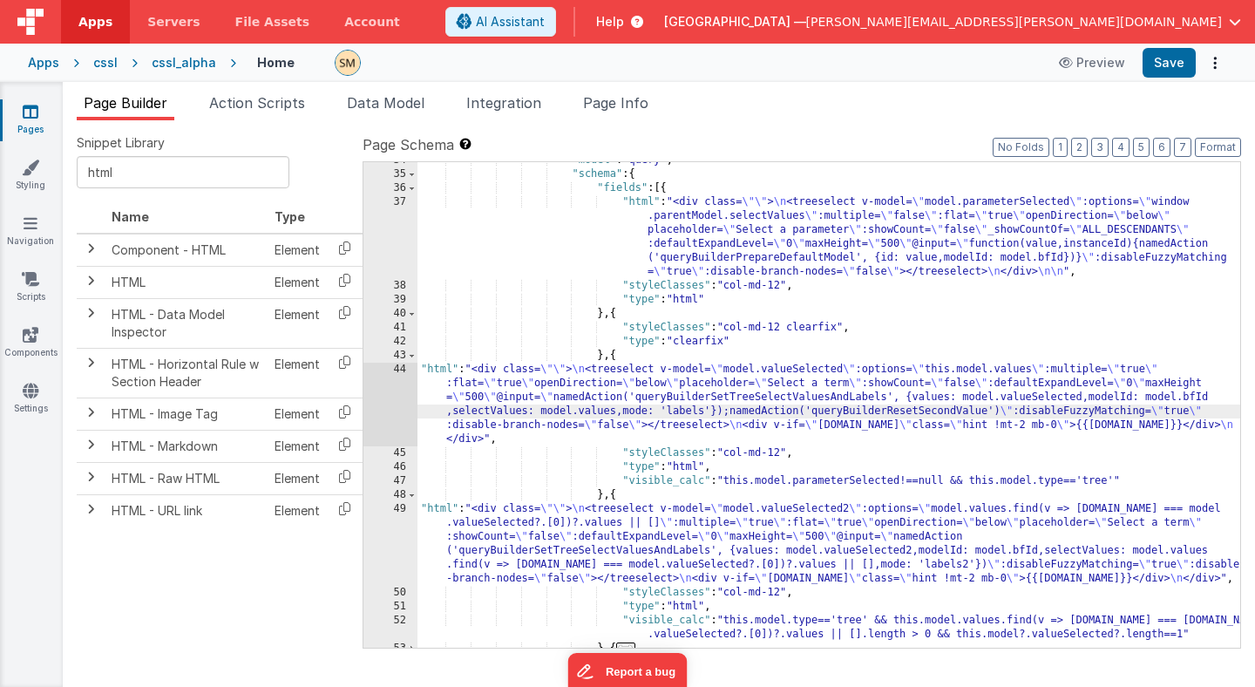
click at [393, 397] on div "44" at bounding box center [390, 405] width 54 height 84
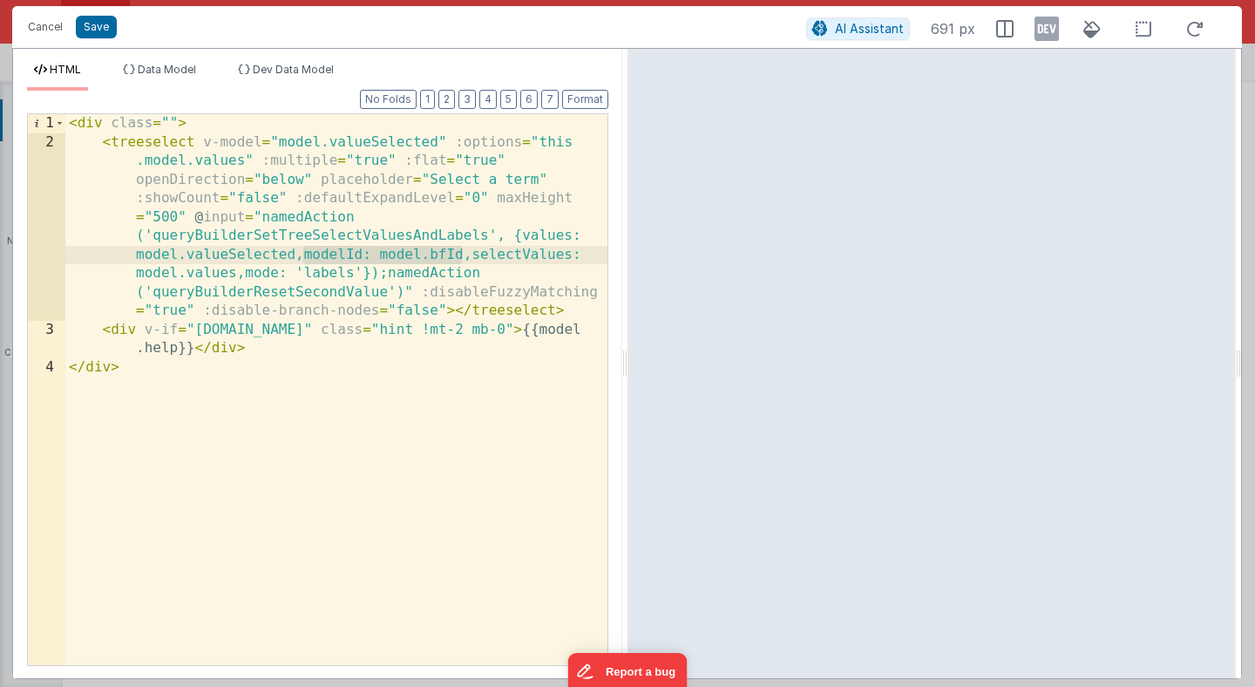
drag, startPoint x: 464, startPoint y: 256, endPoint x: 302, endPoint y: 256, distance: 161.2
click at [302, 256] on div "< div class = "" > < treeselect v-model = "model.valueSelected" :options = "thi…" at bounding box center [336, 408] width 542 height 588
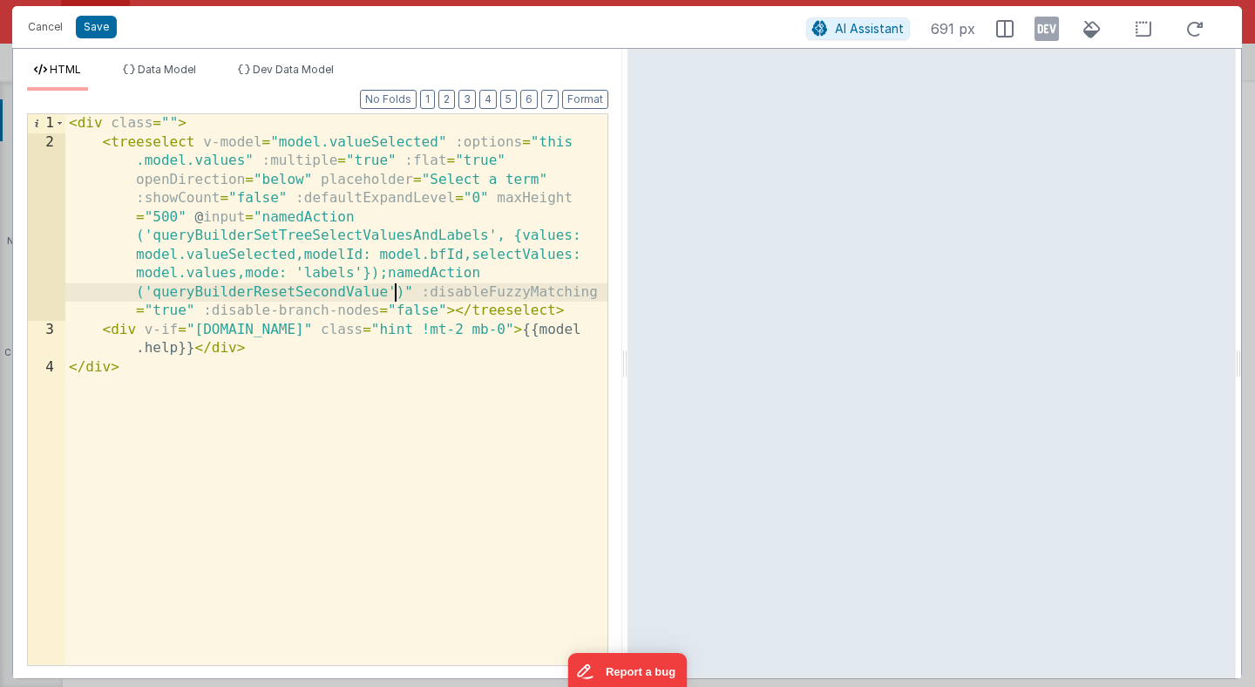
click at [395, 293] on div "< div class = "" > < treeselect v-model = "model.valueSelected" :options = "thi…" at bounding box center [336, 408] width 542 height 588
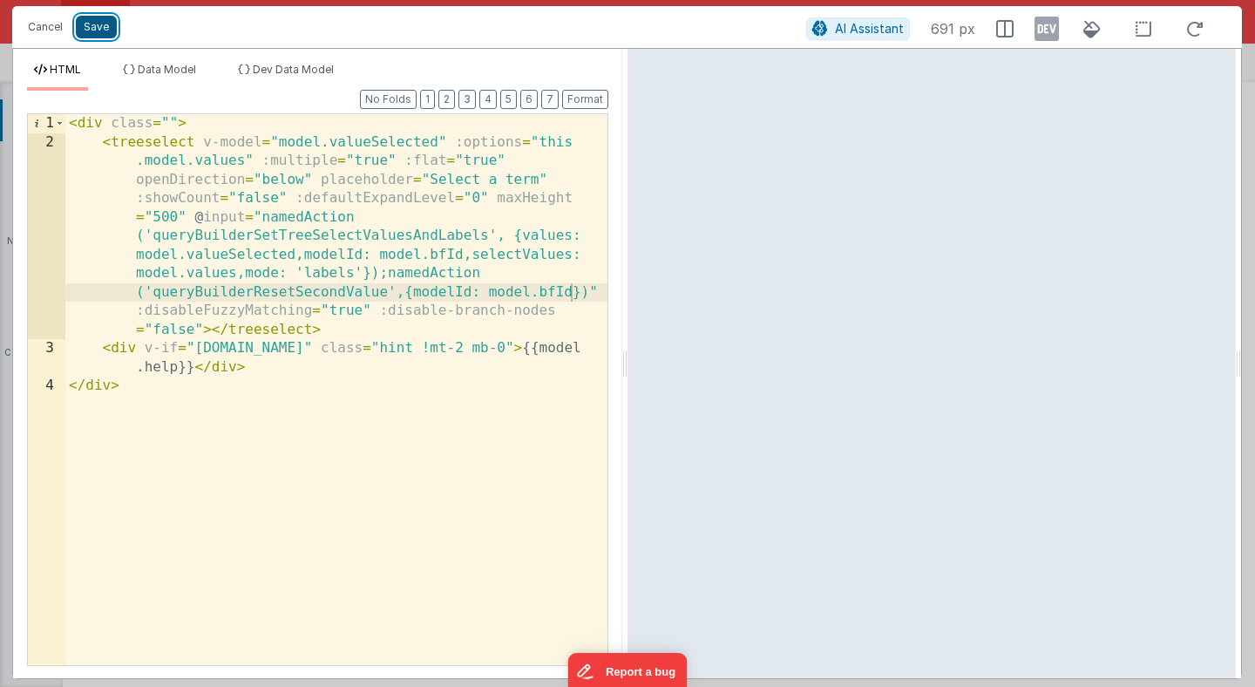
click at [100, 26] on button "Save" at bounding box center [96, 27] width 41 height 23
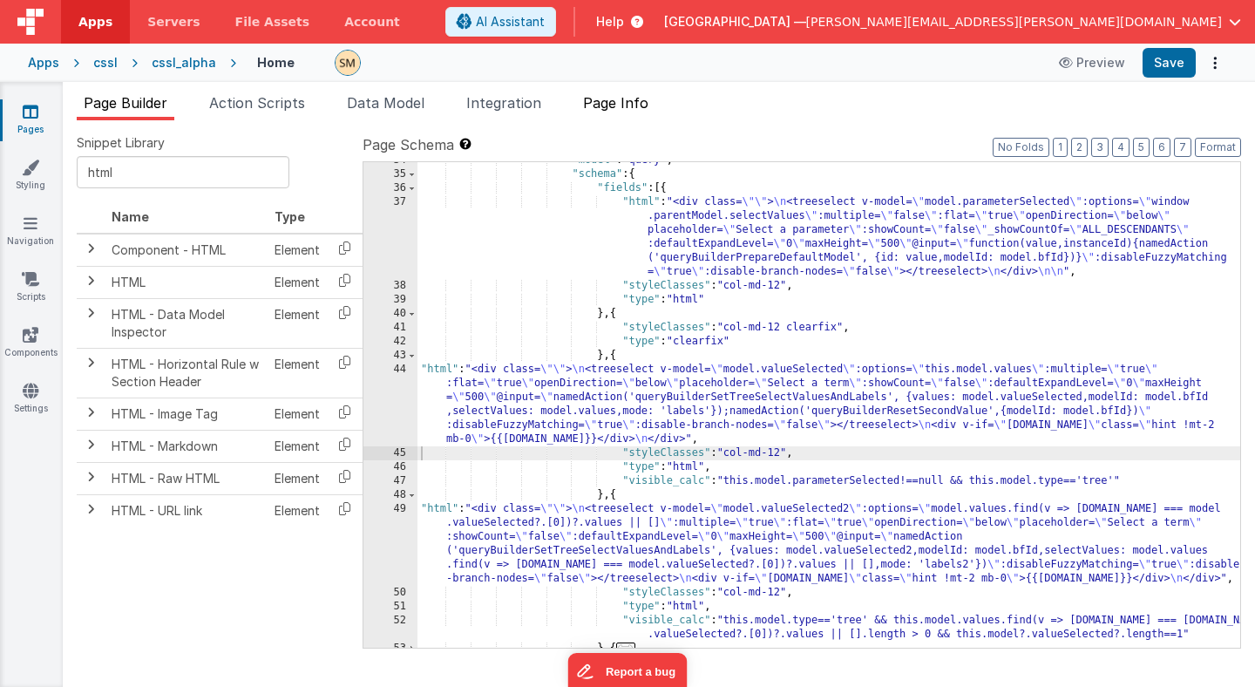
click at [620, 98] on span "Page Info" at bounding box center [615, 102] width 65 height 17
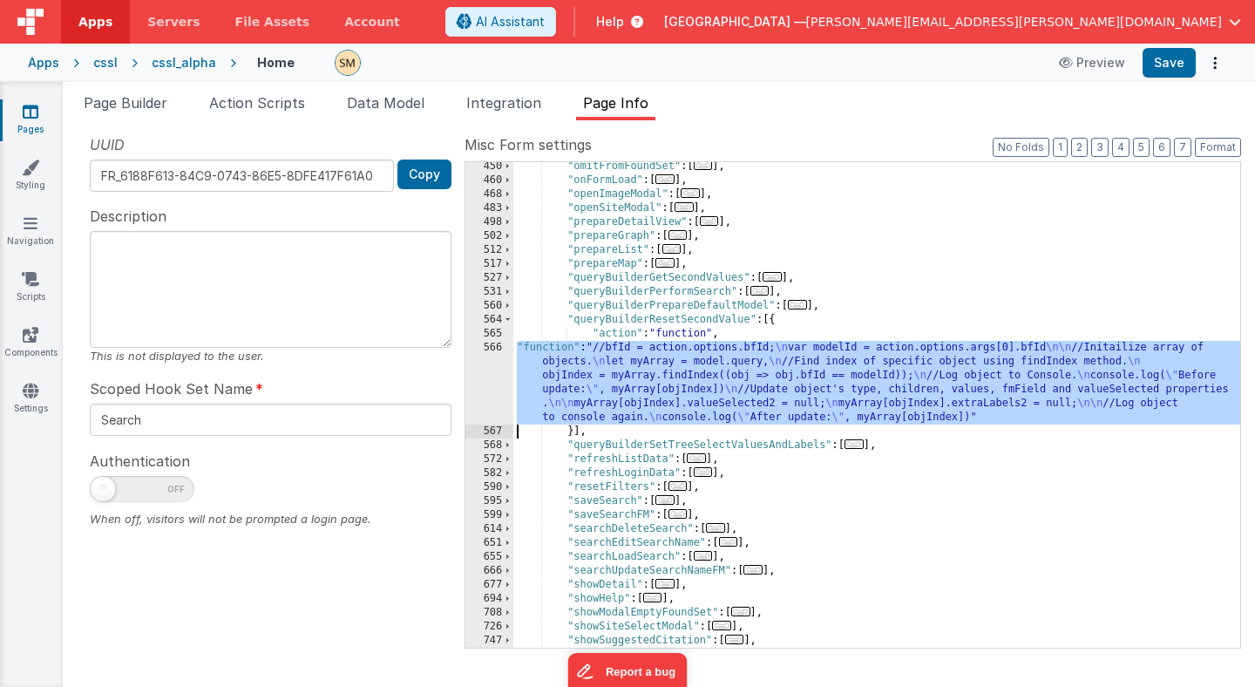
click at [605, 399] on div ""omitFromFoundSet" : [ ... ] , "onFormLoad" : [ ... ] , "openImageModal" : [ ..…" at bounding box center [876, 415] width 727 height 513
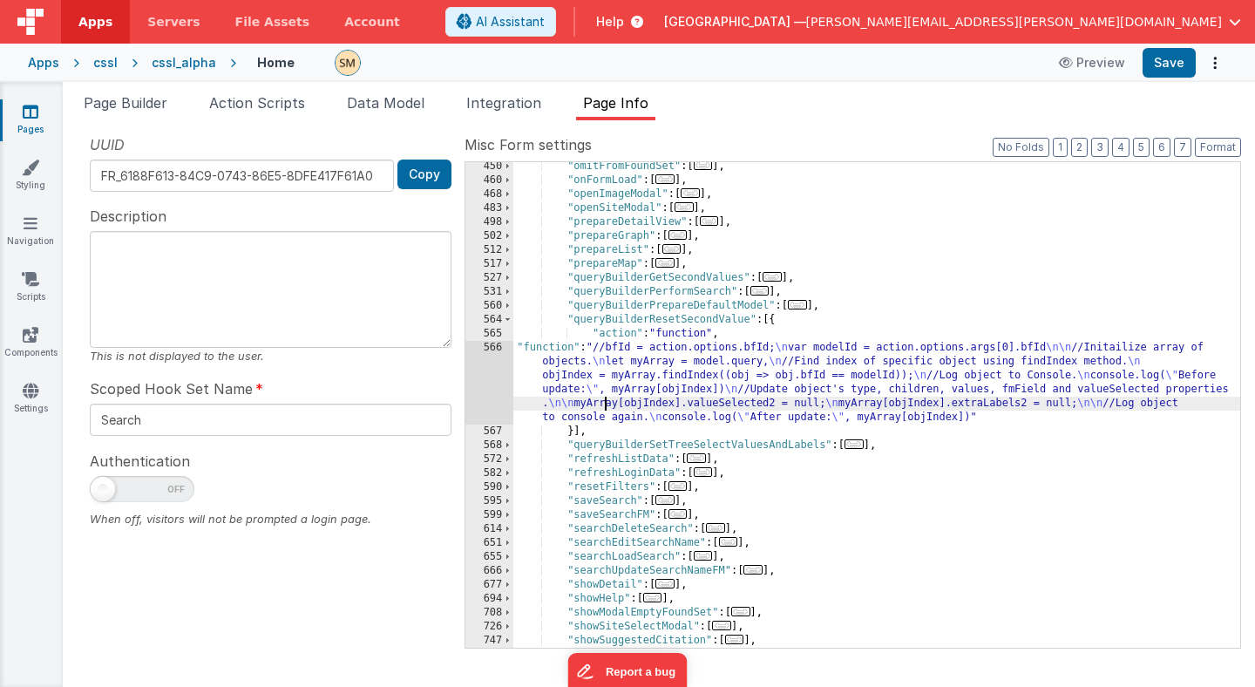
click at [498, 377] on div "566" at bounding box center [489, 383] width 48 height 84
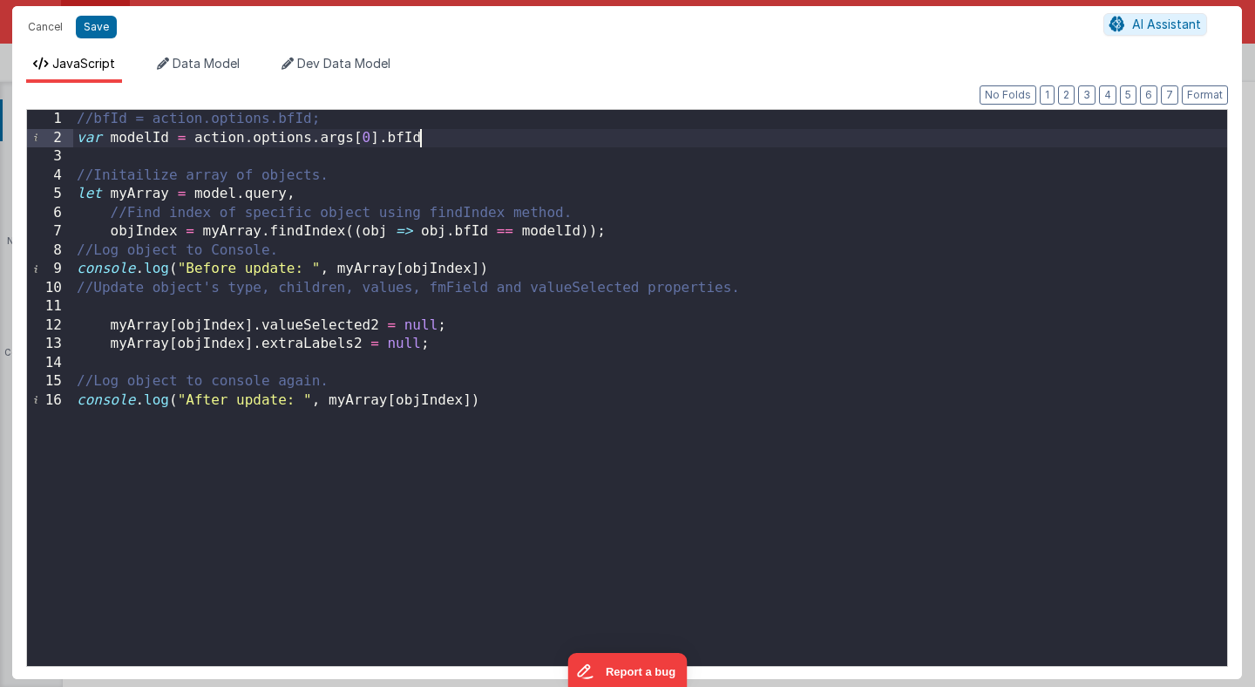
click at [426, 139] on div "//bfId = action.options.bfId; var modelId = action . options . args [ 0 ] . bfI…" at bounding box center [650, 407] width 1154 height 594
click at [506, 428] on div "//bfId = action.options.bfId; var modelId = action . options . args [ 0 ] . bfI…" at bounding box center [650, 407] width 1154 height 594
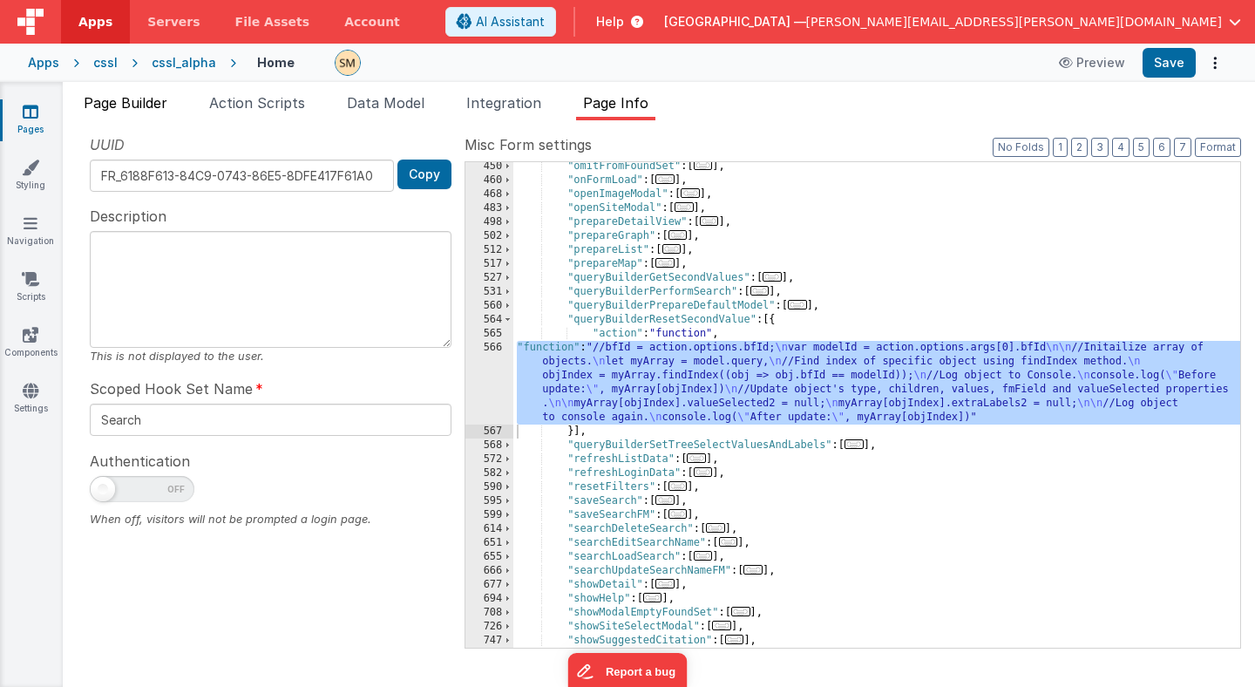
click at [126, 98] on span "Page Builder" at bounding box center [126, 102] width 84 height 17
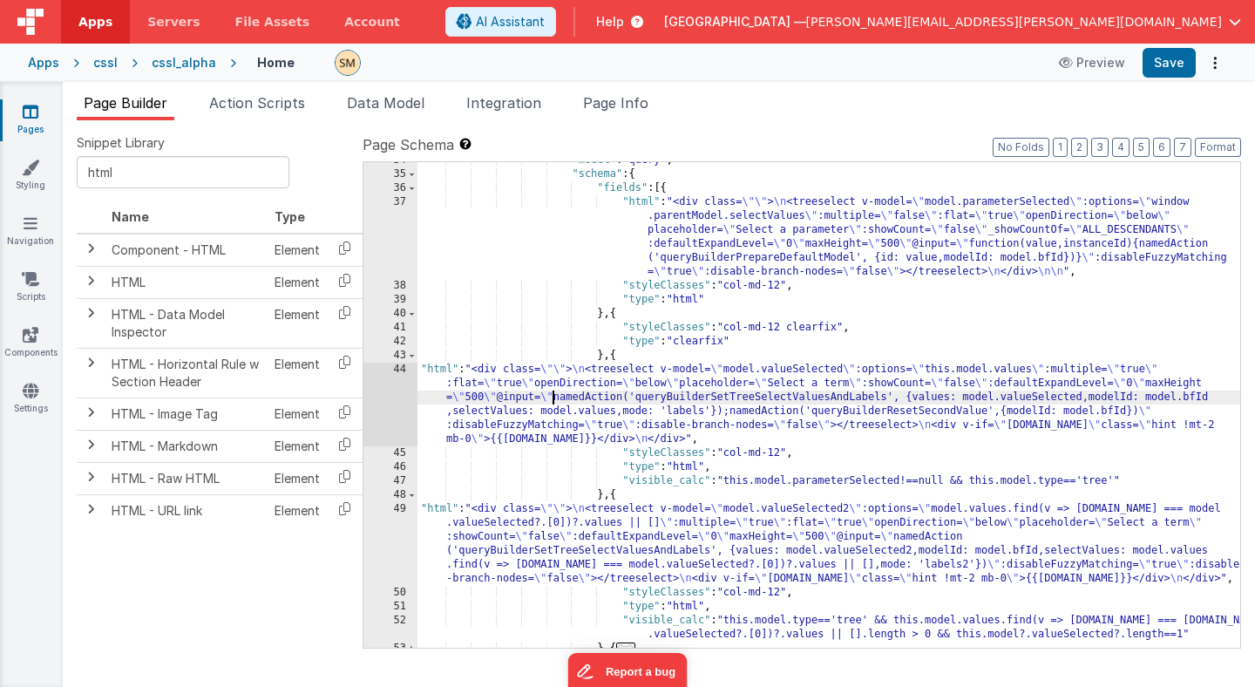
click at [555, 397] on div ""model" : "query" , "schema" : { "fields" : [{ "html" : "<div class= \"\" > \n …" at bounding box center [828, 409] width 823 height 513
click at [400, 400] on div "44" at bounding box center [390, 405] width 54 height 84
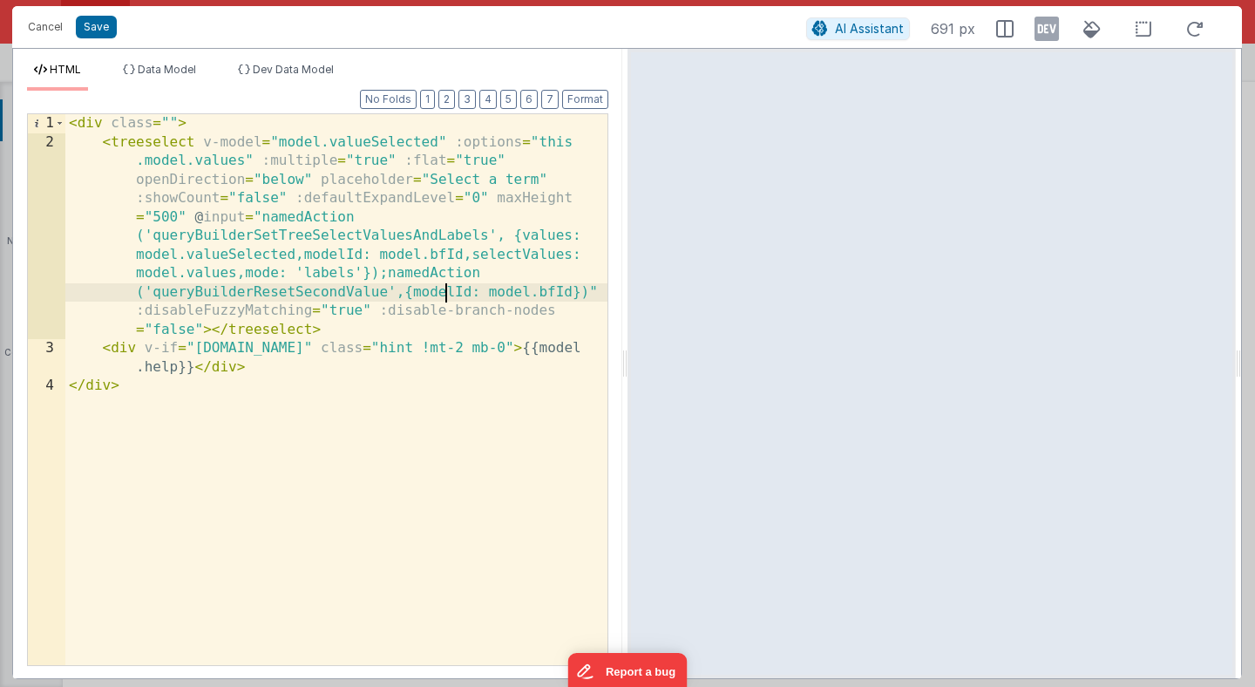
click at [444, 294] on div "< div class = "" > < treeselect v-model = "model.valueSelected" :options = "thi…" at bounding box center [336, 408] width 542 height 588
click at [443, 384] on div "< div class = "" > < treeselect v-model = "model.valueSelected" :options = "thi…" at bounding box center [336, 408] width 542 height 588
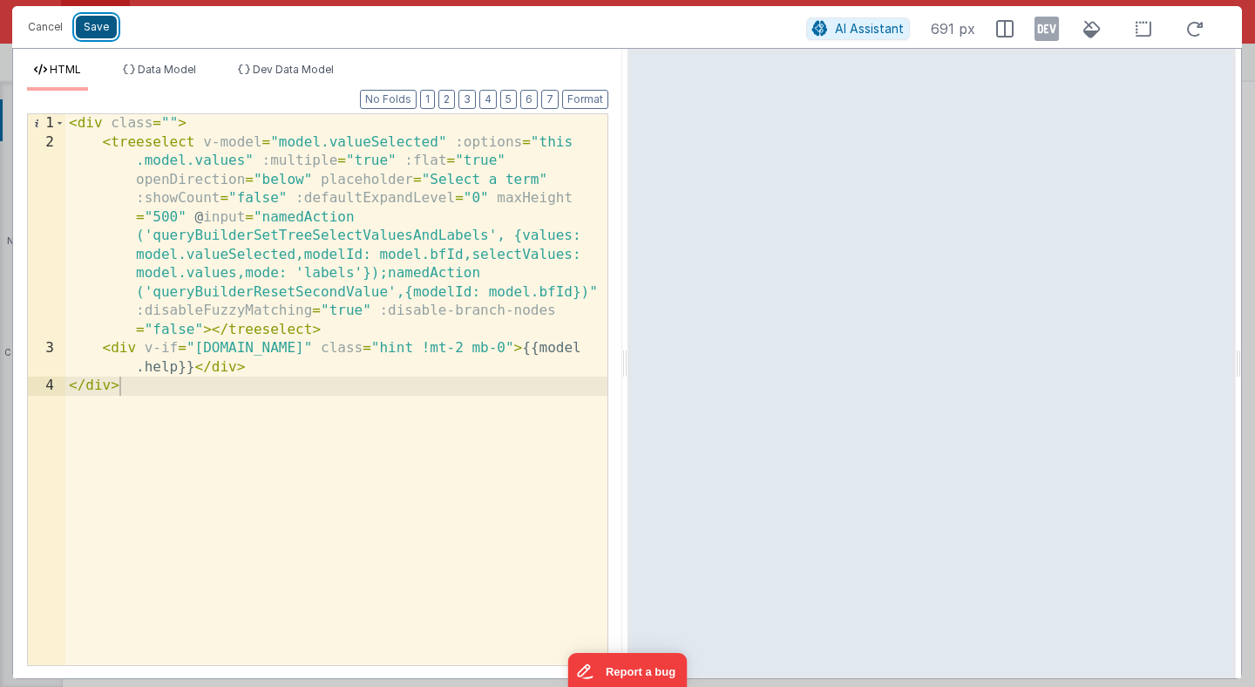
click at [98, 26] on button "Save" at bounding box center [96, 27] width 41 height 23
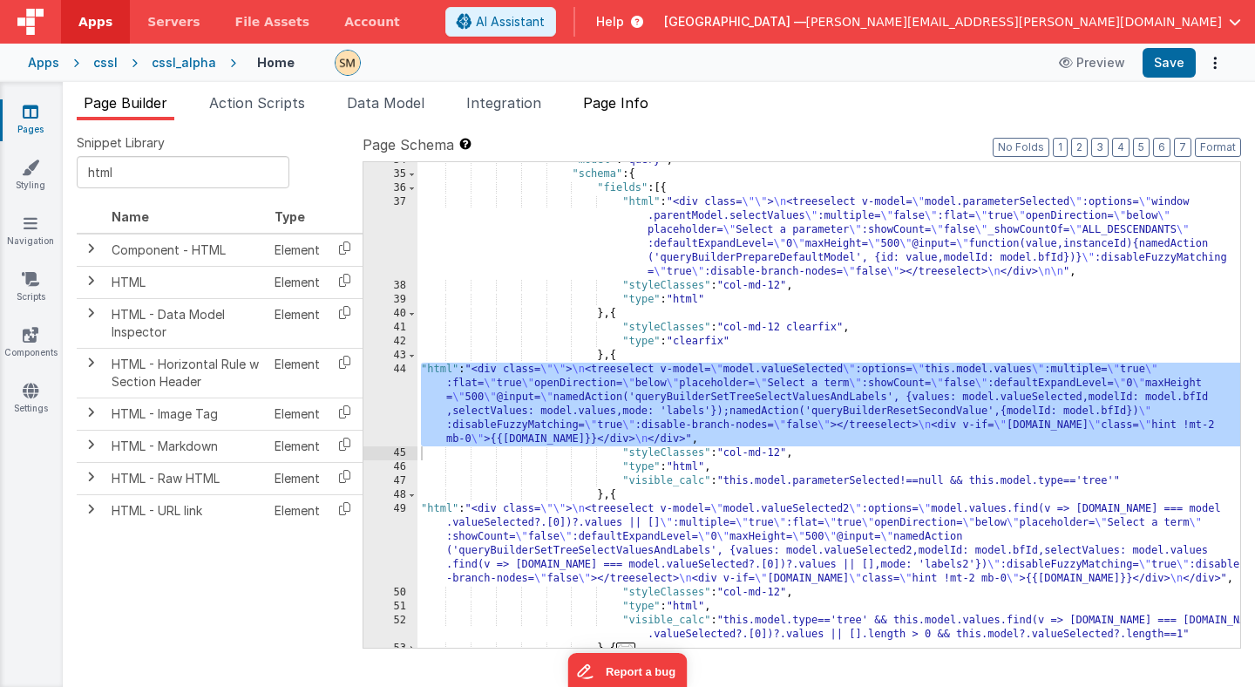
click at [623, 105] on span "Page Info" at bounding box center [615, 102] width 65 height 17
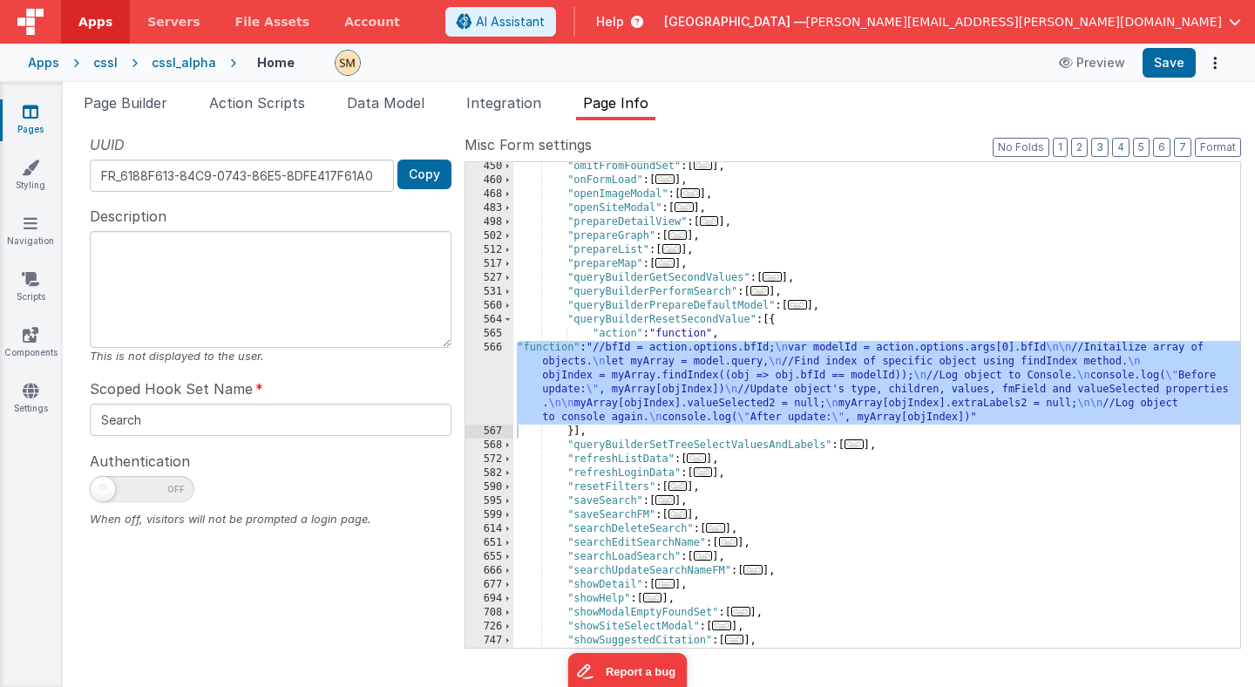
click at [571, 377] on div ""omitFromFoundSet" : [ ... ] , "onFormLoad" : [ ... ] , "openImageModal" : [ ..…" at bounding box center [876, 415] width 727 height 513
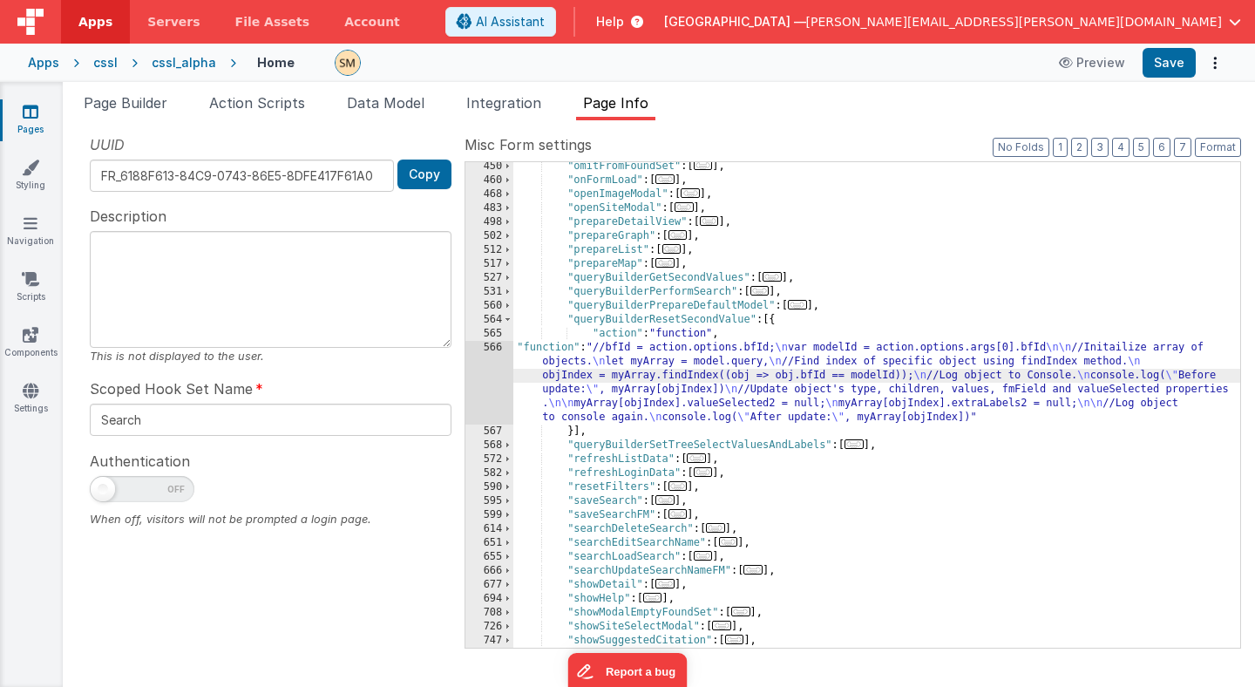
click at [480, 375] on div "566" at bounding box center [489, 383] width 48 height 84
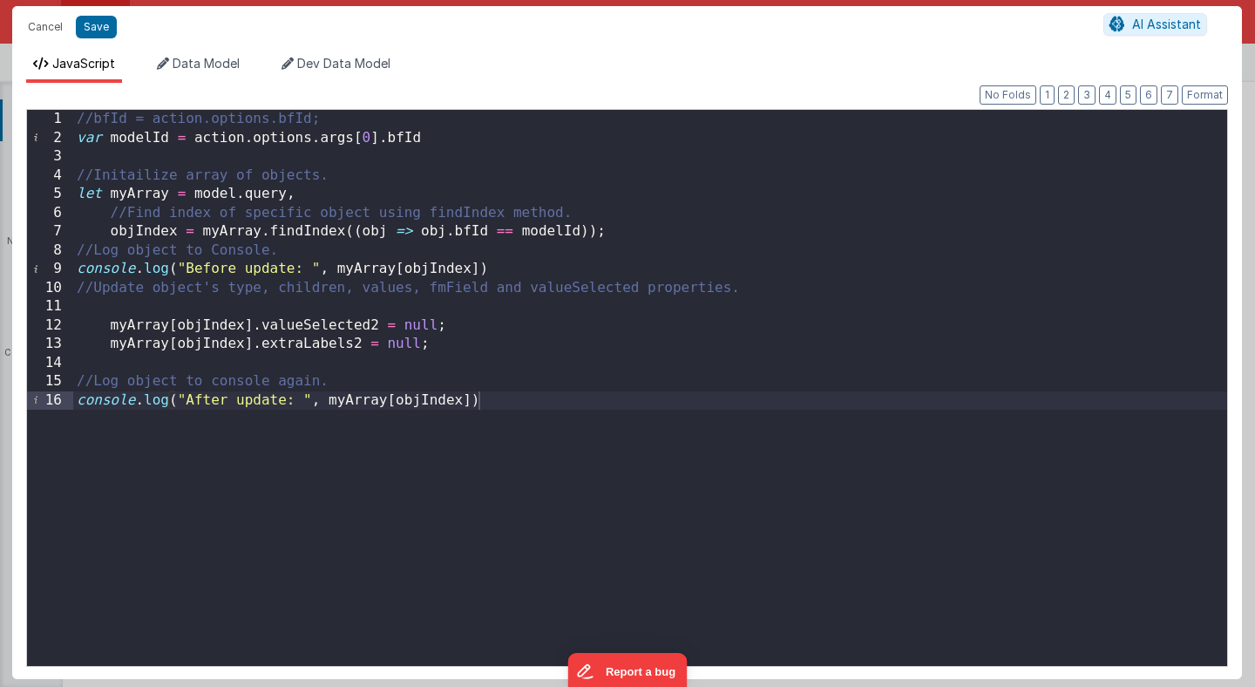
click at [434, 452] on div "//bfId = action.options.bfId; var modelId = action . options . args [ 0 ] . bfI…" at bounding box center [650, 407] width 1154 height 594
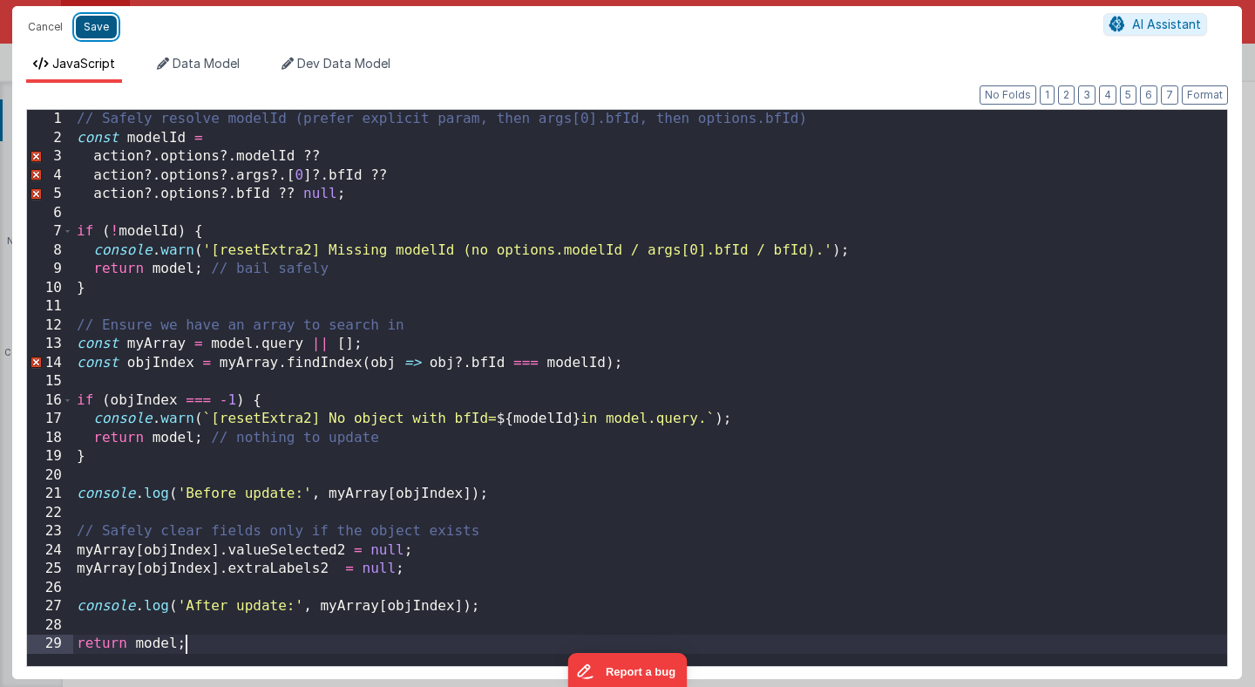
click at [98, 28] on button "Save" at bounding box center [96, 27] width 41 height 23
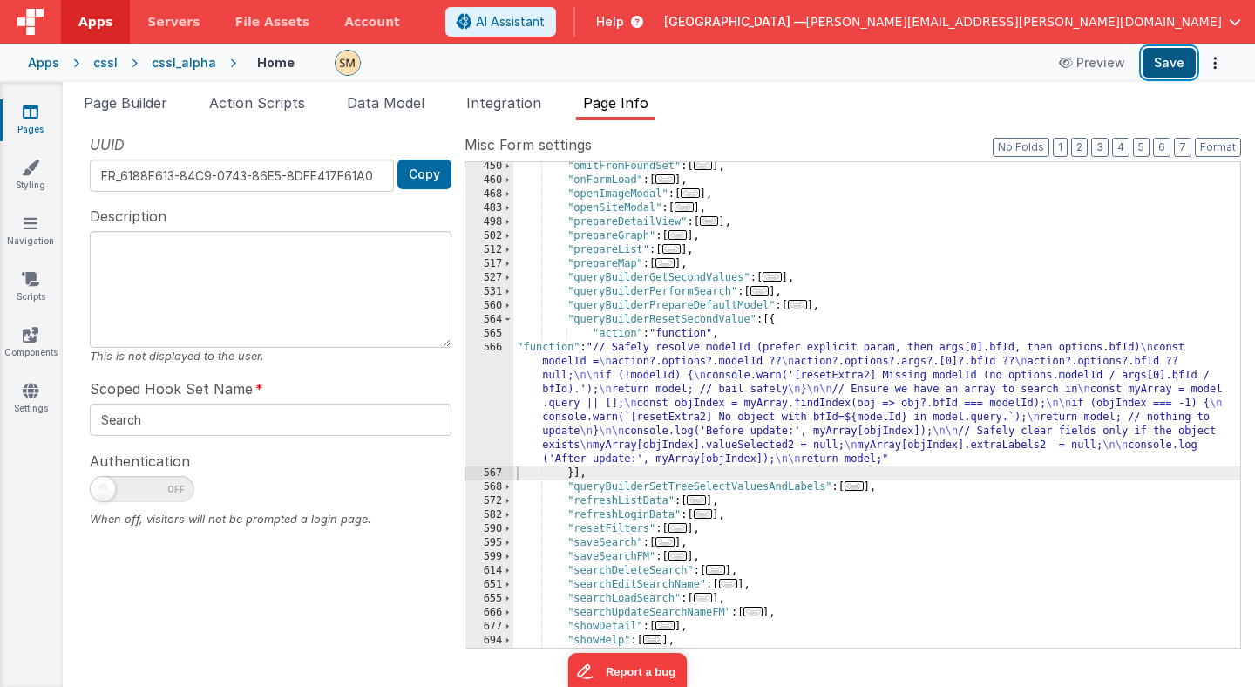
click at [1176, 59] on button "Save" at bounding box center [1169, 63] width 53 height 30
click at [155, 104] on span "Page Builder" at bounding box center [126, 102] width 84 height 17
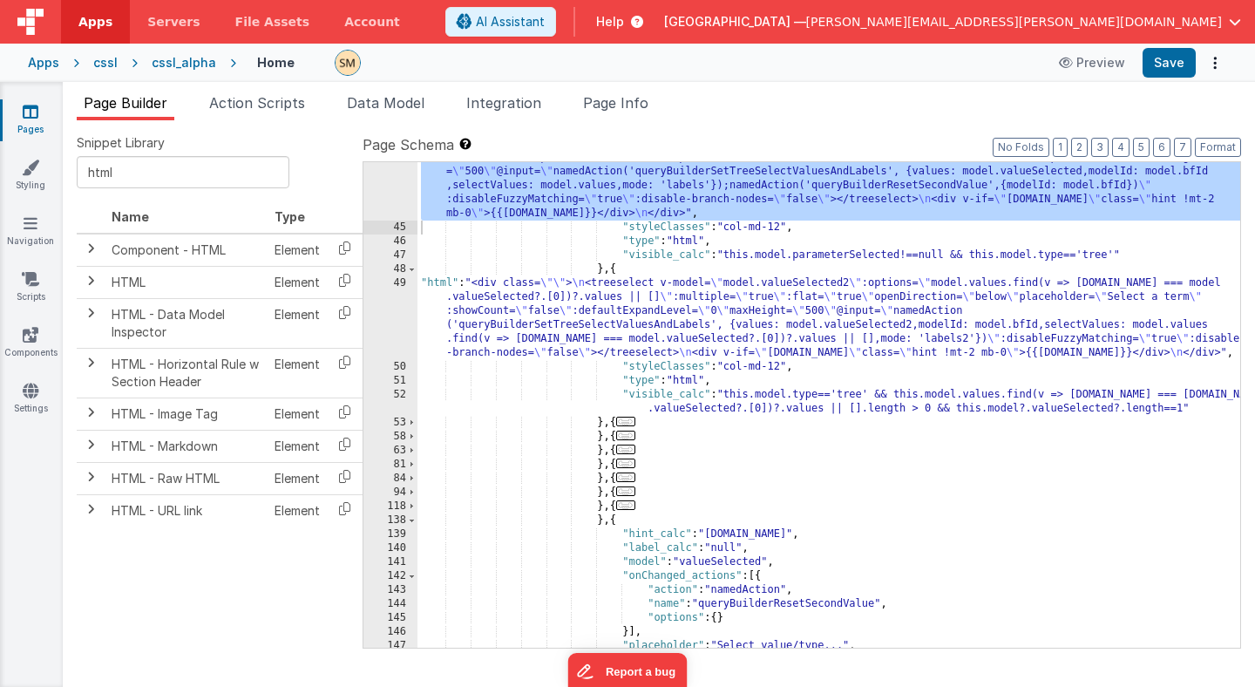
scroll to position [655, 0]
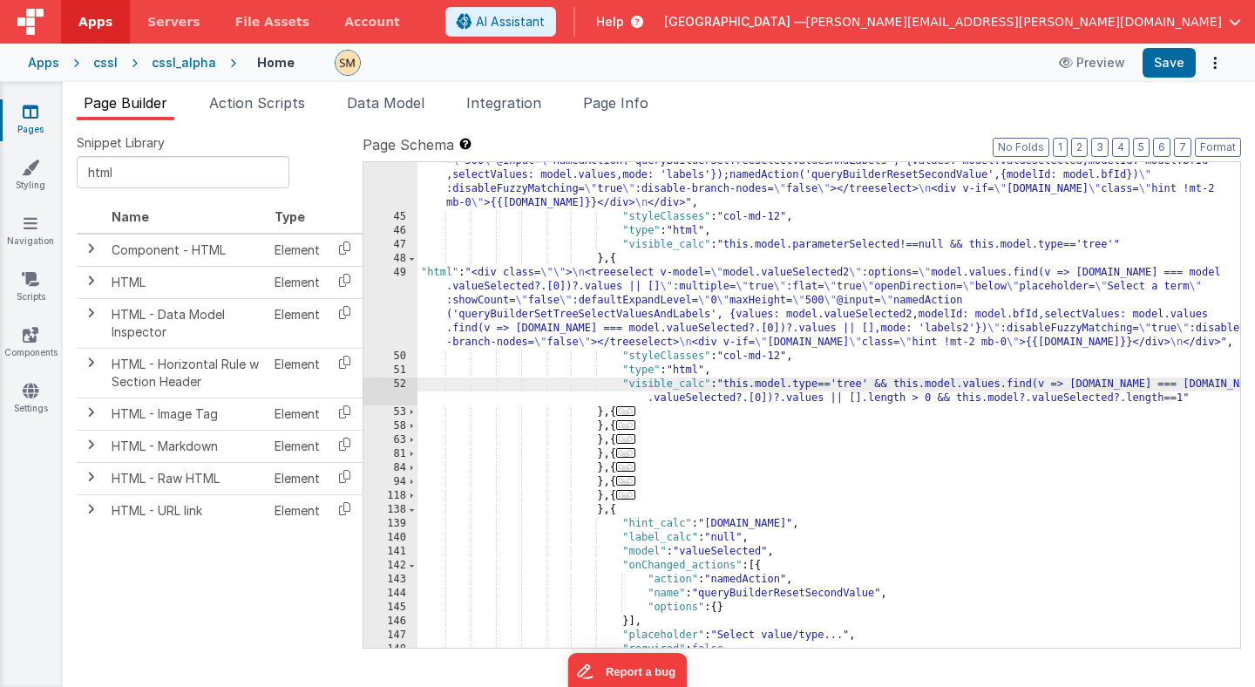
click at [722, 383] on div ""html" : "<div class= \"\" > \n <treeselect v-model= \" model.valueSelected \" …" at bounding box center [828, 417] width 823 height 583
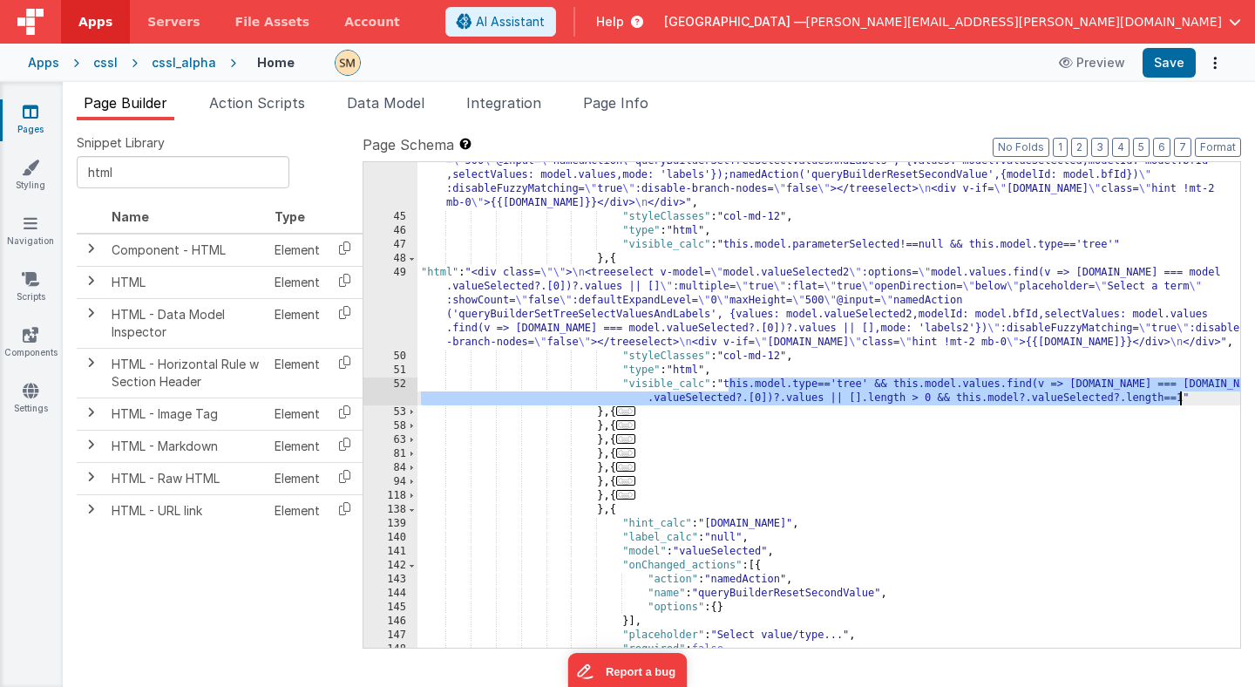
drag, startPoint x: 728, startPoint y: 384, endPoint x: 1179, endPoint y: 397, distance: 451.7
click at [1179, 397] on div ""html" : "<div class= \"\" > \n <treeselect v-model= \" model.valueSelected \" …" at bounding box center [828, 417] width 823 height 583
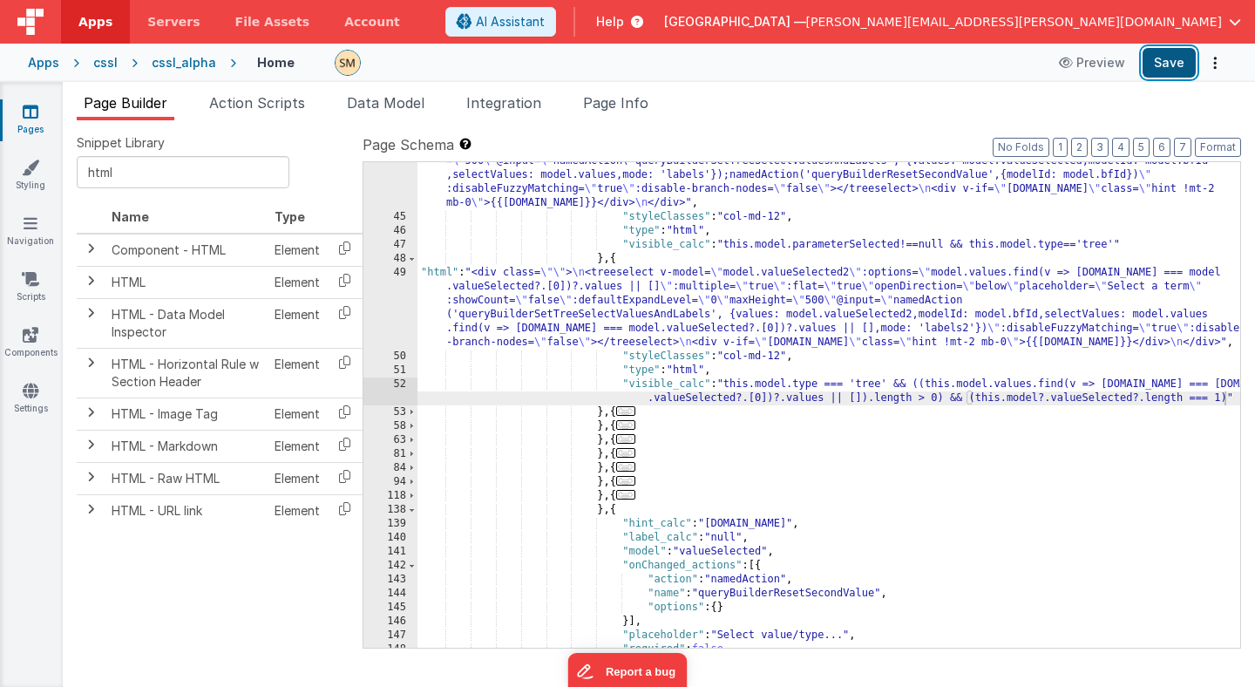
click at [1165, 65] on button "Save" at bounding box center [1169, 63] width 53 height 30
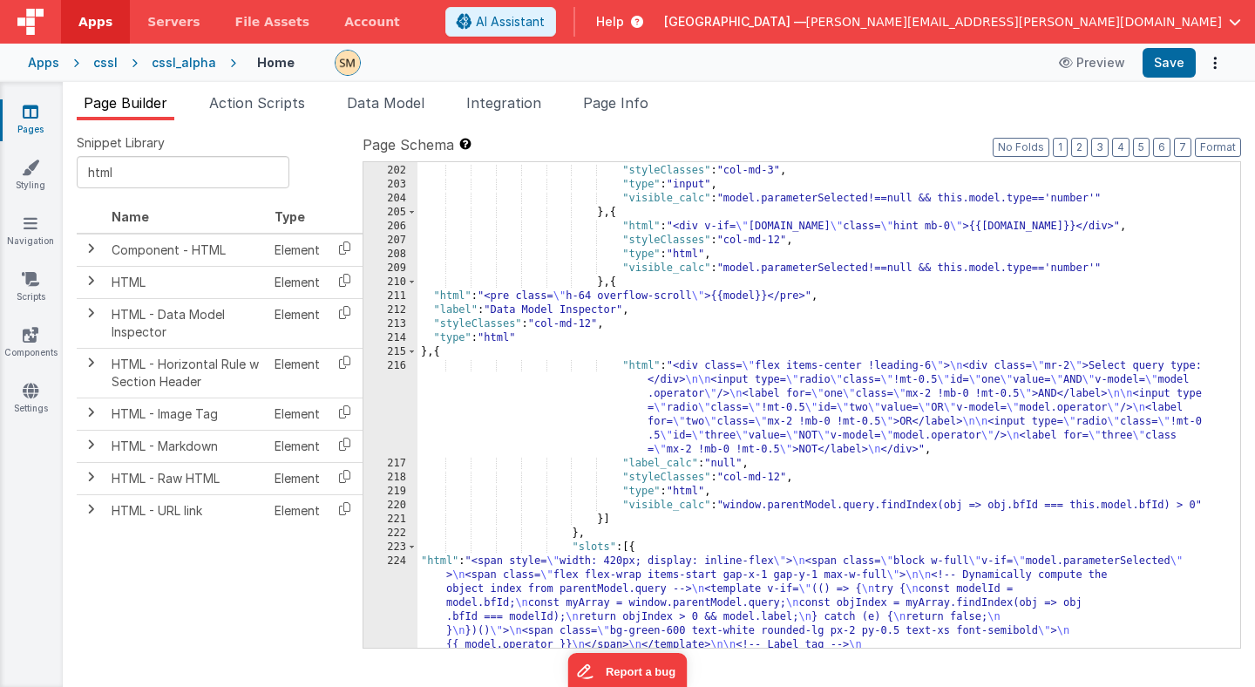
scroll to position [1722, 0]
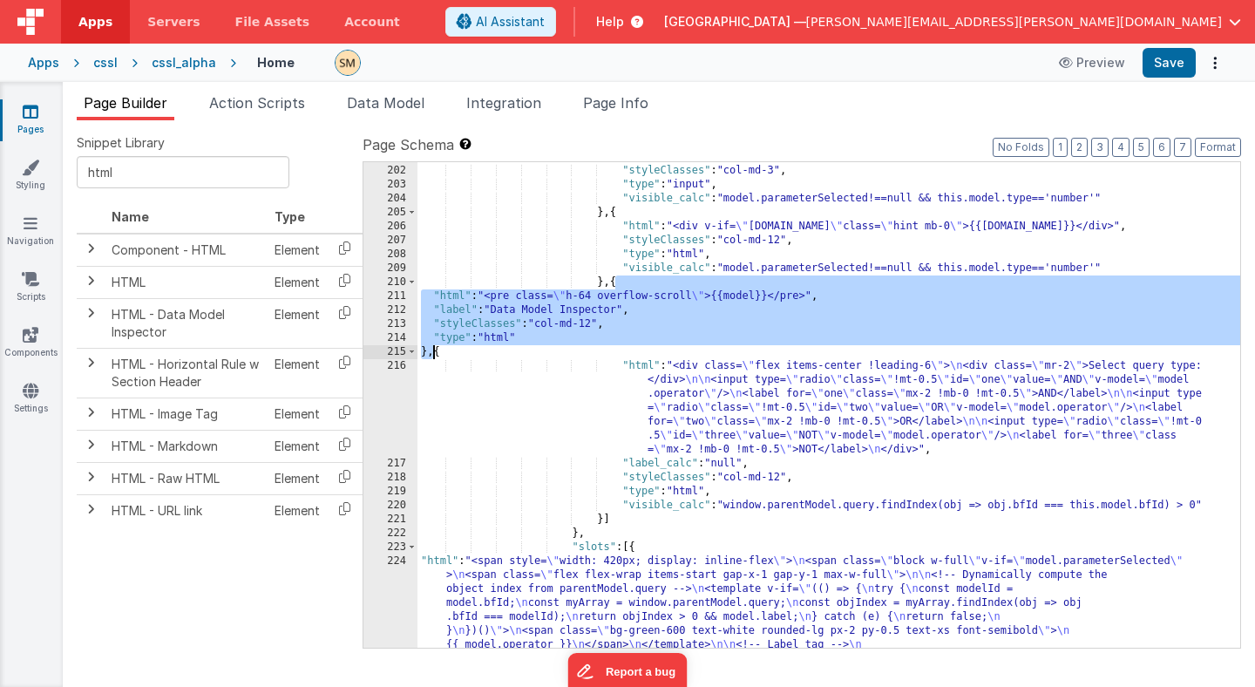
drag, startPoint x: 616, startPoint y: 283, endPoint x: 433, endPoint y: 350, distance: 194.9
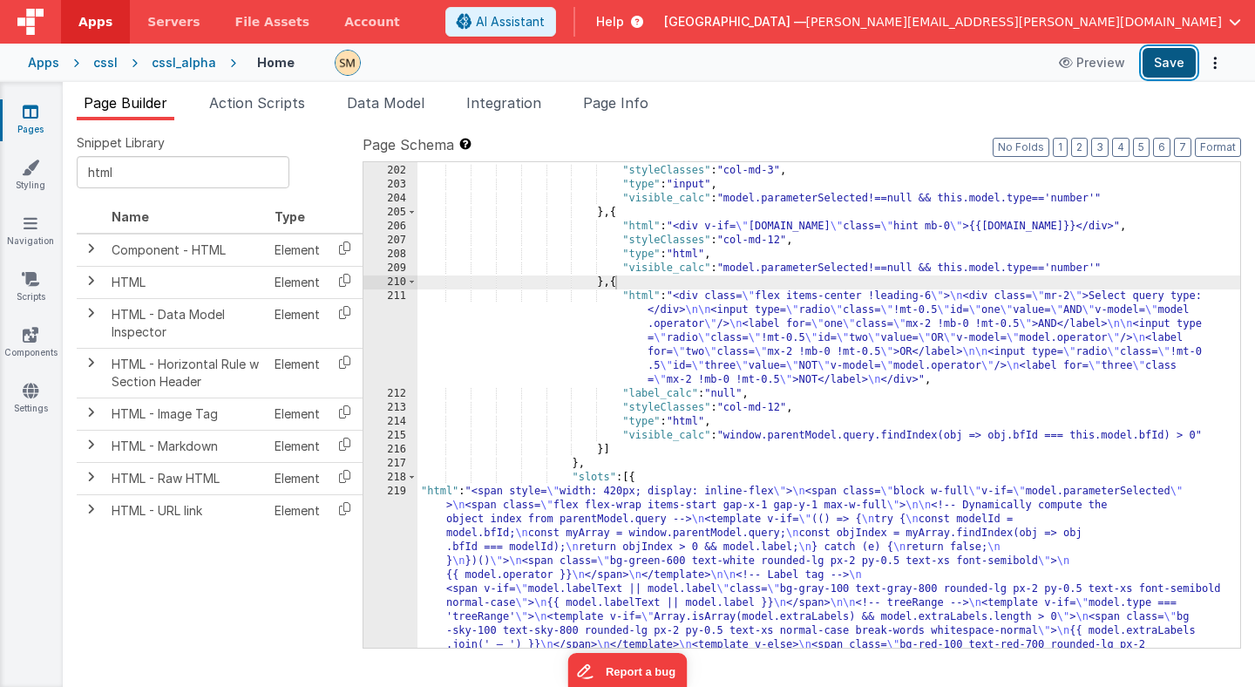
click at [1161, 68] on button "Save" at bounding box center [1169, 63] width 53 height 30
